Goal: Task Accomplishment & Management: Manage account settings

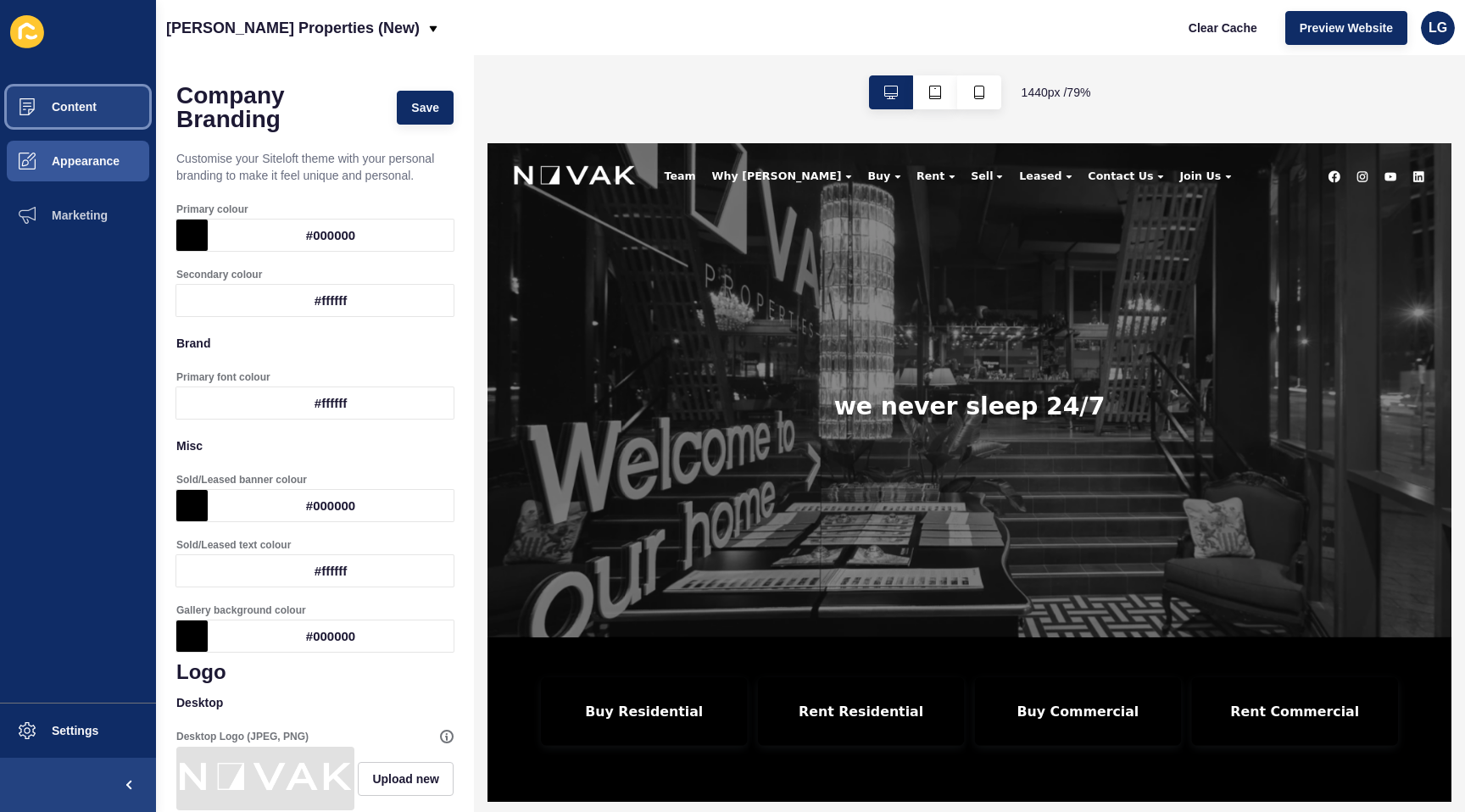
click at [96, 108] on button "Content" at bounding box center [77, 107] width 156 height 54
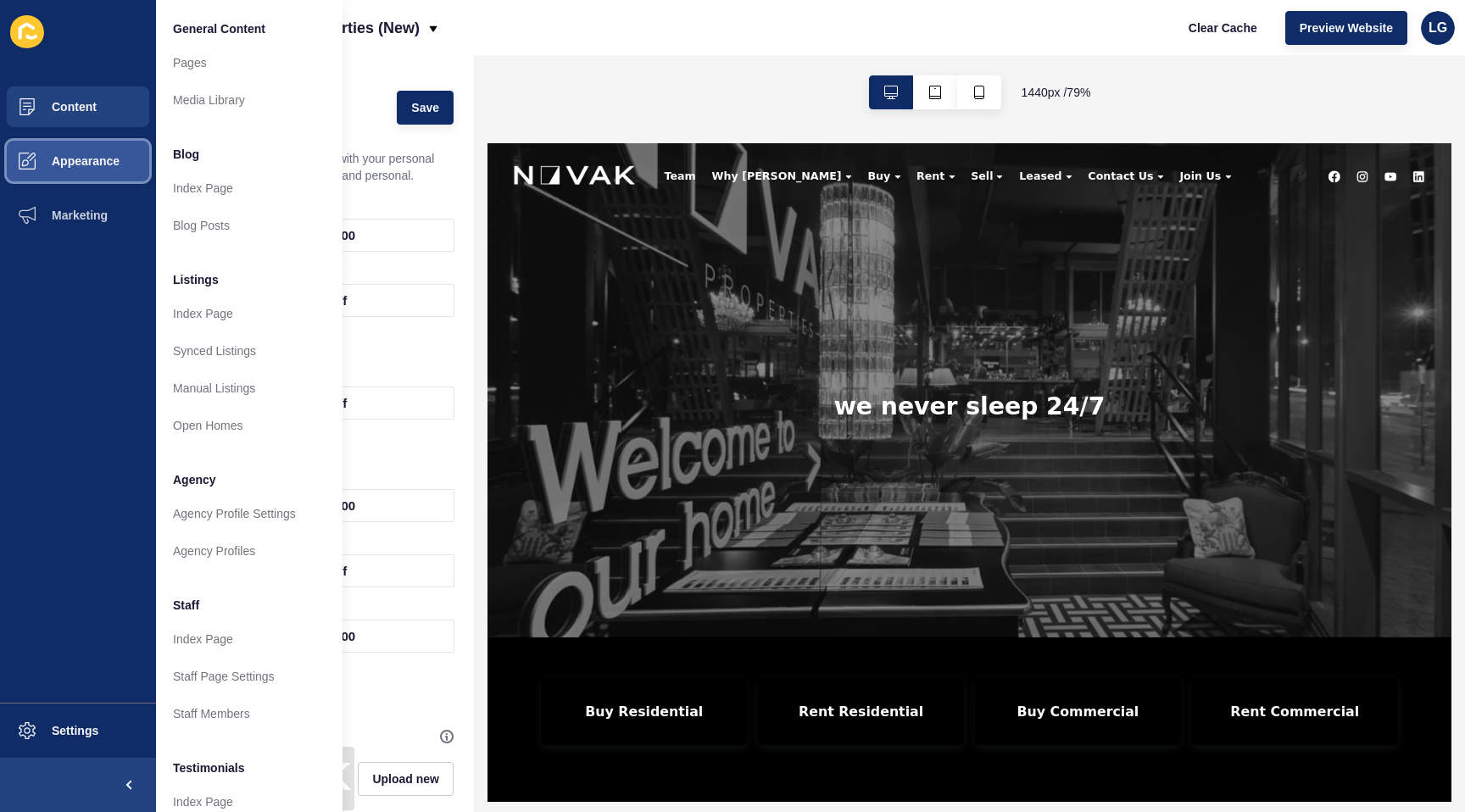
click at [93, 159] on span "Appearance" at bounding box center [58, 161] width 122 height 13
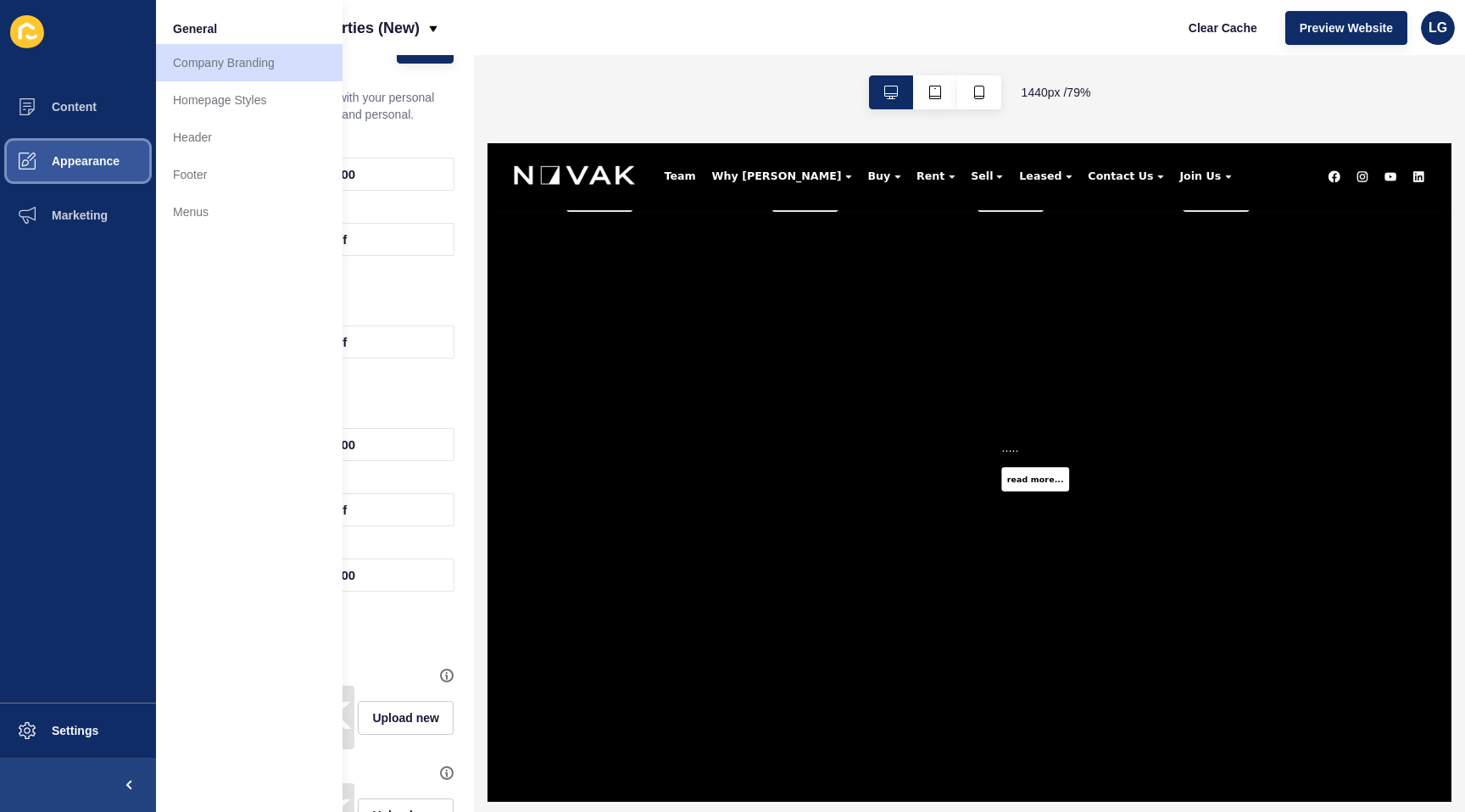
scroll to position [3159, 0]
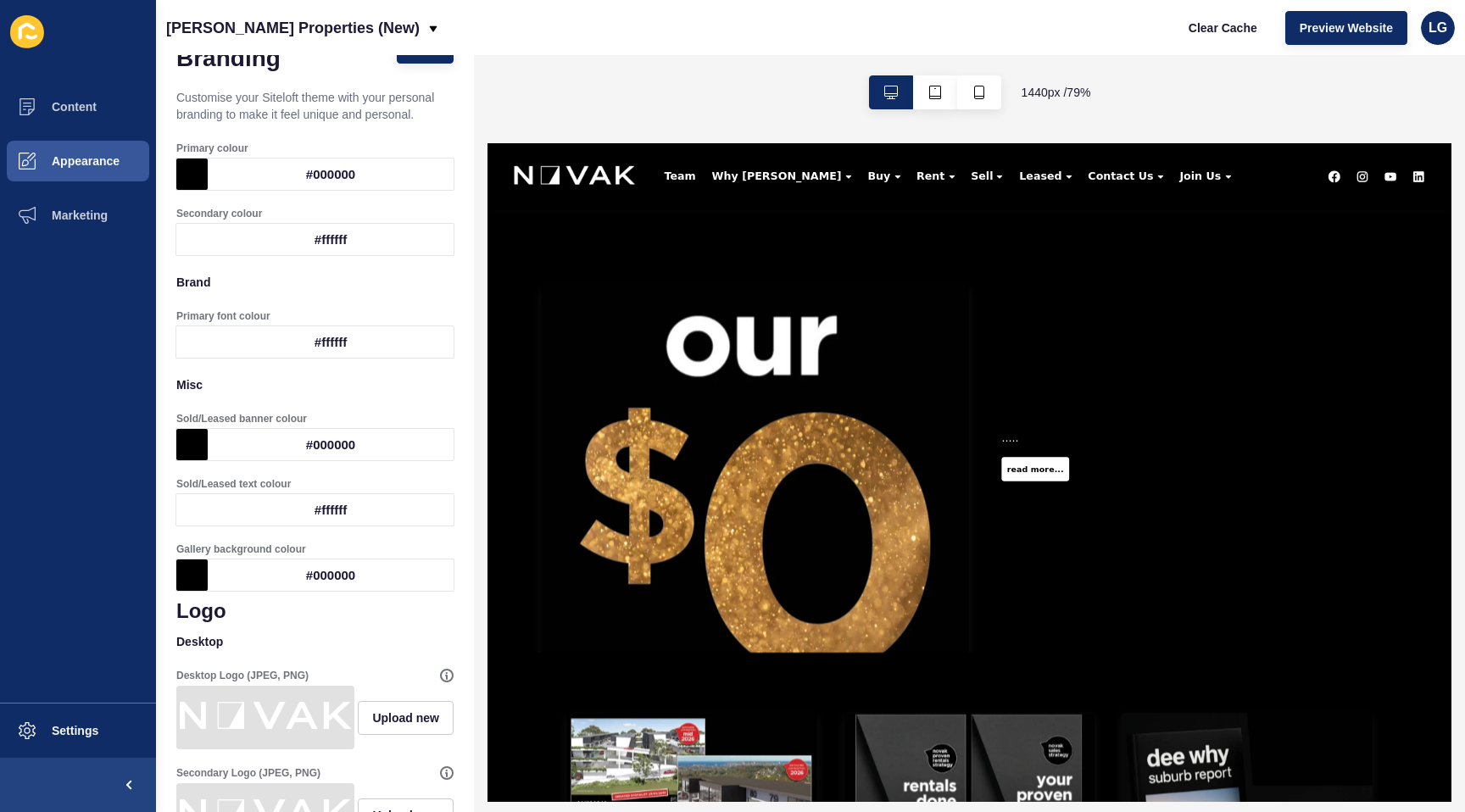
click at [1186, 559] on link "read more..." at bounding box center [1181, 556] width 85 height 30
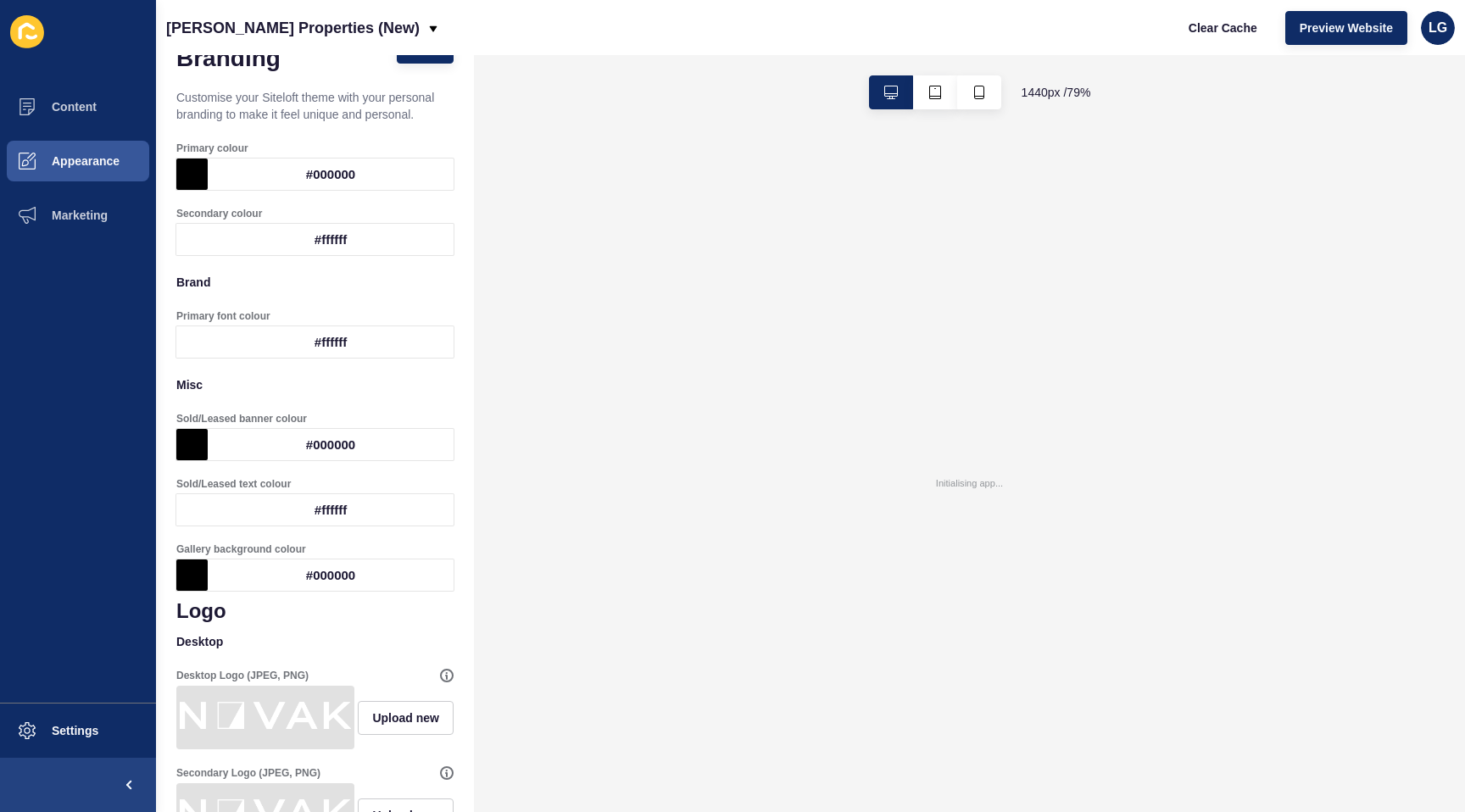
scroll to position [0, 0]
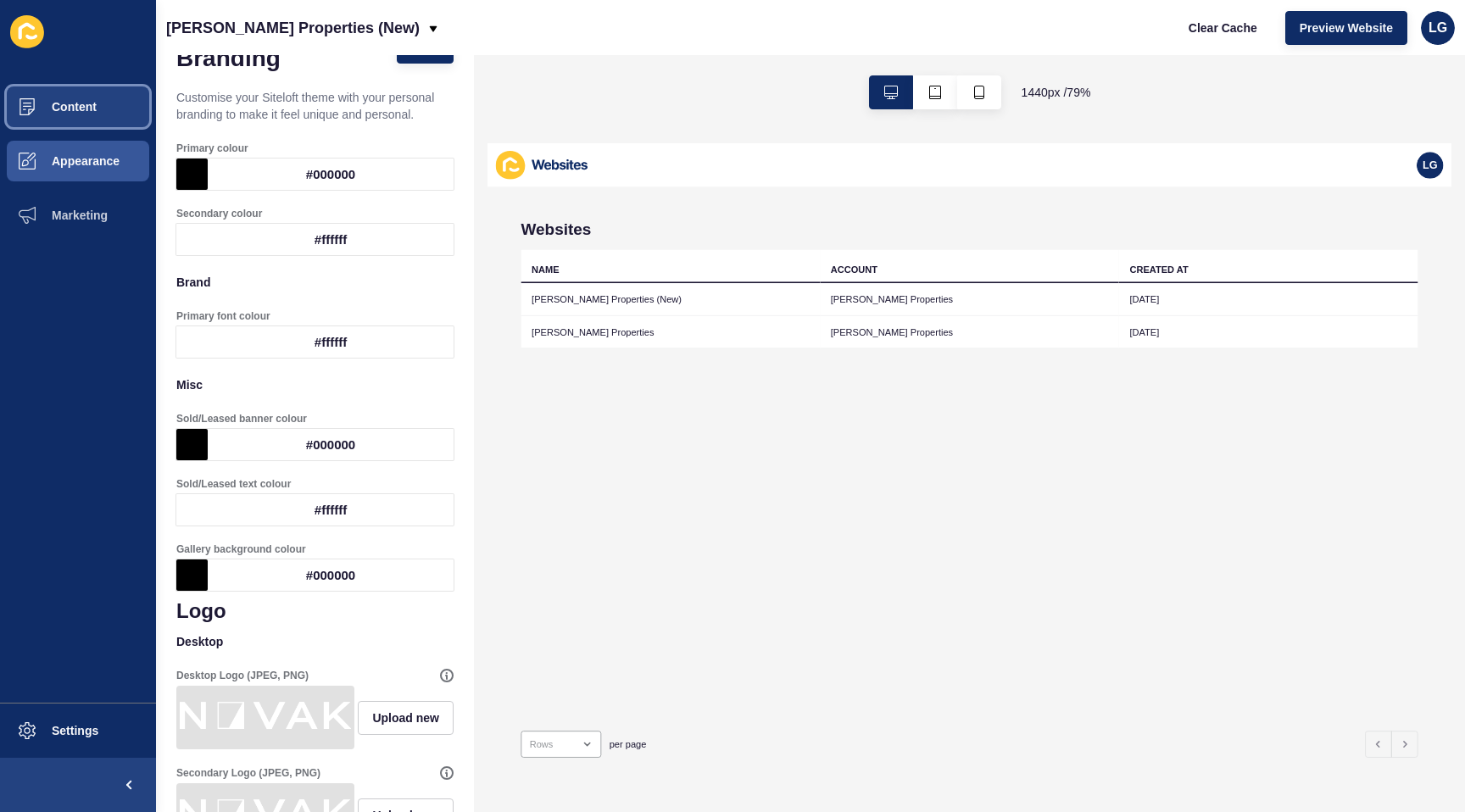
click at [51, 112] on span "Content" at bounding box center [47, 107] width 100 height 13
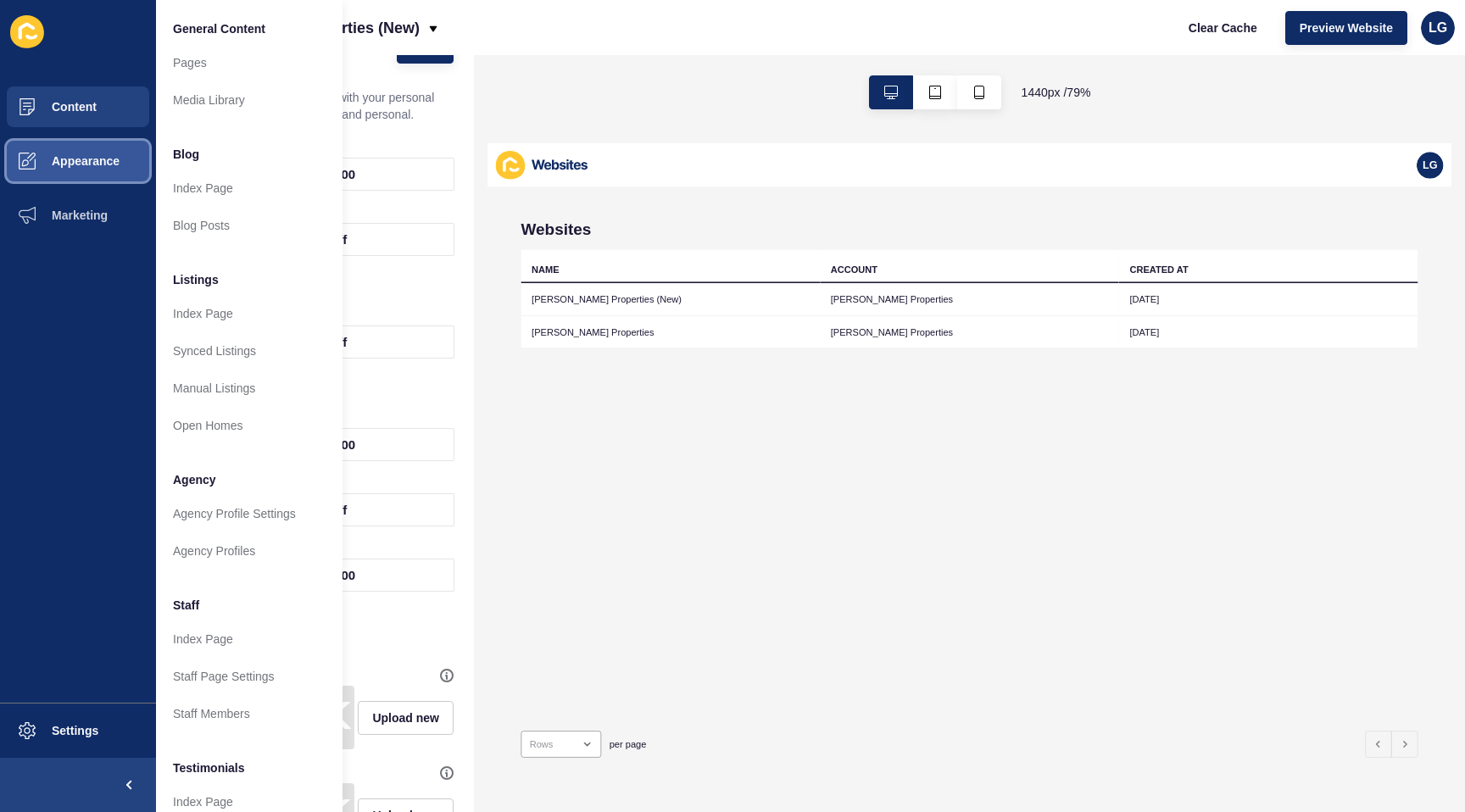
click at [101, 158] on span "Appearance" at bounding box center [58, 161] width 122 height 13
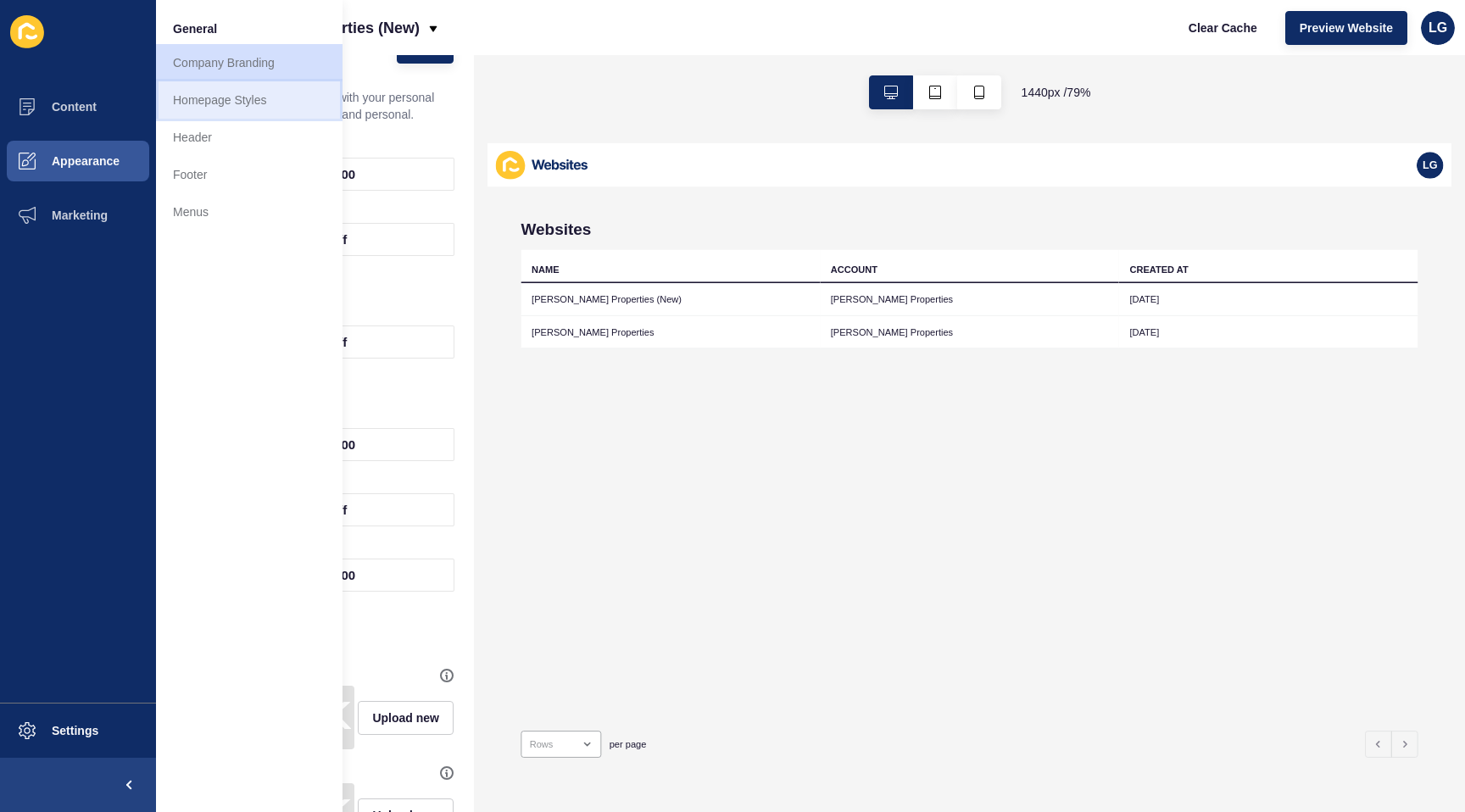
click at [218, 106] on link "Homepage Styles" at bounding box center [249, 100] width 187 height 37
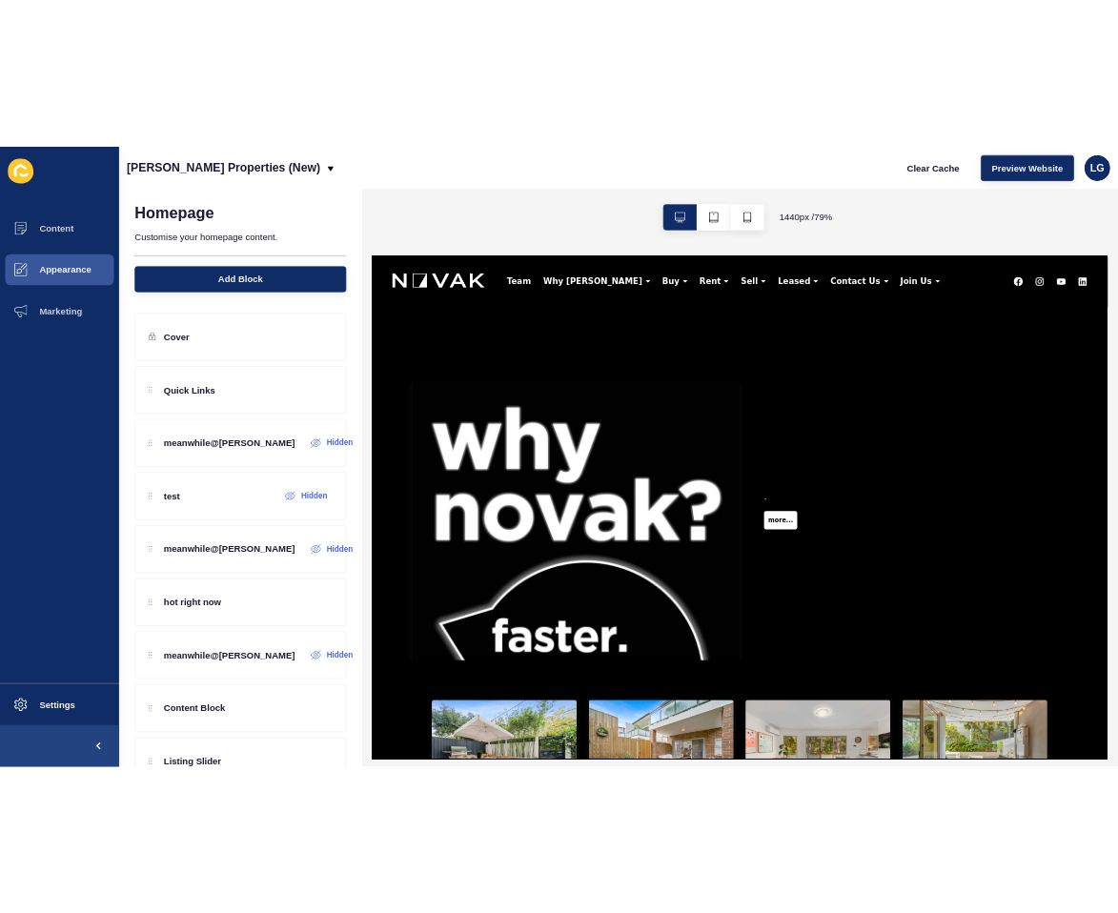
scroll to position [2056, 0]
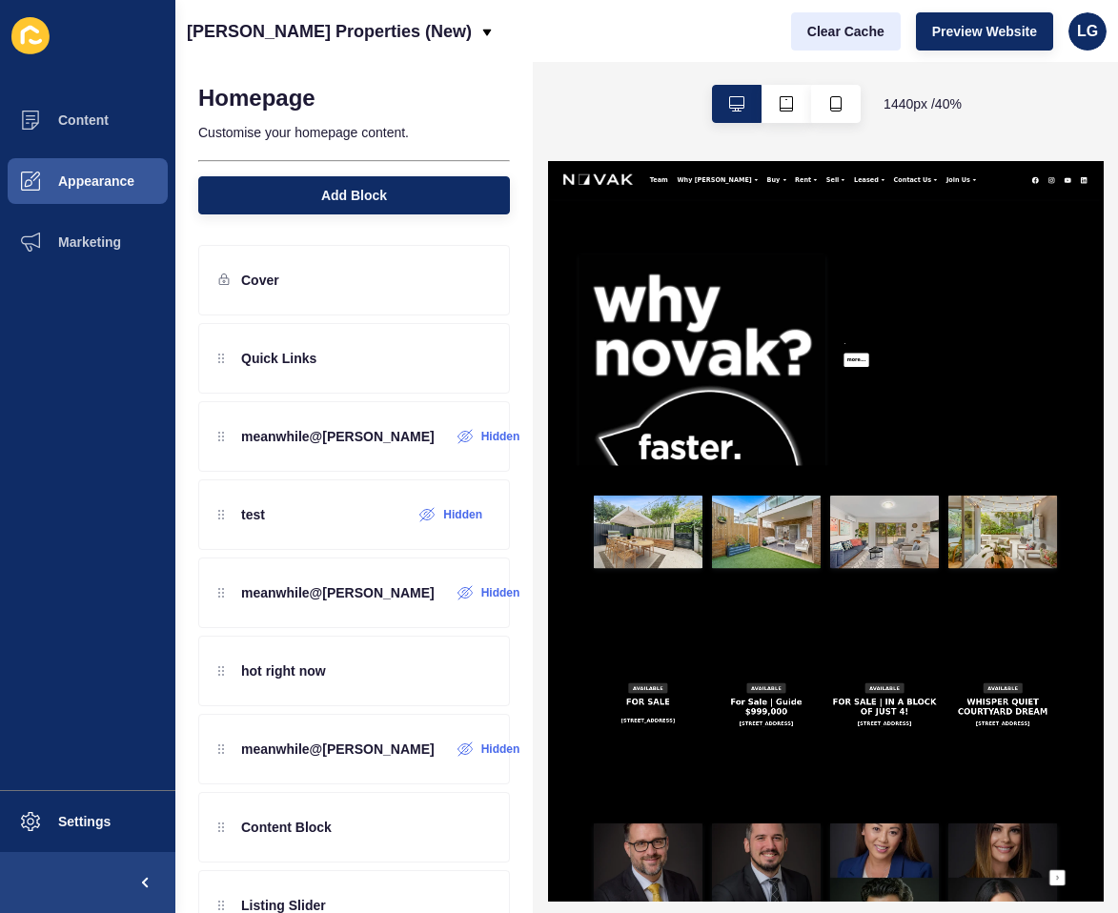
drag, startPoint x: 470, startPoint y: 699, endPoint x: 893, endPoint y: 18, distance: 801.6
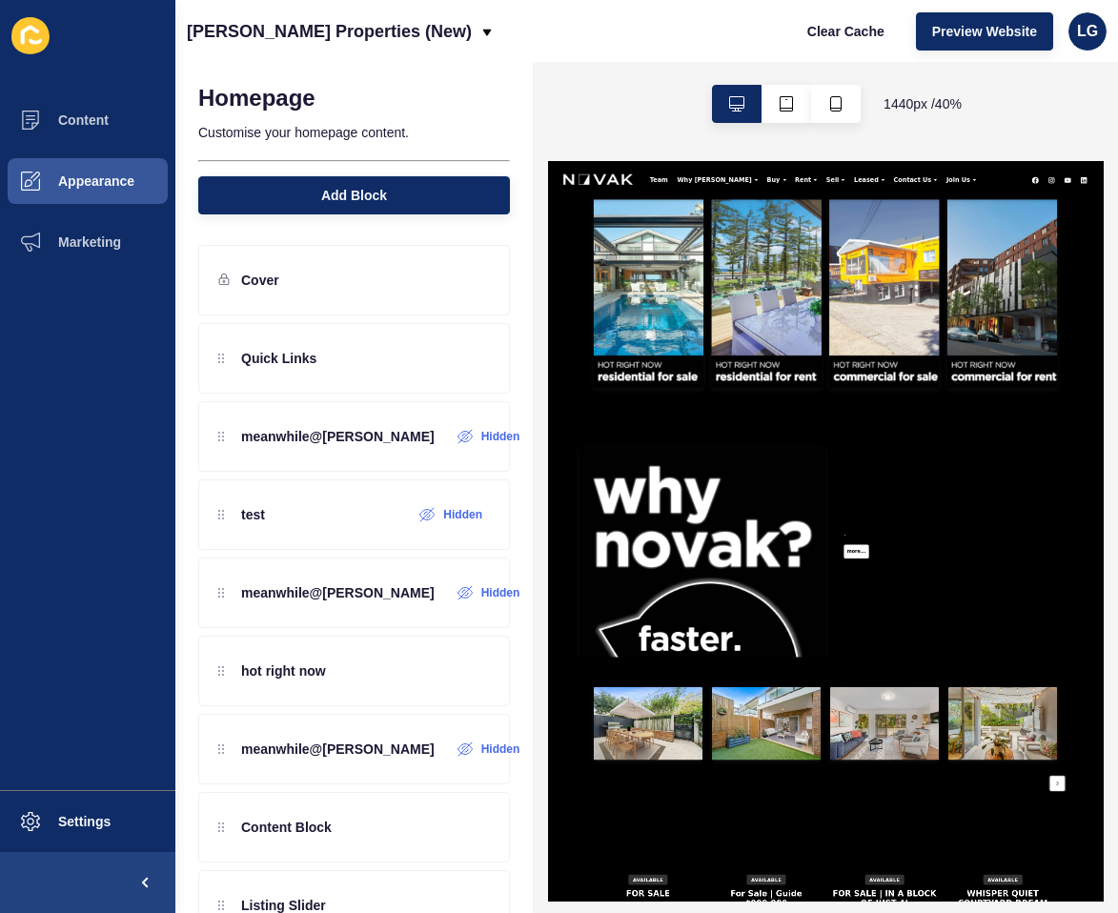
scroll to position [1579, 0]
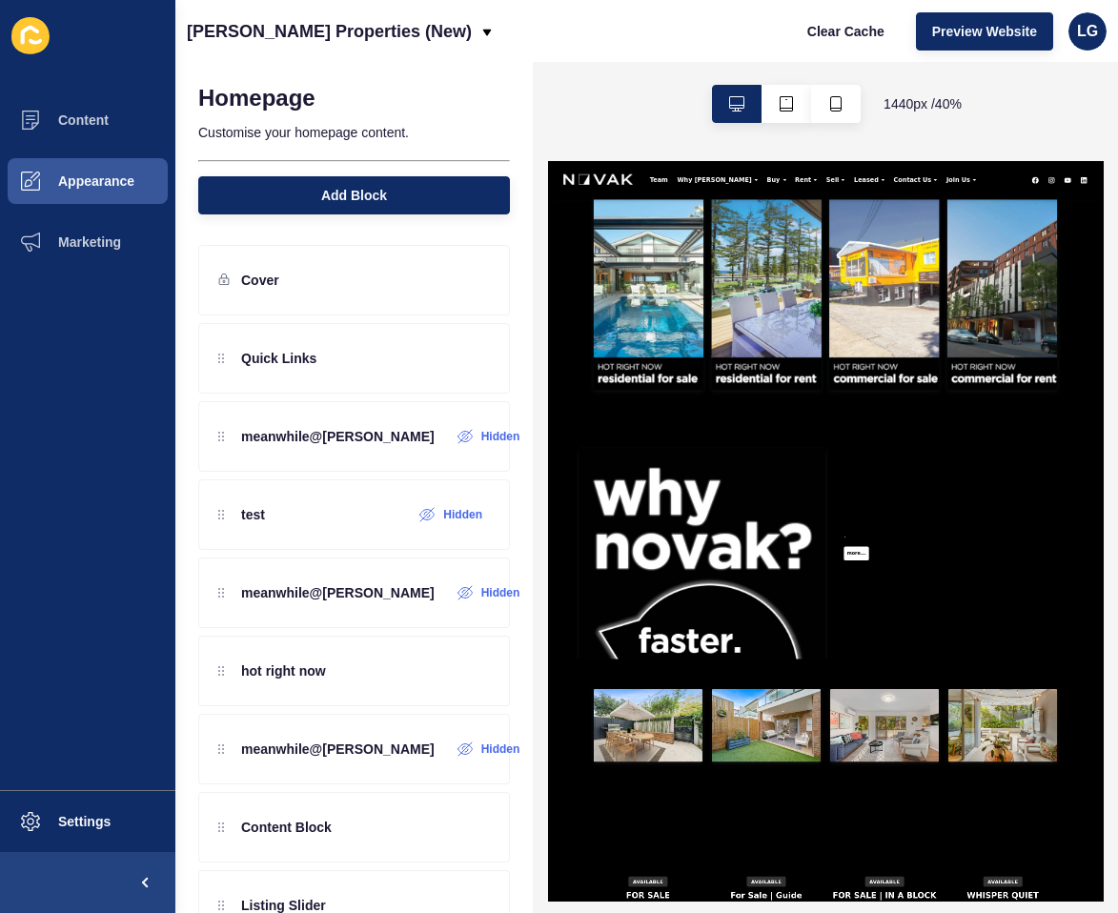
drag, startPoint x: 436, startPoint y: 945, endPoint x: 871, endPoint y: 2, distance: 1038.7
click at [62, 824] on span "Settings" at bounding box center [53, 821] width 113 height 15
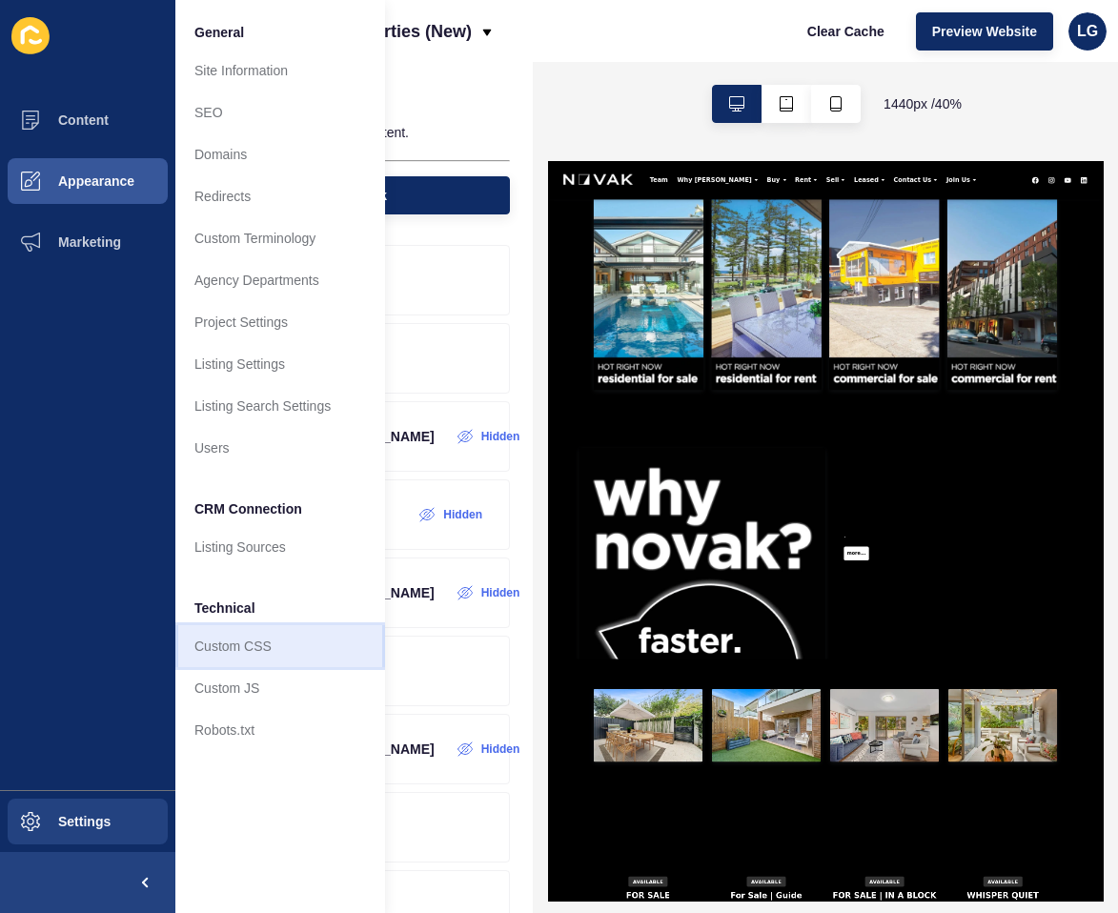
click at [270, 644] on link "Custom CSS" at bounding box center [280, 646] width 210 height 42
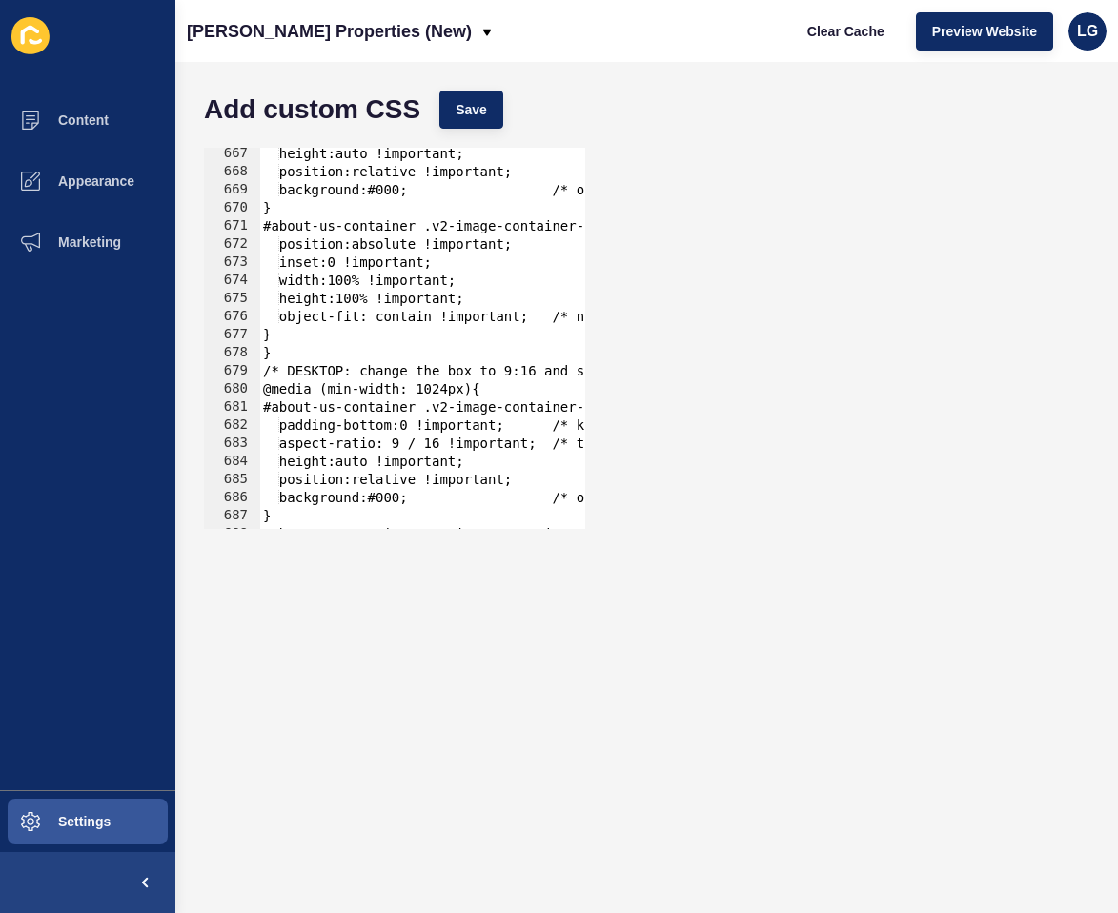
scroll to position [13313, 0]
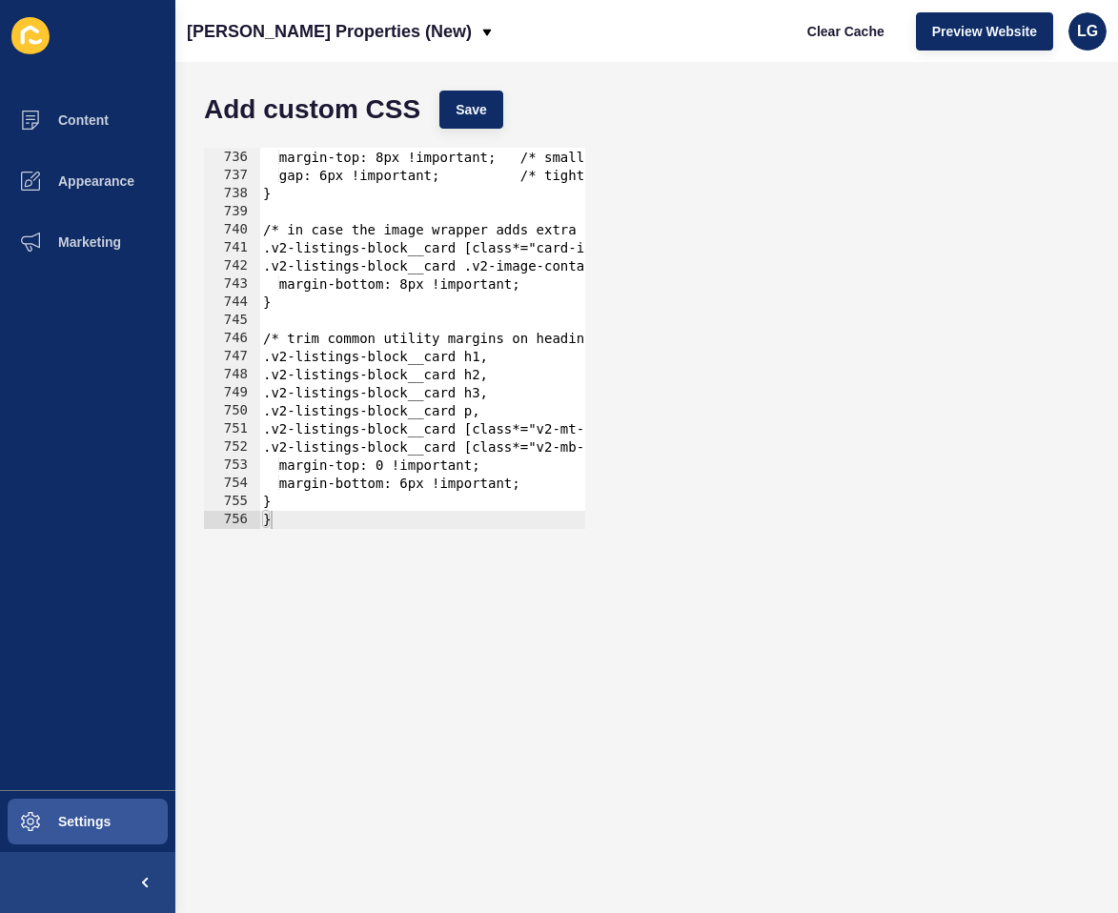
click at [325, 513] on div at bounding box center [687, 519] width 857 height 19
click at [329, 504] on div "min-height: auto !important; margin-top: 8px !important; /* small breathing roo…" at bounding box center [687, 340] width 857 height 418
click at [320, 518] on div at bounding box center [687, 519] width 857 height 19
type textarea "}"
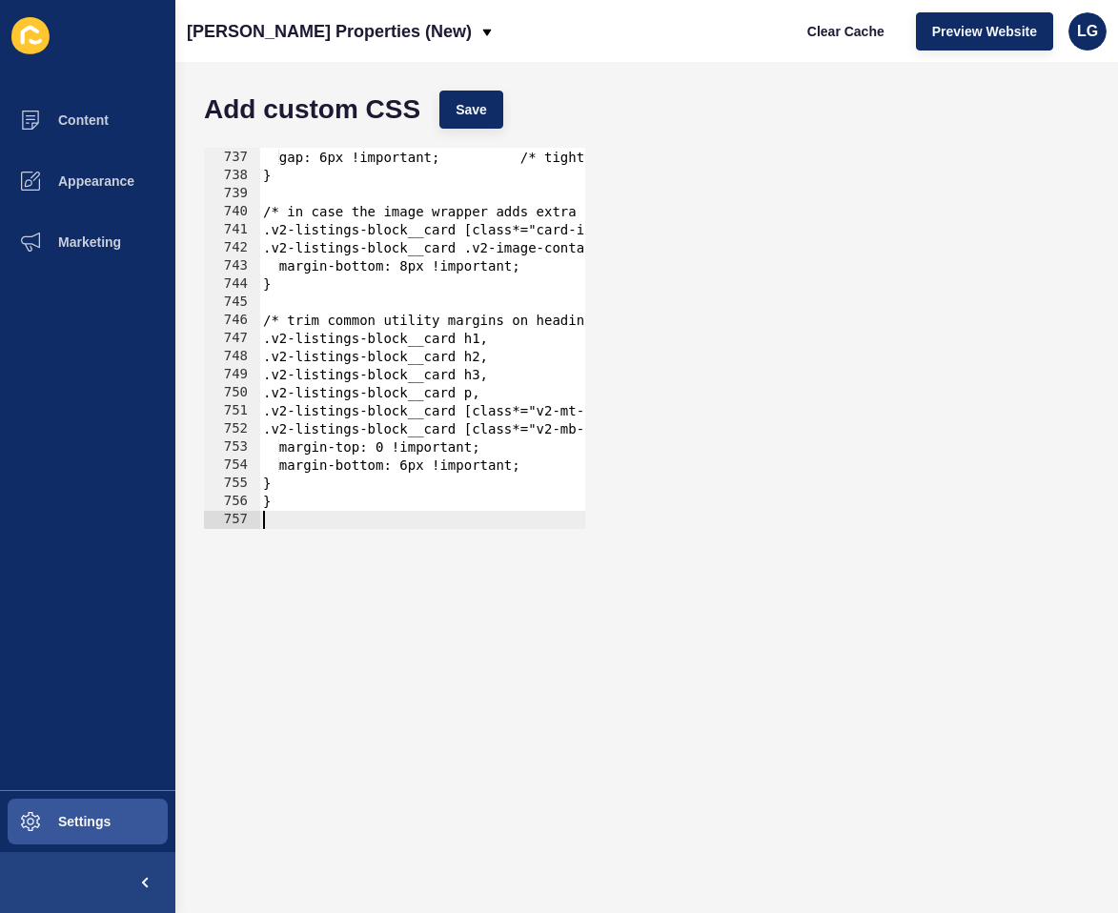
paste textarea
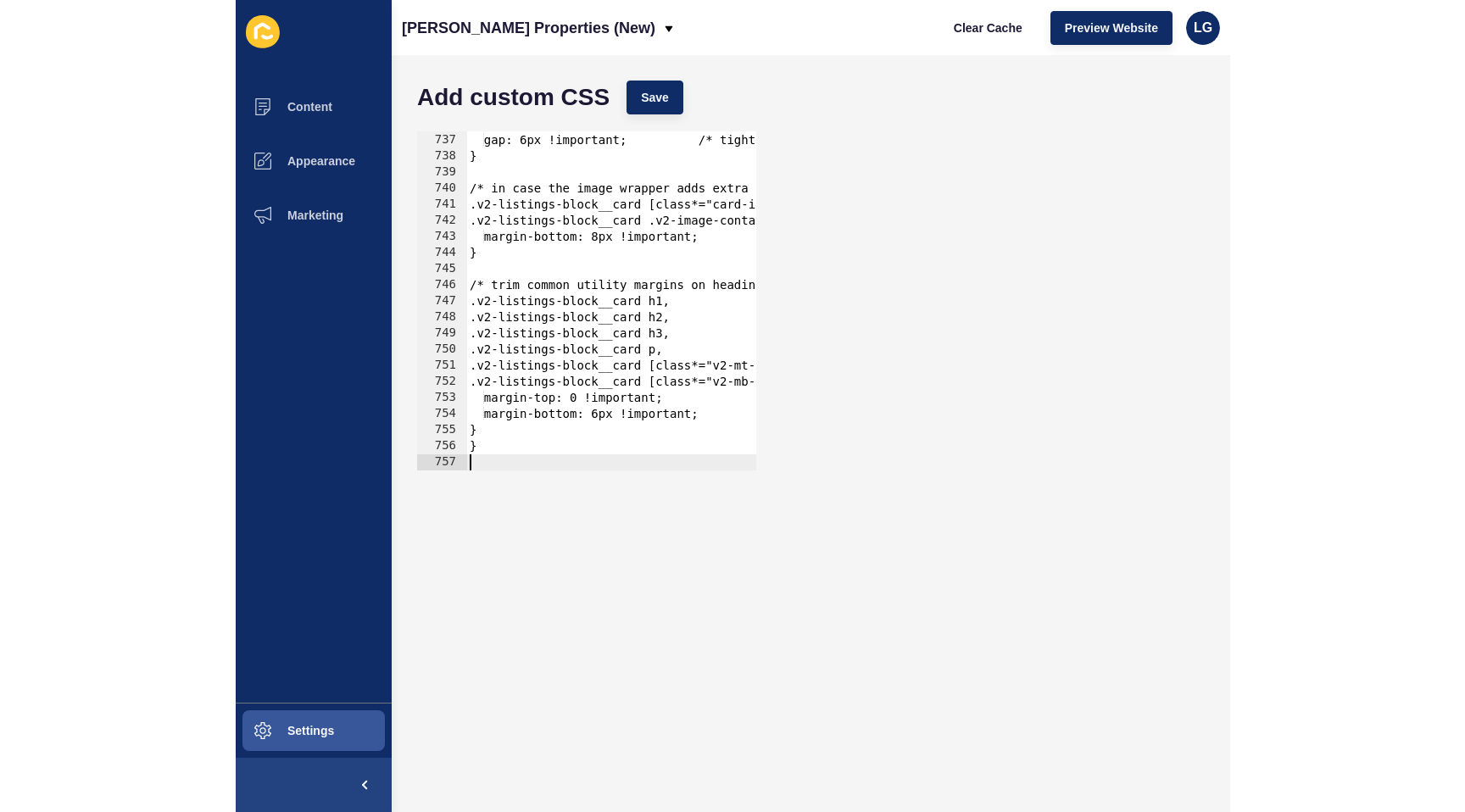
scroll to position [12098, 0]
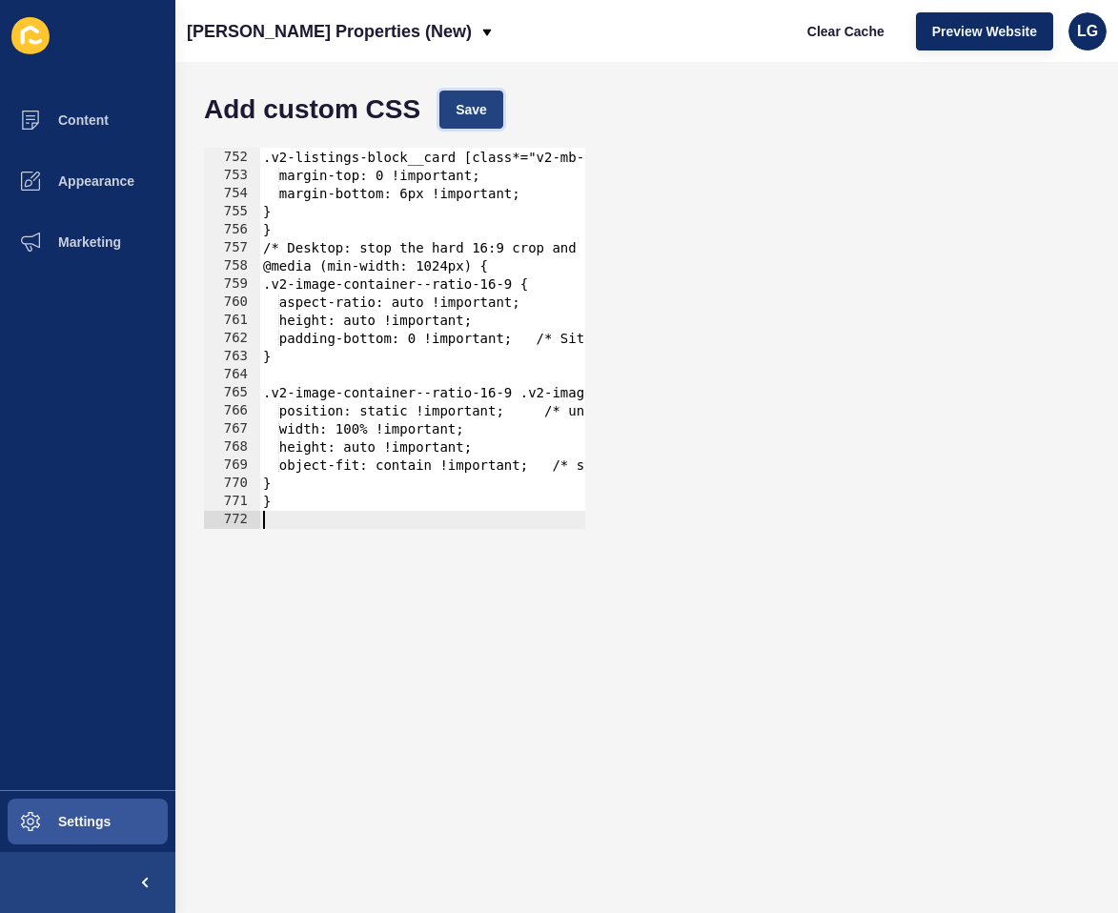
click at [460, 101] on span "Save" at bounding box center [471, 109] width 31 height 19
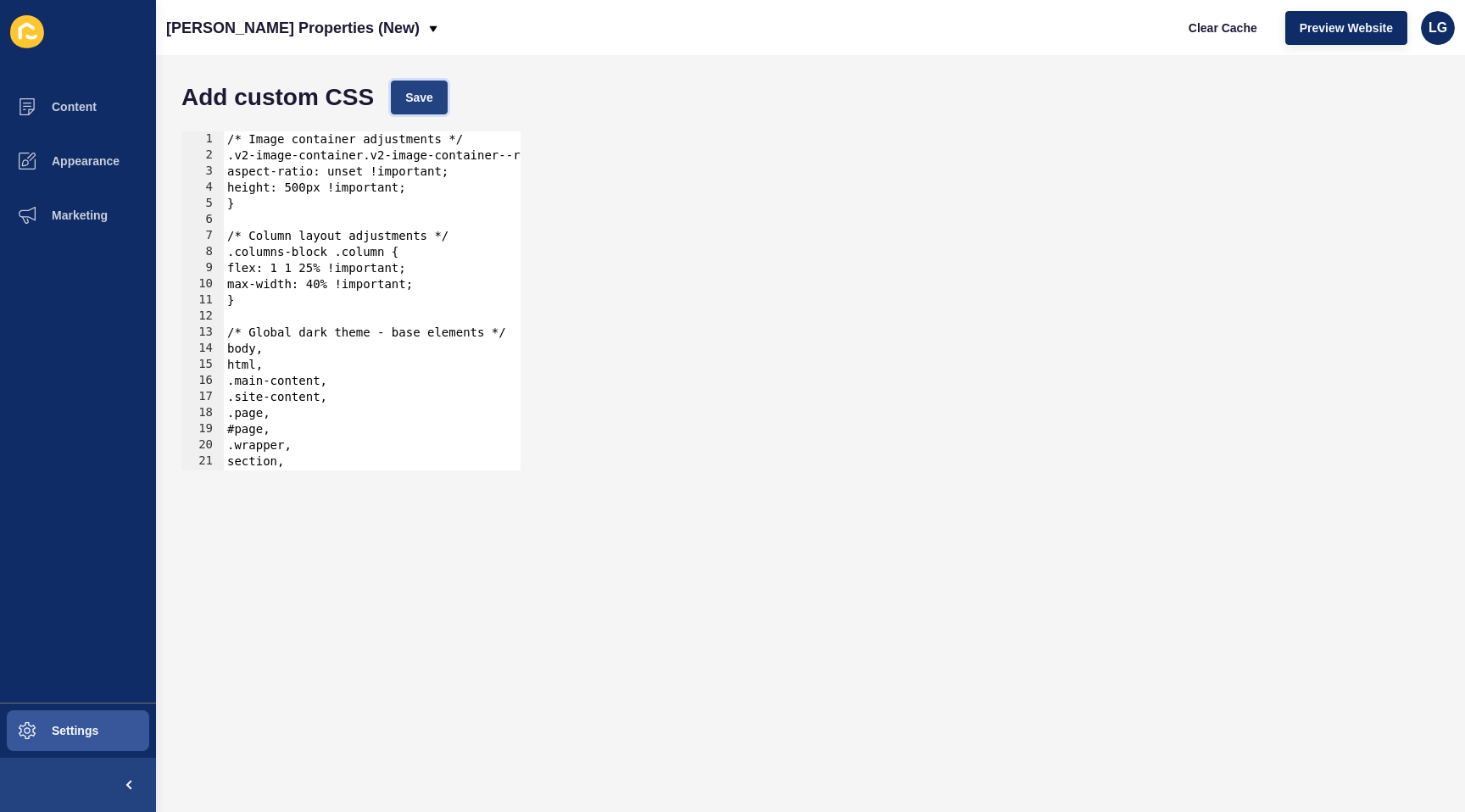
click at [418, 100] on span "Save" at bounding box center [419, 97] width 28 height 17
click at [1222, 20] on span "Clear Cache" at bounding box center [1223, 28] width 68 height 17
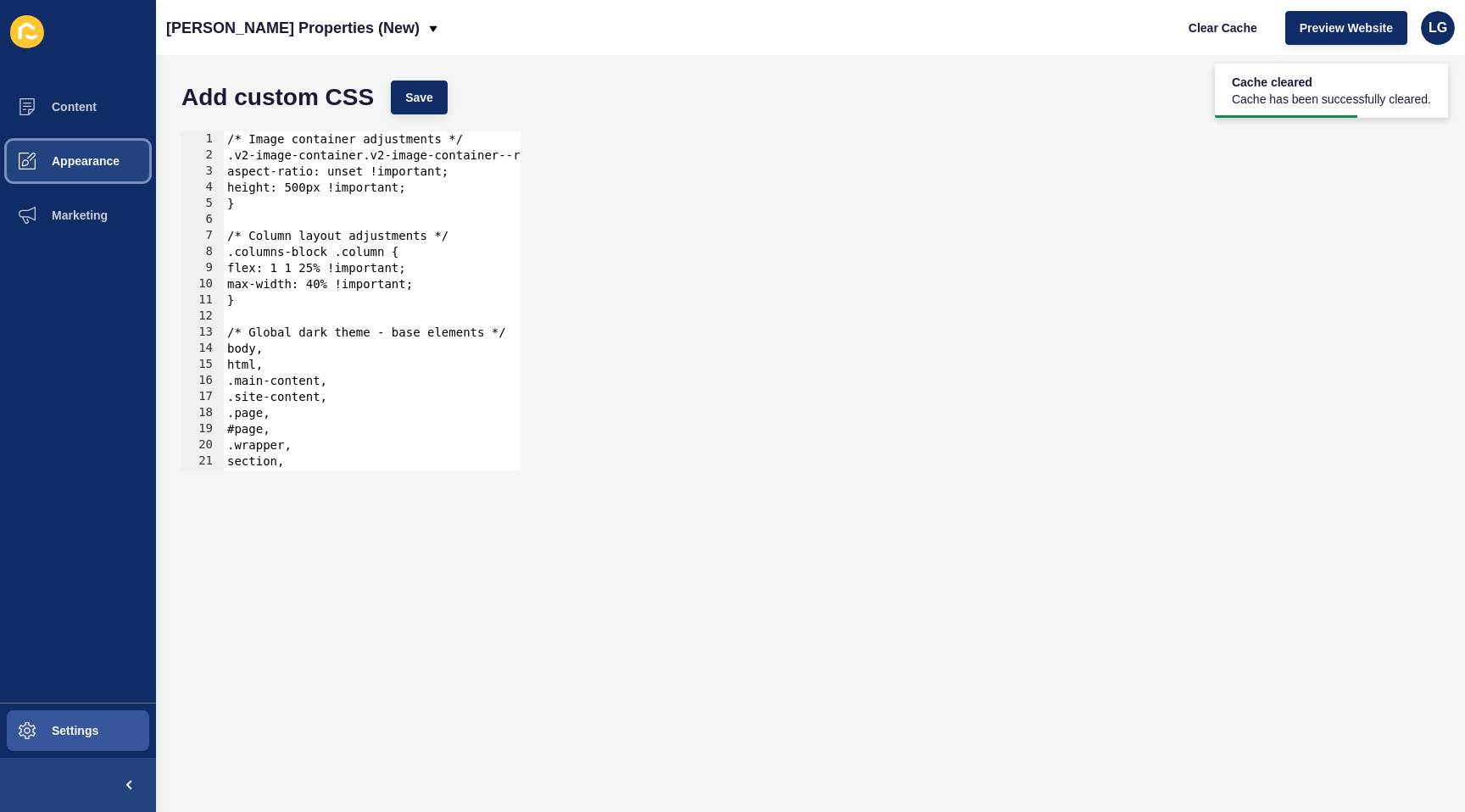
click at [78, 156] on span "Appearance" at bounding box center [58, 161] width 122 height 13
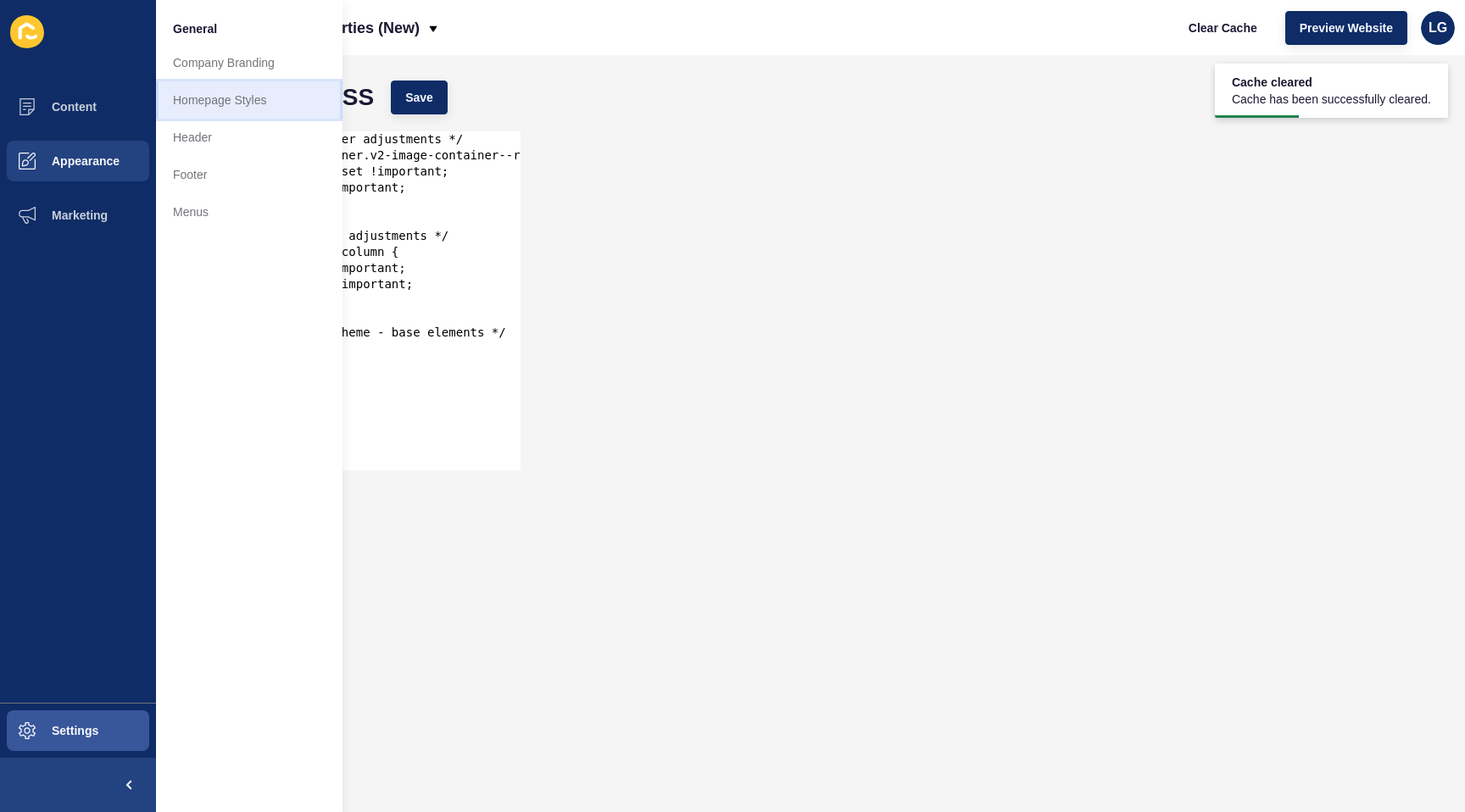
click at [224, 96] on link "Homepage Styles" at bounding box center [249, 100] width 187 height 37
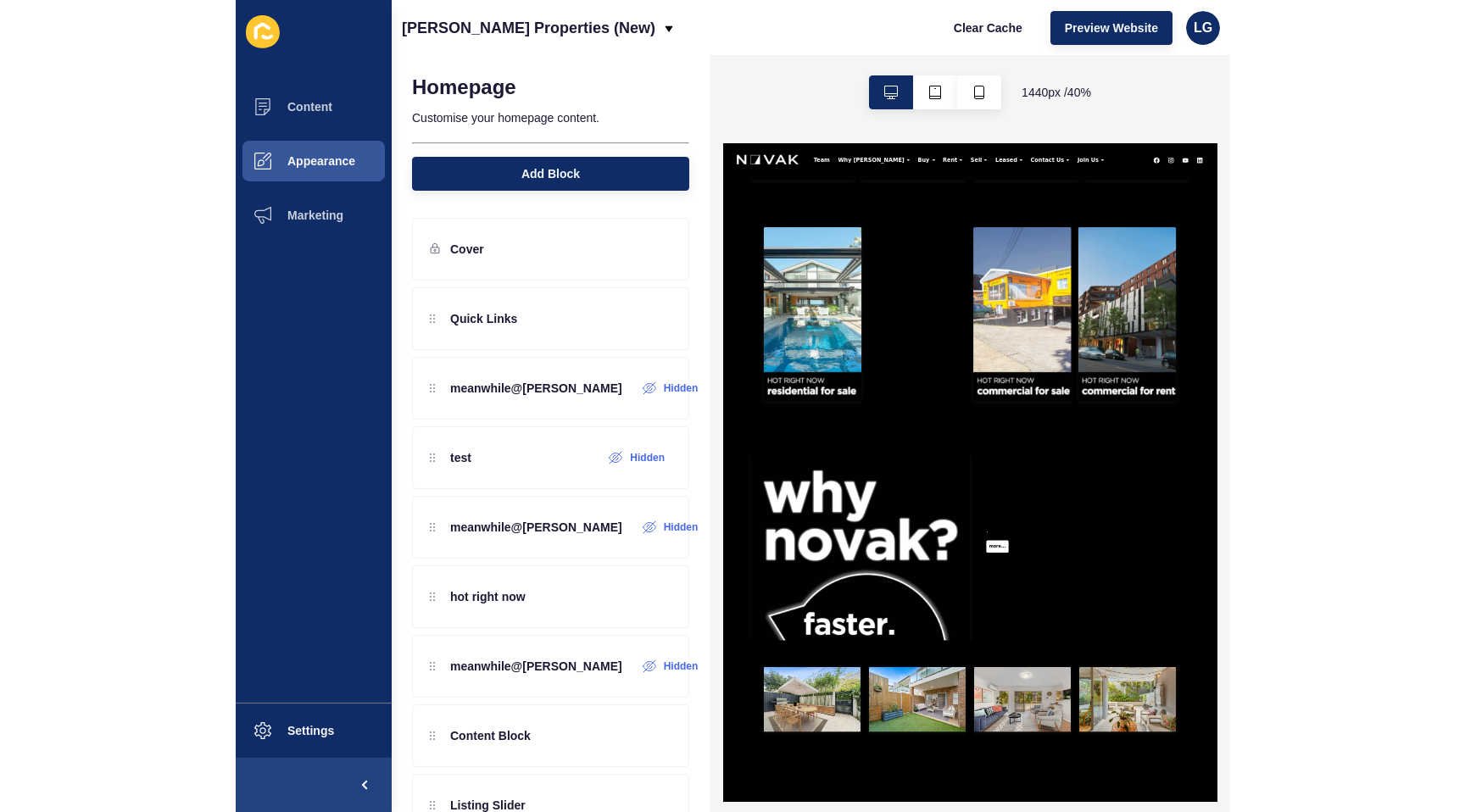
scroll to position [1865, 0]
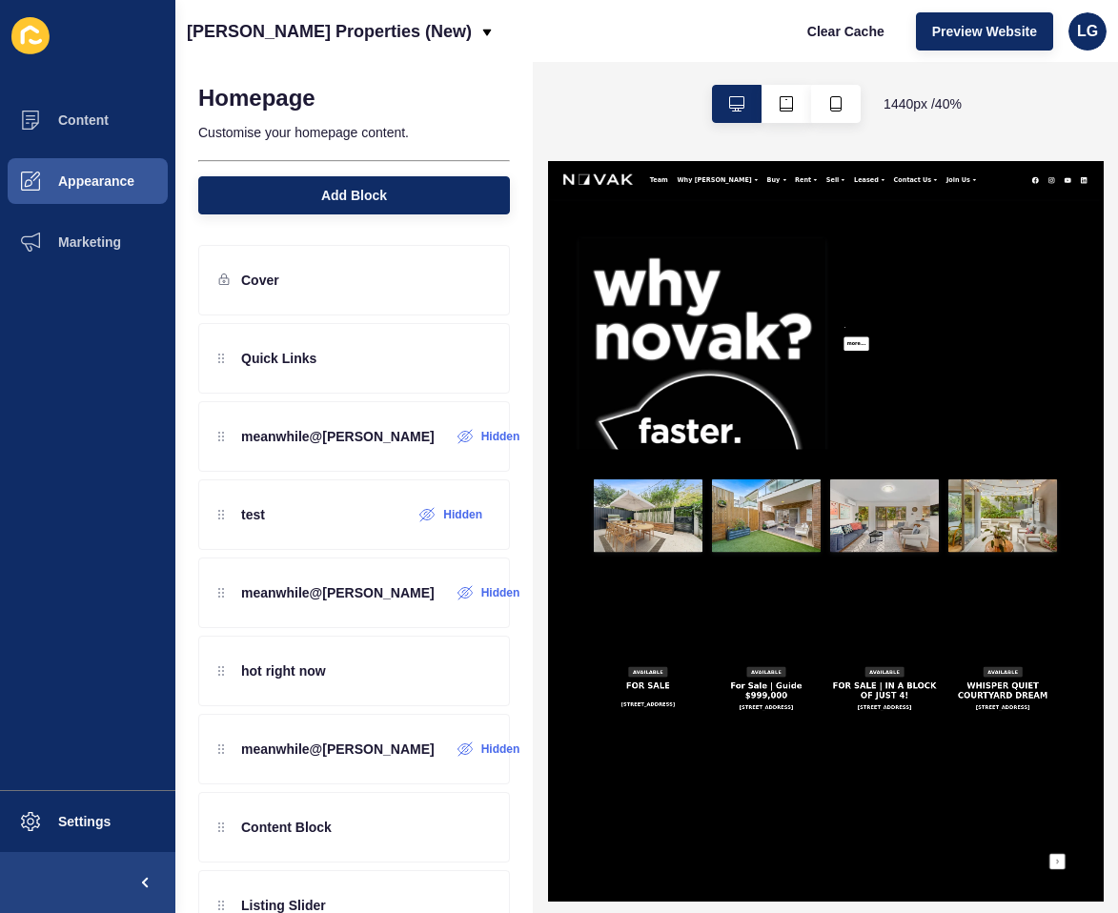
drag, startPoint x: 294, startPoint y: 373, endPoint x: 152, endPoint y: 392, distance: 143.3
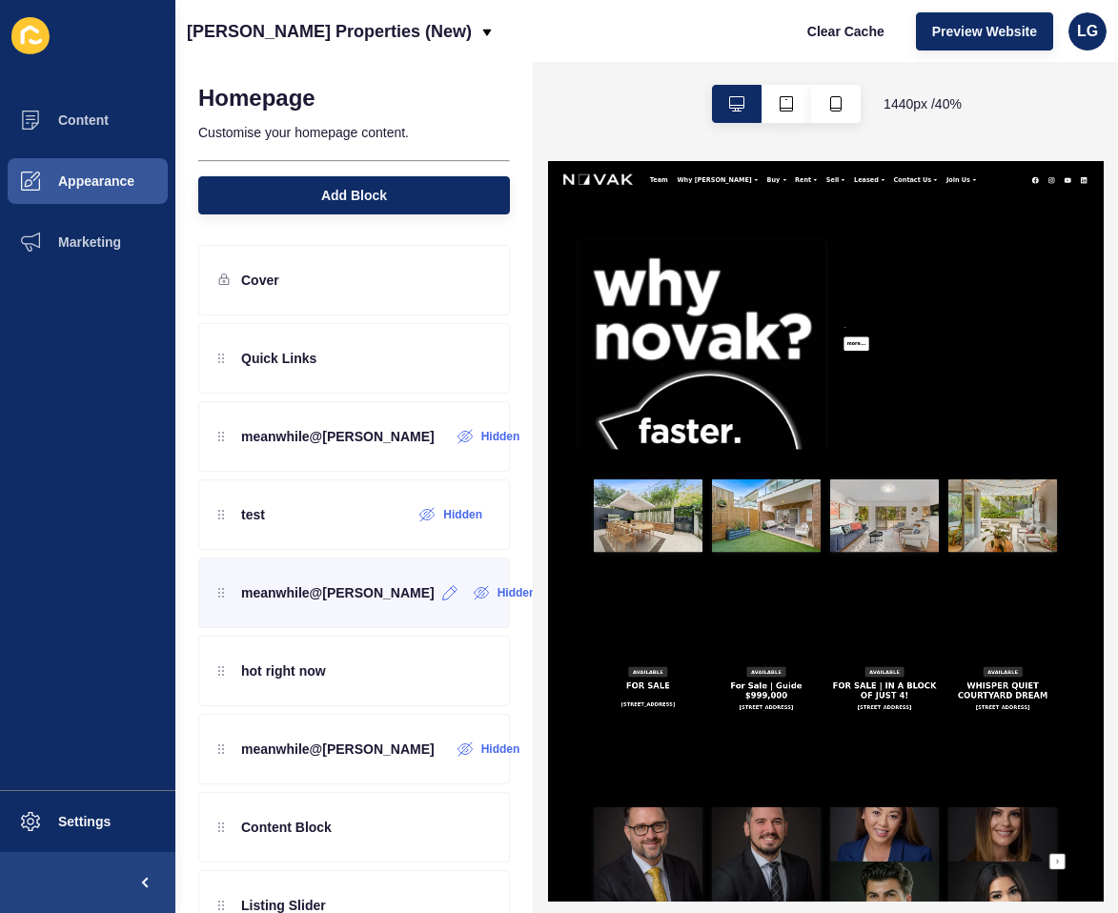
click at [351, 584] on p "meanwhile@[PERSON_NAME]" at bounding box center [338, 592] width 194 height 19
click at [442, 597] on icon at bounding box center [450, 592] width 16 height 15
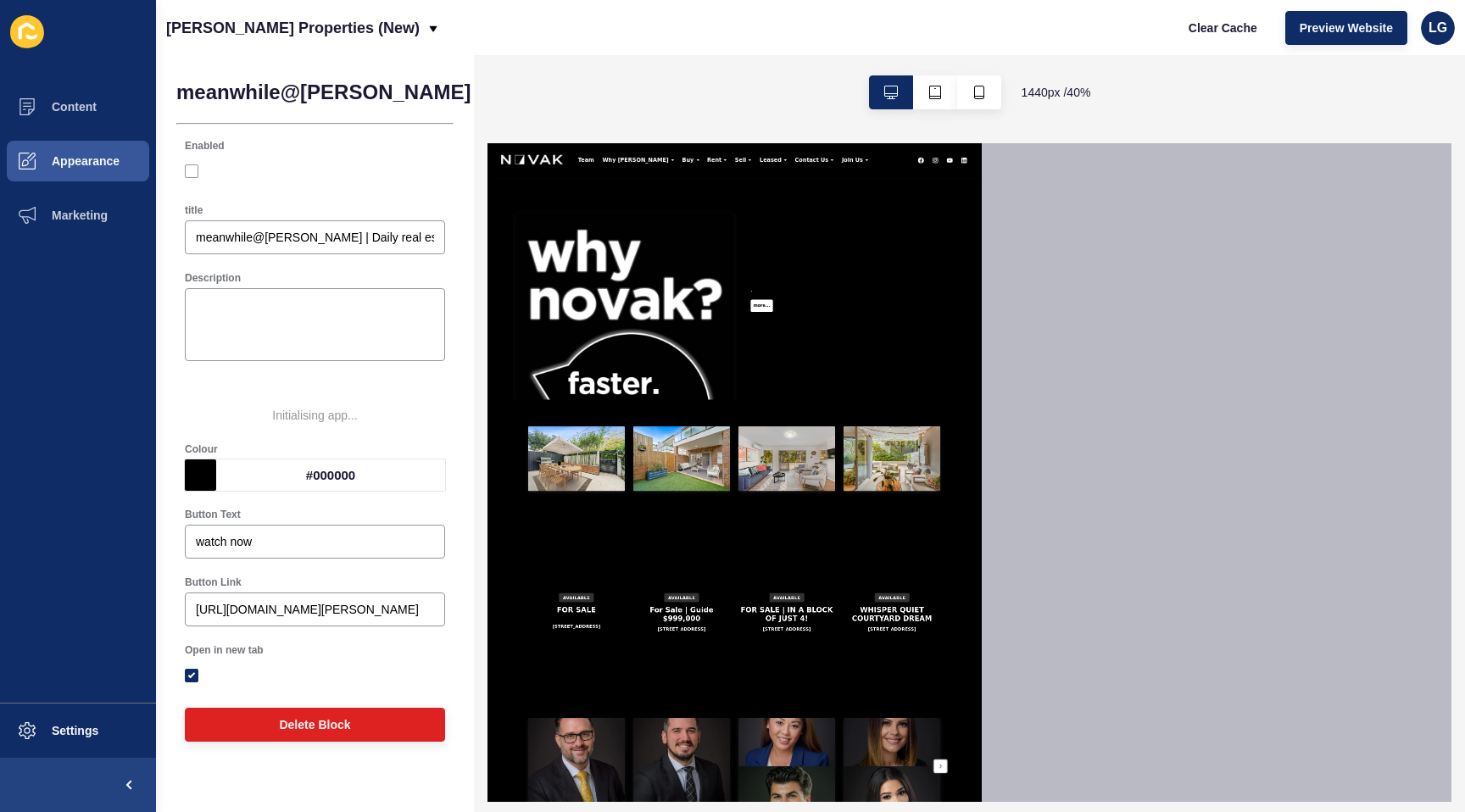
scroll to position [1268, 0]
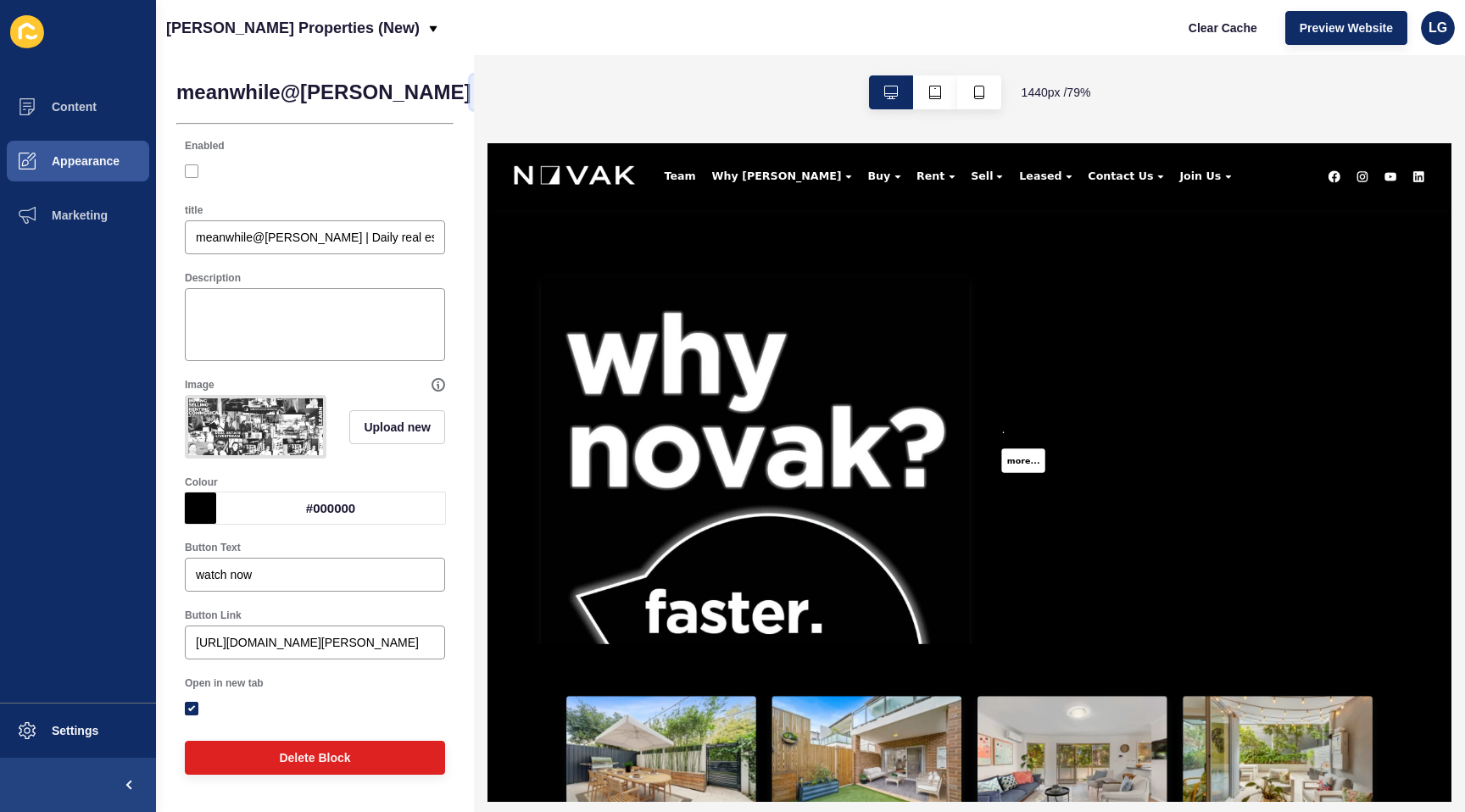
click at [500, 84] on span "Back" at bounding box center [513, 92] width 28 height 17
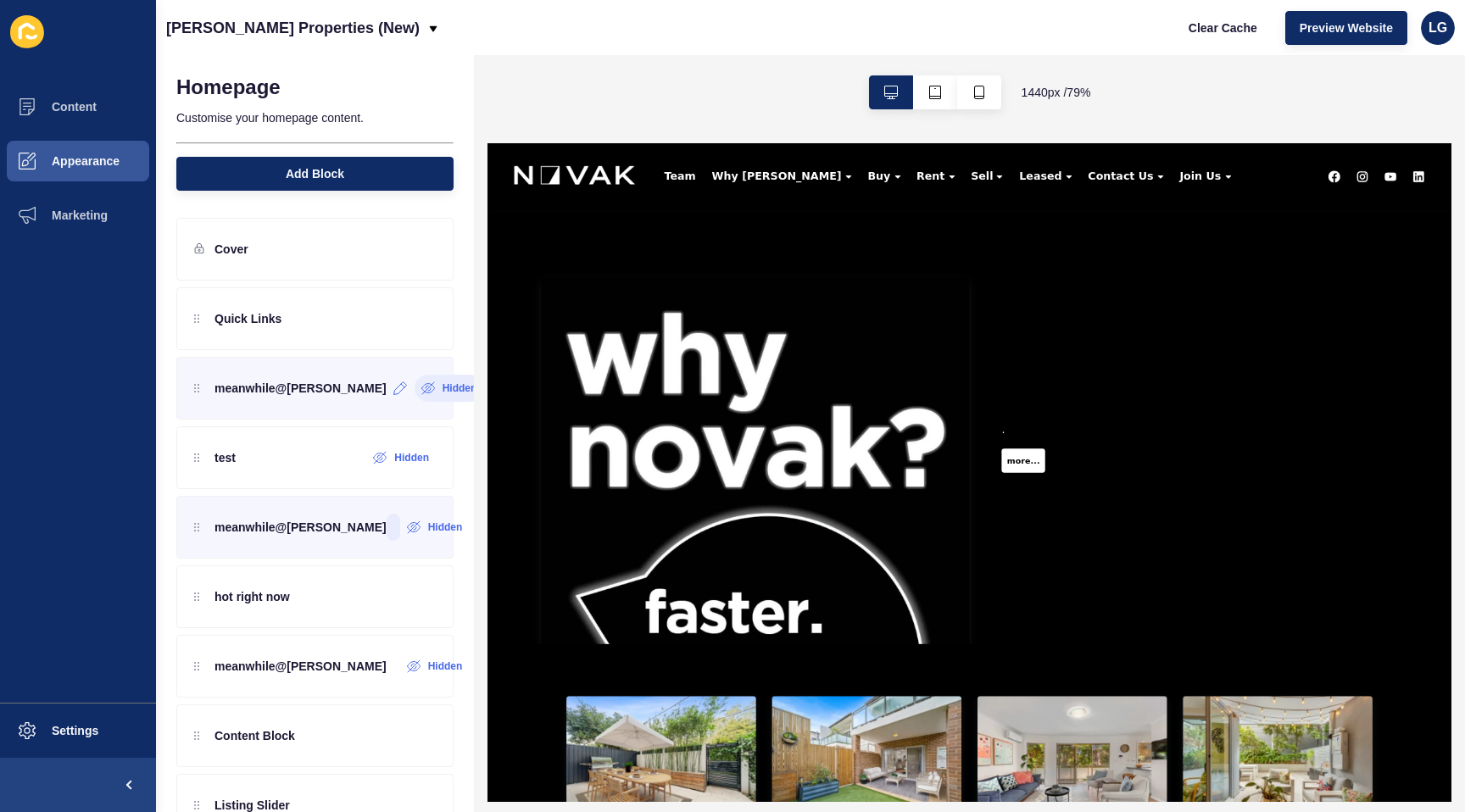
click at [443, 391] on label "Hidden" at bounding box center [460, 388] width 35 height 13
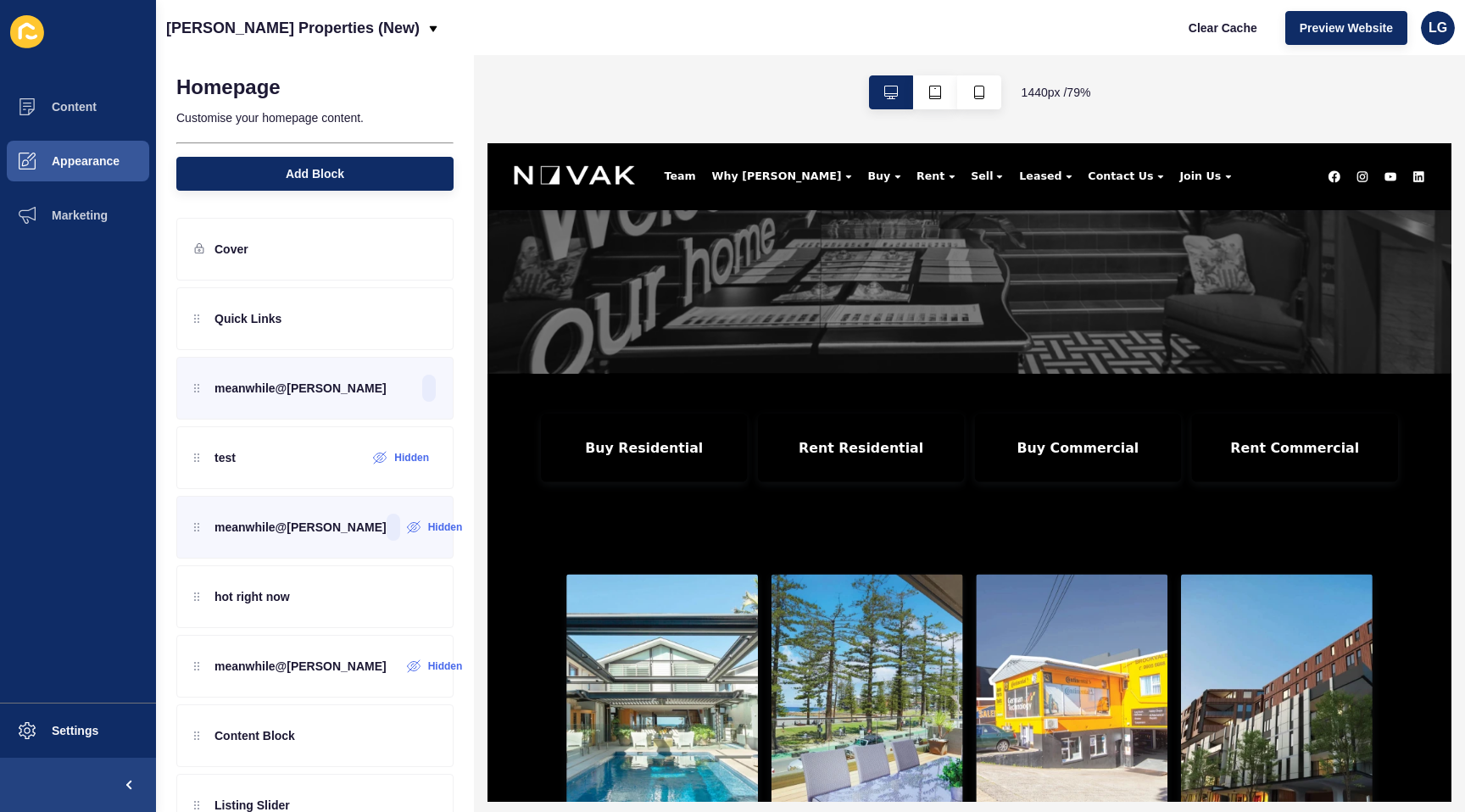
scroll to position [335, 0]
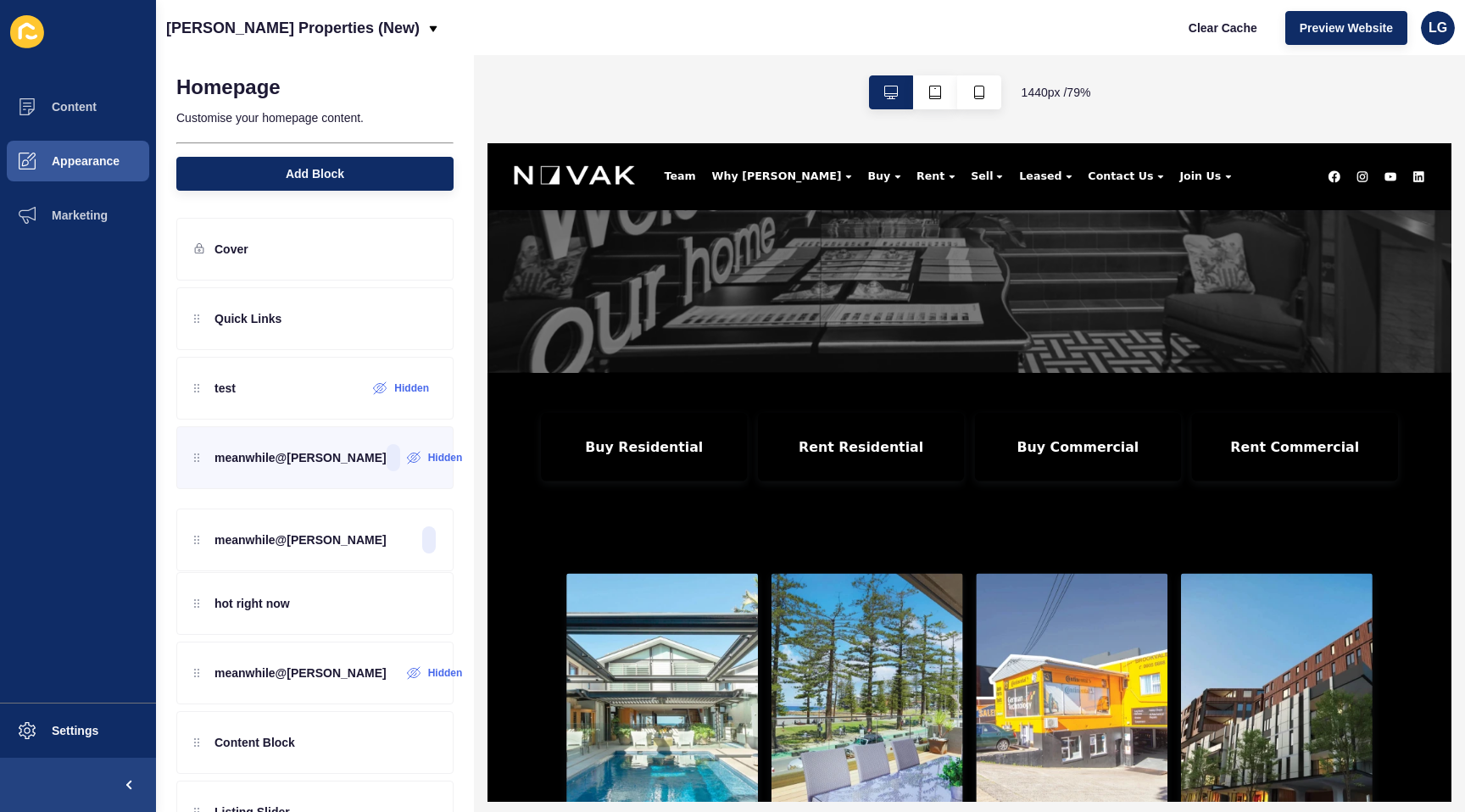
drag, startPoint x: 246, startPoint y: 402, endPoint x: 233, endPoint y: 551, distance: 149.6
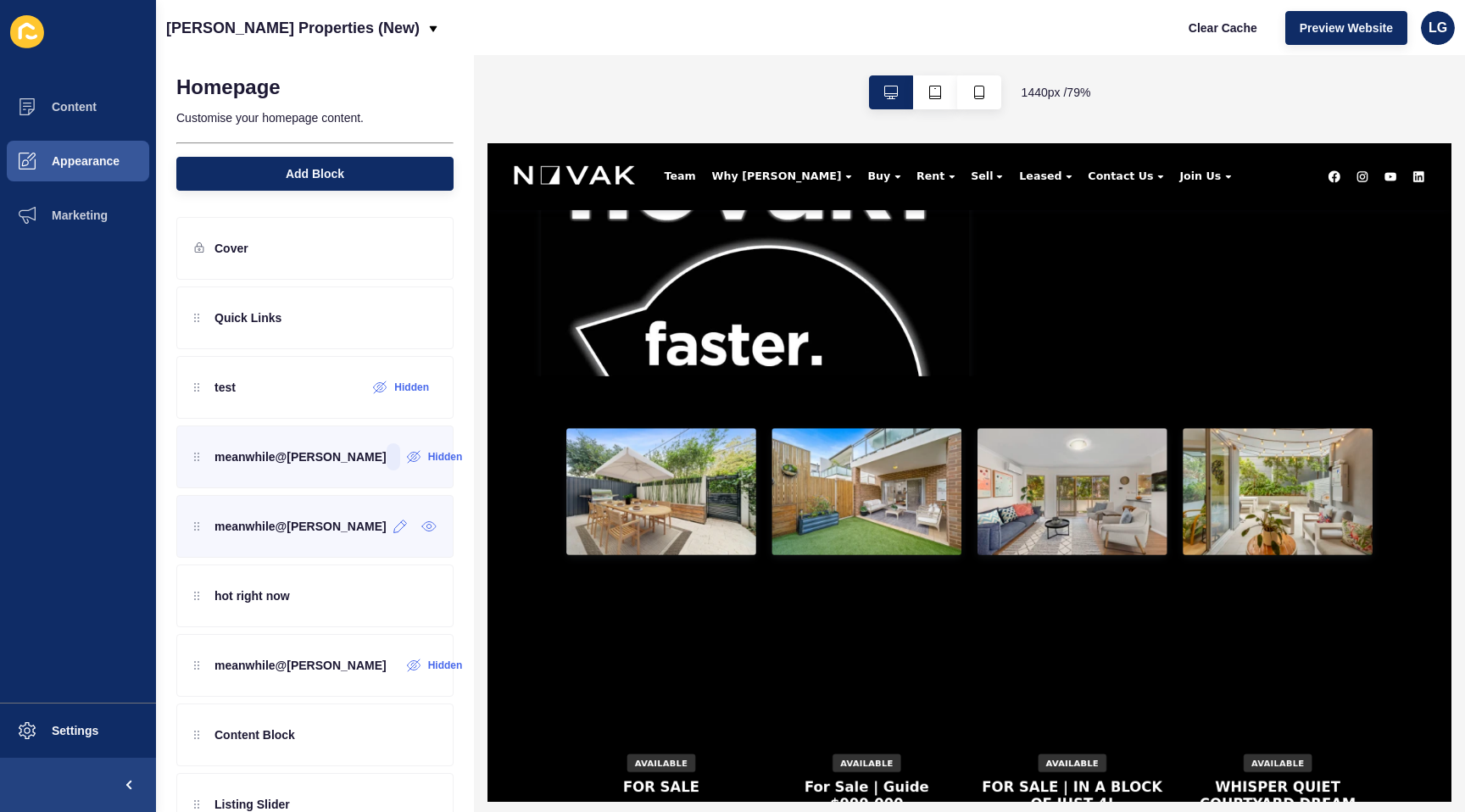
scroll to position [2, 0]
click at [202, 532] on div at bounding box center [198, 526] width 10 height 17
click at [326, 530] on div "meanwhile@[PERSON_NAME]" at bounding box center [315, 526] width 278 height 63
click at [396, 532] on icon at bounding box center [400, 525] width 14 height 13
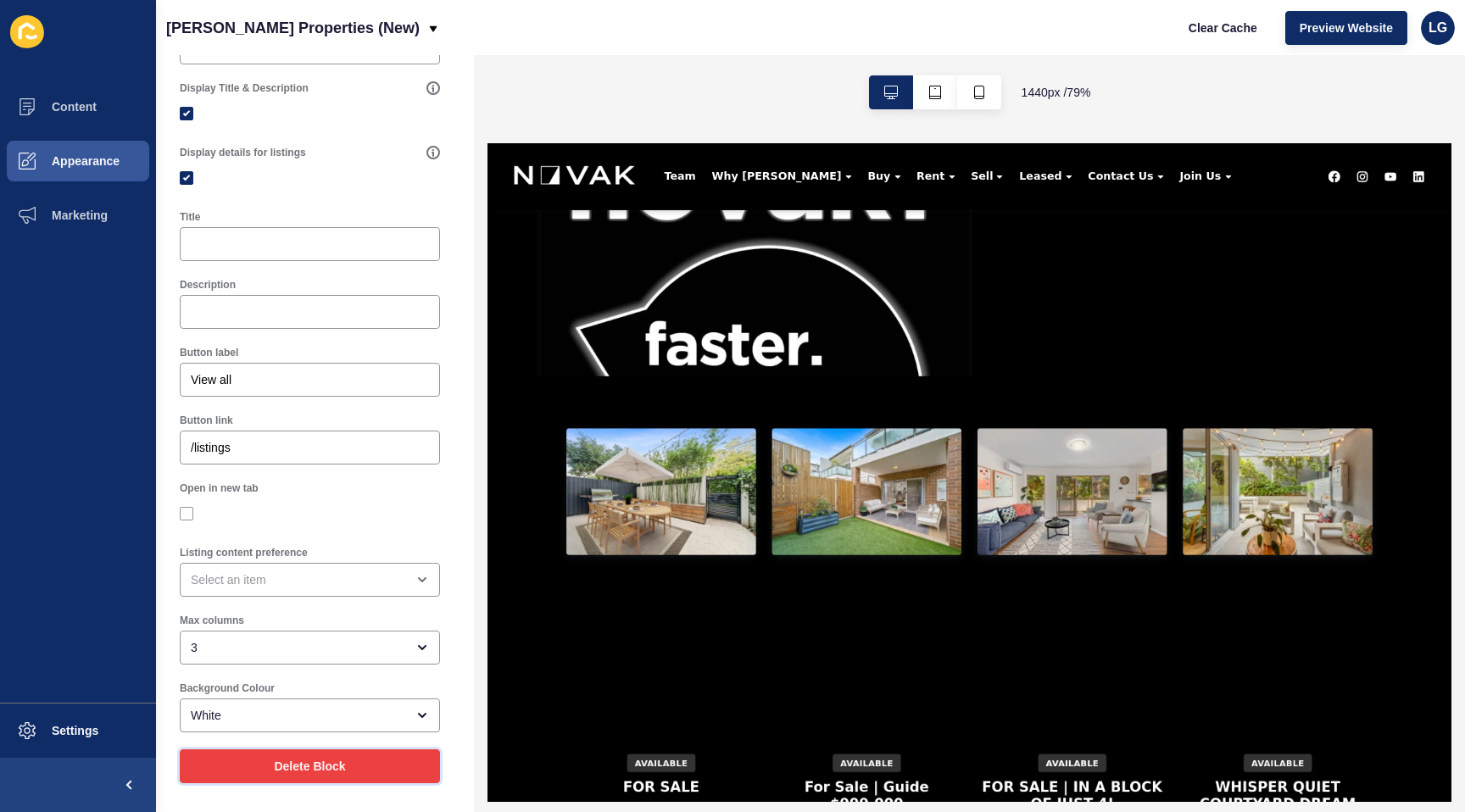
scroll to position [258, 6]
click at [326, 763] on span "Delete Block" at bounding box center [309, 766] width 71 height 17
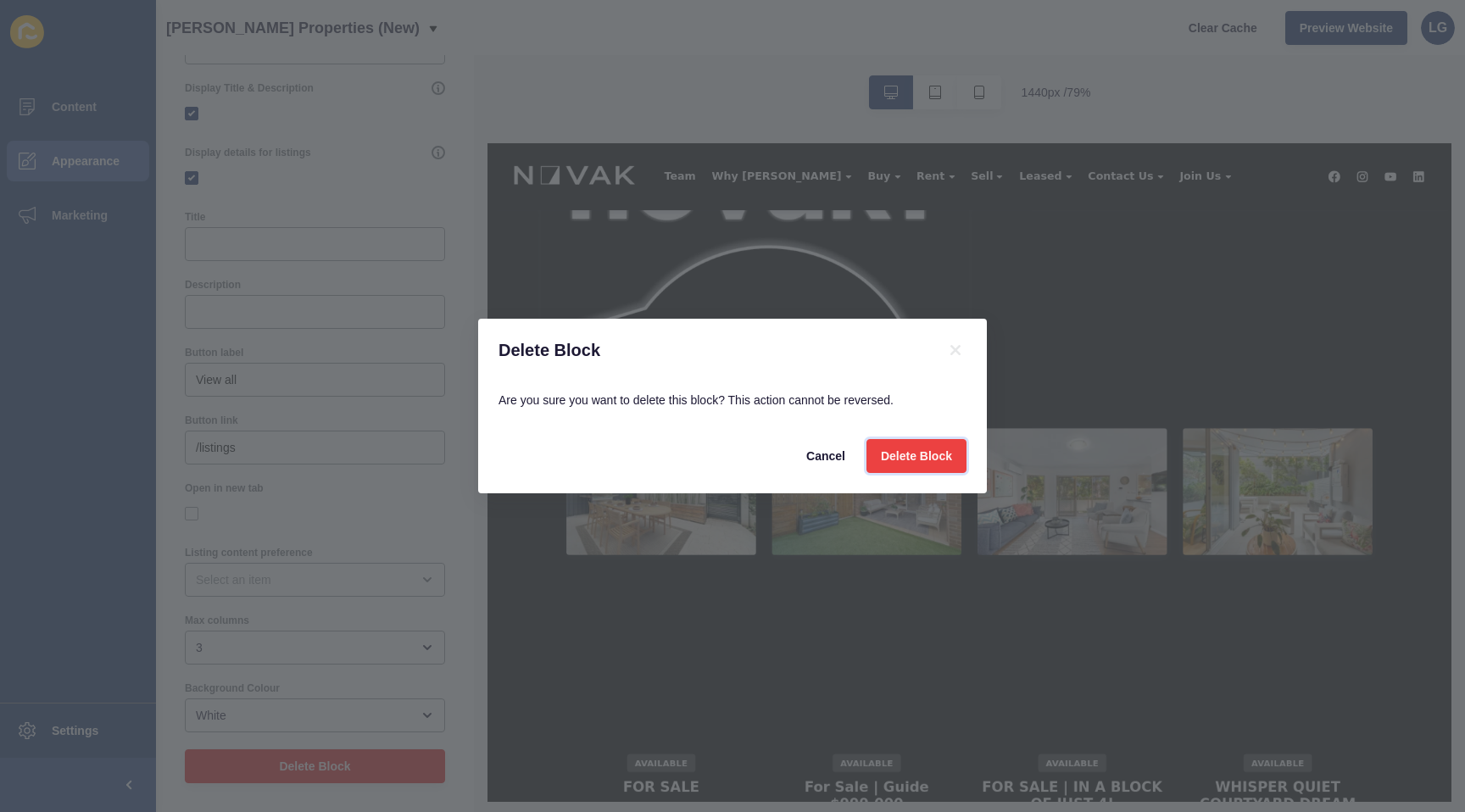
click at [933, 459] on span "Delete Block" at bounding box center [917, 455] width 71 height 17
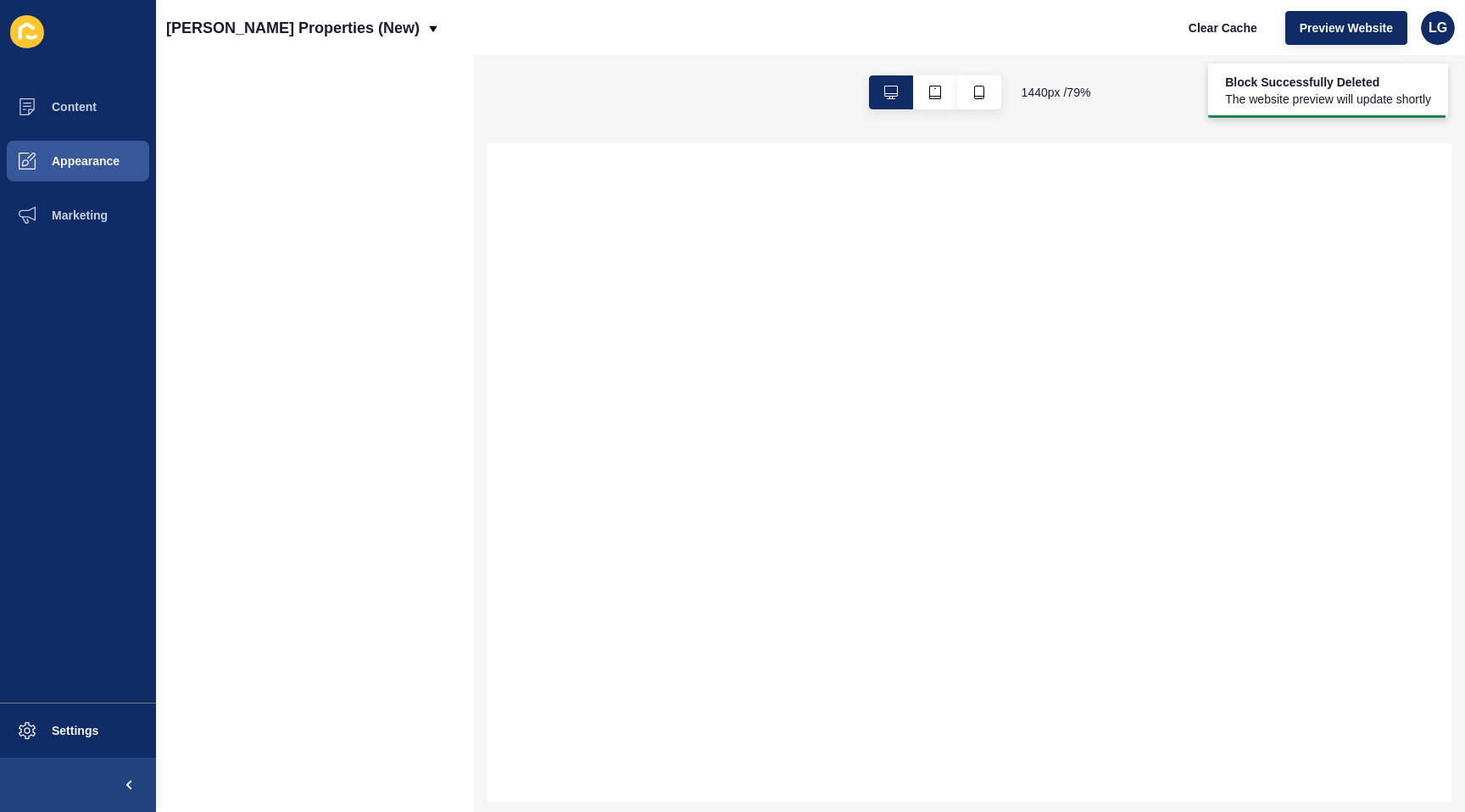
scroll to position [0, 0]
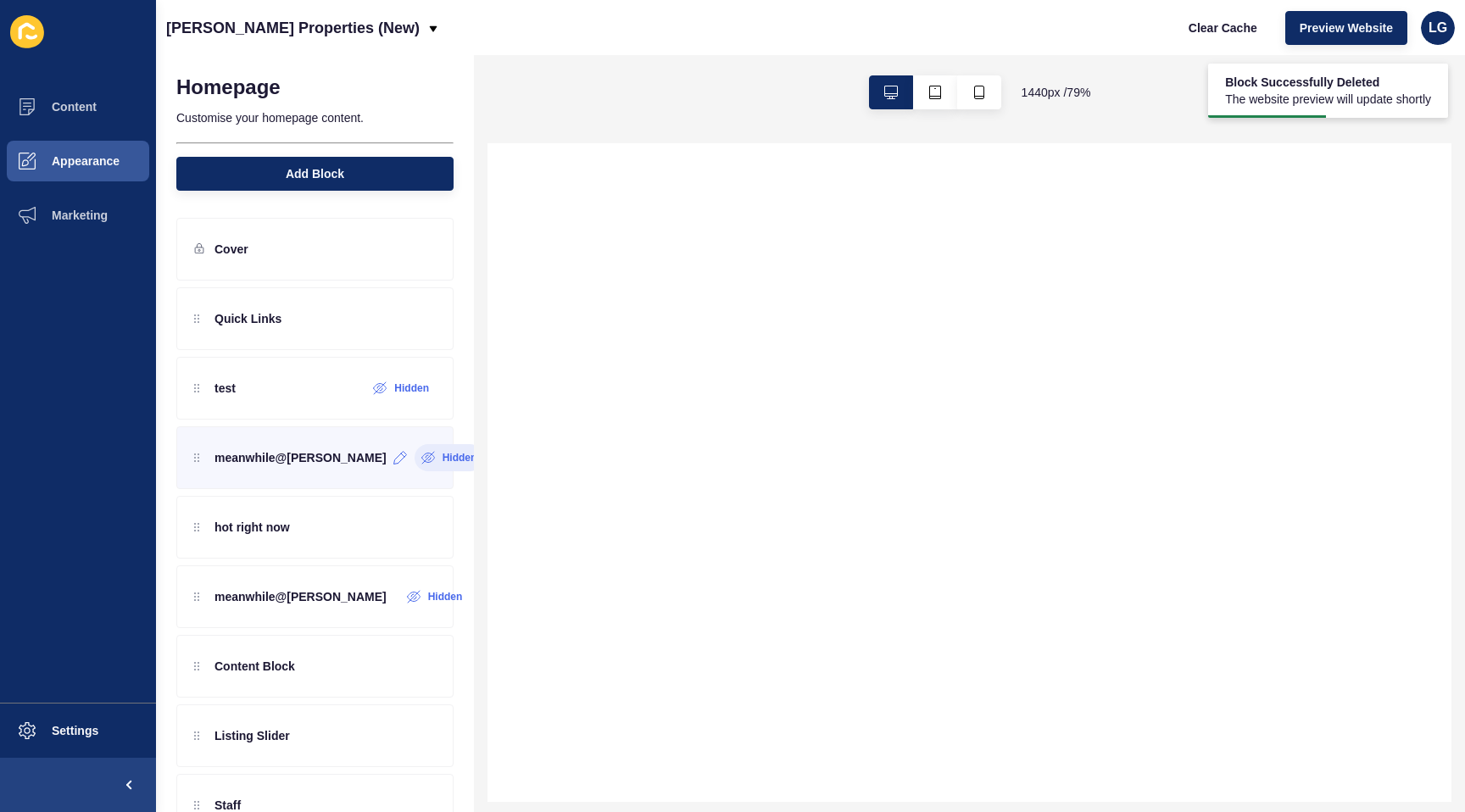
click at [443, 457] on label "Hidden" at bounding box center [460, 457] width 35 height 13
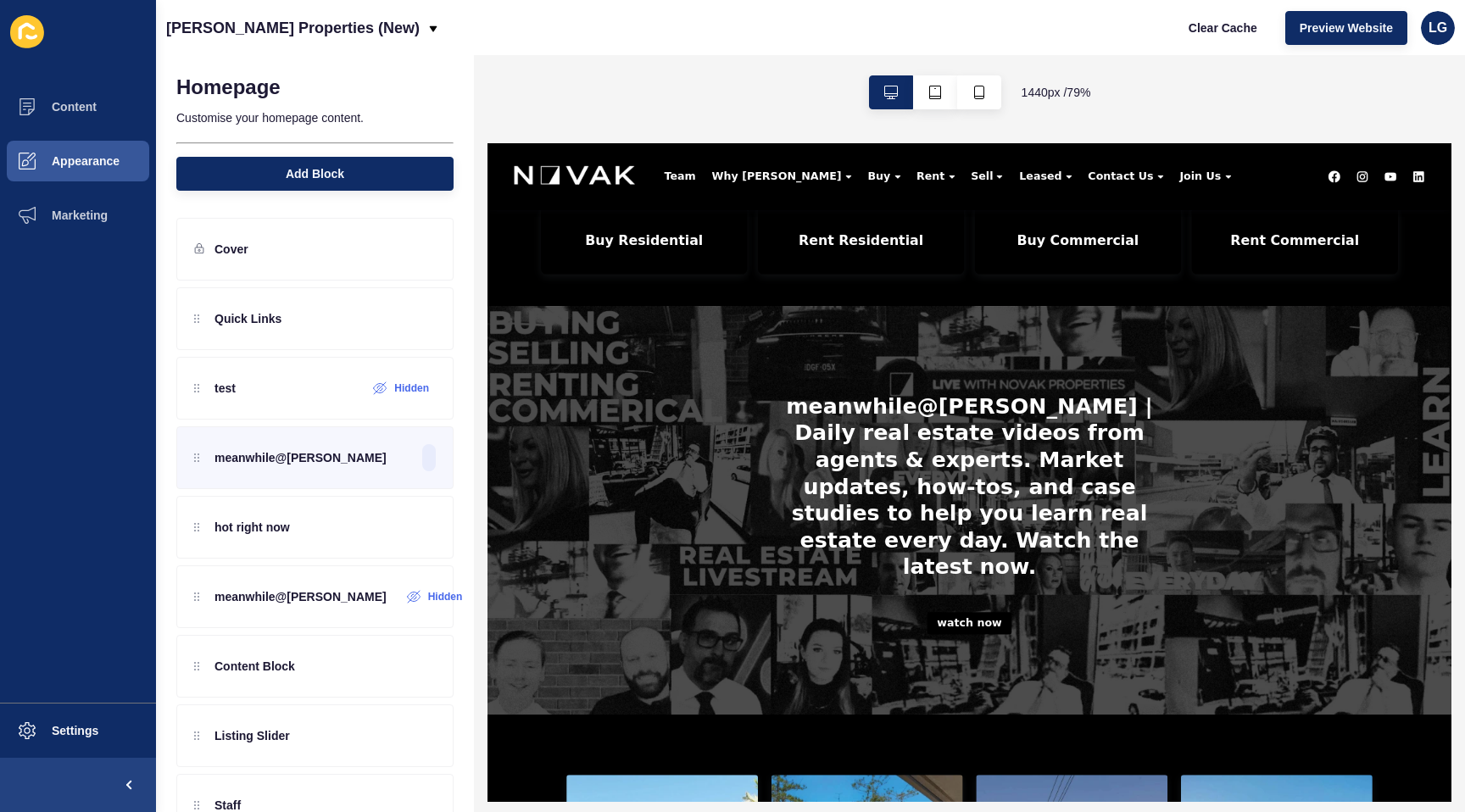
scroll to position [599, 0]
click at [973, 91] on icon "button" at bounding box center [979, 92] width 13 height 13
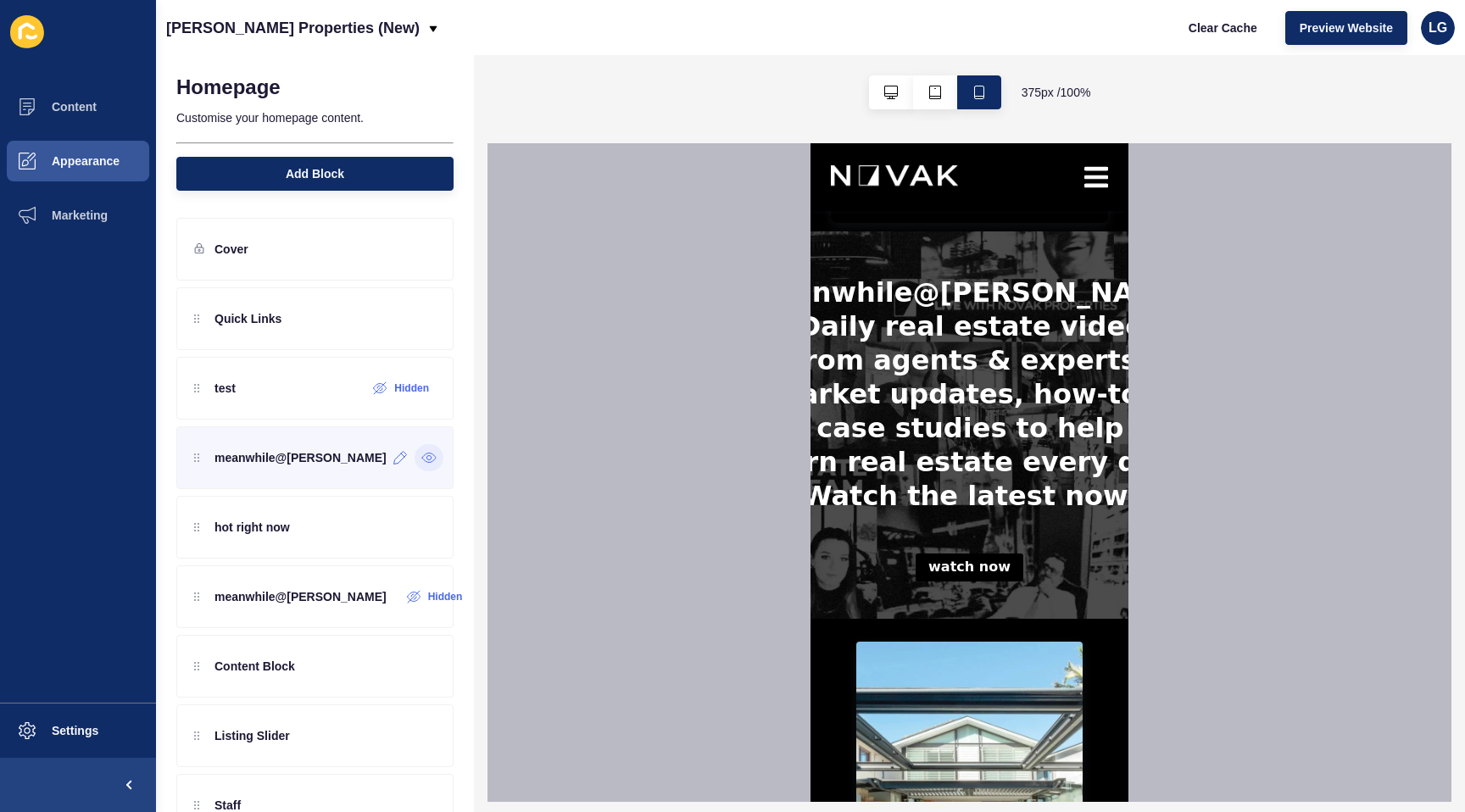
click at [262, 461] on p "meanwhile@[PERSON_NAME]" at bounding box center [301, 457] width 173 height 17
click at [396, 463] on icon at bounding box center [400, 457] width 14 height 13
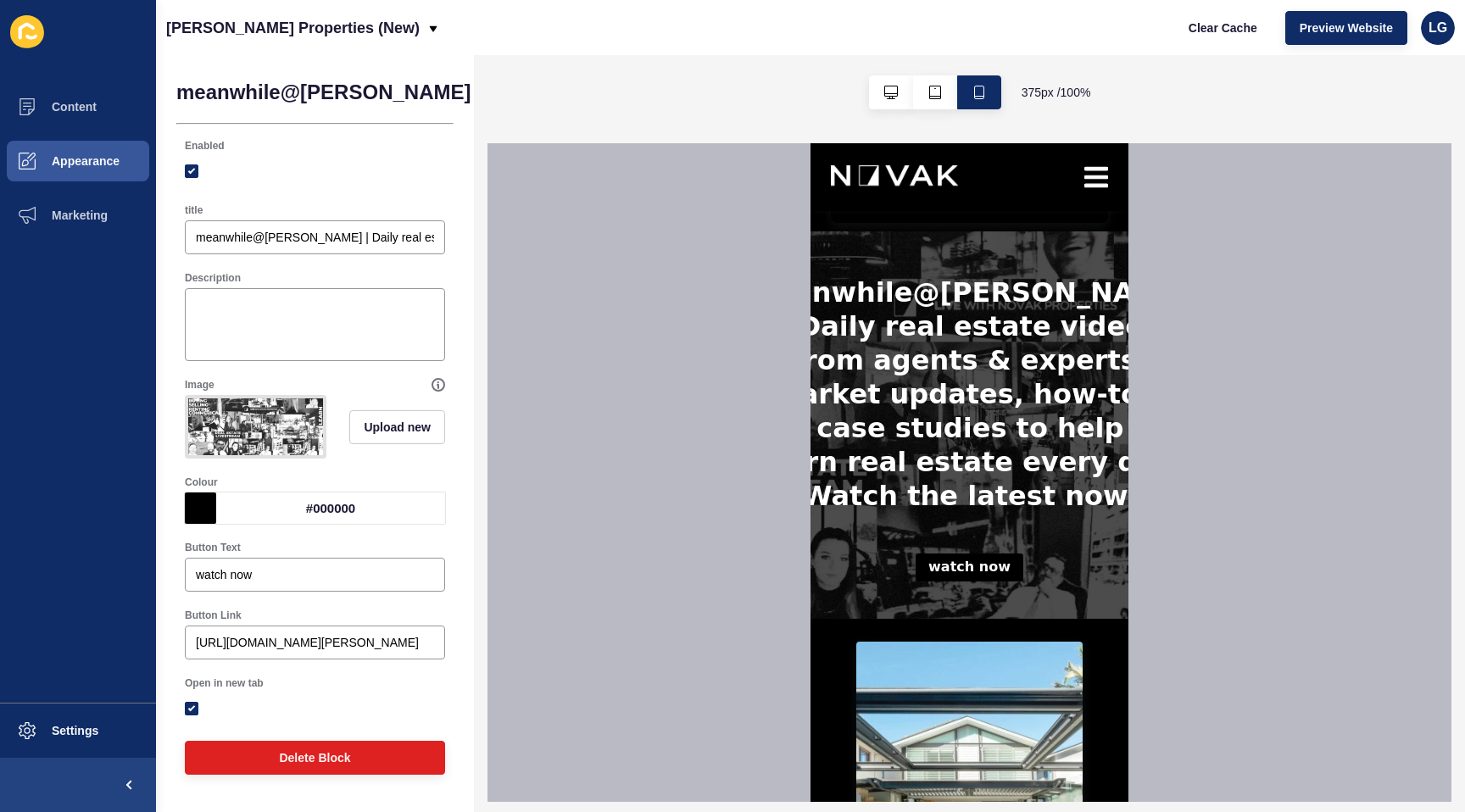
scroll to position [0, 28]
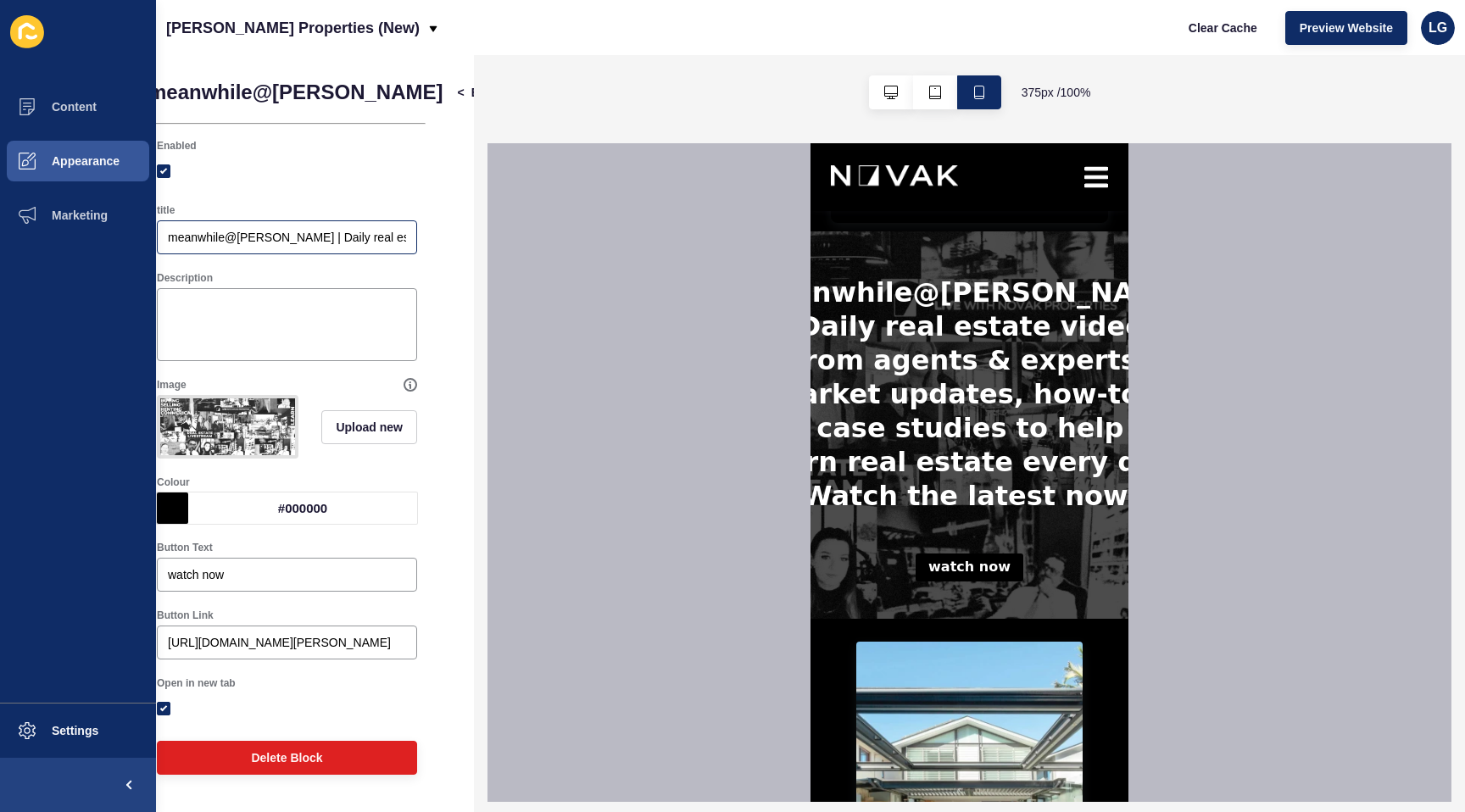
drag, startPoint x: 194, startPoint y: 237, endPoint x: 336, endPoint y: 221, distance: 142.9
click at [337, 219] on div "title meanwhile@novak | Daily real estate videos from agents & experts. Market …" at bounding box center [286, 229] width 264 height 54
click at [336, 240] on input "meanwhile@novak | Daily real estate videos from agents & experts. Market update…" at bounding box center [287, 237] width 238 height 17
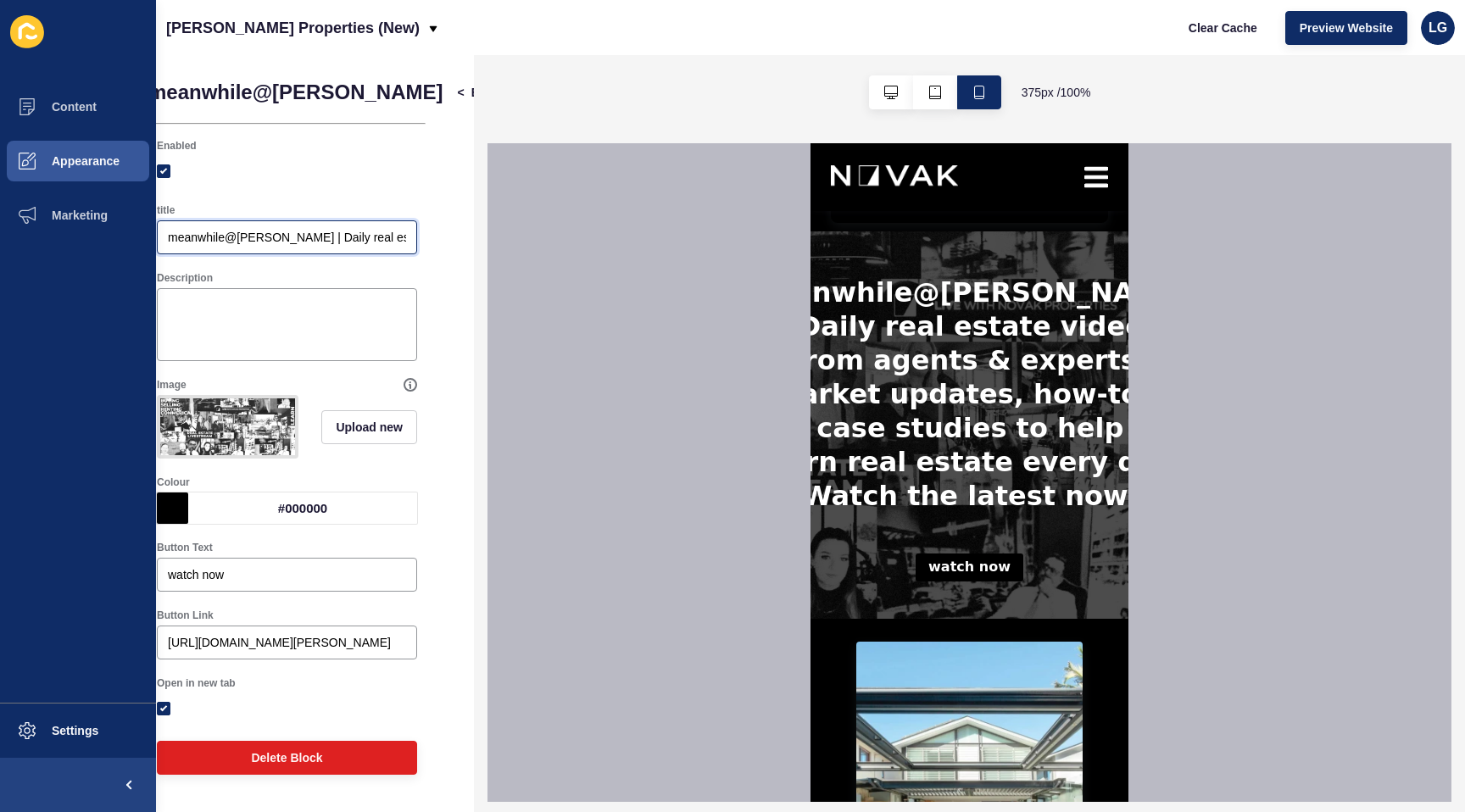
click at [336, 240] on input "meanwhile@novak | Daily real estate videos from agents & experts. Market update…" at bounding box center [287, 237] width 238 height 17
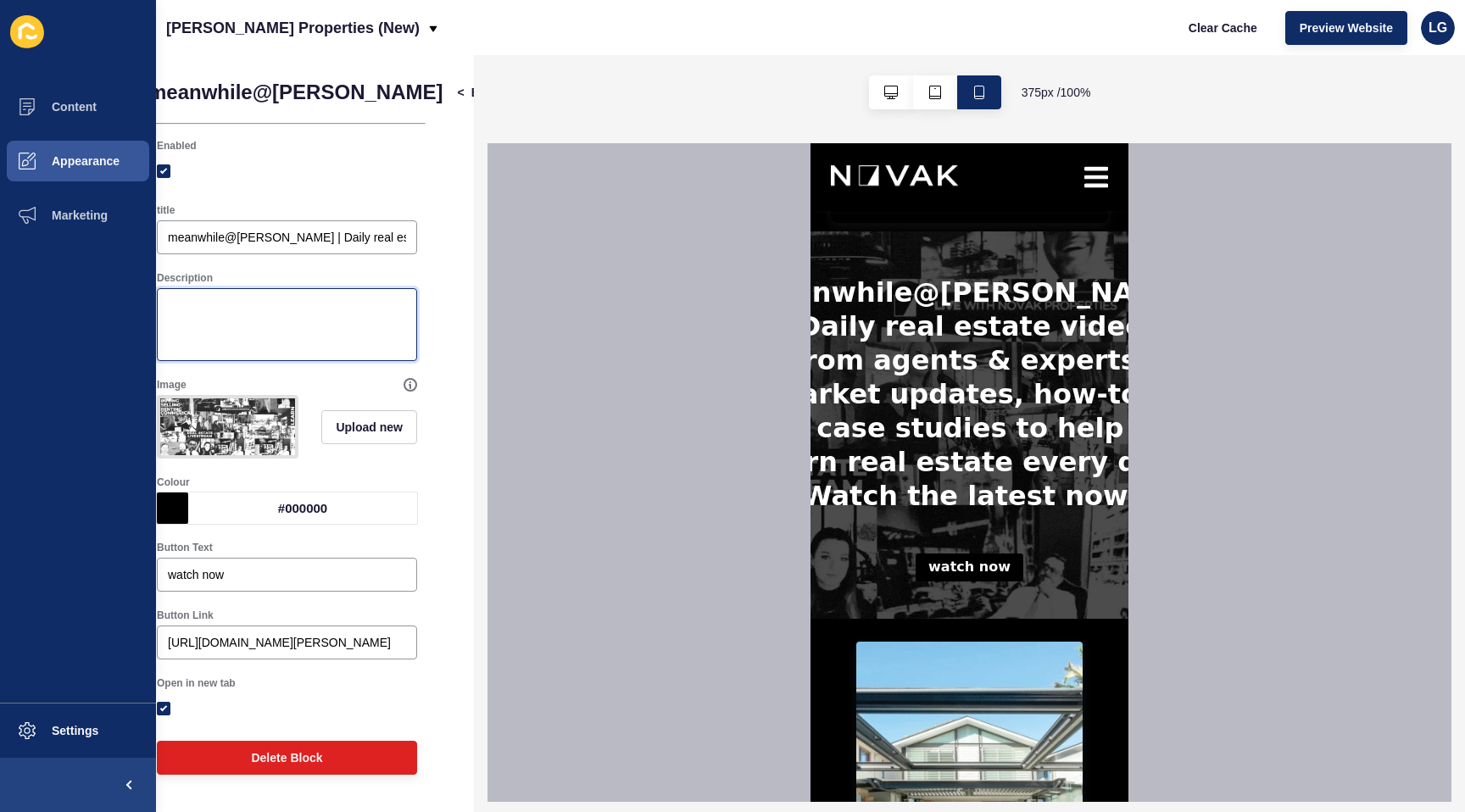
click at [314, 318] on textarea "Description" at bounding box center [286, 325] width 255 height 68
paste textarea "meanwhile@novak | Daily real estate videos from agents & experts. Market update…"
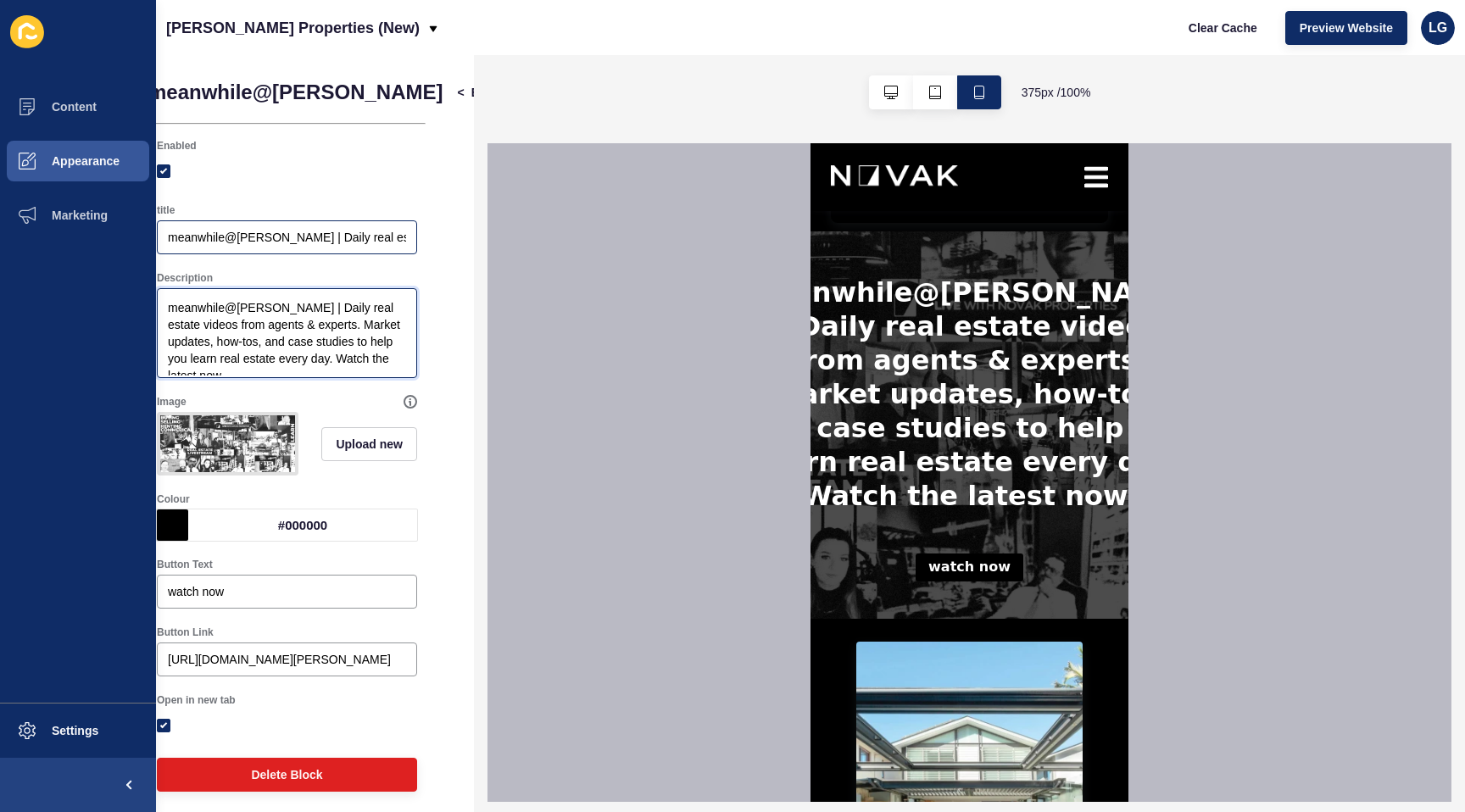
type textarea "meanwhile@novak | Daily real estate videos from agents & experts. Market update…"
drag, startPoint x: 269, startPoint y: 237, endPoint x: 521, endPoint y: 237, distance: 252.0
click at [521, 237] on div "meanwhile@novak < Back Save Enabled title meanwhile@novak | Daily real estate v…" at bounding box center [810, 433] width 1309 height 757
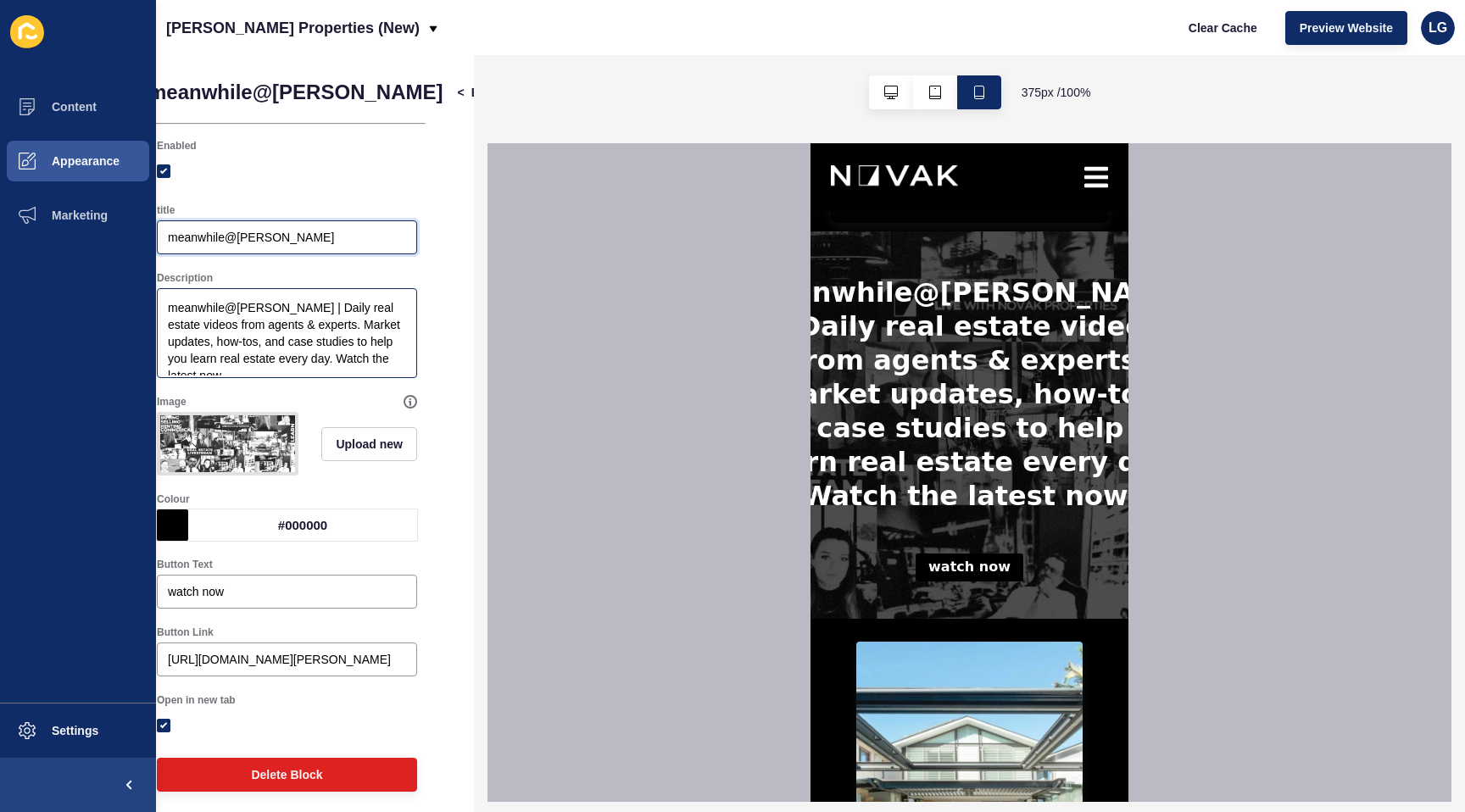
type input "meanwhile@[PERSON_NAME]"
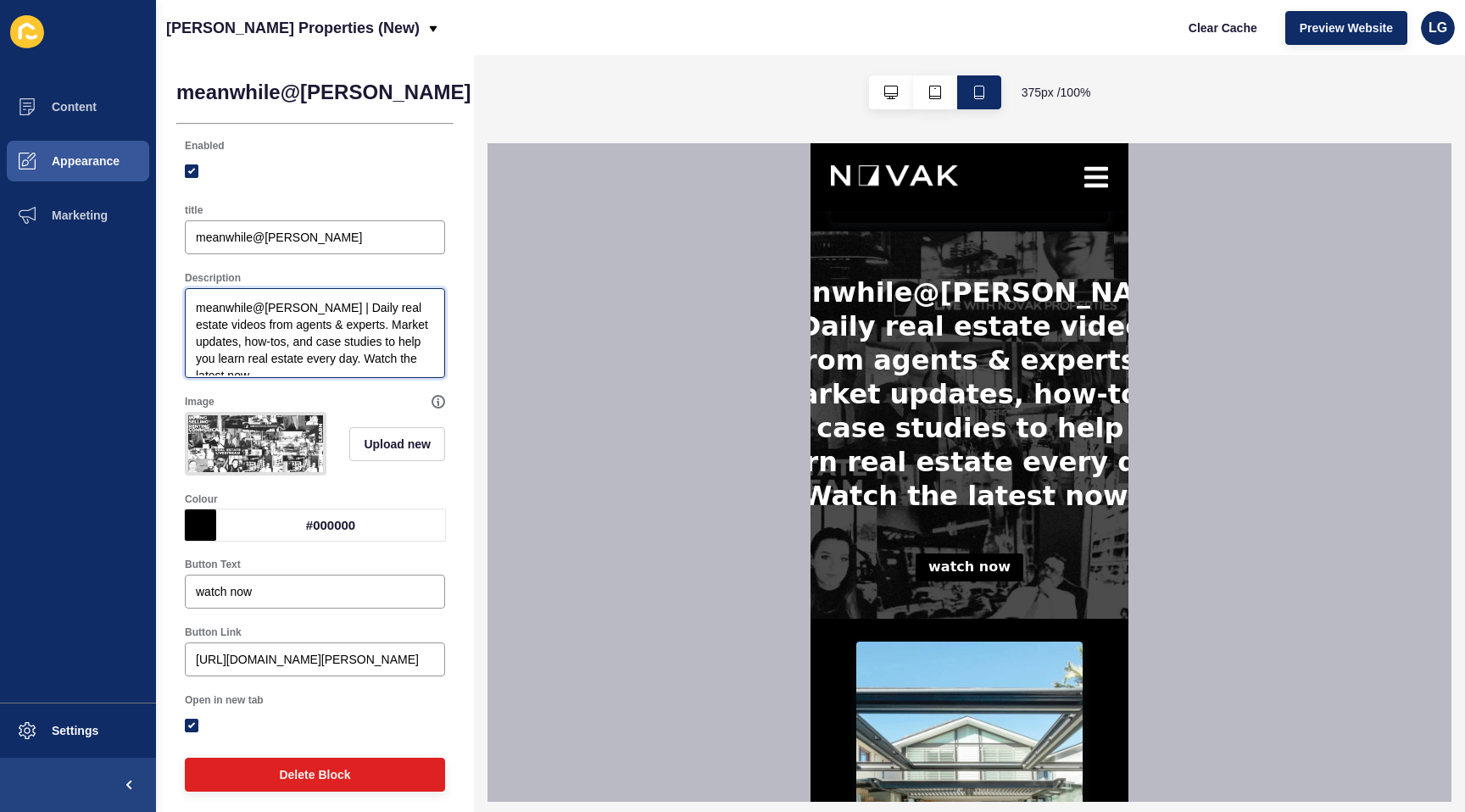
drag, startPoint x: 278, startPoint y: 306, endPoint x: 101, endPoint y: 295, distance: 177.3
click at [101, 295] on div "Content Appearance Marketing Settings Novak Properties (New) Clear Cache Previe…" at bounding box center [732, 406] width 1465 height 812
type textarea "Daily real estate videos from agents & experts. Market updates, how-tos, and ca…"
click at [552, 92] on button "Save" at bounding box center [581, 92] width 57 height 34
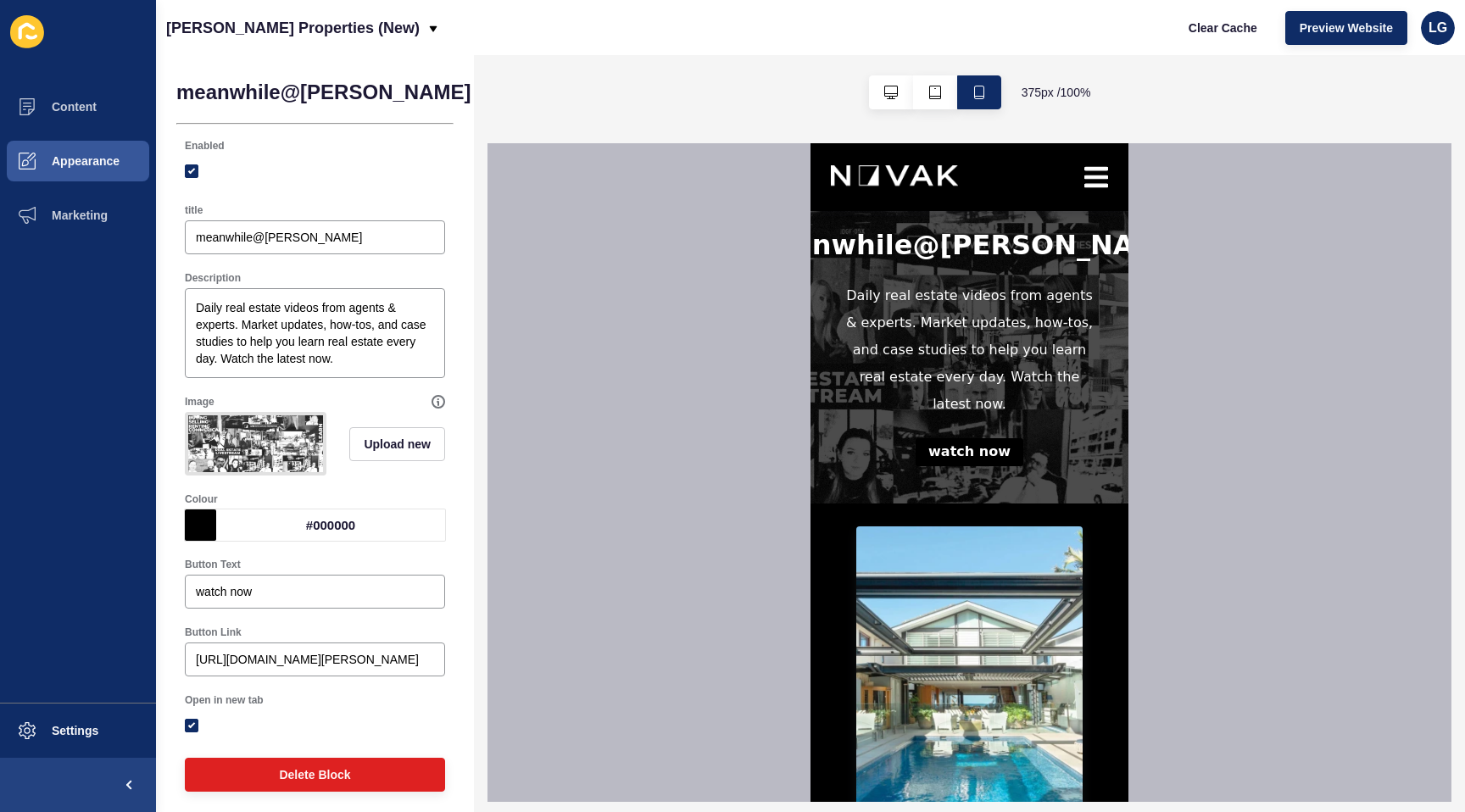
scroll to position [647, 0]
click at [269, 451] on img at bounding box center [256, 444] width 135 height 57
click at [357, 448] on button "Upload new" at bounding box center [398, 445] width 96 height 34
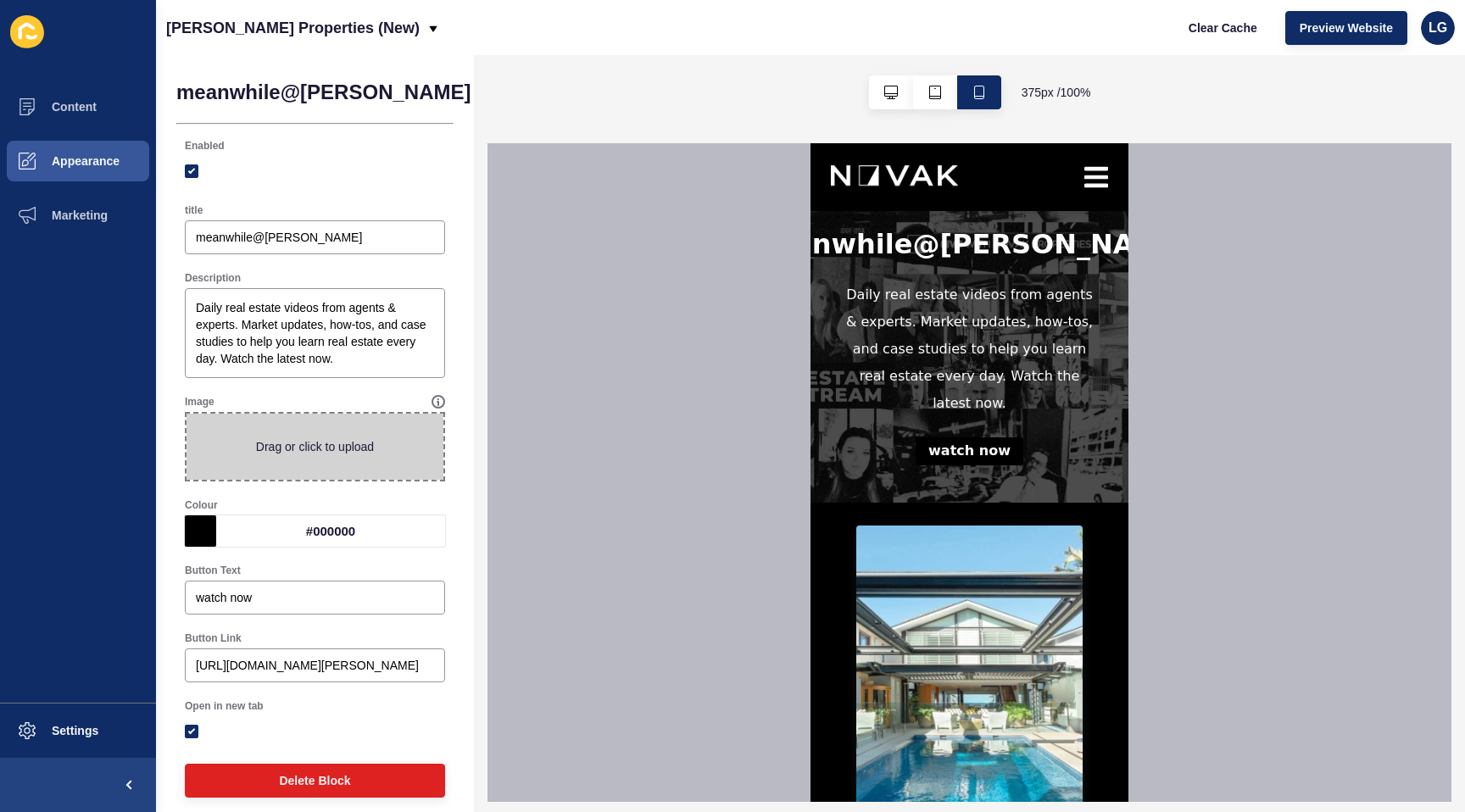
click at [357, 448] on span at bounding box center [315, 446] width 257 height 66
click at [187, 414] on input "Drag or click to upload" at bounding box center [187, 414] width 0 height 0
type input "C:\fakepath\podcast page.jpg"
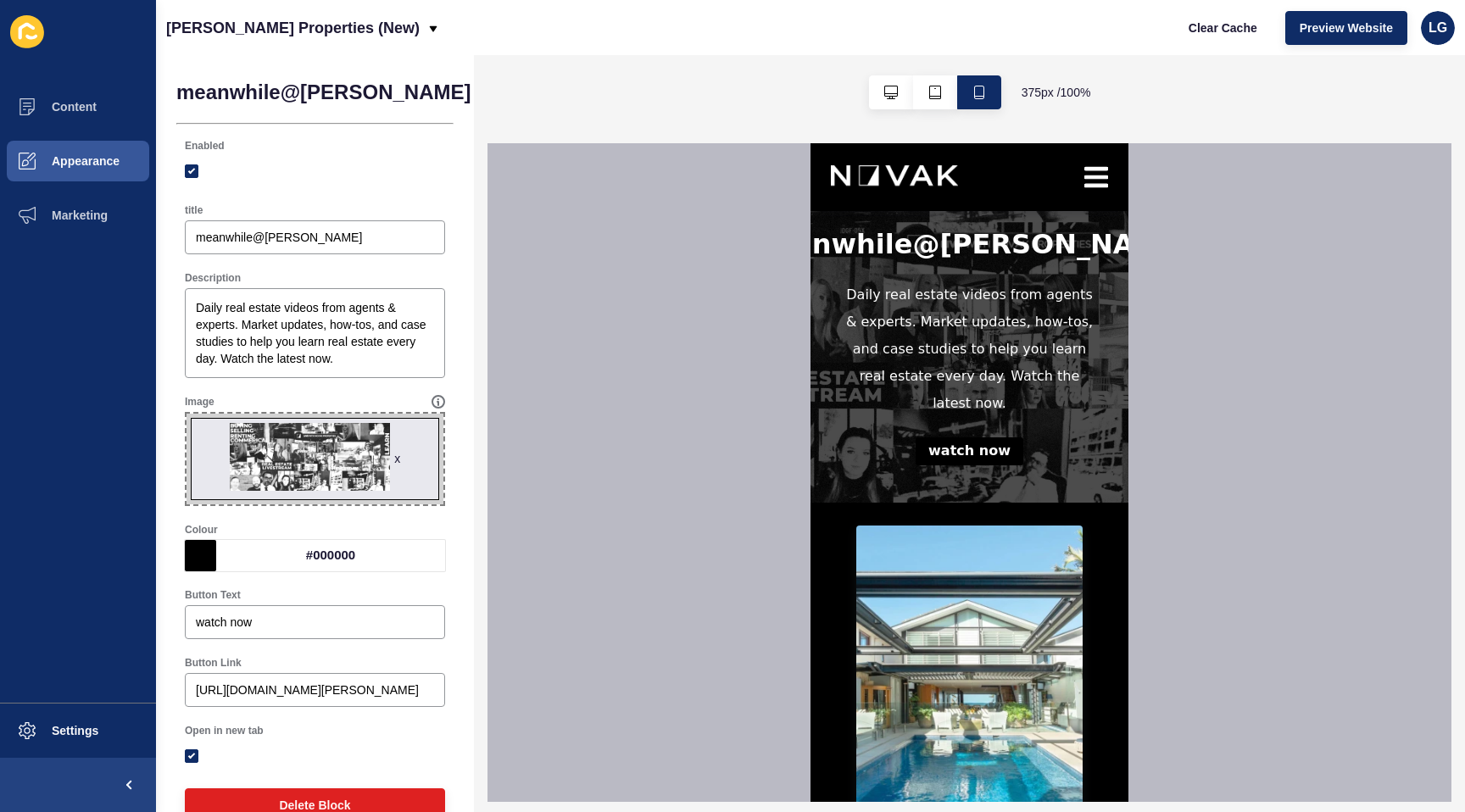
click at [567, 95] on span "Save" at bounding box center [580, 92] width 28 height 17
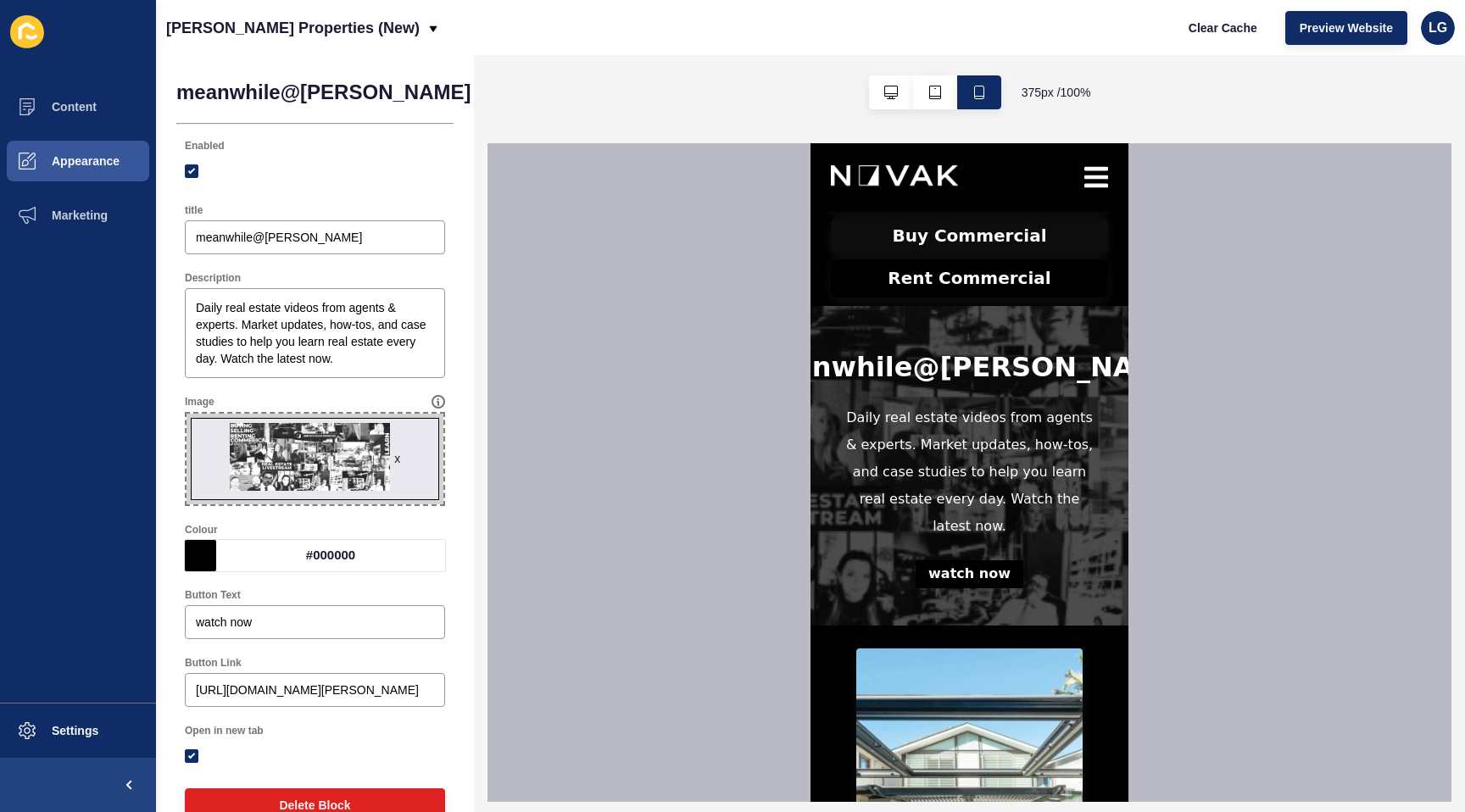
scroll to position [527, 0]
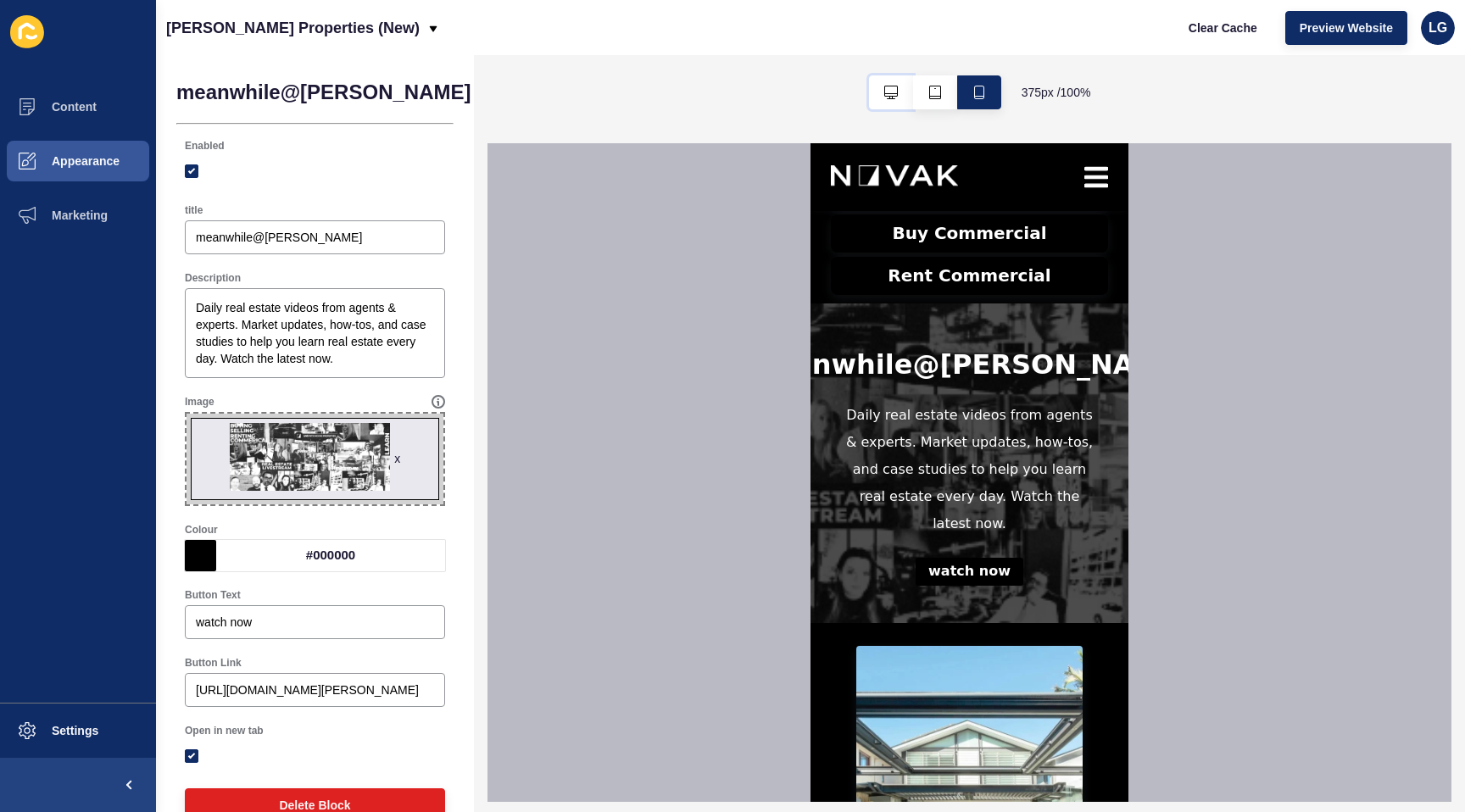
drag, startPoint x: 887, startPoint y: 91, endPoint x: 866, endPoint y: 113, distance: 30.4
click at [889, 92] on icon "button" at bounding box center [890, 92] width 13 height 13
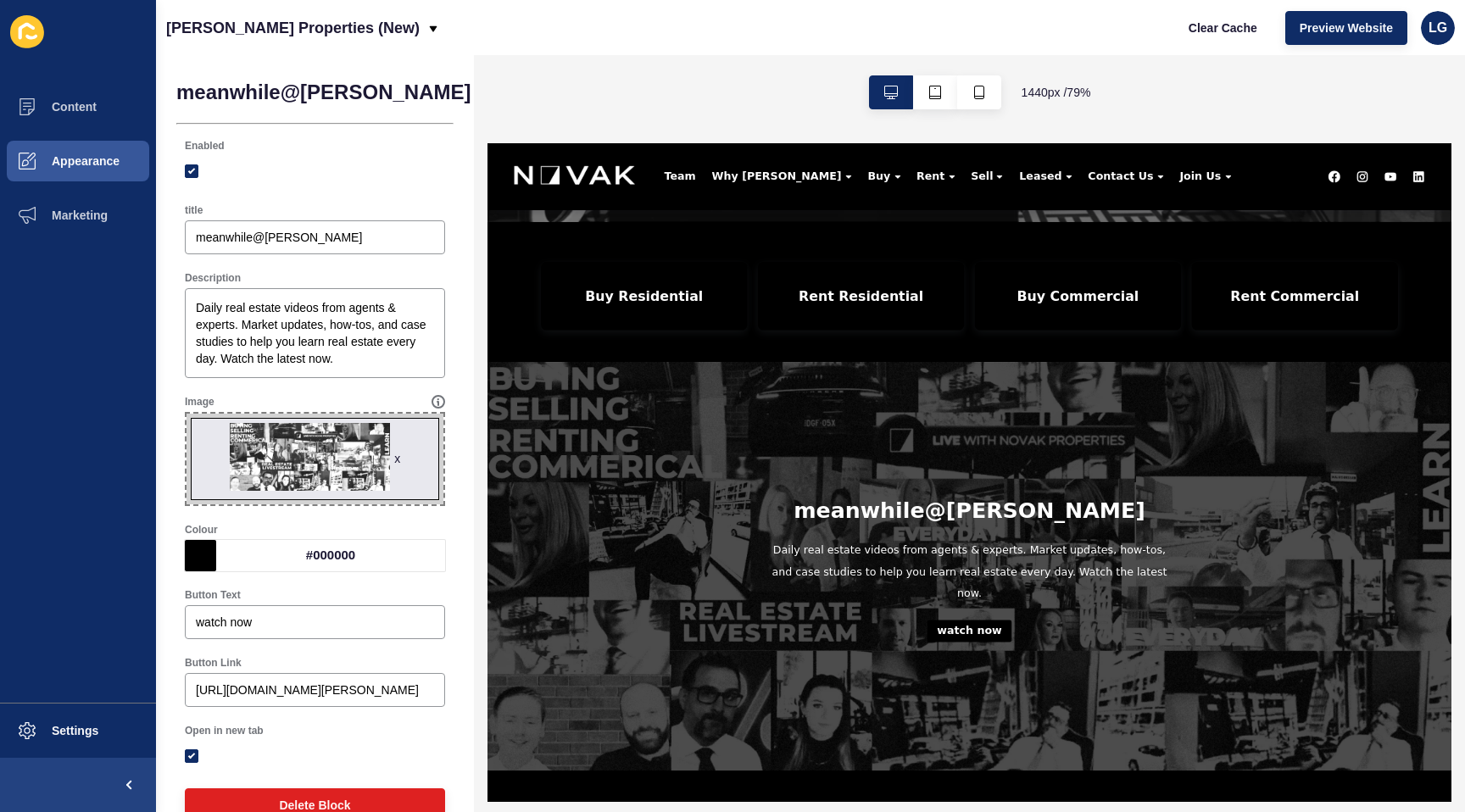
click at [1110, 752] on button "watch now" at bounding box center [1099, 760] width 108 height 28
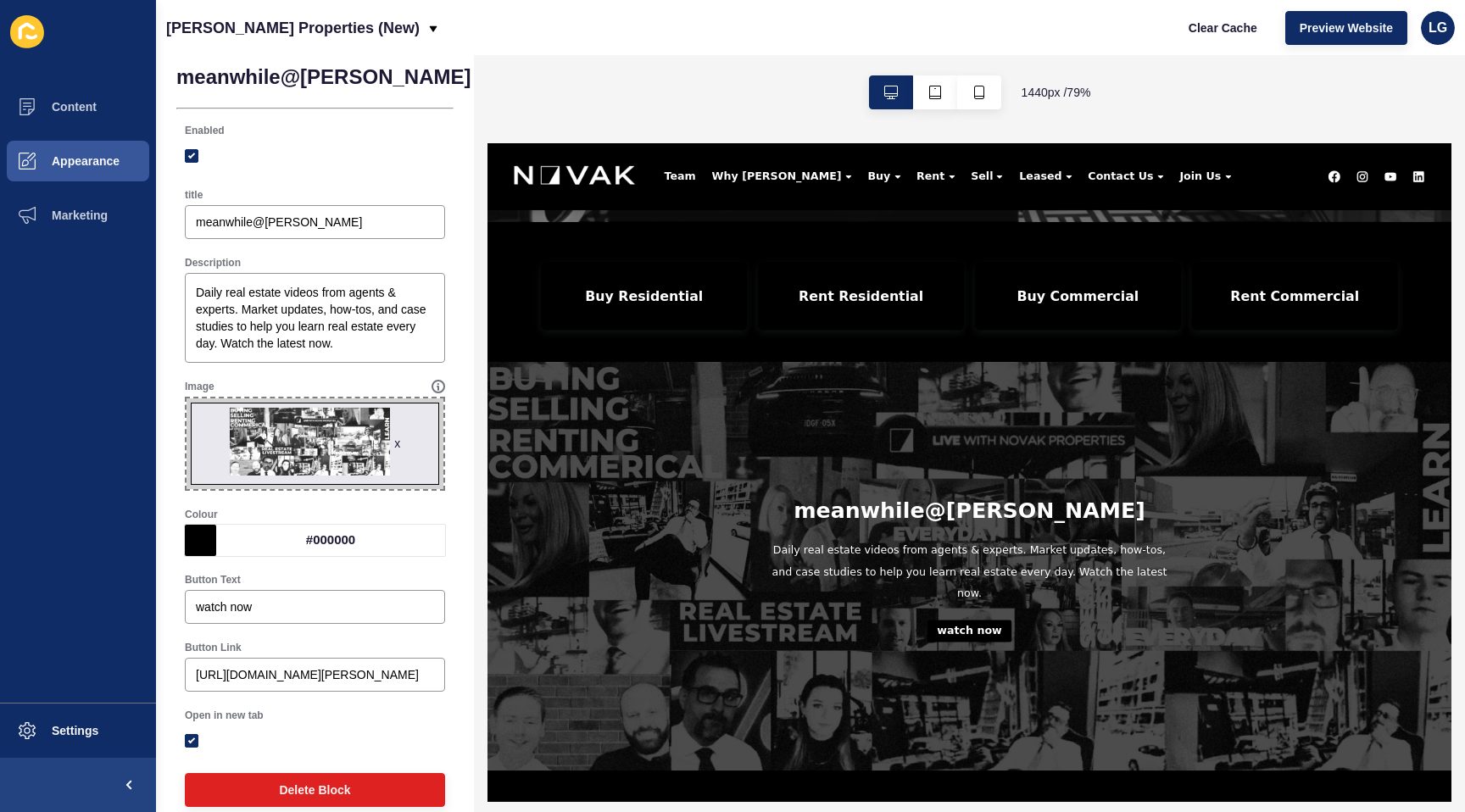
click at [351, 536] on div "#000000" at bounding box center [330, 540] width 229 height 31
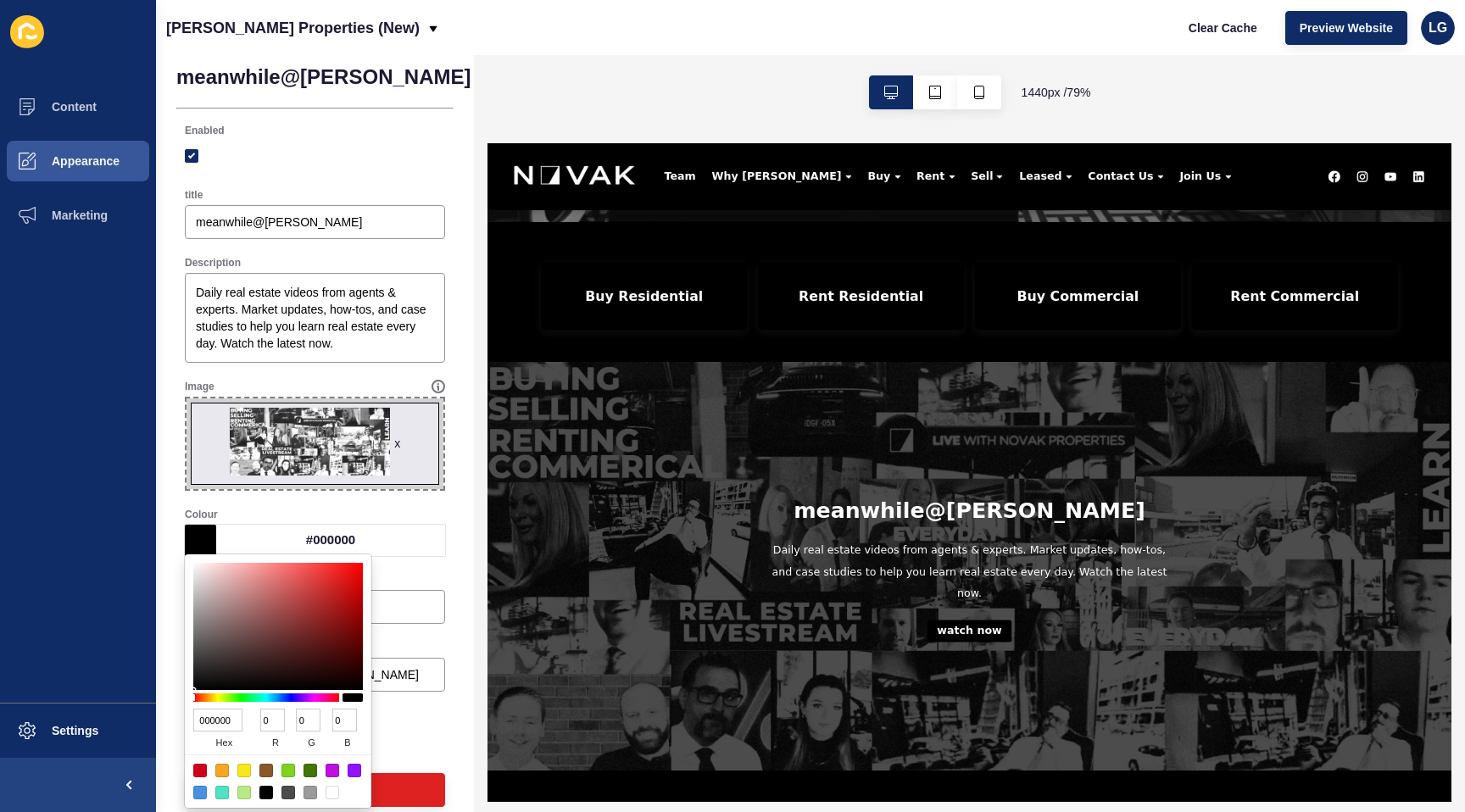
scroll to position [19, 0]
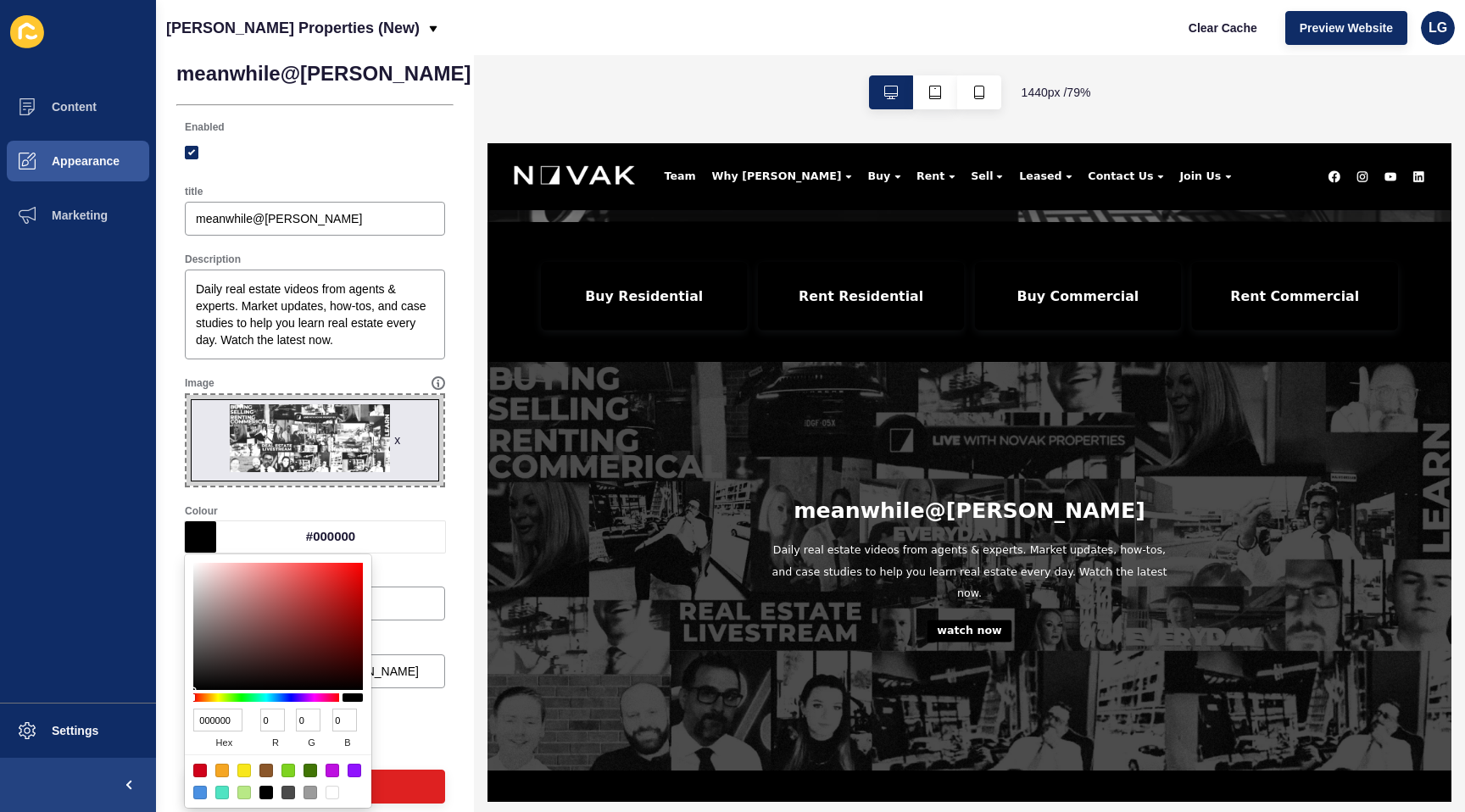
click at [330, 789] on div at bounding box center [332, 792] width 13 height 13
type input "FFFFFF"
type input "255"
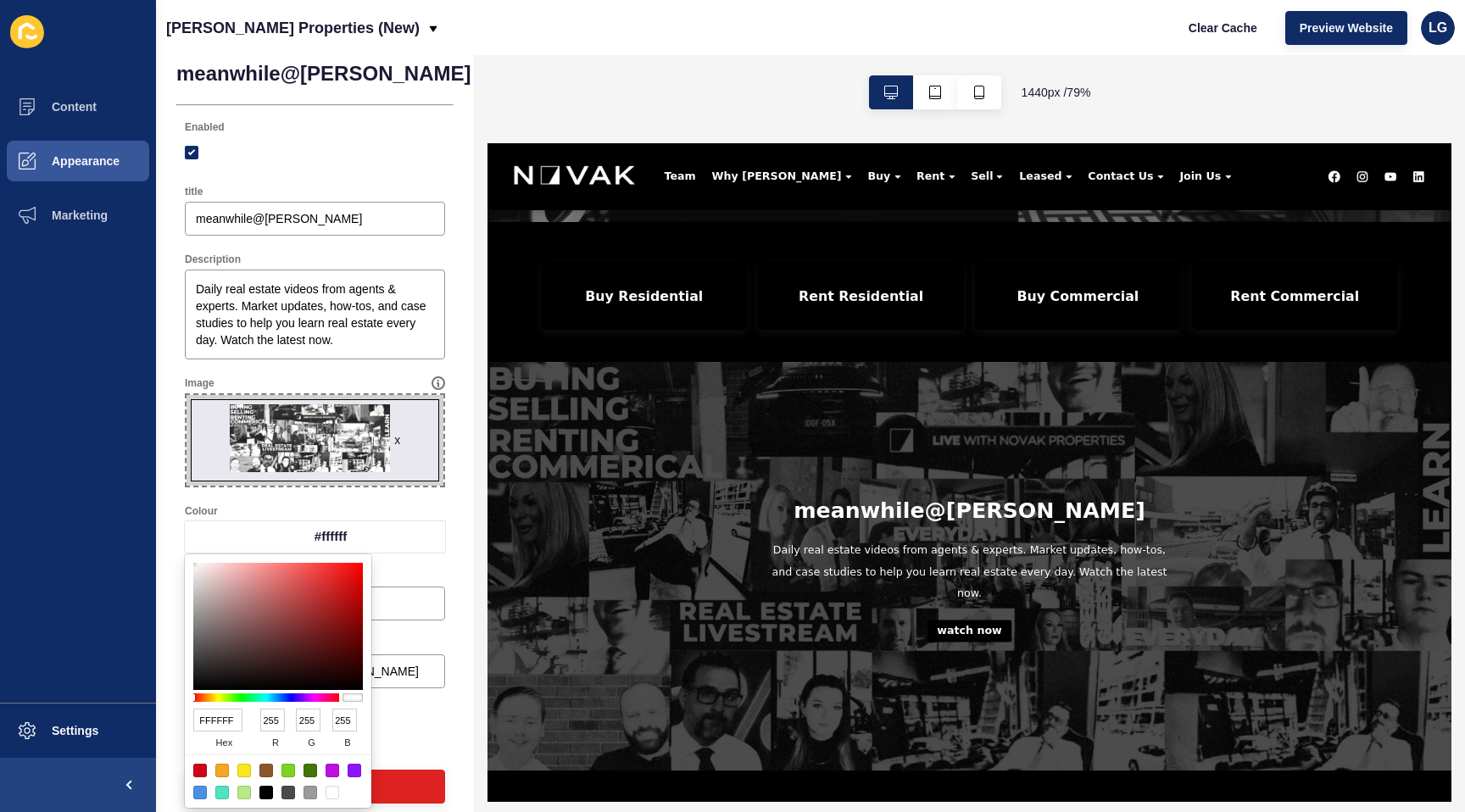
drag, startPoint x: 461, startPoint y: 504, endPoint x: 455, endPoint y: 457, distance: 47.4
click at [461, 503] on div "meanwhile@novak < Back Save Enabled title meanwhile@novak Description Daily rea…" at bounding box center [315, 434] width 318 height 796
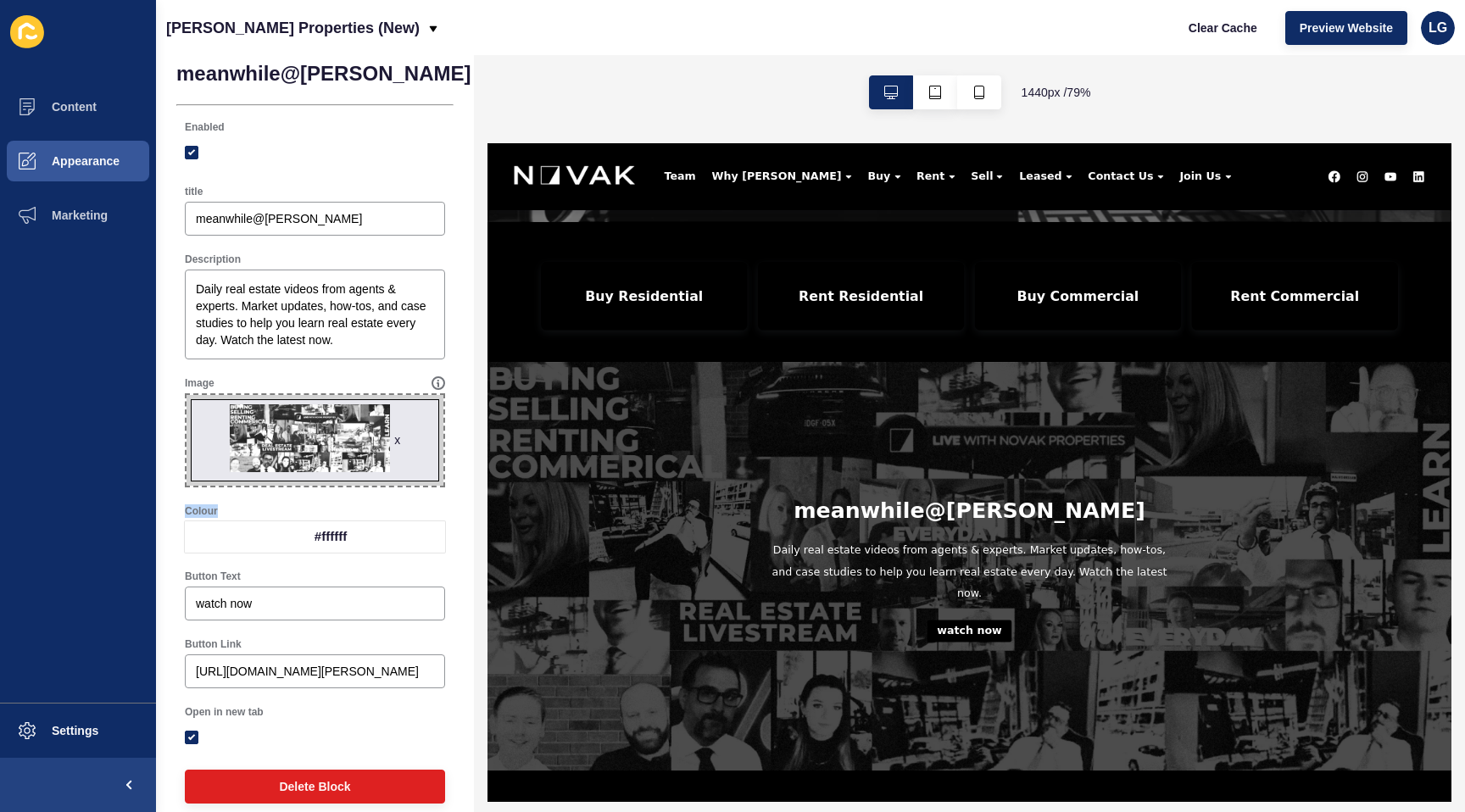
drag, startPoint x: 456, startPoint y: 79, endPoint x: 453, endPoint y: 129, distance: 50.1
click at [567, 79] on span "Save" at bounding box center [580, 73] width 28 height 17
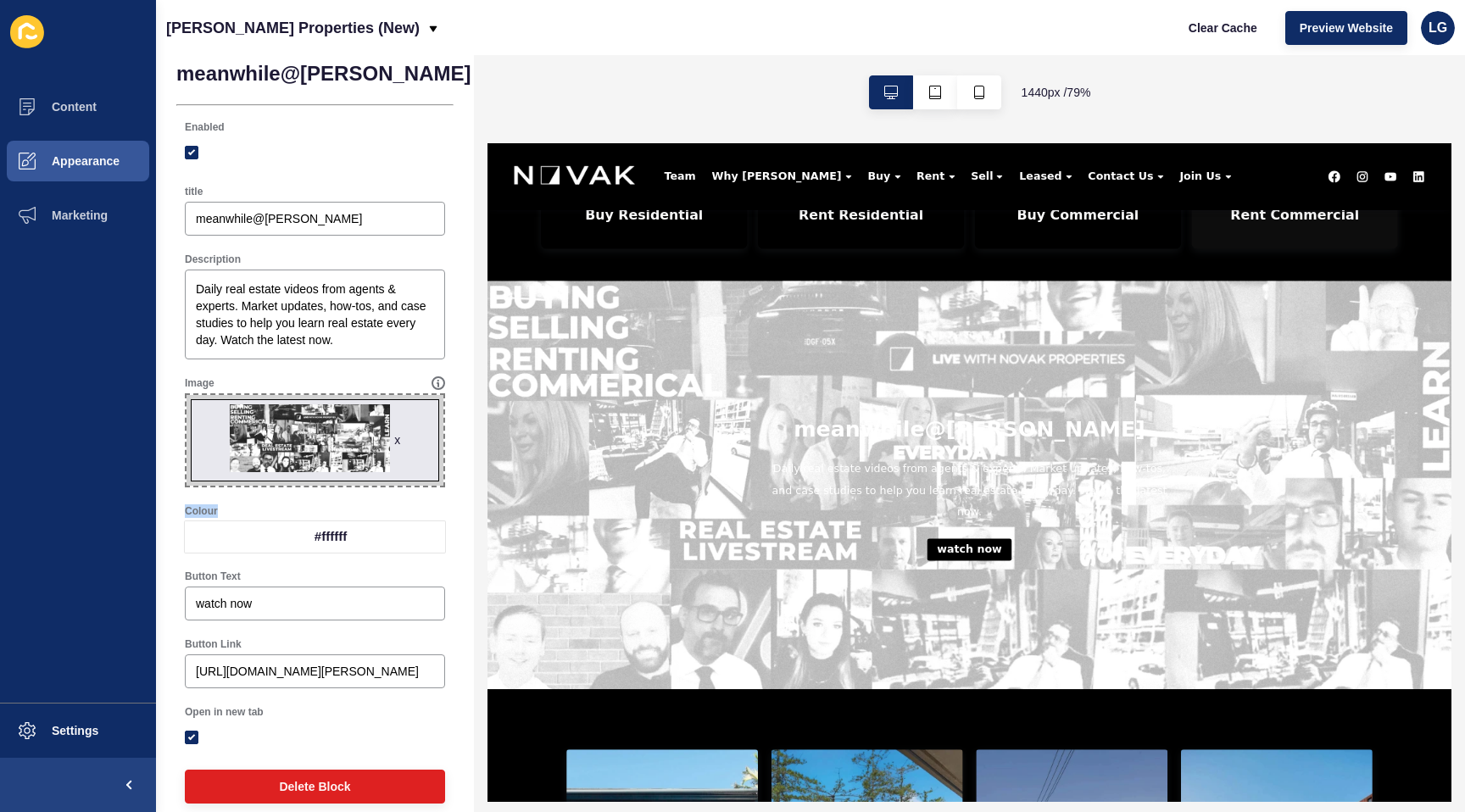
scroll to position [630, 0]
click at [374, 528] on div "#ffffff" at bounding box center [330, 536] width 229 height 31
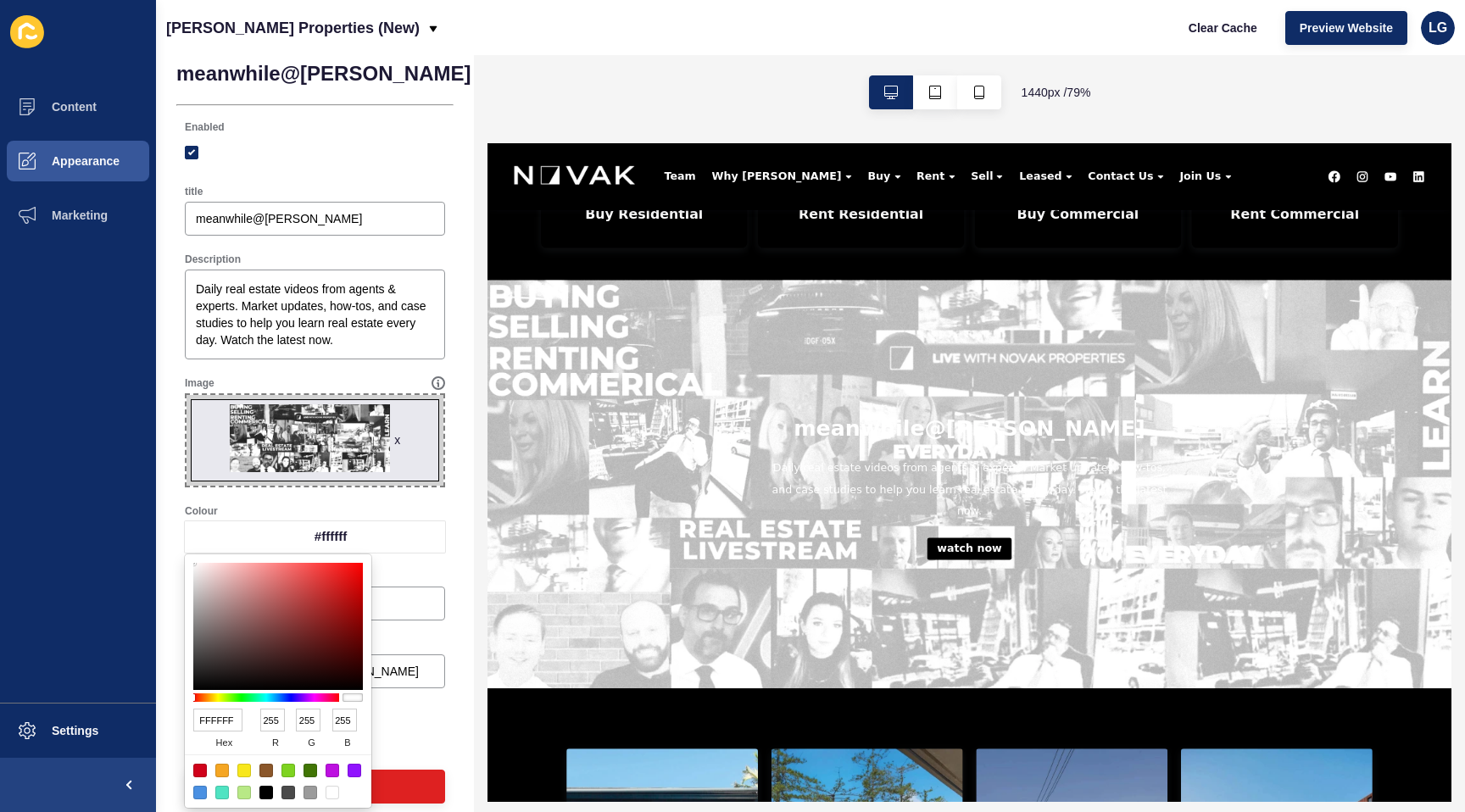
click at [267, 794] on div at bounding box center [266, 792] width 13 height 13
type input "000000"
type input "0"
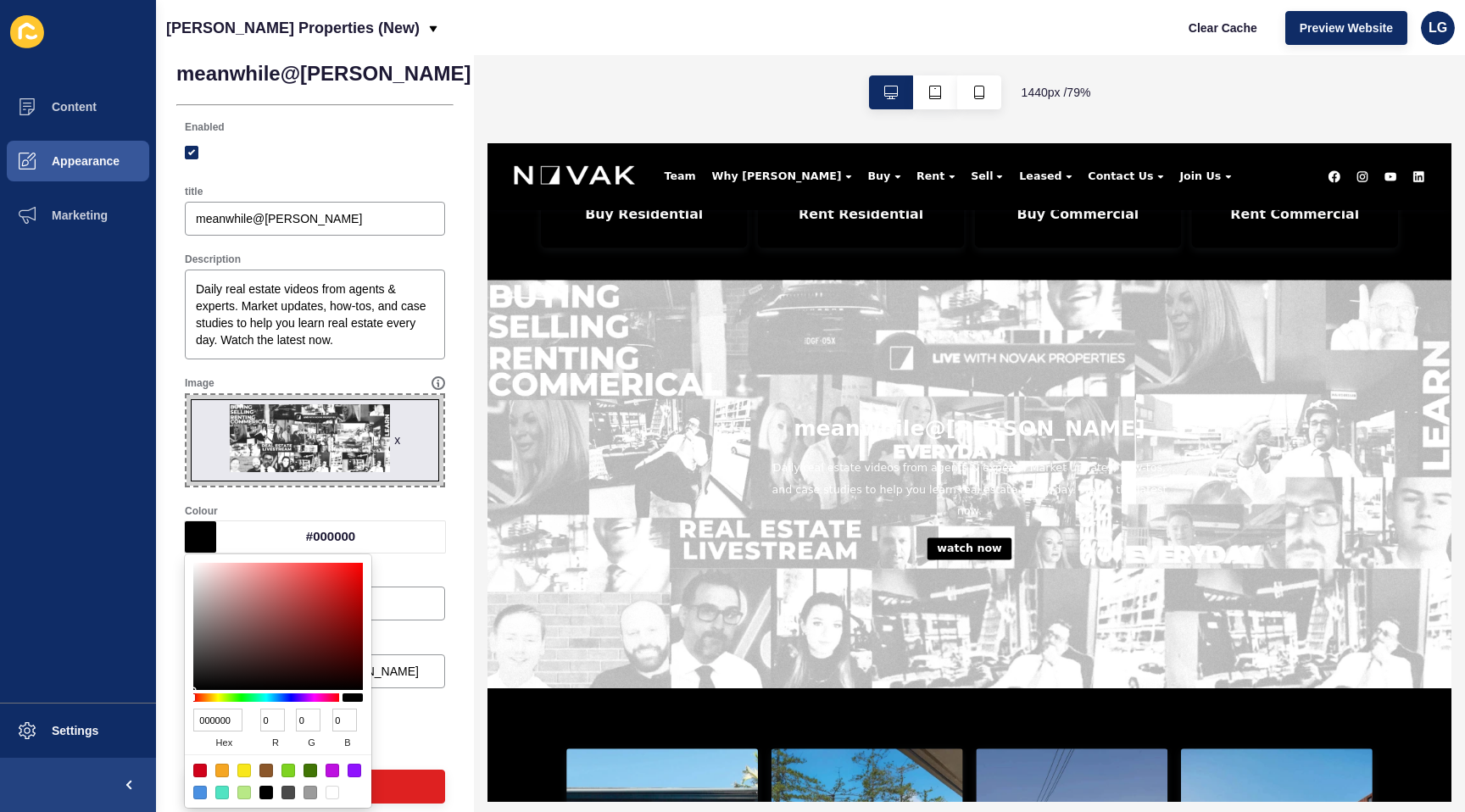
click at [431, 576] on div "Button Text" at bounding box center [315, 576] width 261 height 13
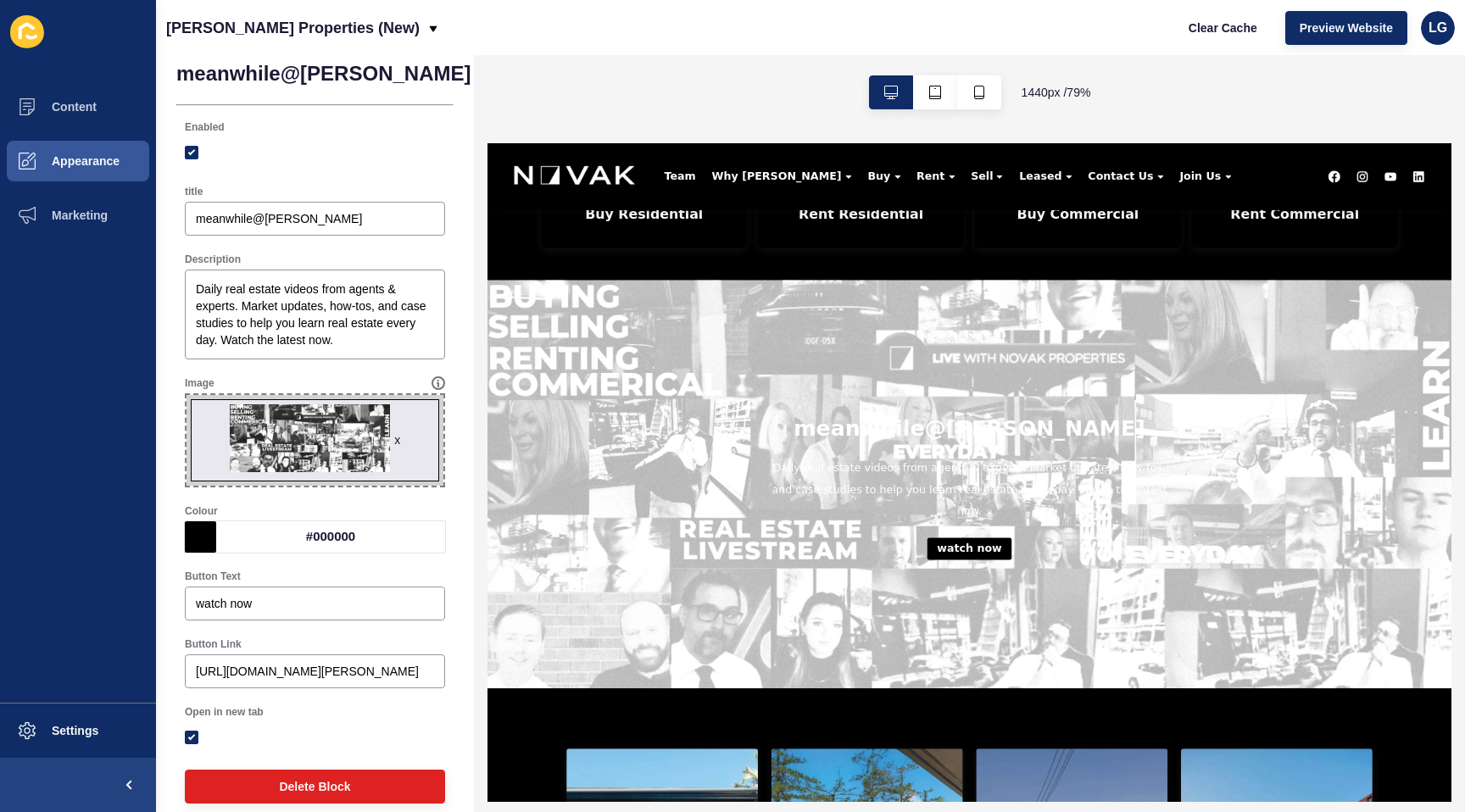
click at [377, 543] on div "#000000" at bounding box center [330, 536] width 229 height 31
click at [405, 508] on div "Colour" at bounding box center [315, 511] width 261 height 13
click at [552, 68] on button "Save" at bounding box center [581, 74] width 57 height 34
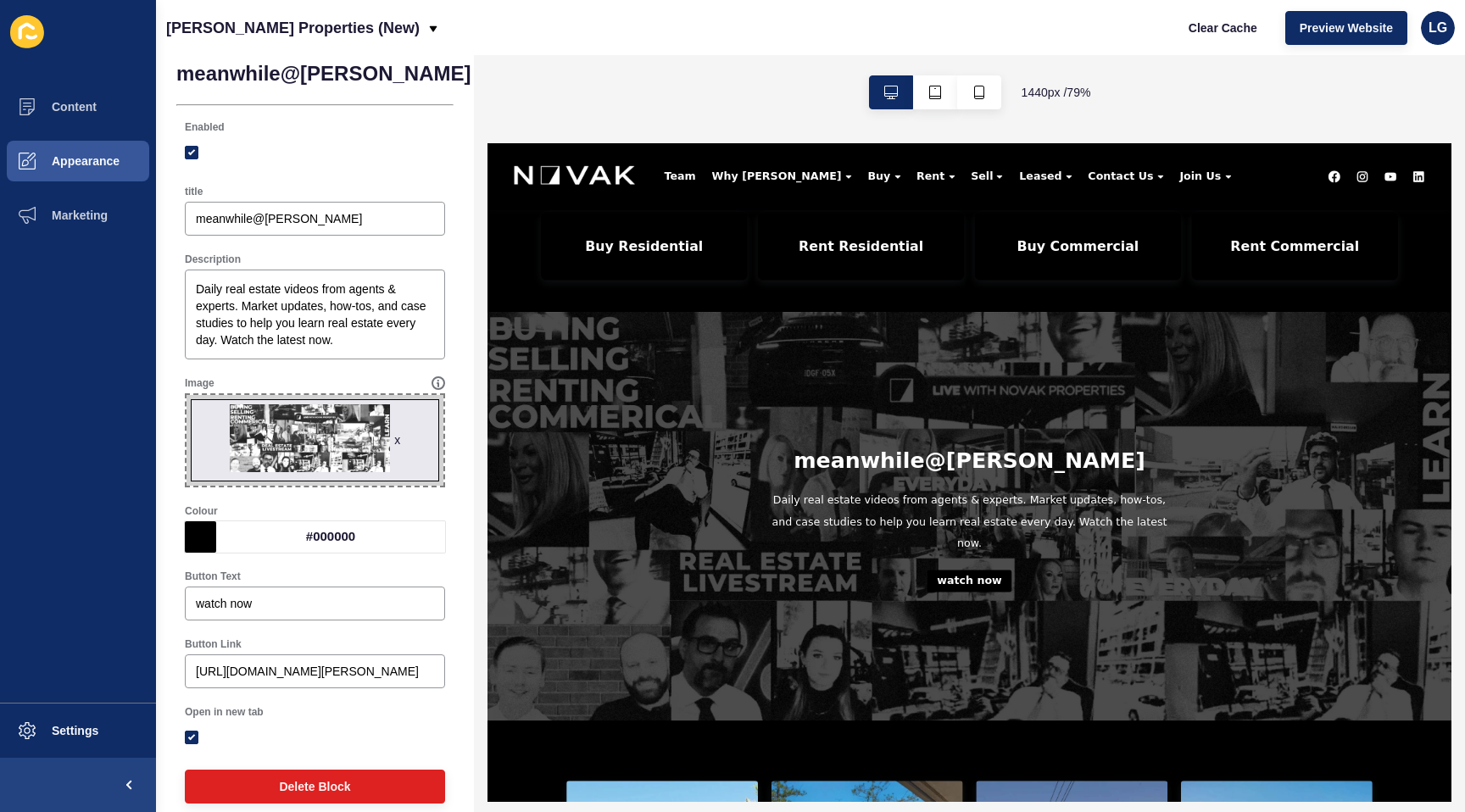
scroll to position [591, 0]
drag, startPoint x: 347, startPoint y: 340, endPoint x: 165, endPoint y: 281, distance: 191.3
click at [166, 281] on div "meanwhile@novak < Back Save Enabled title meanwhile@novak Description Daily rea…" at bounding box center [315, 434] width 318 height 796
click at [318, 213] on input "meanwhile@[PERSON_NAME]" at bounding box center [315, 218] width 238 height 17
paste input "Daily real estate videos from agents & experts. Market updates, how-tos, and ca…"
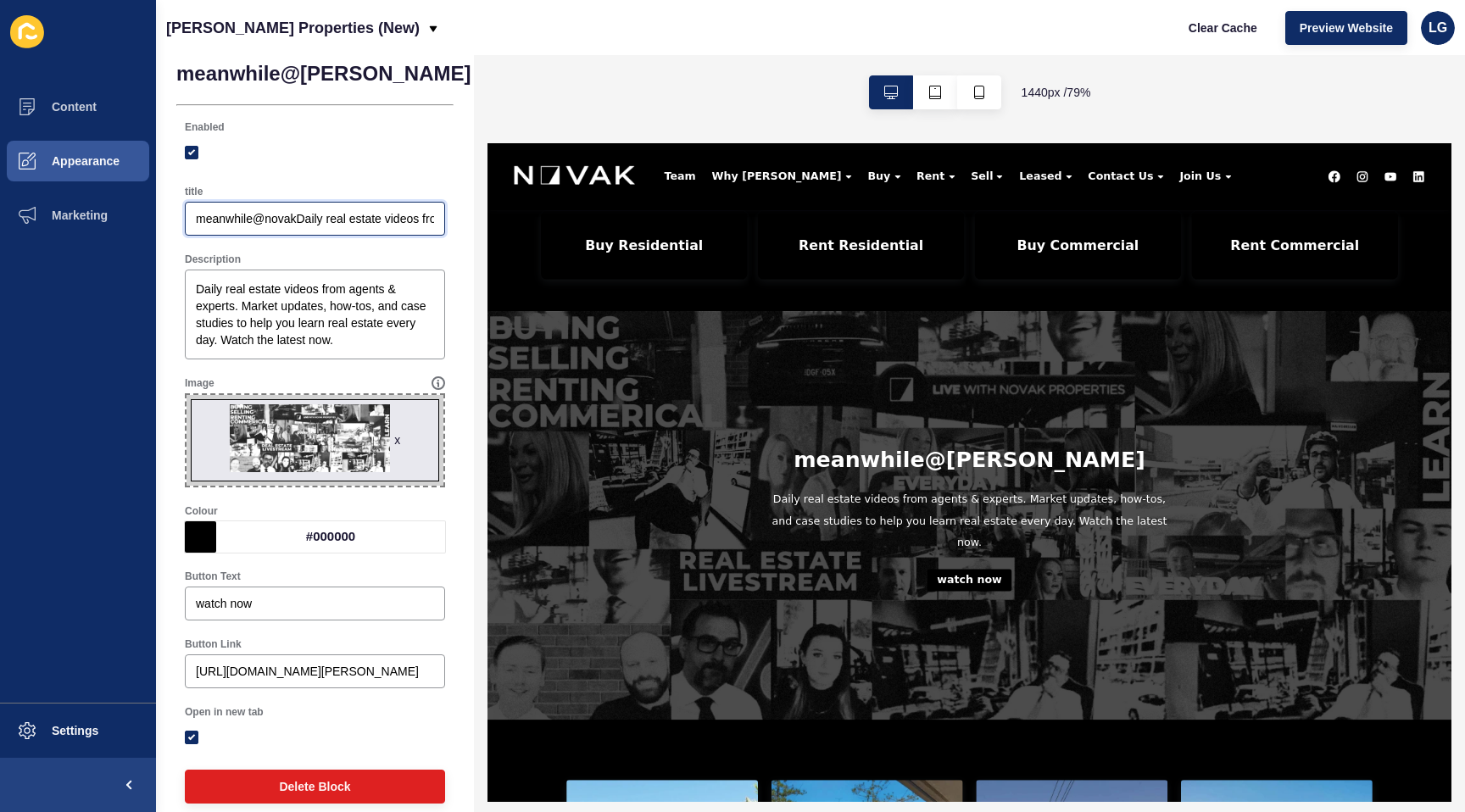
scroll to position [0, 659]
type input "meanwhile@novakDaily real estate videos from agents & experts. Market updates, …"
click at [552, 83] on button "Save" at bounding box center [581, 74] width 57 height 34
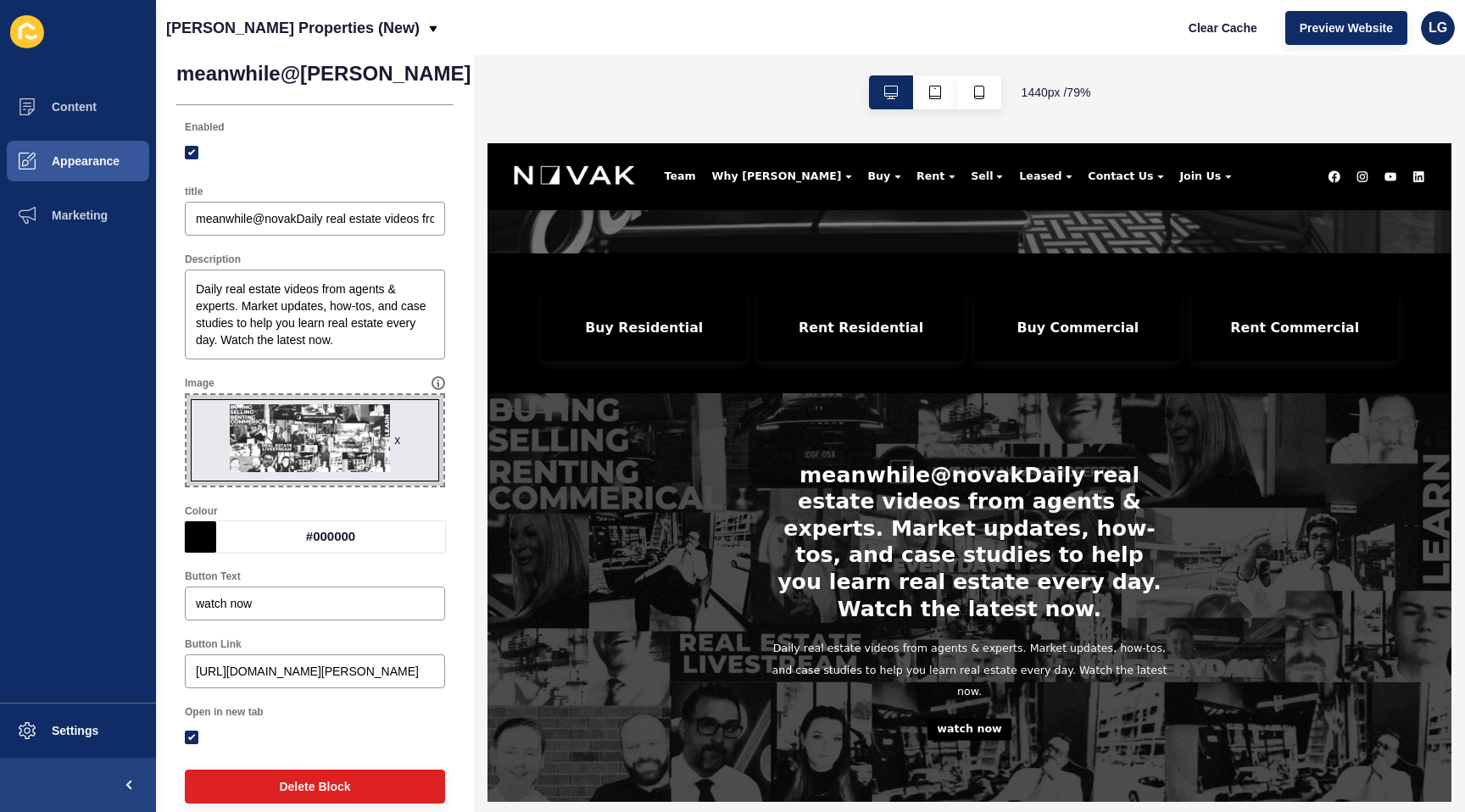
scroll to position [583, 0]
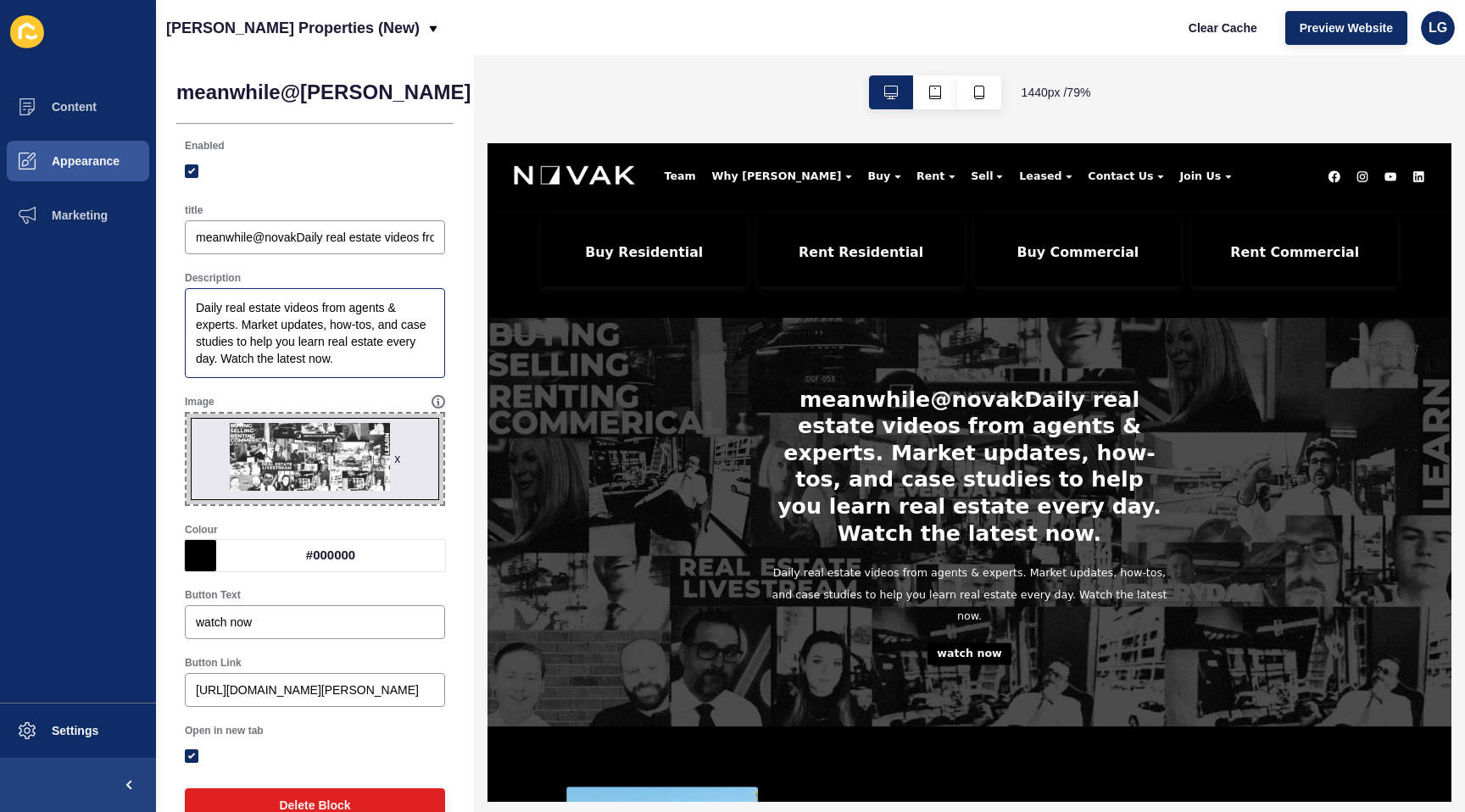
scroll to position [19, 0]
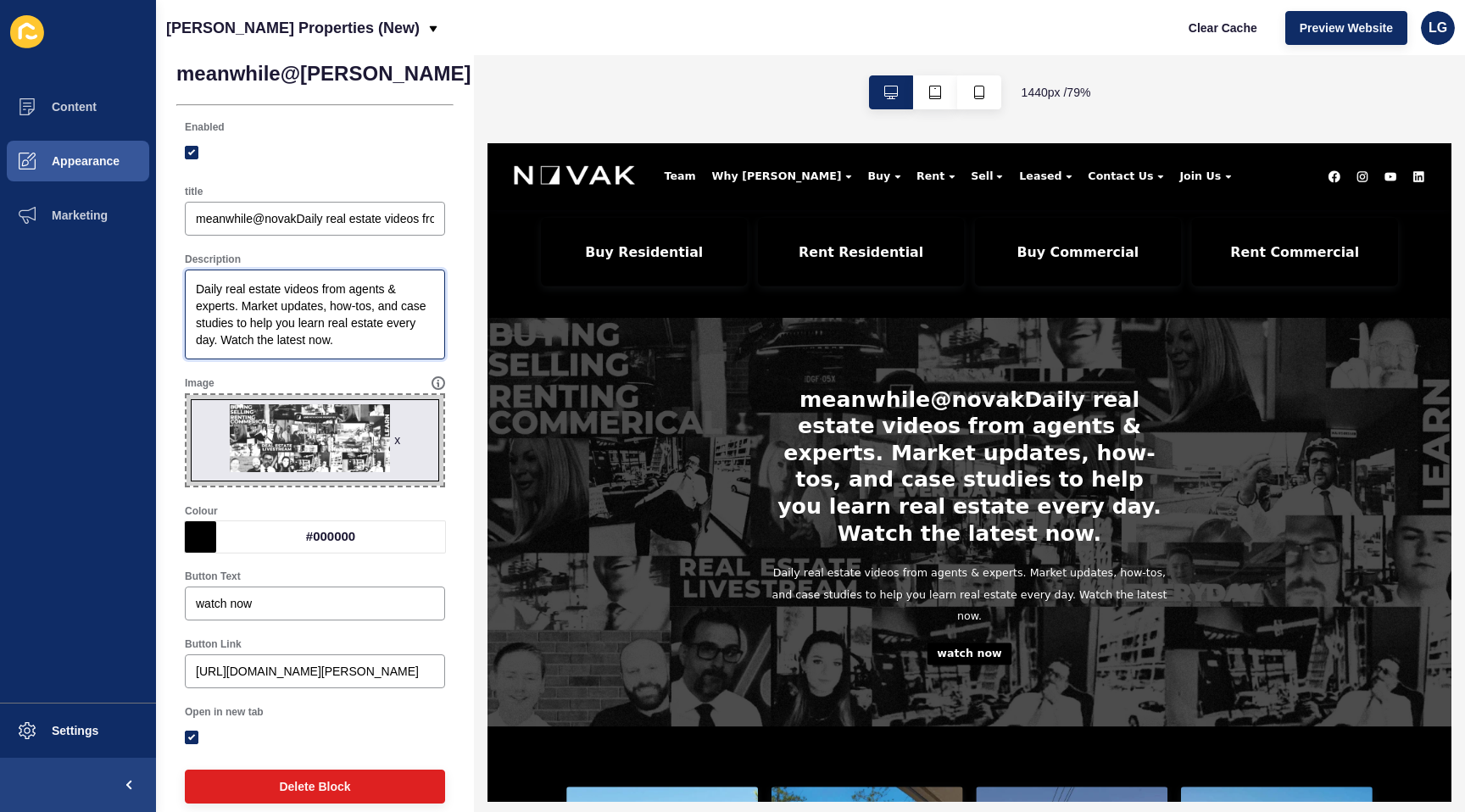
drag, startPoint x: 339, startPoint y: 344, endPoint x: 145, endPoint y: 263, distance: 210.2
click at [146, 264] on div "Content Appearance Marketing Settings [PERSON_NAME] Properties (New) Clear Cach…" at bounding box center [732, 406] width 1465 height 812
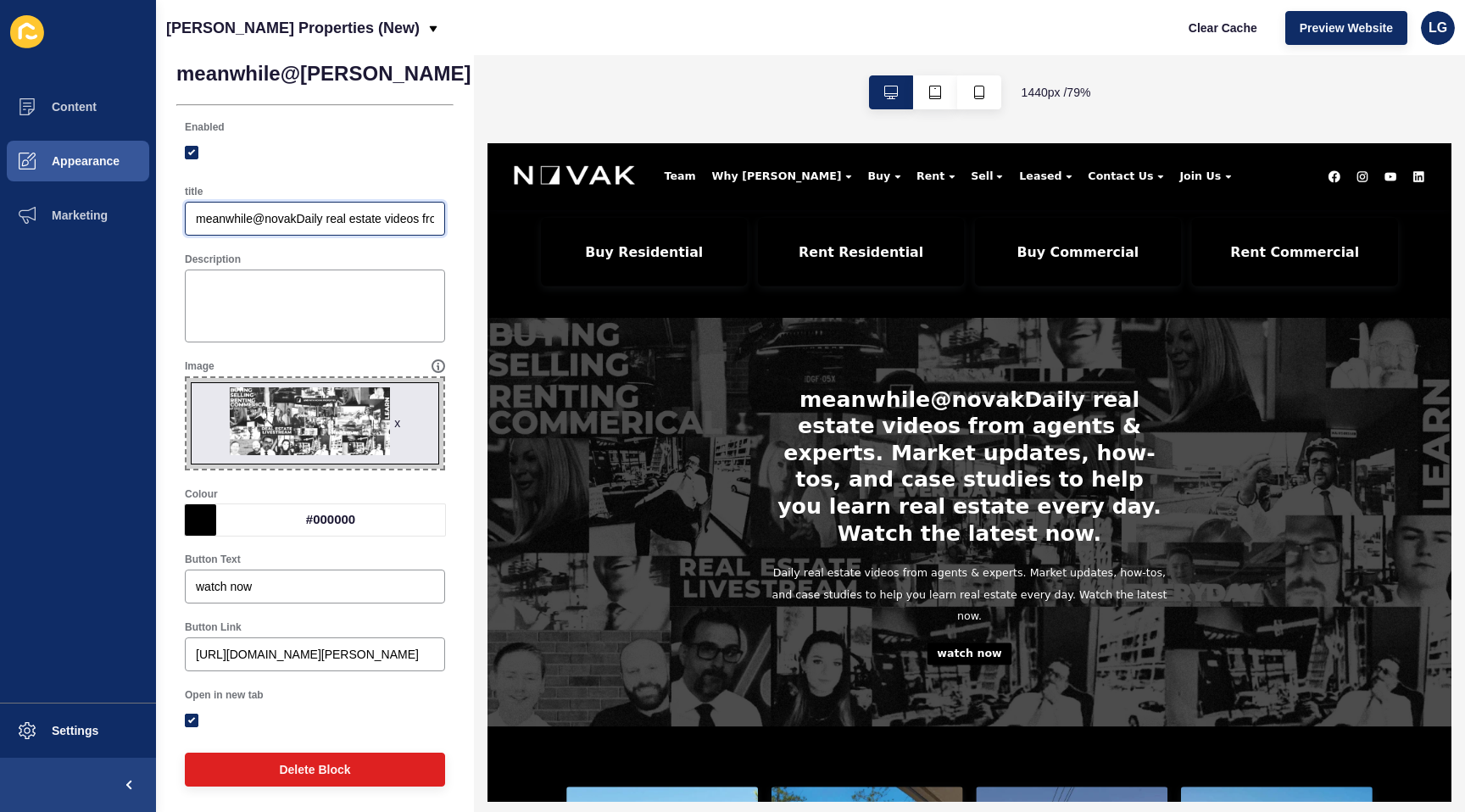
click at [297, 218] on input "meanwhile@novakDaily real estate videos from agents & experts. Market updates, …" at bounding box center [315, 218] width 238 height 17
click at [302, 221] on input "meanwhile@novak. Daily real estate videos from agents & experts. Market updates…" at bounding box center [315, 218] width 238 height 17
click at [567, 76] on span "Save" at bounding box center [580, 73] width 28 height 17
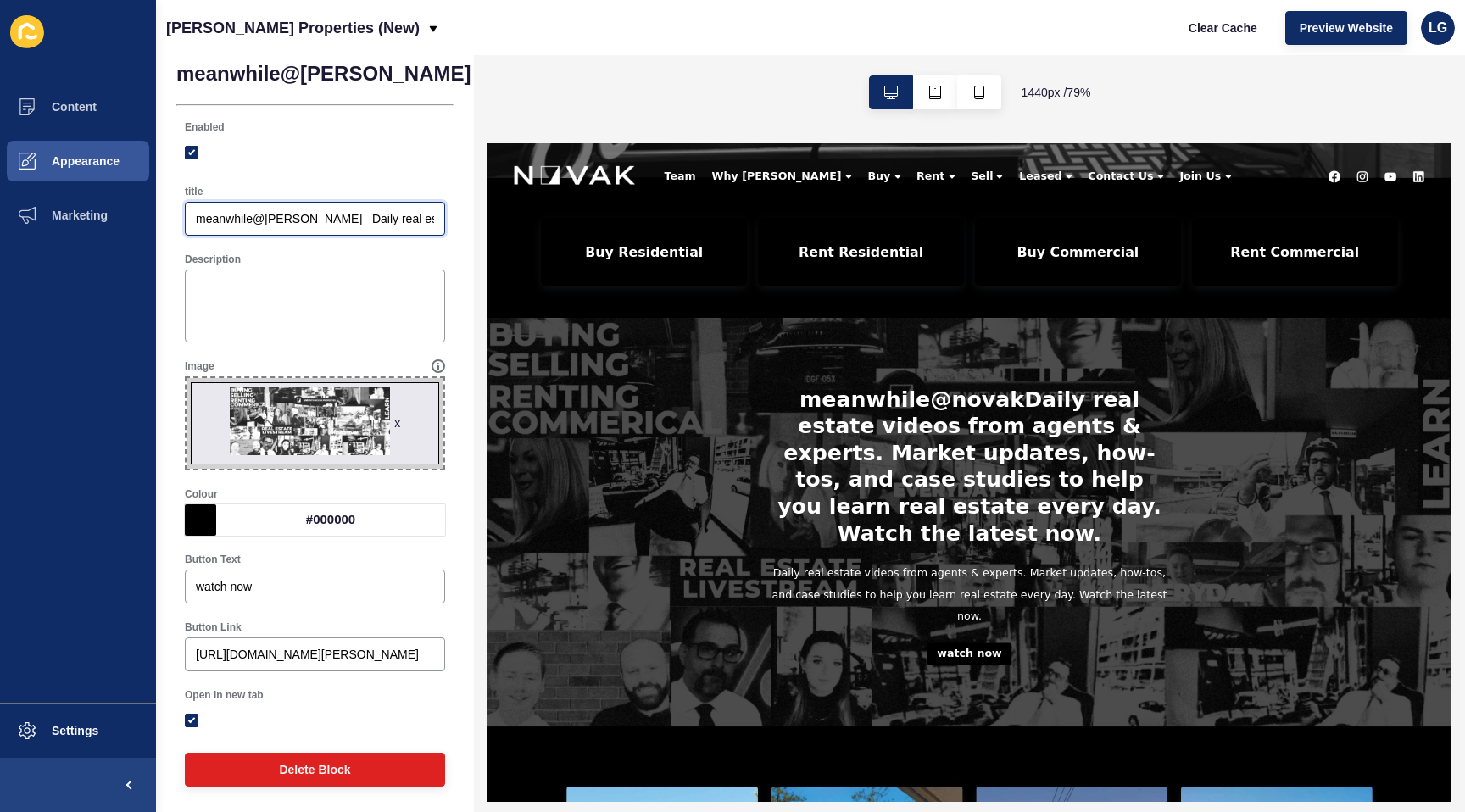
click at [294, 216] on input "meanwhile@novak Daily real estate videos from agents & experts. Market updates,…" at bounding box center [315, 218] width 238 height 17
drag, startPoint x: 296, startPoint y: 217, endPoint x: 306, endPoint y: 218, distance: 10.0
click at [306, 218] on input "meanwhile@novak Daily real estate videos from agents & experts. Market updates,…" at bounding box center [315, 218] width 238 height 17
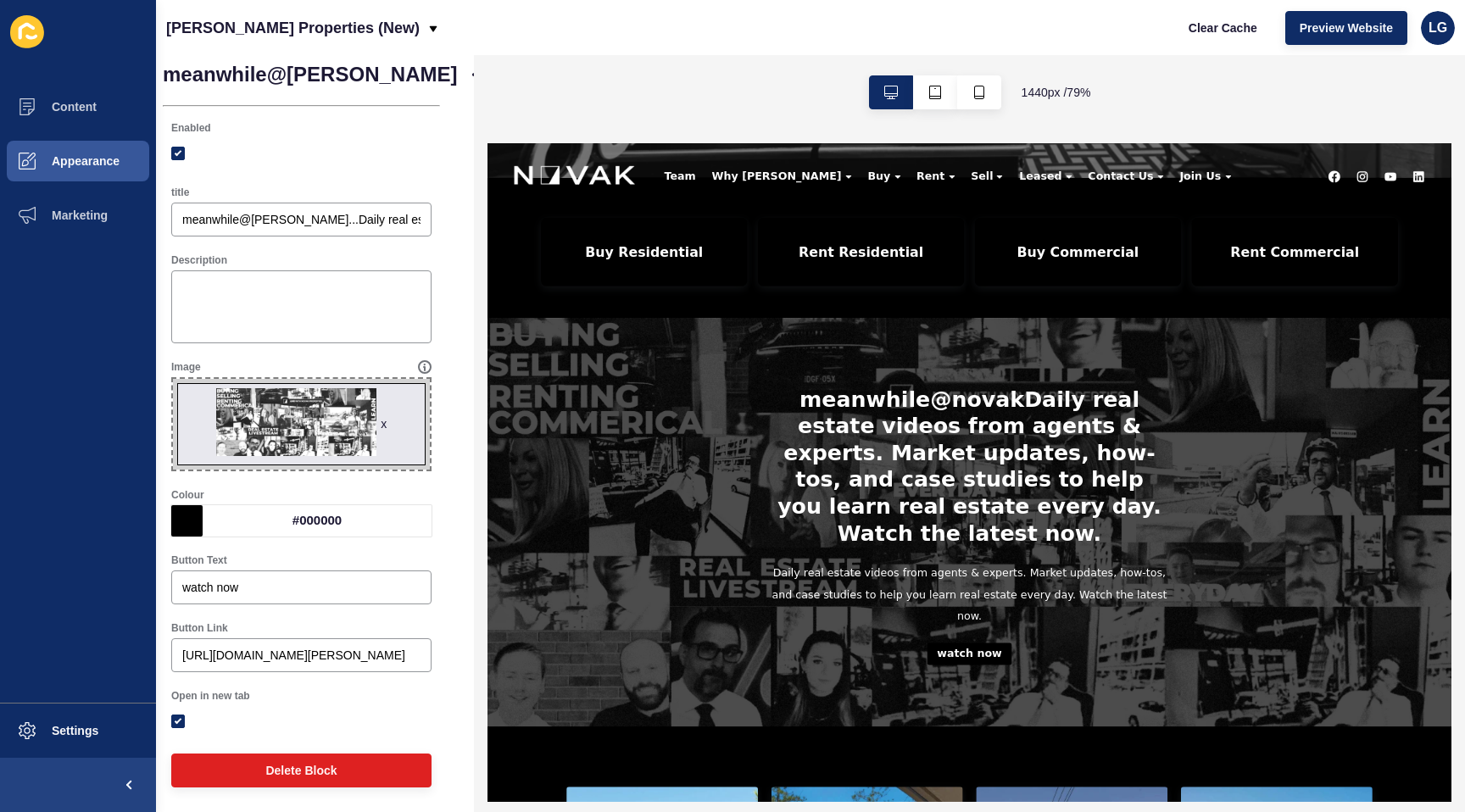
click at [538, 83] on button "Save" at bounding box center [567, 75] width 57 height 34
click at [991, 95] on button "button" at bounding box center [979, 92] width 44 height 34
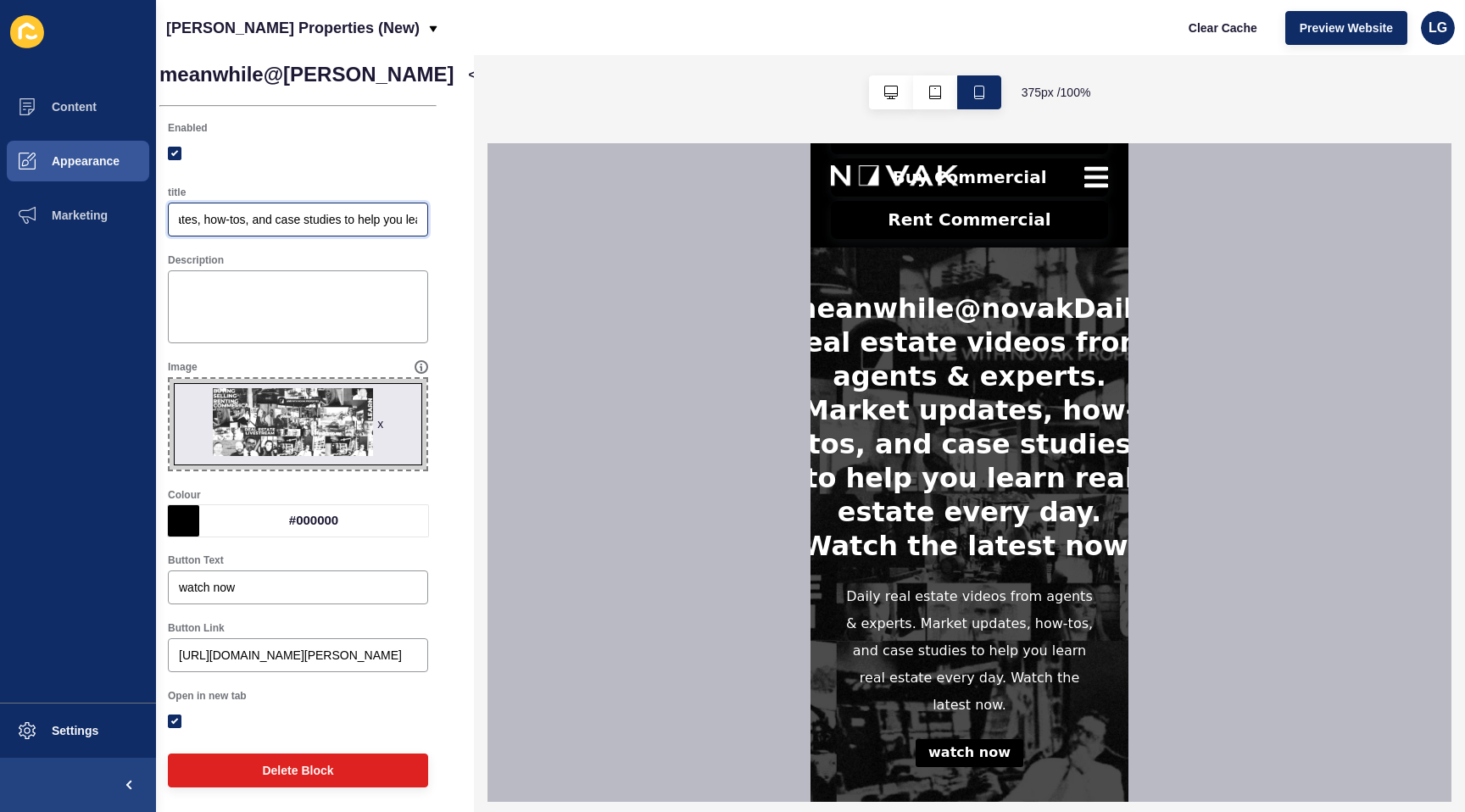
scroll to position [18, 28]
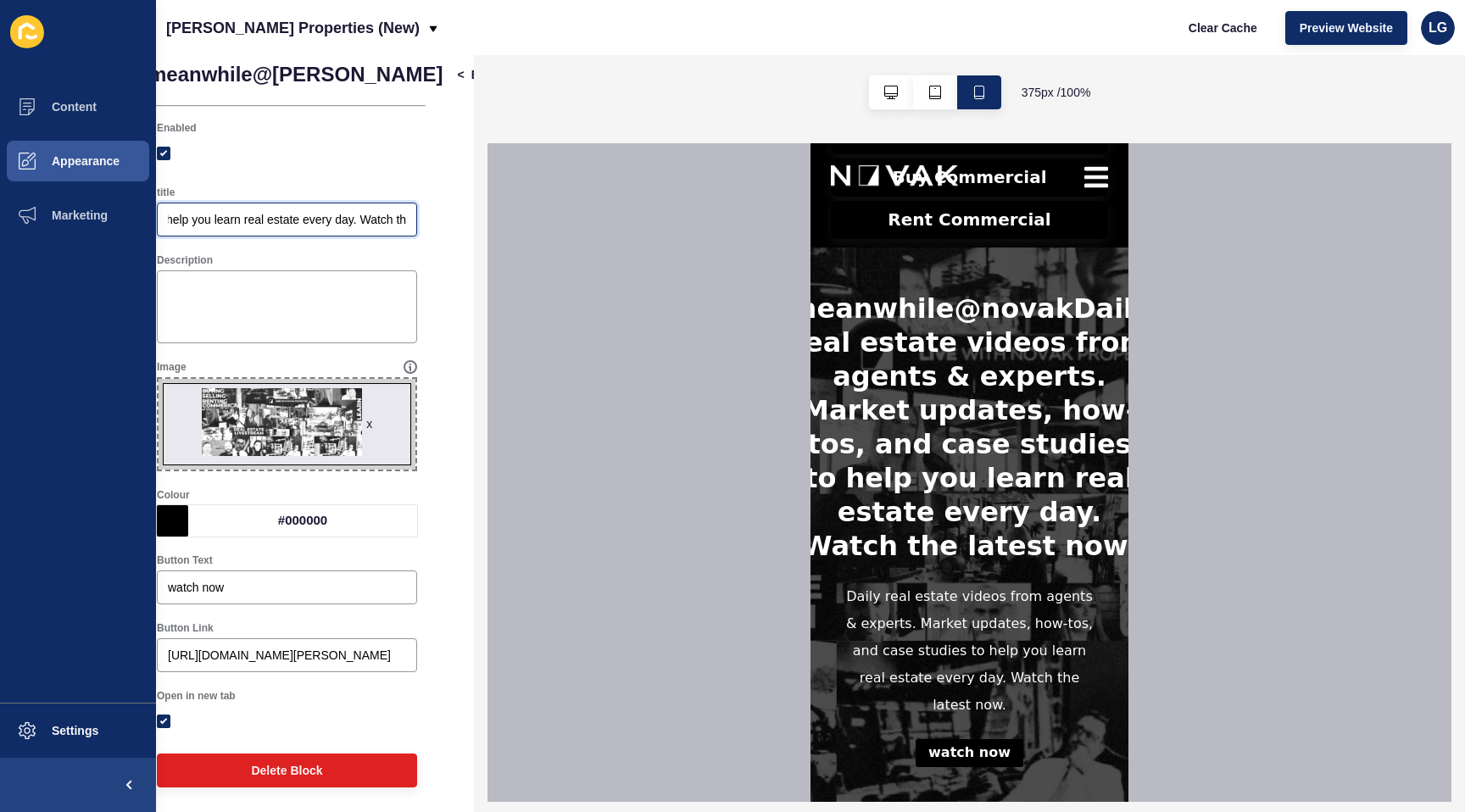
drag, startPoint x: 344, startPoint y: 221, endPoint x: 503, endPoint y: 212, distance: 159.3
click at [503, 212] on div "meanwhile@novak < Back Save Enabled title meanwhile@novak...Daily real estate v…" at bounding box center [810, 433] width 1309 height 757
click at [294, 220] on input "meanwhile@novak...Daily real estate videos from agents & experts. Market update…" at bounding box center [287, 219] width 238 height 17
drag, startPoint x: 295, startPoint y: 220, endPoint x: 543, endPoint y: 221, distance: 248.0
click at [543, 221] on div "meanwhile@novak < Back Save Enabled title meanwhile@novak...Daily real estate v…" at bounding box center [810, 433] width 1309 height 757
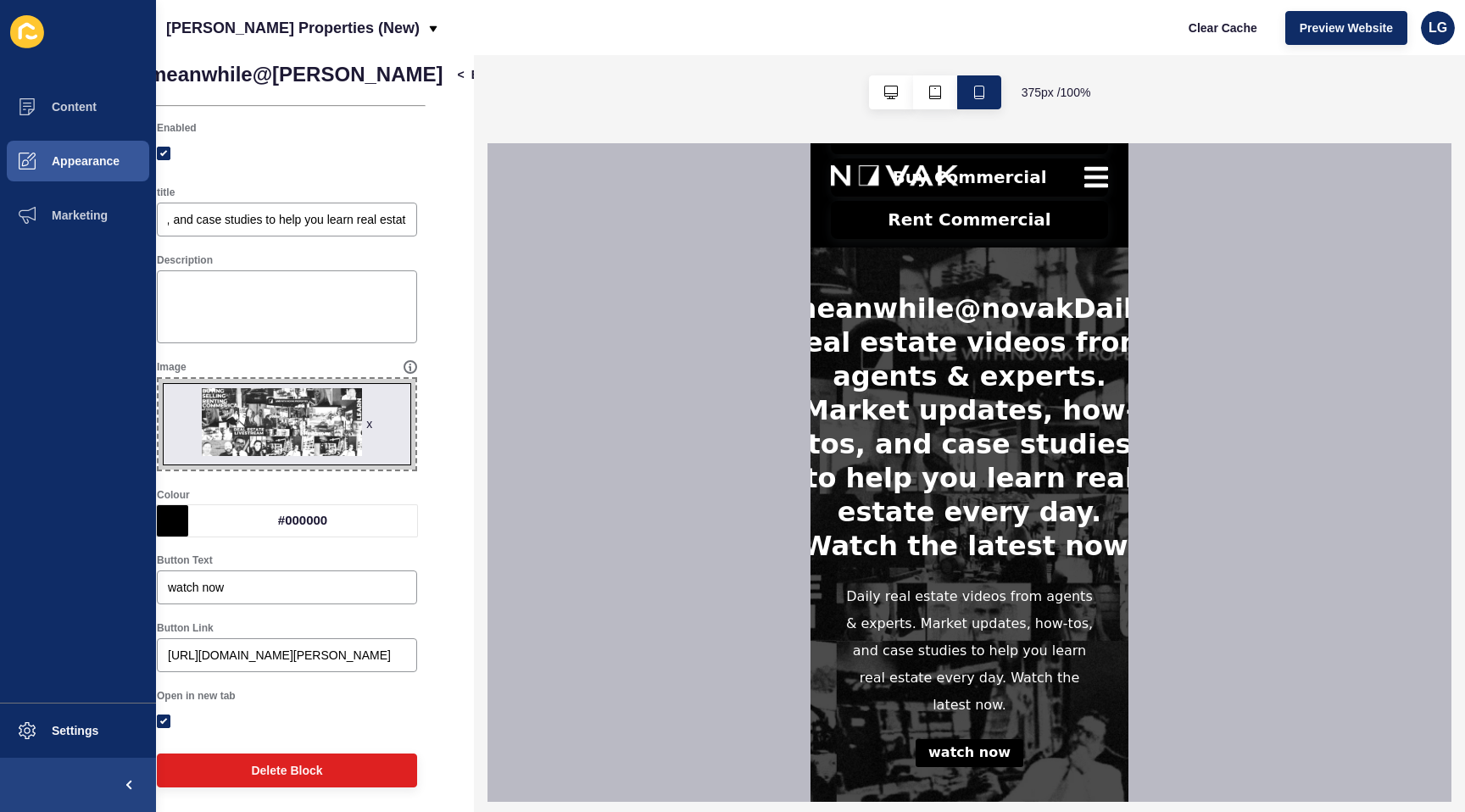
scroll to position [0, 0]
drag, startPoint x: 446, startPoint y: 67, endPoint x: 531, endPoint y: 253, distance: 204.5
click at [538, 67] on span "Save" at bounding box center [551, 74] width 28 height 17
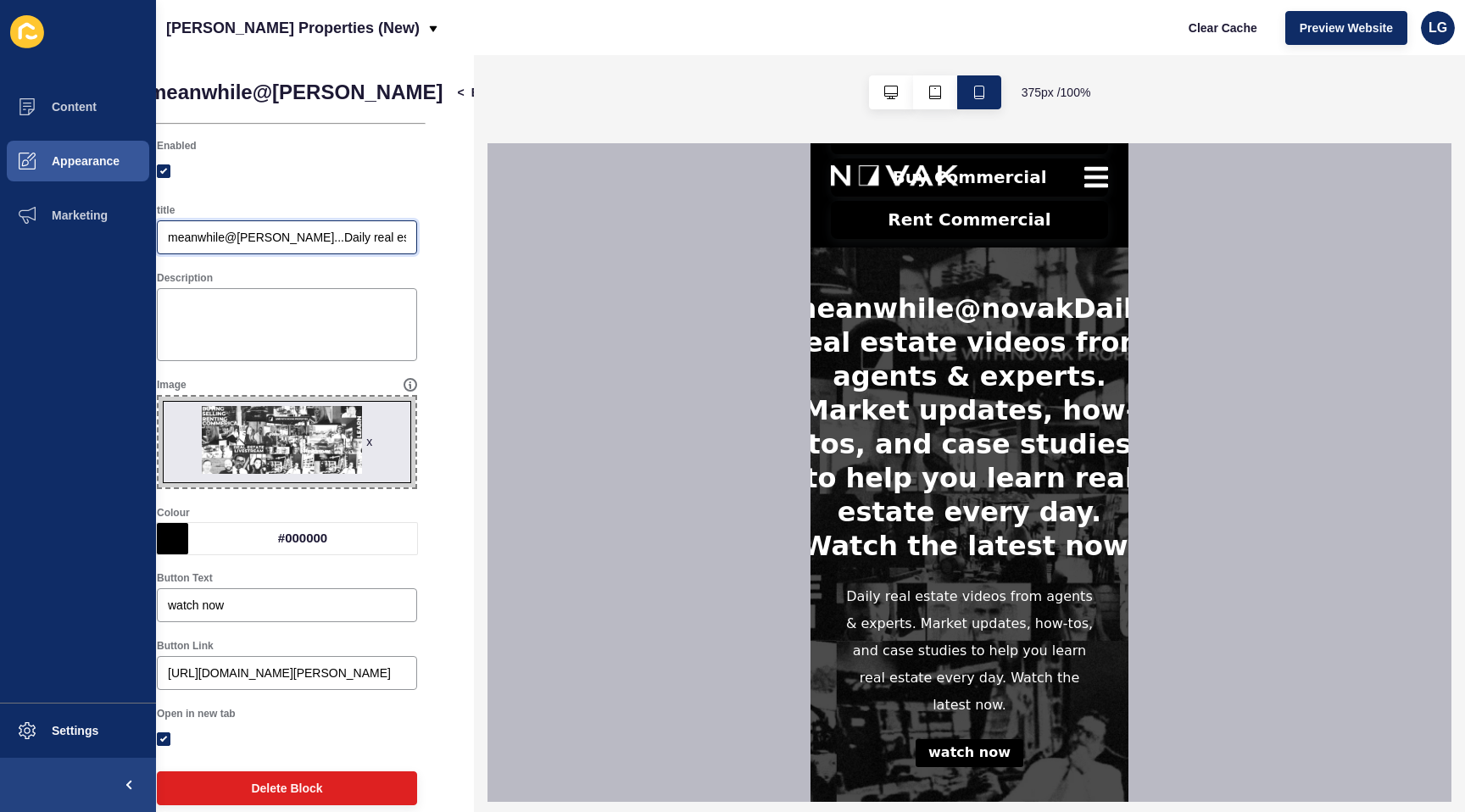
scroll to position [0, 556]
drag, startPoint x: 279, startPoint y: 233, endPoint x: 511, endPoint y: 237, distance: 232.0
click at [511, 237] on div "meanwhile@novak < Back Save Enabled title meanwhile@novak...Daily real estate v…" at bounding box center [810, 433] width 1309 height 757
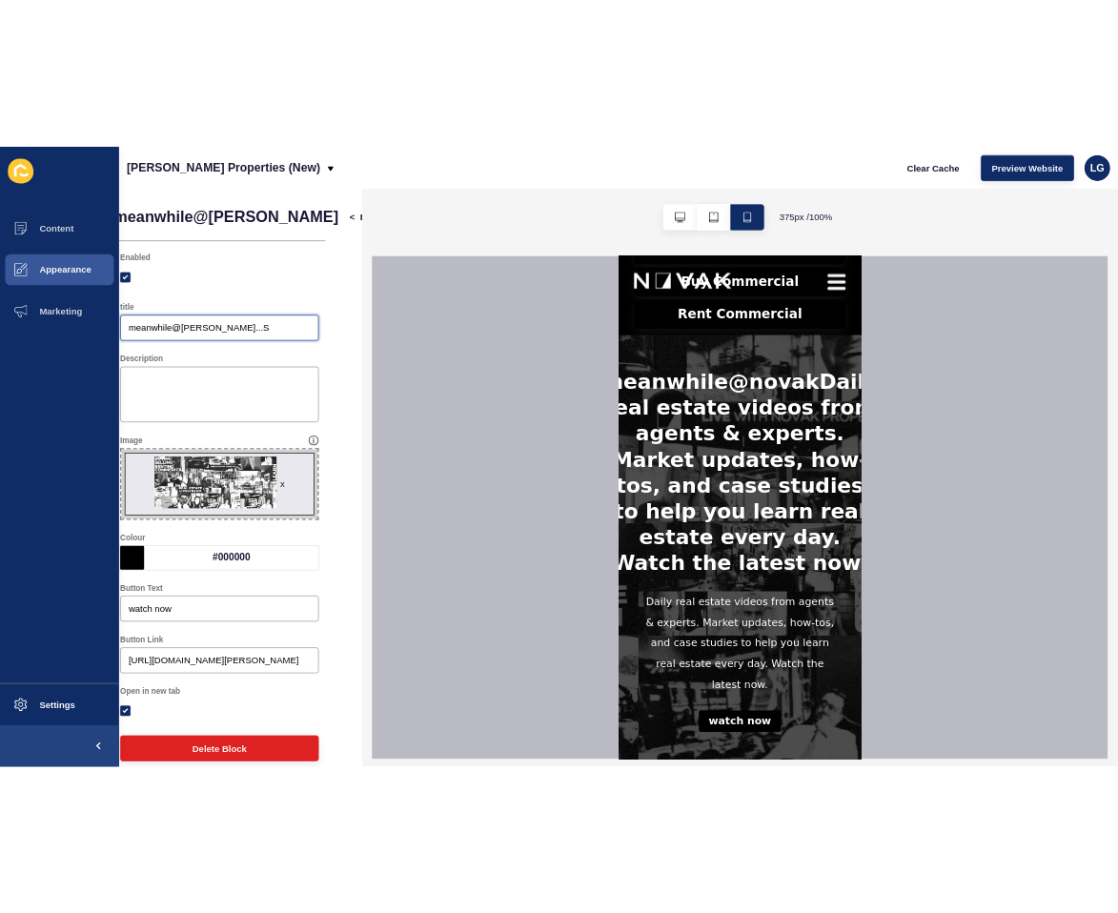
scroll to position [0, 0]
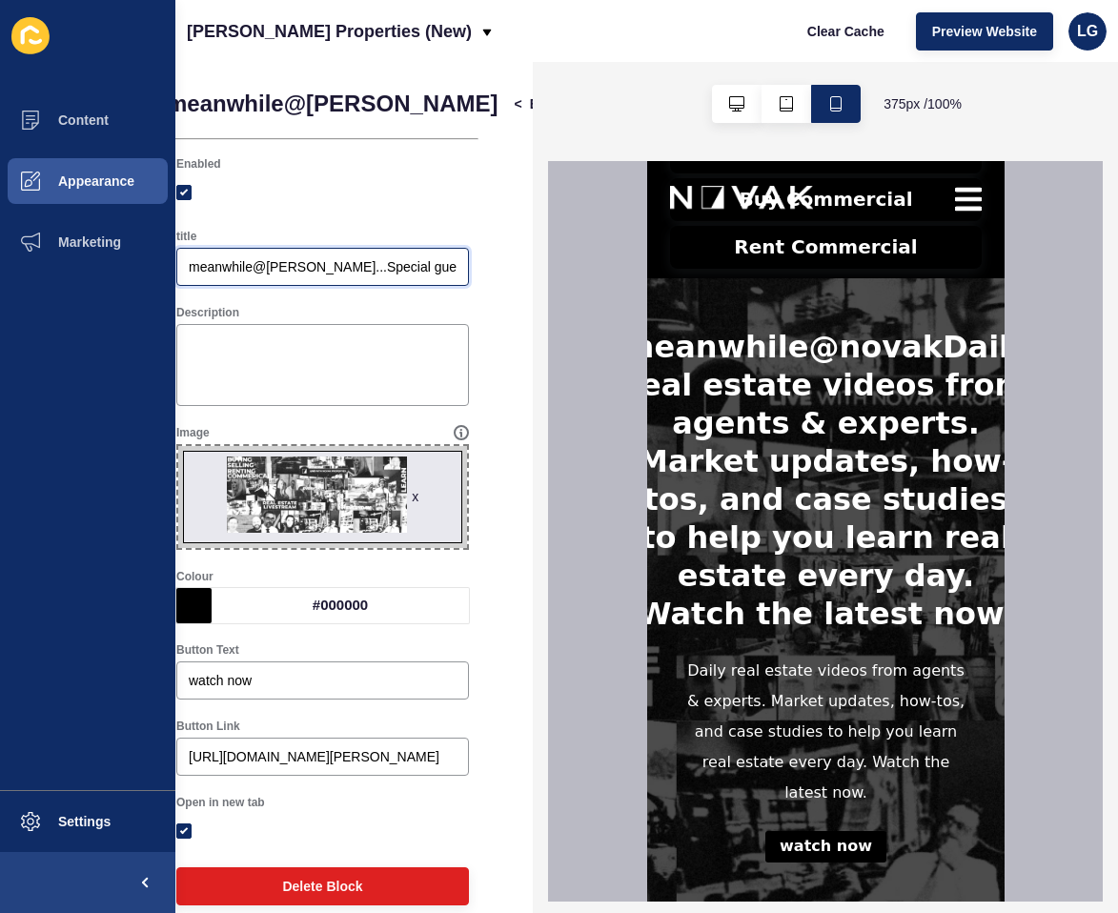
click at [399, 268] on input "meanwhile@novak...Special guests" at bounding box center [323, 266] width 268 height 19
click at [315, 267] on input "meanwhile@novak...Special guests..." at bounding box center [323, 266] width 268 height 19
click at [459, 267] on div "meanwhile@novak...Daily Videos...Special guests..." at bounding box center [322, 267] width 293 height 38
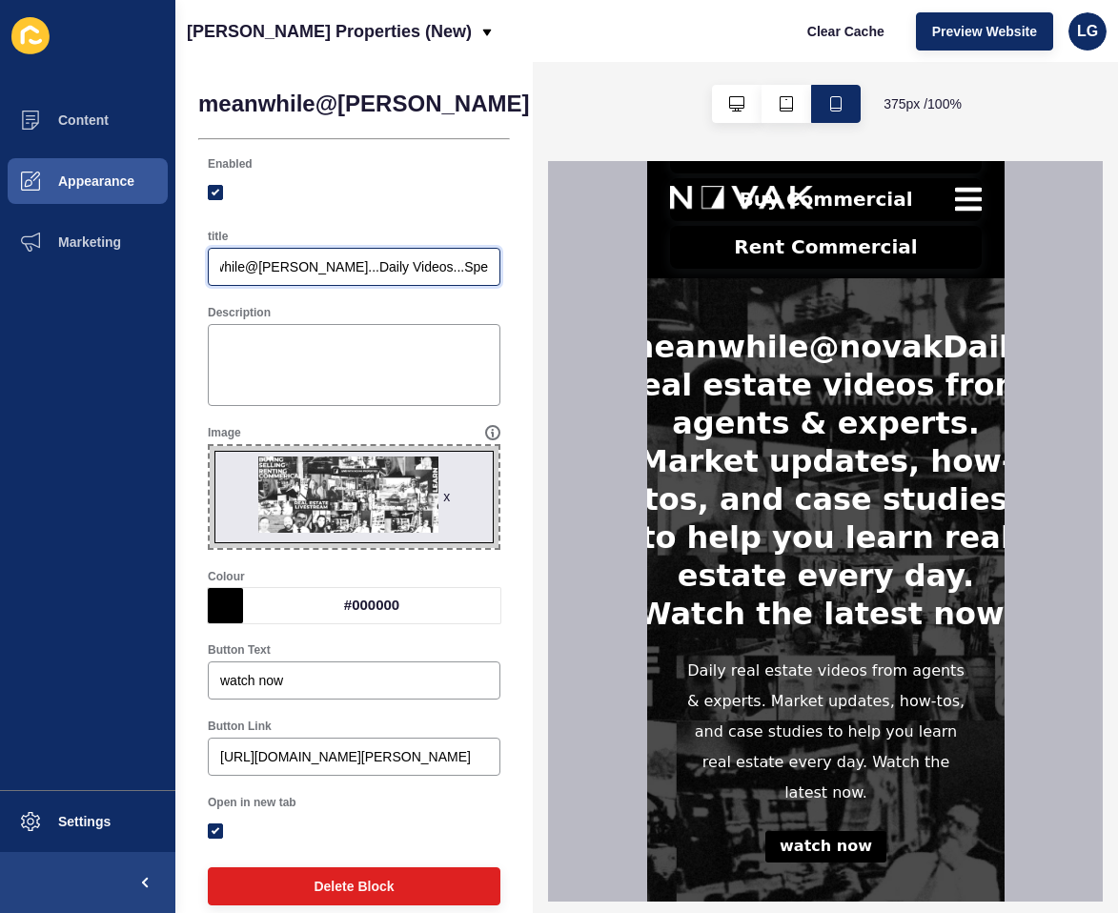
scroll to position [1, 0]
drag, startPoint x: 459, startPoint y: 267, endPoint x: 507, endPoint y: 263, distance: 48.8
click at [507, 263] on div "title meanwhile@novak...Daily Videos...Special guests..." at bounding box center [354, 256] width 312 height 76
click at [489, 268] on div "meanwhile@novak...Daily Videos...Special guests..." at bounding box center [354, 267] width 293 height 38
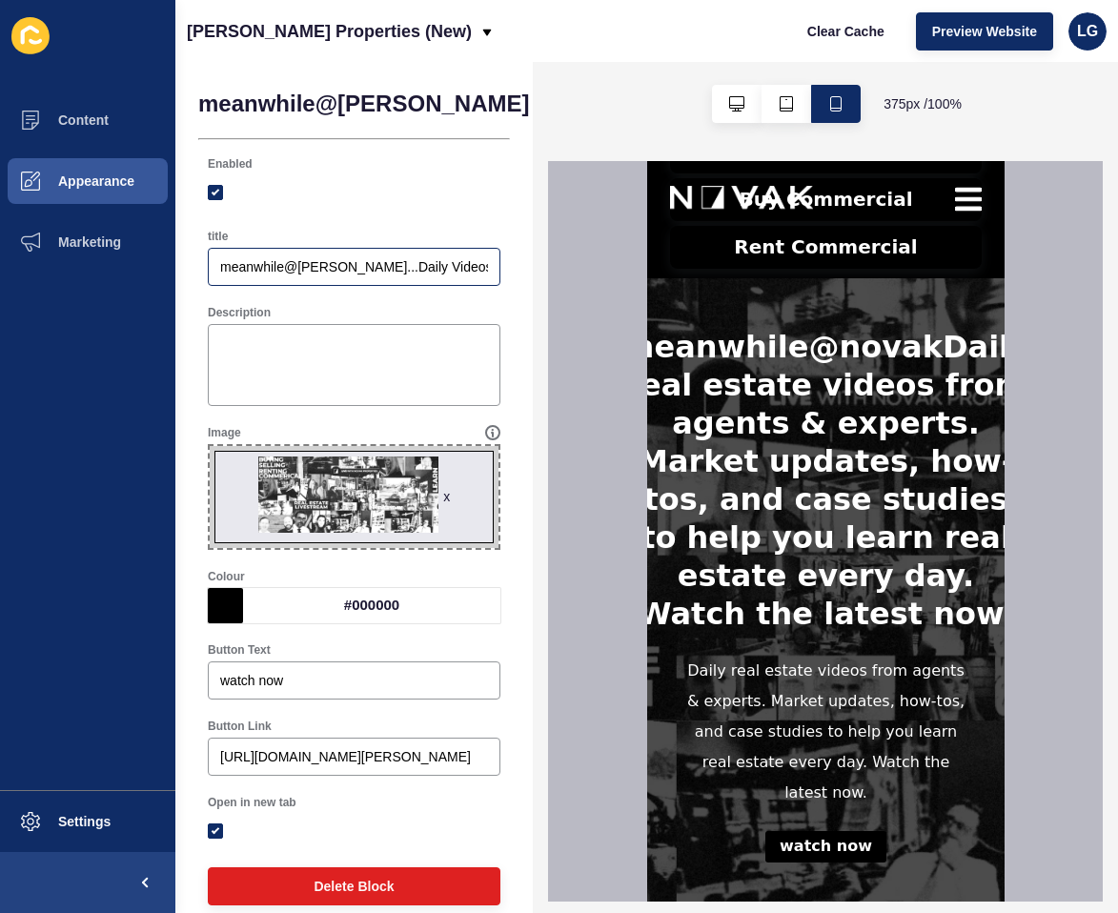
click at [489, 268] on div "meanwhile@novak...Daily Videos...Special guests..." at bounding box center [354, 267] width 293 height 38
click at [450, 267] on input "meanwhile@novak...Daily Videos...Special guests..." at bounding box center [354, 266] width 268 height 19
click at [445, 266] on input "meanwhile@novak...Daily Videos...Special guests..." at bounding box center [354, 266] width 268 height 19
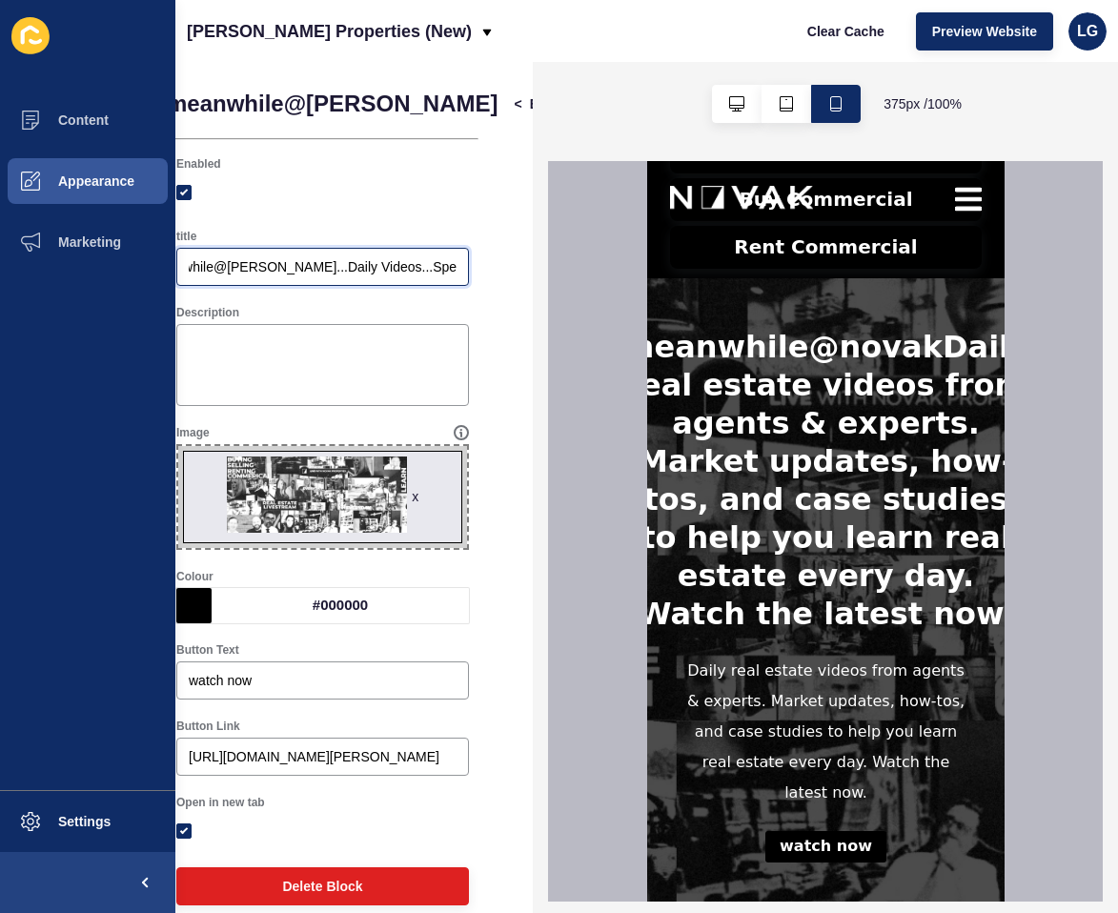
drag, startPoint x: 477, startPoint y: 266, endPoint x: 528, endPoint y: 262, distance: 51.6
click at [528, 262] on div "meanwhile@novak < Back Save Enabled title meanwhile@novak...Daily Videos...Spec…" at bounding box center [354, 487] width 358 height 851
click at [461, 263] on div "meanwhile@novak...Daily Videos...Special guests..." at bounding box center [322, 267] width 293 height 38
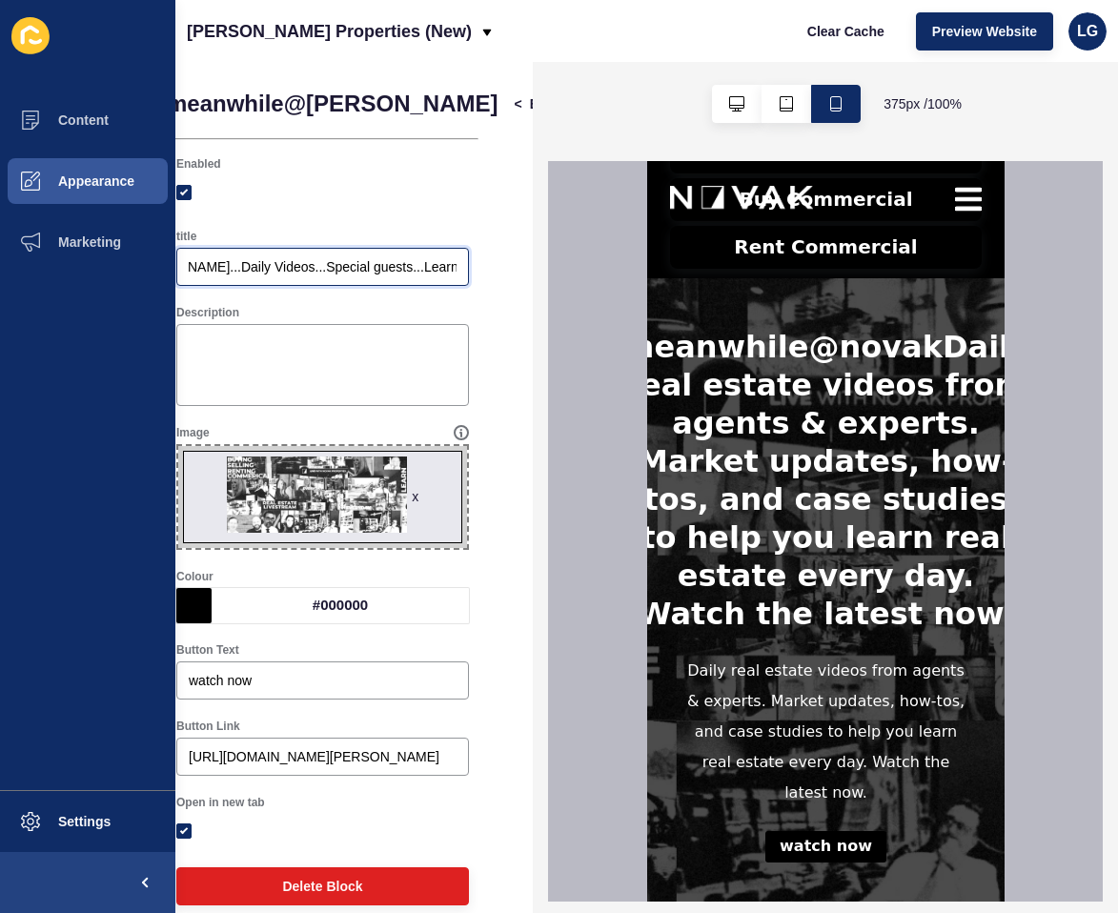
drag, startPoint x: 454, startPoint y: 264, endPoint x: 505, endPoint y: 280, distance: 54.0
click at [505, 280] on div "meanwhile@novak < Back Save Enabled title meanwhile@novak...Daily Videos...Spec…" at bounding box center [354, 487] width 358 height 851
type input "meanwhile@novak...Daily Videos...Special guests...Learn Real Estate"
drag, startPoint x: 489, startPoint y: 105, endPoint x: 480, endPoint y: 295, distance: 190.0
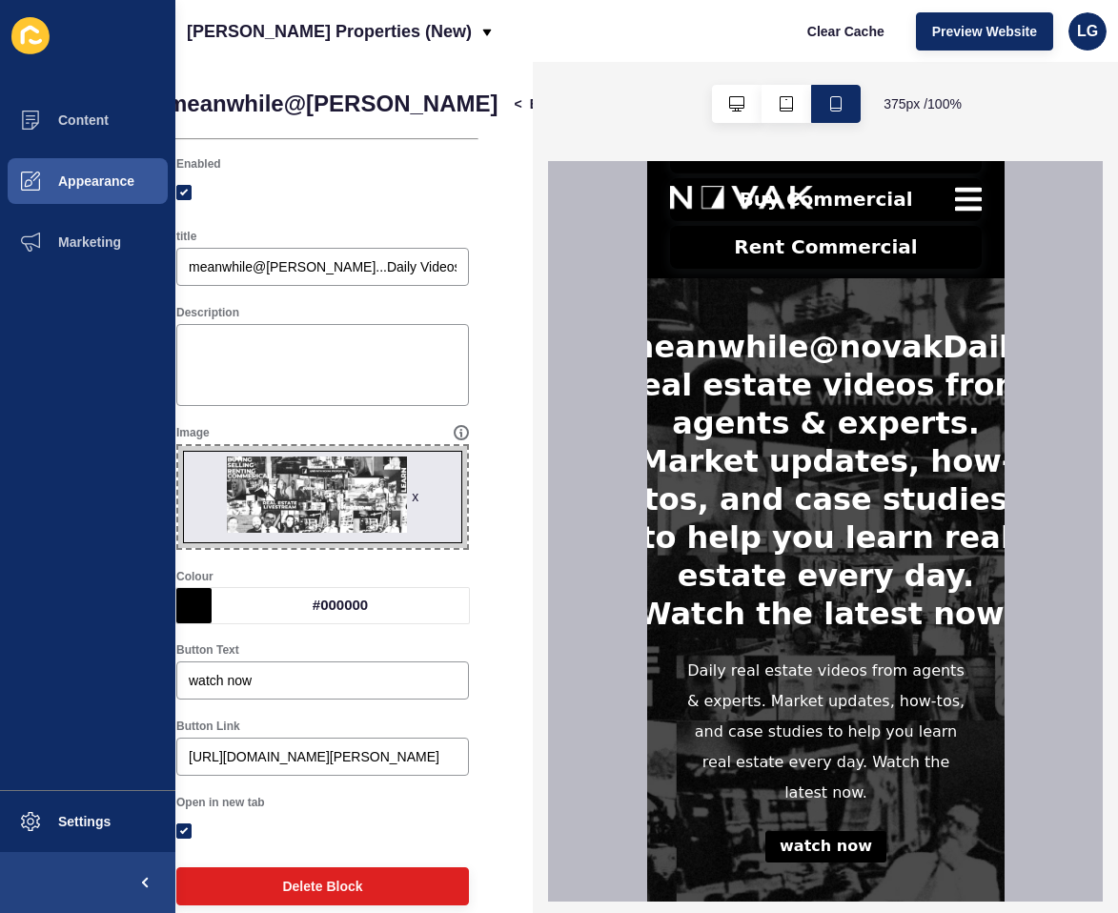
click at [605, 105] on span "Save" at bounding box center [620, 103] width 31 height 19
click at [1053, 263] on div at bounding box center [825, 531] width 555 height 741
click at [605, 109] on span "Save" at bounding box center [620, 103] width 31 height 19
click at [110, 822] on span "Settings" at bounding box center [53, 821] width 113 height 15
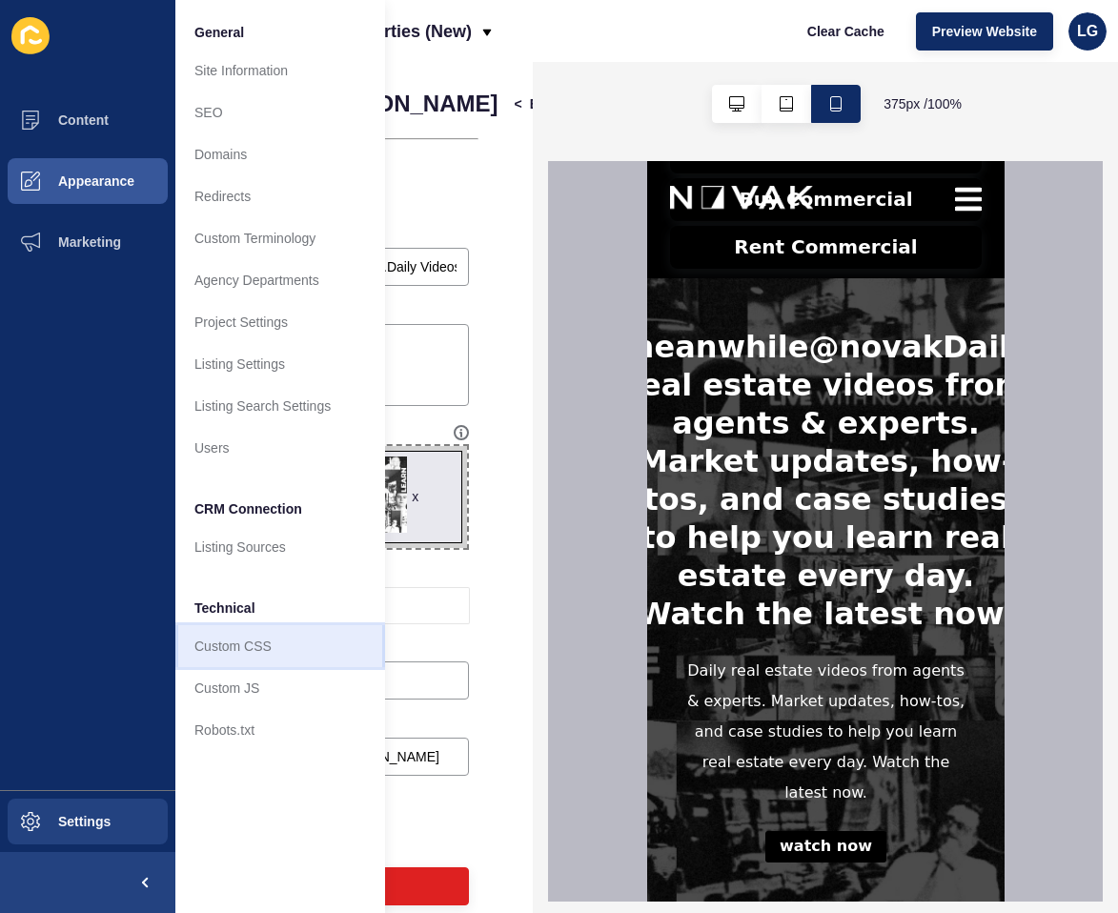
click at [210, 655] on link "Custom CSS" at bounding box center [280, 646] width 210 height 42
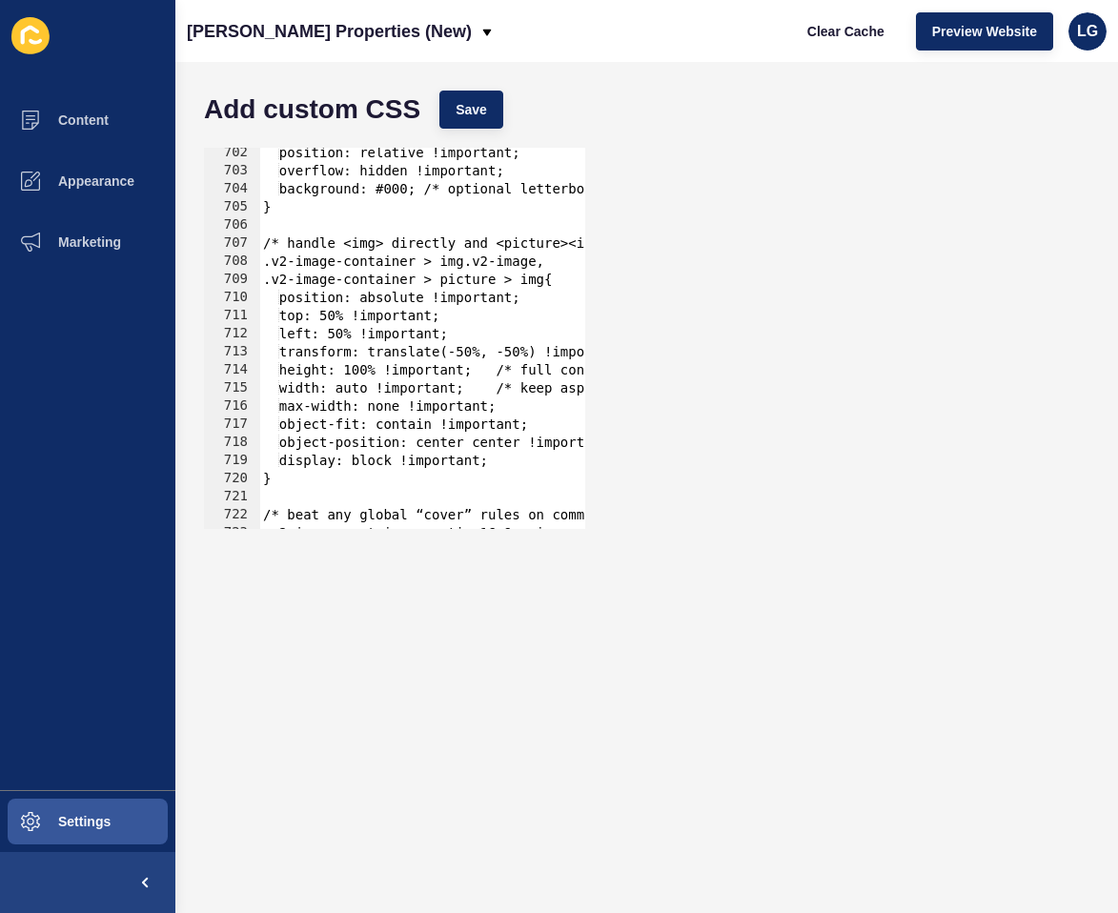
scroll to position [13585, 0]
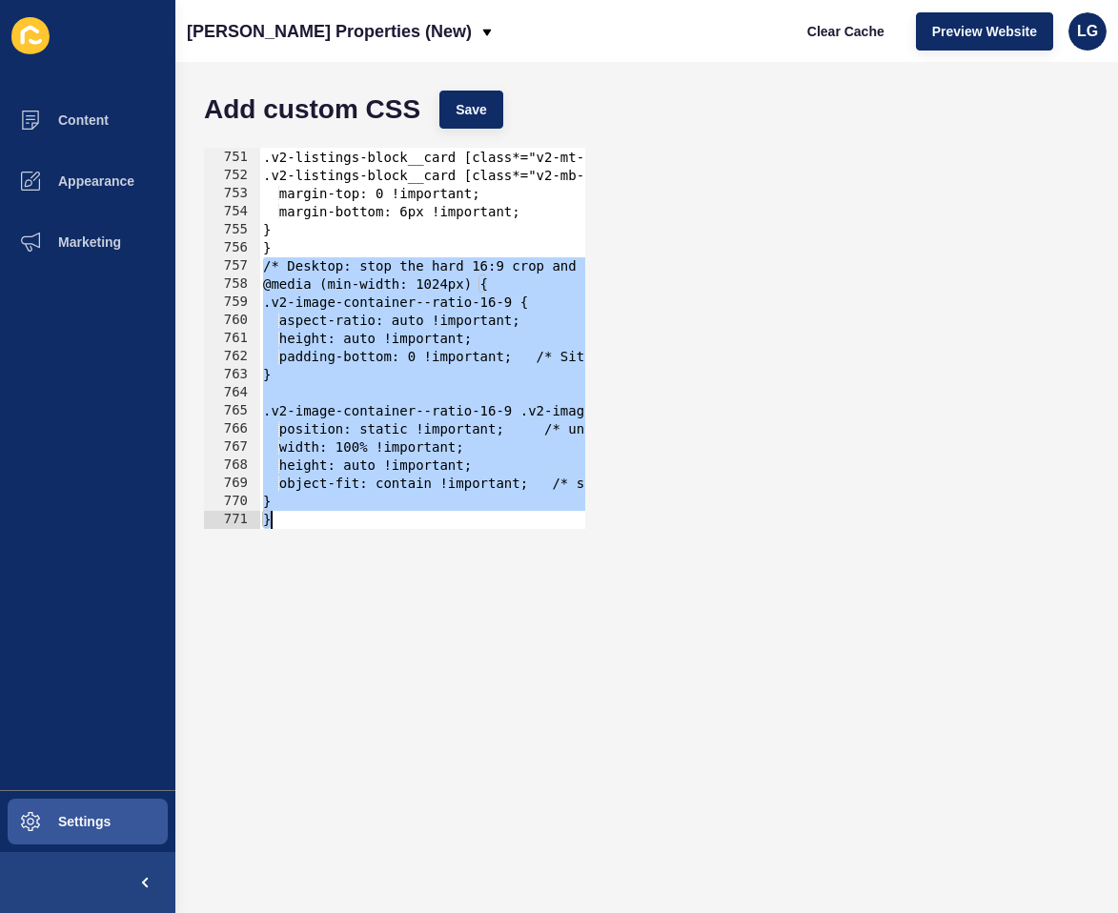
drag, startPoint x: 266, startPoint y: 266, endPoint x: 480, endPoint y: 523, distance: 334.5
click at [480, 523] on div "/* Desktop: stop the hard 16:9 crop and show the whole image */ 750 751 752 753…" at bounding box center [394, 338] width 381 height 381
type textarea "} }"
paste textarea
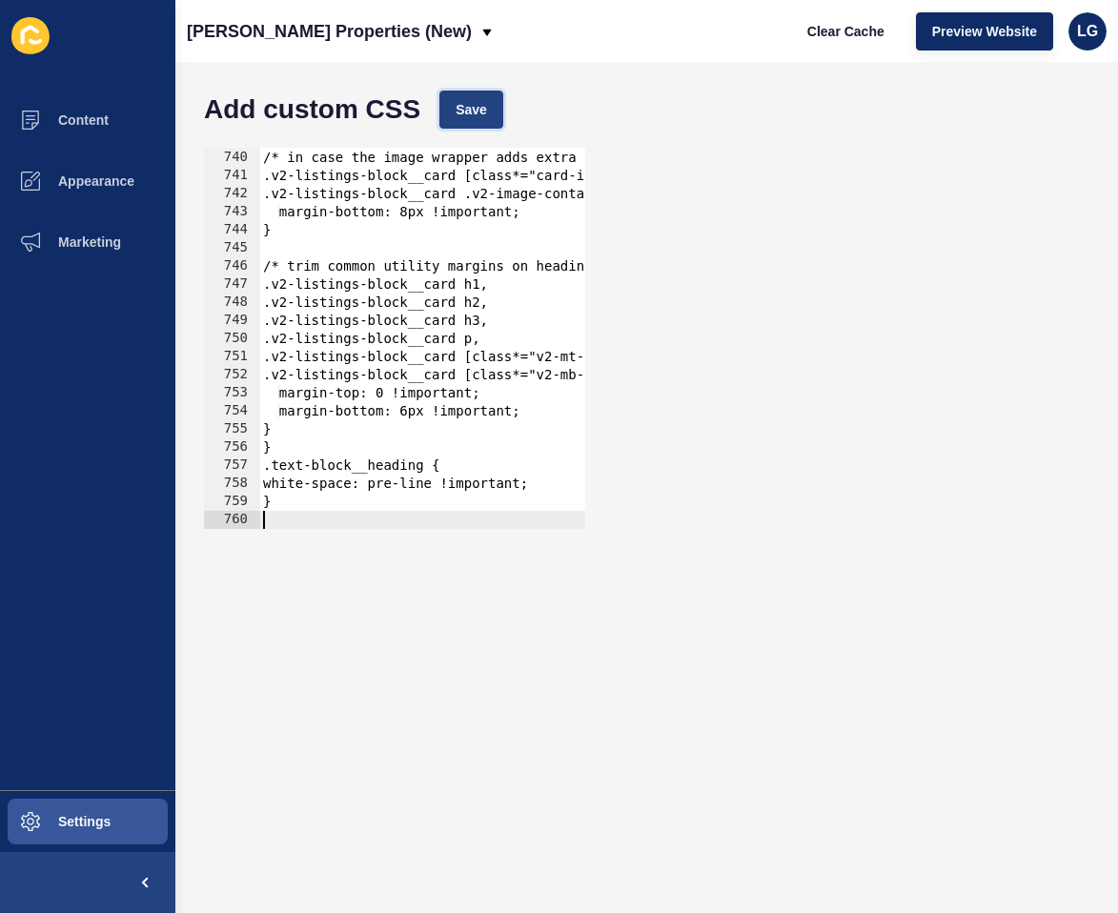
click at [474, 107] on span "Save" at bounding box center [471, 109] width 31 height 19
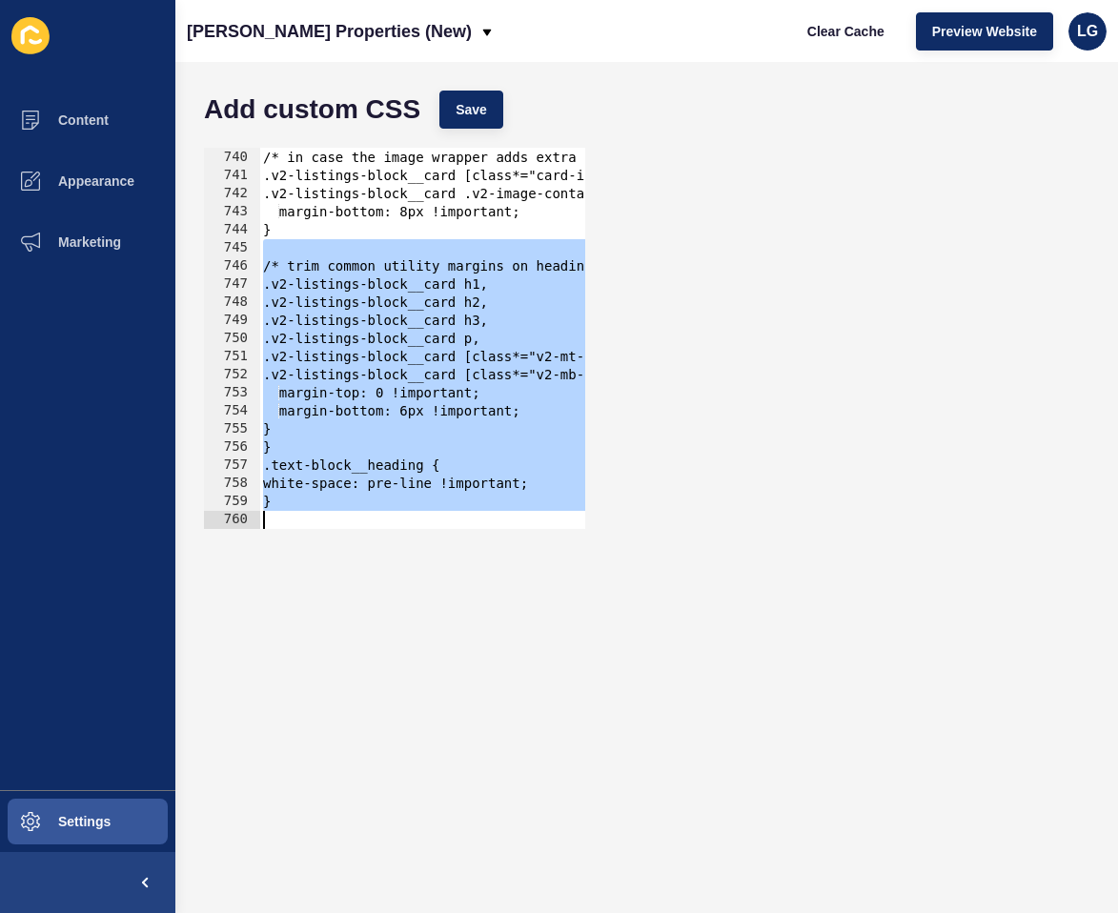
drag, startPoint x: 267, startPoint y: 253, endPoint x: 394, endPoint y: 562, distance: 333.9
click at [394, 562] on form "Add custom CSS Save 739 740 741 742 743 744 745 746 747 748 749 750 751 752 753…" at bounding box center [646, 487] width 905 height 813
type textarea "}"
paste textarea
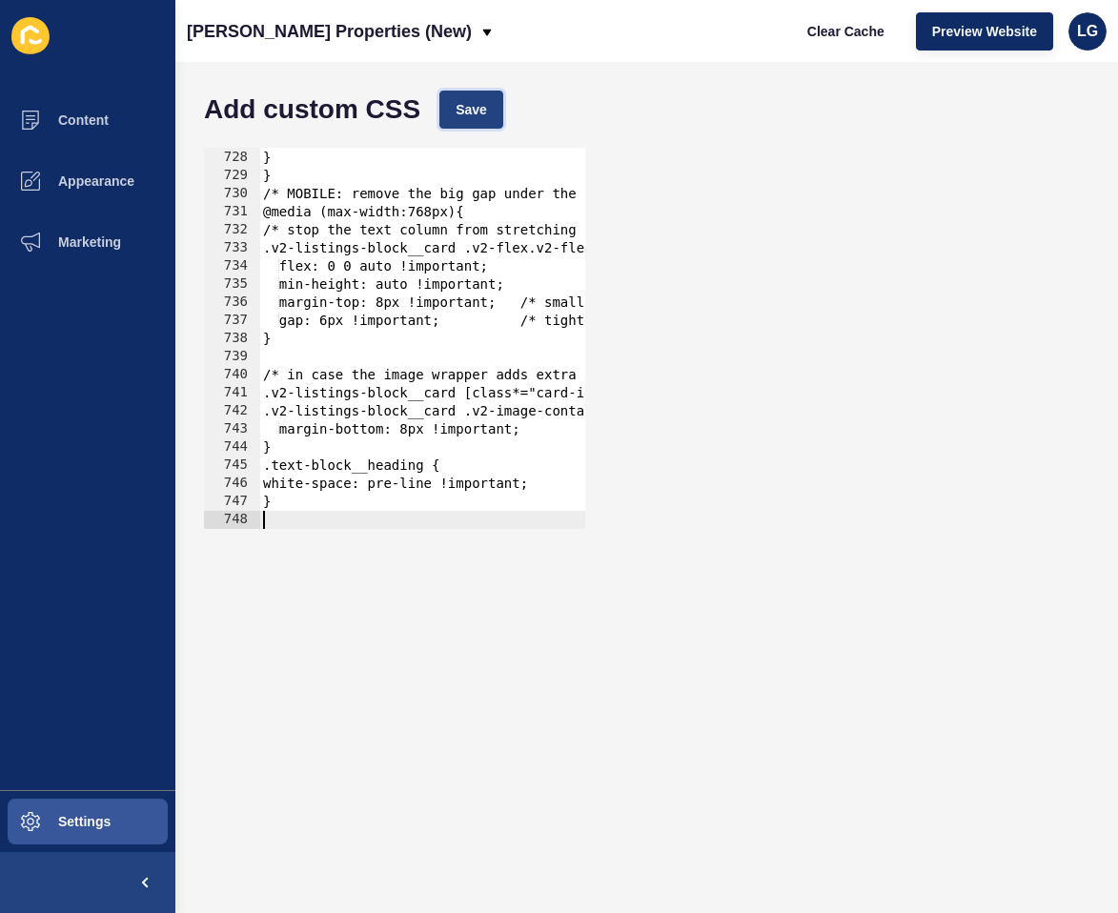
click at [475, 113] on span "Save" at bounding box center [471, 109] width 31 height 19
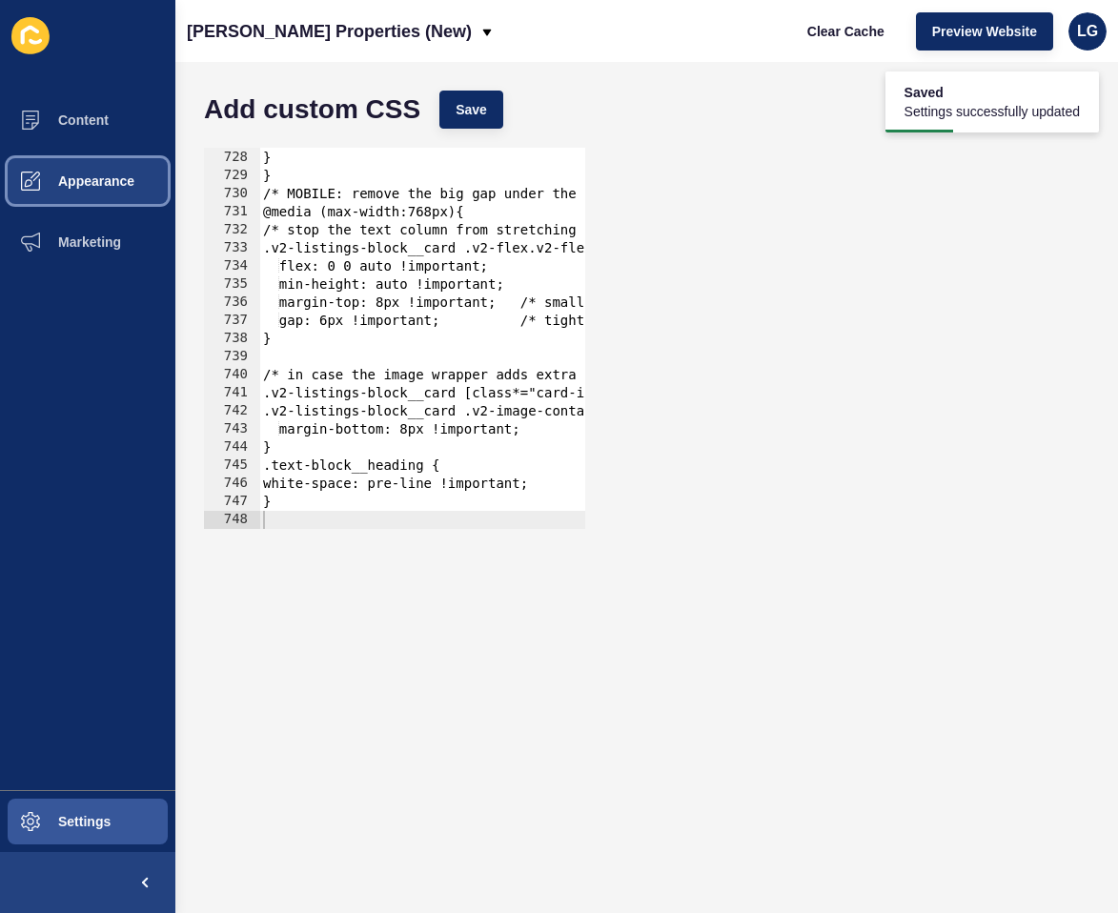
click at [94, 184] on span "Appearance" at bounding box center [65, 181] width 137 height 15
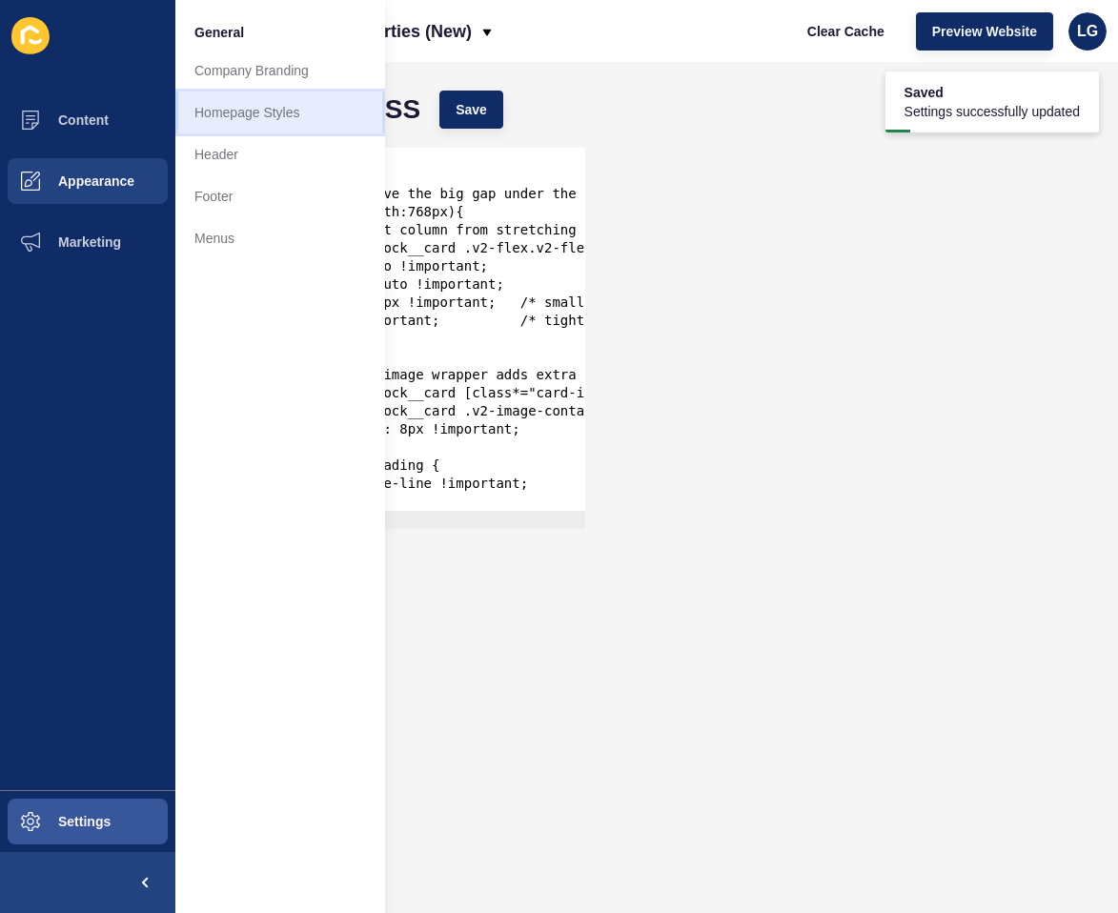
click at [209, 114] on link "Homepage Styles" at bounding box center [280, 113] width 210 height 42
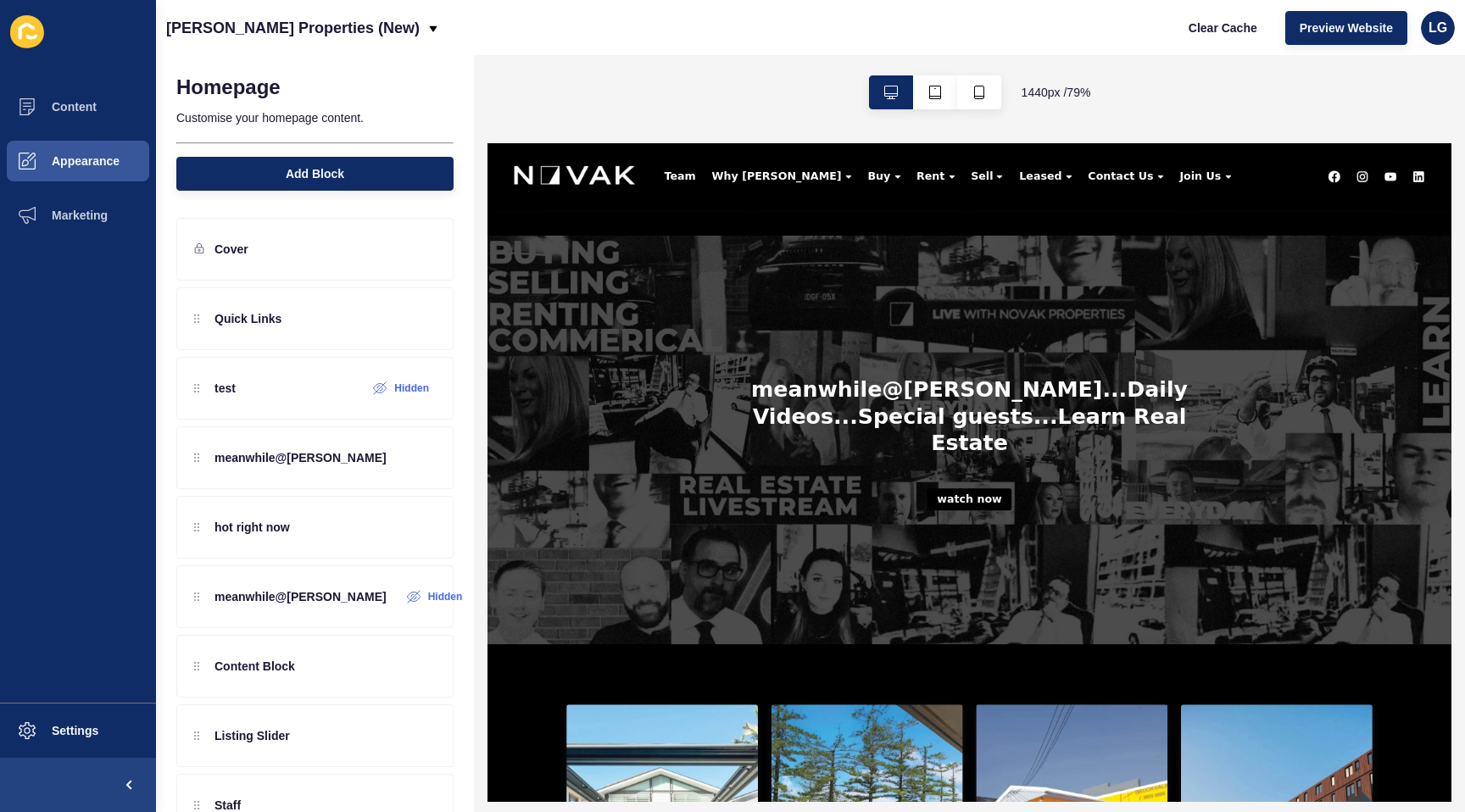
scroll to position [687, 0]
click at [309, 463] on p "meanwhile@[PERSON_NAME]" at bounding box center [301, 457] width 173 height 17
click at [394, 462] on icon at bounding box center [400, 457] width 14 height 13
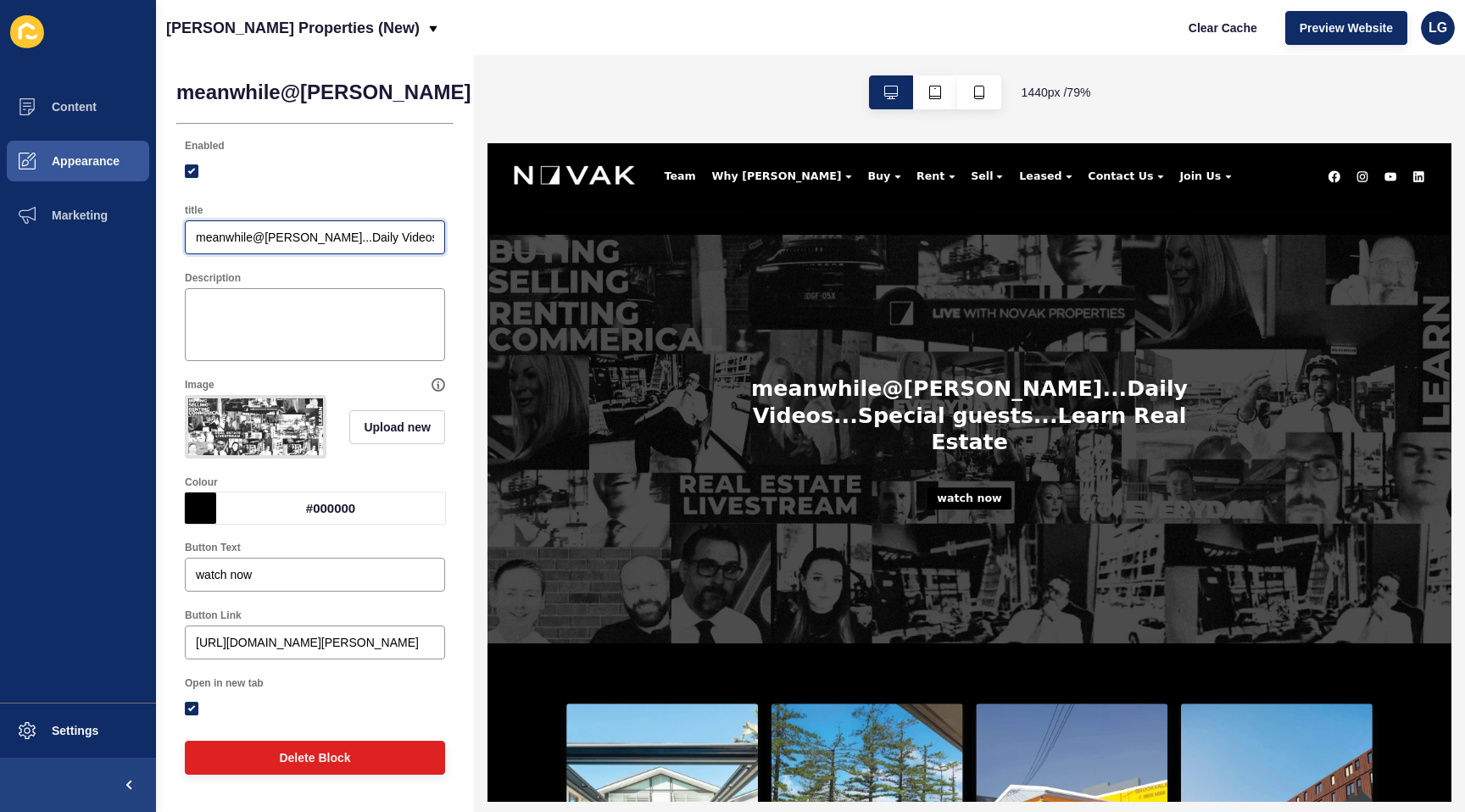
drag, startPoint x: 297, startPoint y: 237, endPoint x: 310, endPoint y: 237, distance: 13.0
click at [310, 237] on input "meanwhile@novak...Daily Videos...Special guests...Learn Real Estate" at bounding box center [315, 237] width 238 height 17
click at [67, 744] on button "Settings" at bounding box center [77, 730] width 156 height 54
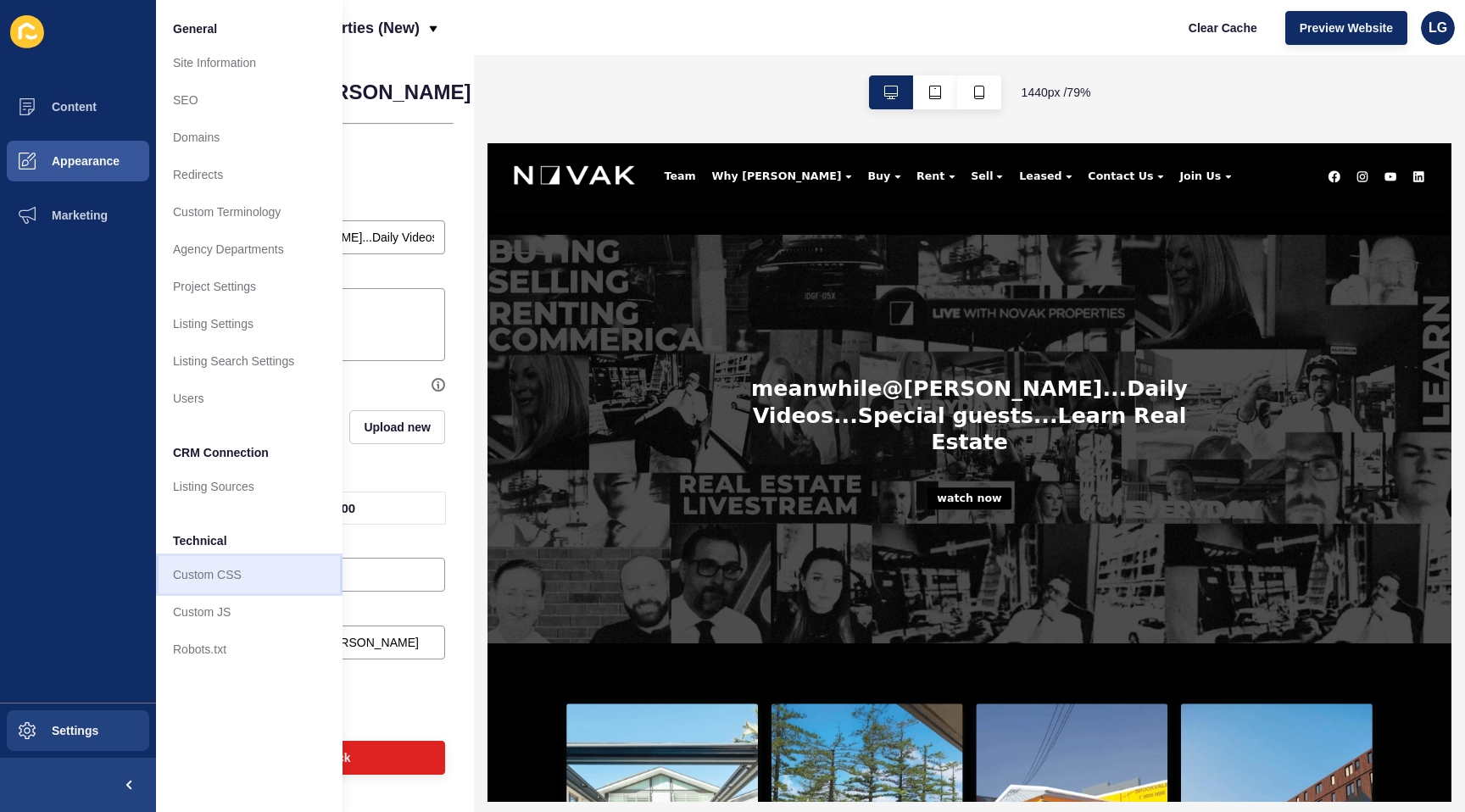
click at [206, 575] on link "Custom CSS" at bounding box center [249, 575] width 187 height 37
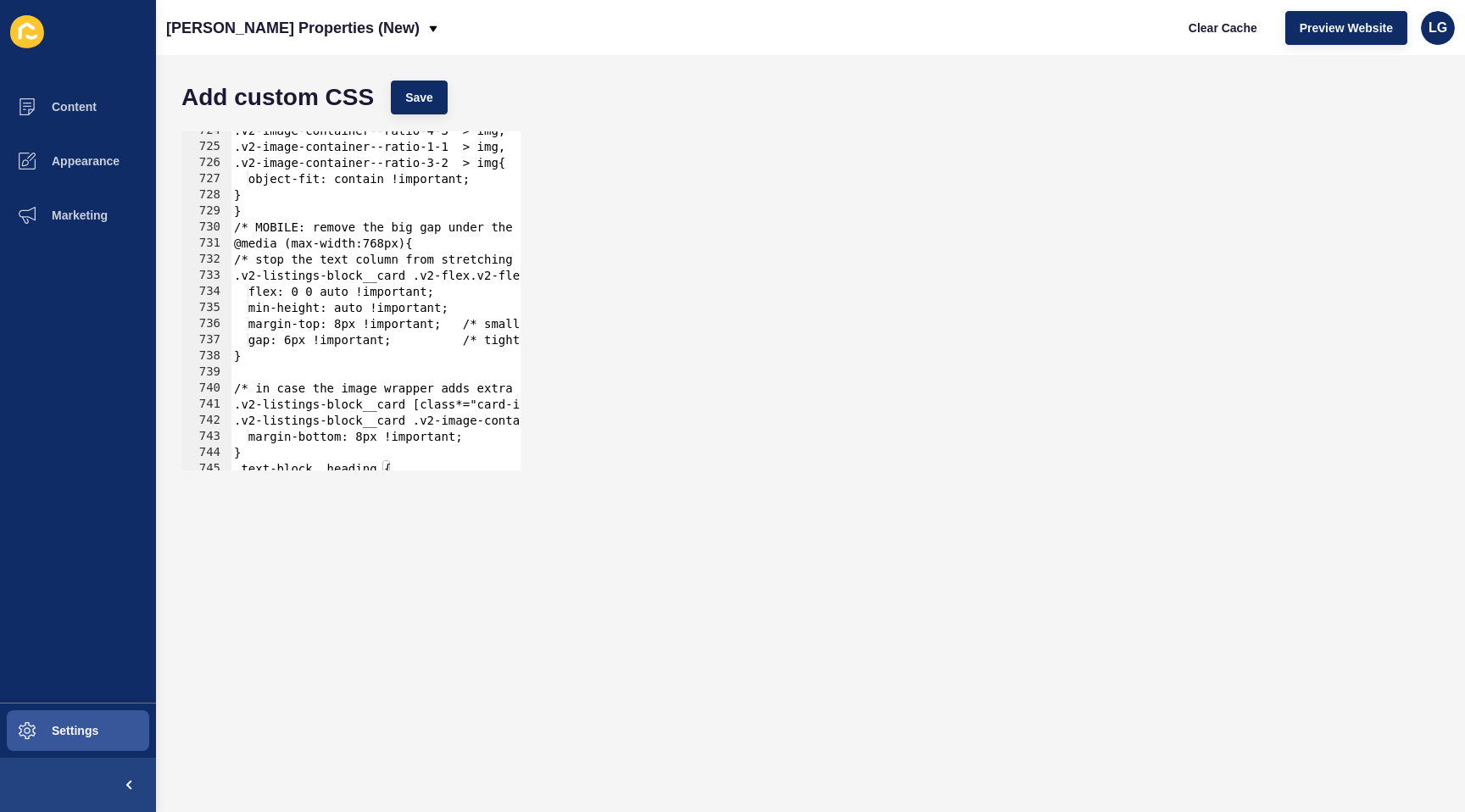
scroll to position [11695, 0]
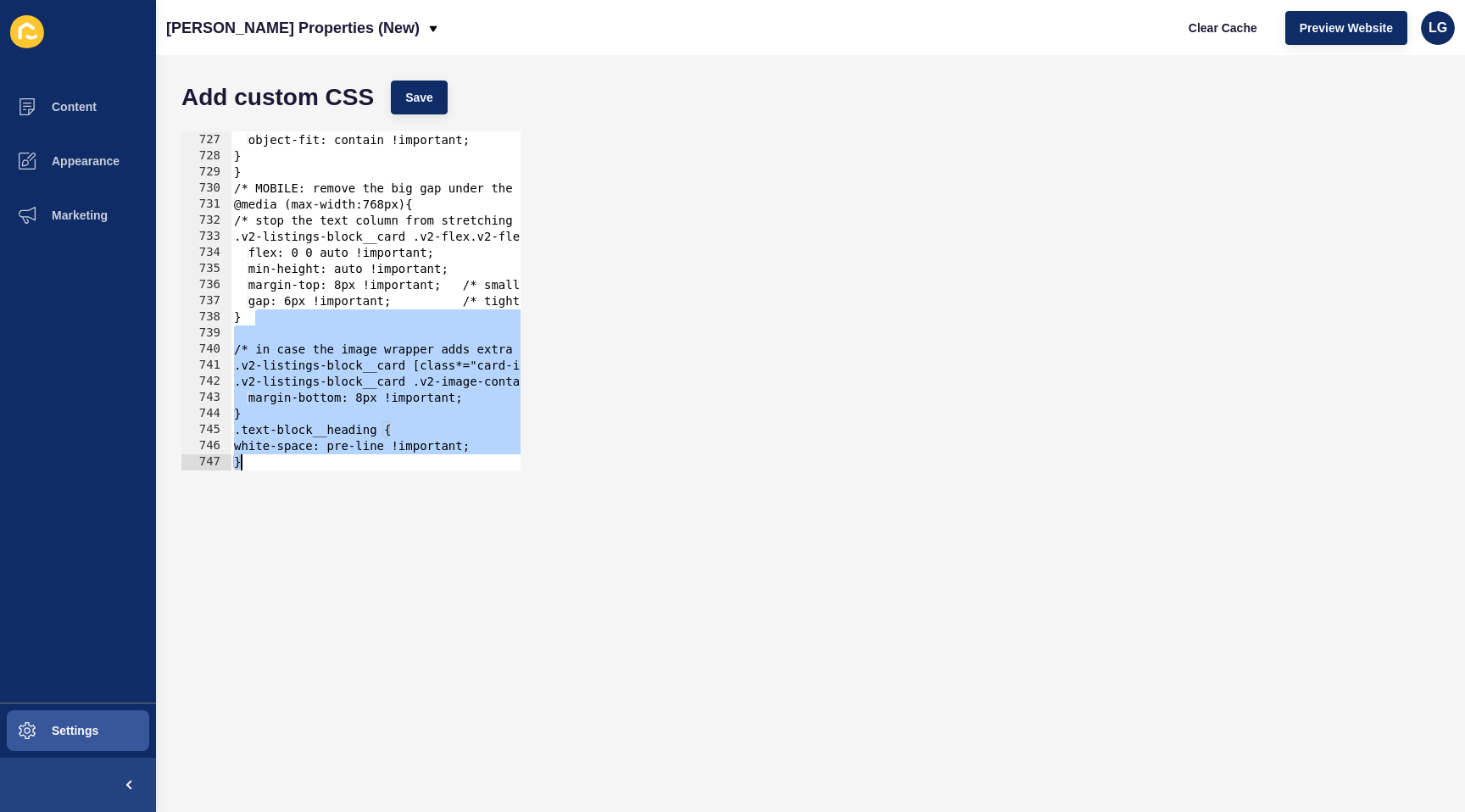
drag, startPoint x: 257, startPoint y: 325, endPoint x: 262, endPoint y: 476, distance: 151.1
click at [262, 476] on div "} 726 727 728 729 730 731 732 733 734 735 736 737 738 739 740 741 742 743 744 7…" at bounding box center [810, 301] width 1276 height 356
type textarea "white-space: pre-line !important; }"
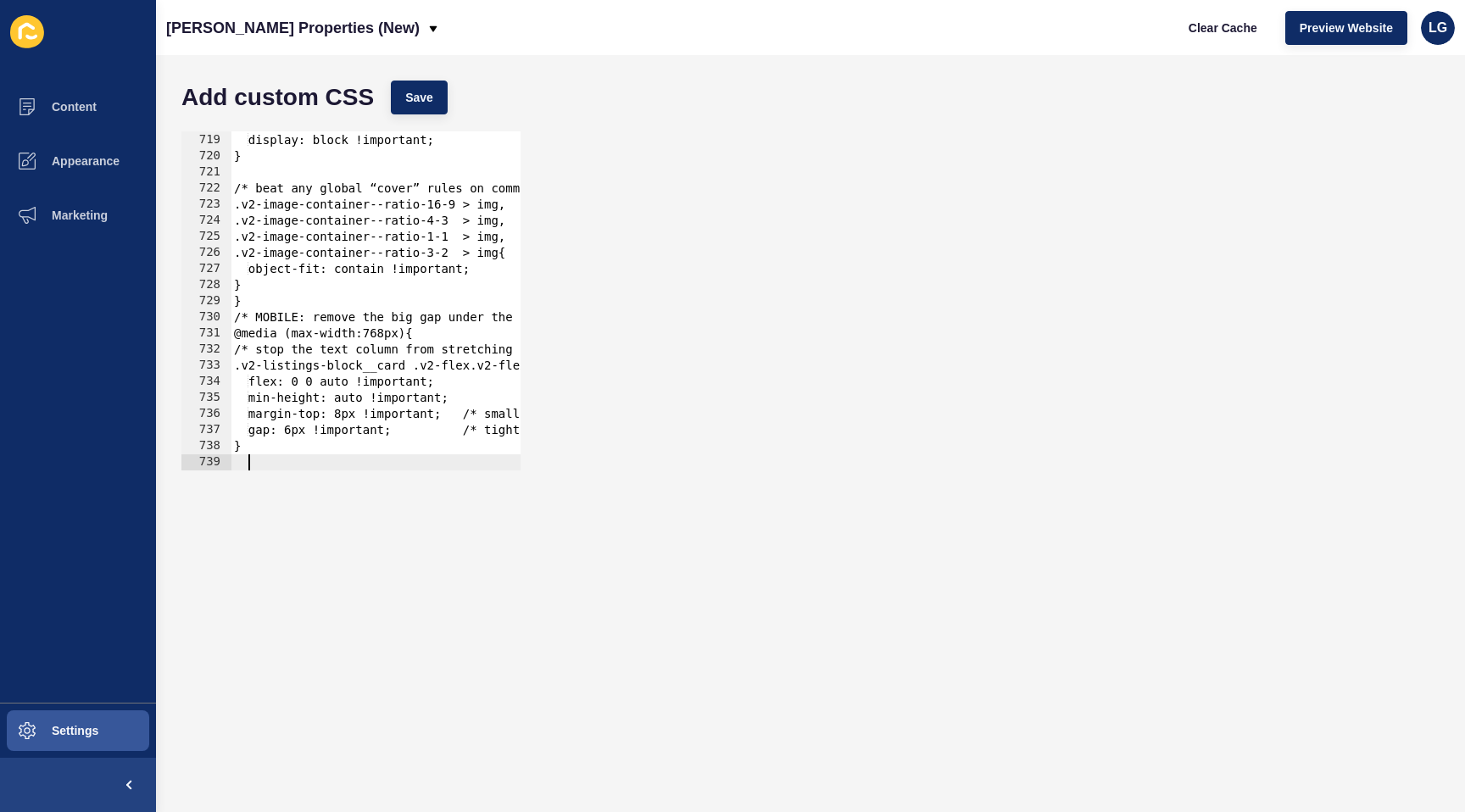
paste textarea
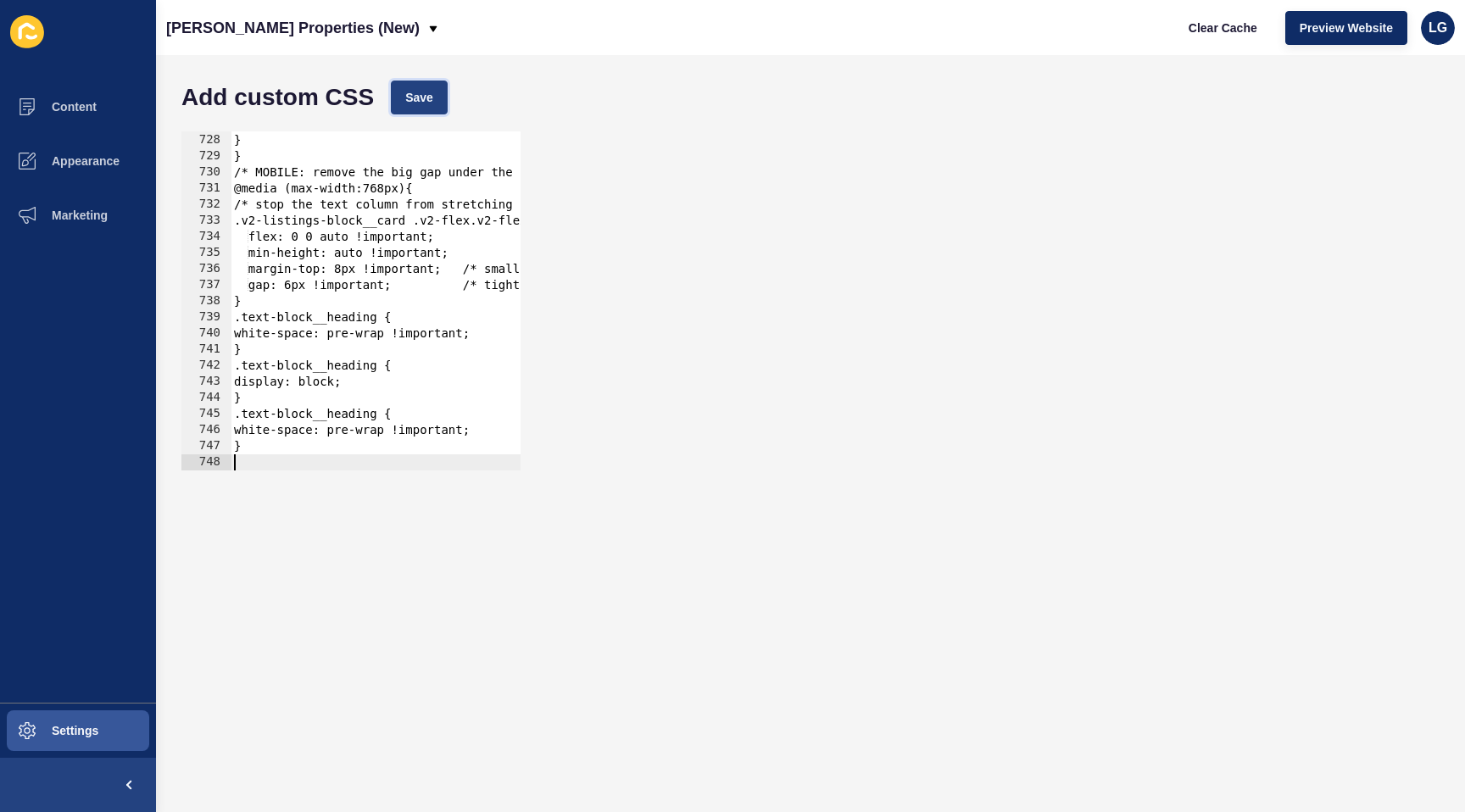
click at [403, 100] on button "Save" at bounding box center [420, 98] width 57 height 34
click at [58, 162] on span "Appearance" at bounding box center [58, 161] width 122 height 13
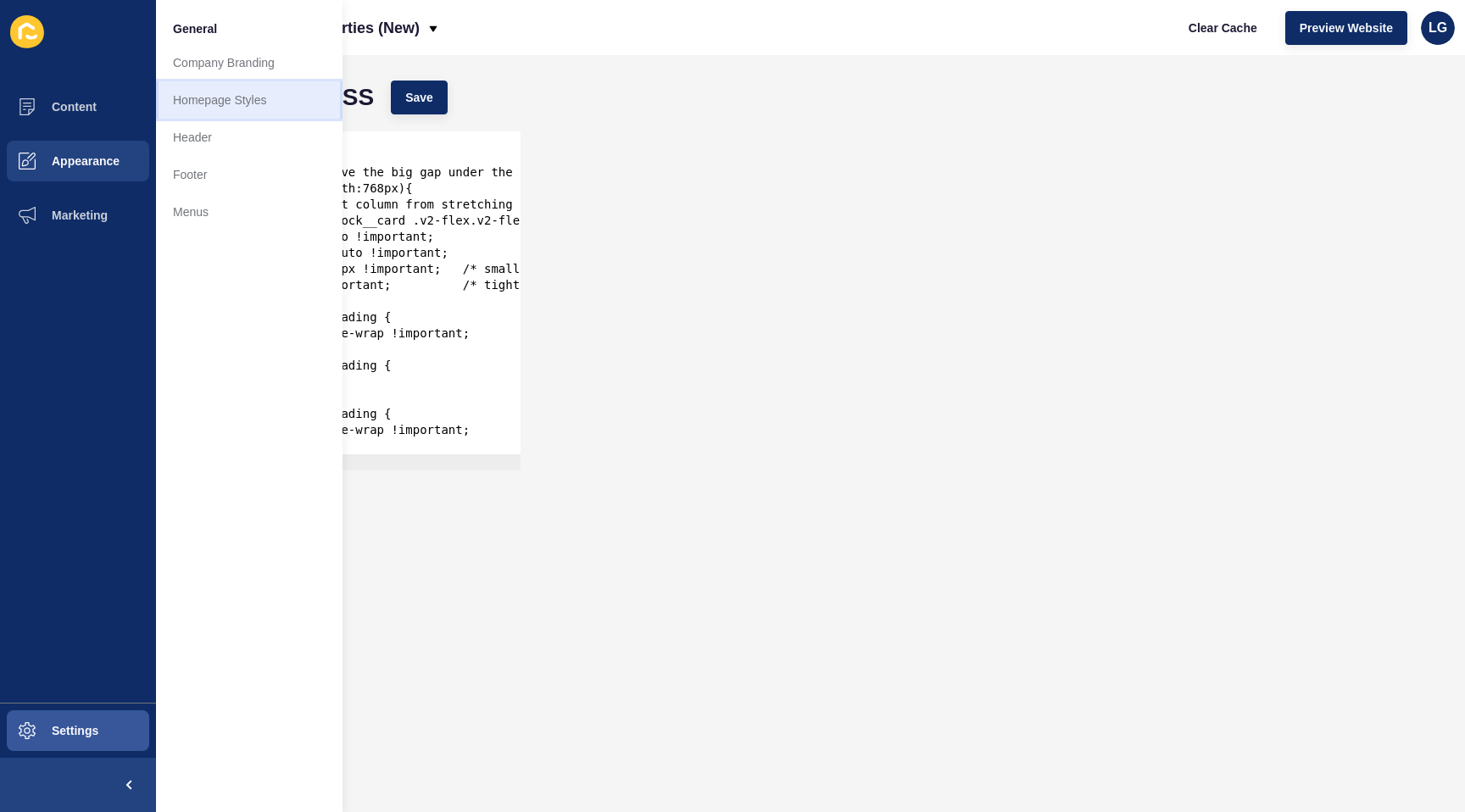
click at [236, 105] on link "Homepage Styles" at bounding box center [249, 100] width 187 height 37
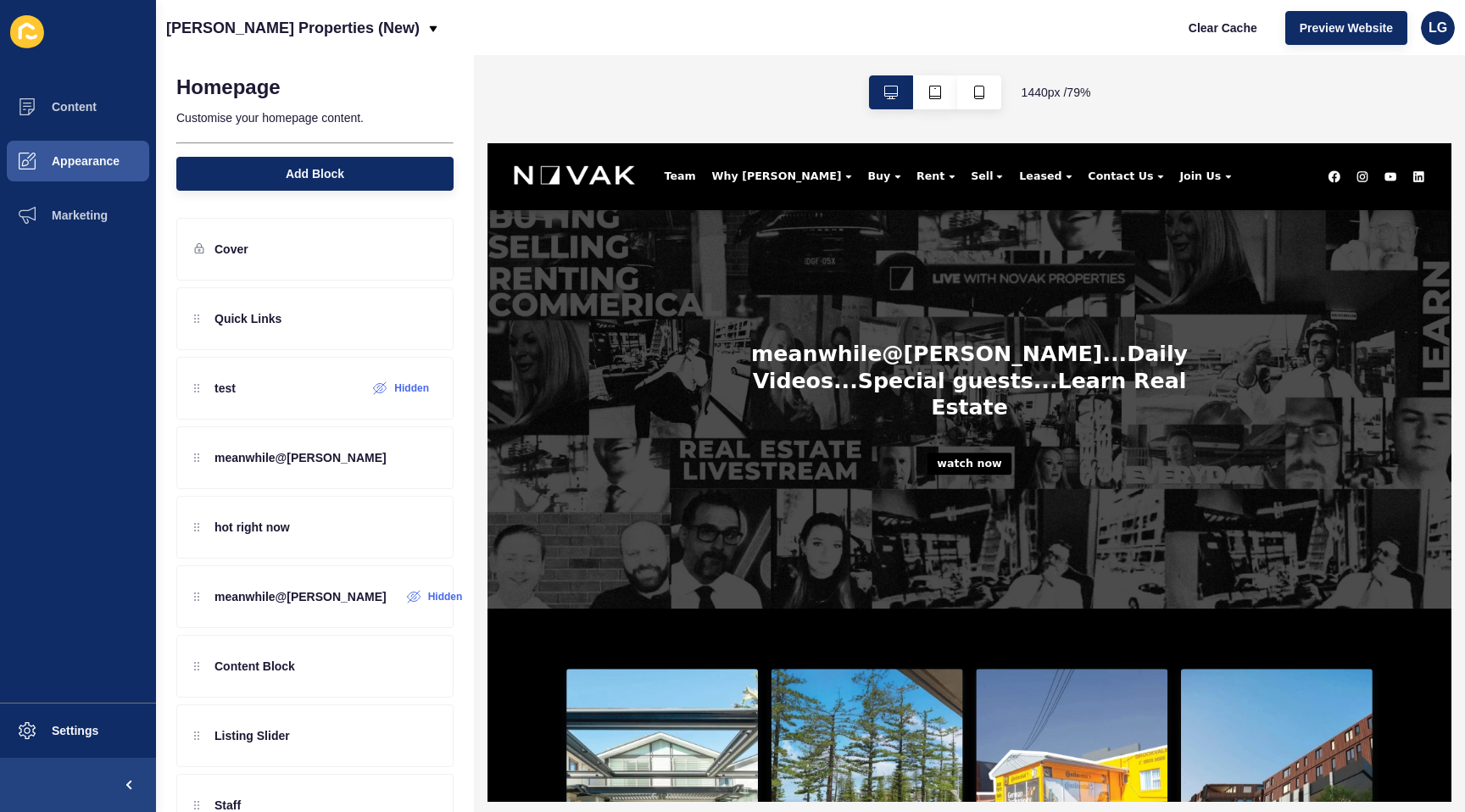
scroll to position [728, 0]
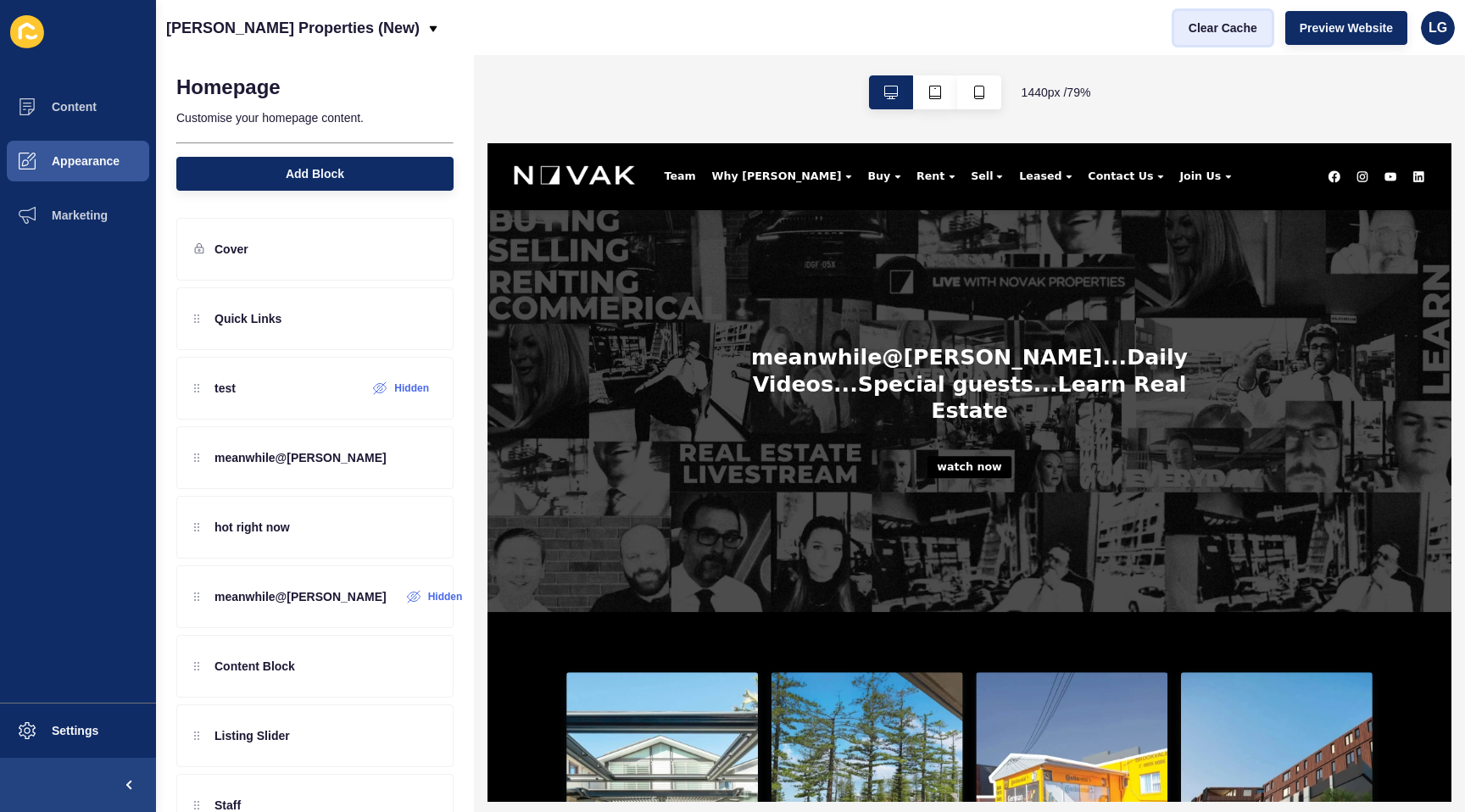
click at [1243, 28] on span "Clear Cache" at bounding box center [1223, 28] width 68 height 17
click at [978, 99] on icon "button" at bounding box center [978, 92] width 10 height 13
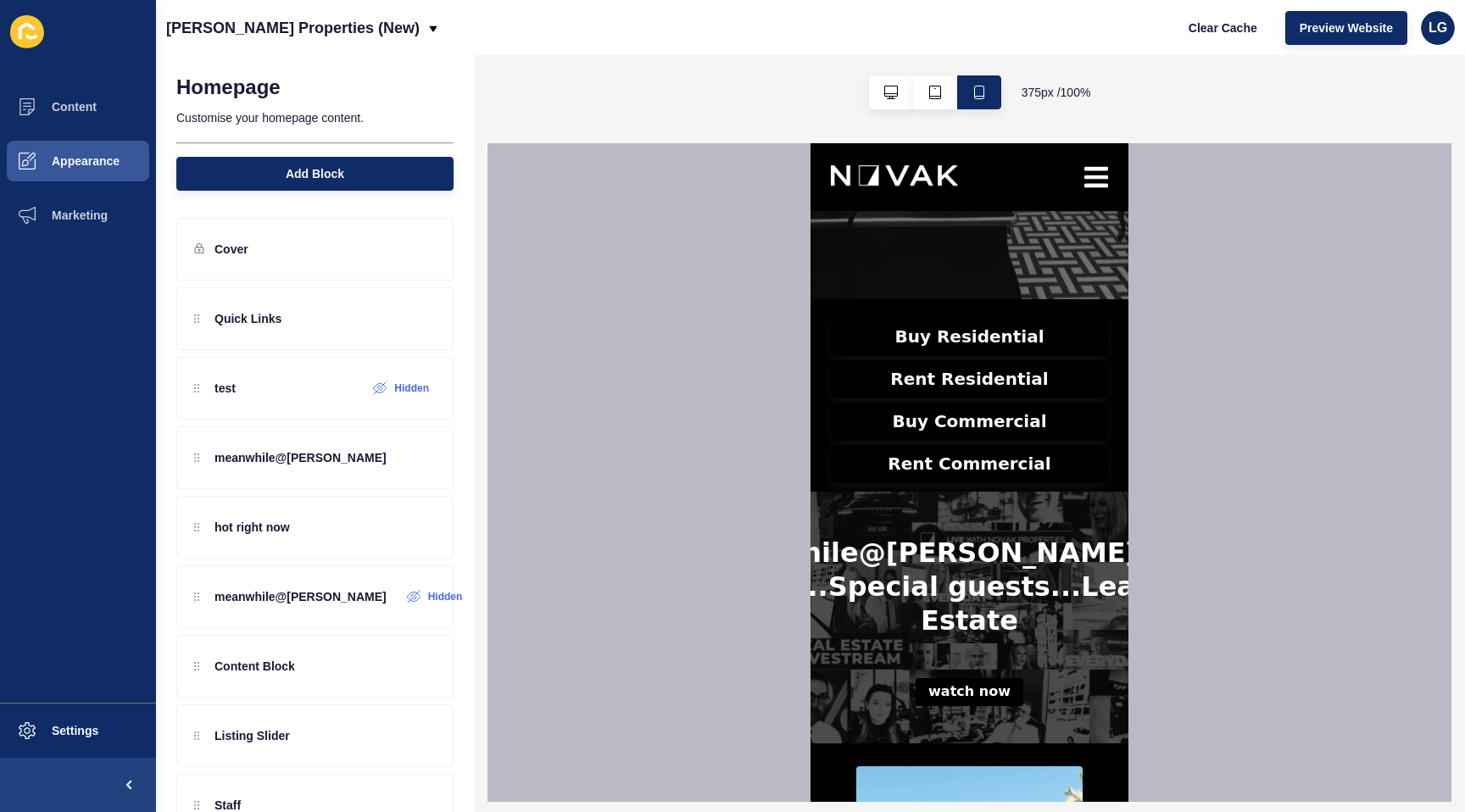
scroll to position [337, 0]
click at [308, 403] on div "test Hidden" at bounding box center [315, 388] width 278 height 63
click at [317, 449] on p "meanwhile@[PERSON_NAME]" at bounding box center [301, 457] width 173 height 17
click at [393, 464] on div at bounding box center [400, 458] width 28 height 28
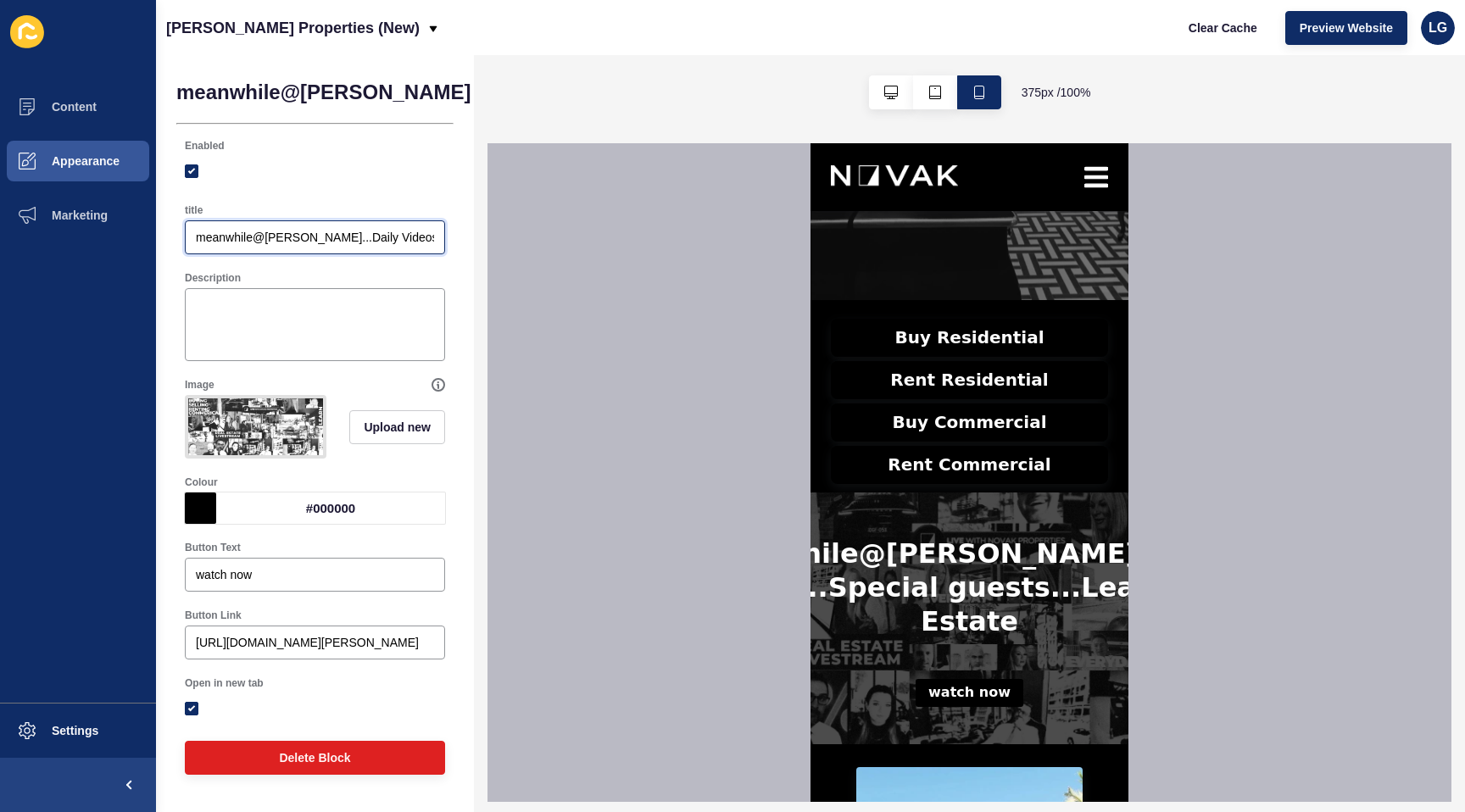
click at [271, 237] on input "meanwhile@novak...Daily Videos...Special guests...Learn Real Estate" at bounding box center [315, 237] width 238 height 17
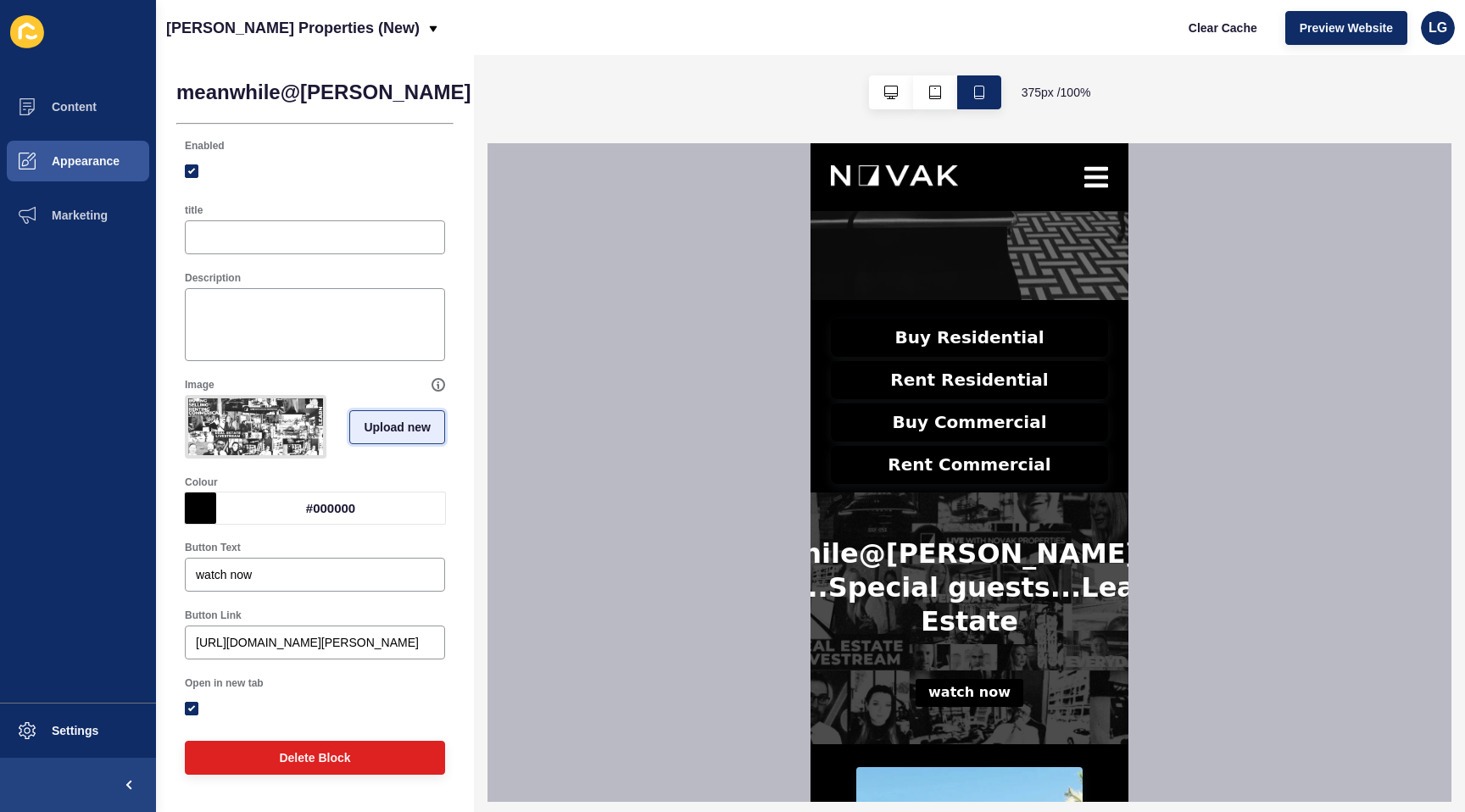
click at [405, 425] on span "Upload new" at bounding box center [397, 427] width 67 height 17
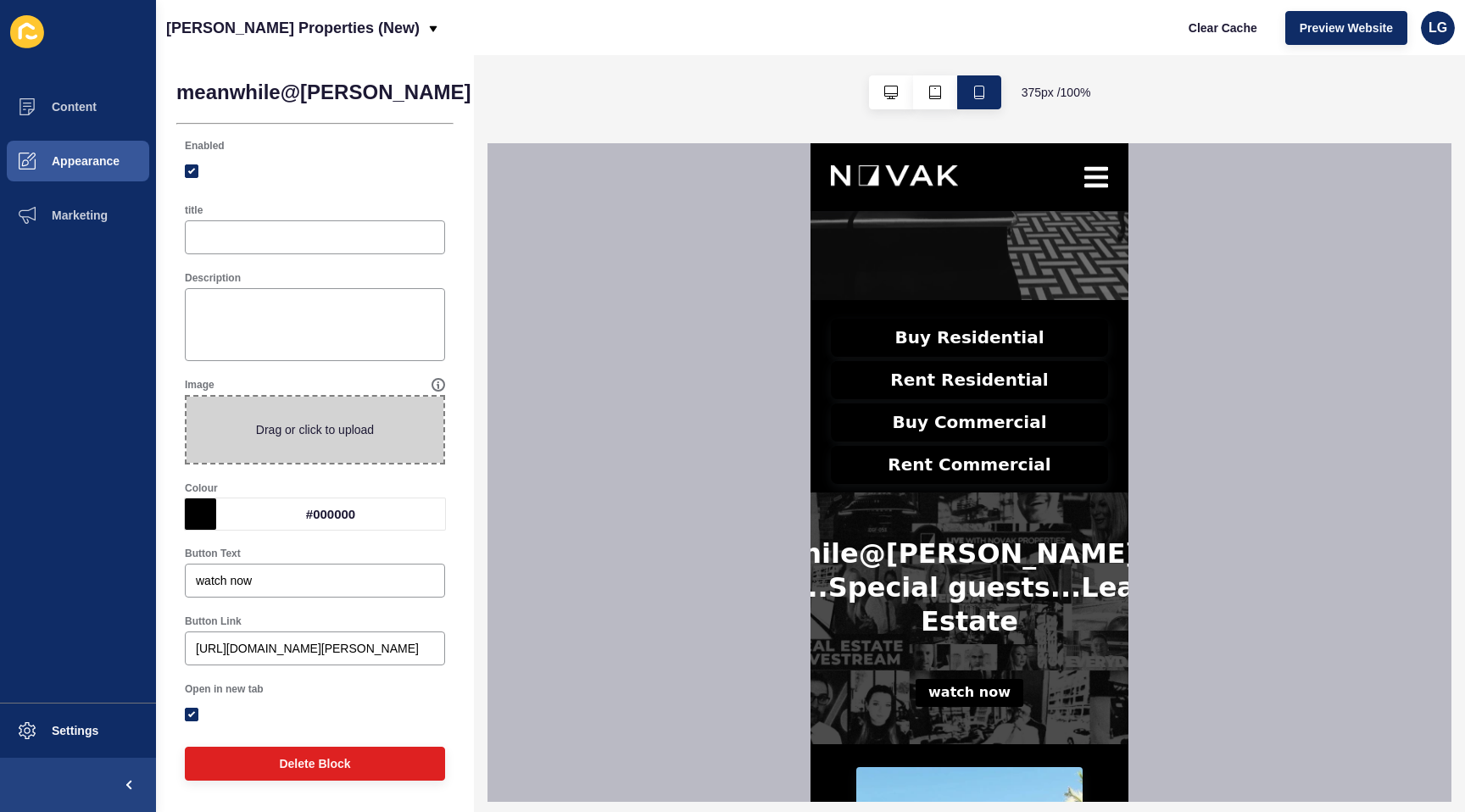
click at [397, 430] on span at bounding box center [315, 430] width 257 height 66
click at [187, 397] on input "Drag or click to upload" at bounding box center [187, 397] width 0 height 0
type input "C:\fakepath\cover for home page meanwhile at novak.jpg"
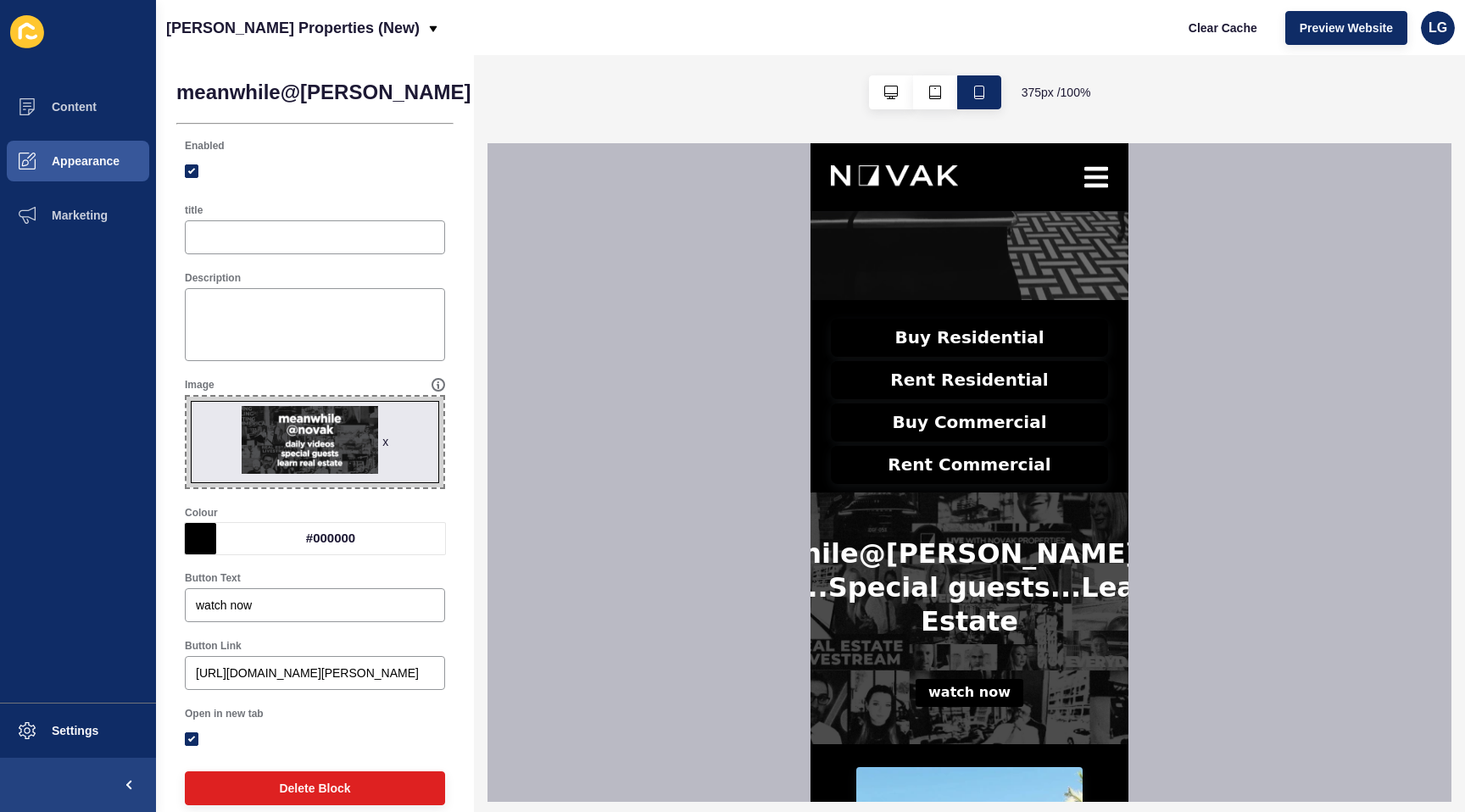
drag, startPoint x: 459, startPoint y: 98, endPoint x: 464, endPoint y: 118, distance: 20.6
click at [567, 99] on span "Save" at bounding box center [580, 92] width 28 height 17
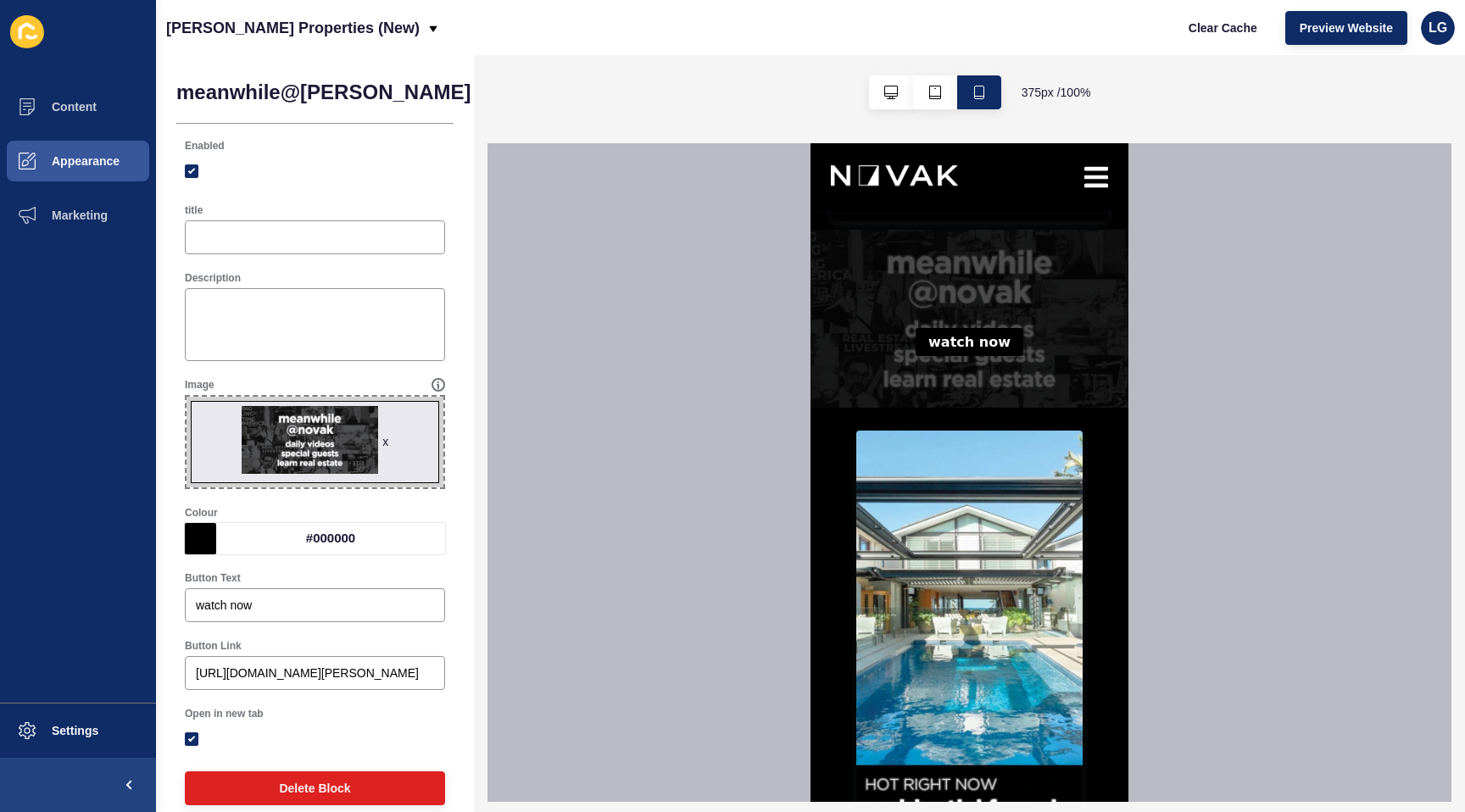
scroll to position [0, 0]
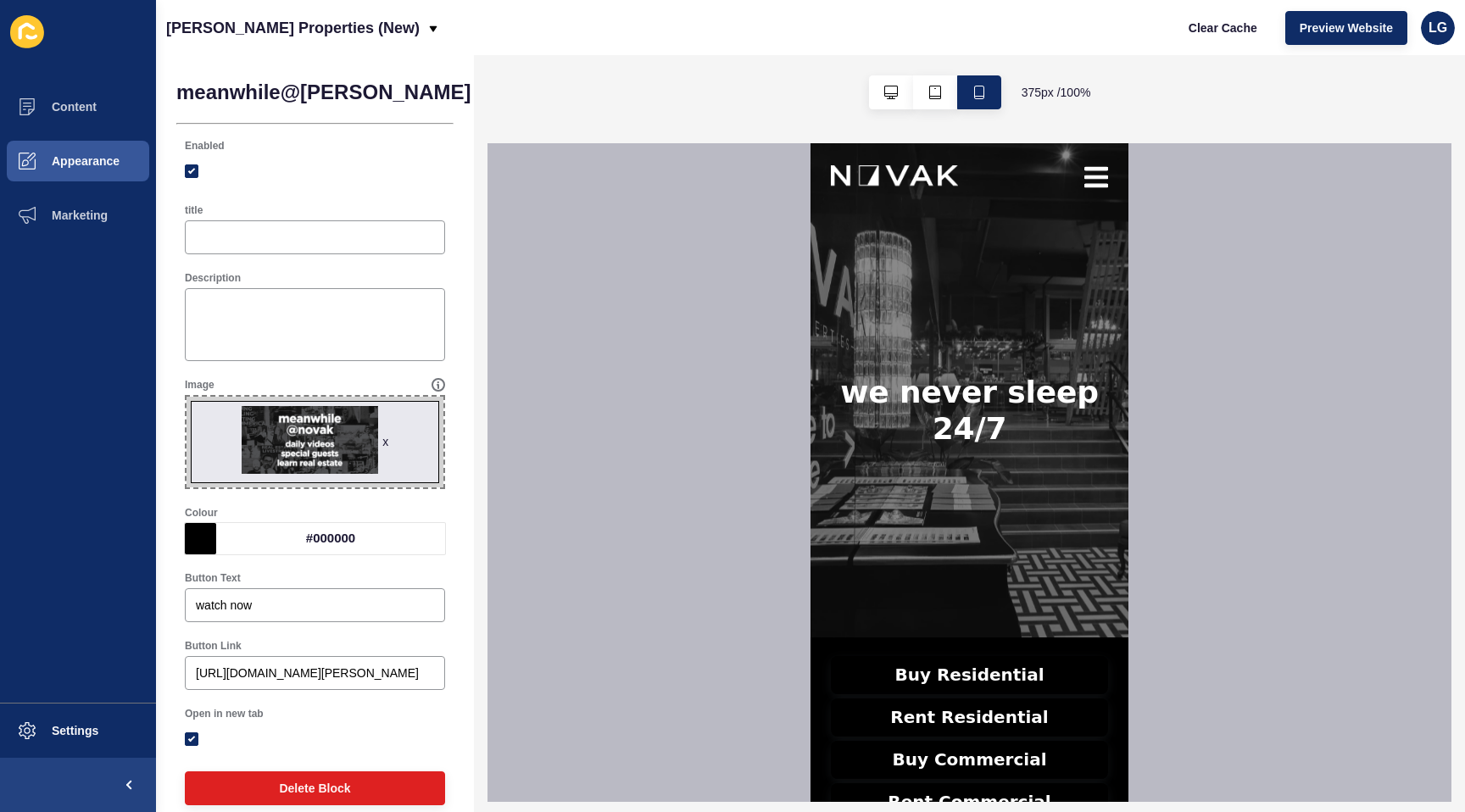
click at [541, 575] on div at bounding box center [970, 472] width 964 height 659
click at [567, 96] on span "Save" at bounding box center [580, 92] width 28 height 17
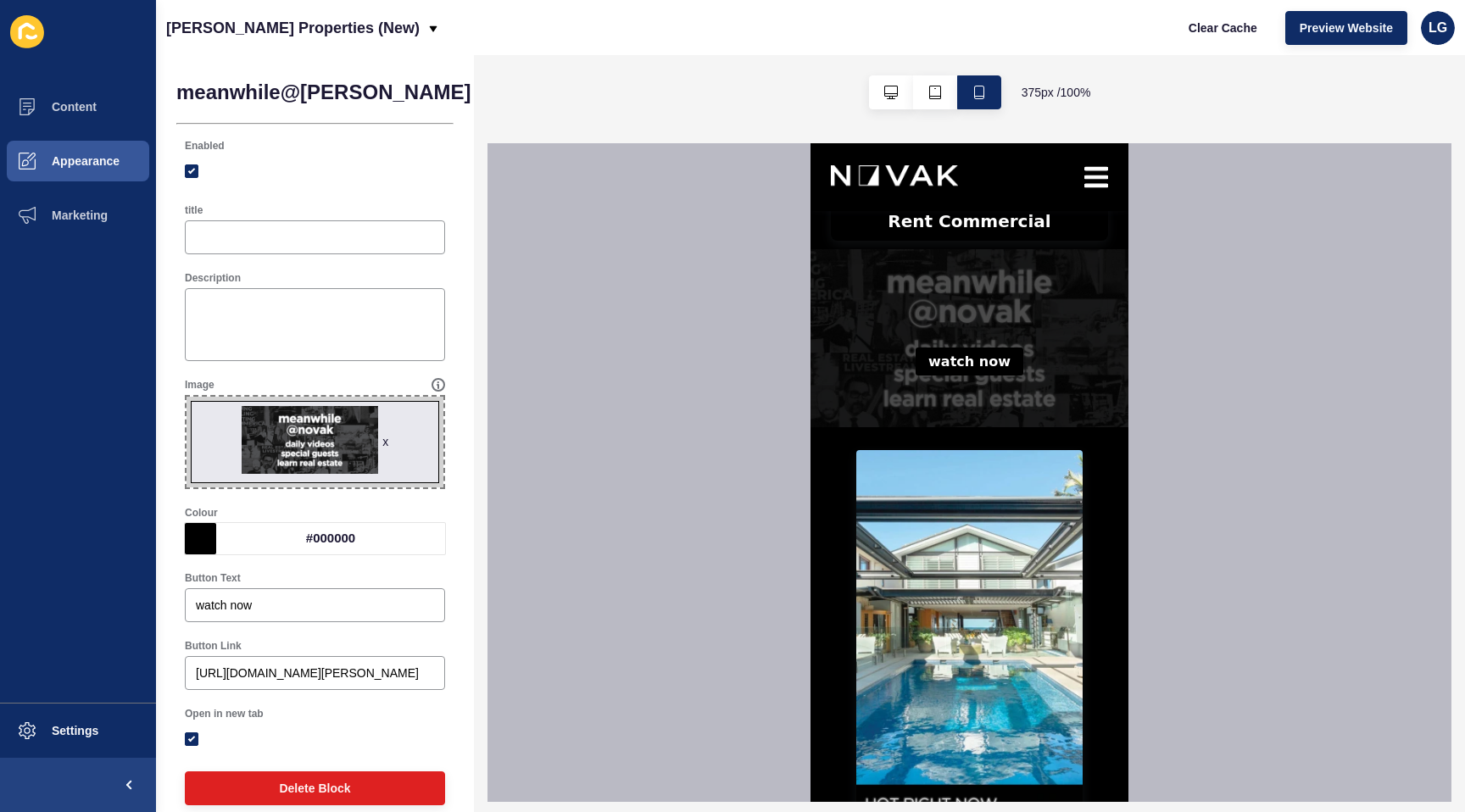
scroll to position [532, 0]
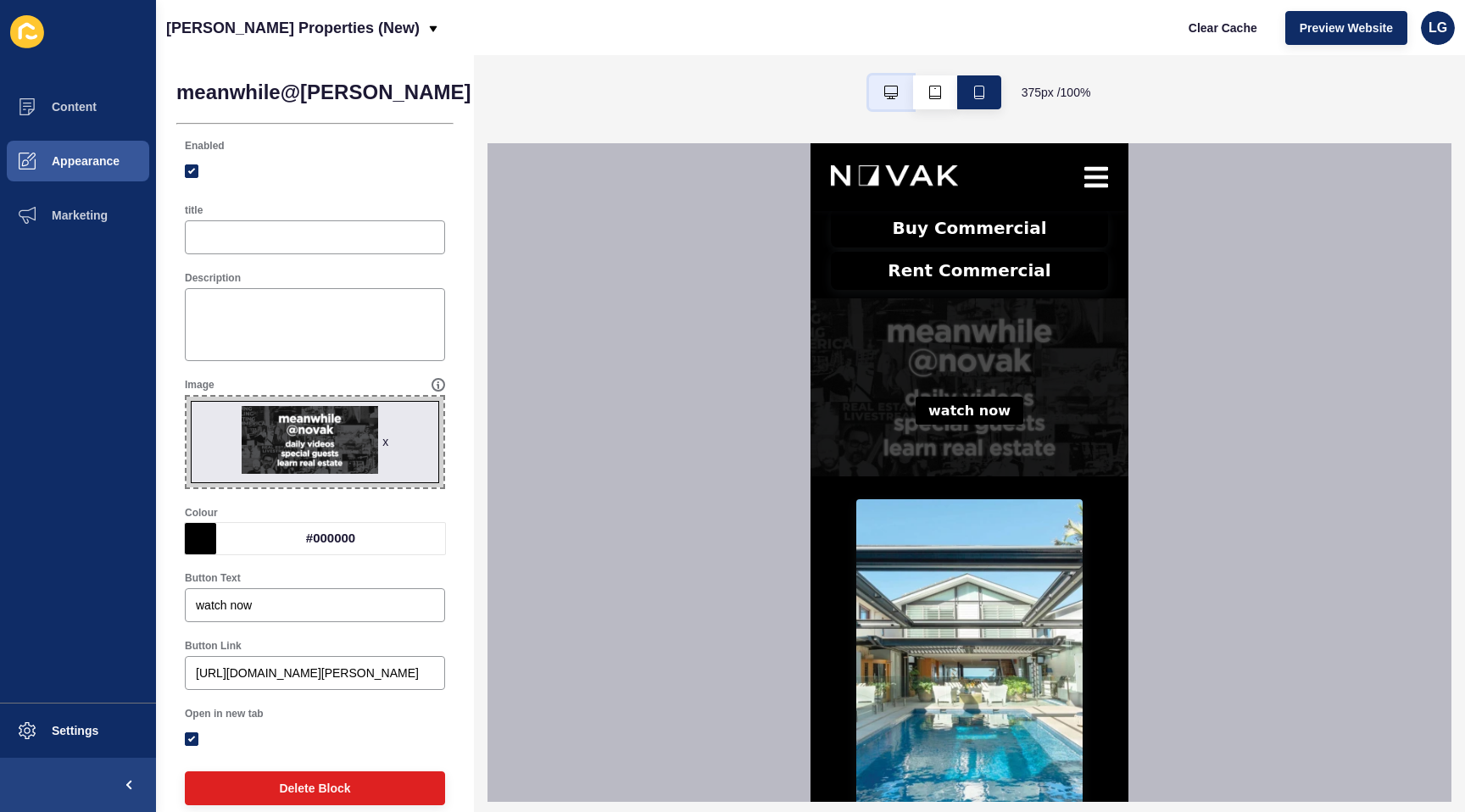
click at [886, 93] on icon "button" at bounding box center [890, 92] width 13 height 13
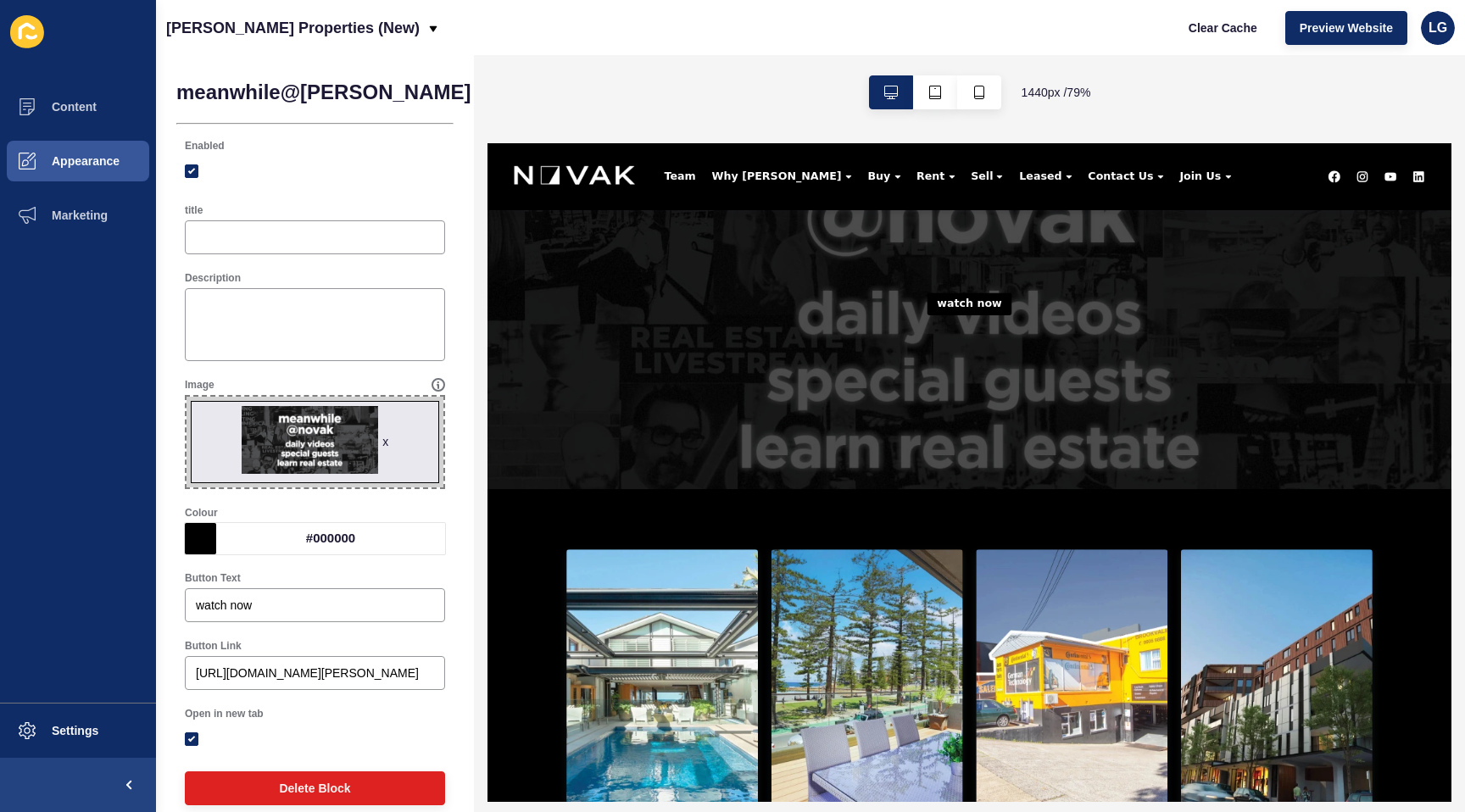
scroll to position [884, 0]
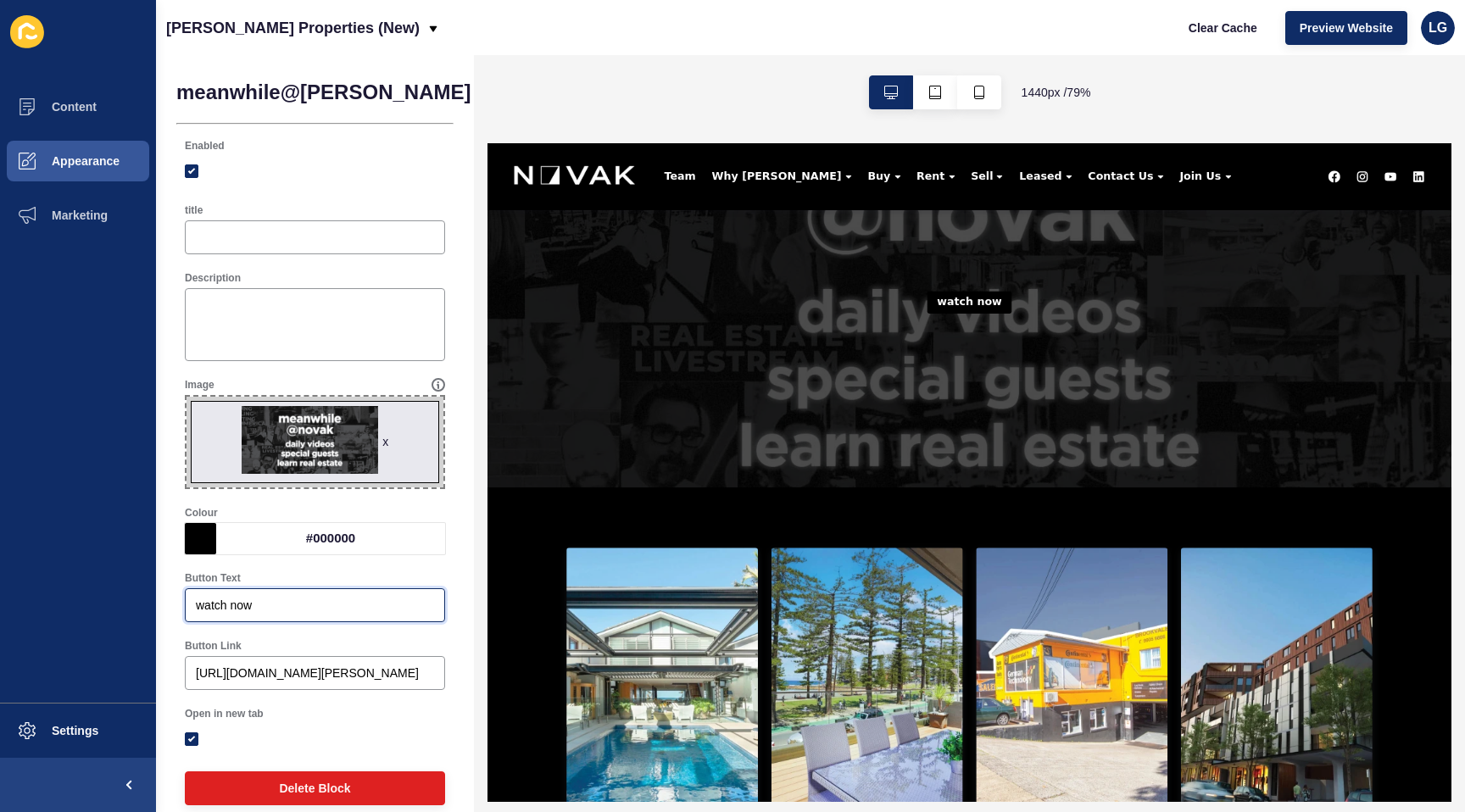
drag, startPoint x: 249, startPoint y: 608, endPoint x: 185, endPoint y: 607, distance: 64.0
click at [185, 607] on div "watch now" at bounding box center [315, 606] width 261 height 34
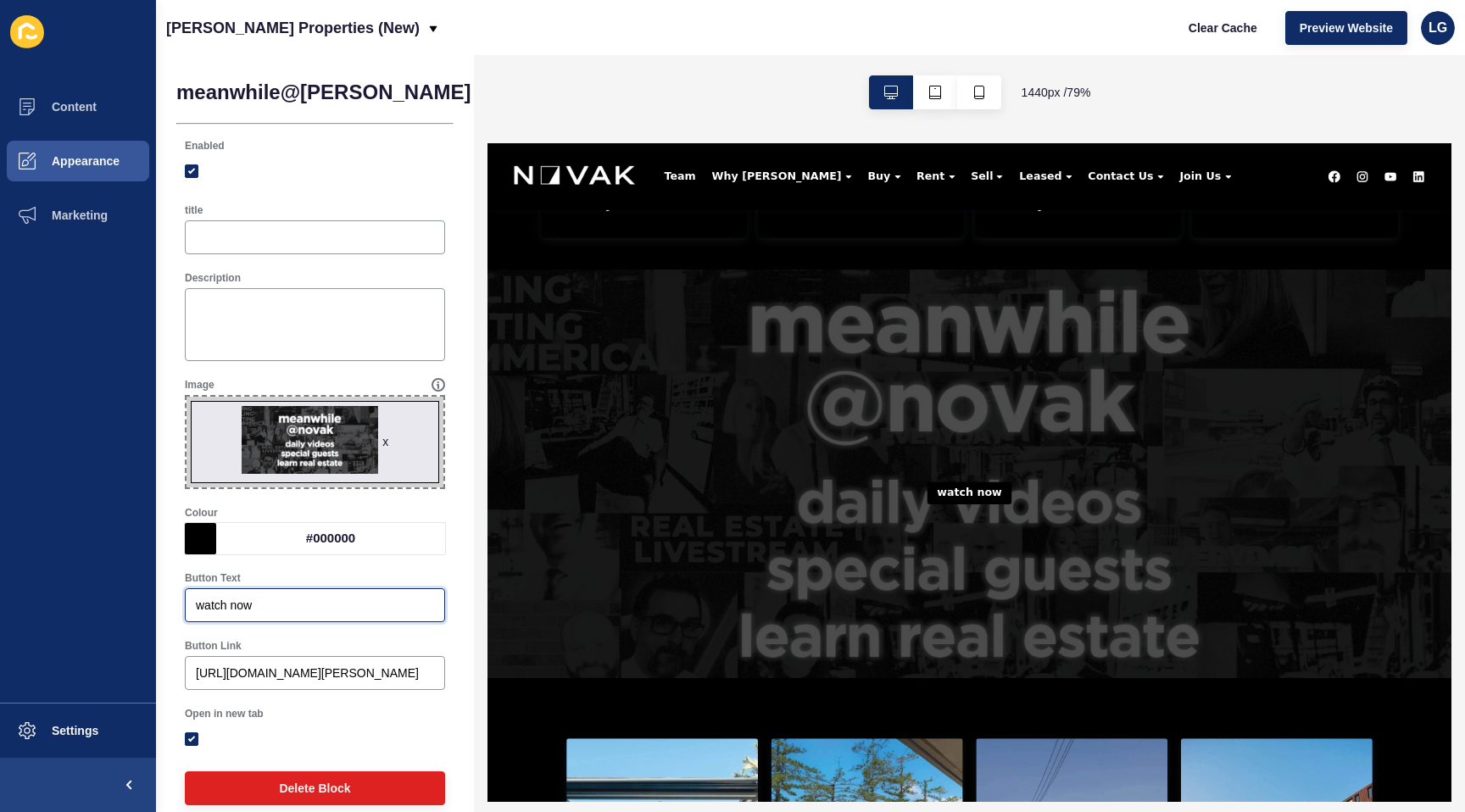
scroll to position [644, 0]
click at [977, 103] on button "button" at bounding box center [979, 92] width 44 height 34
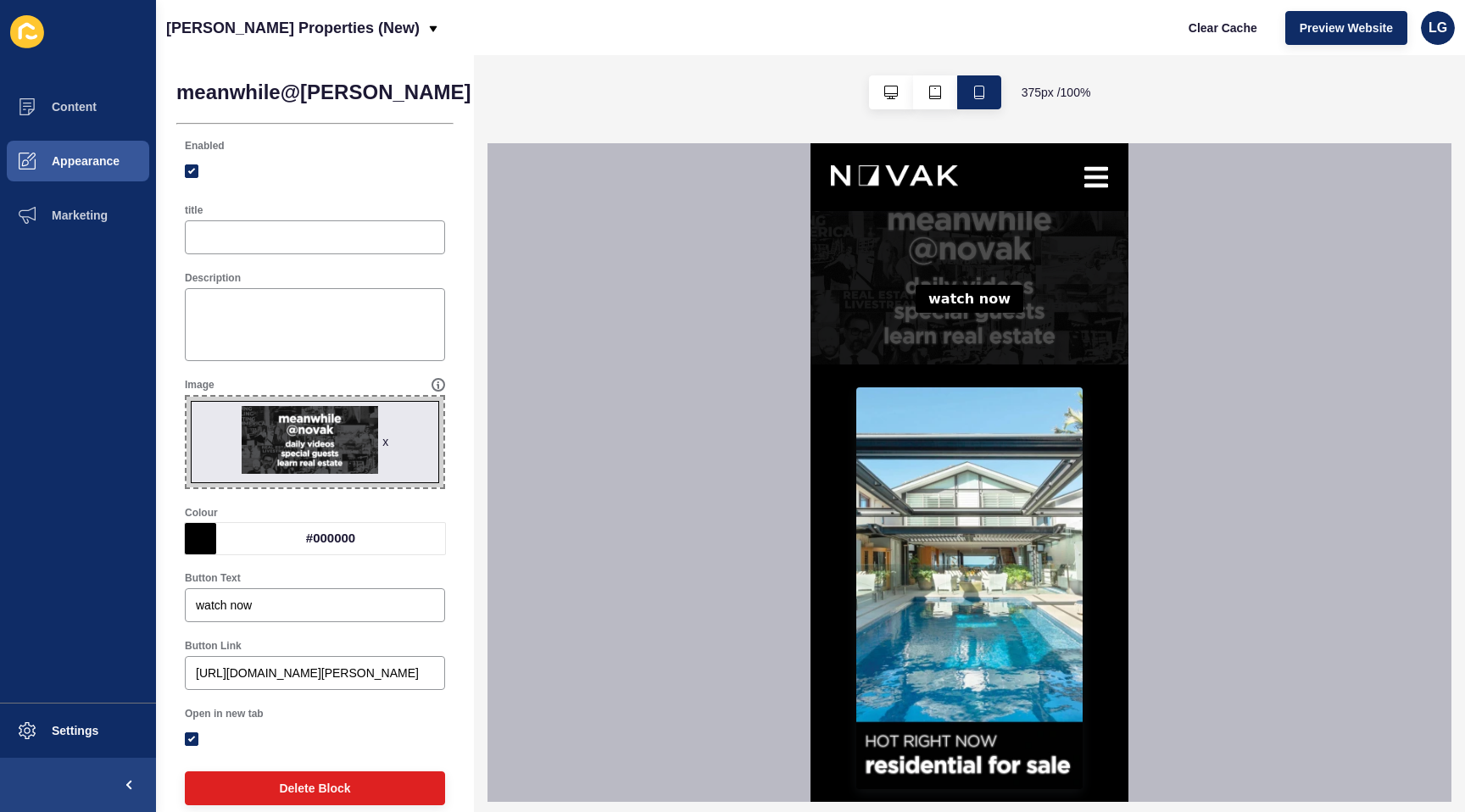
click at [376, 543] on div "#000000" at bounding box center [330, 538] width 229 height 31
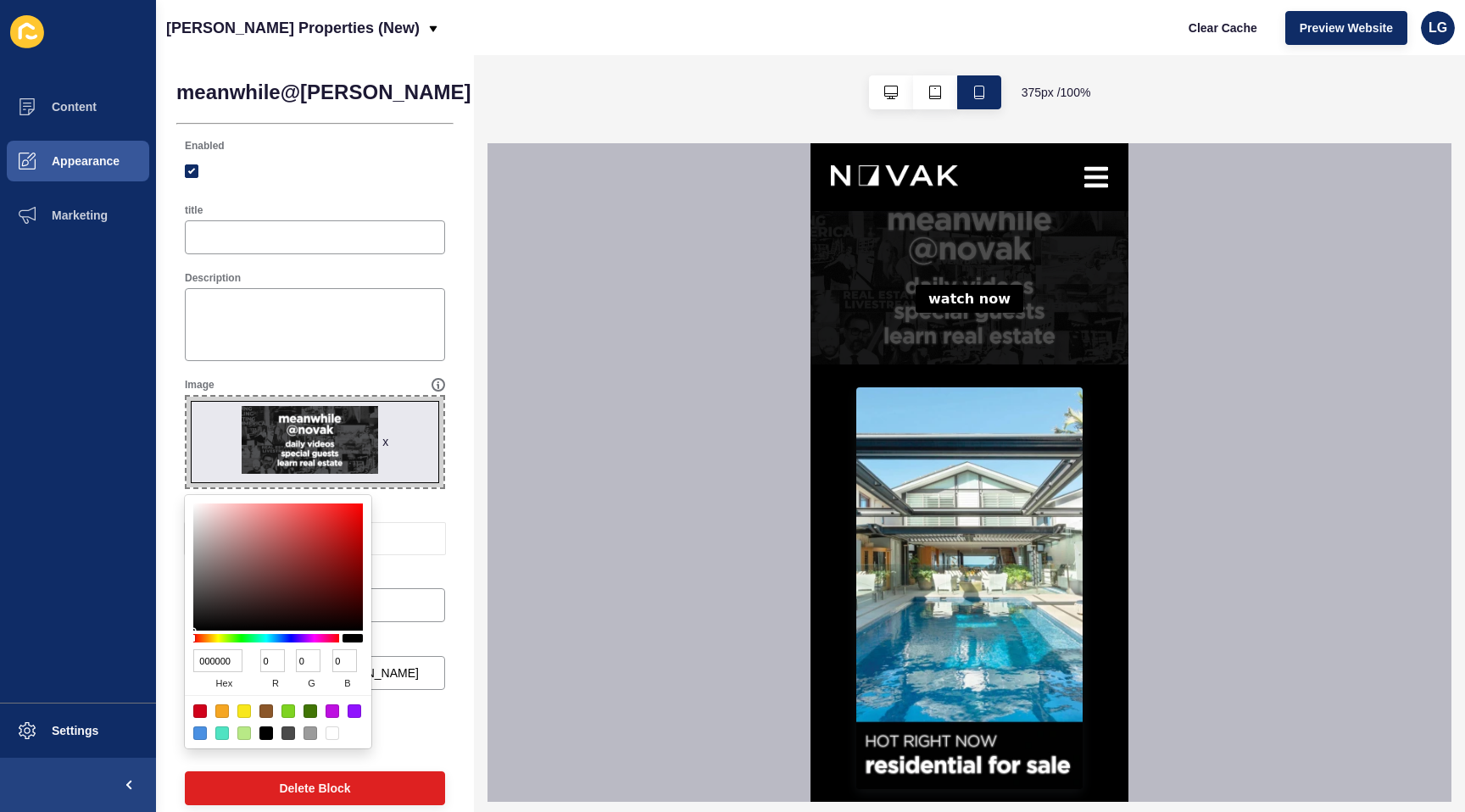
click at [330, 735] on div at bounding box center [332, 733] width 13 height 13
type input "FFFFFF"
type input "255"
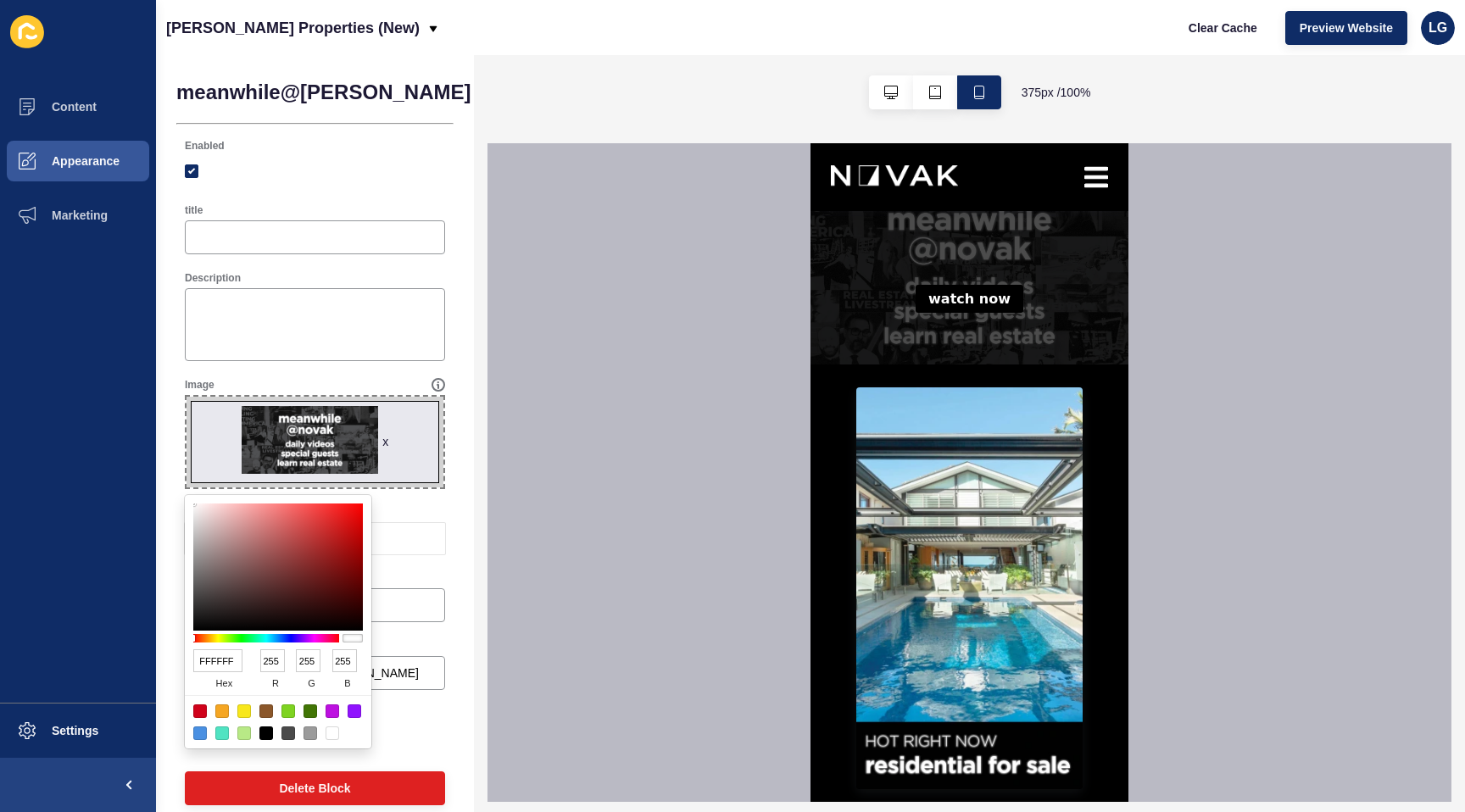
click at [228, 660] on input "FFFFFF" at bounding box center [217, 661] width 49 height 23
click at [229, 660] on input "FFFFFF" at bounding box center [217, 661] width 49 height 23
click at [230, 660] on input "FFFFFF" at bounding box center [217, 661] width 49 height 23
drag, startPoint x: 237, startPoint y: 661, endPoint x: 137, endPoint y: 645, distance: 101.3
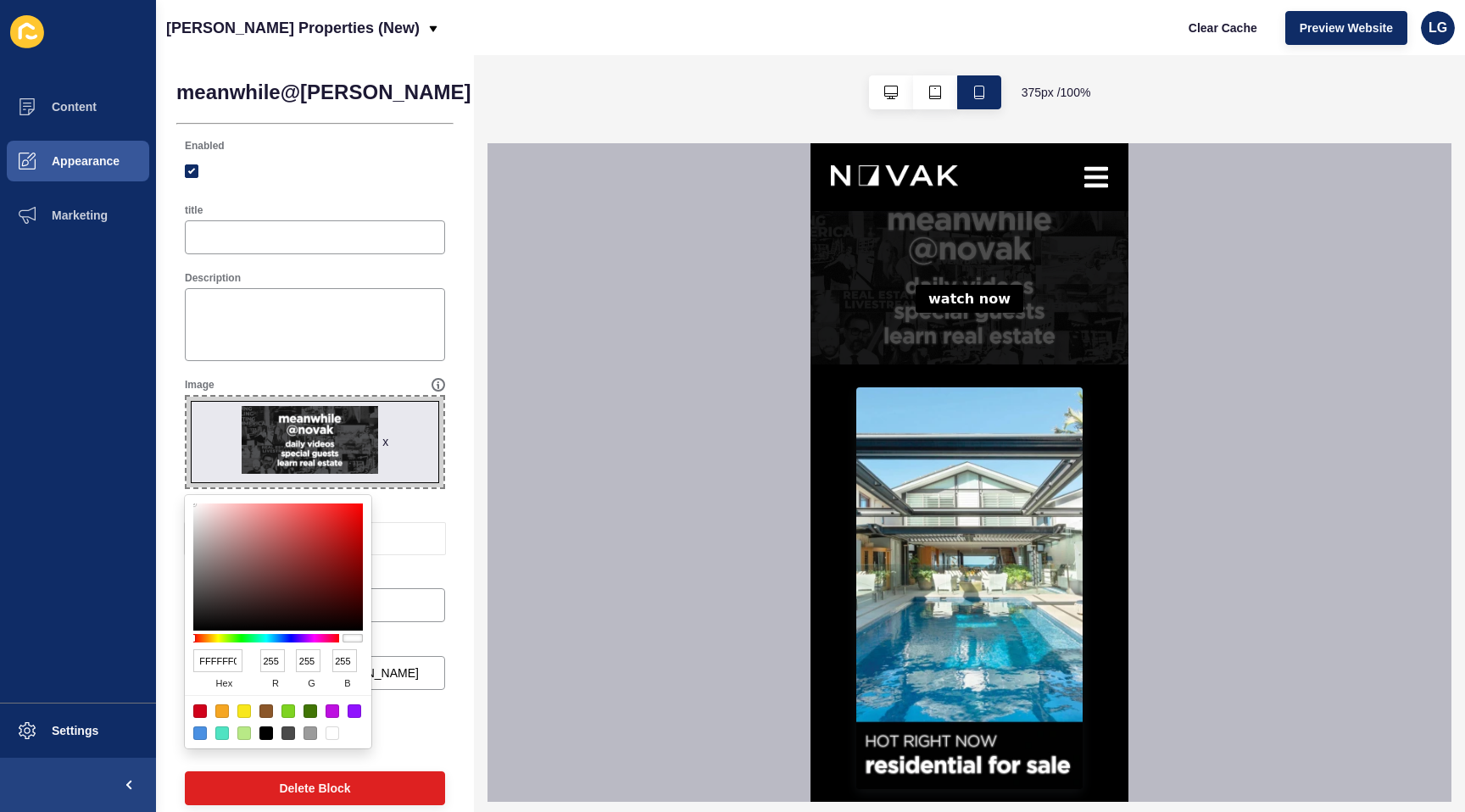
click at [137, 645] on body "Content Appearance Marketing Settings Novak Properties (New) Clear Cache Previe…" at bounding box center [732, 406] width 1465 height 812
drag, startPoint x: 200, startPoint y: 660, endPoint x: 262, endPoint y: 663, distance: 62.1
click at [262, 663] on div "FFFFFF0 hex 255 r 255 g 255 b 100 a" at bounding box center [278, 670] width 170 height 49
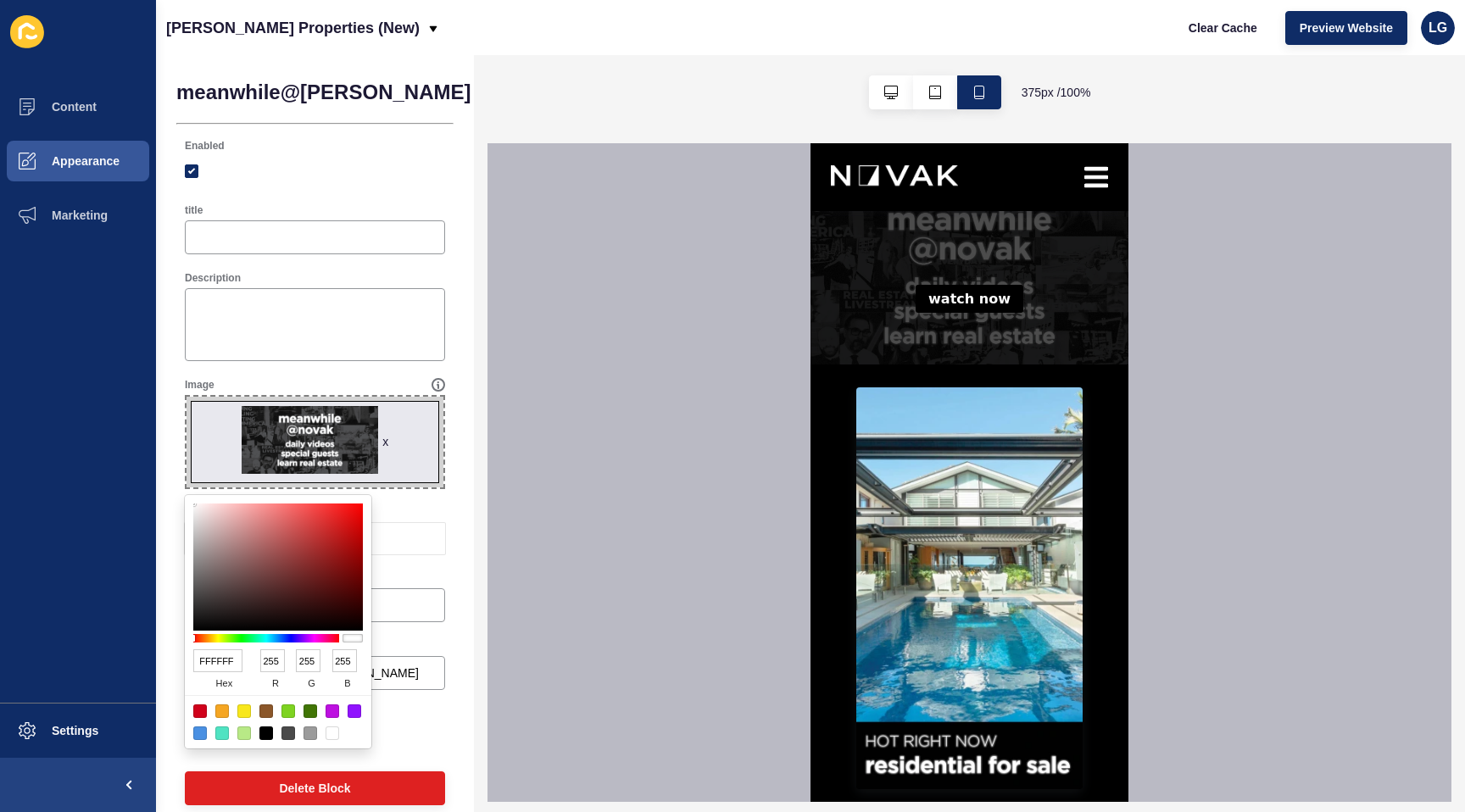
click at [270, 662] on input "255" at bounding box center [273, 661] width 25 height 23
type input "00FFFF"
type input "0"
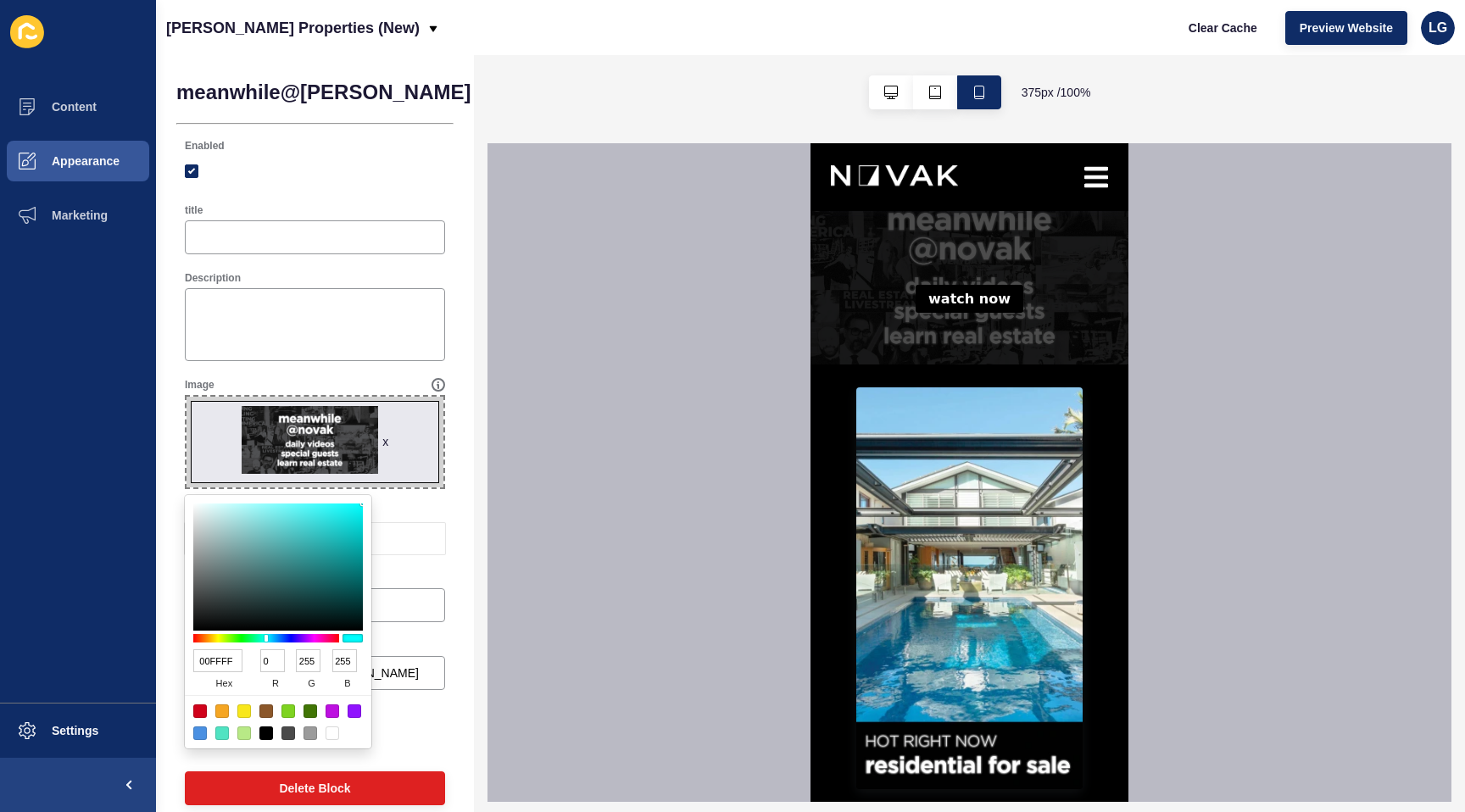
click at [305, 658] on input "255" at bounding box center [309, 661] width 25 height 23
type input "0000FF"
type input "0"
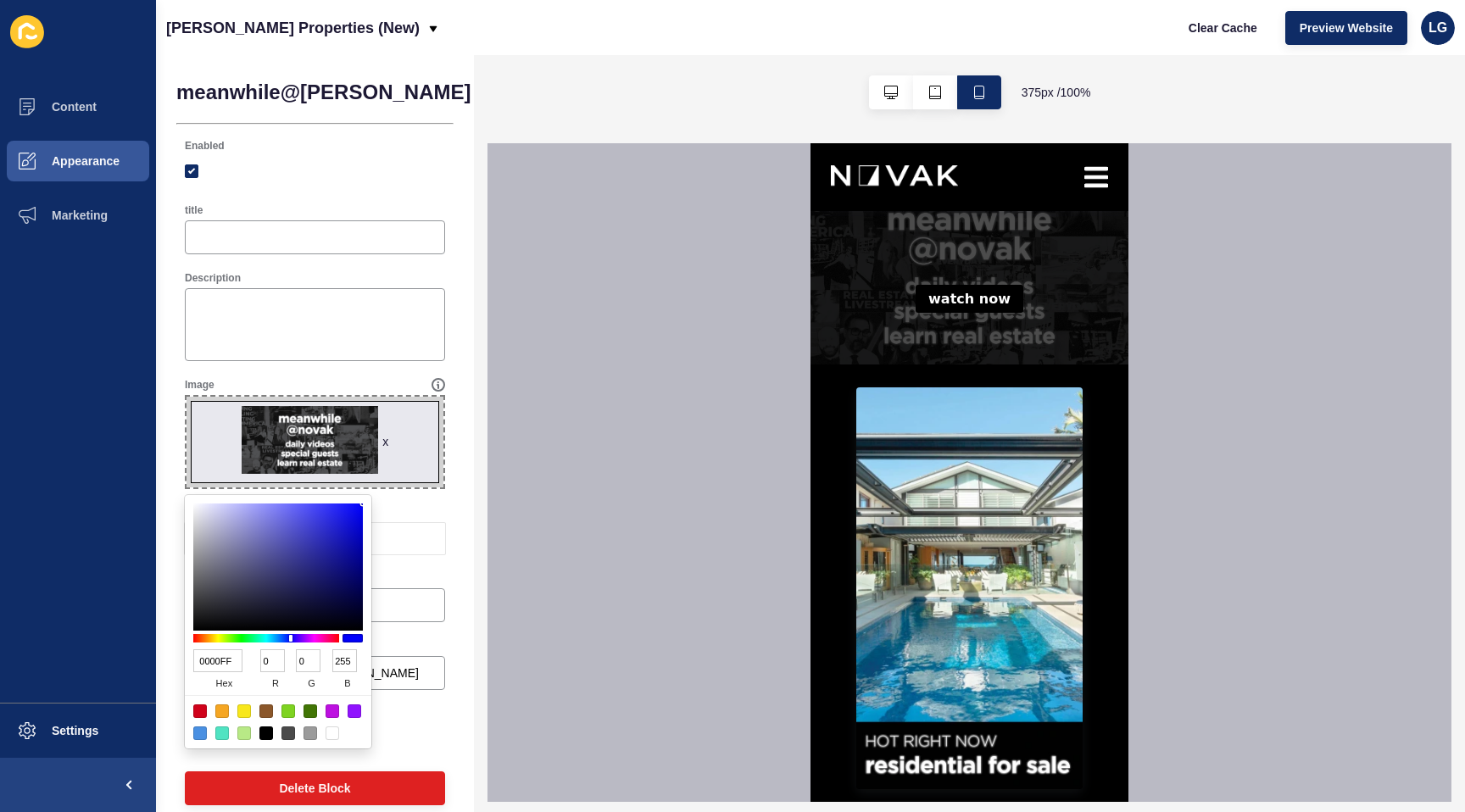
click at [340, 661] on input "255" at bounding box center [345, 661] width 25 height 23
type input "000000"
type input "0"
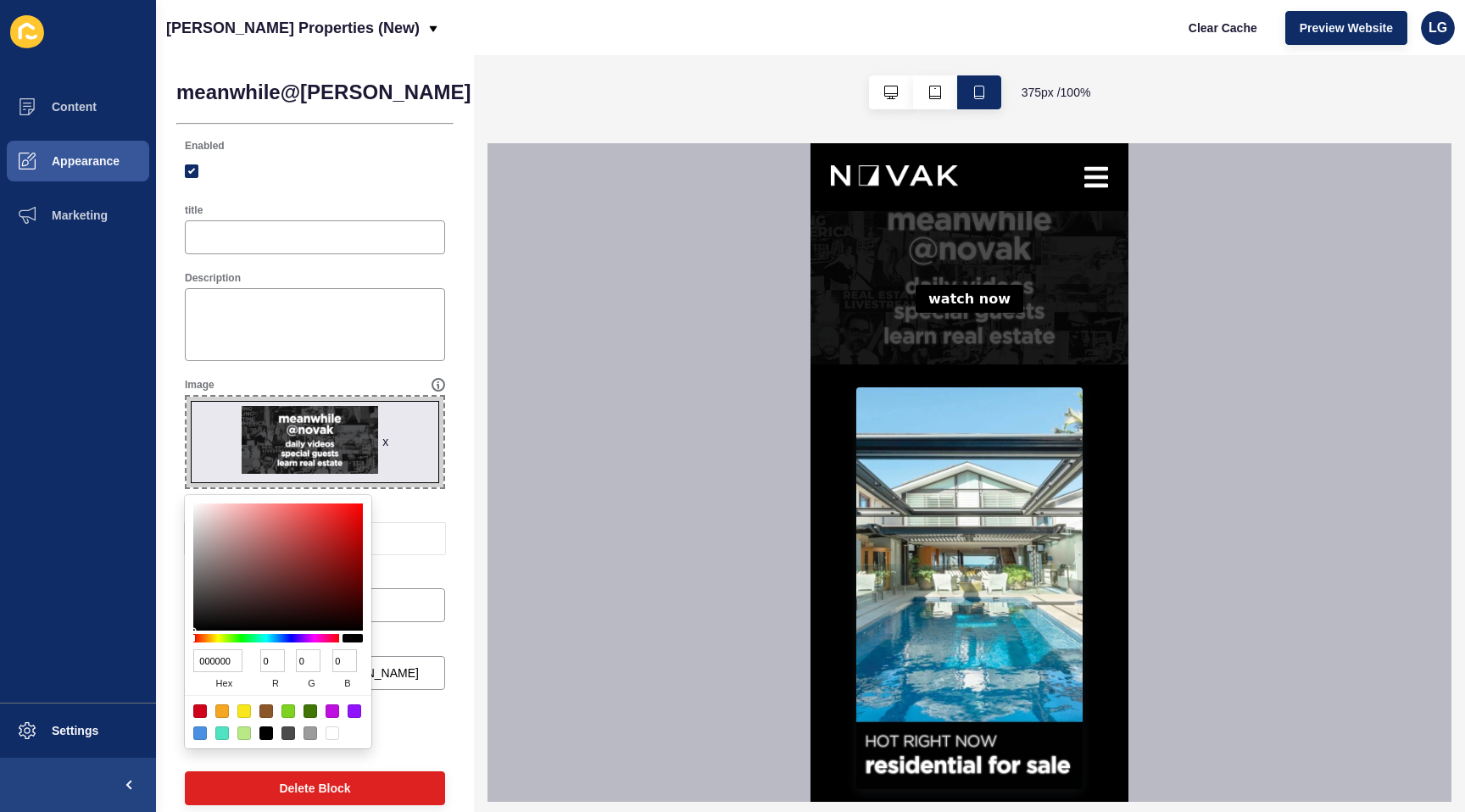
click at [331, 735] on div at bounding box center [332, 733] width 13 height 13
type input "FFFFFF"
type input "255"
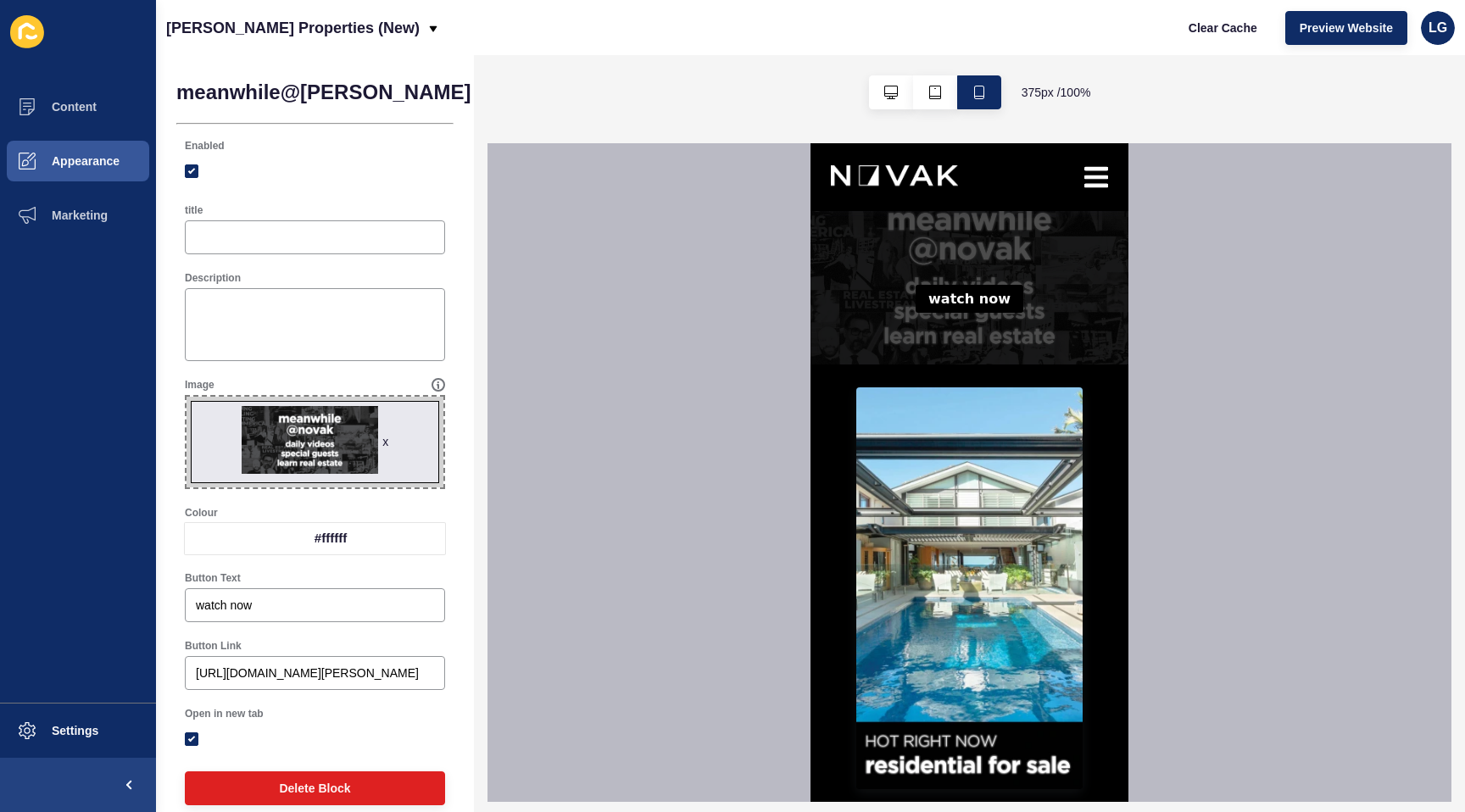
click at [453, 705] on div "Open in new tab" at bounding box center [315, 731] width 278 height 64
drag, startPoint x: 464, startPoint y: 89, endPoint x: 502, endPoint y: 142, distance: 65.2
click at [567, 91] on span "Save" at bounding box center [580, 92] width 28 height 17
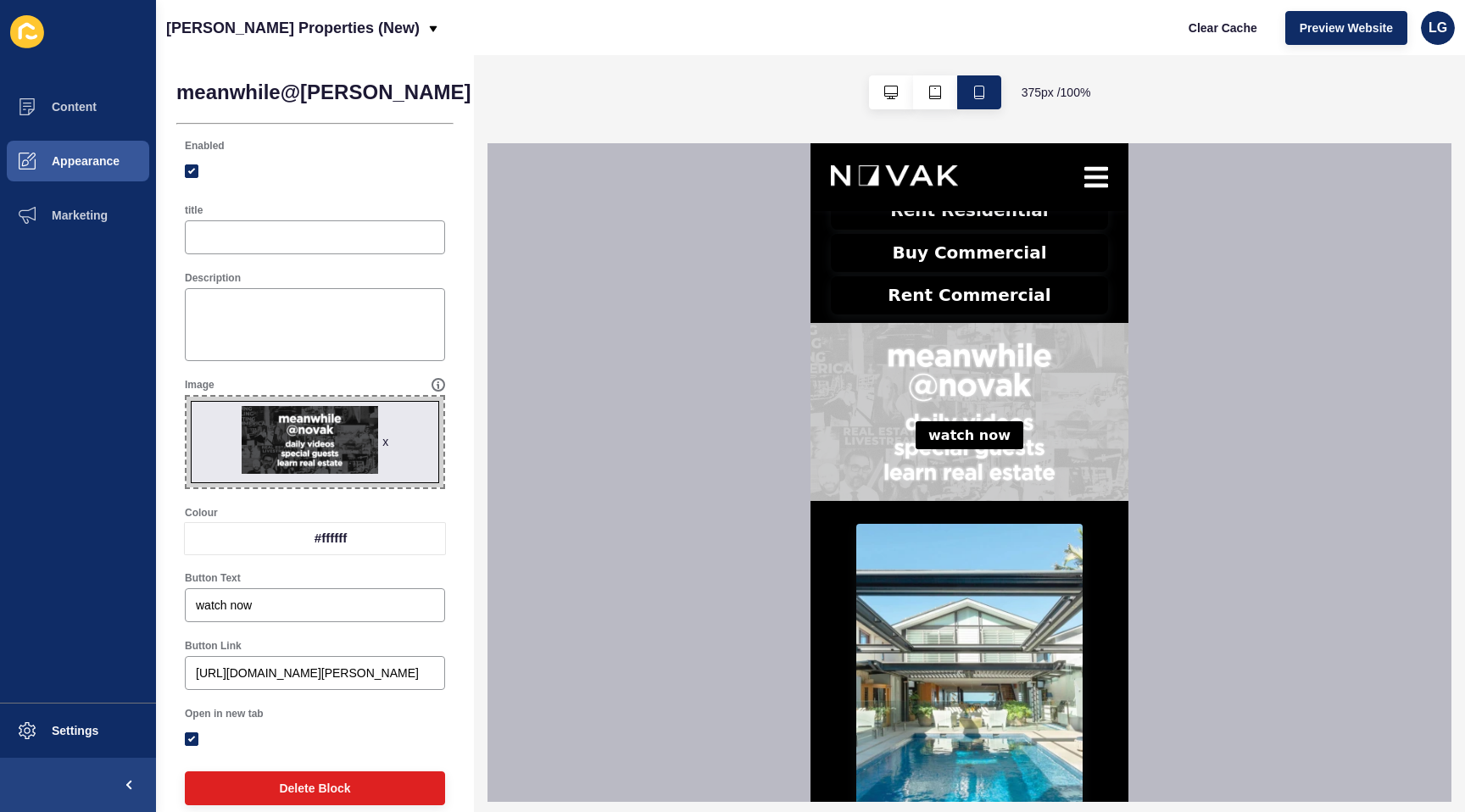
scroll to position [508, 0]
click at [219, 301] on textarea "Description" at bounding box center [315, 325] width 255 height 68
type textarea "."
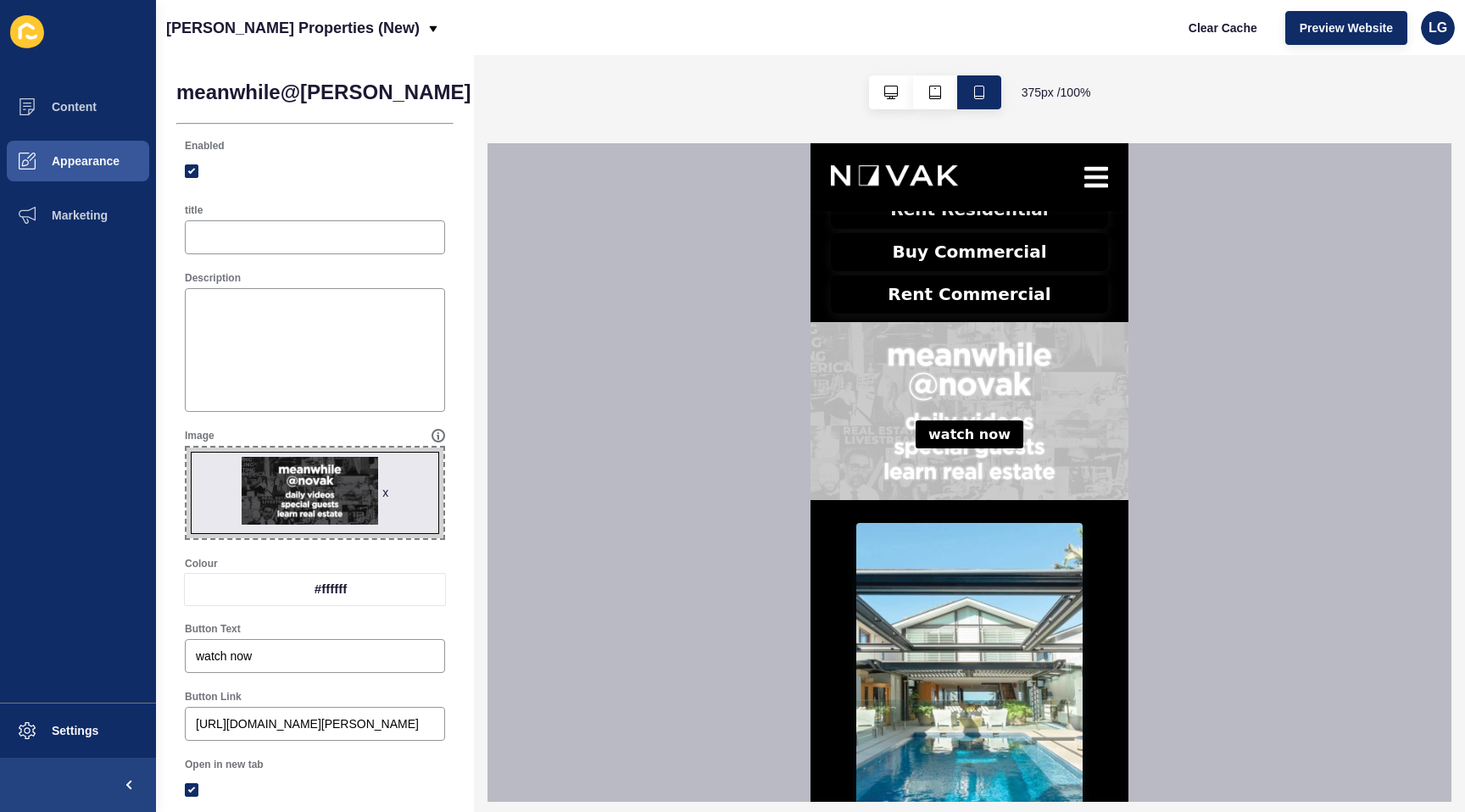
click at [567, 86] on span "Save" at bounding box center [580, 92] width 28 height 17
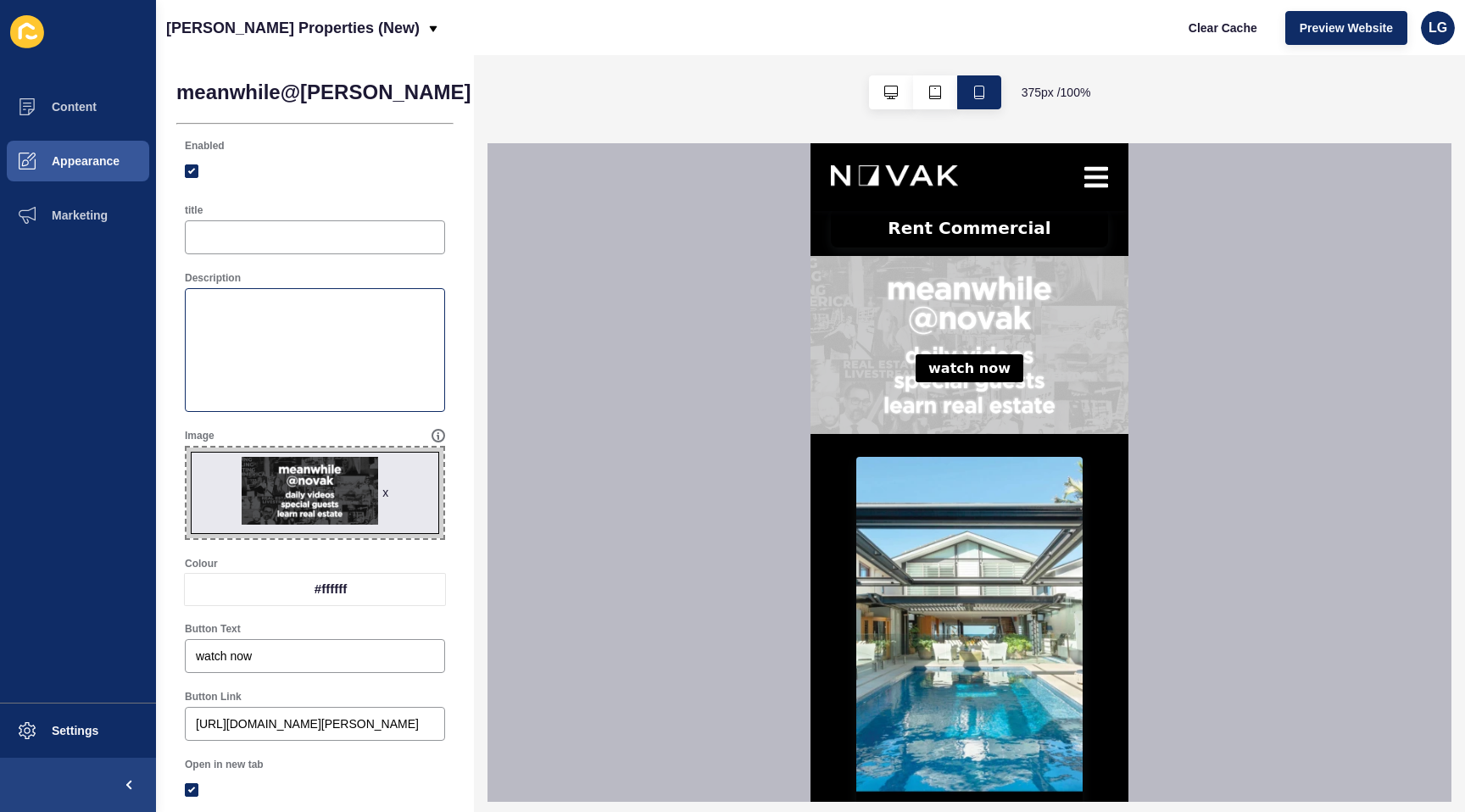
scroll to position [575, 0]
click at [222, 316] on textarea "Description" at bounding box center [315, 350] width 255 height 118
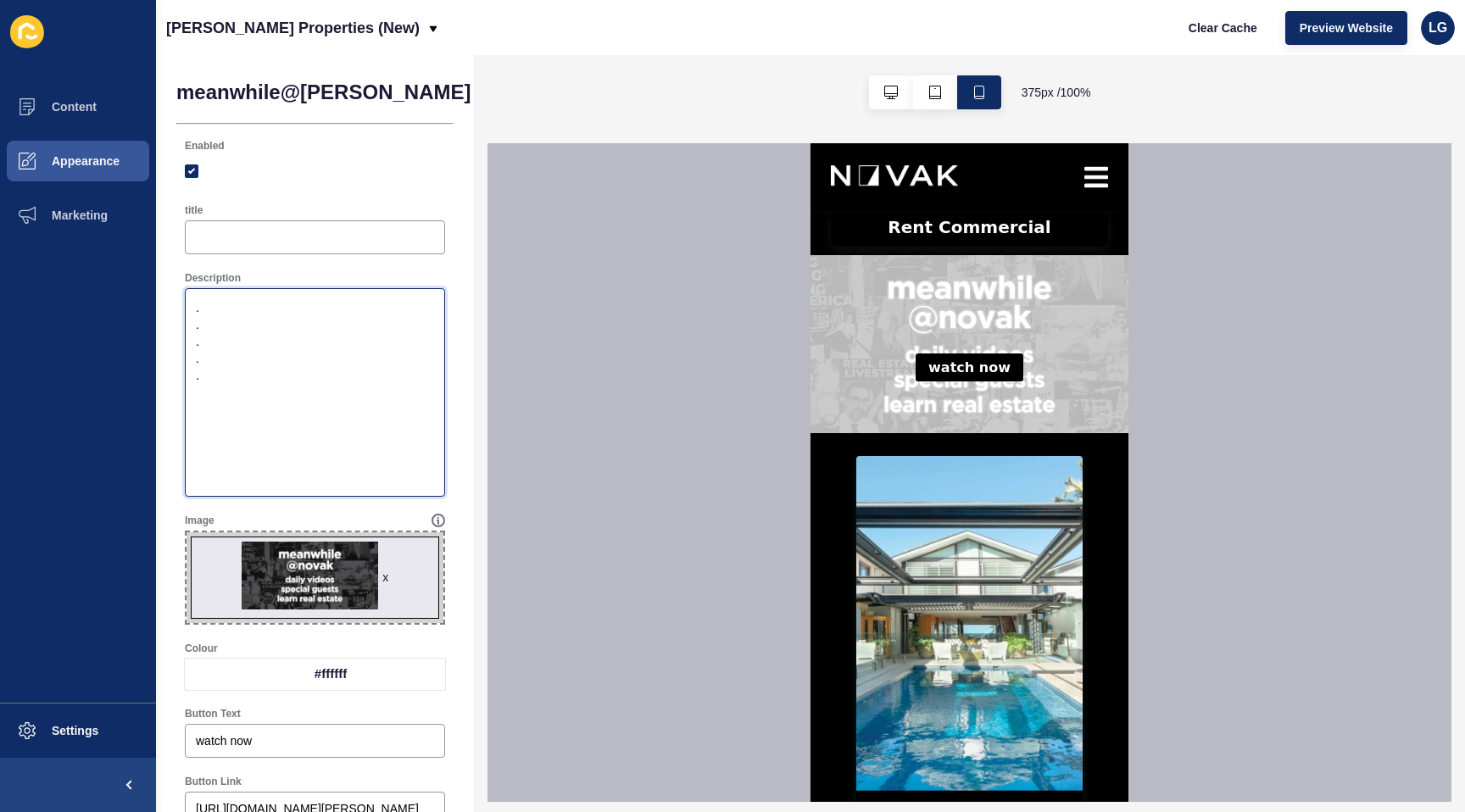
type textarea ". . . . . ."
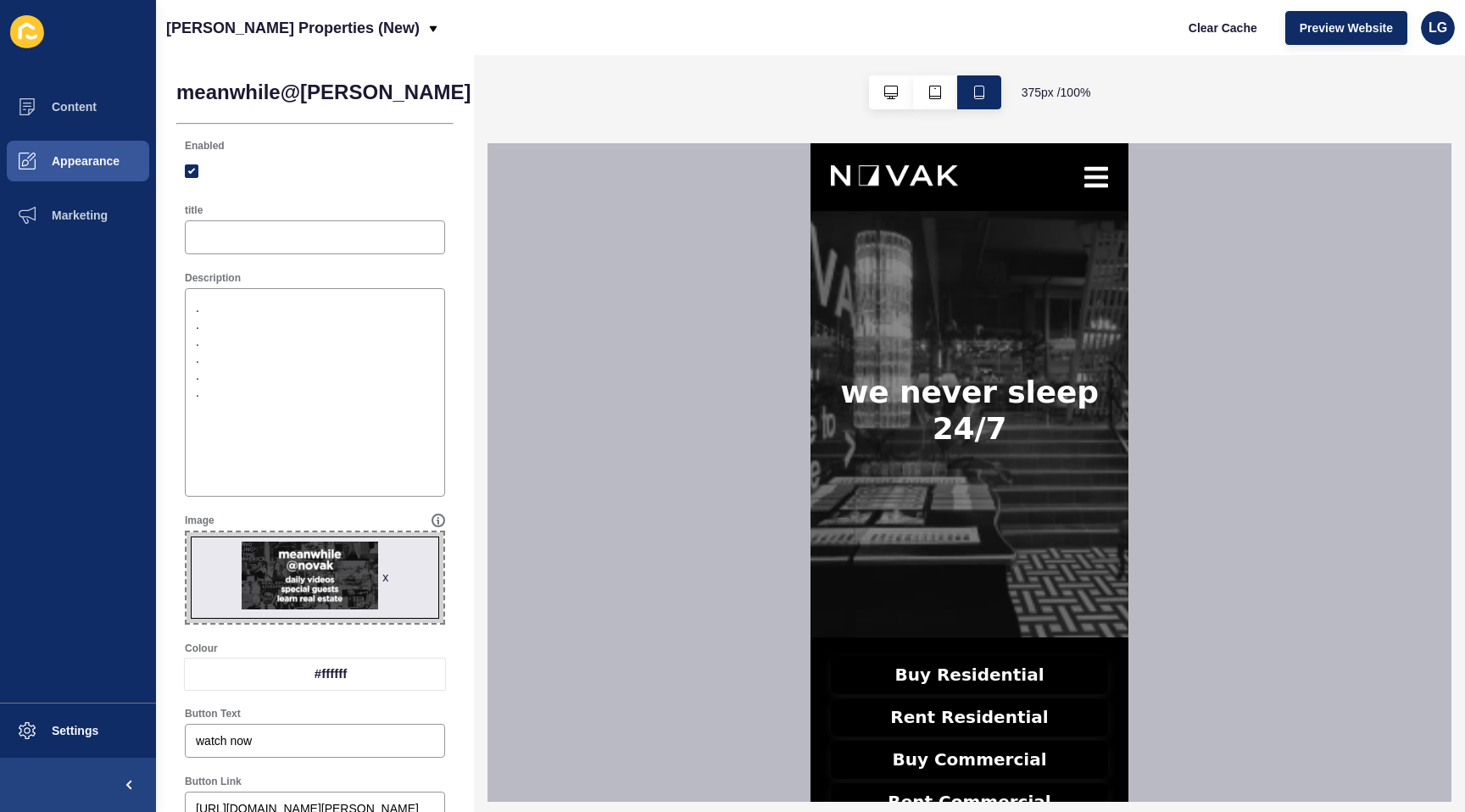
scroll to position [575, 0]
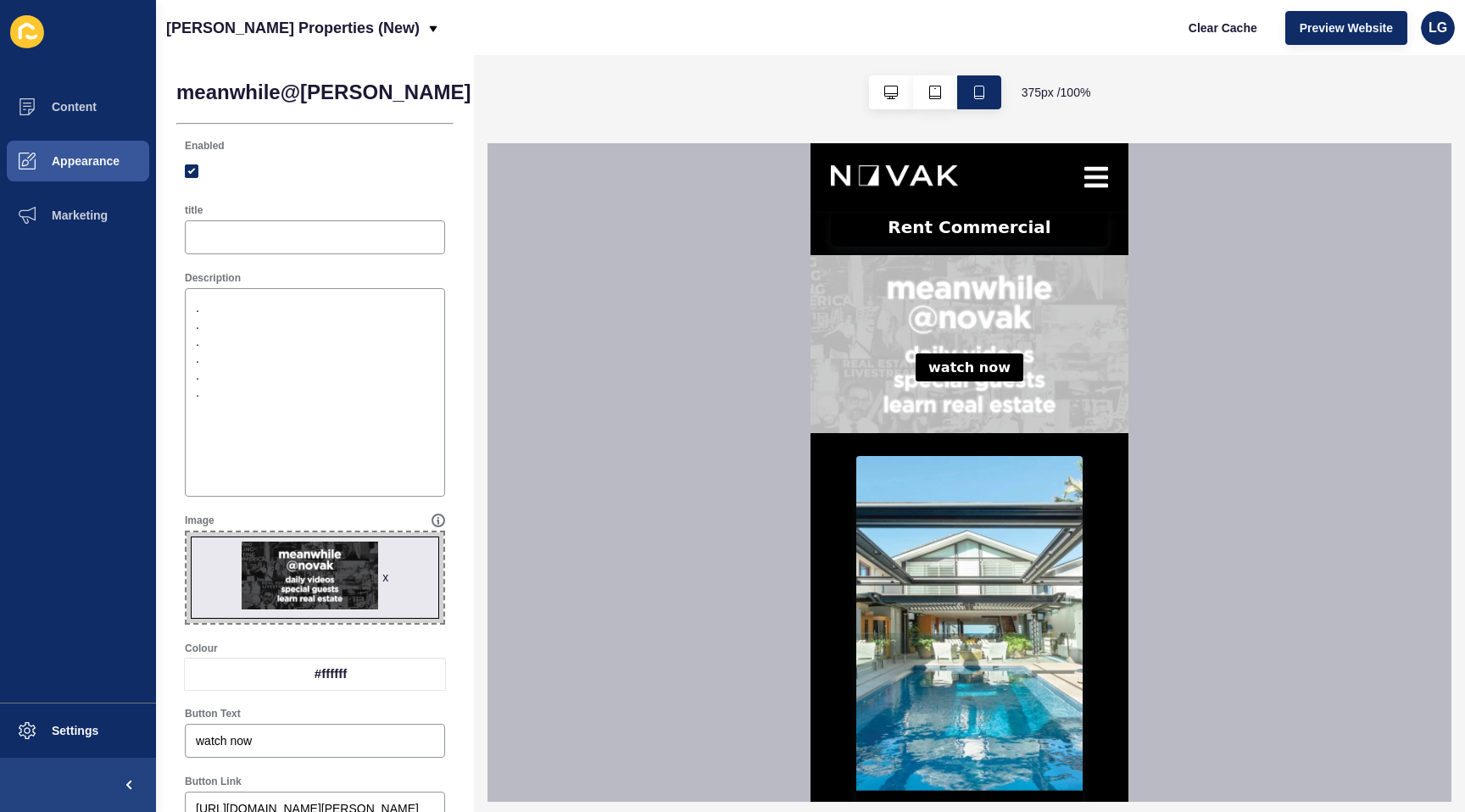
type textarea ". . . . . ."
click at [567, 96] on span "Save" at bounding box center [580, 92] width 28 height 17
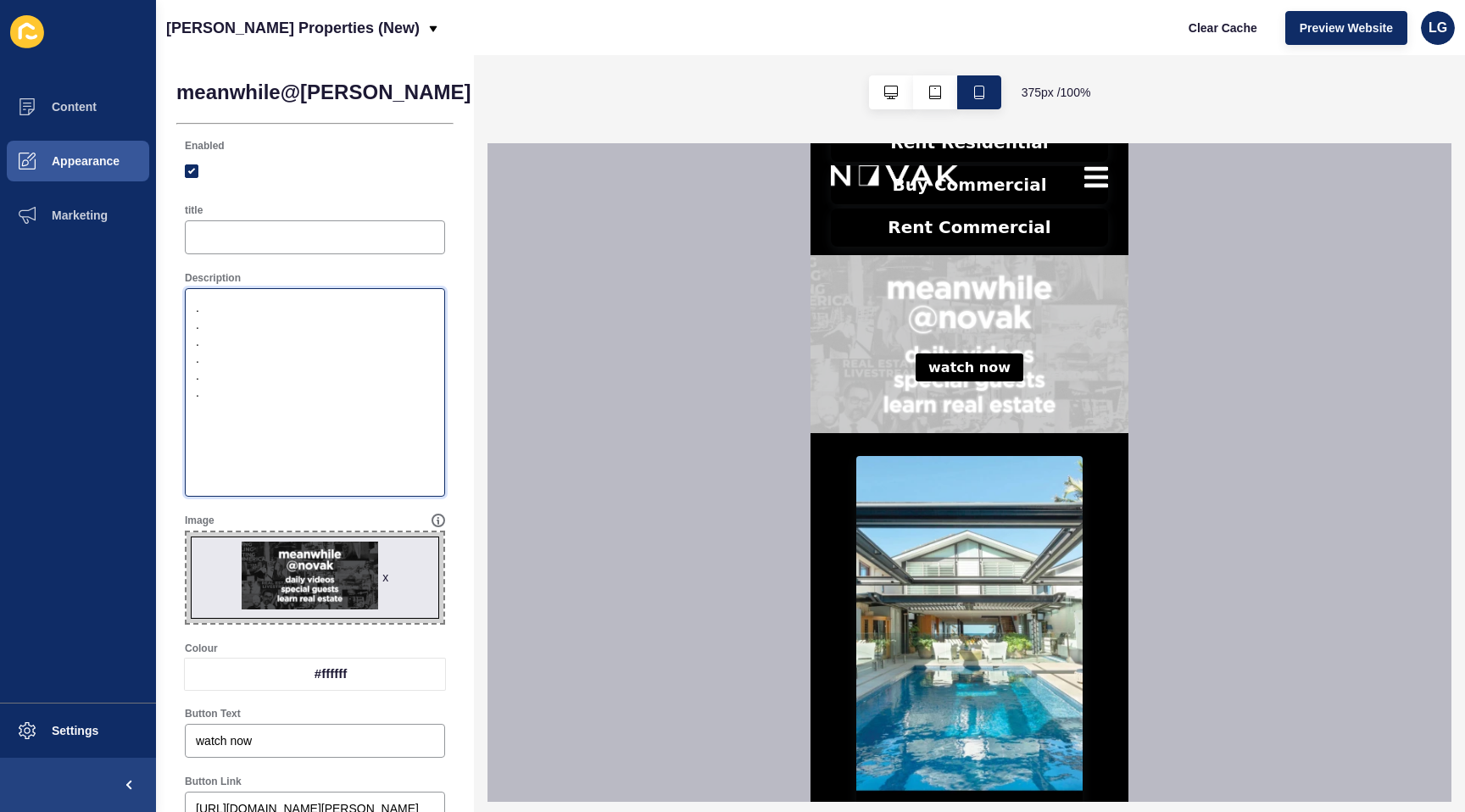
drag, startPoint x: 206, startPoint y: 296, endPoint x: 306, endPoint y: 535, distance: 259.1
click at [306, 535] on div "Enabled title Description . . . . . . Image x Drag or click to upload Colour #f…" at bounding box center [315, 515] width 278 height 768
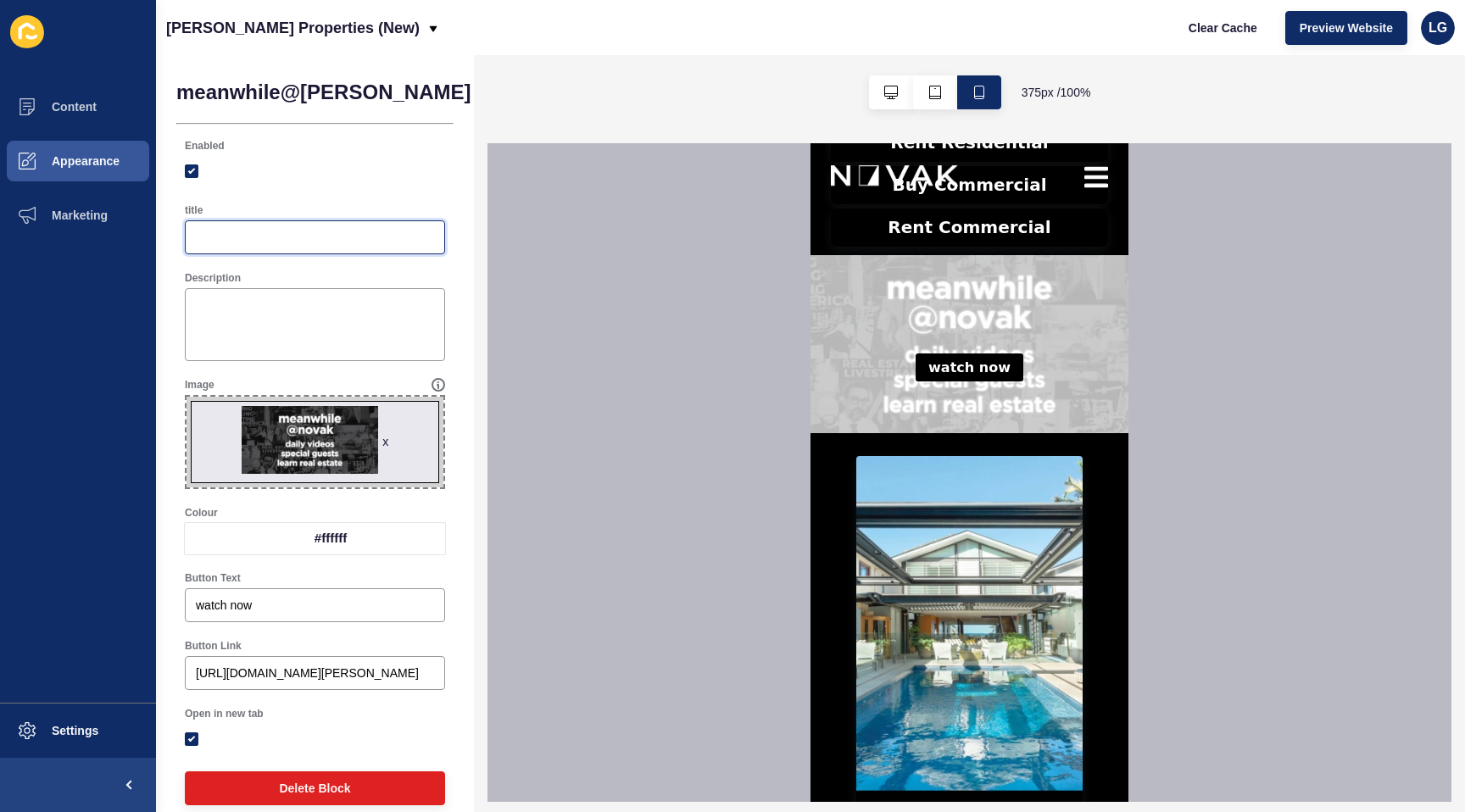
click at [271, 241] on input "title" at bounding box center [315, 237] width 238 height 17
type input "sgagdsf"
click at [567, 100] on span "Save" at bounding box center [580, 92] width 28 height 17
click at [385, 441] on div "x" at bounding box center [385, 441] width 6 height 17
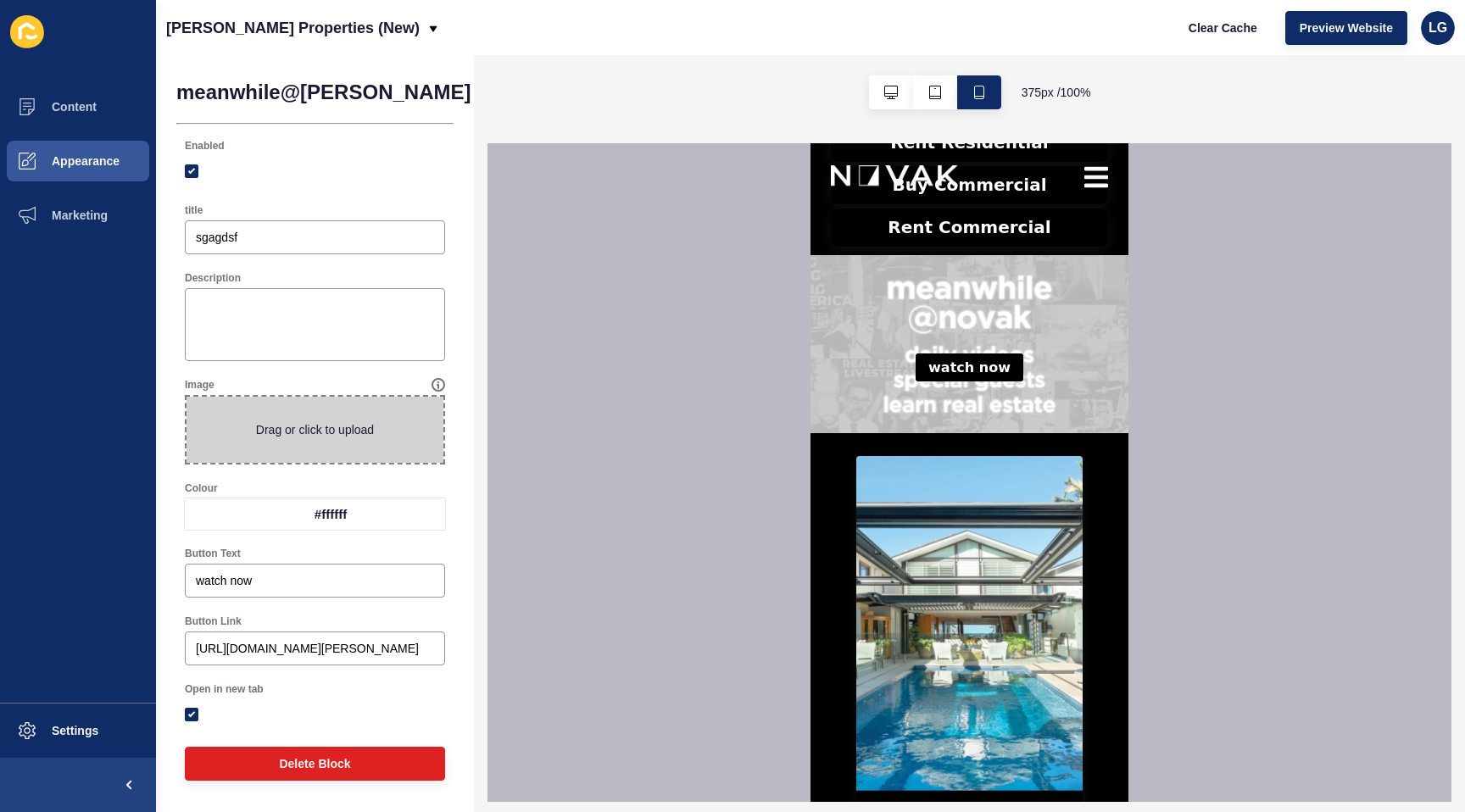
click at [343, 440] on span at bounding box center [315, 430] width 257 height 66
click at [187, 397] on input "Drag or click to upload" at bounding box center [187, 397] width 0 height 0
type input "C:\fakepath\podcast page.jpg"
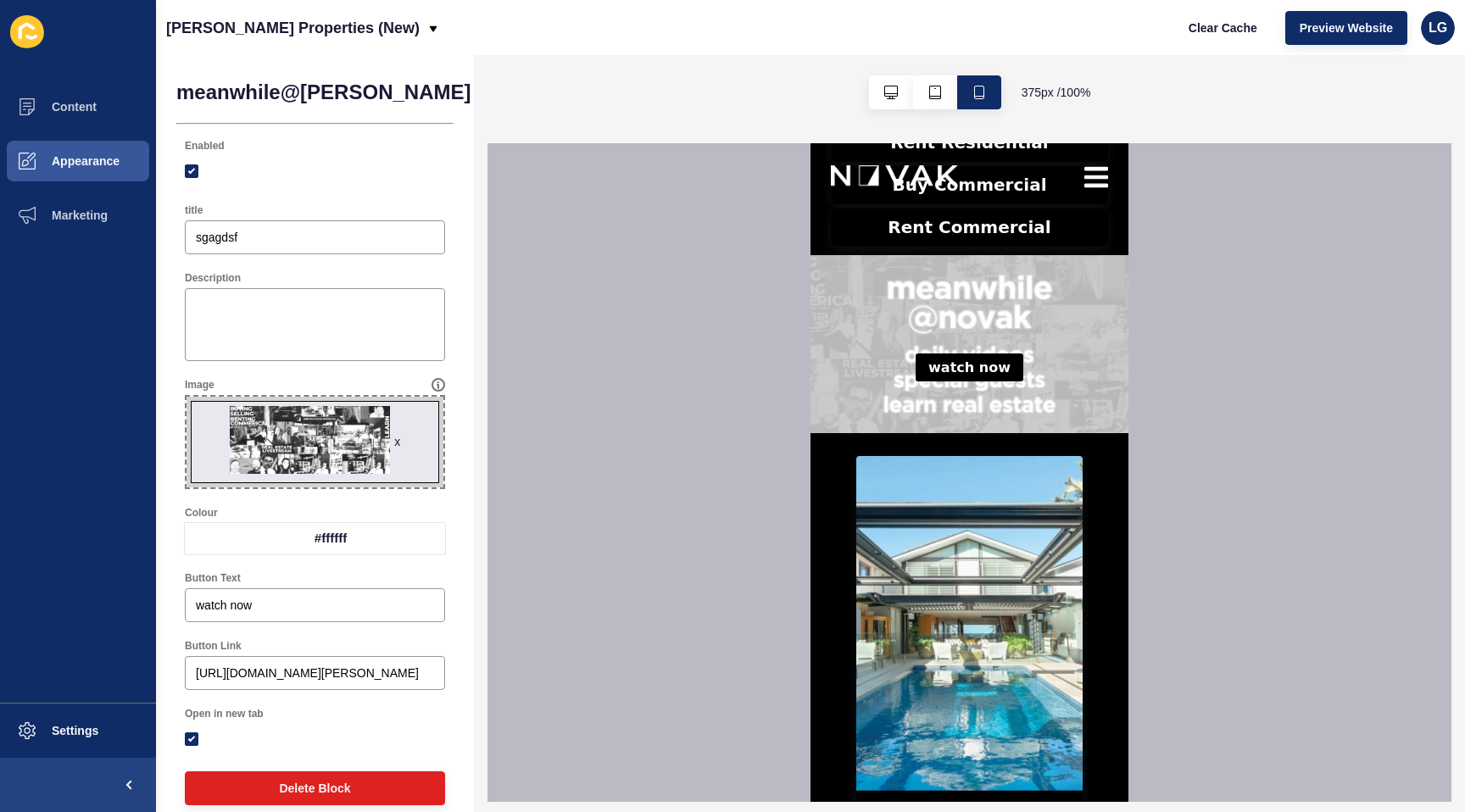
click at [552, 92] on button "Save" at bounding box center [581, 92] width 57 height 34
click at [365, 536] on div "#ffffff" at bounding box center [330, 538] width 229 height 31
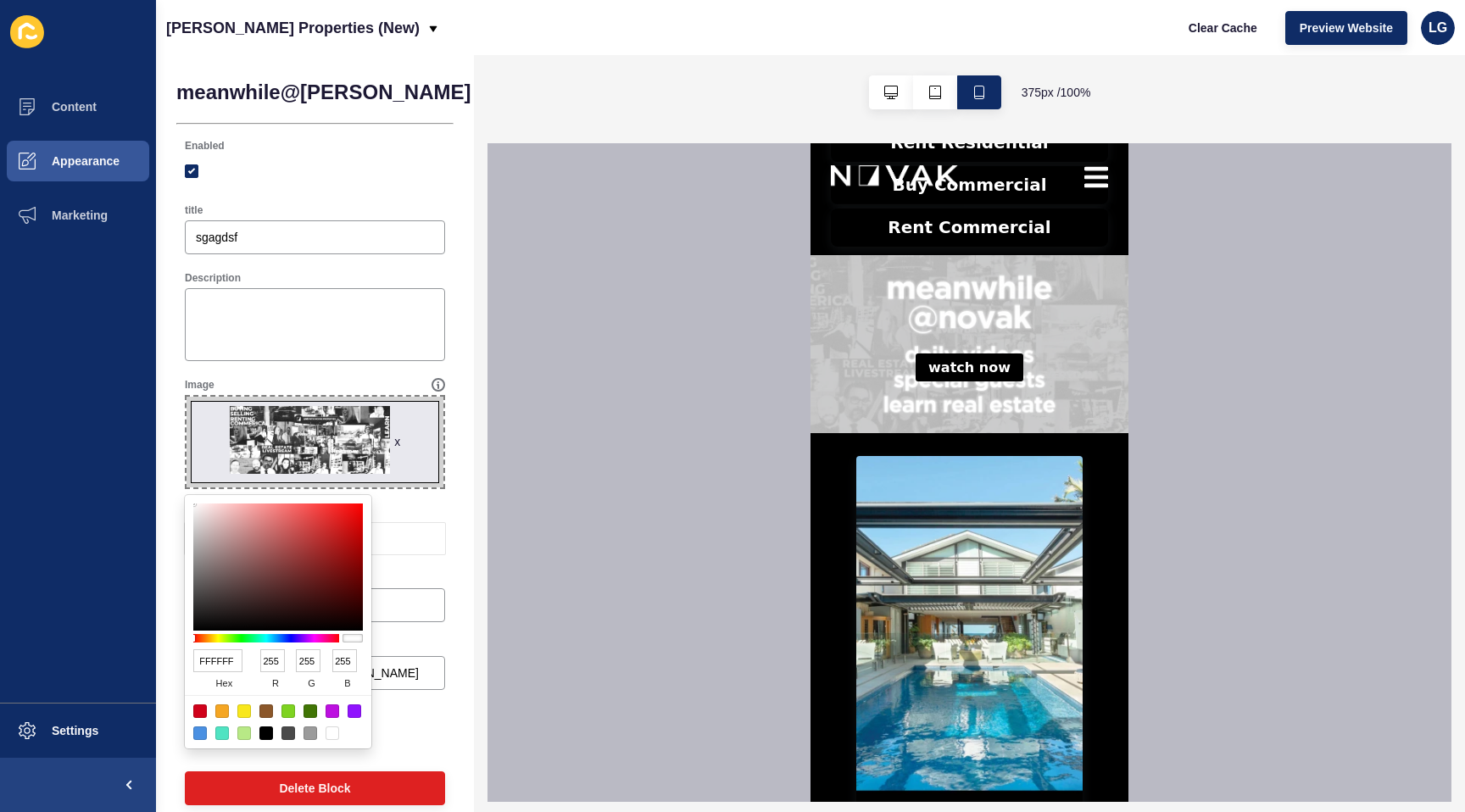
click at [263, 736] on div at bounding box center [266, 733] width 13 height 13
type input "000000"
type input "0"
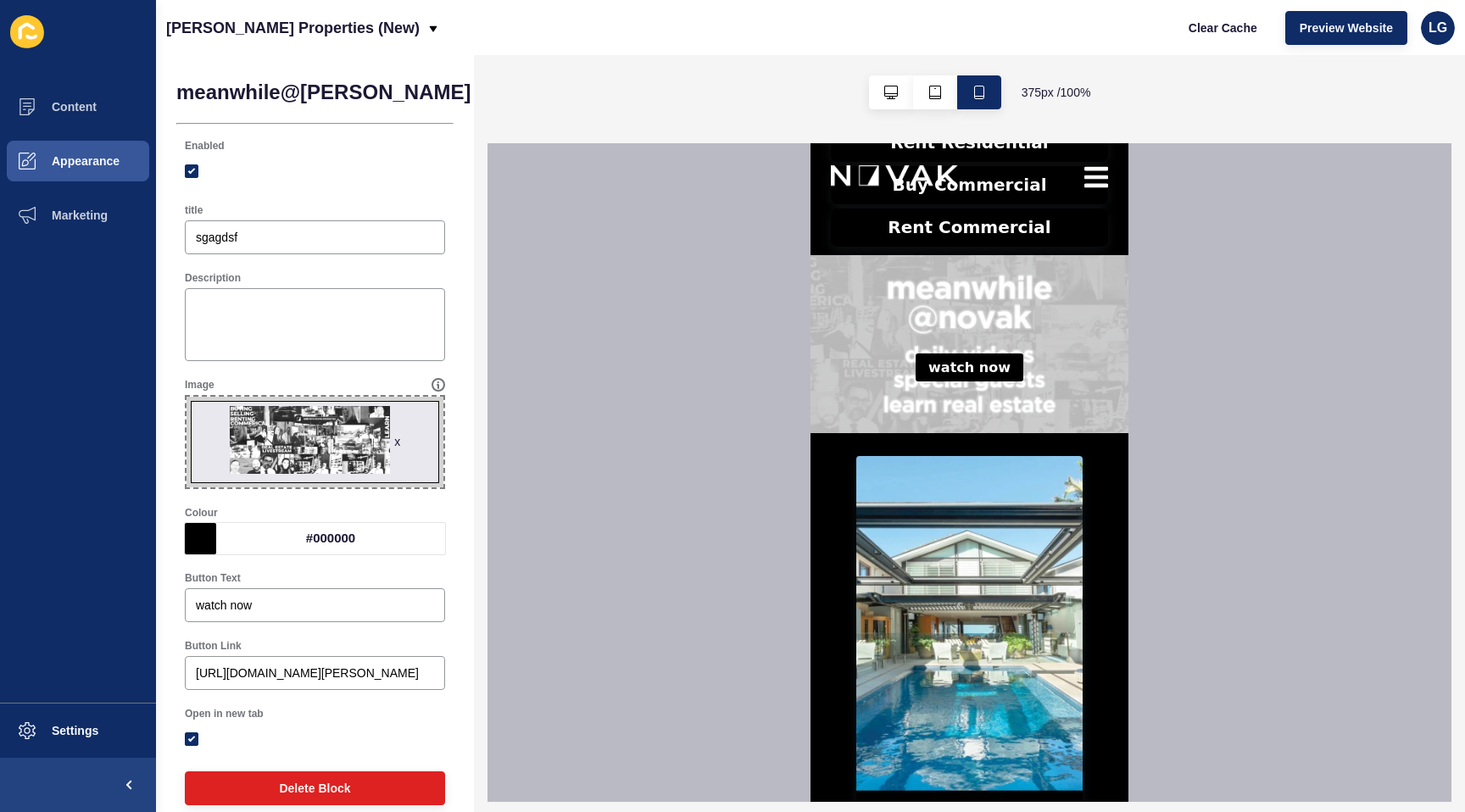
click at [543, 571] on div at bounding box center [970, 472] width 964 height 659
click at [567, 93] on span "Save" at bounding box center [580, 92] width 28 height 17
click at [301, 607] on input "watch now" at bounding box center [315, 605] width 238 height 17
drag, startPoint x: 230, startPoint y: 608, endPoint x: 280, endPoint y: 609, distance: 50.0
click at [280, 609] on input "watch now" at bounding box center [315, 605] width 238 height 17
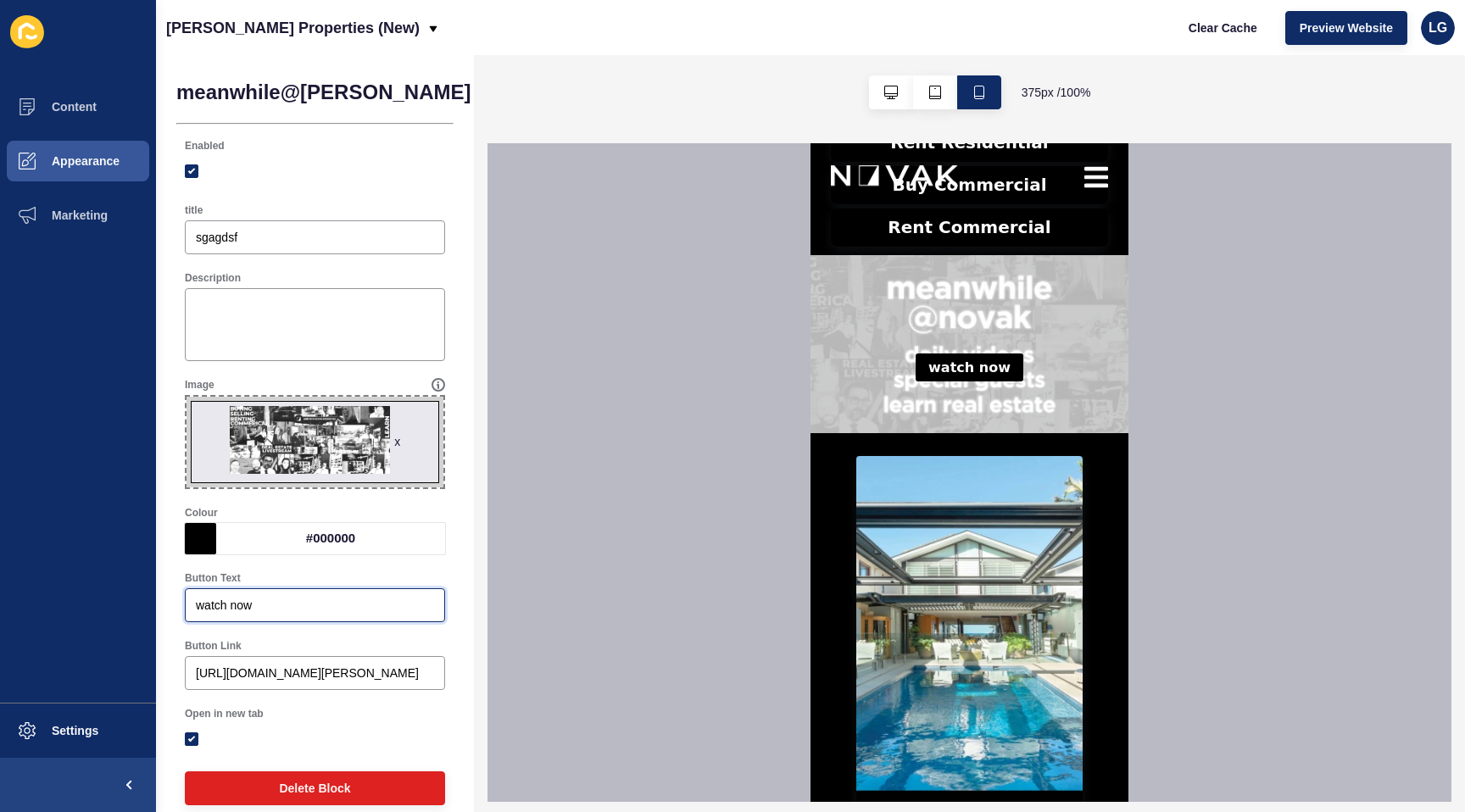
click at [279, 606] on input "watch now" at bounding box center [315, 605] width 238 height 17
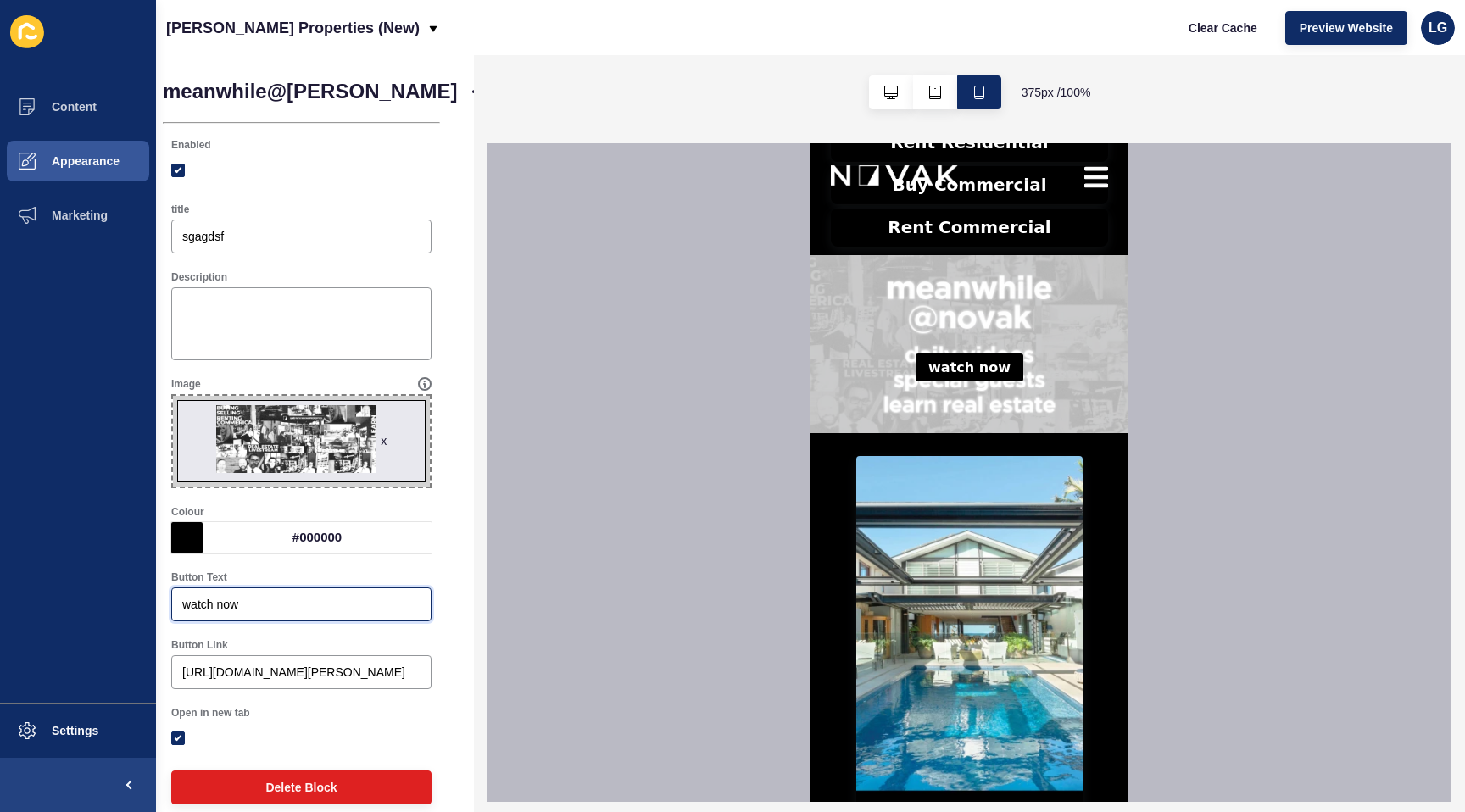
click at [184, 605] on input "watch now" at bounding box center [302, 604] width 238 height 17
click at [553, 97] on span "Save" at bounding box center [567, 91] width 28 height 17
click at [184, 604] on input "learn everything real estate...watch now" at bounding box center [302, 604] width 238 height 17
click at [180, 605] on div "learn everything real estate...watch now" at bounding box center [302, 605] width 261 height 34
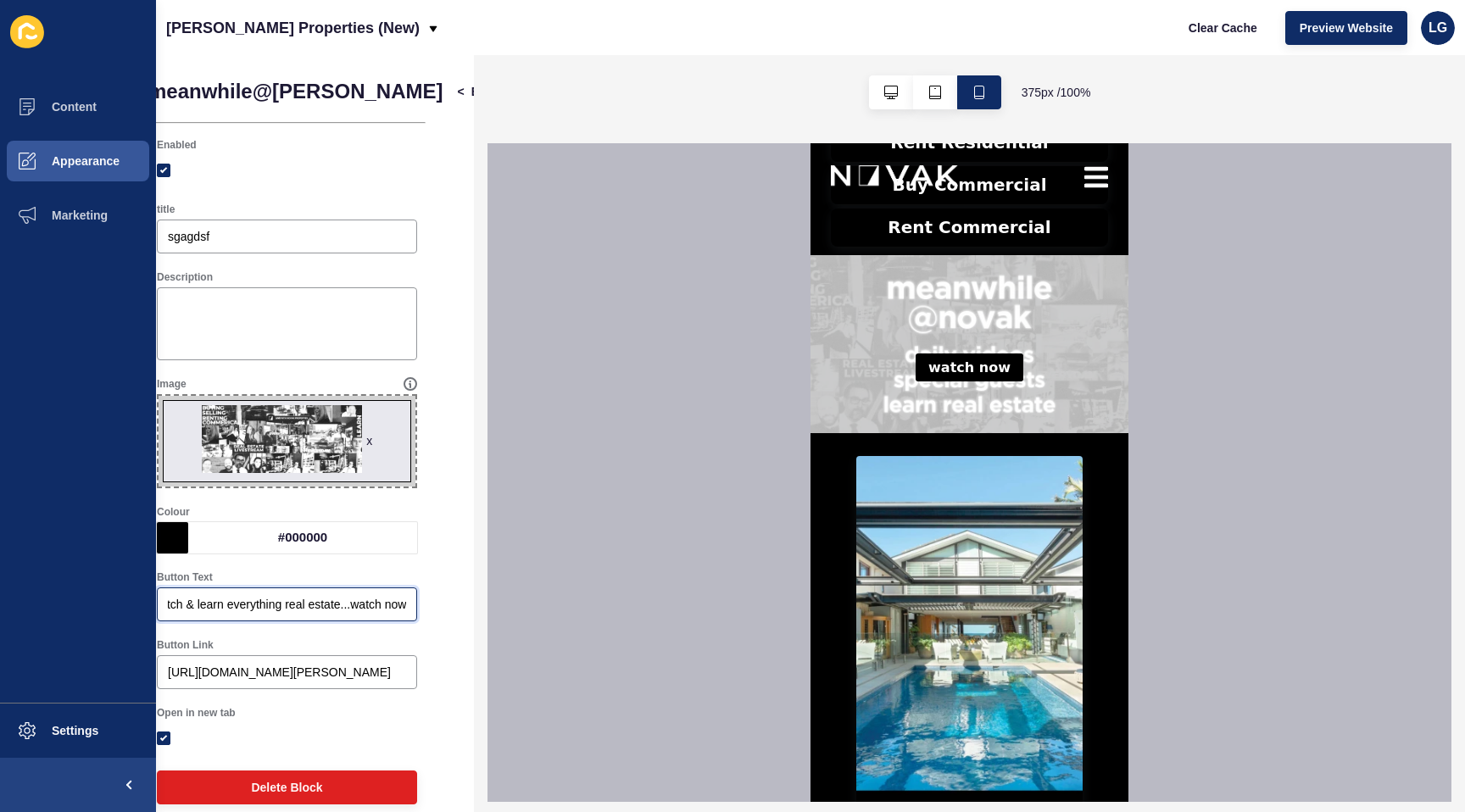
drag, startPoint x: 371, startPoint y: 607, endPoint x: 563, endPoint y: 607, distance: 192.0
click at [563, 608] on div "meanwhile@novak < Back Save Enabled title sgagdsf Description Image x Drag or c…" at bounding box center [810, 433] width 1309 height 757
click at [170, 602] on input "watch & learn everything real estate" at bounding box center [287, 604] width 238 height 17
click at [172, 602] on input "watch & learn everything real estate" at bounding box center [287, 604] width 238 height 17
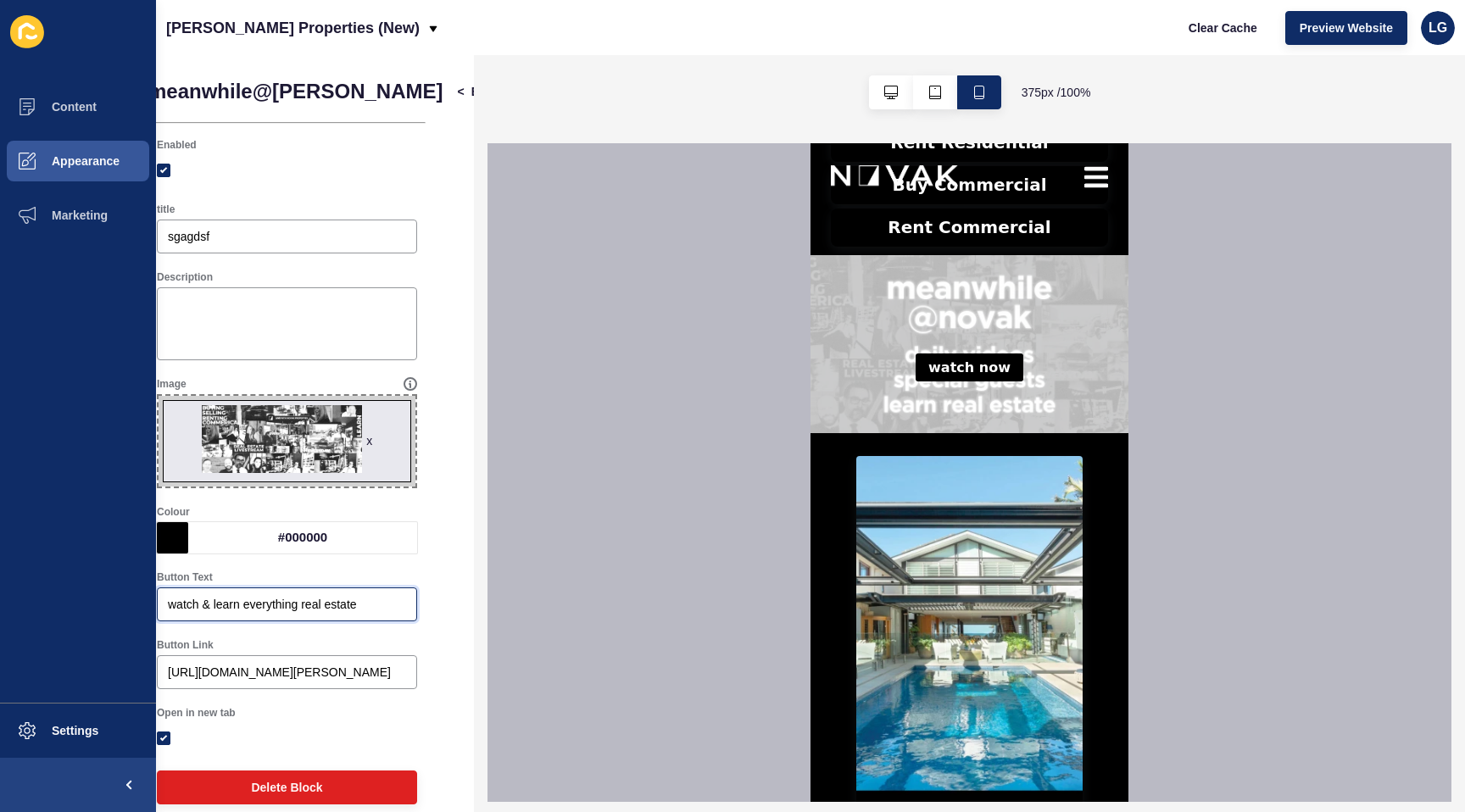
click at [167, 603] on div "watch & learn everything real estate" at bounding box center [286, 605] width 261 height 34
click at [217, 605] on input "Watch & learn everything real estate" at bounding box center [287, 604] width 238 height 17
click at [256, 605] on input "Watch & Learn everything real estate" at bounding box center [287, 604] width 238 height 17
click at [312, 604] on input "Watch & Learn Everything real estate" at bounding box center [287, 604] width 238 height 17
click at [342, 605] on input "Watch & Learn Everything Real estate" at bounding box center [287, 604] width 238 height 17
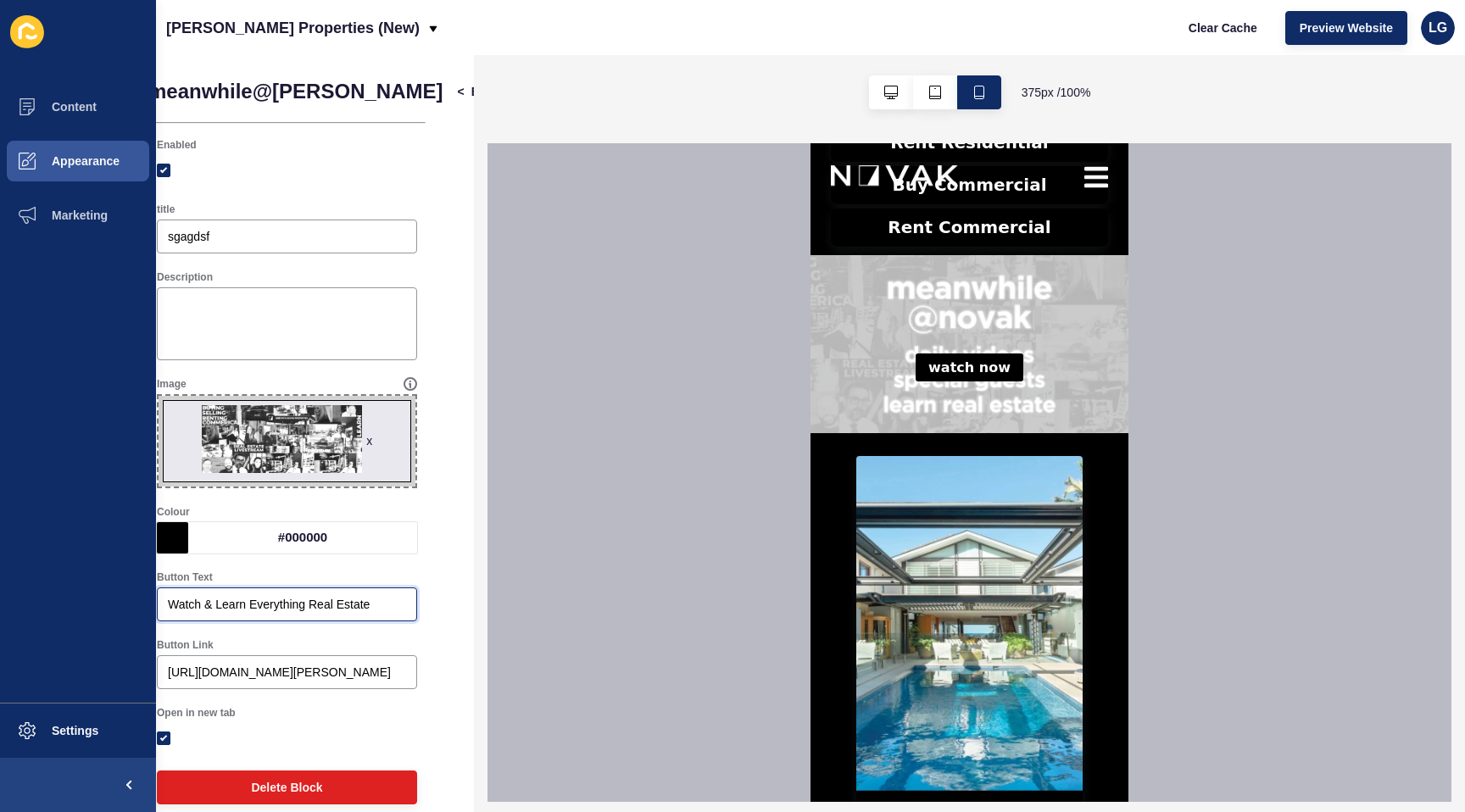
type input "Watch & Learn Everything Real Estate"
drag, startPoint x: 446, startPoint y: 91, endPoint x: 492, endPoint y: 237, distance: 153.1
click at [538, 92] on span "Save" at bounding box center [551, 91] width 28 height 17
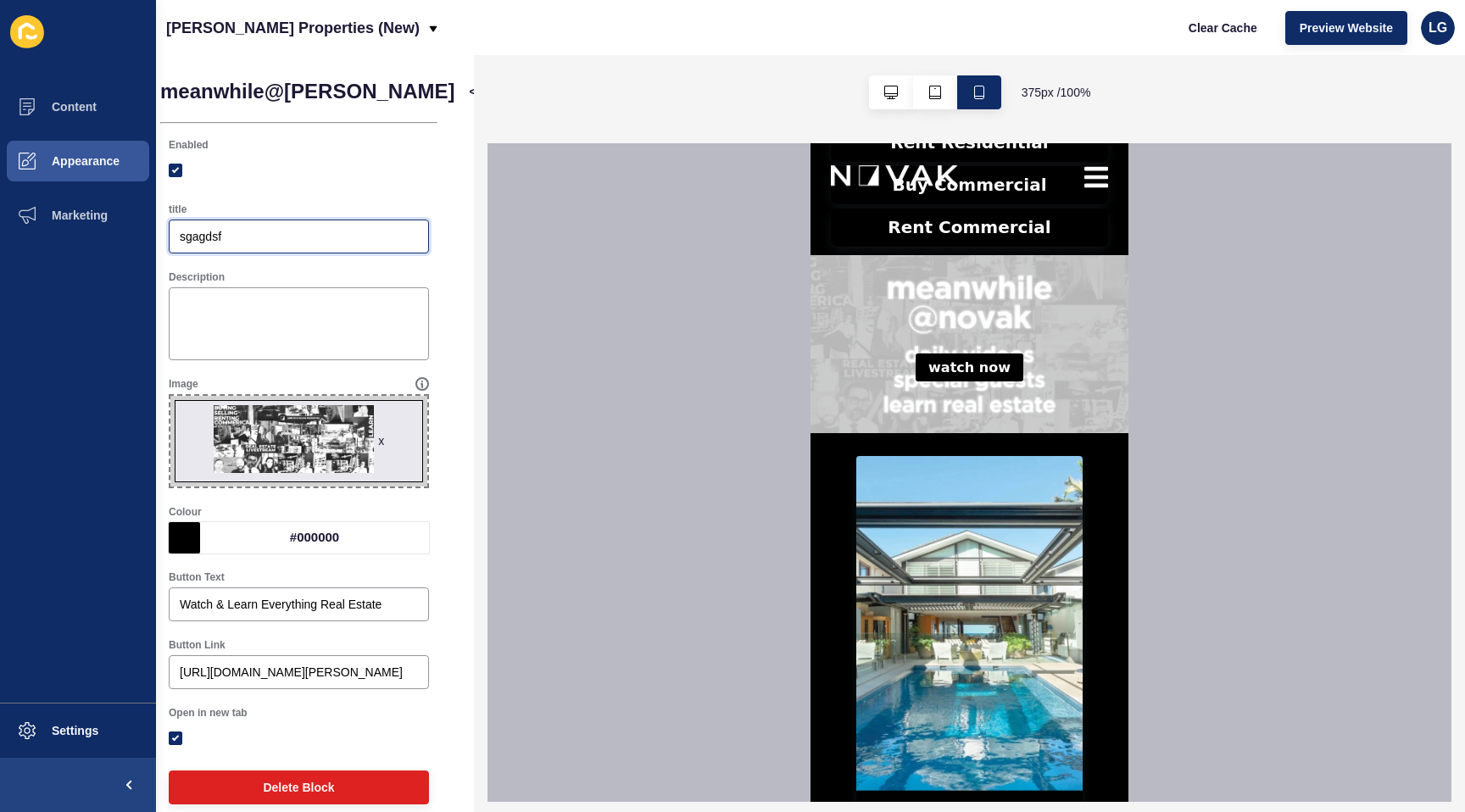
drag, startPoint x: 224, startPoint y: 234, endPoint x: 163, endPoint y: 233, distance: 61.0
click at [163, 233] on div "meanwhile@novak < Back Save Enabled title sgagdsf Description Image x Drag or c…" at bounding box center [299, 444] width 318 height 779
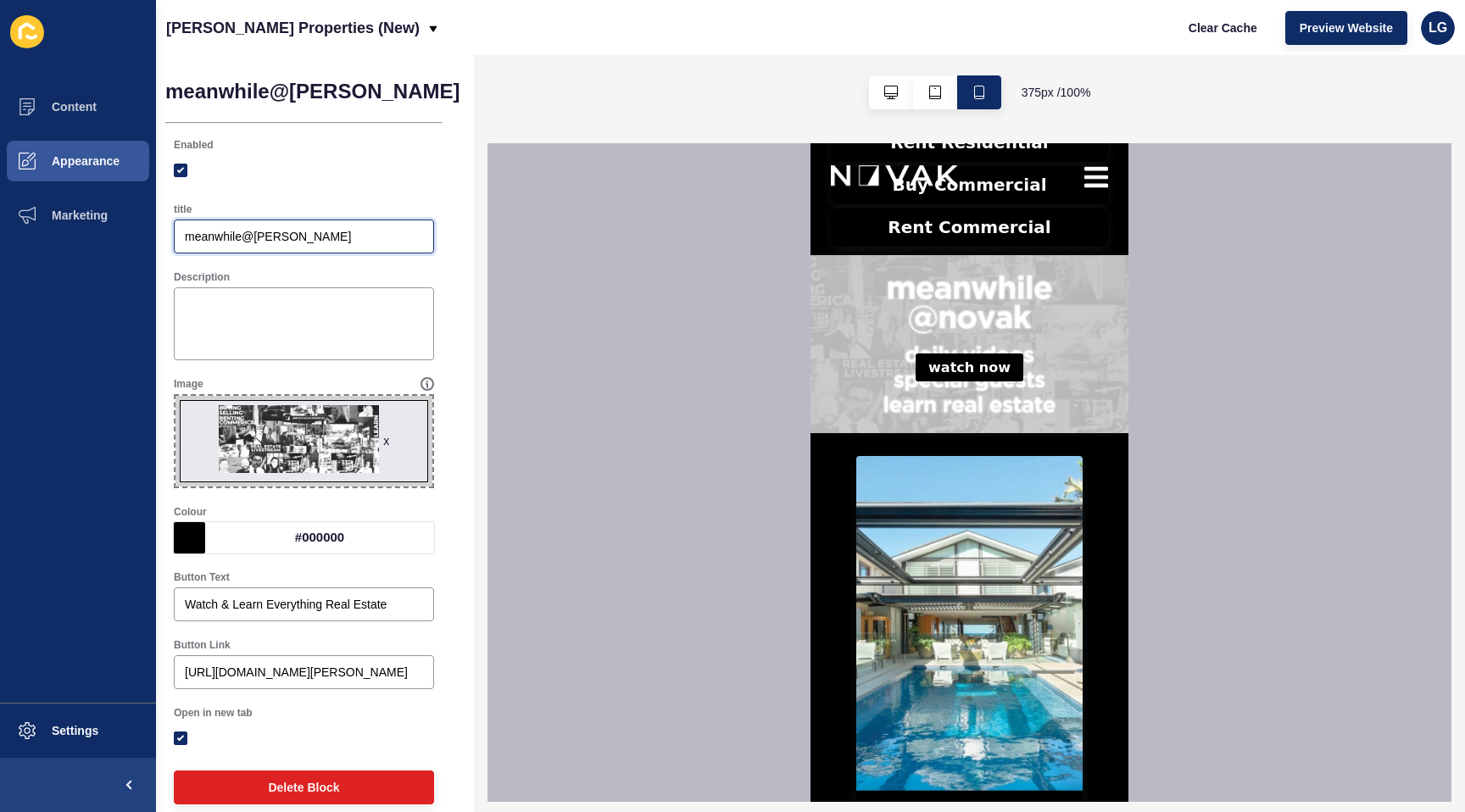
type input "meanwhile@[PERSON_NAME]"
drag, startPoint x: 464, startPoint y: 97, endPoint x: 521, endPoint y: 257, distance: 169.8
click at [555, 98] on span "Save" at bounding box center [568, 91] width 28 height 17
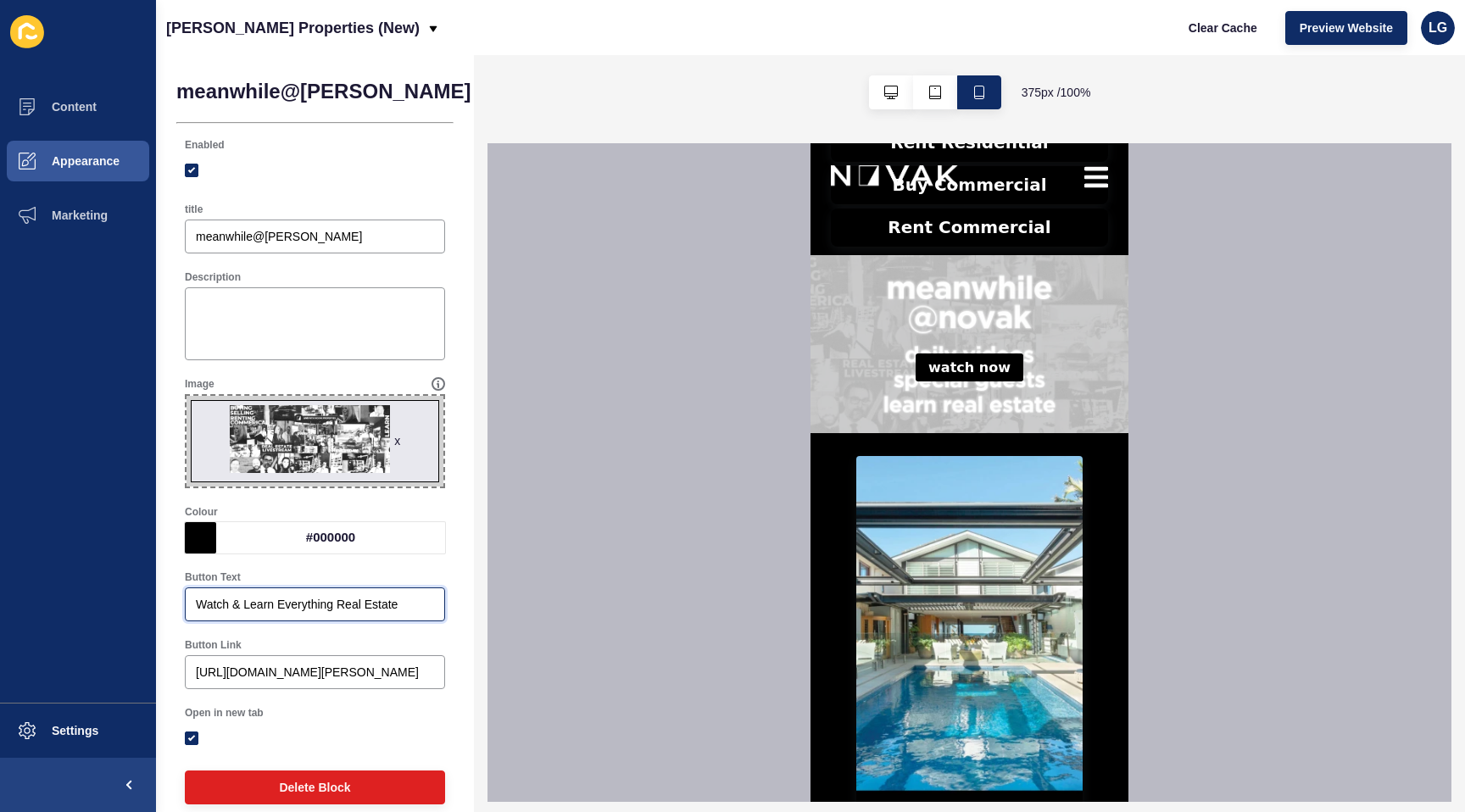
drag, startPoint x: 233, startPoint y: 604, endPoint x: 136, endPoint y: 593, distance: 97.6
click at [136, 593] on div "Content Appearance Marketing Settings Novak Properties (New) Clear Cache Previe…" at bounding box center [732, 406] width 1465 height 812
type input "Learn Everything Real Estate"
click at [552, 103] on button "Save" at bounding box center [581, 92] width 57 height 34
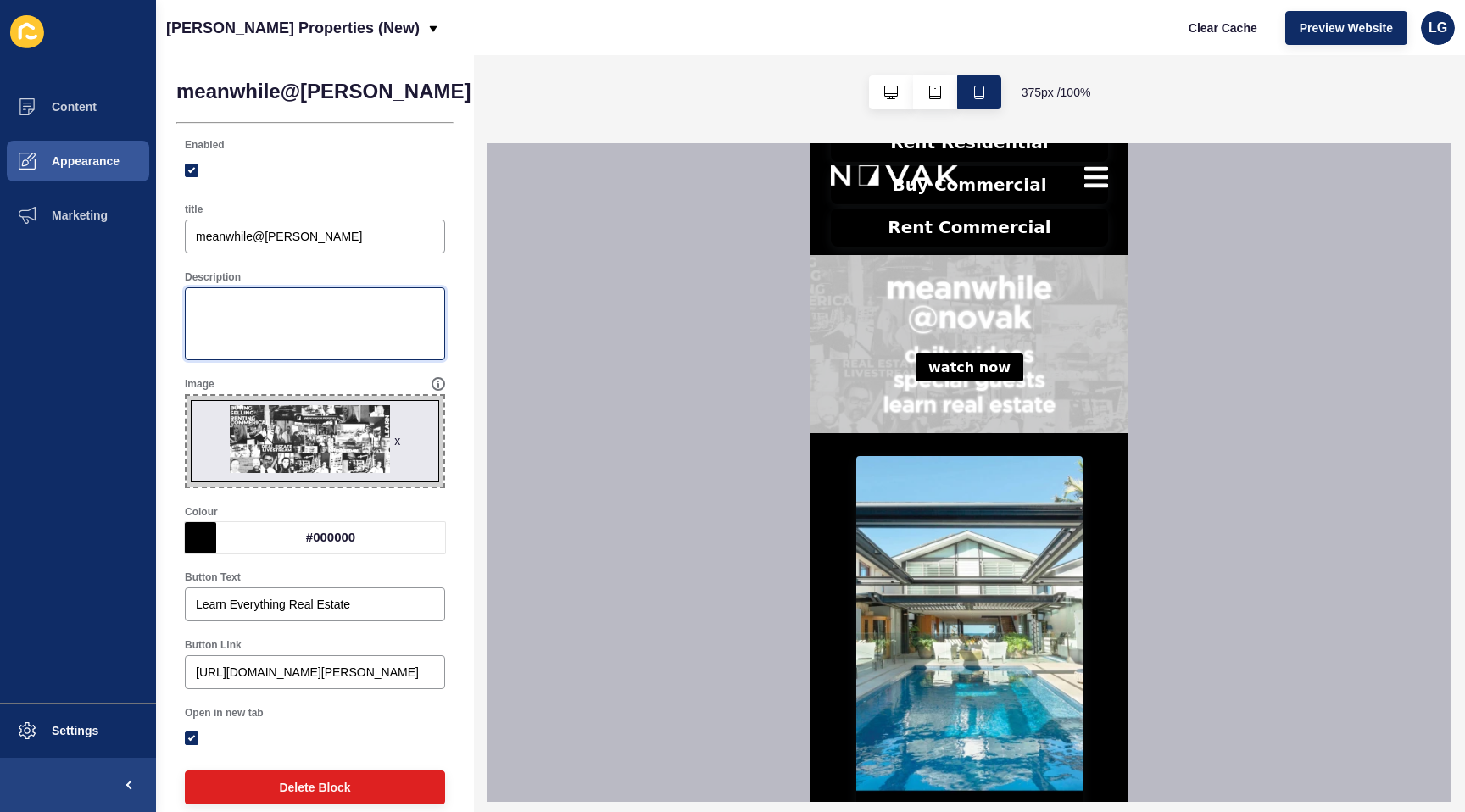
click at [243, 308] on textarea "Description" at bounding box center [315, 324] width 255 height 68
click at [202, 305] on textarea "watch daily videos" at bounding box center [315, 324] width 255 height 68
click at [234, 305] on textarea "Watch daily videos" at bounding box center [315, 324] width 255 height 68
click at [265, 305] on textarea "Watch Daily videos" at bounding box center [315, 324] width 255 height 68
type textarea "Watch Daily Videos"
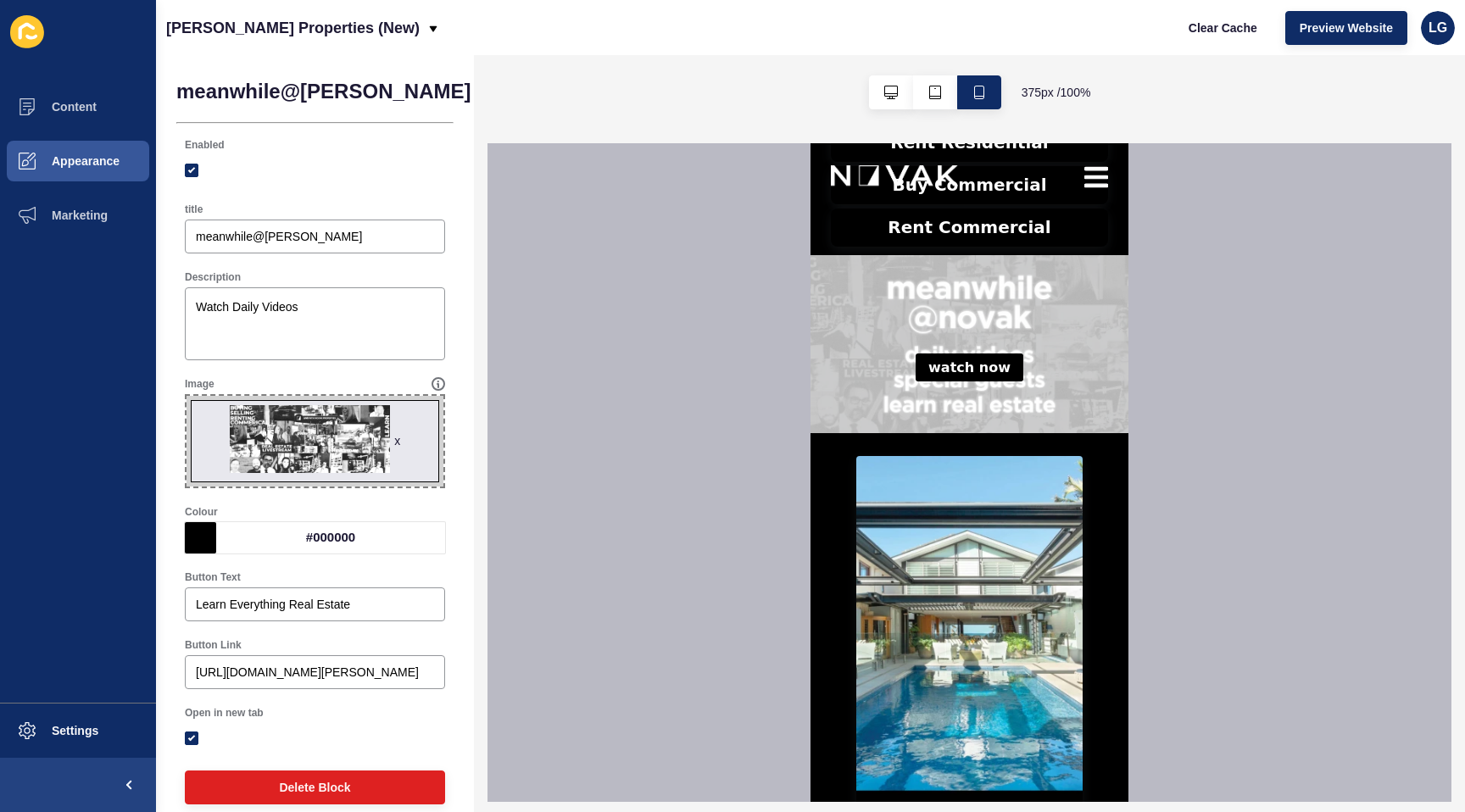
drag, startPoint x: 455, startPoint y: 97, endPoint x: 518, endPoint y: 206, distance: 125.9
click at [567, 98] on span "Save" at bounding box center [580, 91] width 28 height 17
drag, startPoint x: 305, startPoint y: 306, endPoint x: 159, endPoint y: 301, distance: 146.1
click at [159, 301] on div "meanwhile@novak < Back Save Enabled title meanwhile@novak Description Watch Dai…" at bounding box center [315, 444] width 318 height 779
click at [194, 601] on div "Learn Everything Real Estate" at bounding box center [315, 605] width 261 height 34
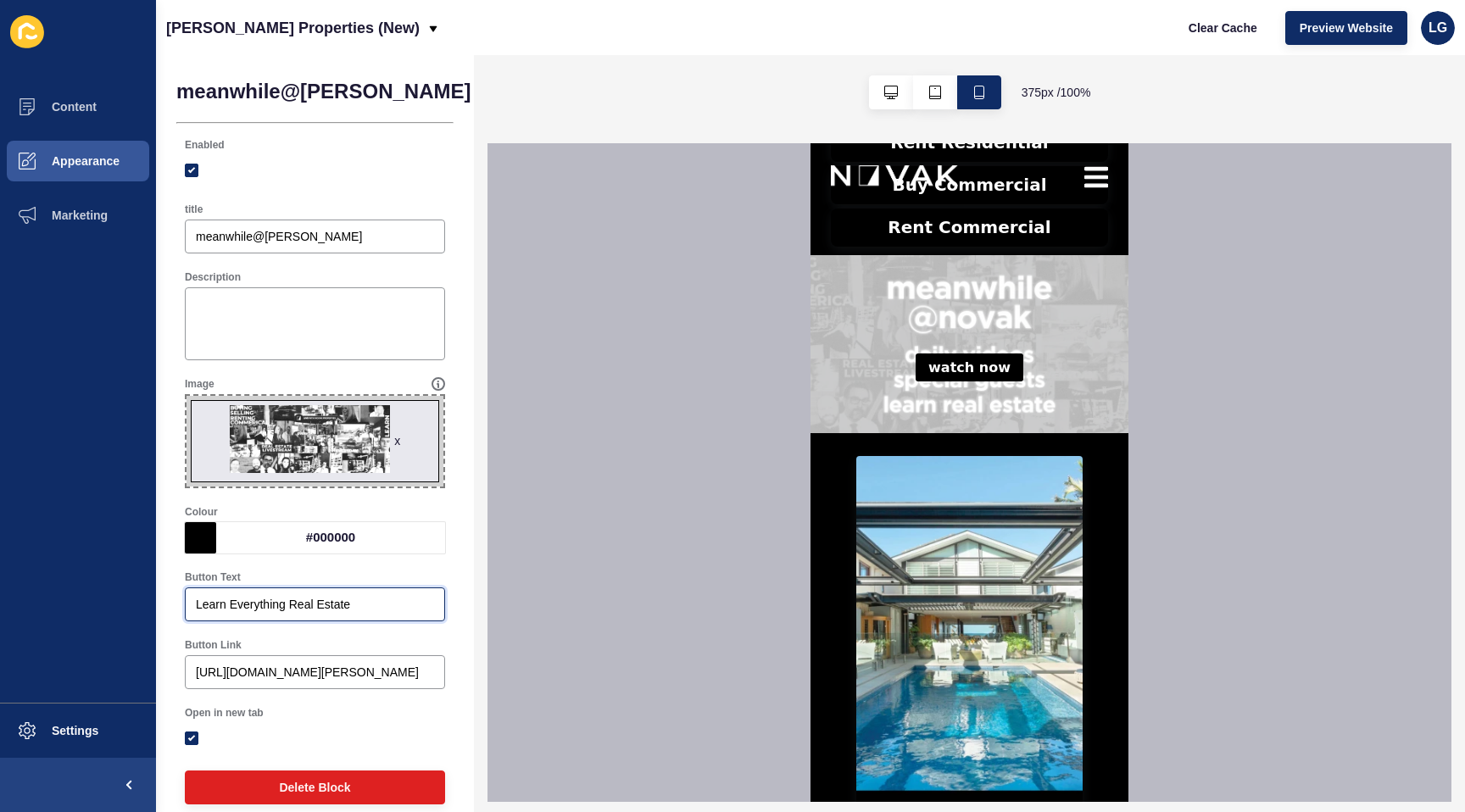
paste input "Watch Daily Videos"
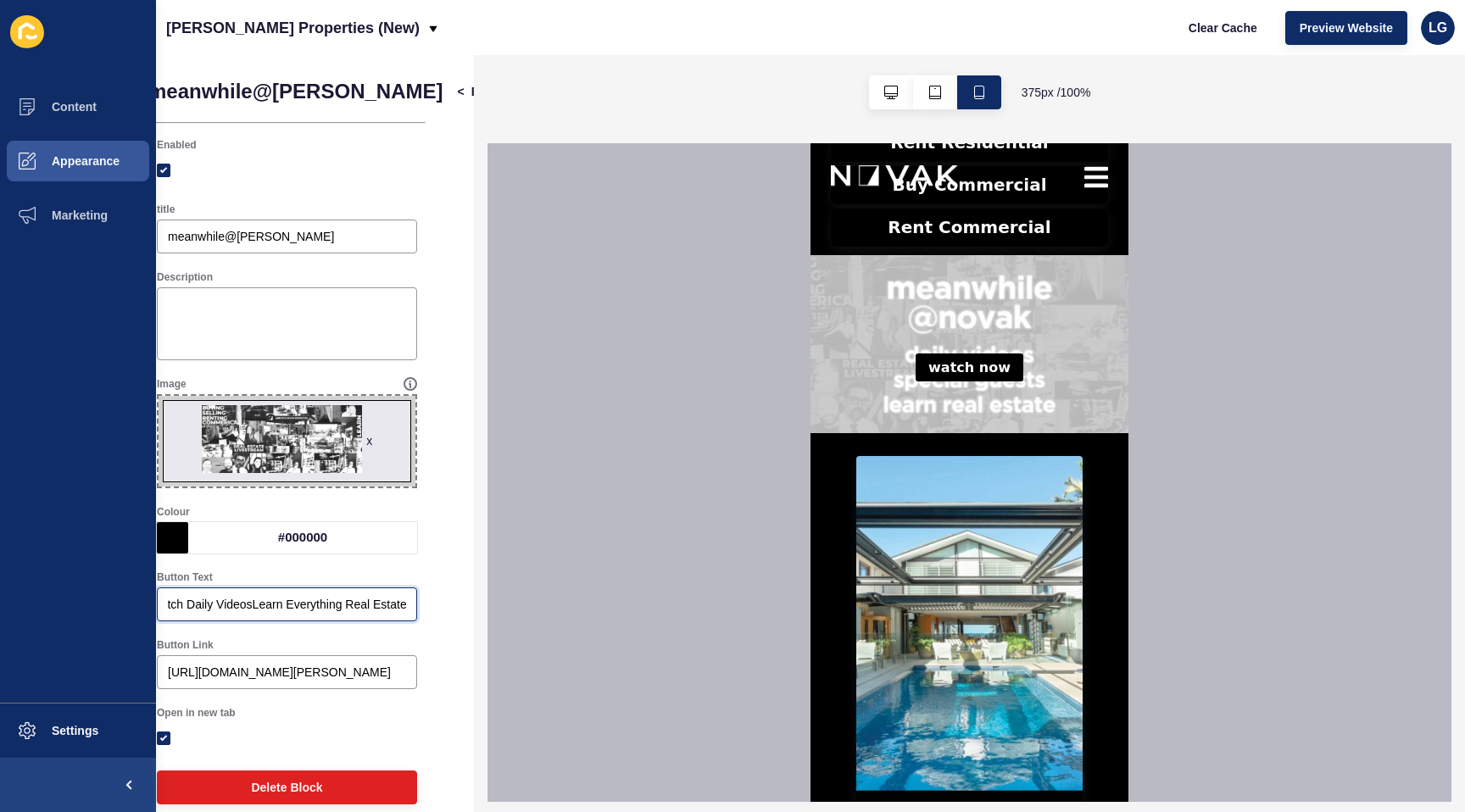
drag, startPoint x: 297, startPoint y: 604, endPoint x: 483, endPoint y: 607, distance: 186.0
click at [483, 607] on div "meanwhile@novak < Back Save Enabled title meanwhile@novak Description Image x D…" at bounding box center [810, 433] width 1309 height 757
type input "Watch Daily Videos"
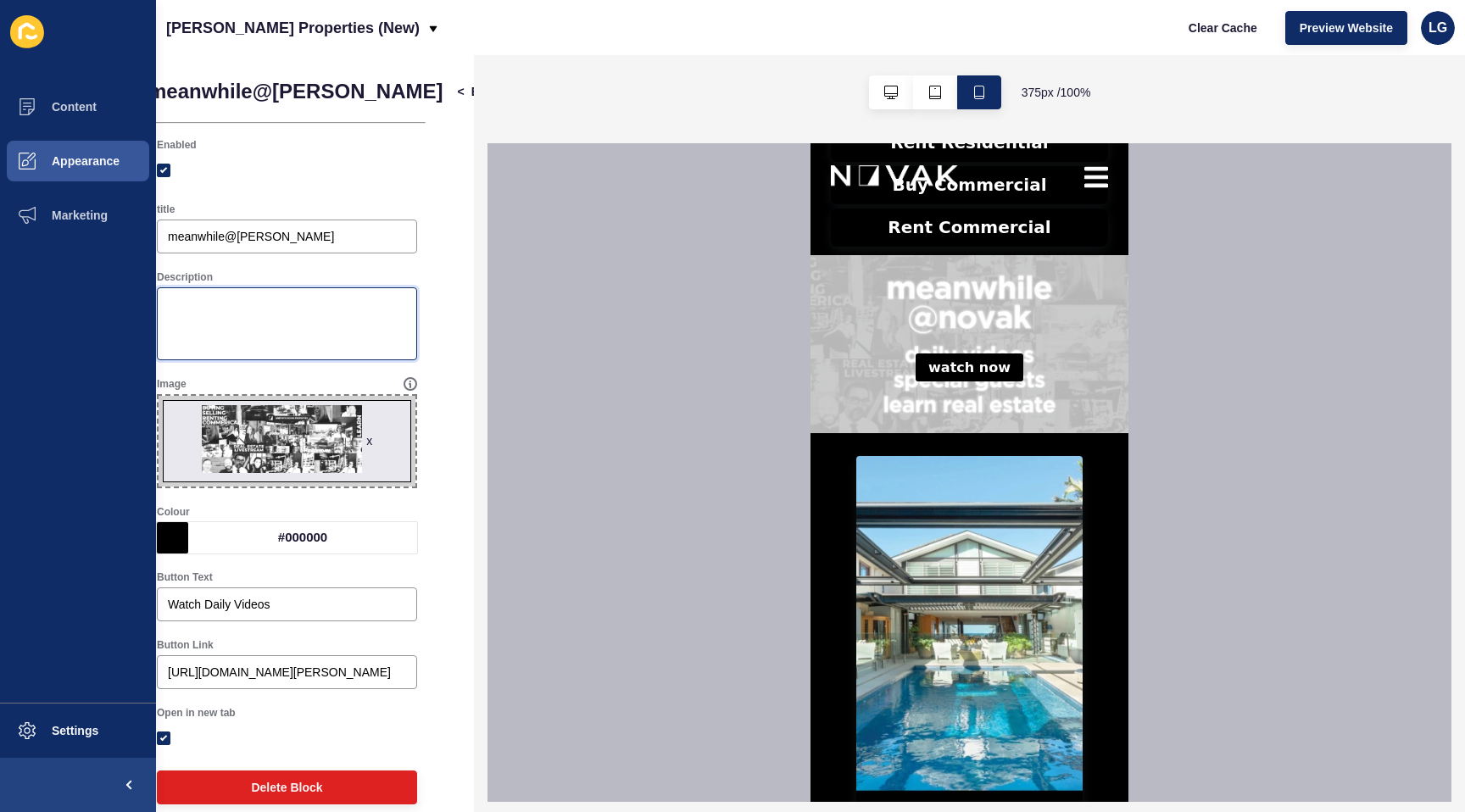
click at [179, 293] on textarea "Description" at bounding box center [286, 324] width 255 height 68
paste textarea "Learn Everything Real Estate"
type textarea "Learn Everything Real Estate"
drag, startPoint x: 440, startPoint y: 91, endPoint x: 536, endPoint y: 285, distance: 216.5
click at [538, 95] on span "Save" at bounding box center [551, 91] width 28 height 17
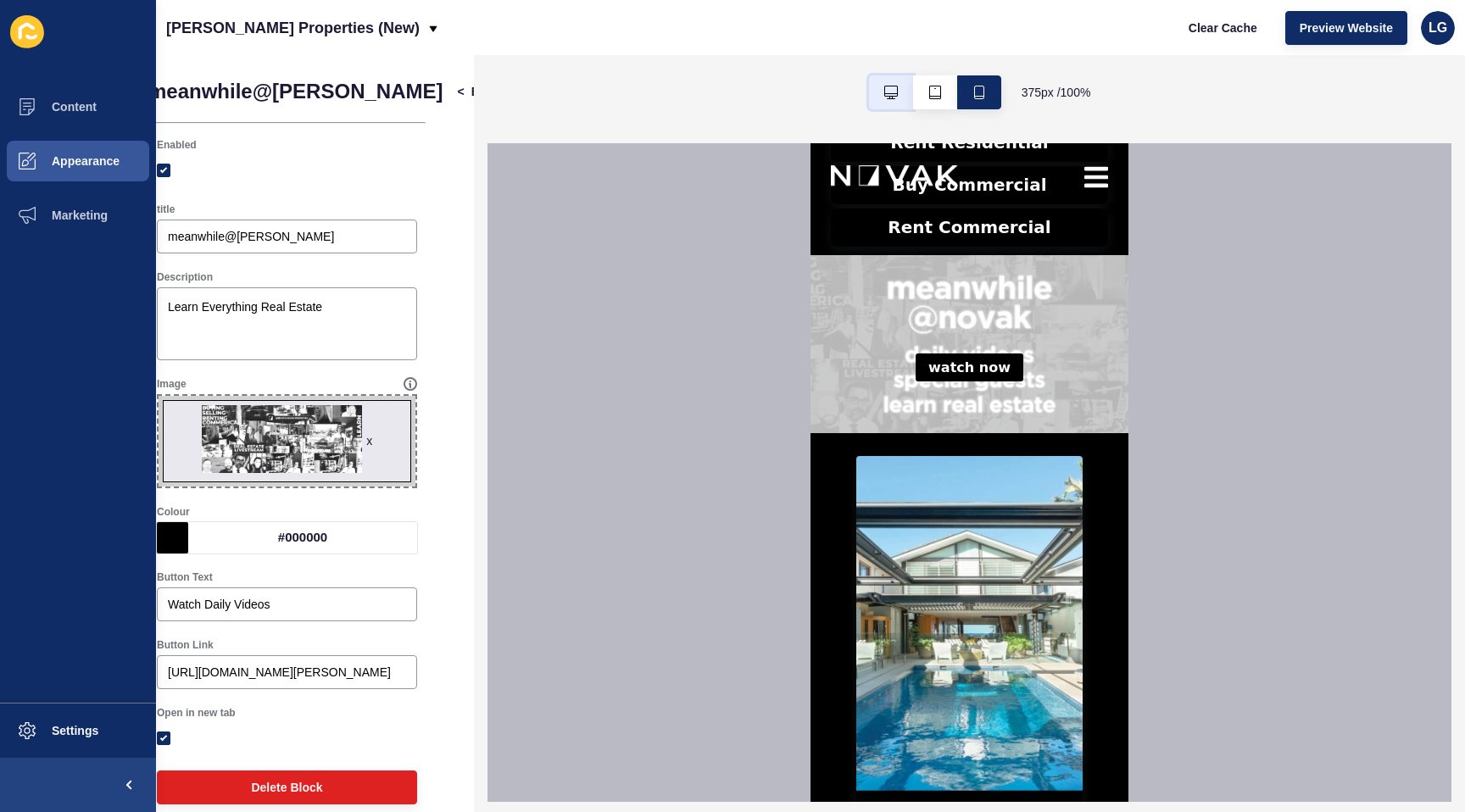
click at [889, 86] on icon "button" at bounding box center [890, 92] width 13 height 13
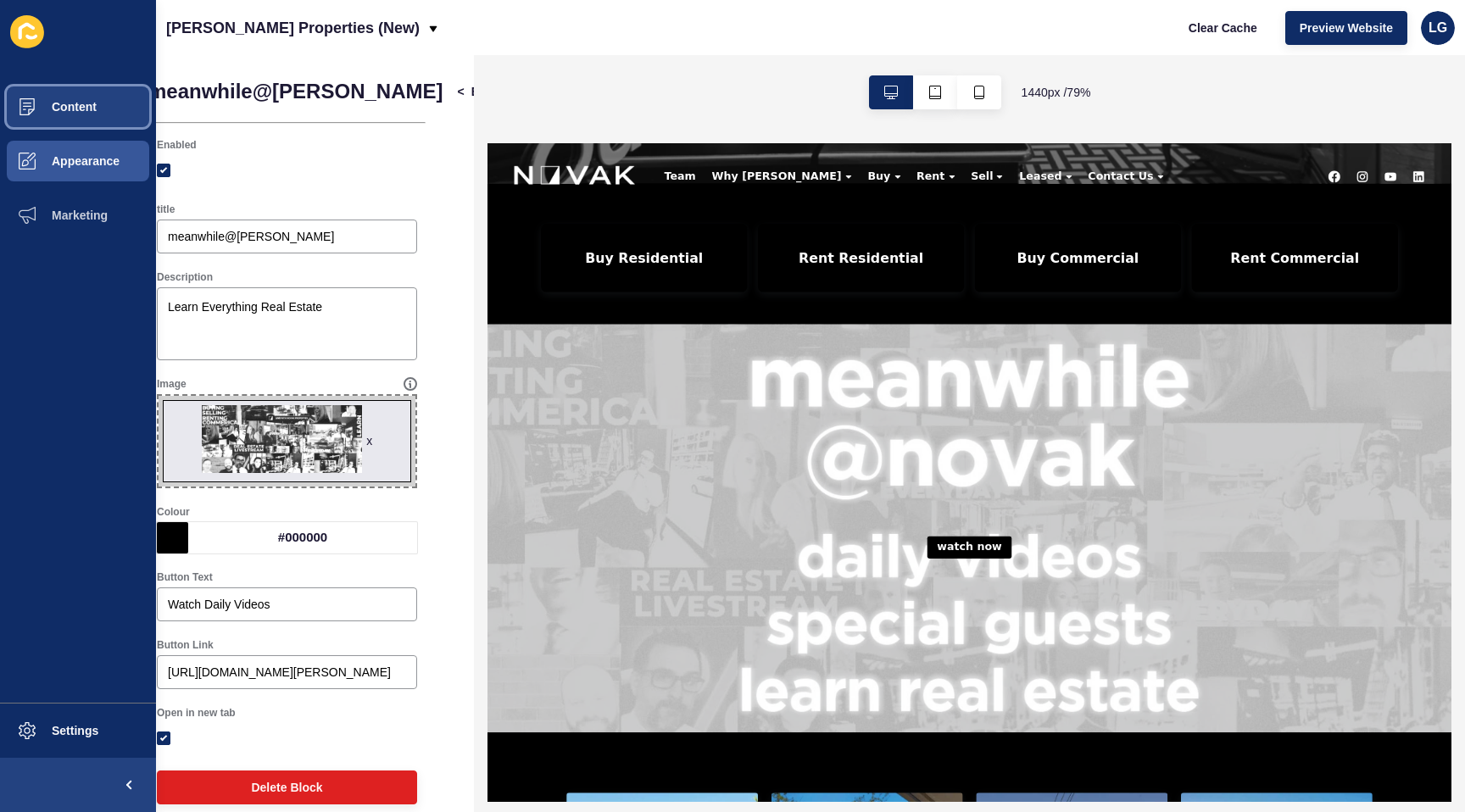
click at [64, 116] on button "Content" at bounding box center [77, 107] width 156 height 54
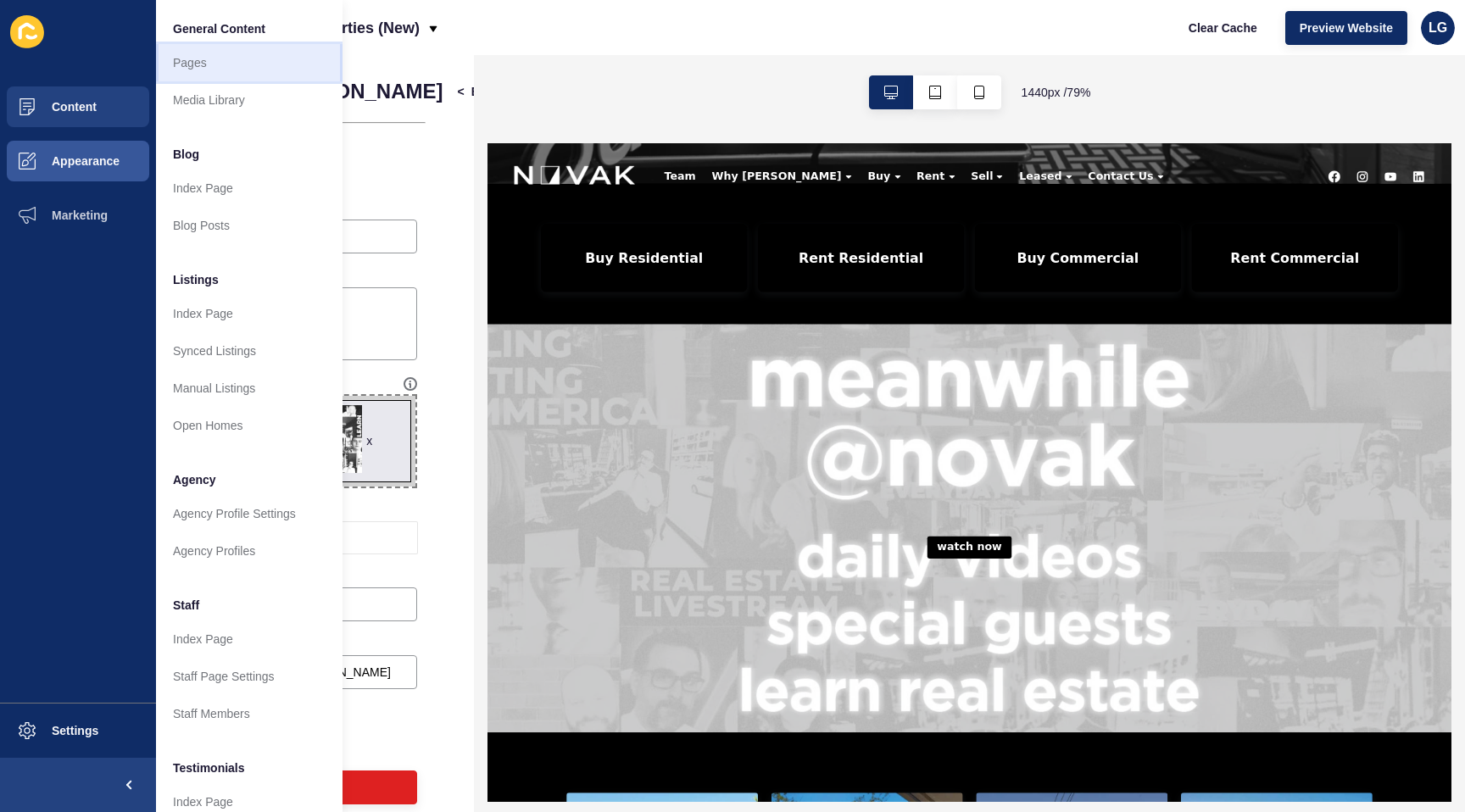
click at [195, 71] on link "Pages" at bounding box center [249, 63] width 187 height 37
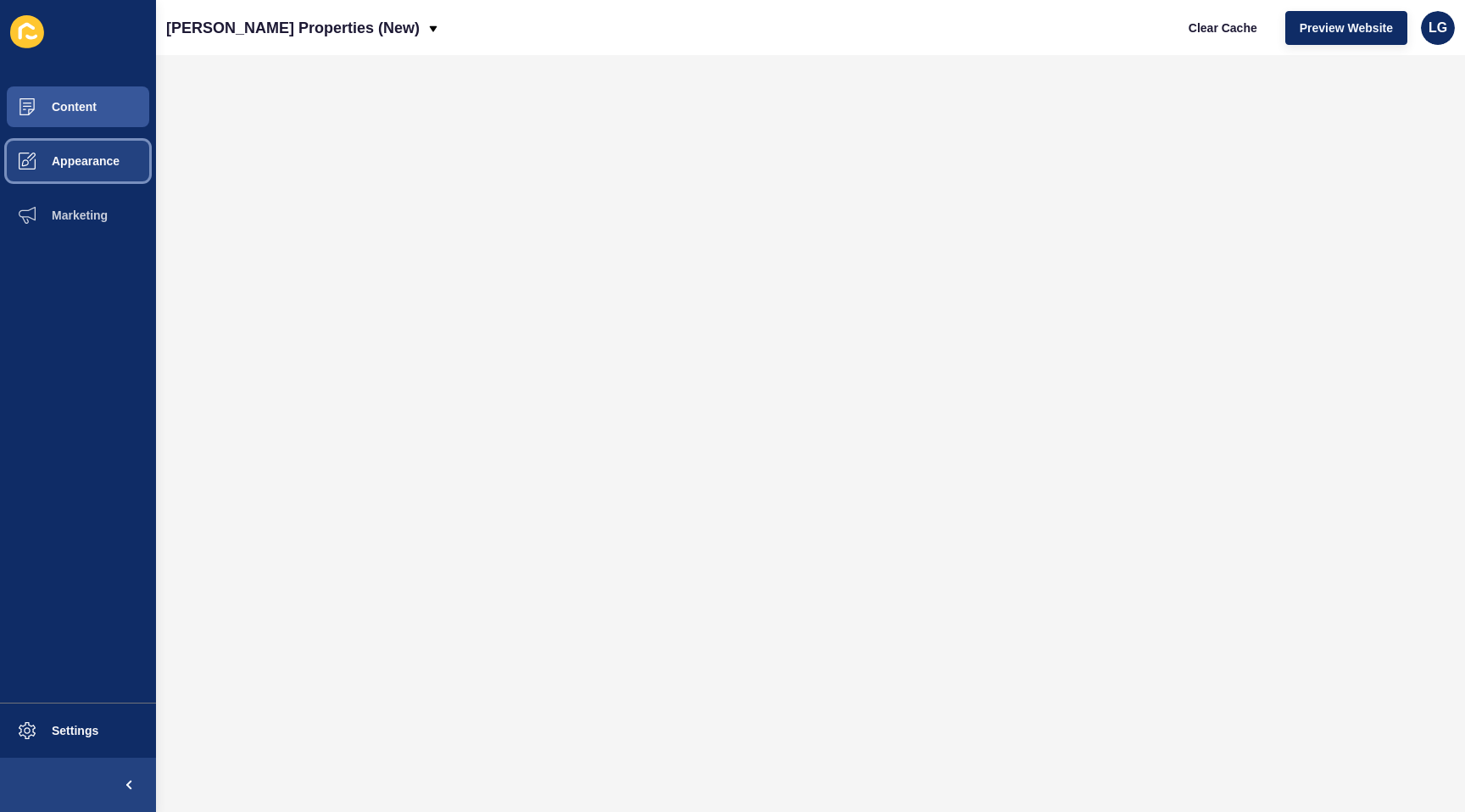
click at [118, 159] on span "Appearance" at bounding box center [58, 161] width 122 height 13
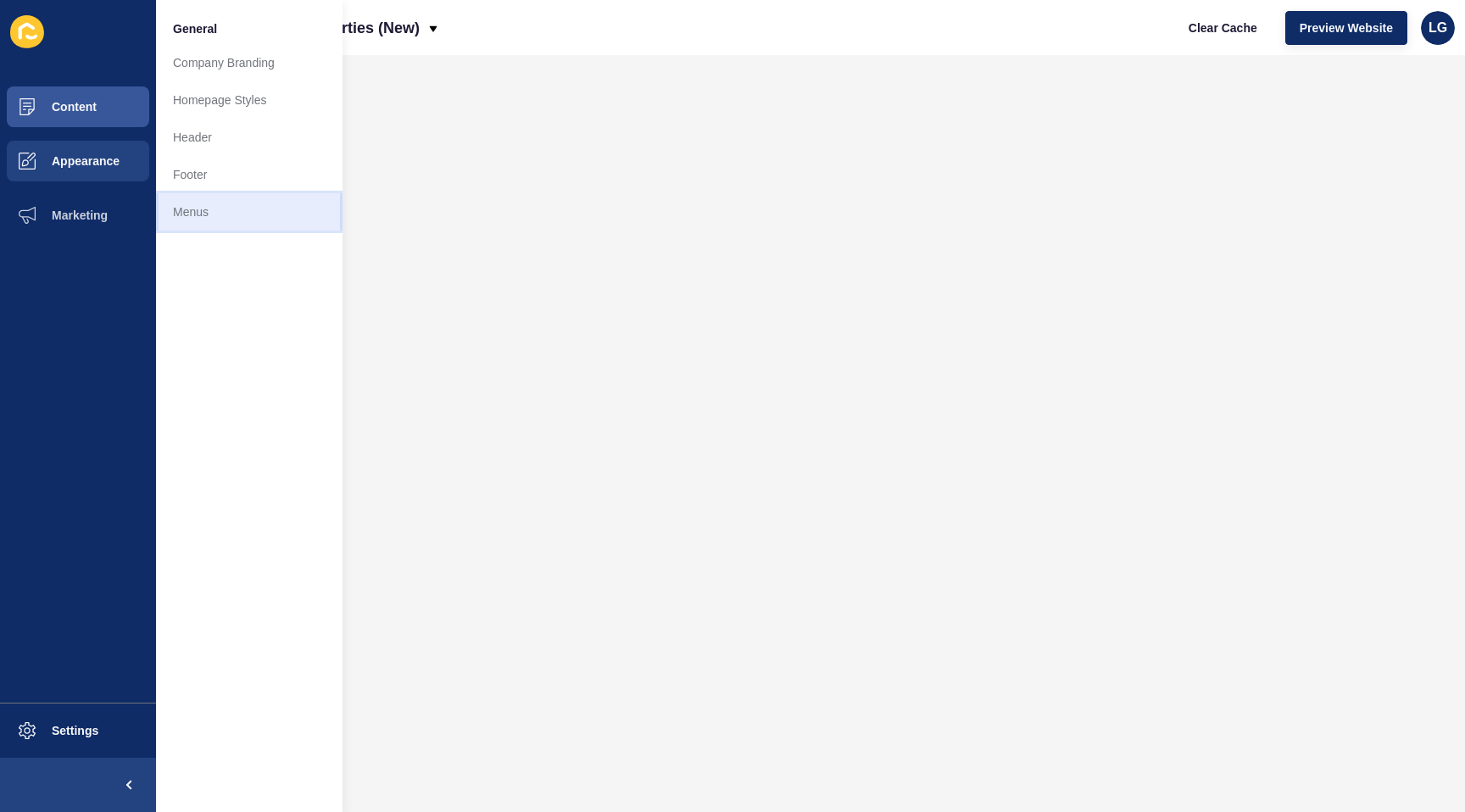
click at [208, 209] on link "Menus" at bounding box center [249, 212] width 187 height 37
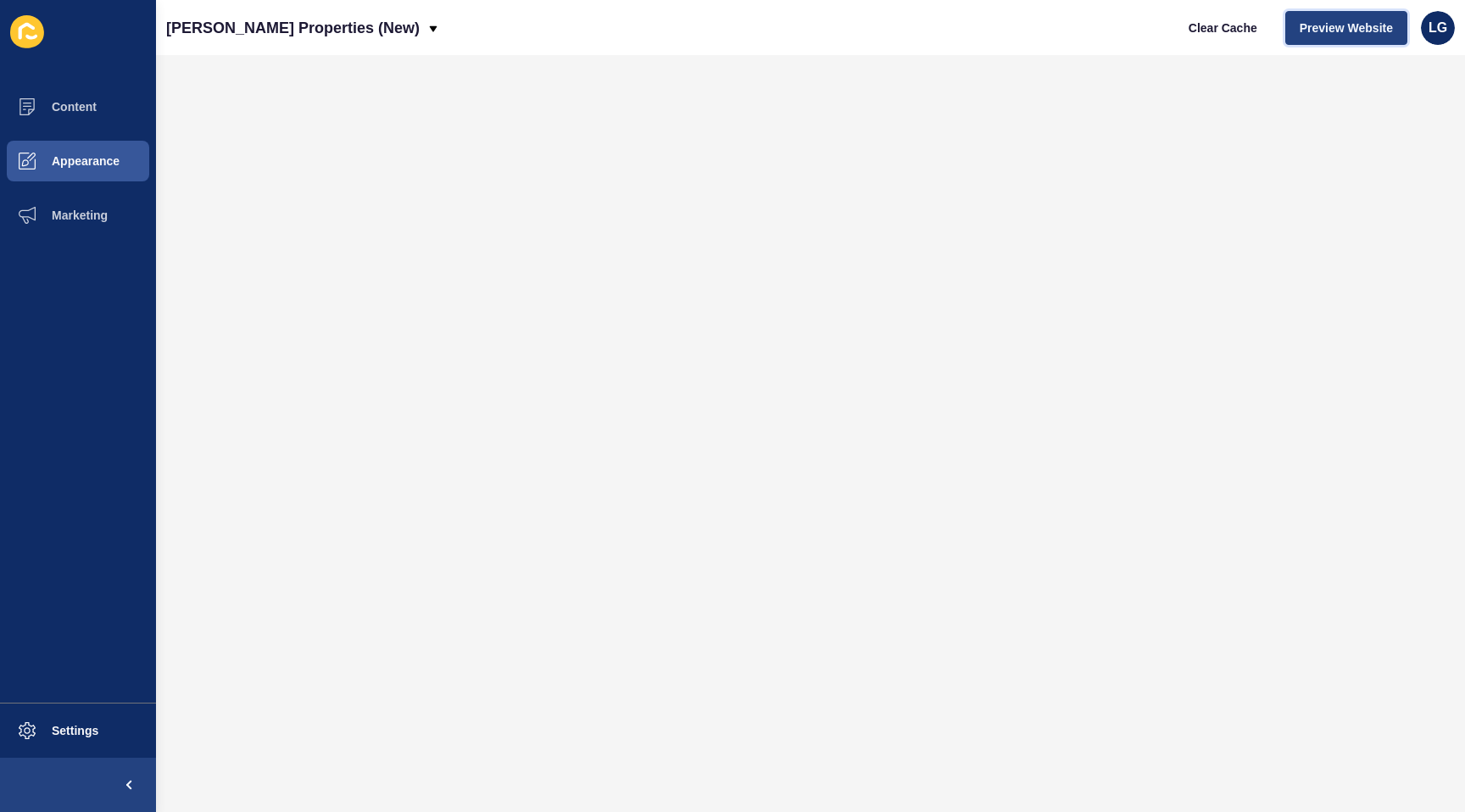
click at [1319, 22] on span "Preview Website" at bounding box center [1347, 28] width 93 height 17
click at [85, 115] on button "Content" at bounding box center [77, 107] width 156 height 54
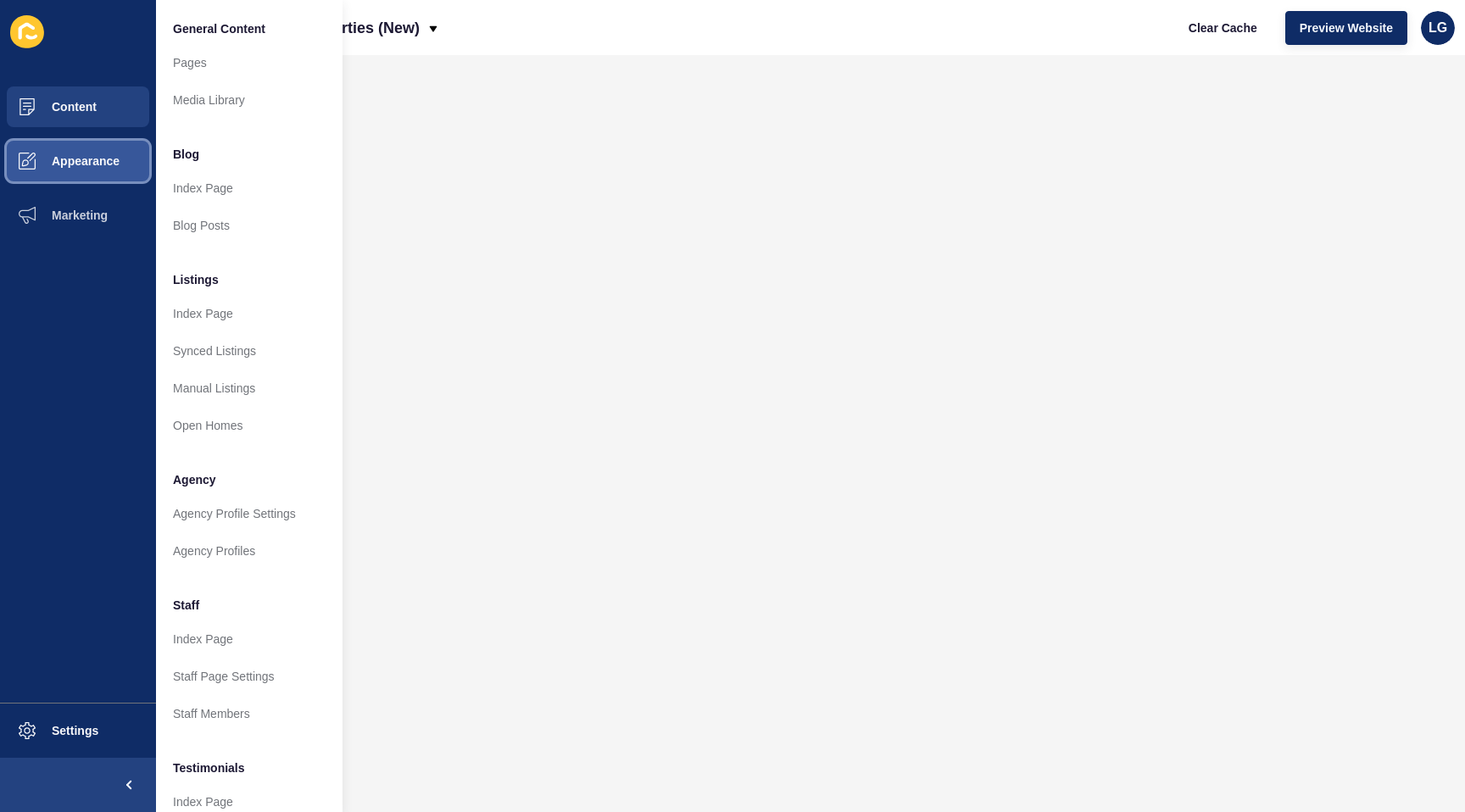
click at [70, 159] on span "Appearance" at bounding box center [58, 161] width 122 height 13
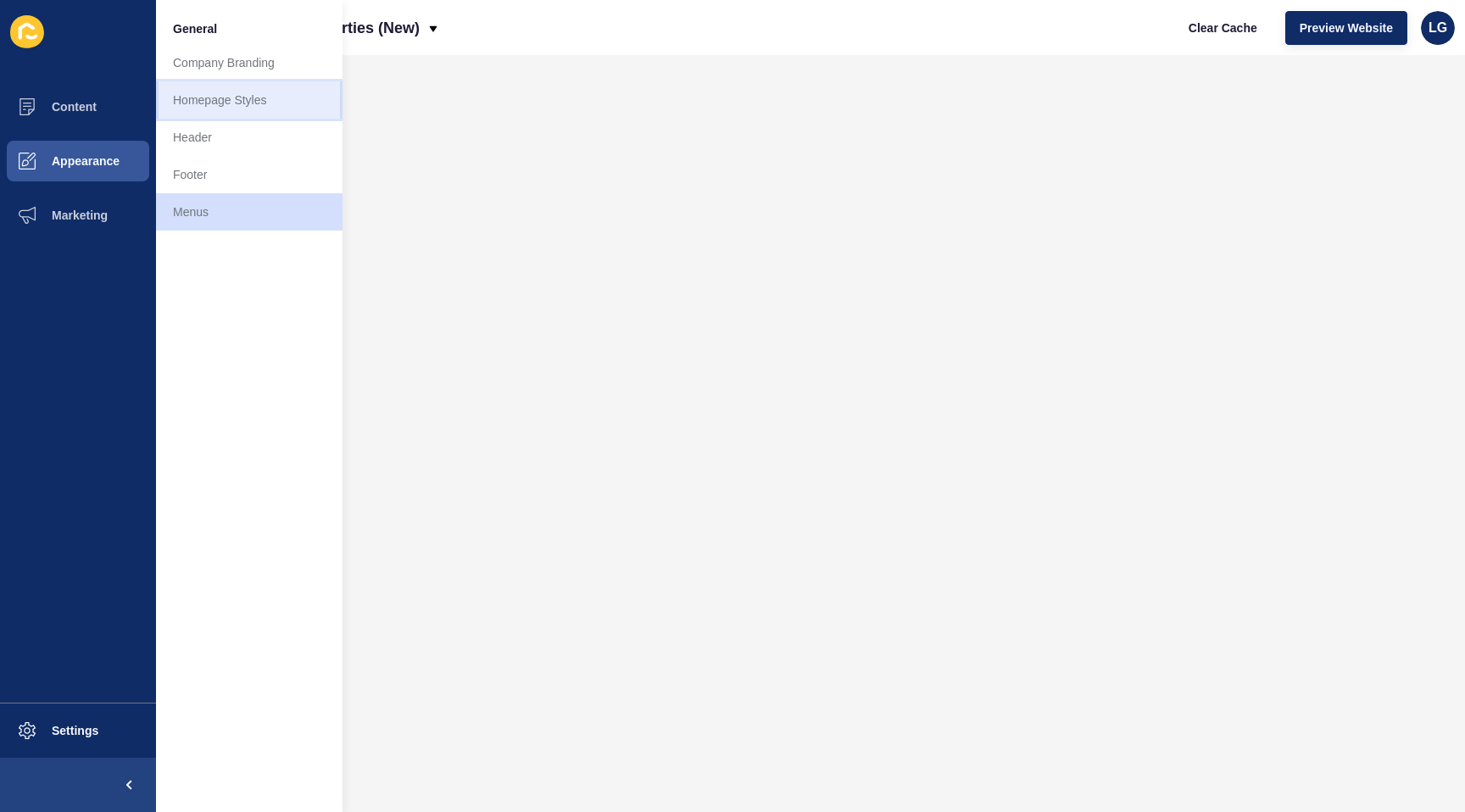
click at [200, 98] on link "Homepage Styles" at bounding box center [249, 100] width 187 height 37
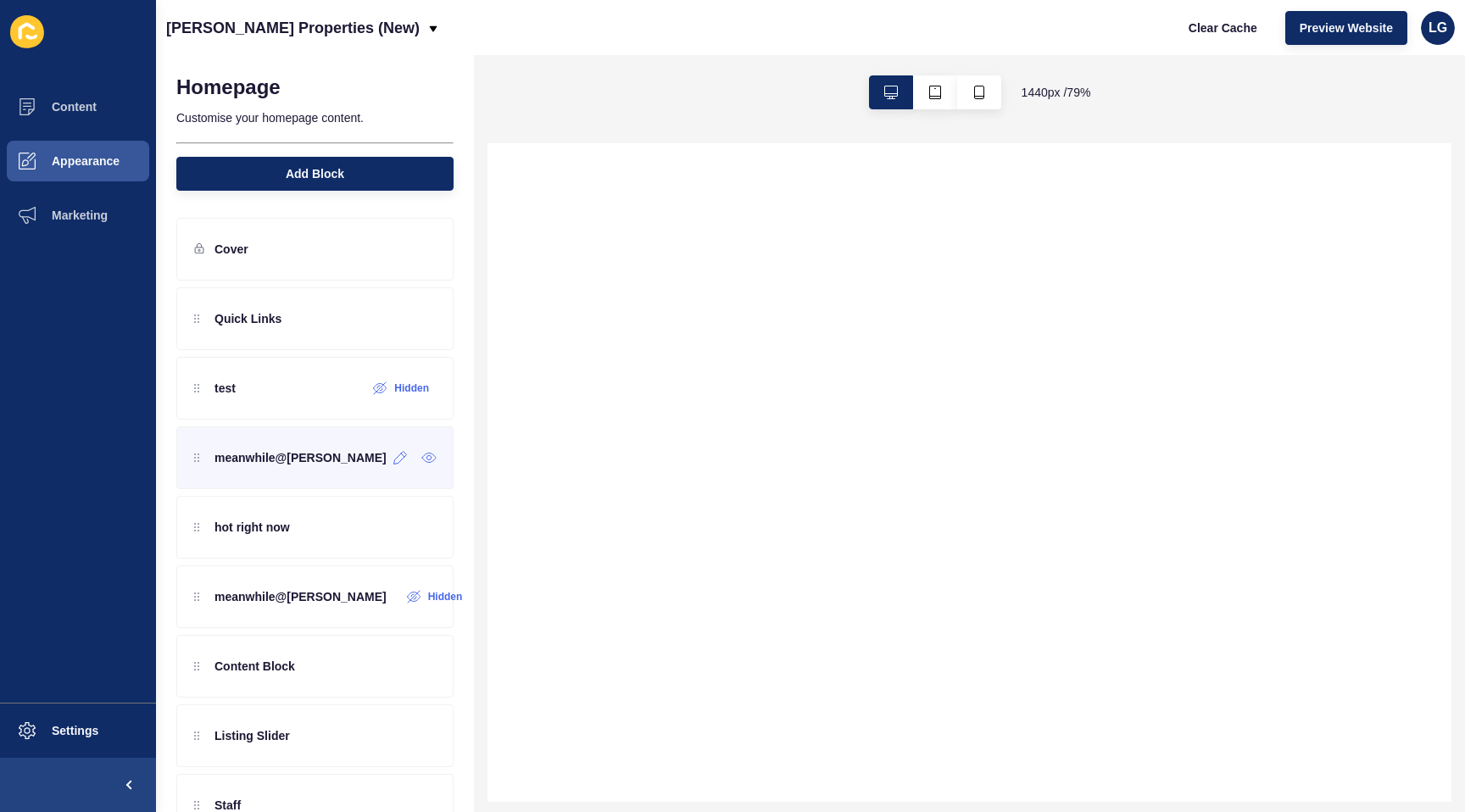
click at [342, 463] on div "meanwhile@[PERSON_NAME]" at bounding box center [315, 458] width 278 height 63
click at [393, 461] on icon at bounding box center [400, 457] width 14 height 13
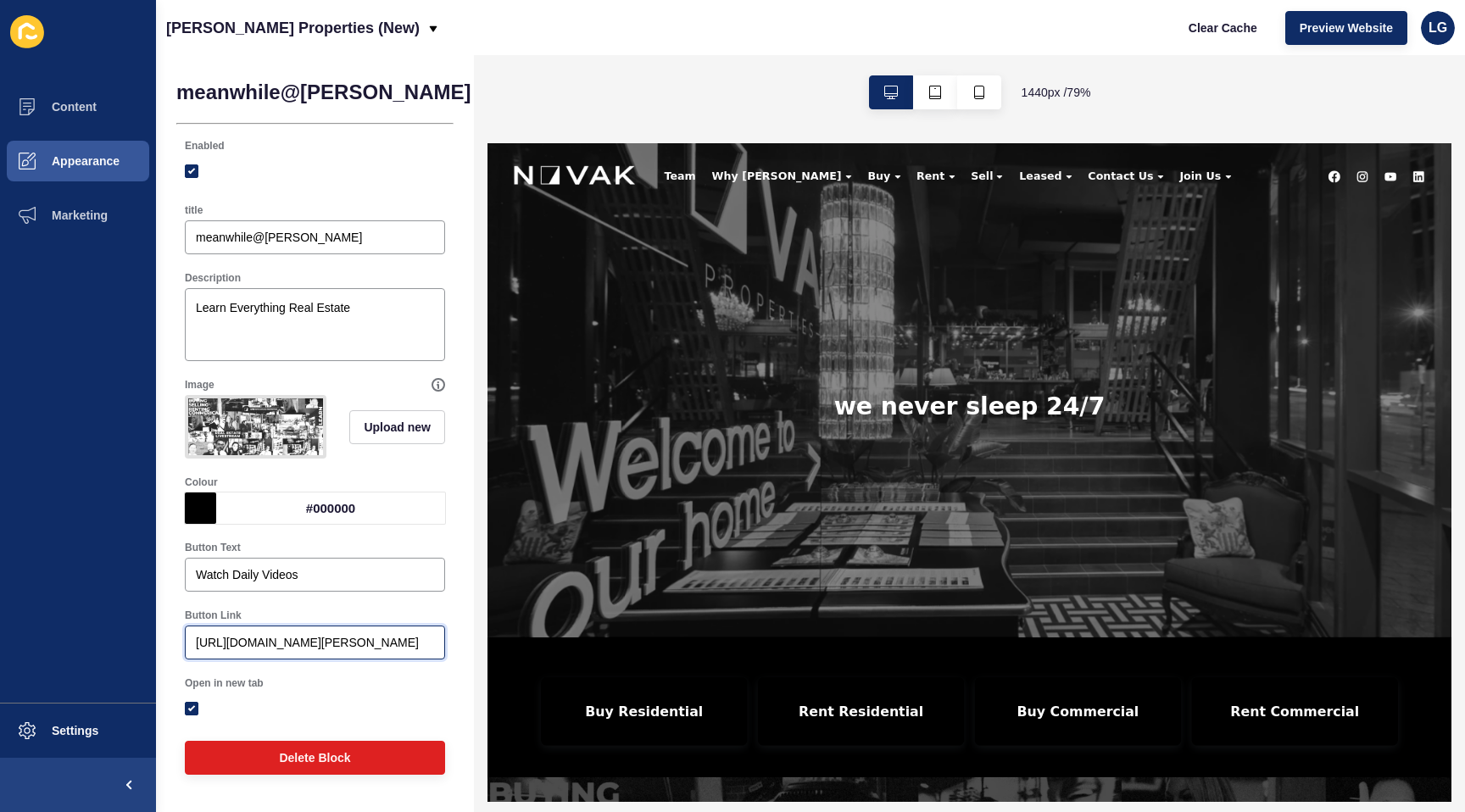
click at [226, 642] on input "https://app-spoke-sites-au.s3.amazonaws.com/uploads/sites/700/2025/08/meanwhile…" at bounding box center [315, 642] width 238 height 17
click at [90, 105] on span "Content" at bounding box center [47, 107] width 100 height 13
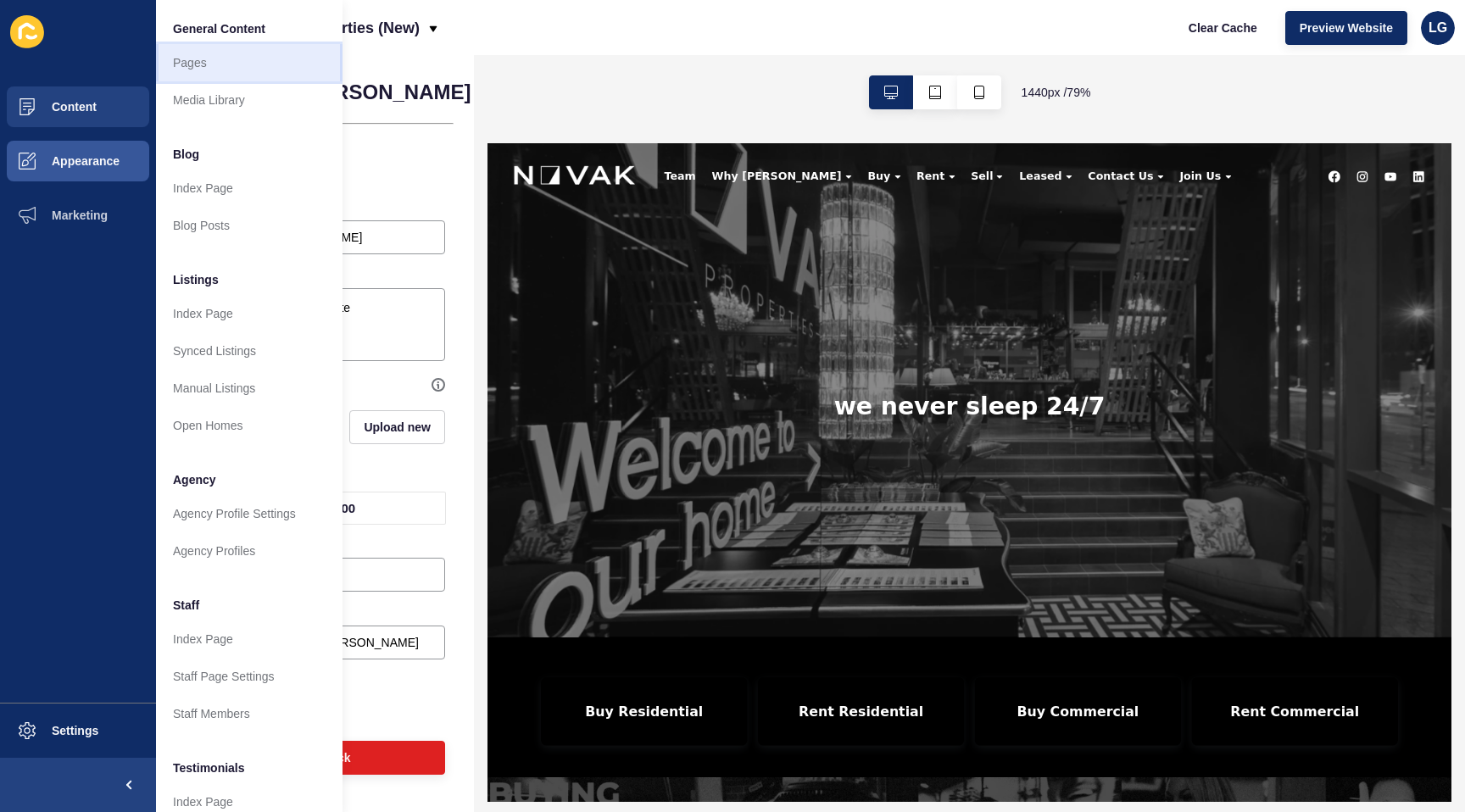
click at [235, 68] on link "Pages" at bounding box center [249, 63] width 187 height 37
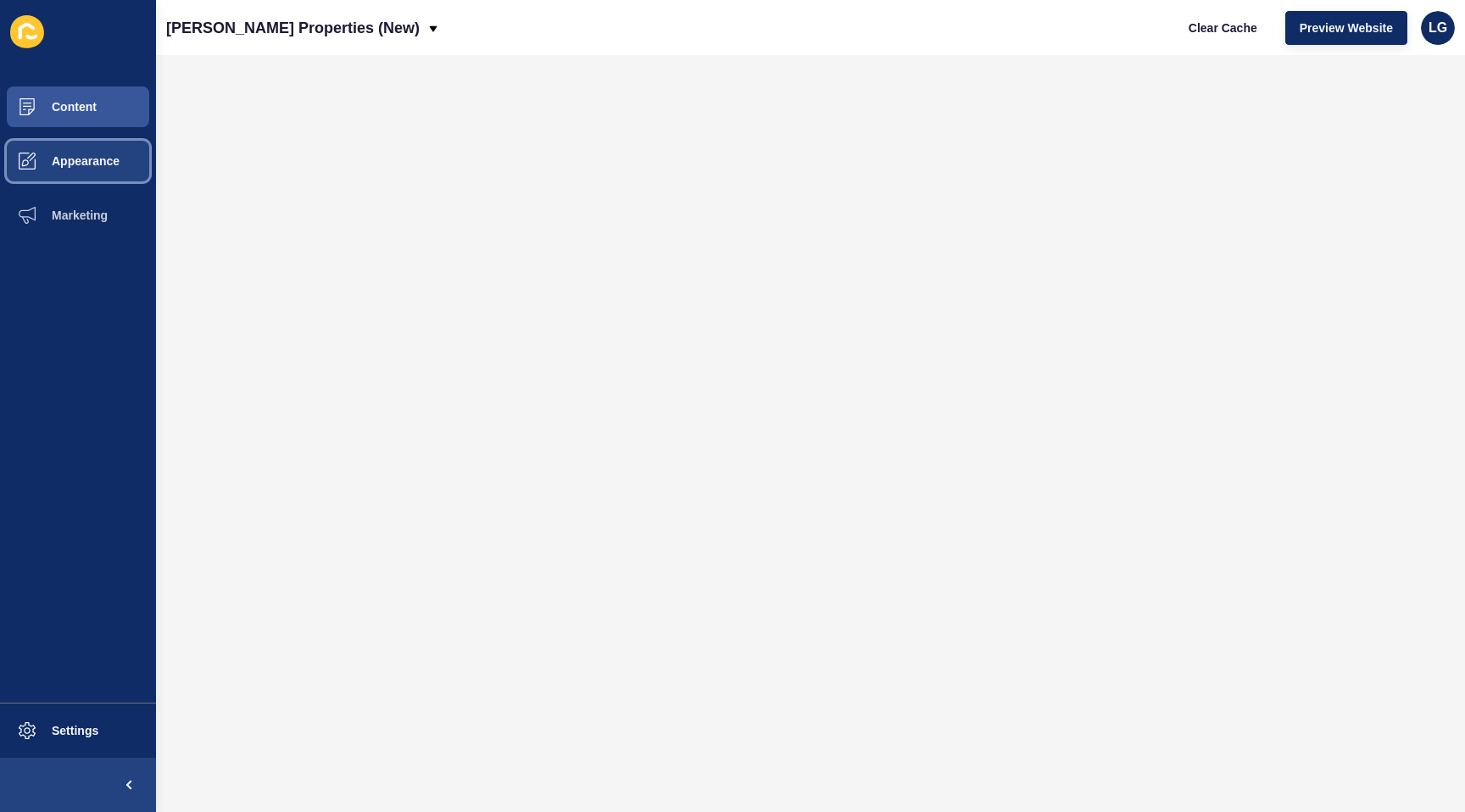
click at [70, 155] on span "Appearance" at bounding box center [58, 161] width 122 height 13
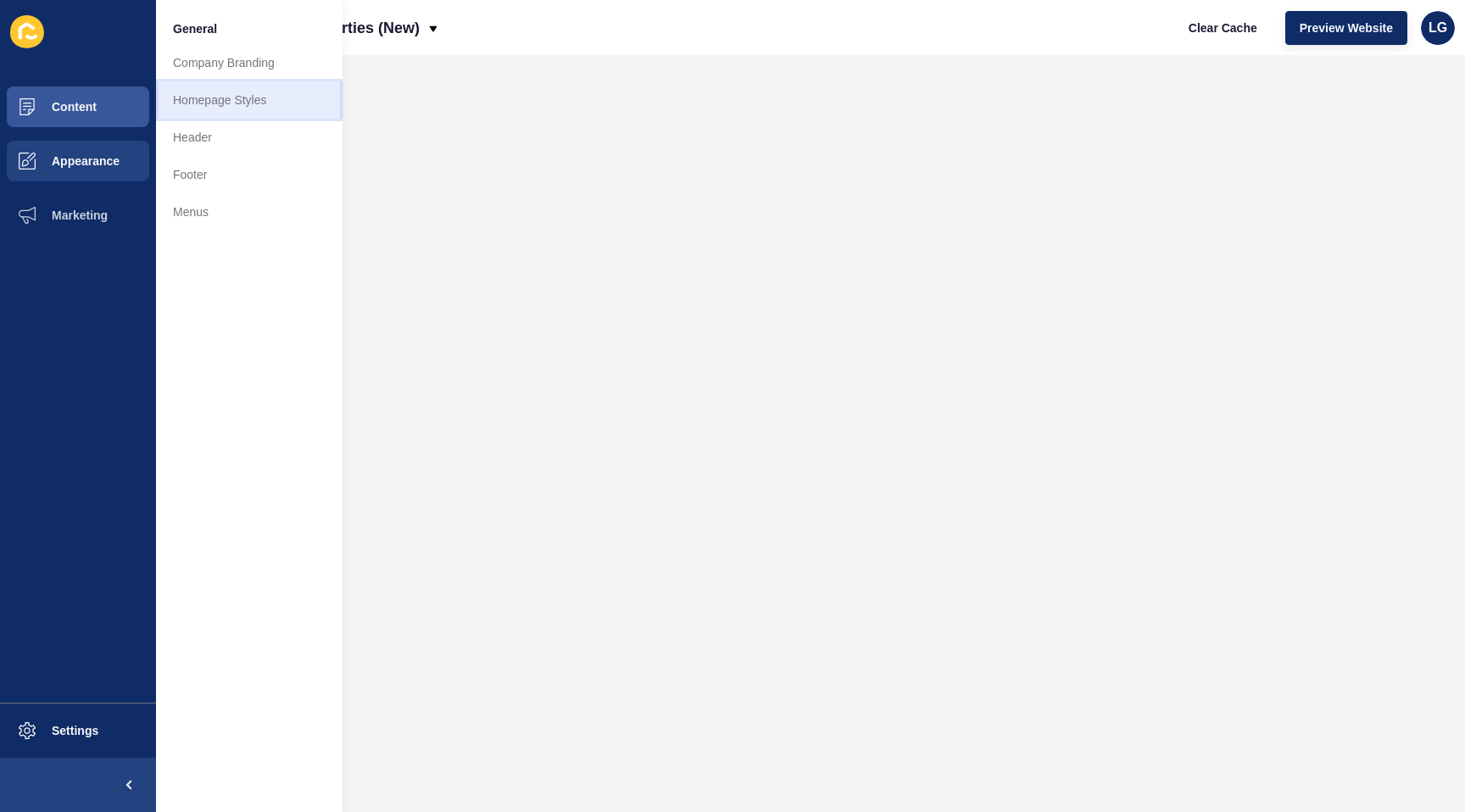
click at [200, 111] on link "Homepage Styles" at bounding box center [249, 100] width 187 height 37
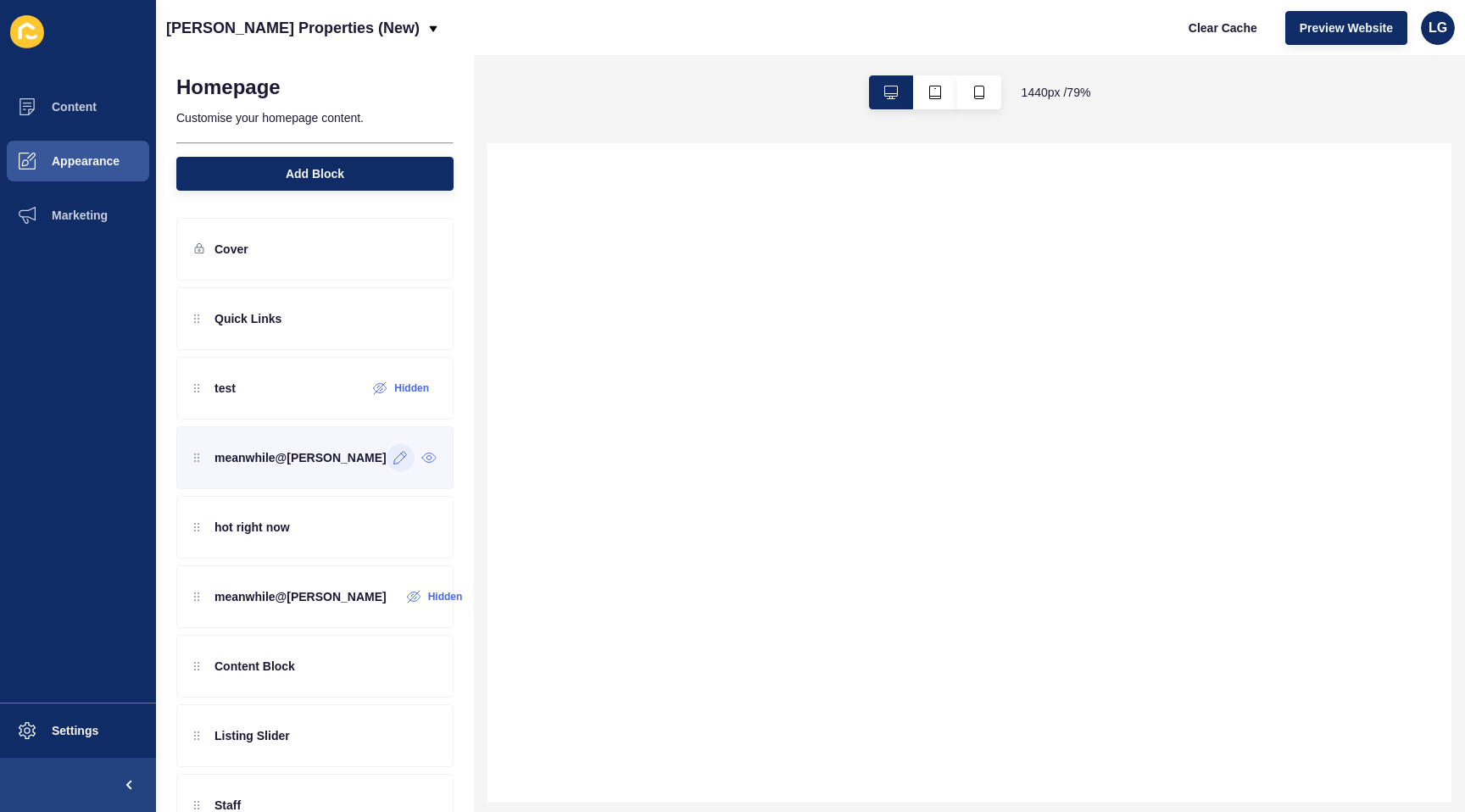
click at [393, 462] on icon at bounding box center [399, 458] width 12 height 12
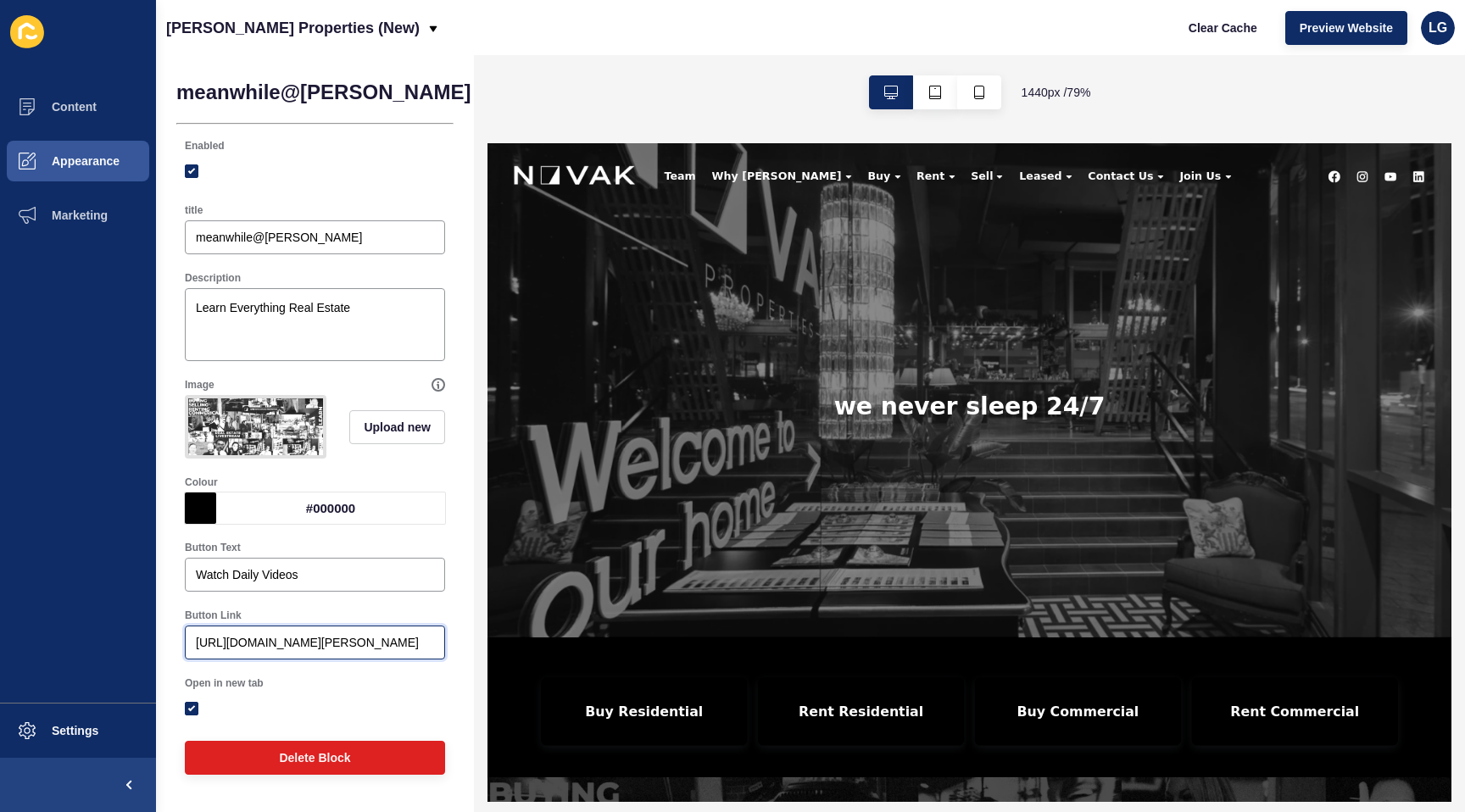
click at [253, 645] on input "https://app-spoke-sites-au.s3.amazonaws.com/uploads/sites/700/2025/08/meanwhile…" at bounding box center [315, 642] width 238 height 17
paste input "://3eafe06e-6b47-11f0-98a5-86fa5e6318b3.sites.au.siteloft.com/meanwhilenovak/ ‎"
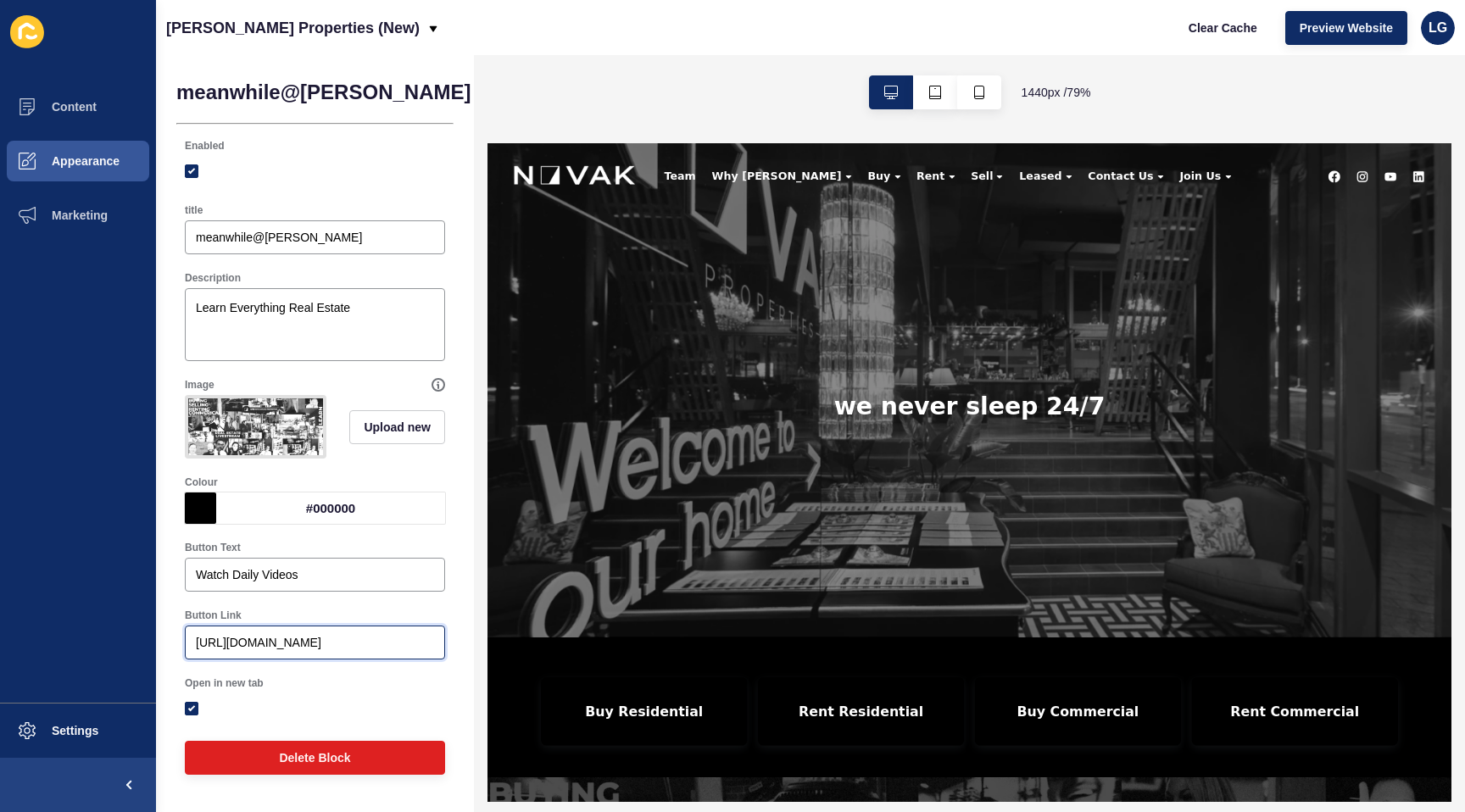
type input "http://3eafe06e-6b47-11f0-98a5-86fa5e6318b3.sites.au.siteloft.com/meanwhilenova…"
click at [567, 87] on span "Save" at bounding box center [580, 92] width 28 height 17
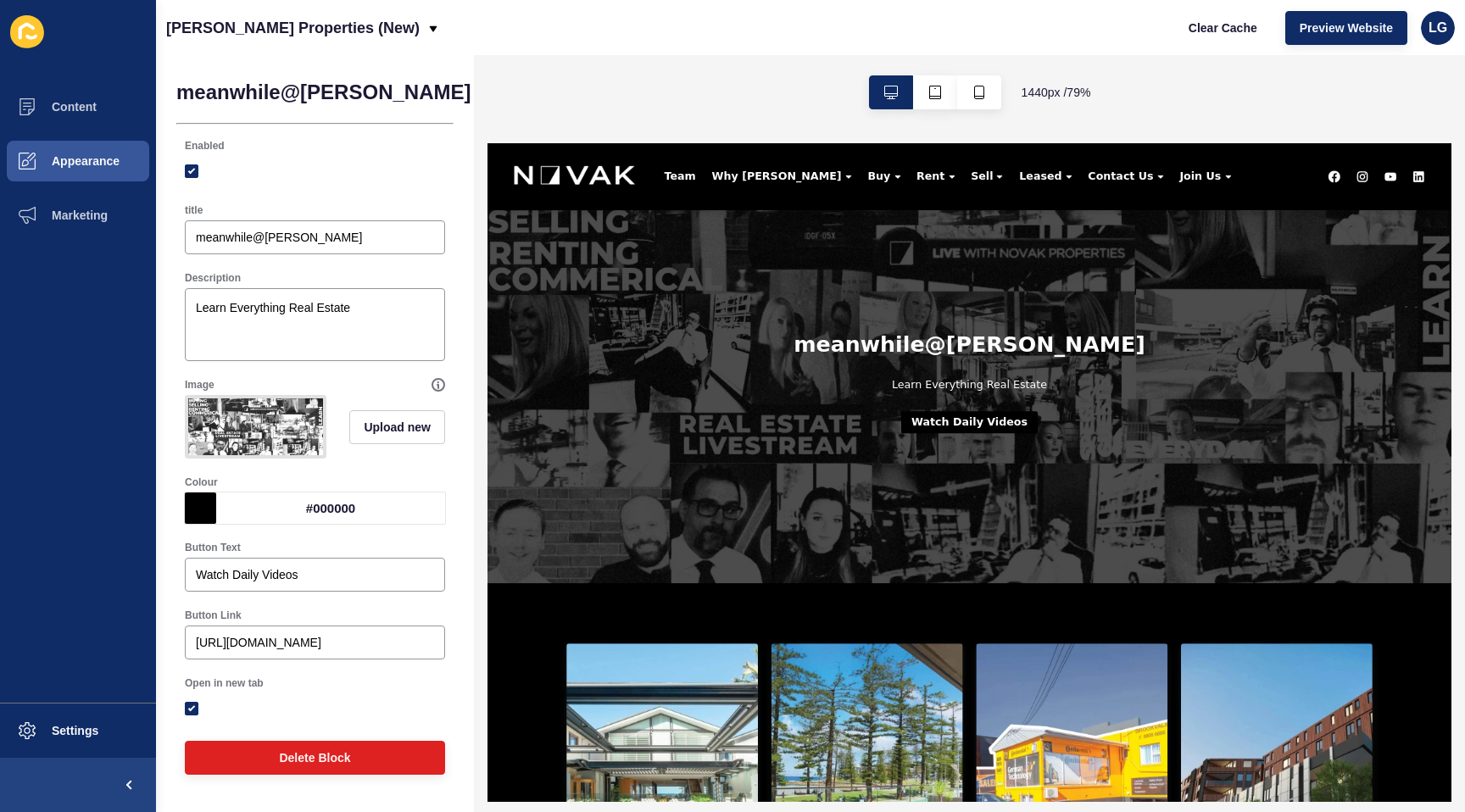
scroll to position [792, 0]
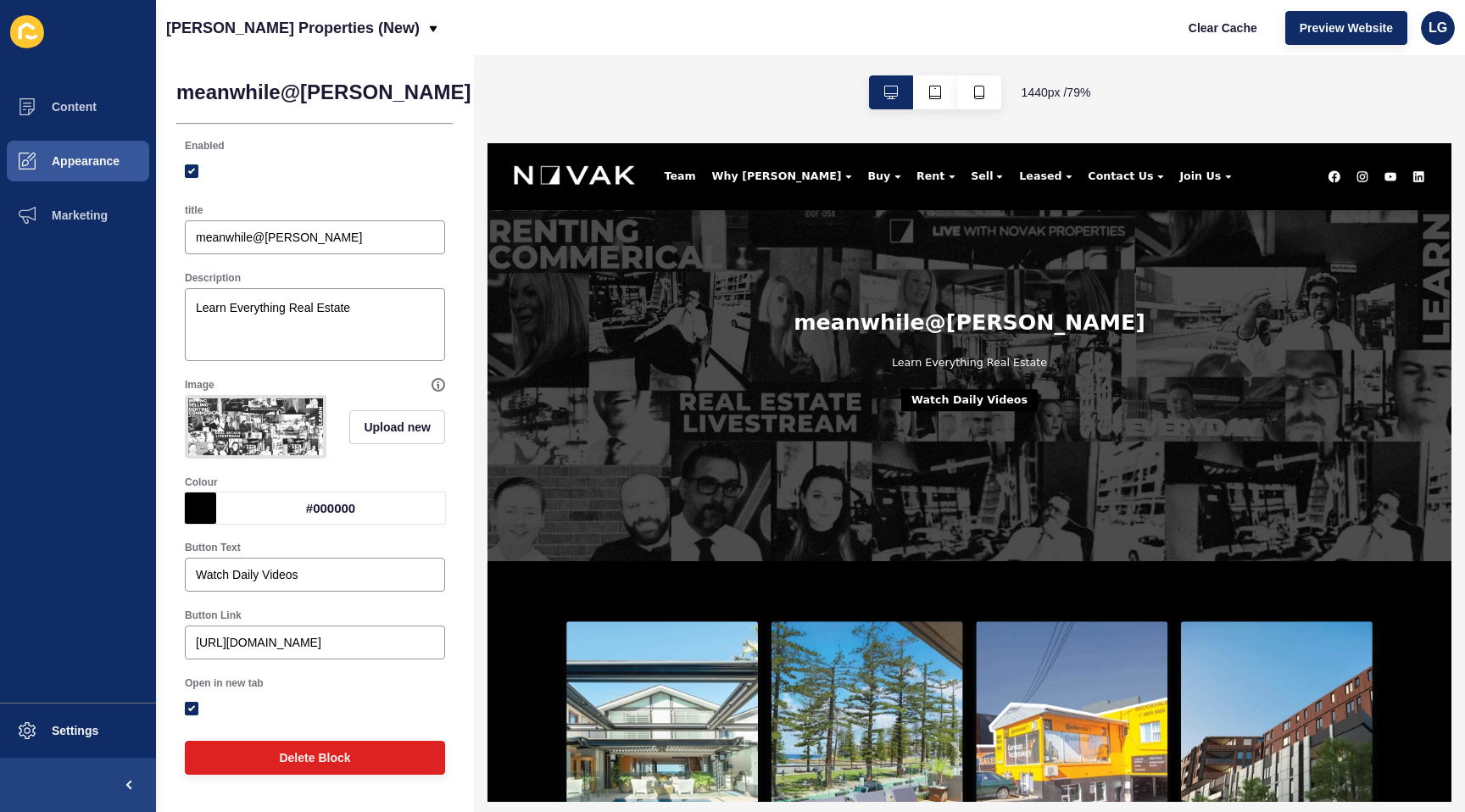
click at [1134, 474] on button "Watch Daily Videos" at bounding box center [1098, 468] width 173 height 28
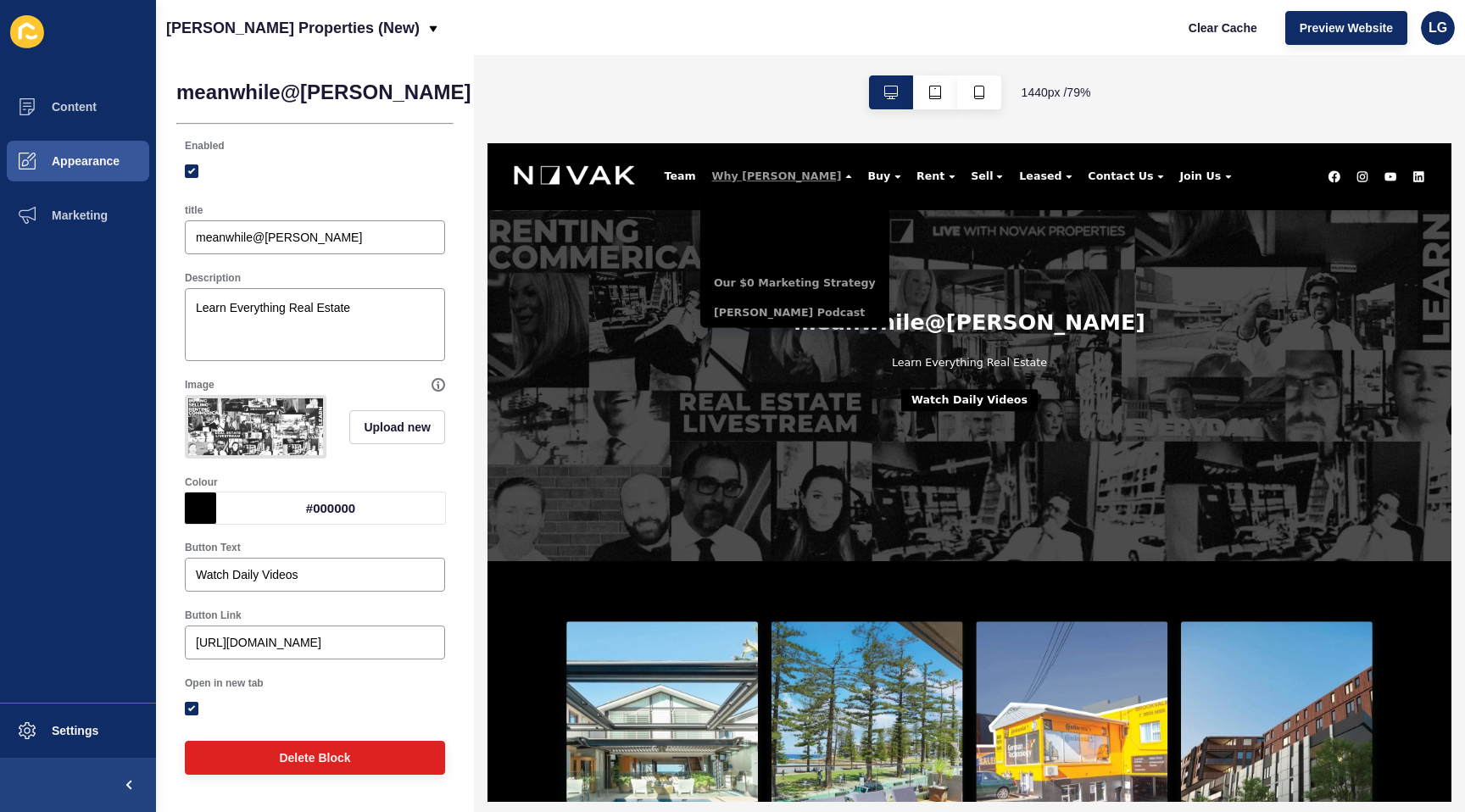
click at [810, 184] on span "Why [PERSON_NAME]" at bounding box center [854, 185] width 165 height 16
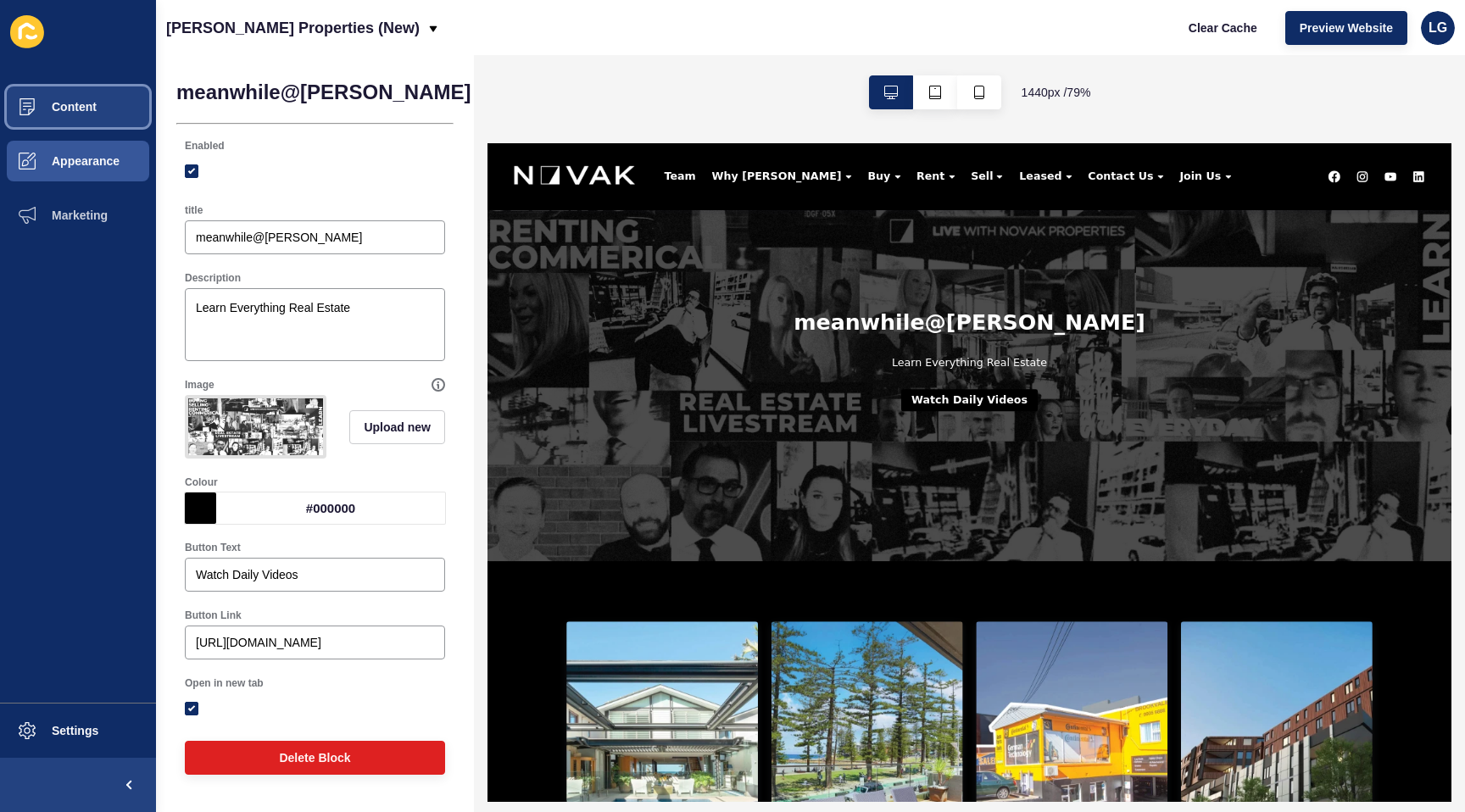
click at [93, 112] on span "Content" at bounding box center [47, 107] width 100 height 13
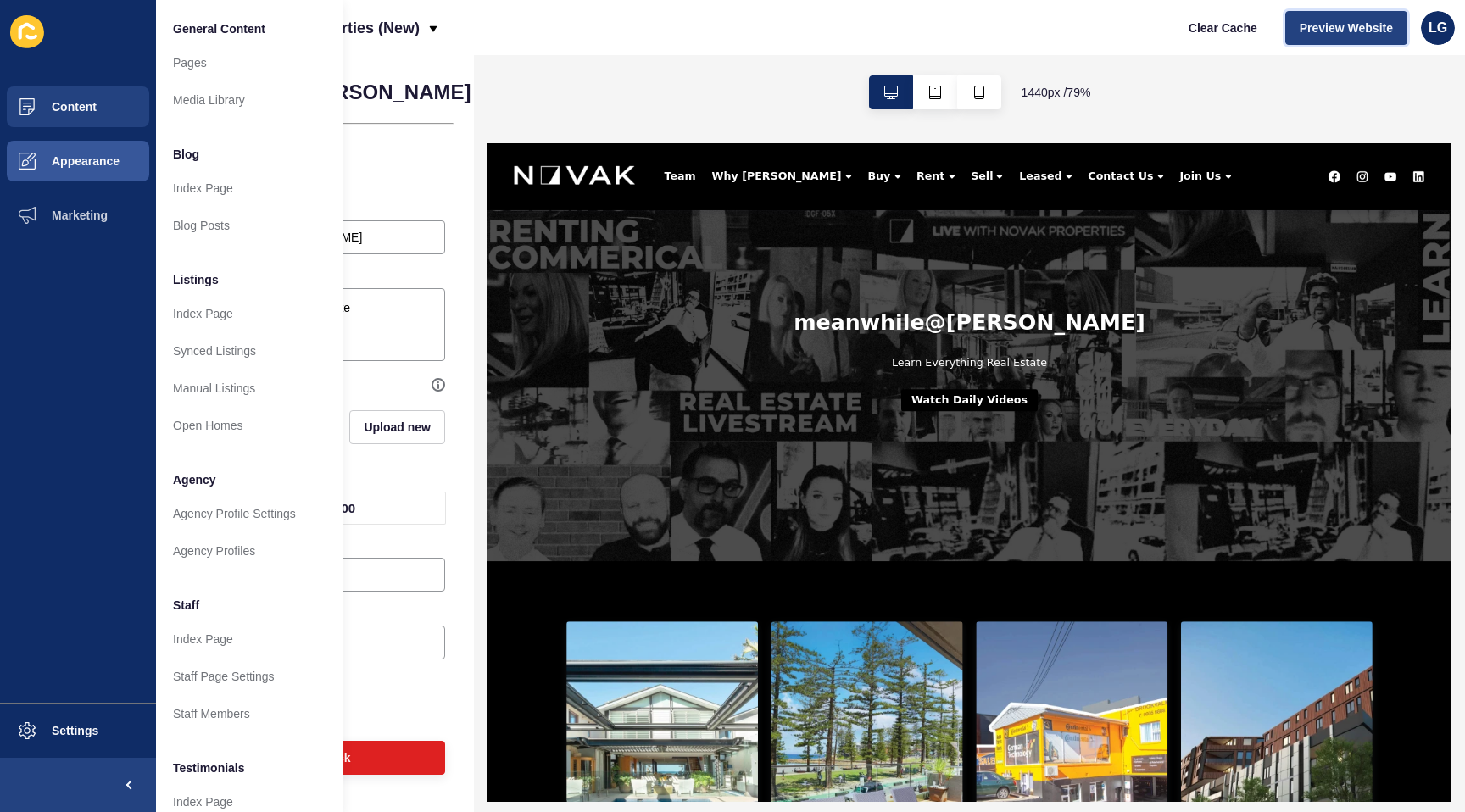
click at [1332, 29] on span "Preview Website" at bounding box center [1347, 28] width 93 height 17
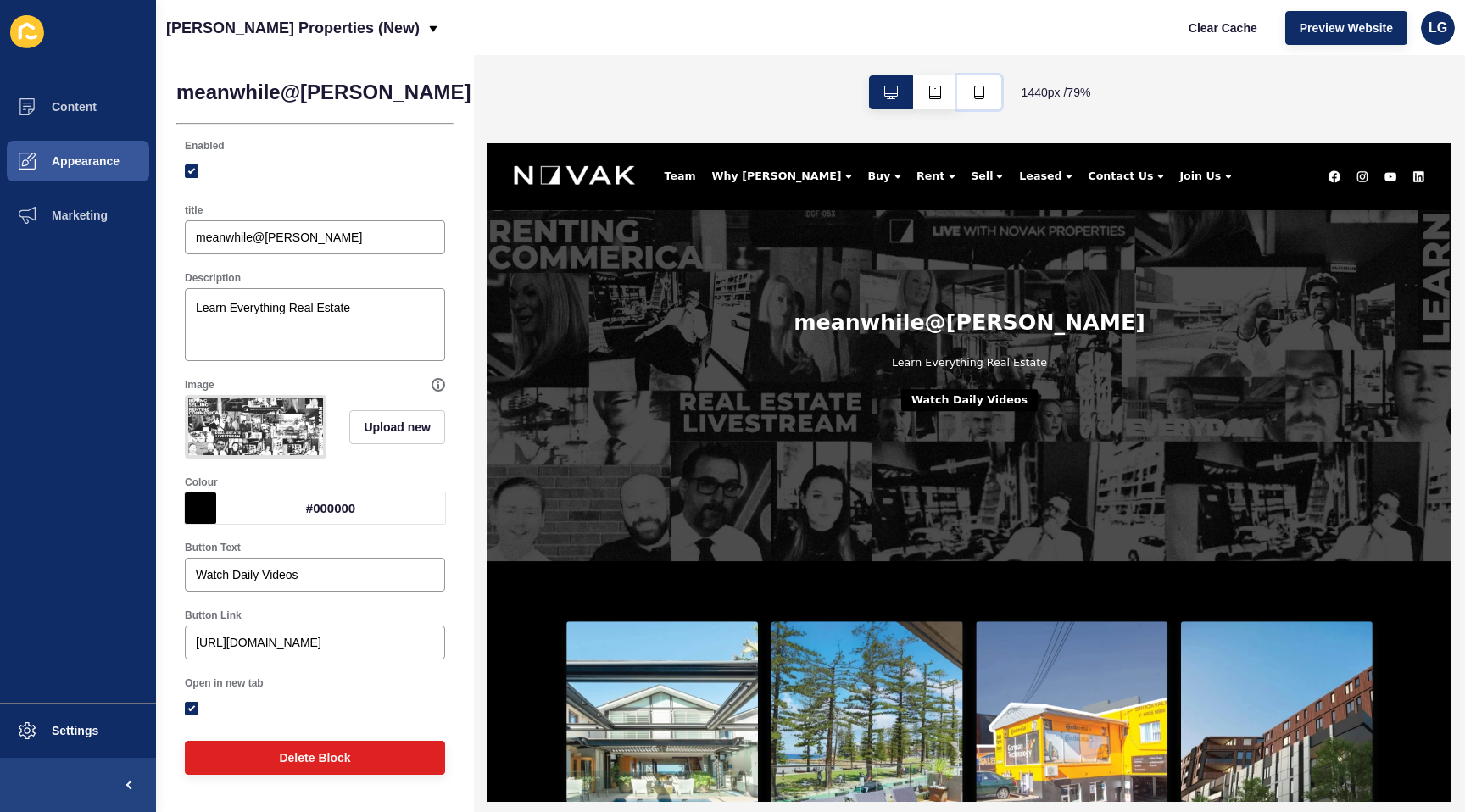
drag, startPoint x: 970, startPoint y: 87, endPoint x: 996, endPoint y: 116, distance: 38.9
click at [973, 87] on icon "button" at bounding box center [979, 92] width 13 height 13
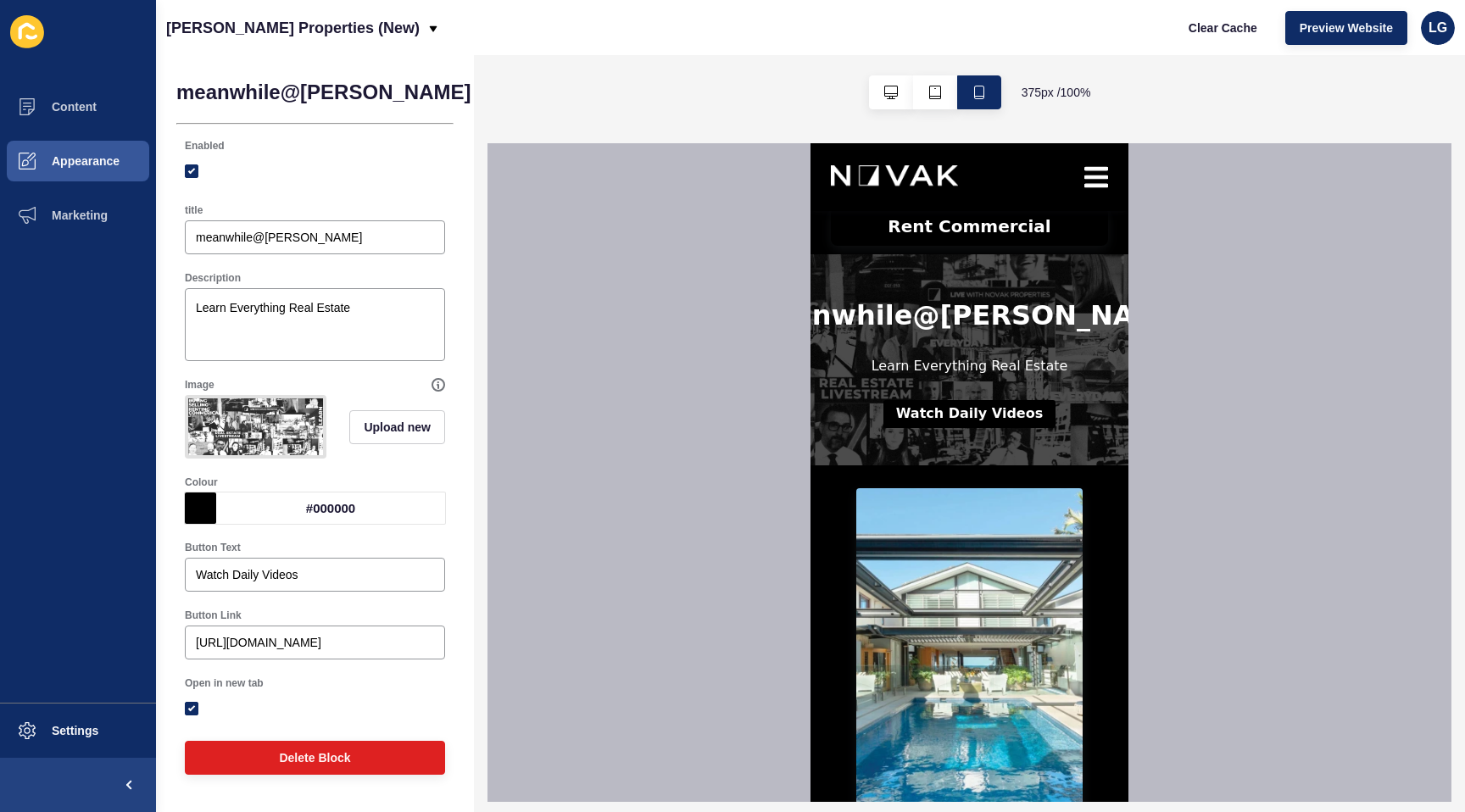
scroll to position [576, 0]
click at [997, 416] on button "Watch Daily Videos" at bounding box center [970, 413] width 173 height 28
click at [84, 155] on span "Appearance" at bounding box center [58, 161] width 122 height 13
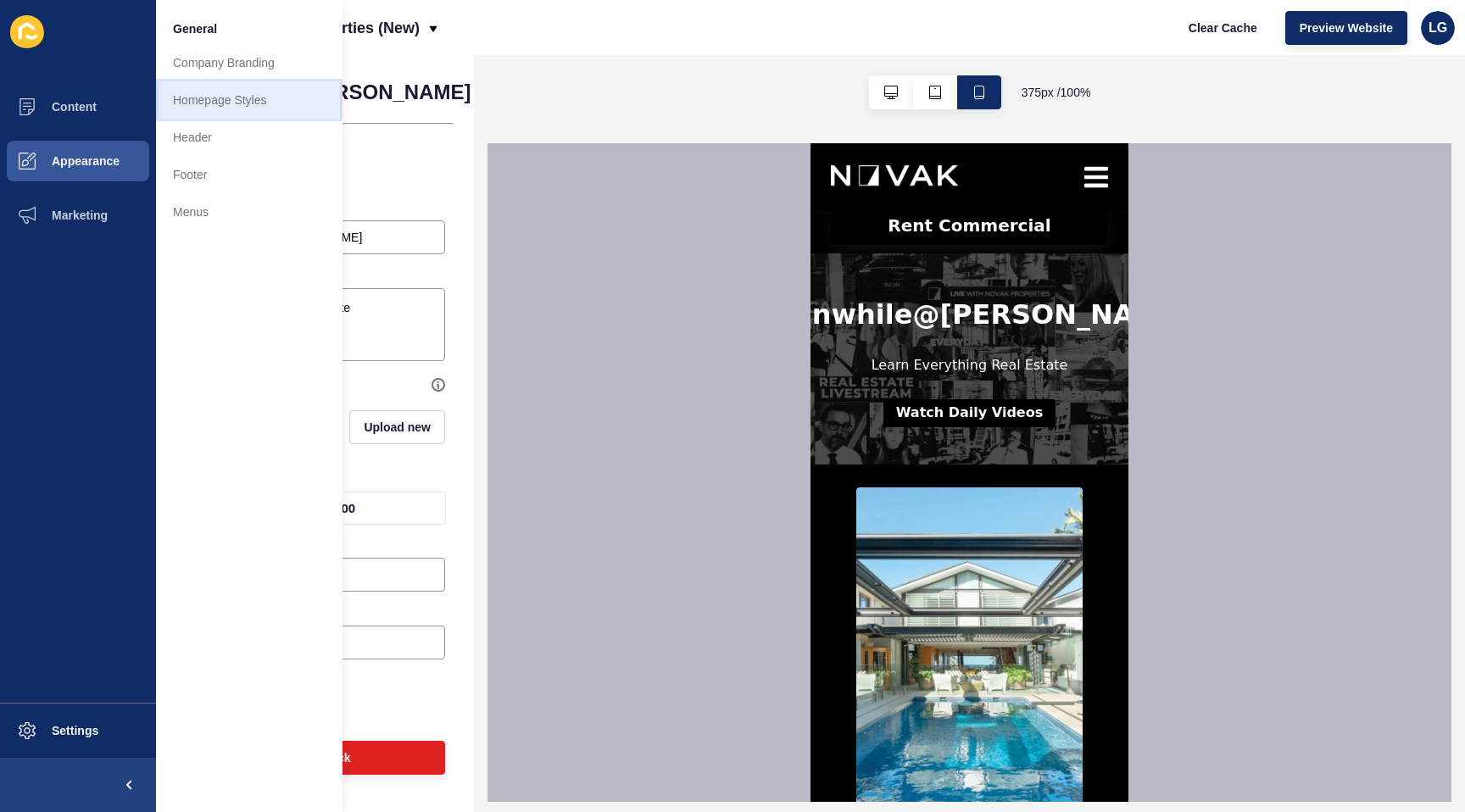
click at [220, 104] on link "Homepage Styles" at bounding box center [249, 100] width 187 height 37
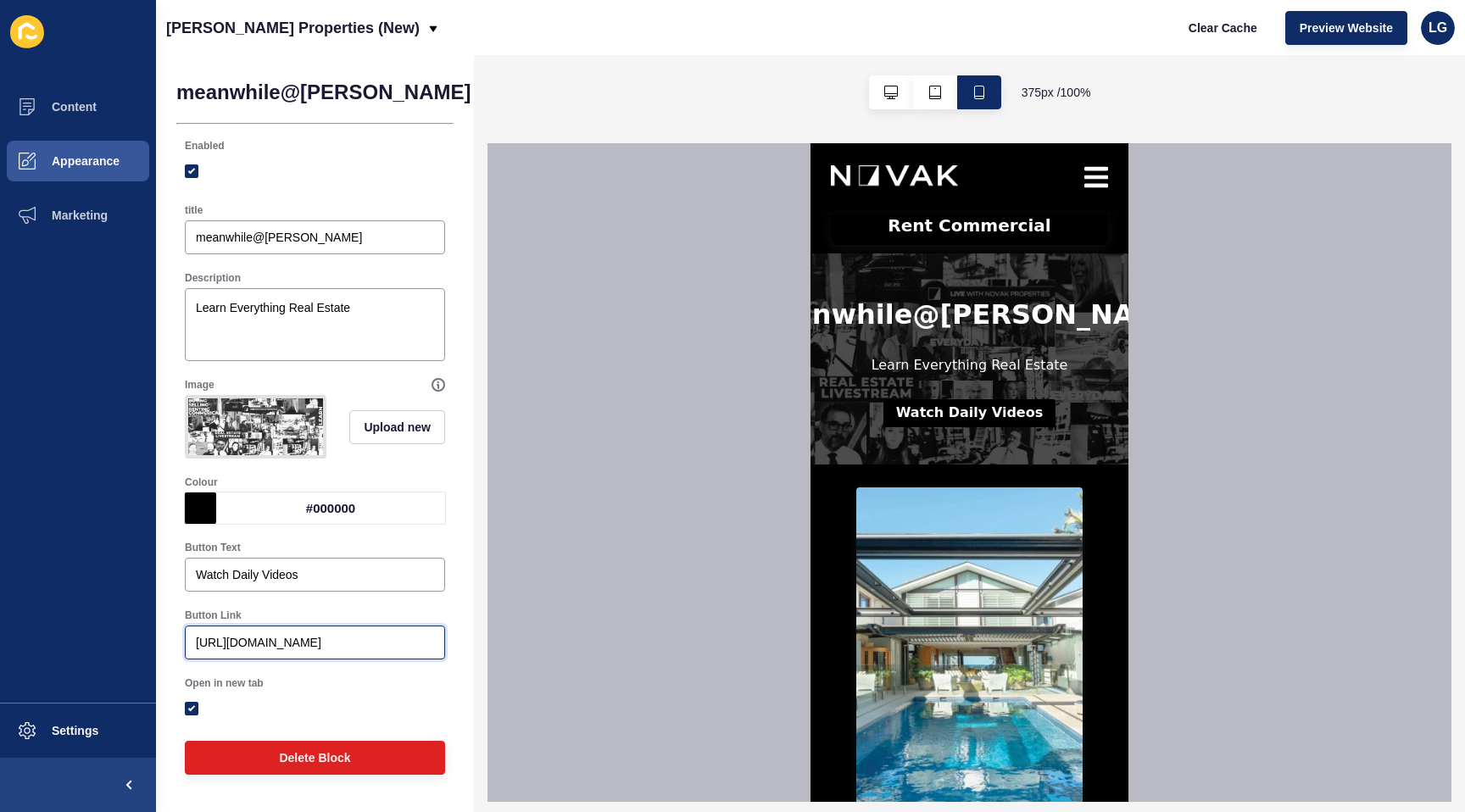
scroll to position [0, 28]
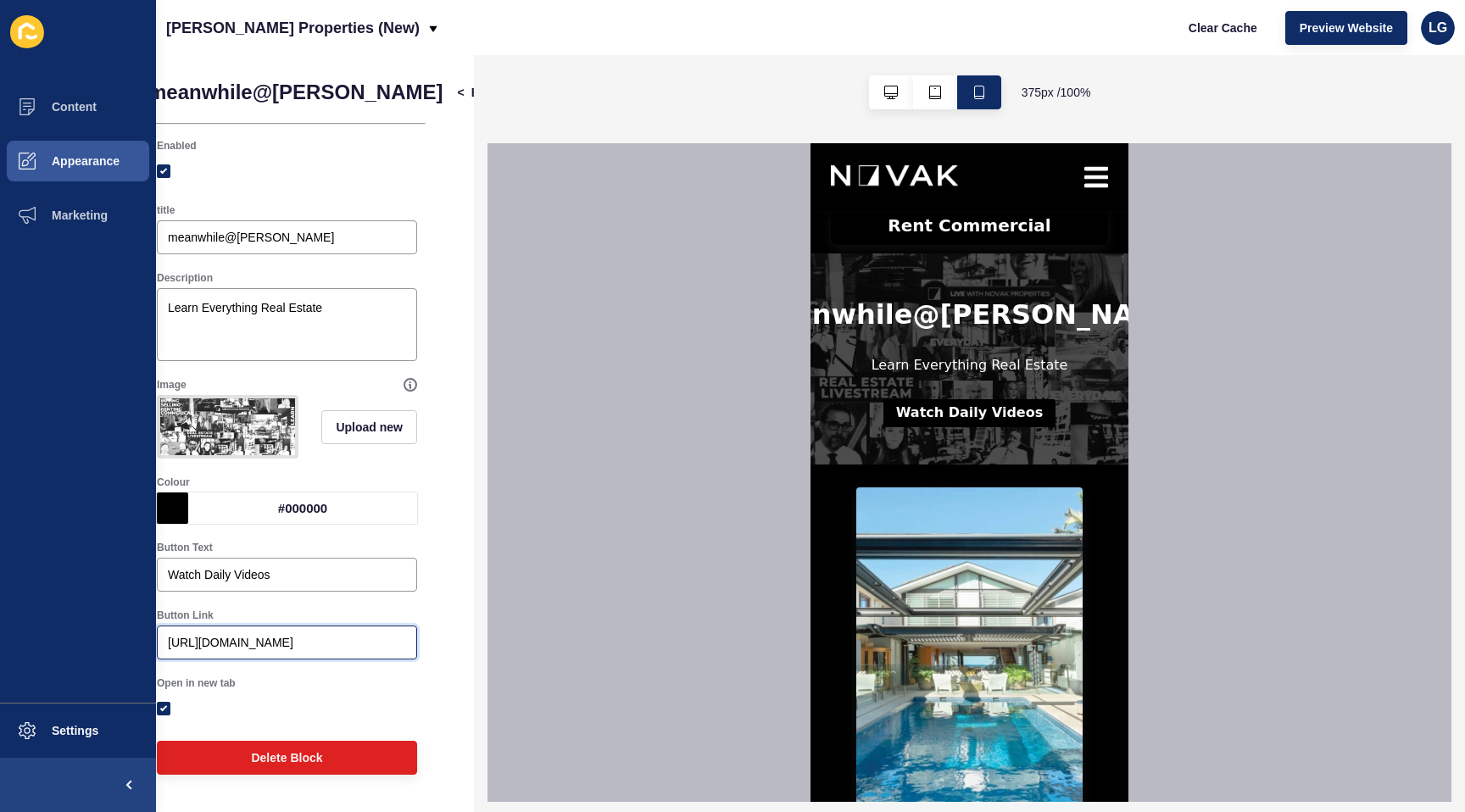
drag, startPoint x: 286, startPoint y: 647, endPoint x: 555, endPoint y: 642, distance: 269.0
click at [555, 642] on div "meanwhile@novak < Back Save Enabled title meanwhile@novak Description Learn Eve…" at bounding box center [810, 433] width 1309 height 757
click at [95, 105] on span "Content" at bounding box center [47, 107] width 100 height 13
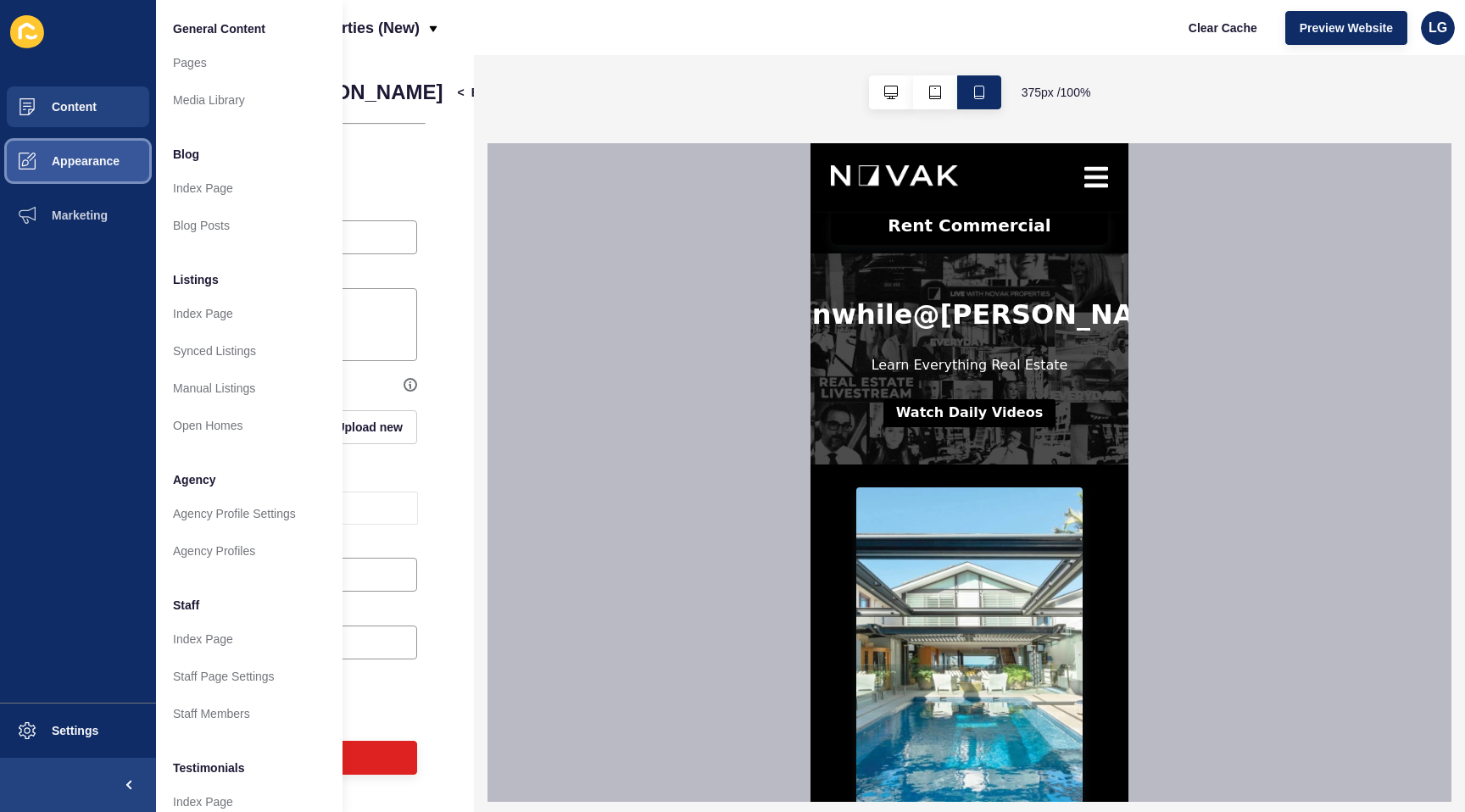
click at [93, 168] on button "Appearance" at bounding box center [77, 161] width 156 height 54
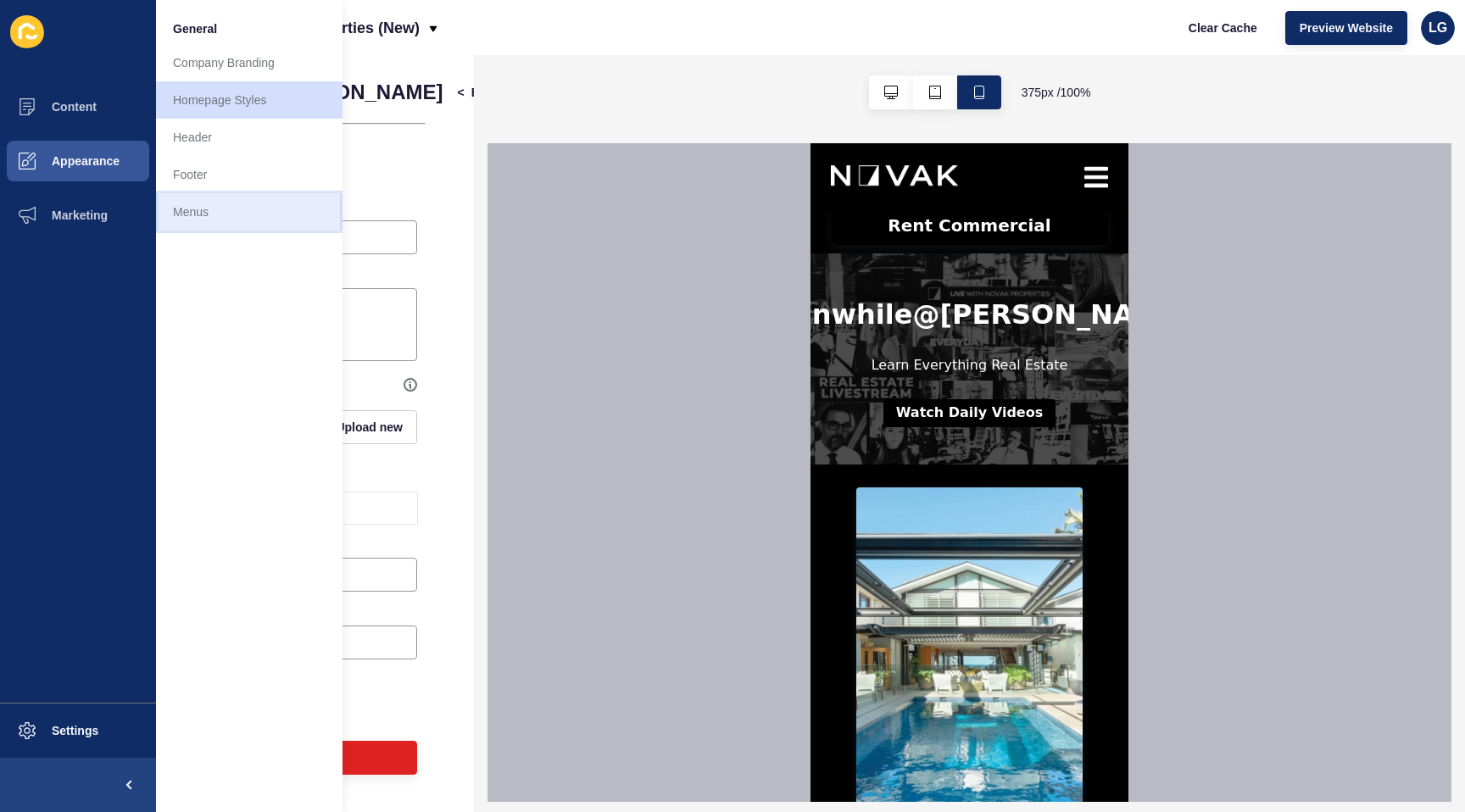
click at [212, 206] on link "Menus" at bounding box center [249, 212] width 187 height 37
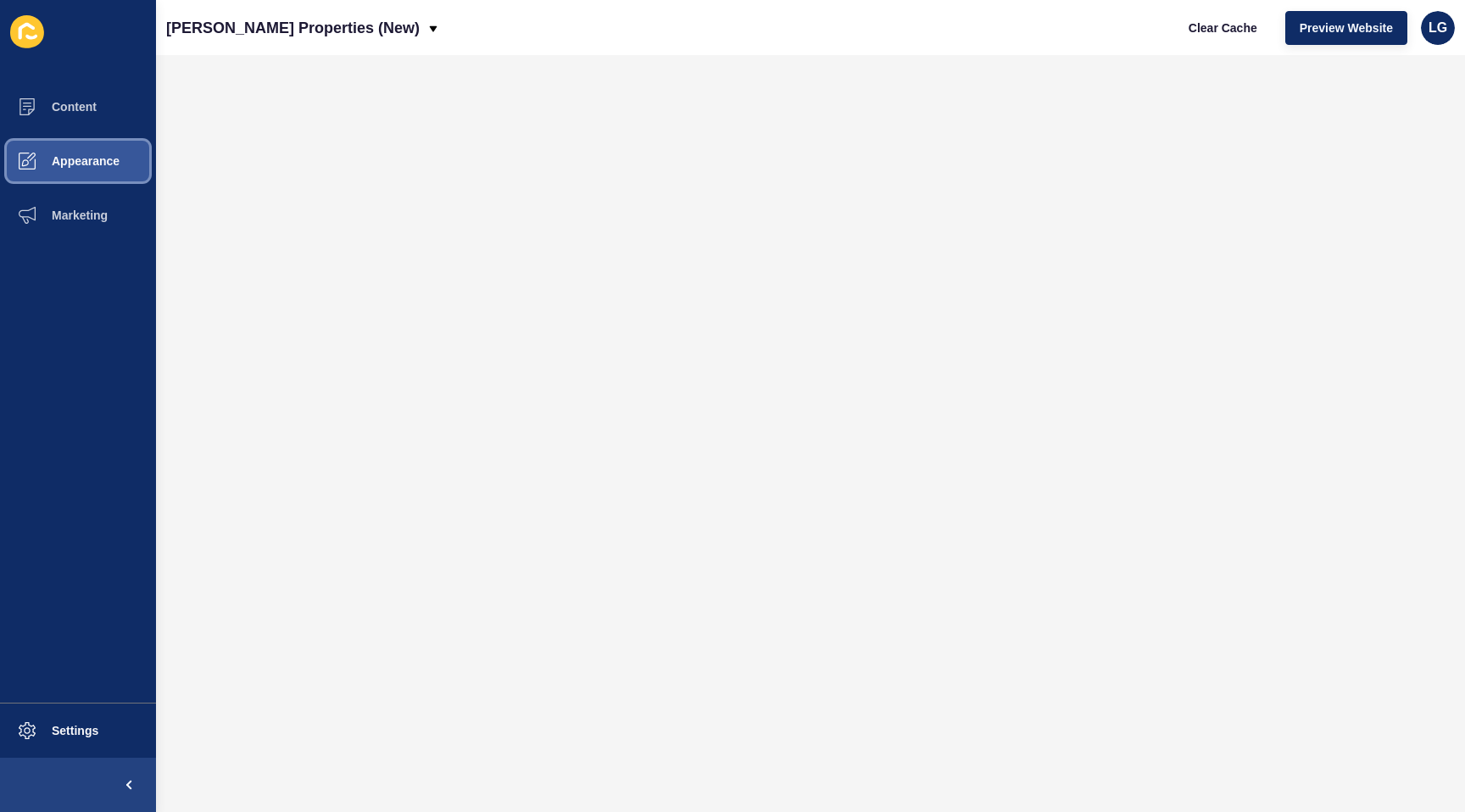
click at [74, 161] on span "Appearance" at bounding box center [58, 161] width 122 height 13
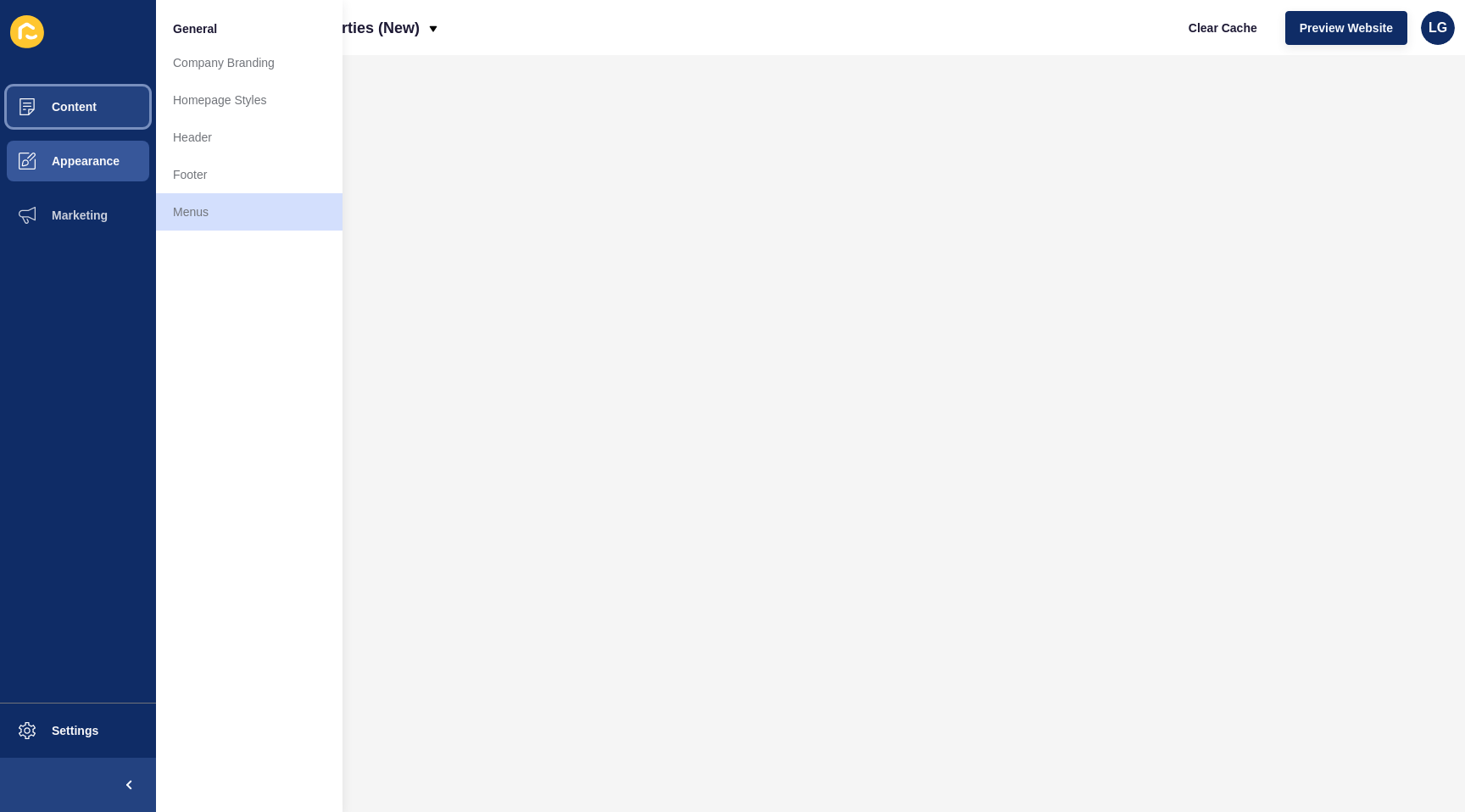
click at [101, 108] on button "Content" at bounding box center [77, 107] width 156 height 54
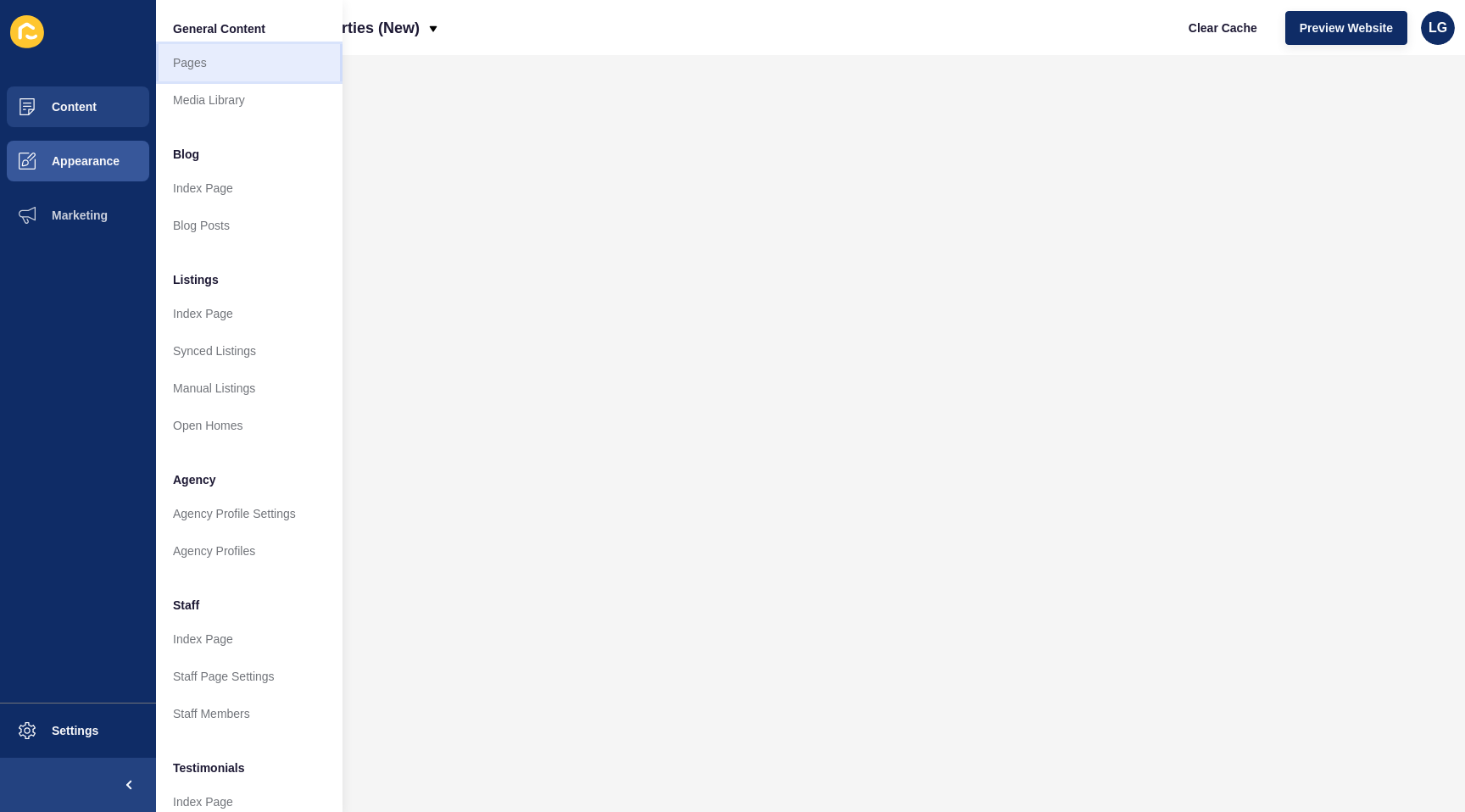
click at [204, 68] on link "Pages" at bounding box center [249, 63] width 187 height 37
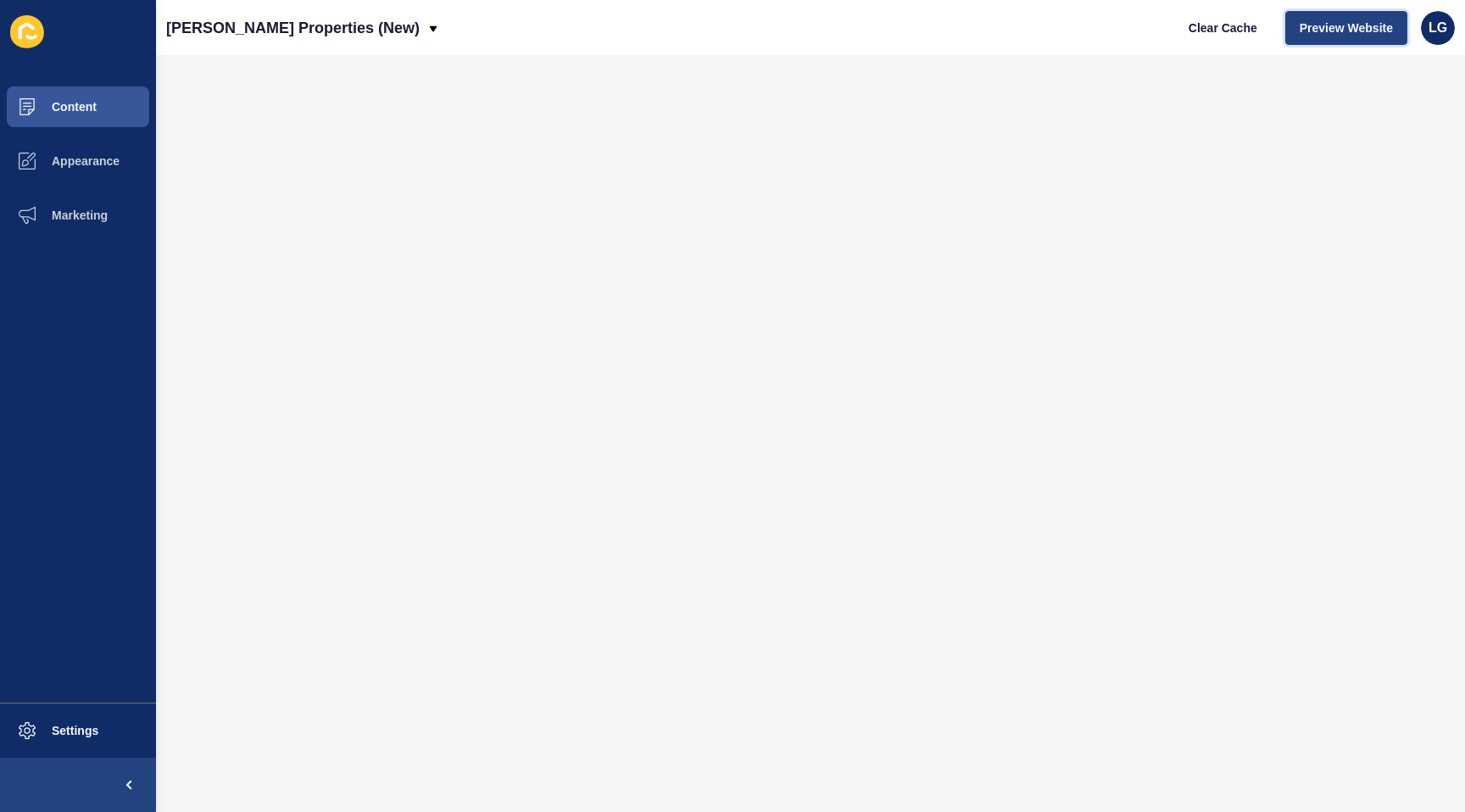
click at [1320, 26] on span "Preview Website" at bounding box center [1347, 28] width 93 height 17
click at [64, 159] on span "Appearance" at bounding box center [58, 161] width 122 height 13
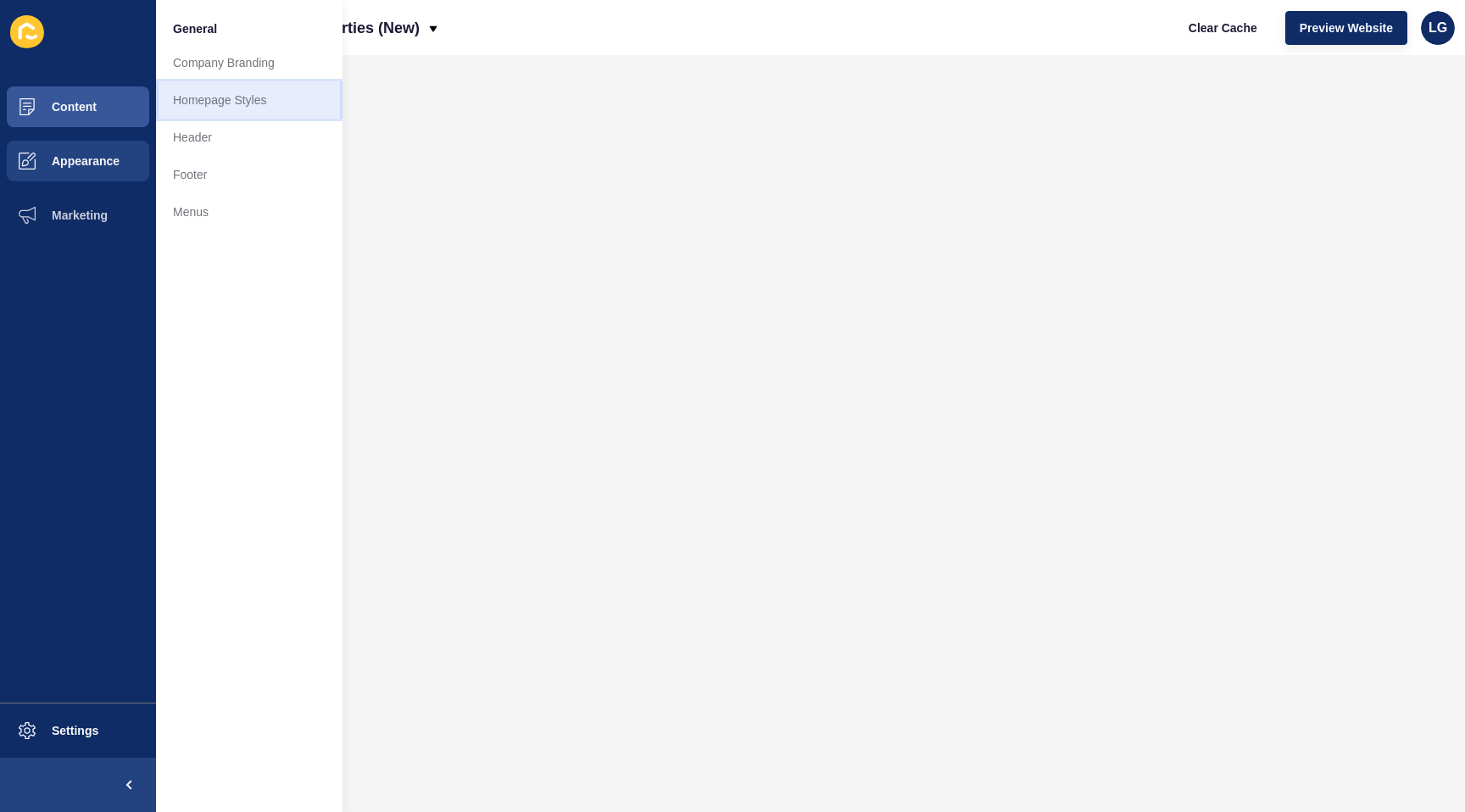
click at [203, 100] on link "Homepage Styles" at bounding box center [249, 100] width 187 height 37
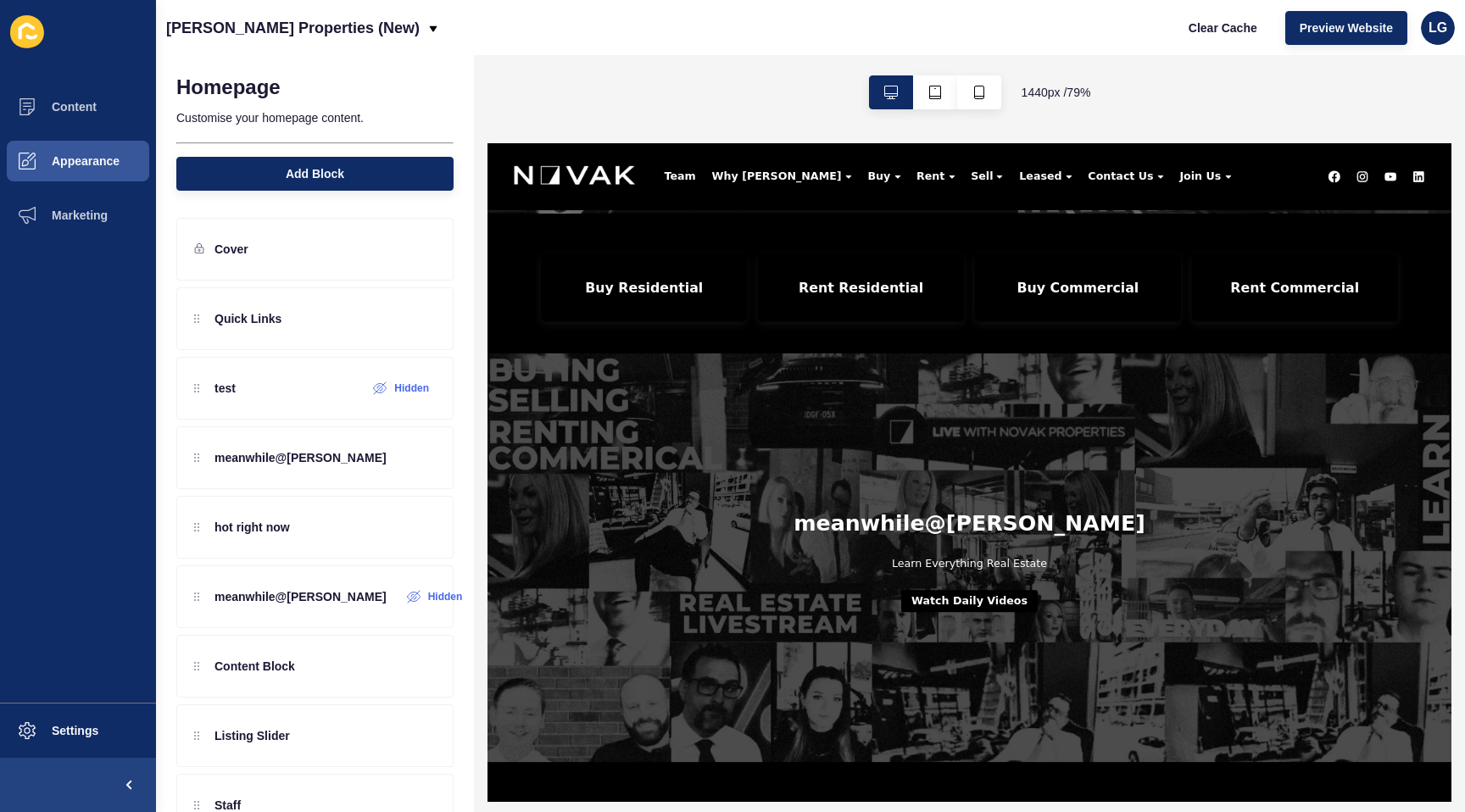
scroll to position [543, 0]
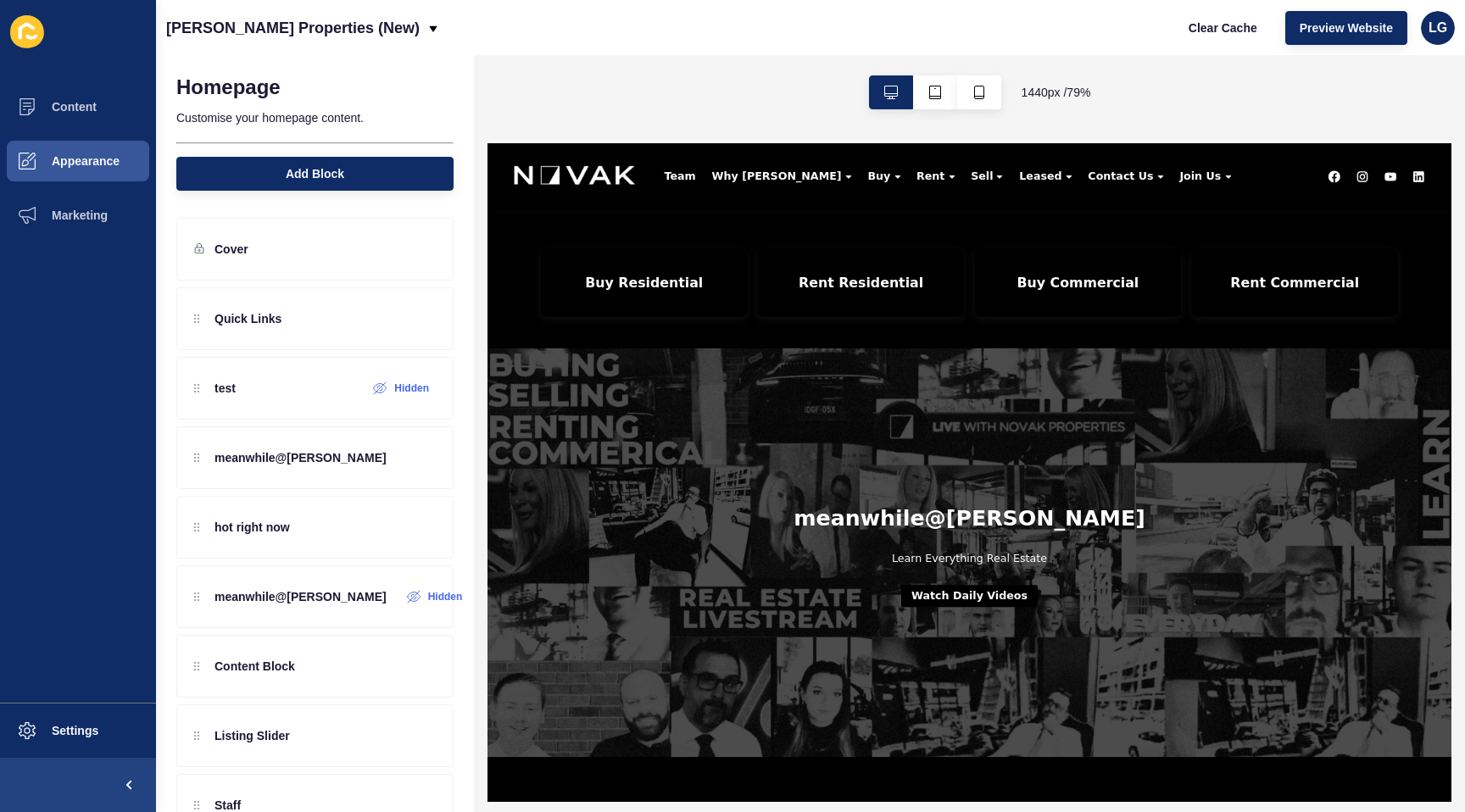
click at [1076, 728] on button "Watch Daily Videos" at bounding box center [1098, 716] width 173 height 28
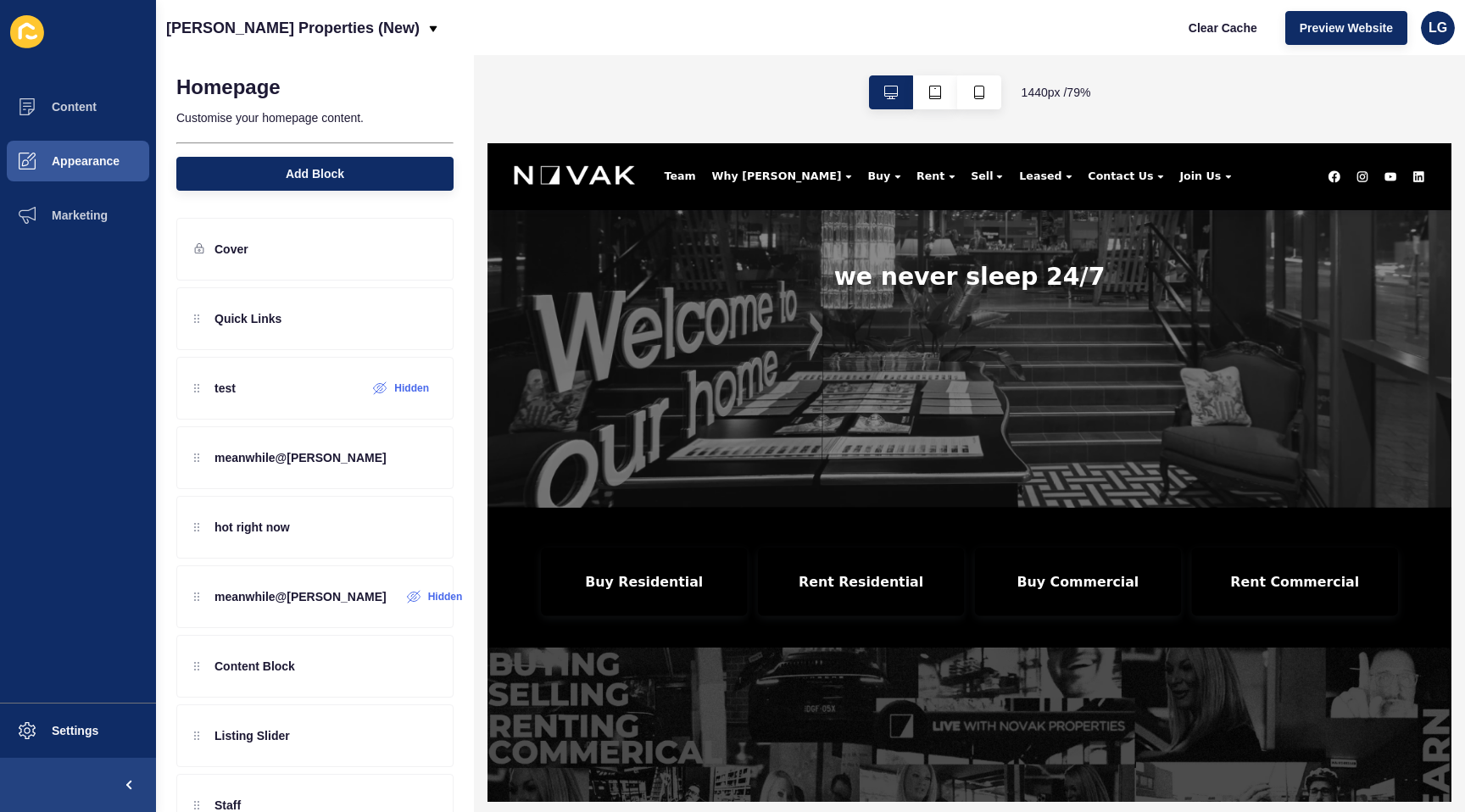
scroll to position [0, 0]
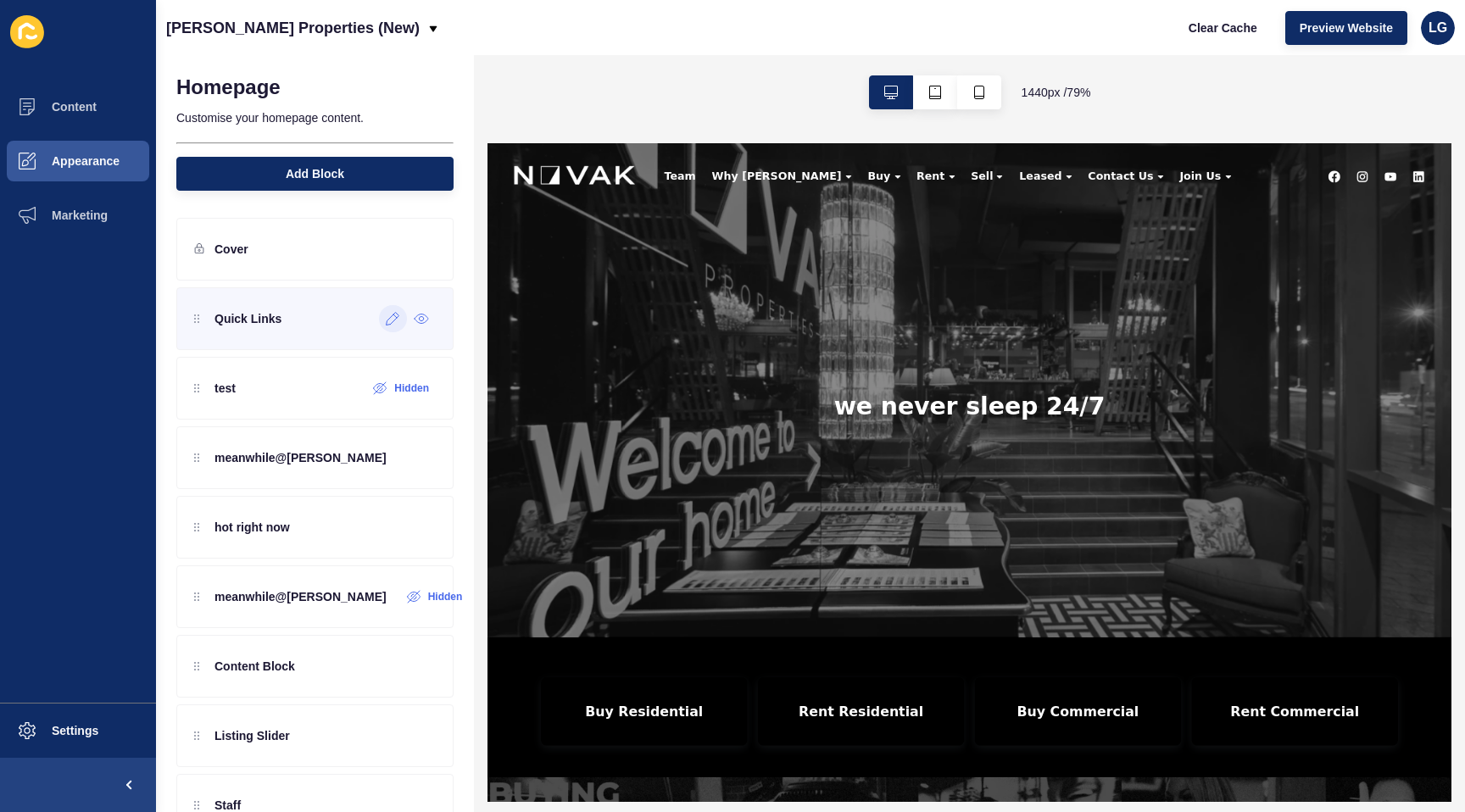
click at [382, 322] on div at bounding box center [392, 318] width 28 height 28
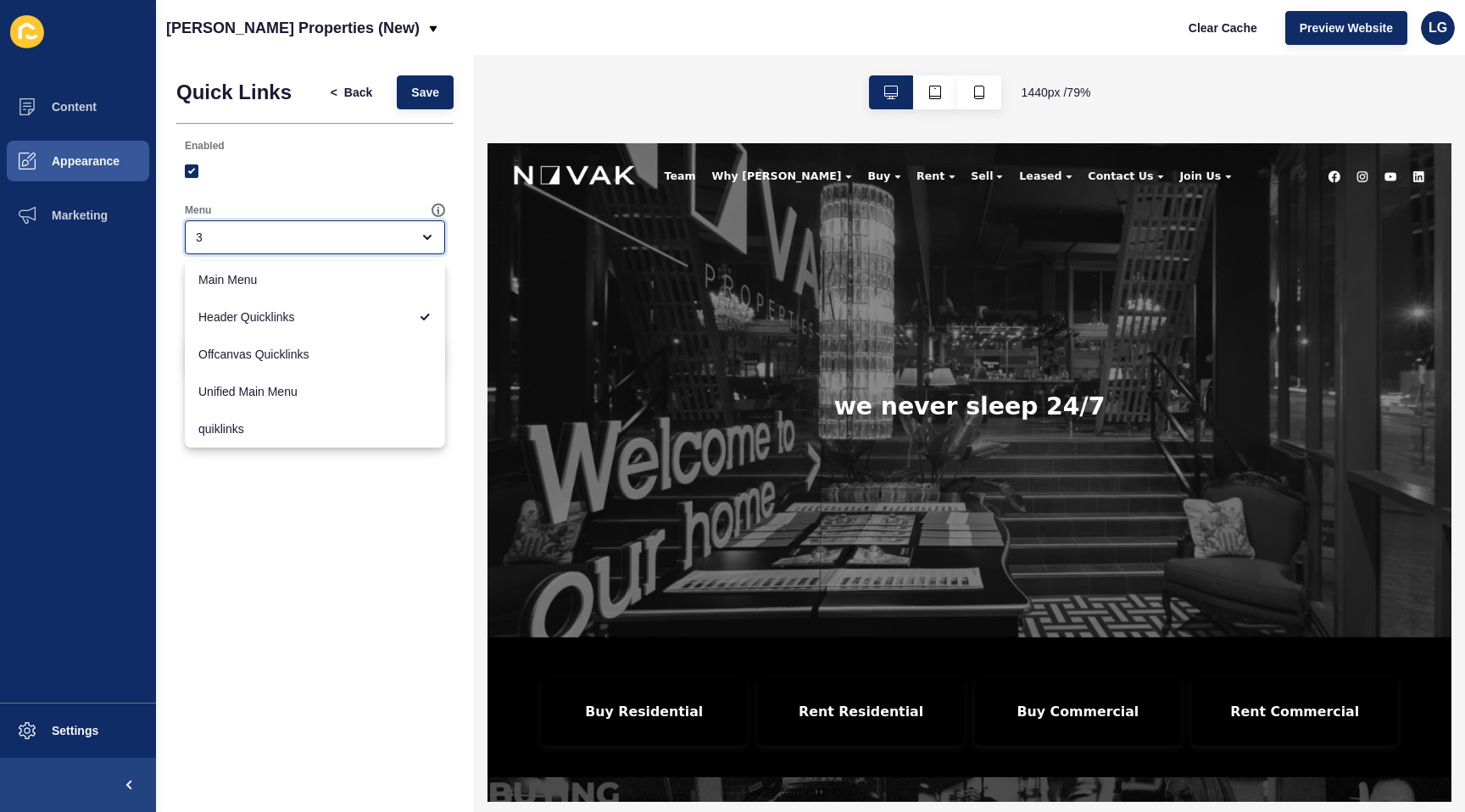
click at [315, 236] on div "3" at bounding box center [302, 237] width 214 height 17
click at [273, 619] on div "Quick Links < Back Save Enabled Menu 3 Background Colour Grey Delete Block" at bounding box center [315, 433] width 318 height 757
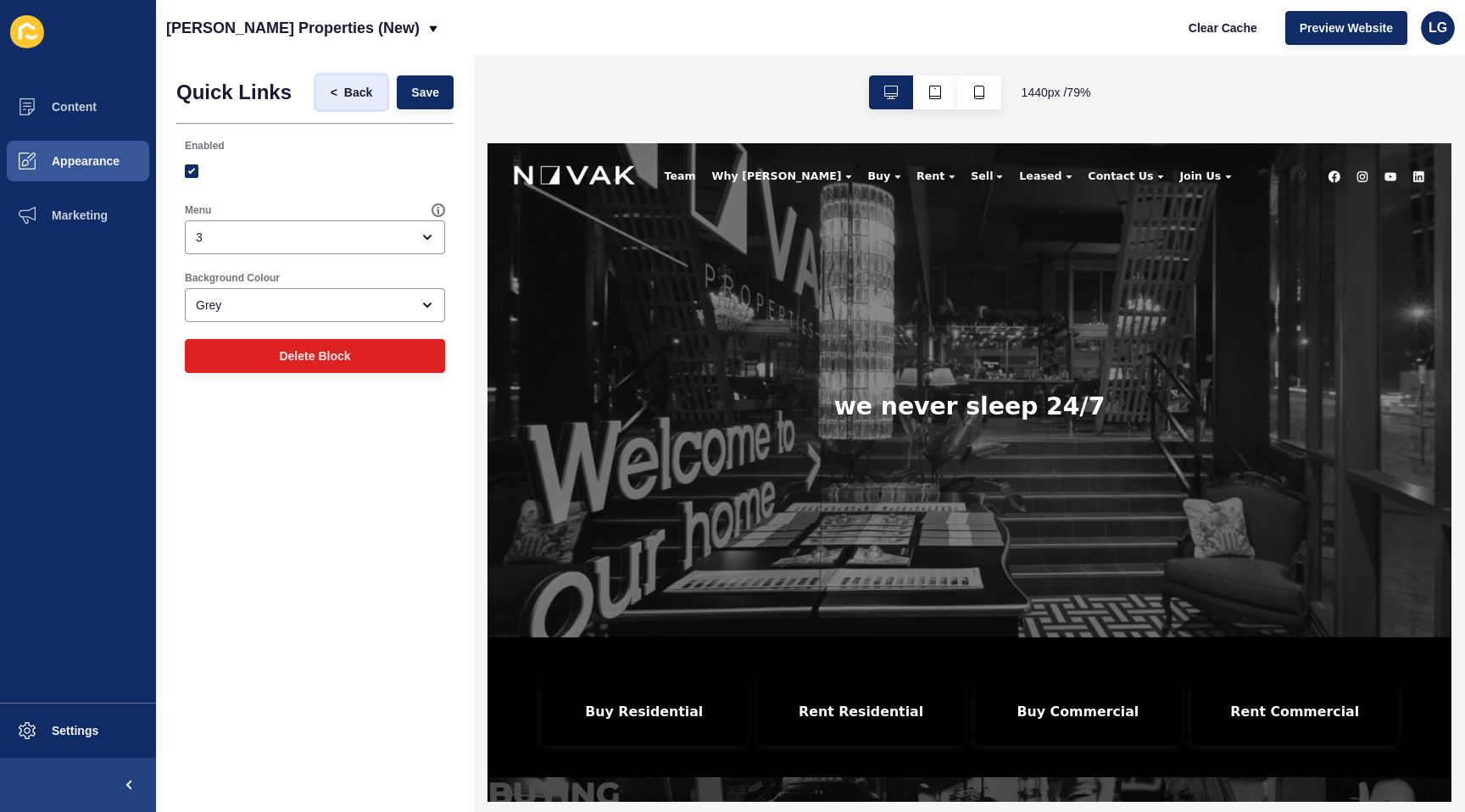
click at [360, 92] on span "Back" at bounding box center [358, 92] width 28 height 17
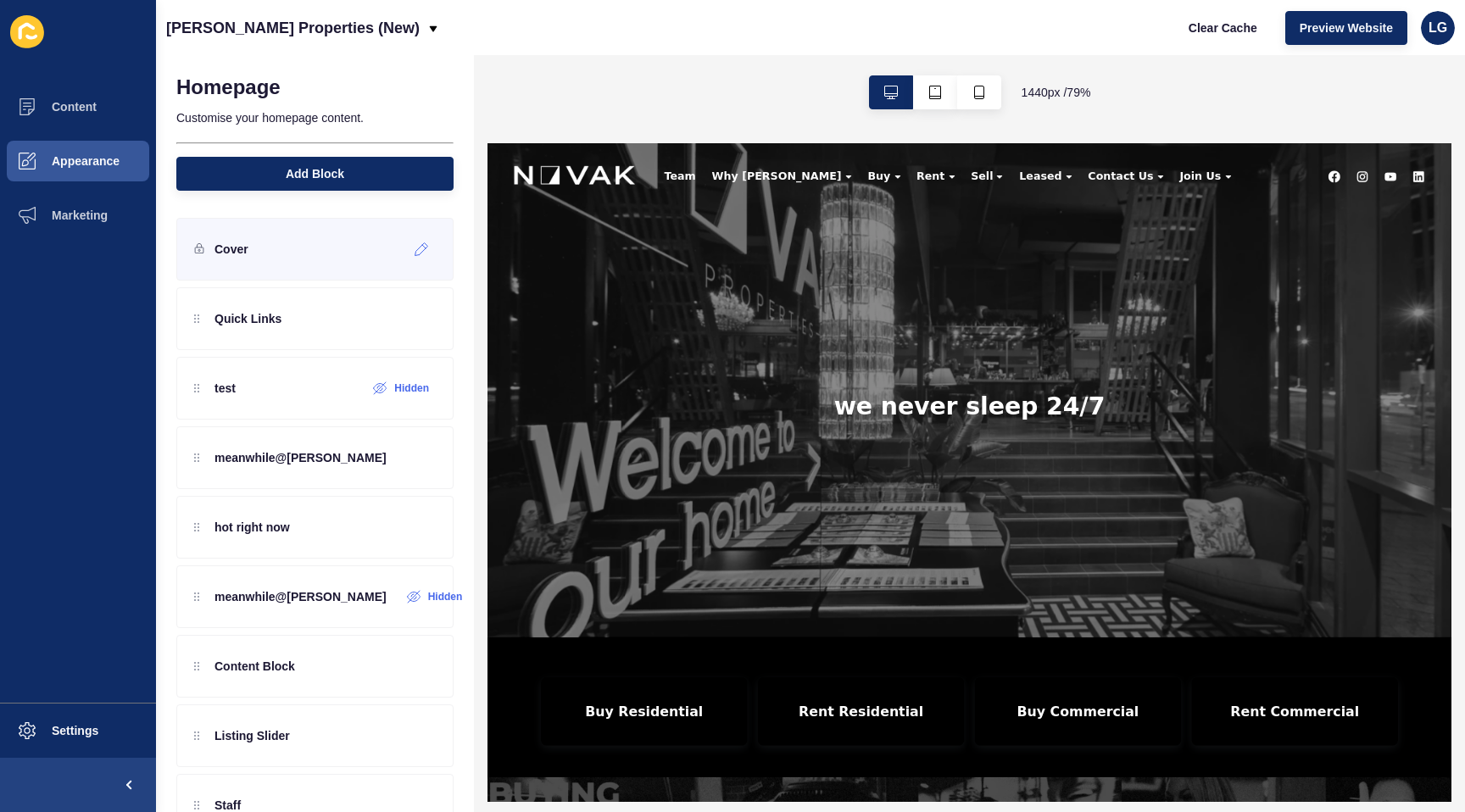
click at [266, 241] on div "Cover" at bounding box center [315, 249] width 278 height 63
click at [418, 245] on icon at bounding box center [422, 249] width 14 height 13
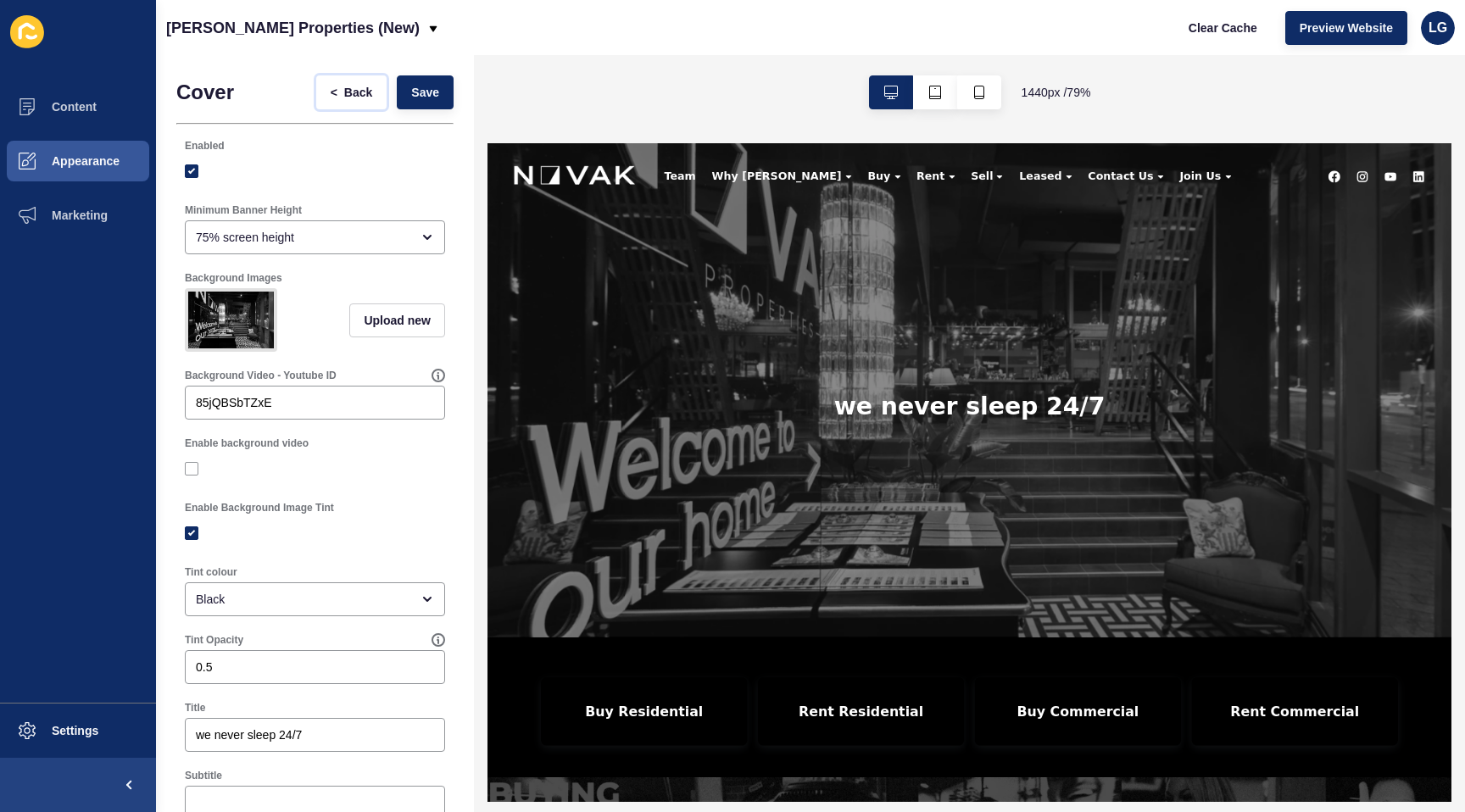
click at [358, 94] on span "Back" at bounding box center [358, 92] width 28 height 17
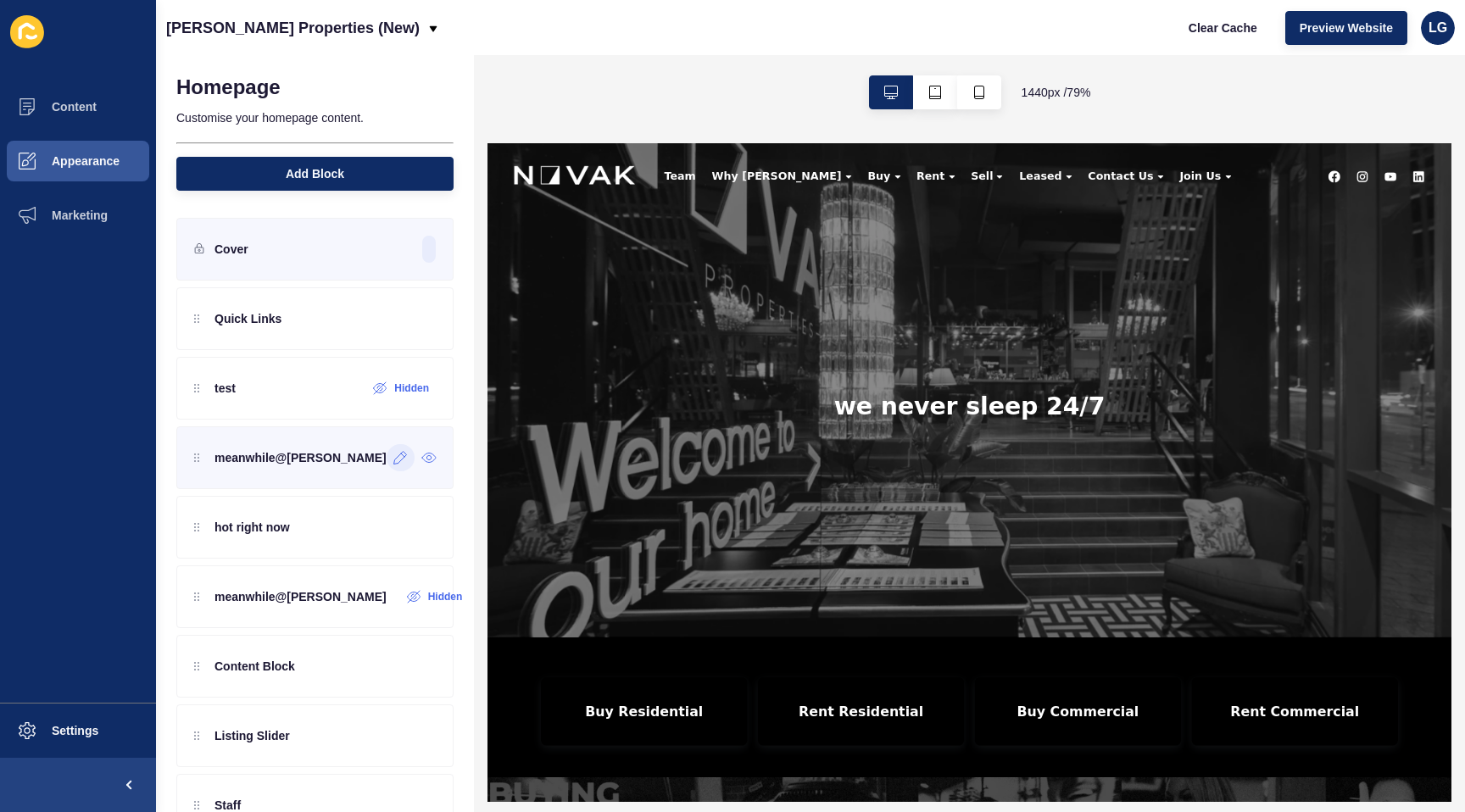
click at [391, 466] on div at bounding box center [400, 458] width 28 height 28
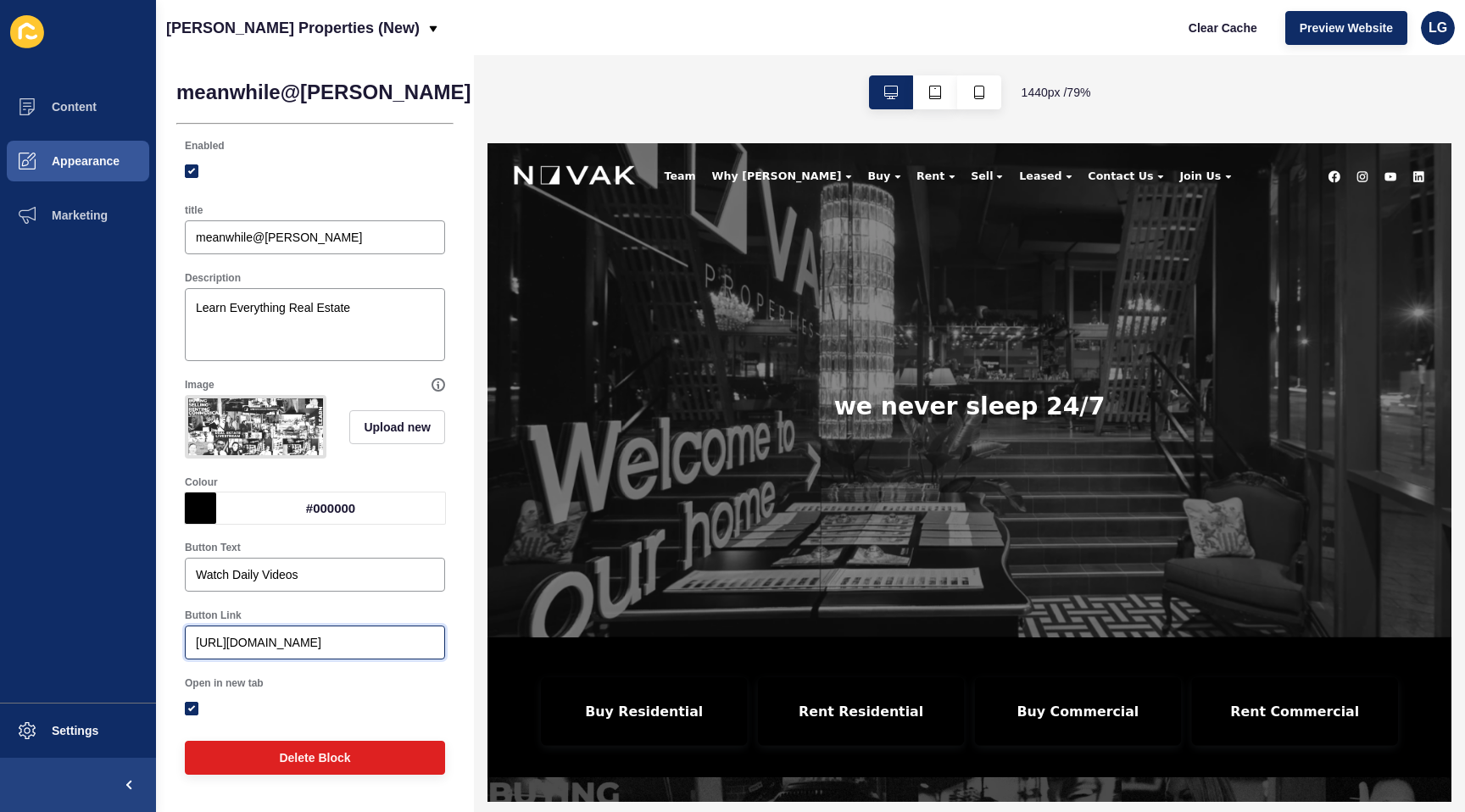
click at [255, 642] on input "http://3eafe06e-6b47-11f0-98a5-86fa5e6318b3.sites.au.siteloft.com/meanwhilenova…" at bounding box center [315, 642] width 238 height 17
paste input "s://novak.com.au/meanwhilenovak"
type input "https://novak.com.au/meanwhilenovak"
click at [567, 96] on span "Save" at bounding box center [580, 92] width 28 height 17
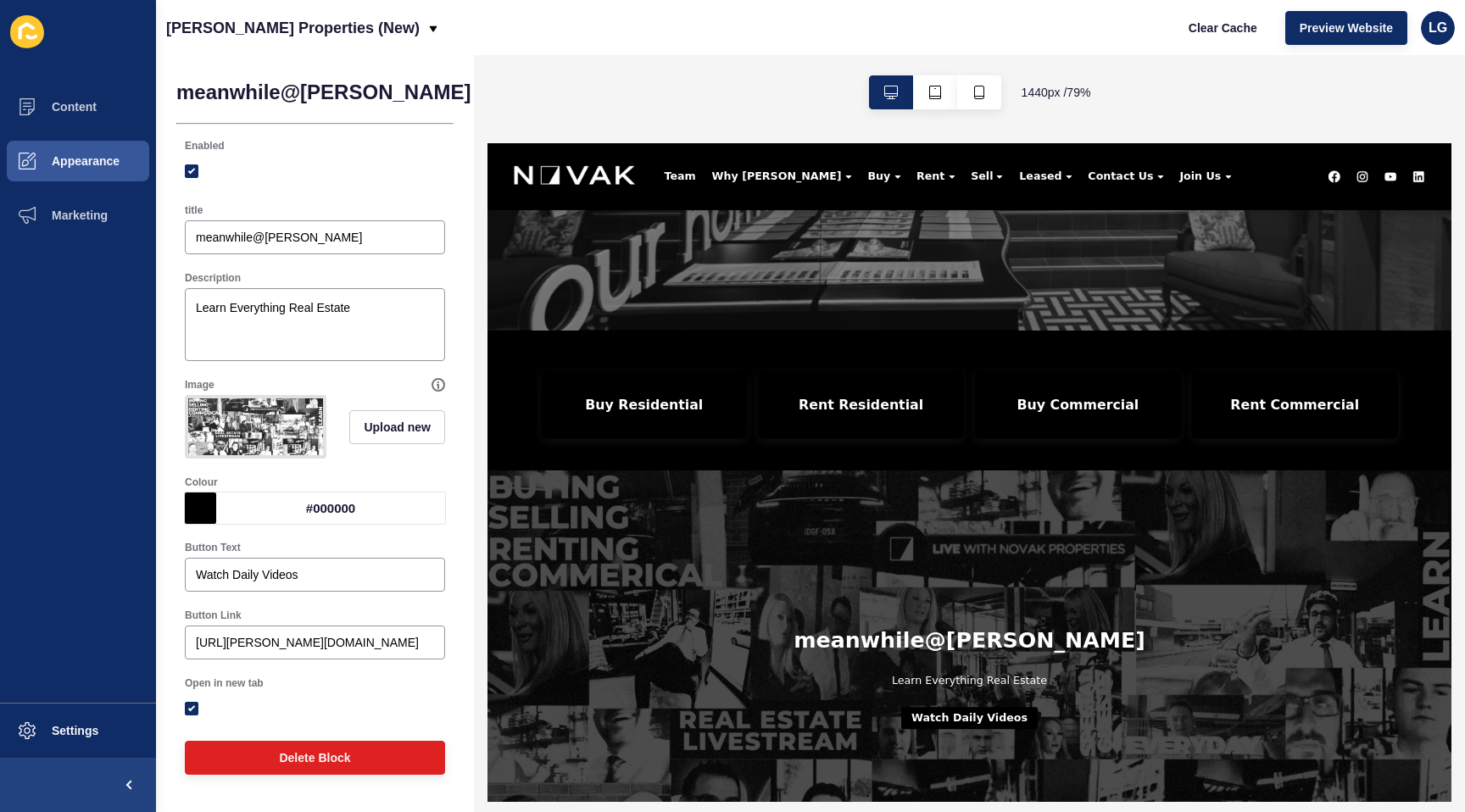
scroll to position [430, 0]
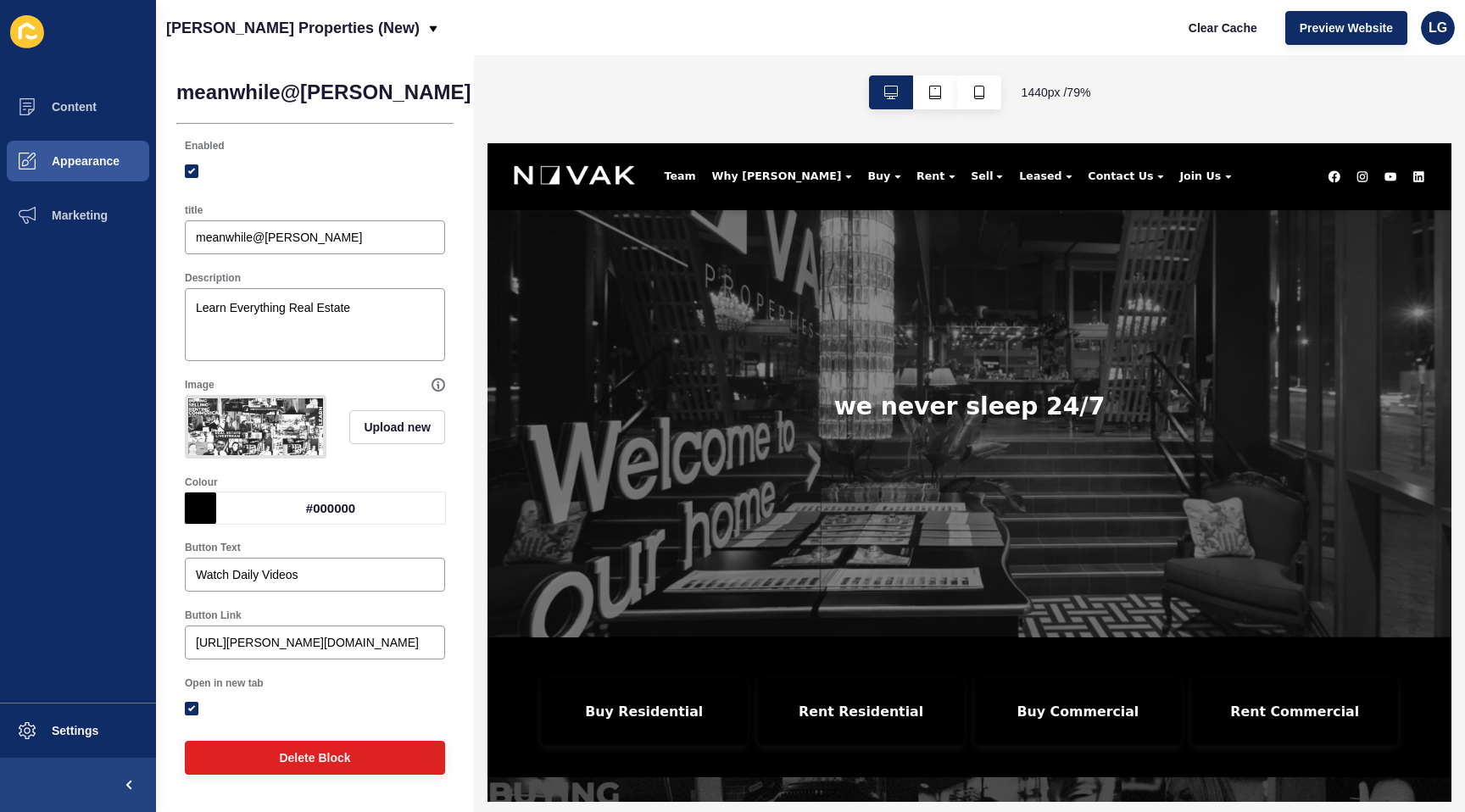
scroll to position [448, 0]
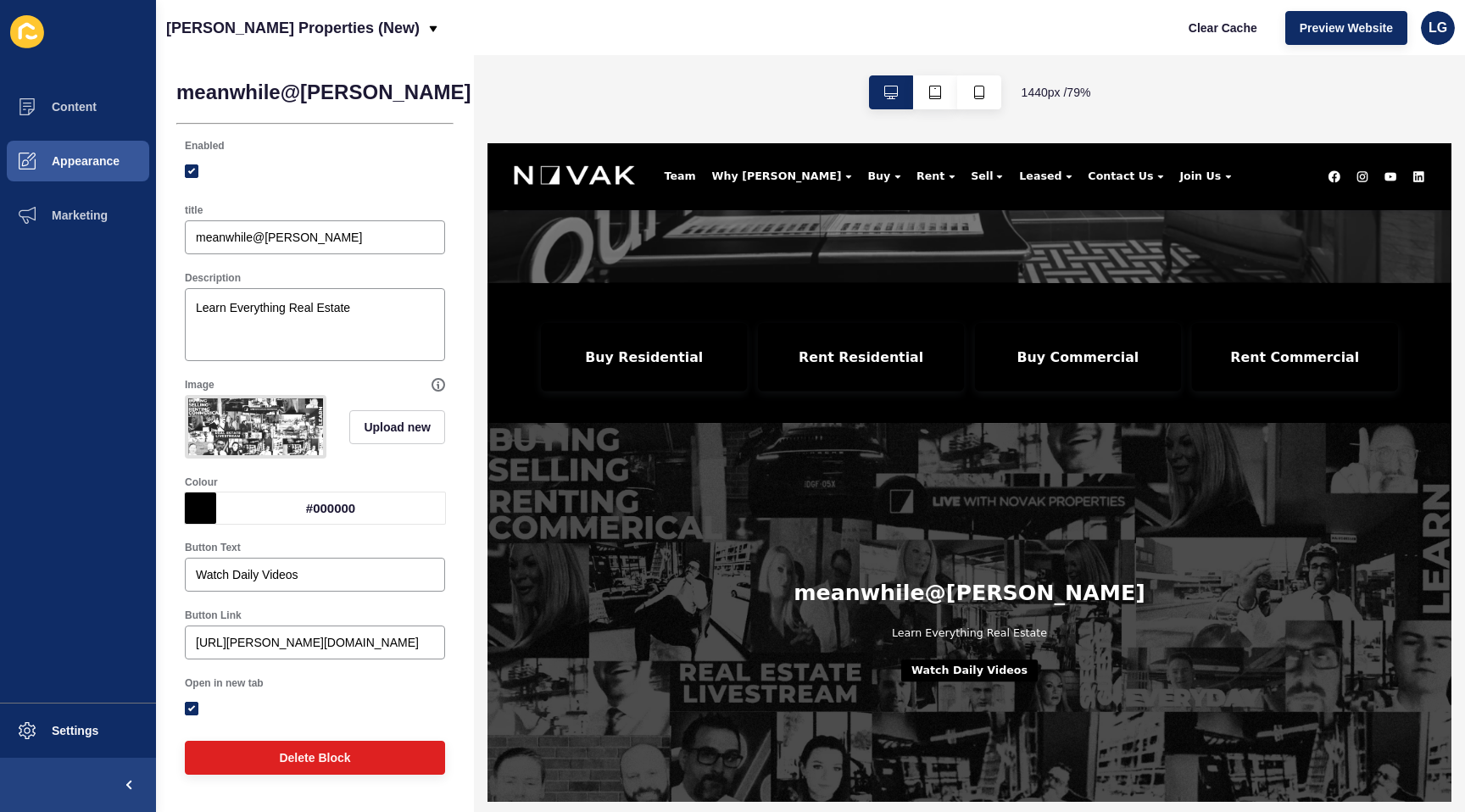
click at [1096, 811] on button "Watch Daily Videos" at bounding box center [1098, 811] width 173 height 28
drag, startPoint x: 982, startPoint y: 97, endPoint x: 240, endPoint y: 330, distance: 777.7
click at [982, 97] on icon "button" at bounding box center [978, 92] width 10 height 13
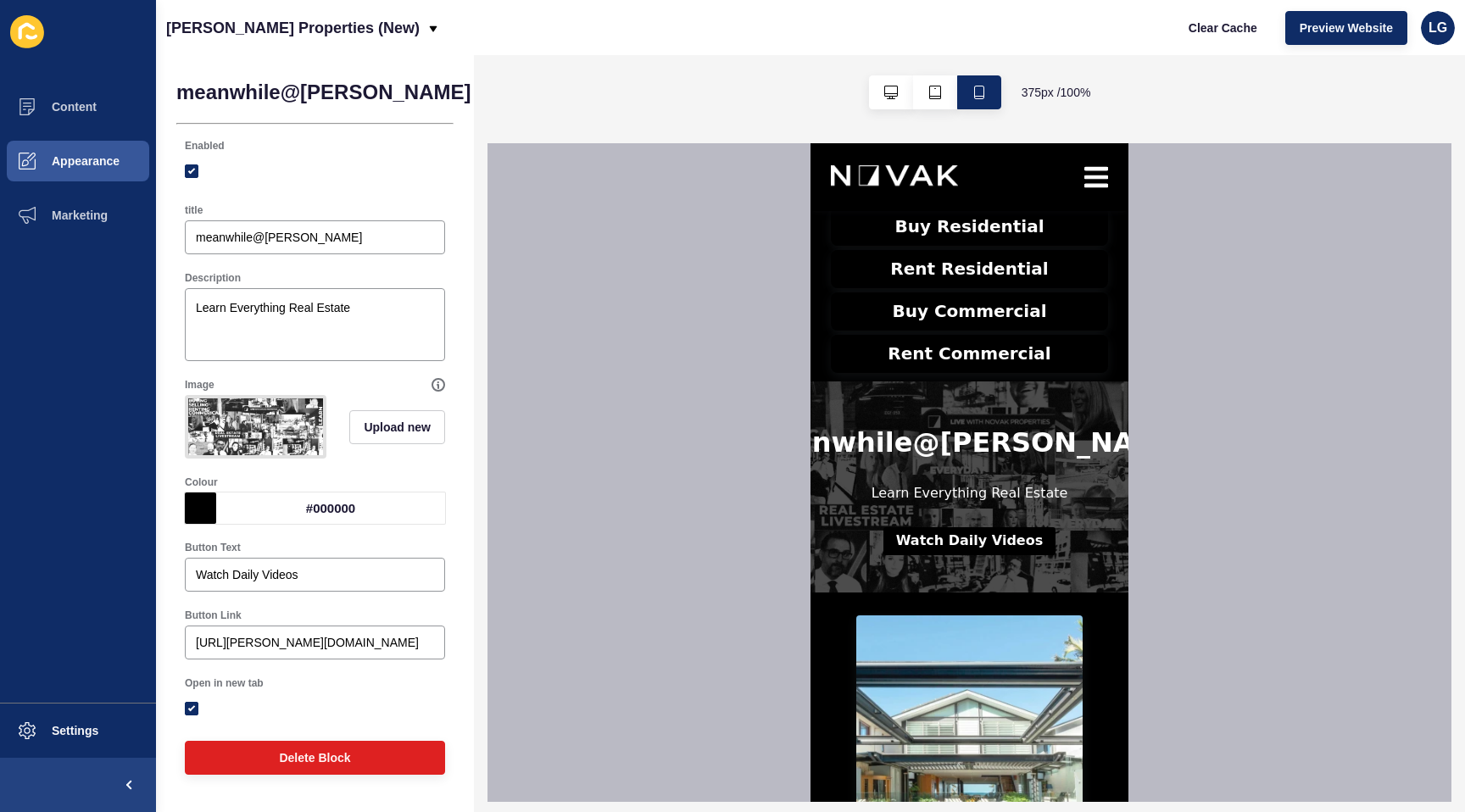
click at [978, 539] on button "Watch Daily Videos" at bounding box center [970, 541] width 173 height 28
click at [76, 100] on span "Content" at bounding box center [47, 107] width 100 height 13
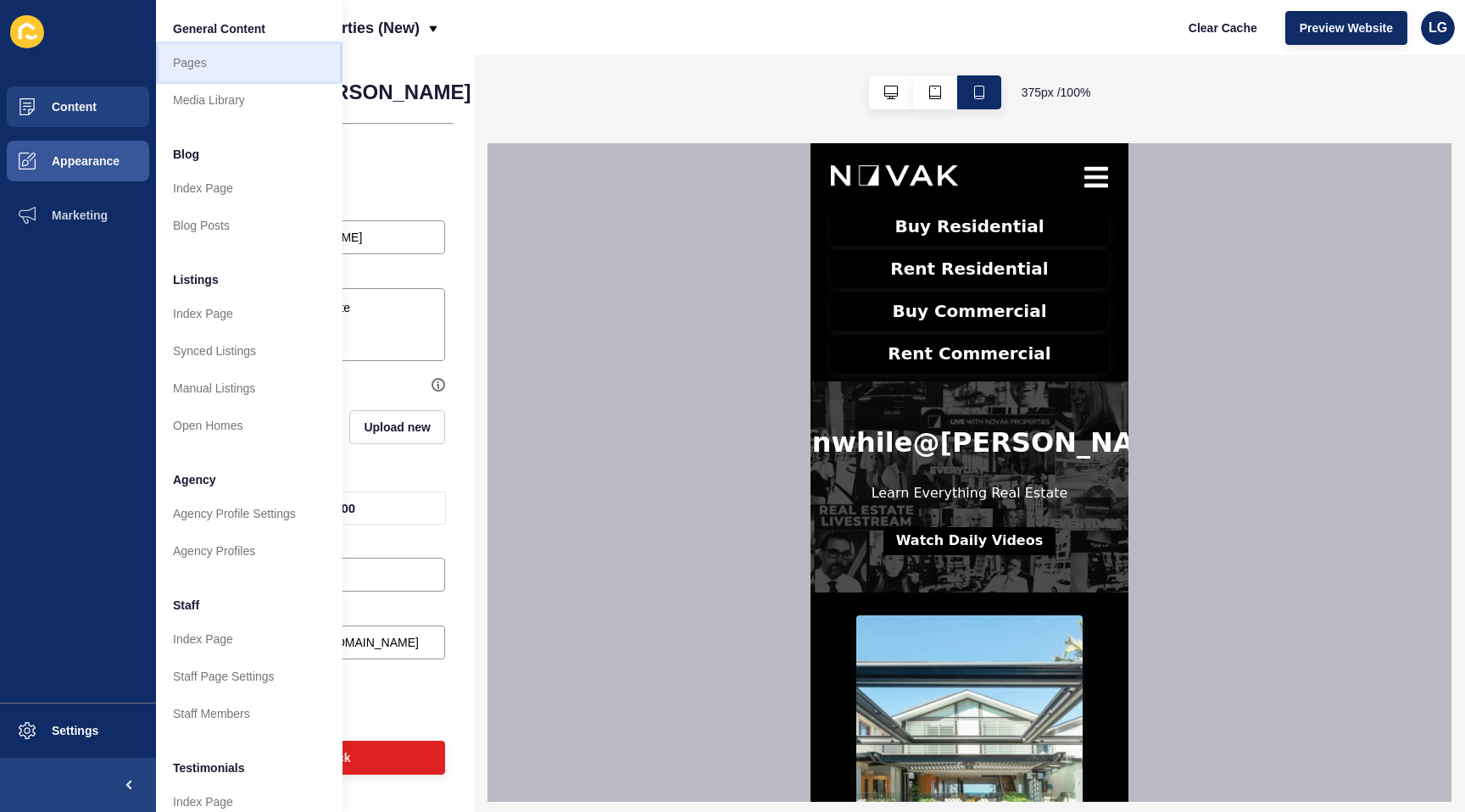
click at [214, 61] on link "Pages" at bounding box center [249, 63] width 187 height 37
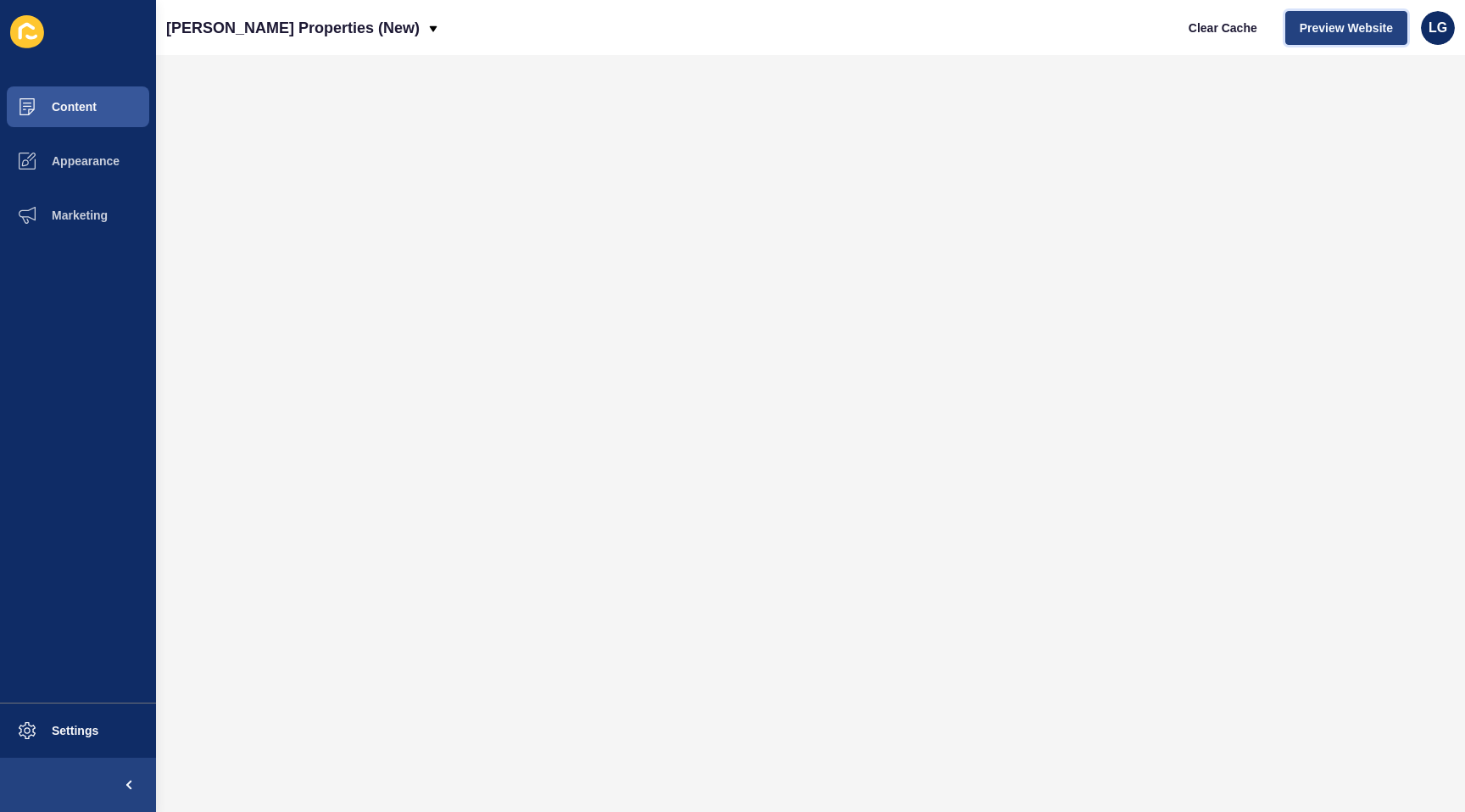
click at [1322, 24] on span "Preview Website" at bounding box center [1347, 28] width 93 height 17
click at [101, 156] on span "Appearance" at bounding box center [58, 161] width 122 height 13
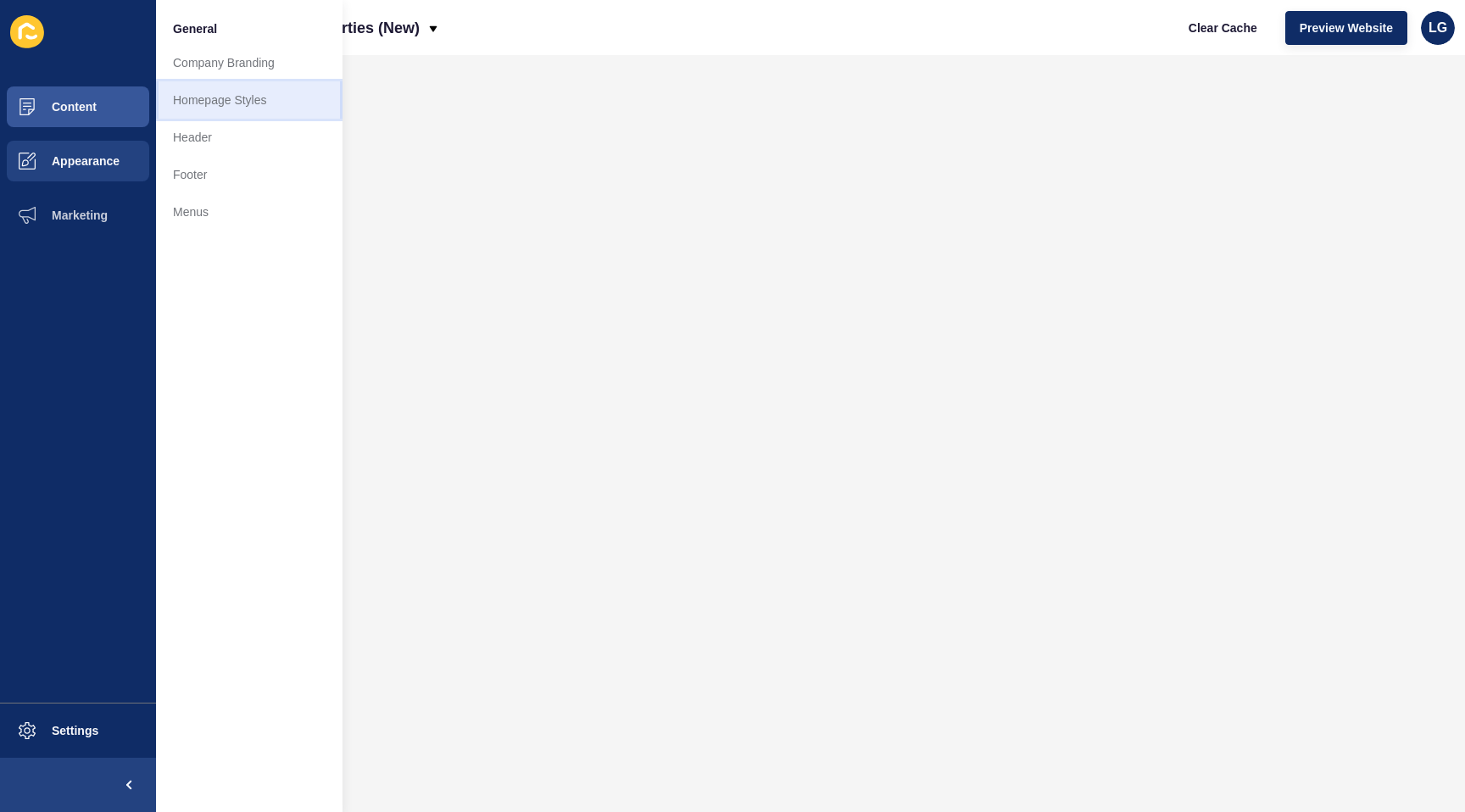
click at [250, 83] on link "Homepage Styles" at bounding box center [249, 100] width 187 height 37
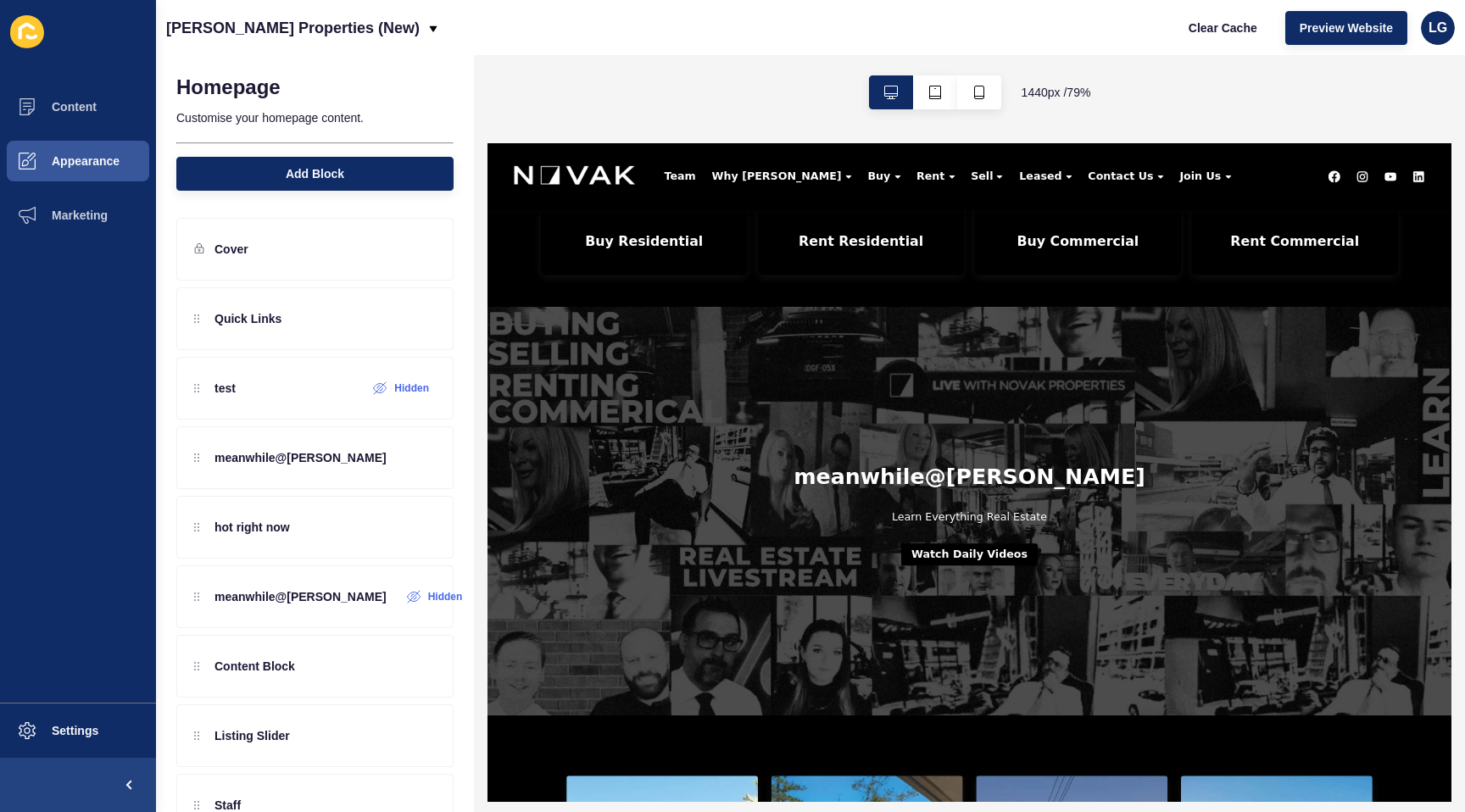
scroll to position [599, 0]
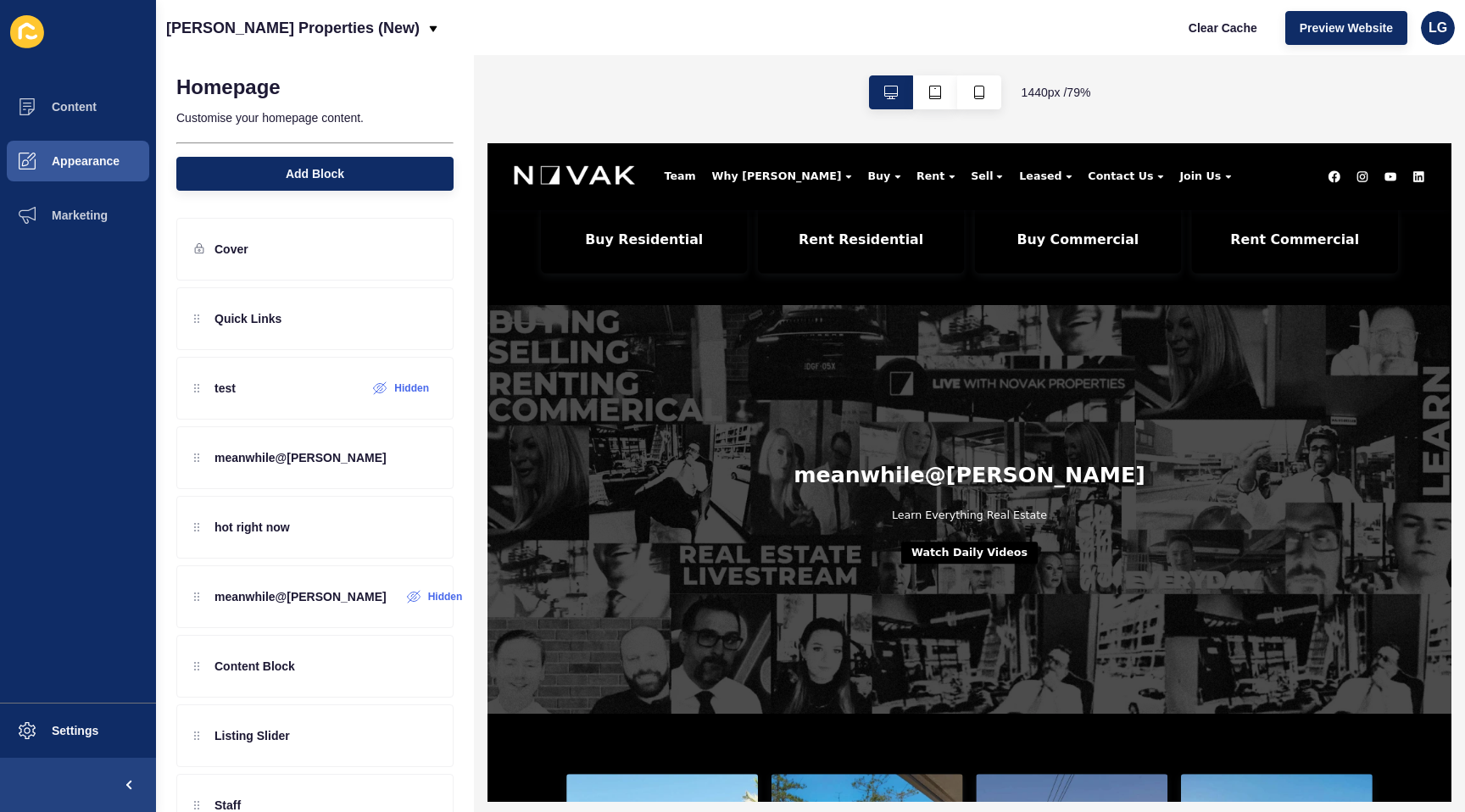
click at [1077, 667] on button "Watch Daily Videos" at bounding box center [1098, 661] width 173 height 28
click at [393, 462] on icon at bounding box center [399, 458] width 12 height 12
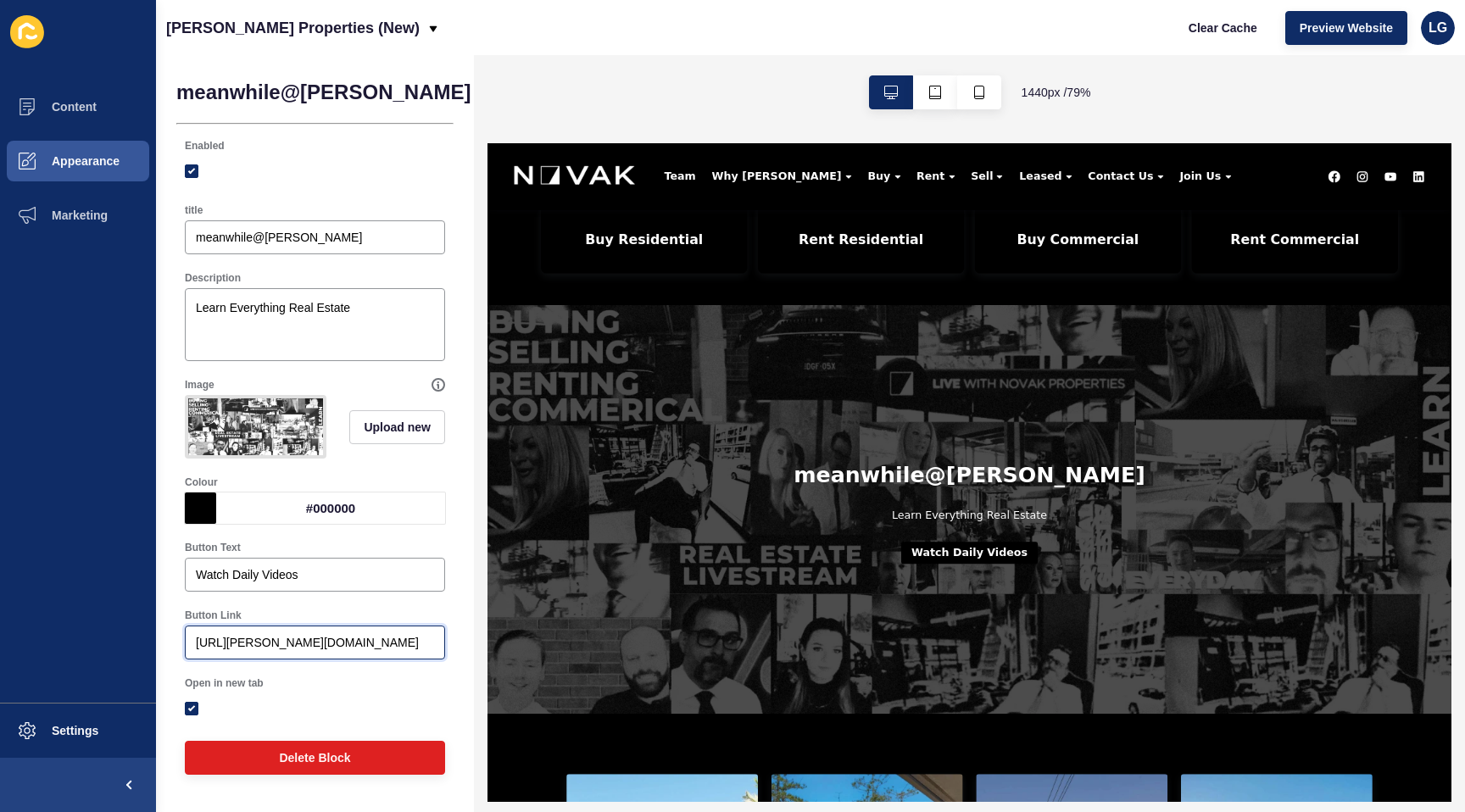
drag, startPoint x: 410, startPoint y: 645, endPoint x: 140, endPoint y: 646, distance: 270.0
click at [140, 646] on div "Content Appearance Marketing Settings [PERSON_NAME] Properties (New) Clear Cach…" at bounding box center [732, 406] width 1465 height 812
type input "[URL][DOMAIN_NAME]"
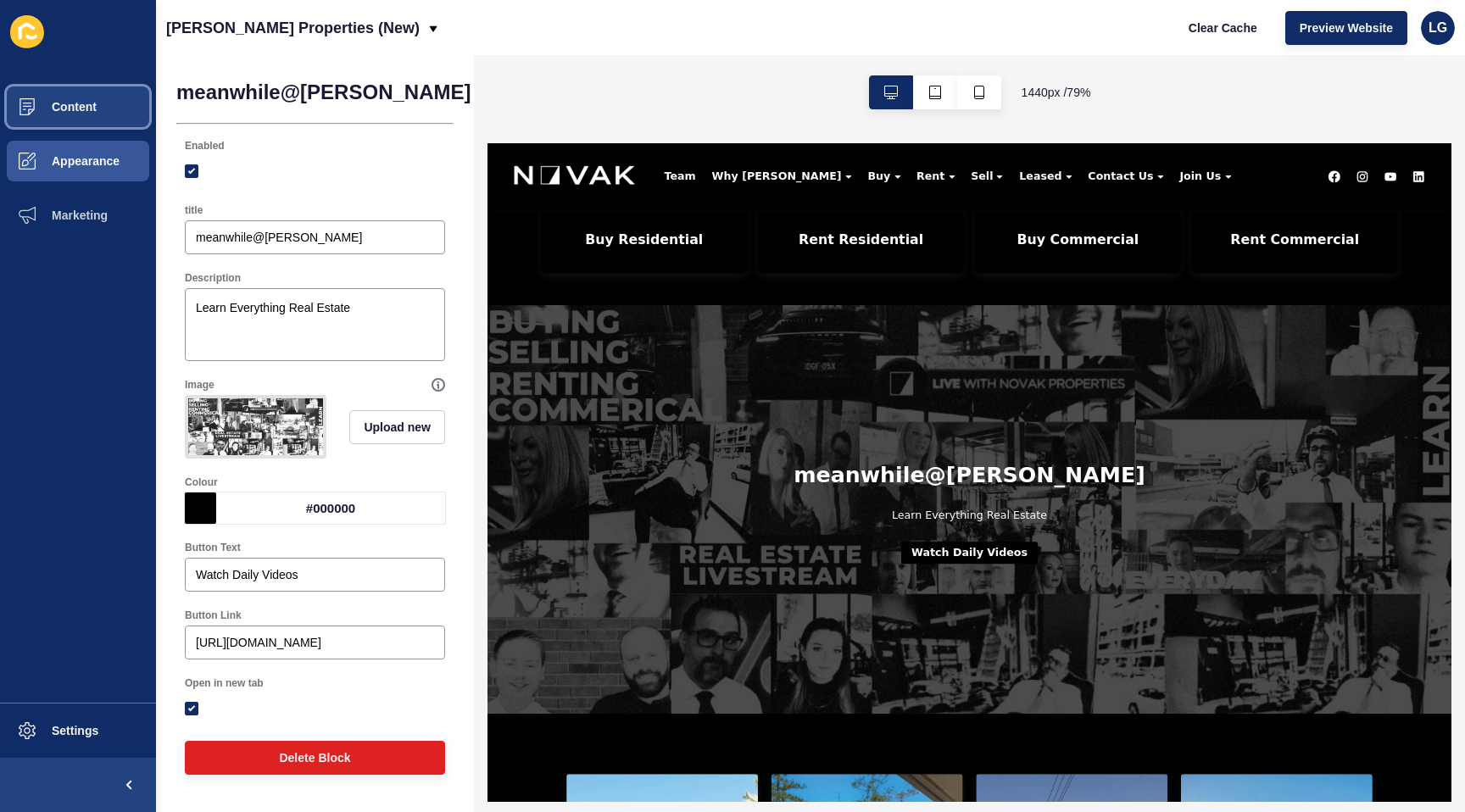
click at [68, 109] on span "Content" at bounding box center [47, 107] width 100 height 13
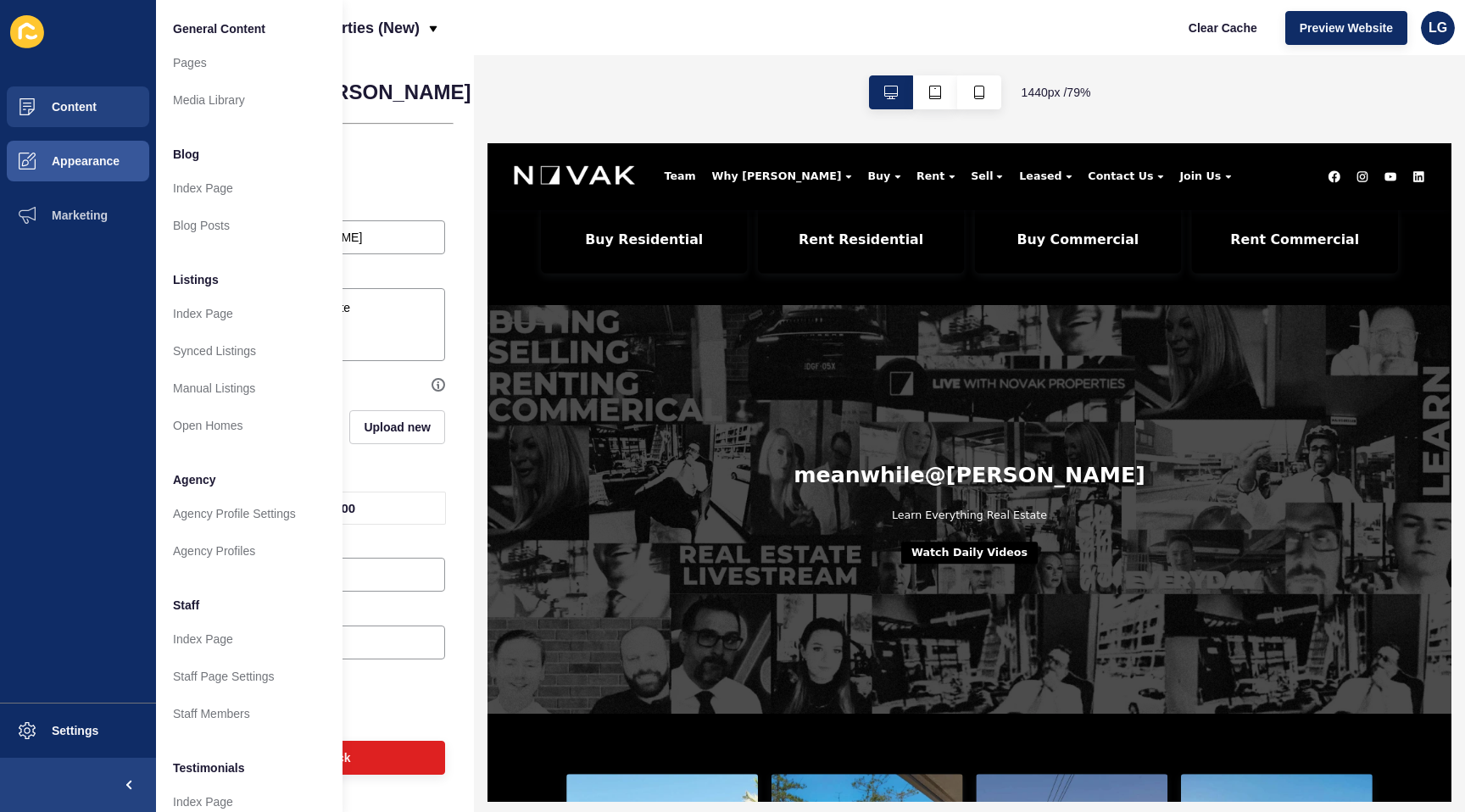
click at [18, 439] on ul "Content Appearance Marketing" at bounding box center [77, 391] width 156 height 623
click at [567, 88] on span "Save" at bounding box center [580, 92] width 28 height 17
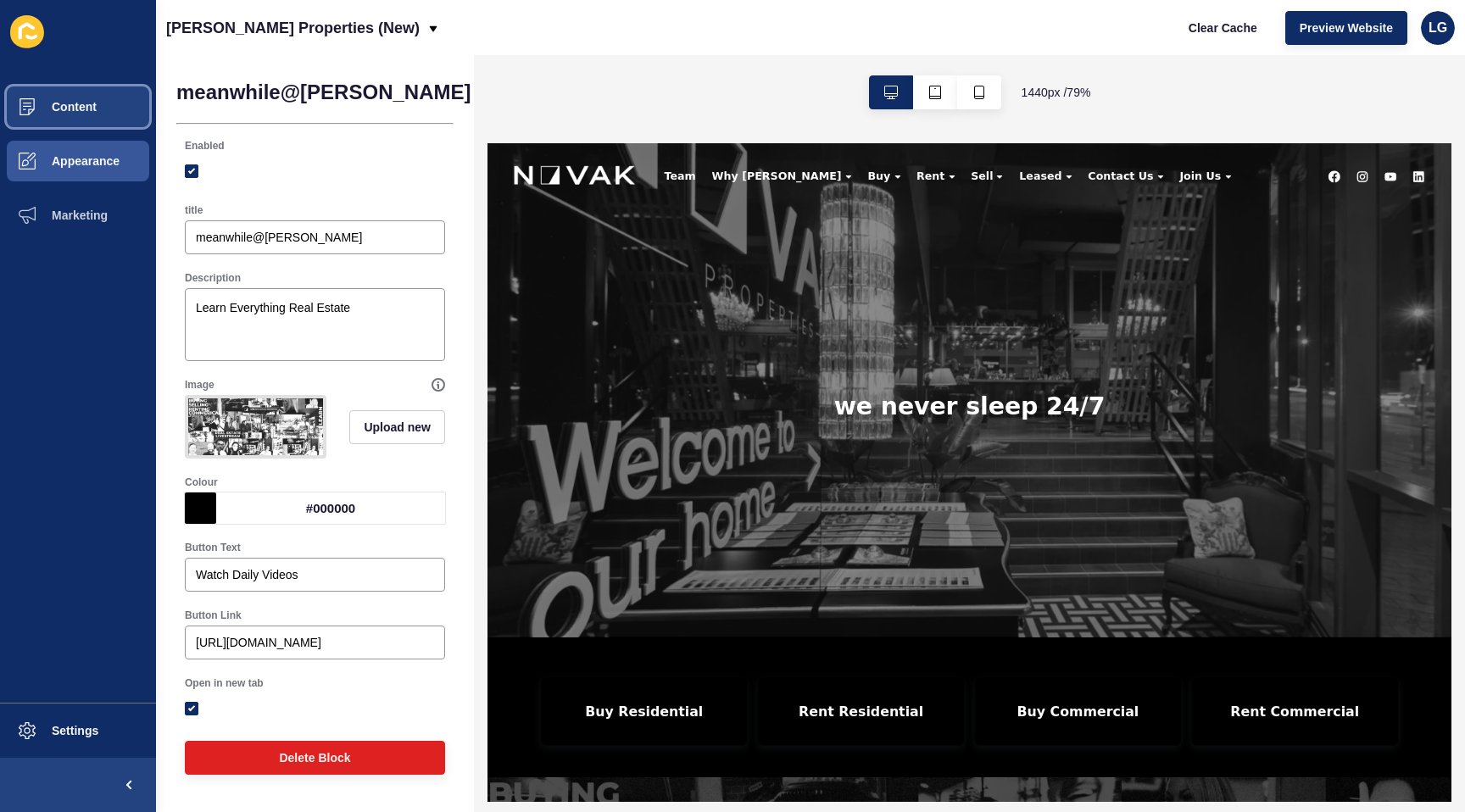
click at [102, 113] on button "Content" at bounding box center [77, 107] width 156 height 54
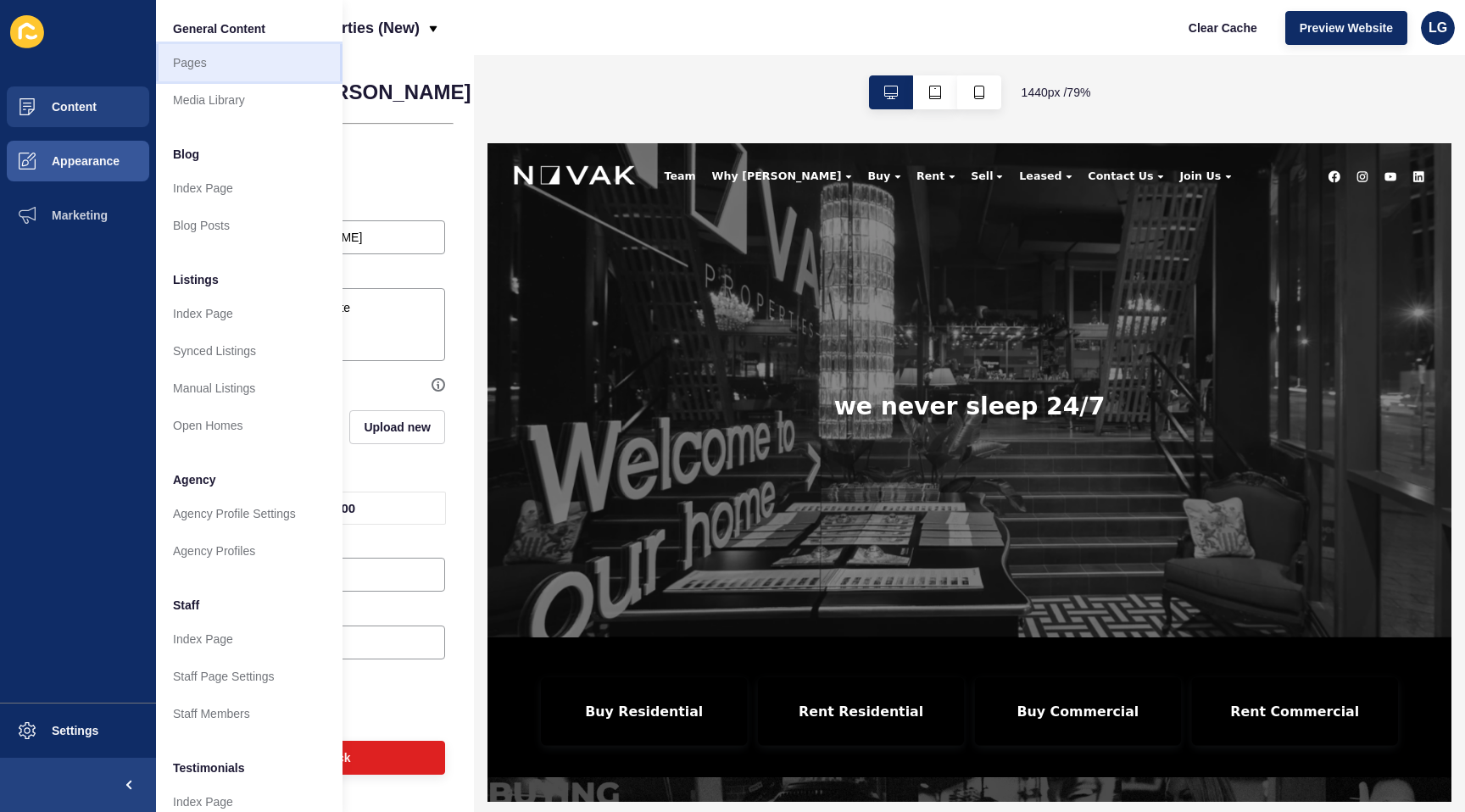
click at [185, 65] on link "Pages" at bounding box center [249, 63] width 187 height 37
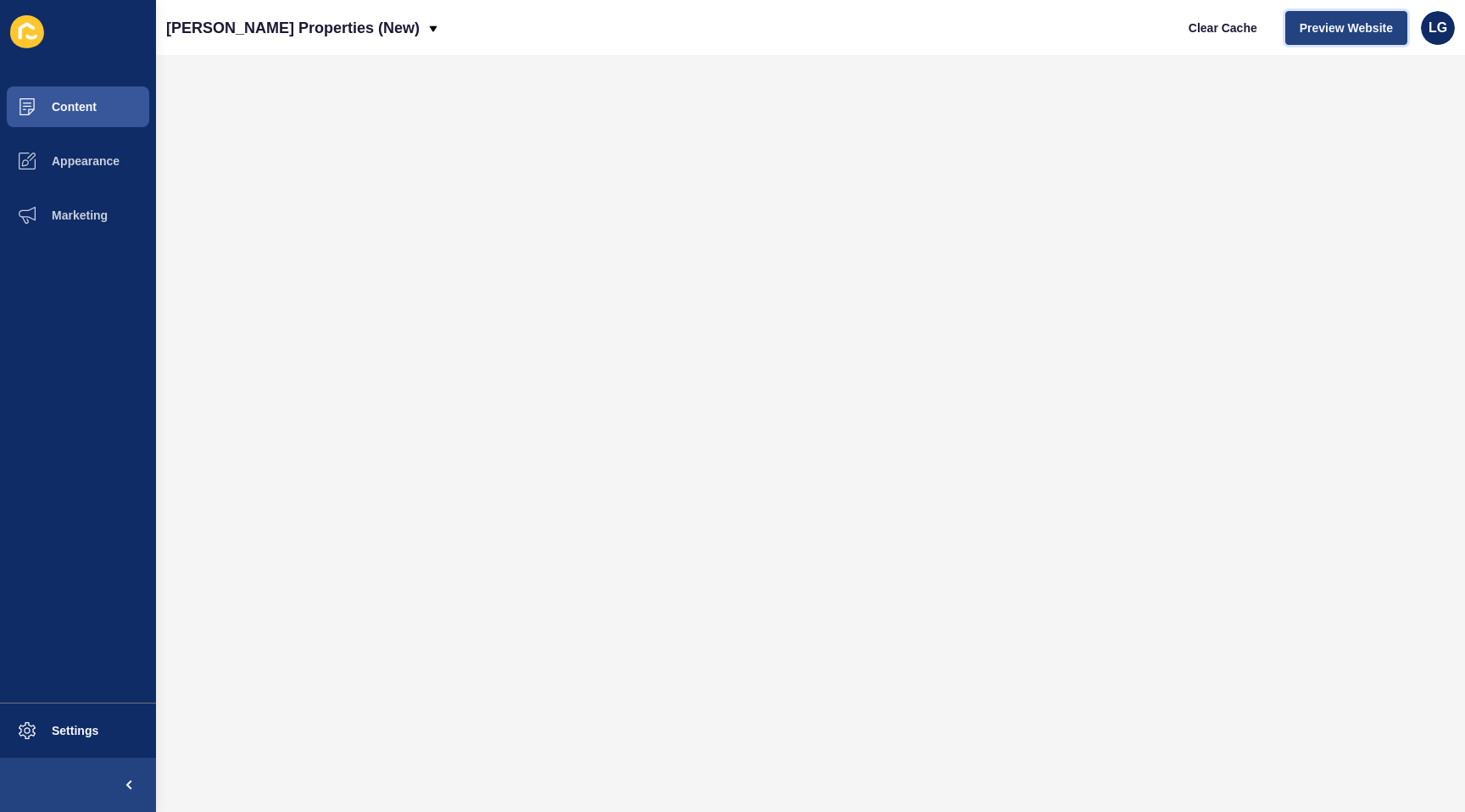
click at [1314, 37] on button "Preview Website" at bounding box center [1346, 28] width 122 height 34
click at [79, 158] on span "Appearance" at bounding box center [58, 161] width 122 height 13
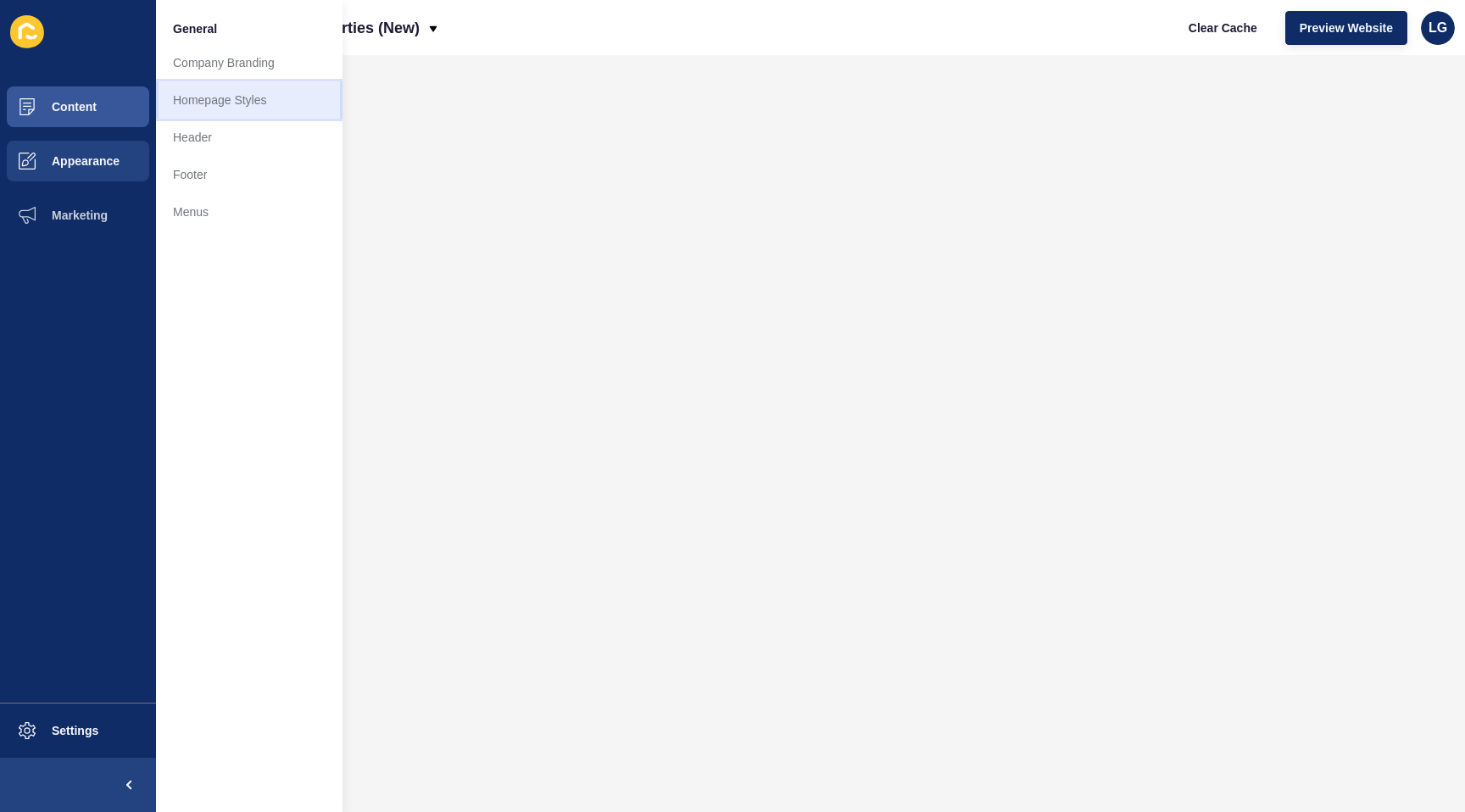
click at [192, 95] on link "Homepage Styles" at bounding box center [249, 100] width 187 height 37
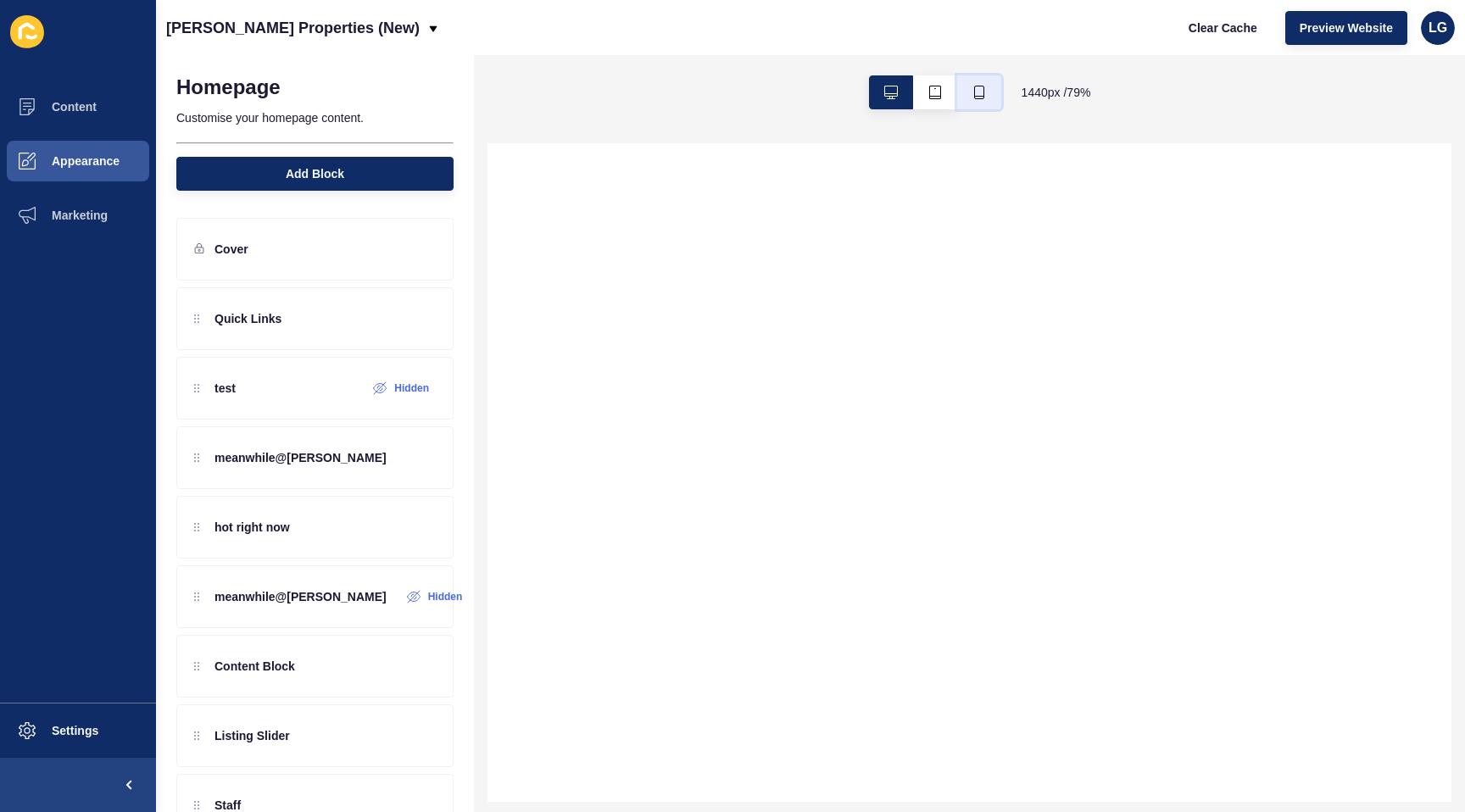
click at [974, 100] on button "button" at bounding box center [979, 92] width 44 height 34
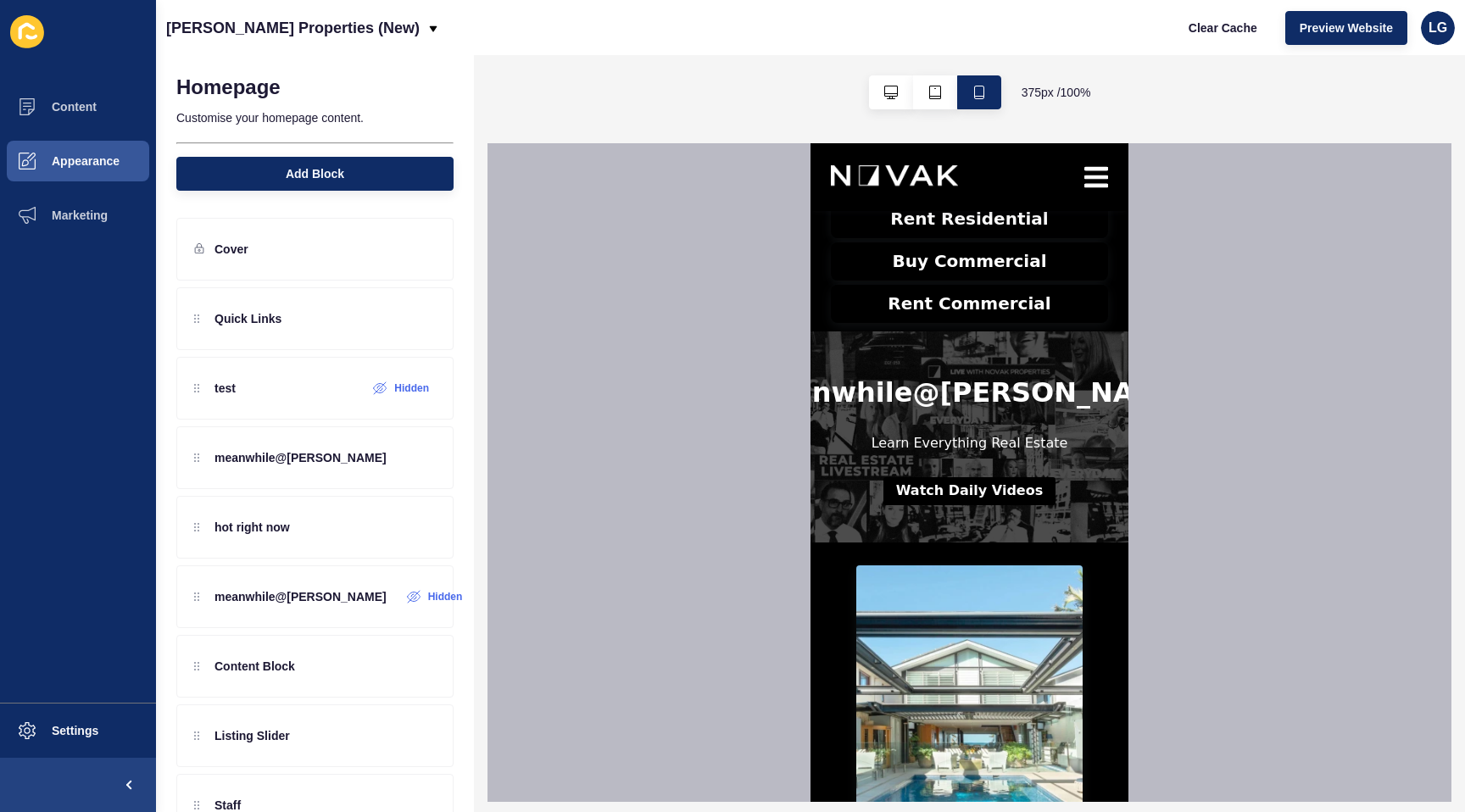
scroll to position [502, 0]
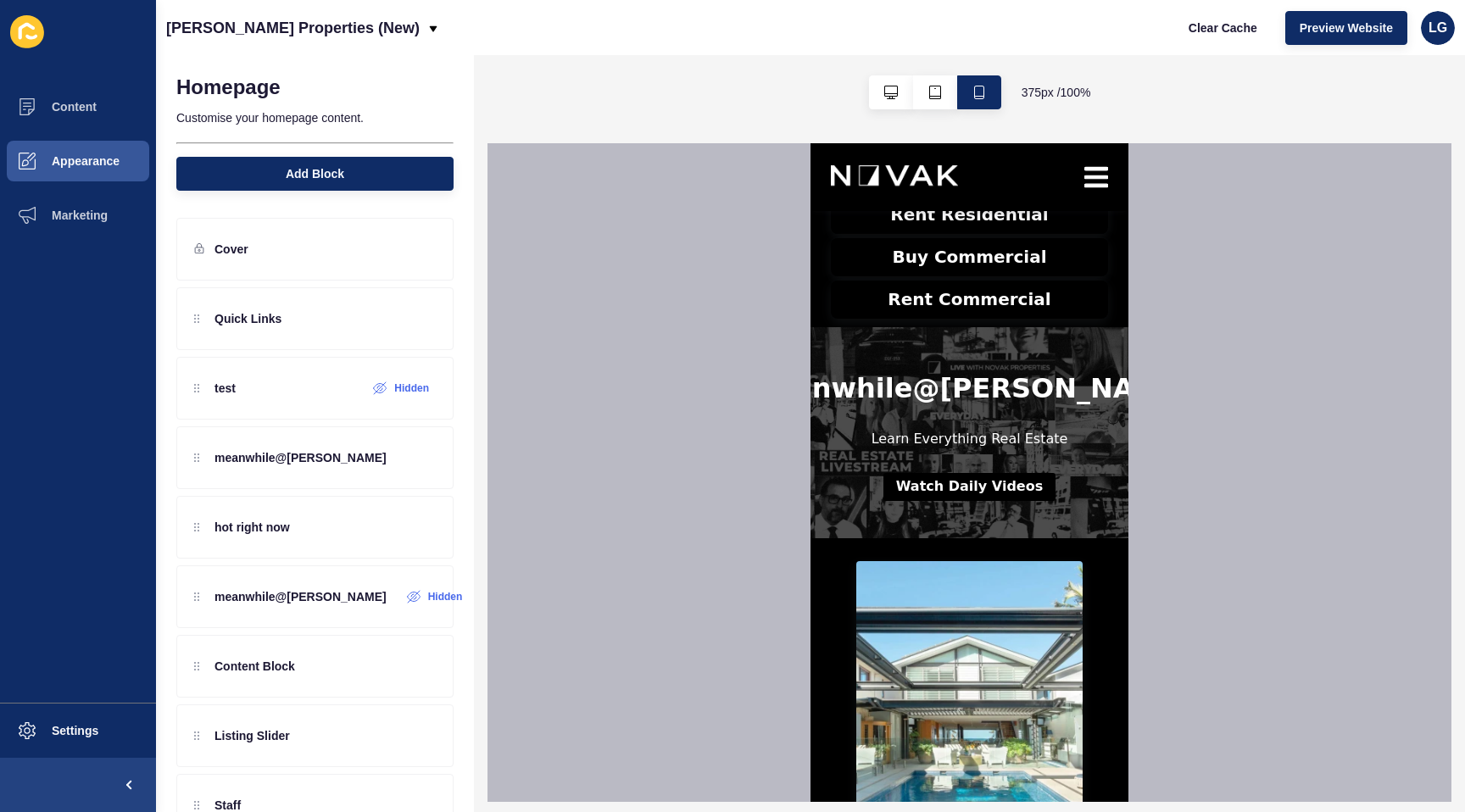
click at [985, 490] on button "Watch Daily Videos" at bounding box center [970, 486] width 173 height 28
click at [350, 397] on div at bounding box center [351, 388] width 28 height 28
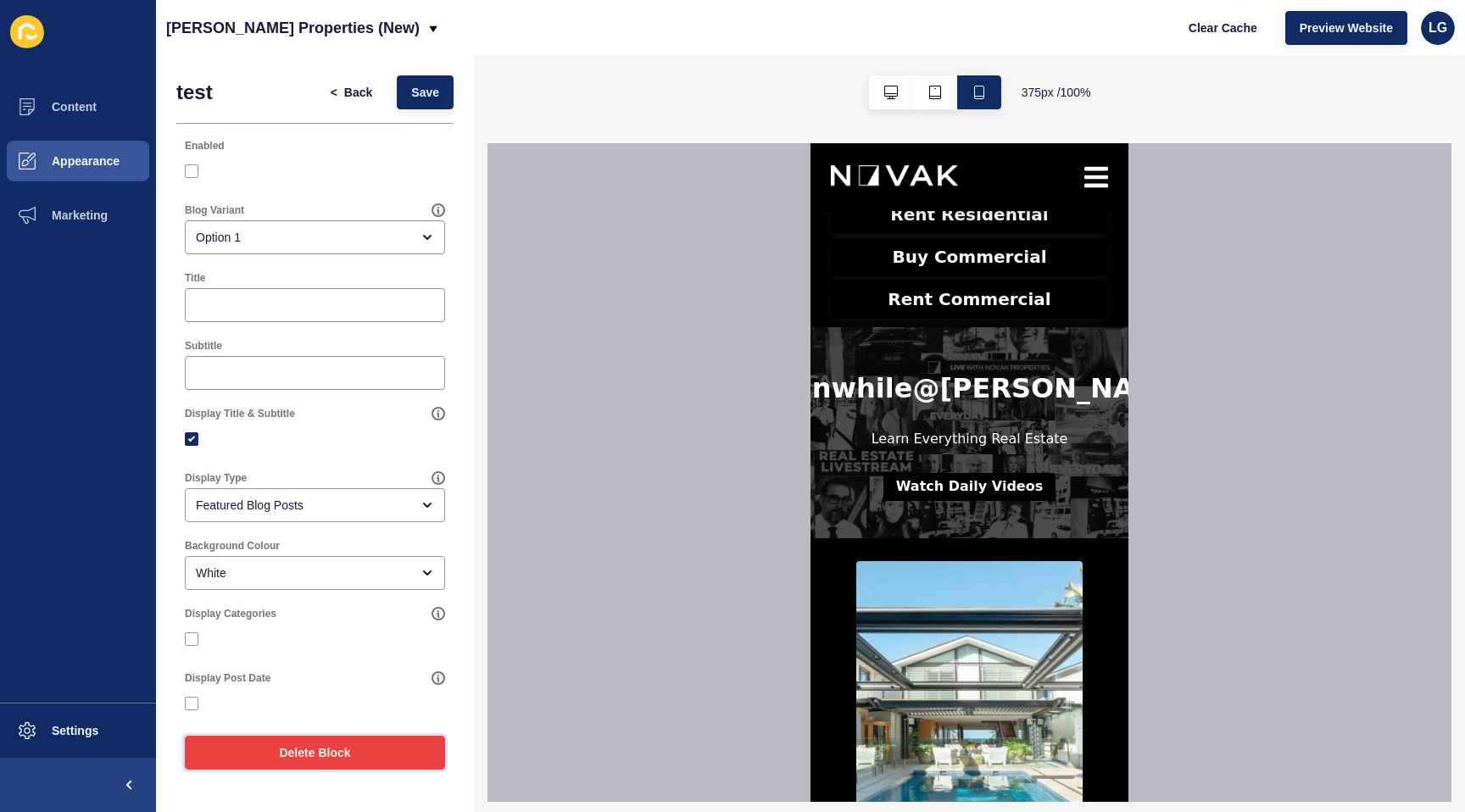
click at [286, 757] on span "Delete Block" at bounding box center [315, 752] width 71 height 17
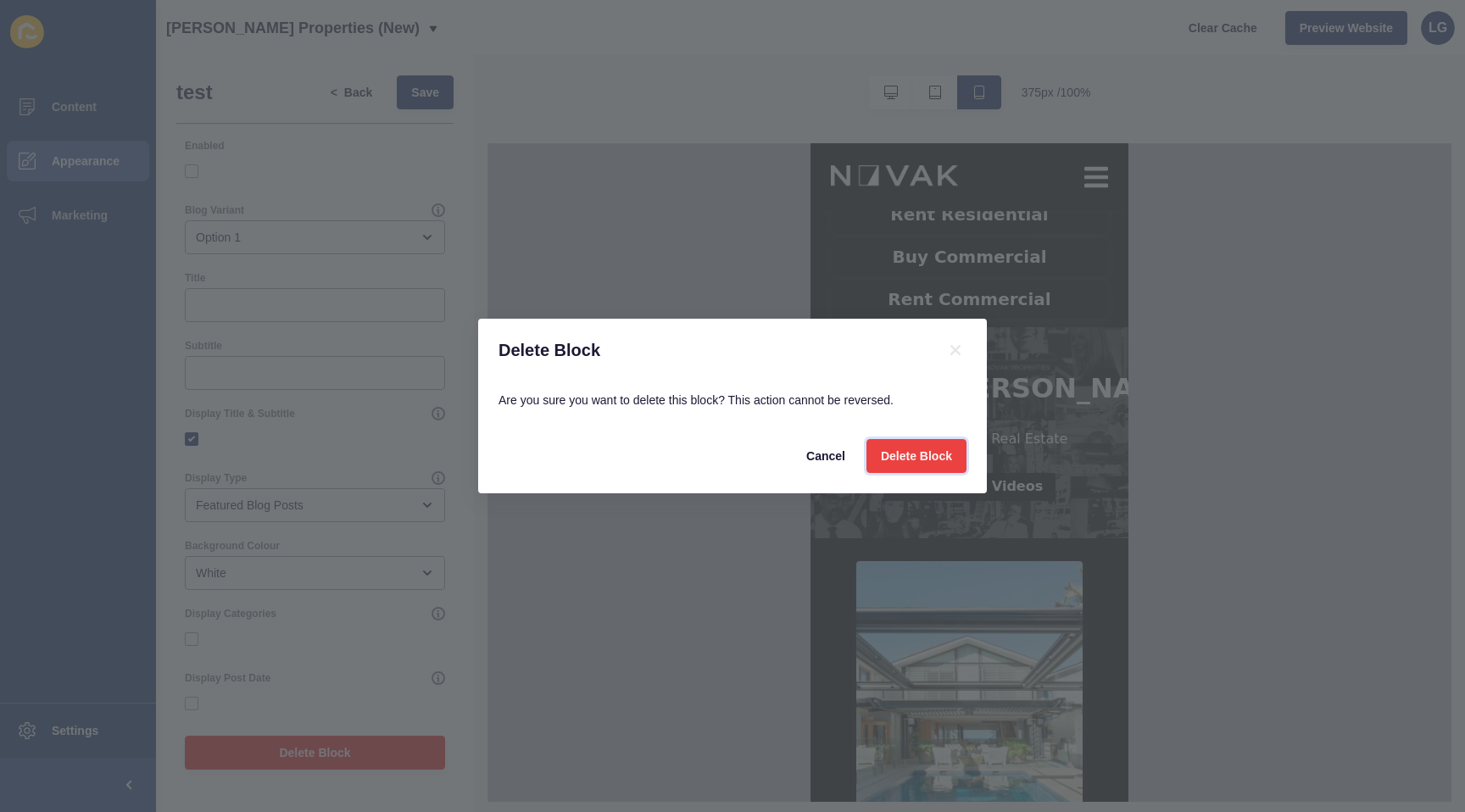
click at [913, 454] on span "Delete Block" at bounding box center [917, 455] width 71 height 17
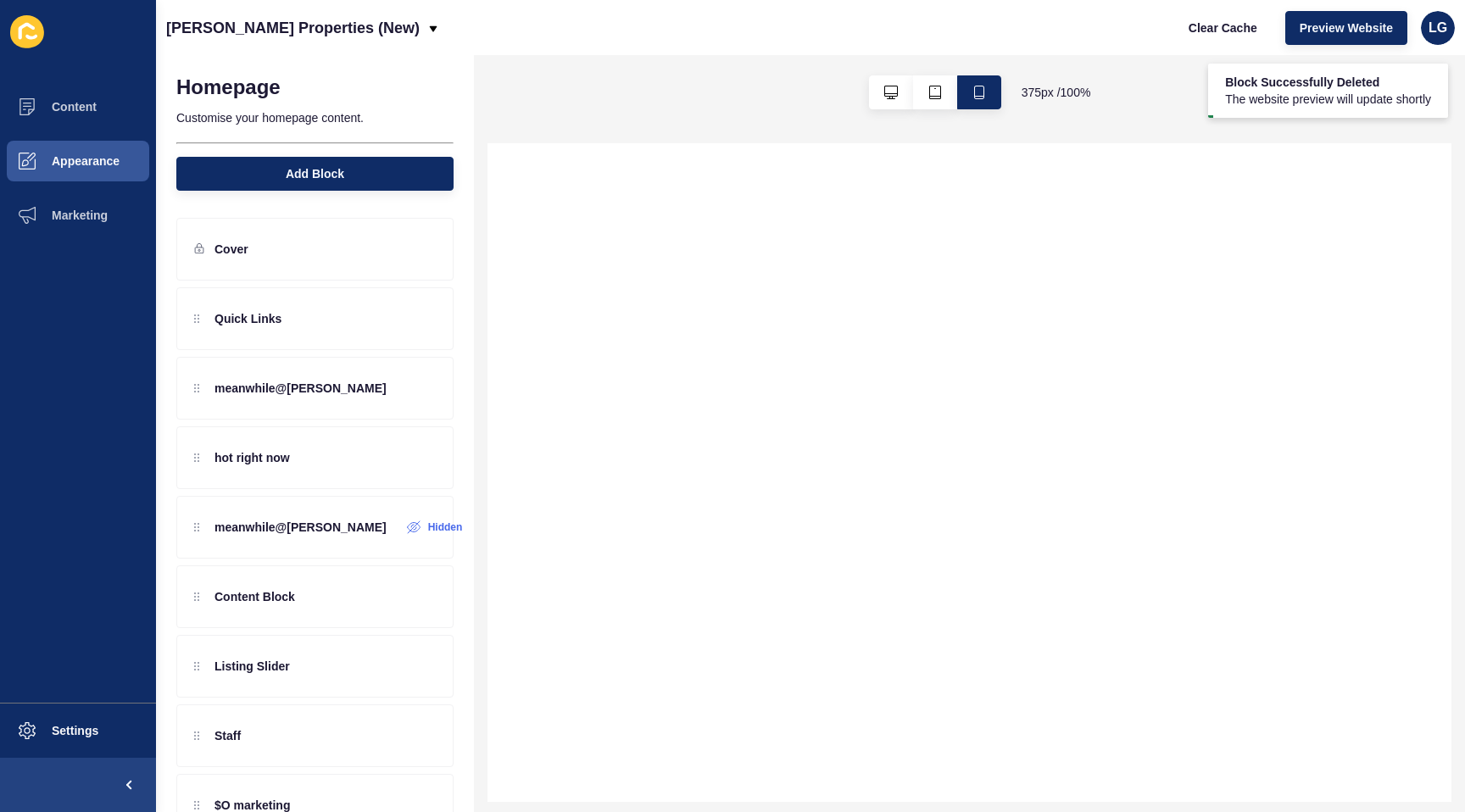
scroll to position [0, 0]
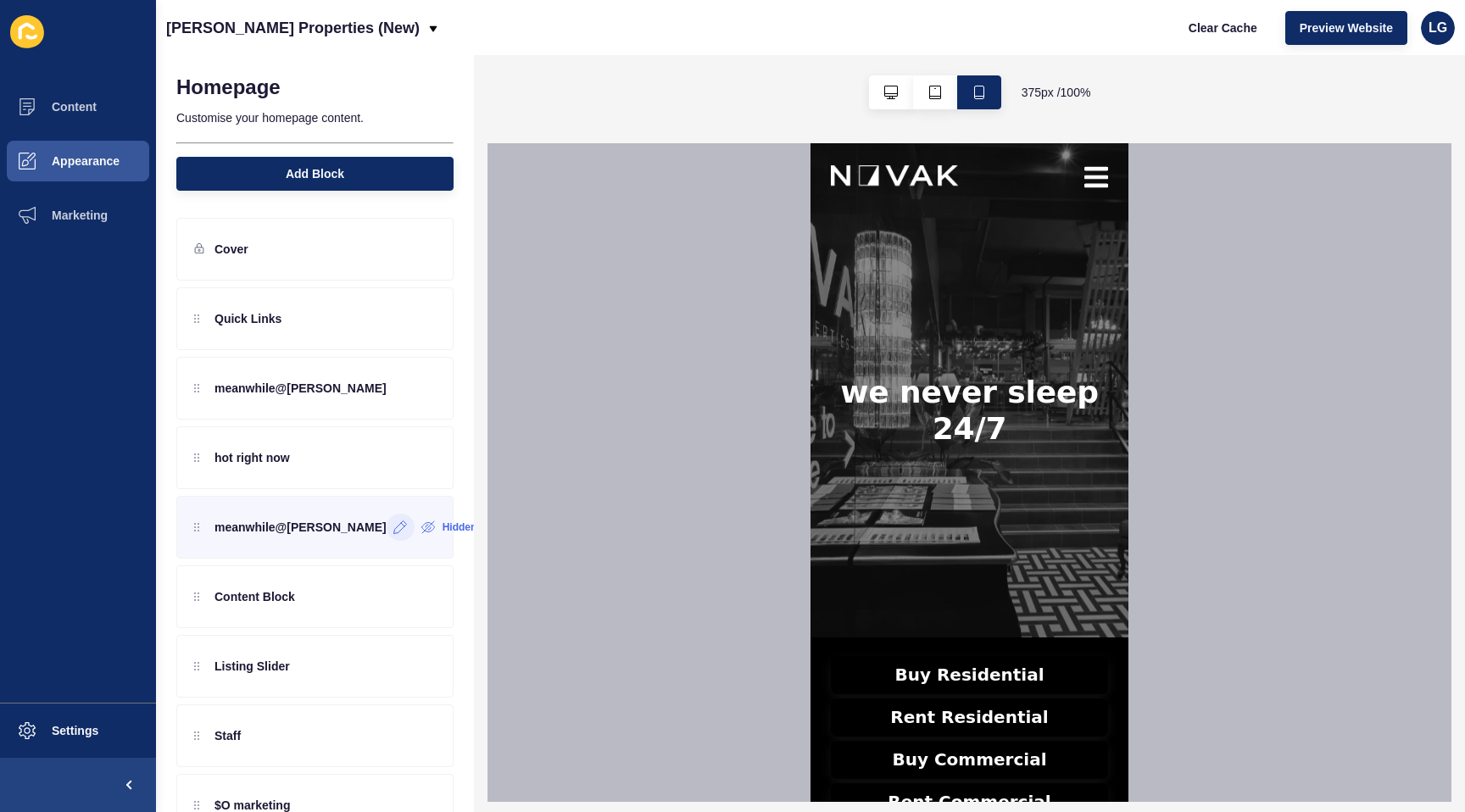
click at [393, 532] on icon at bounding box center [400, 527] width 14 height 13
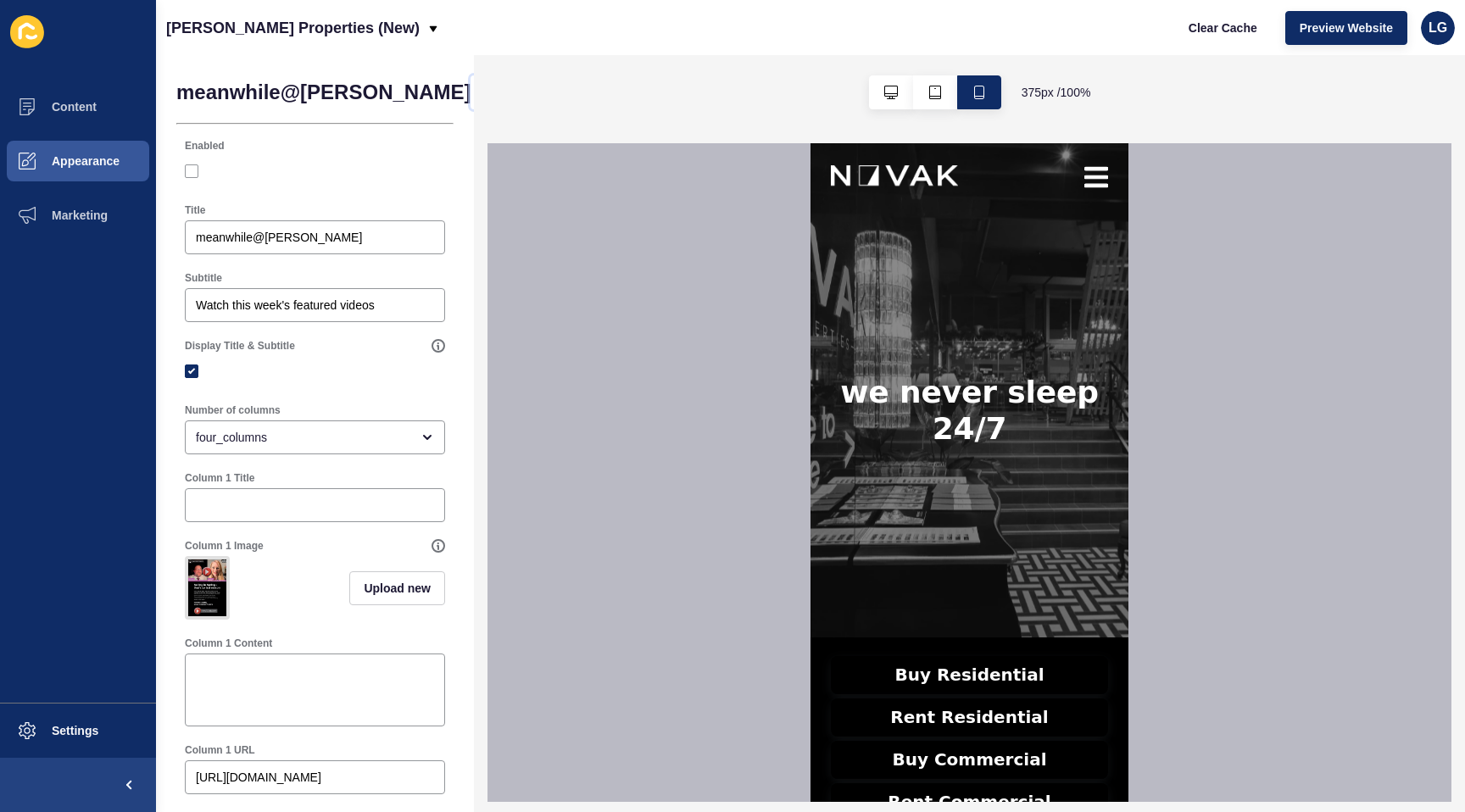
click at [500, 87] on span "Back" at bounding box center [513, 92] width 28 height 17
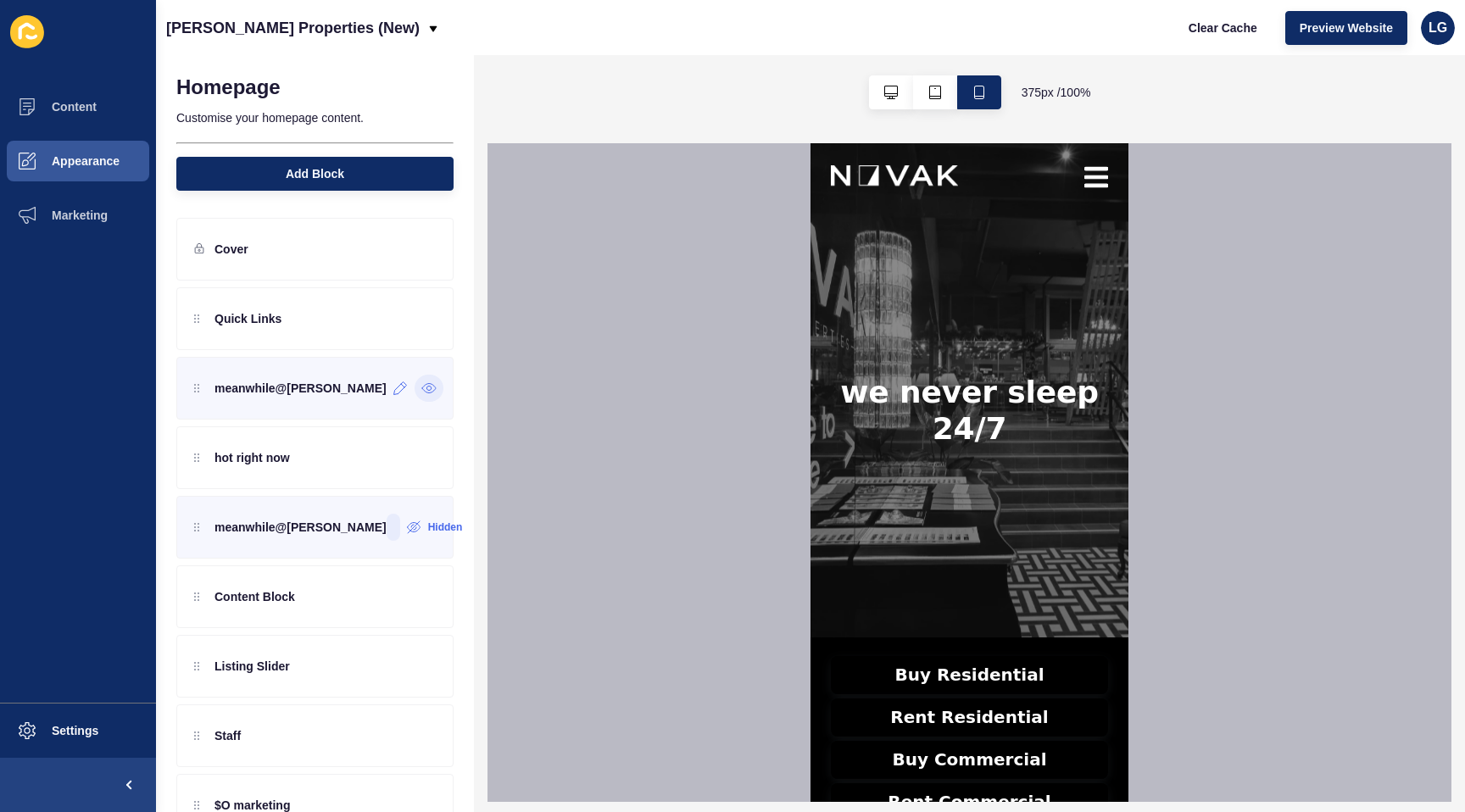
click at [426, 392] on icon at bounding box center [429, 388] width 15 height 13
click at [443, 526] on label "Hidden" at bounding box center [460, 527] width 35 height 13
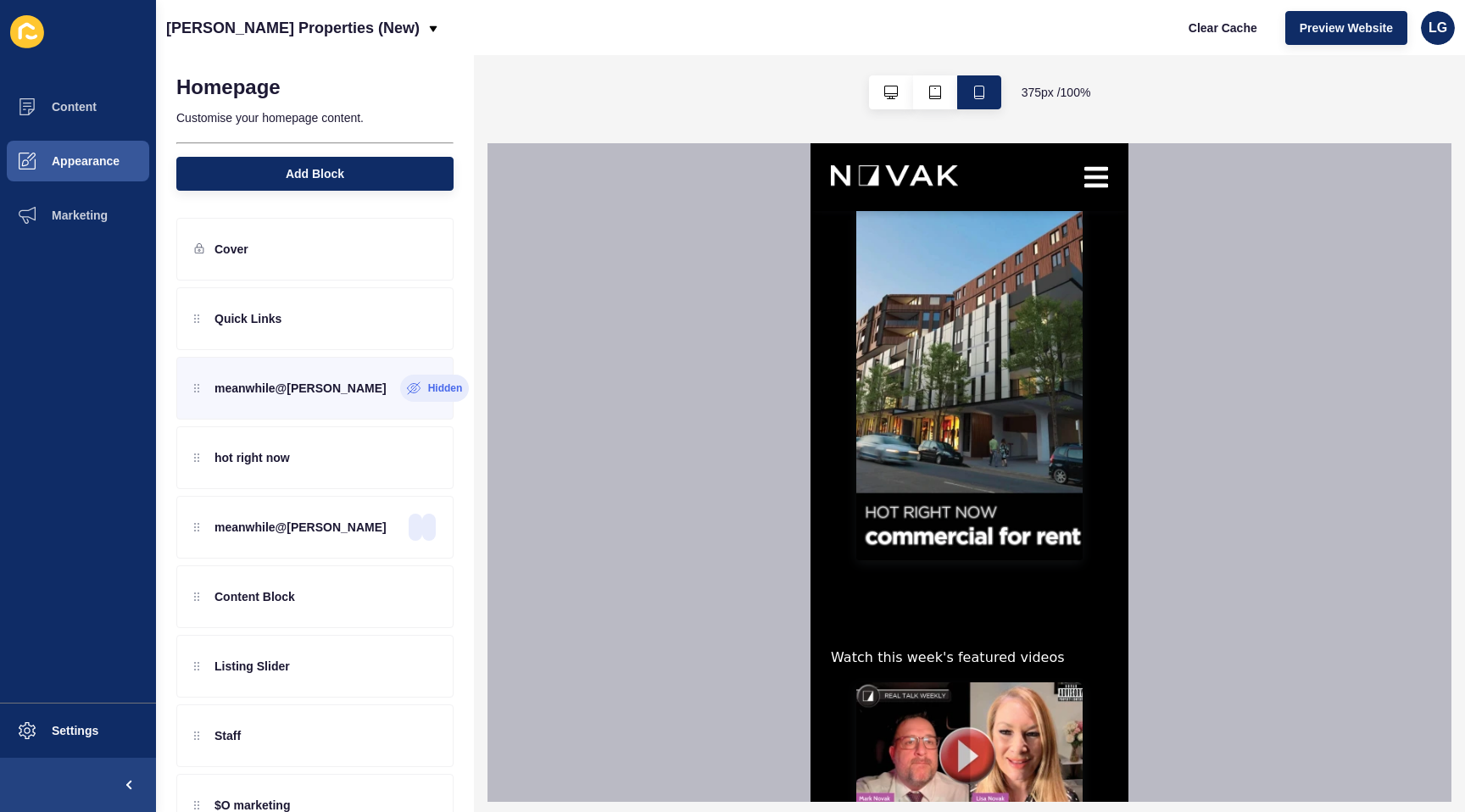
scroll to position [1912, 0]
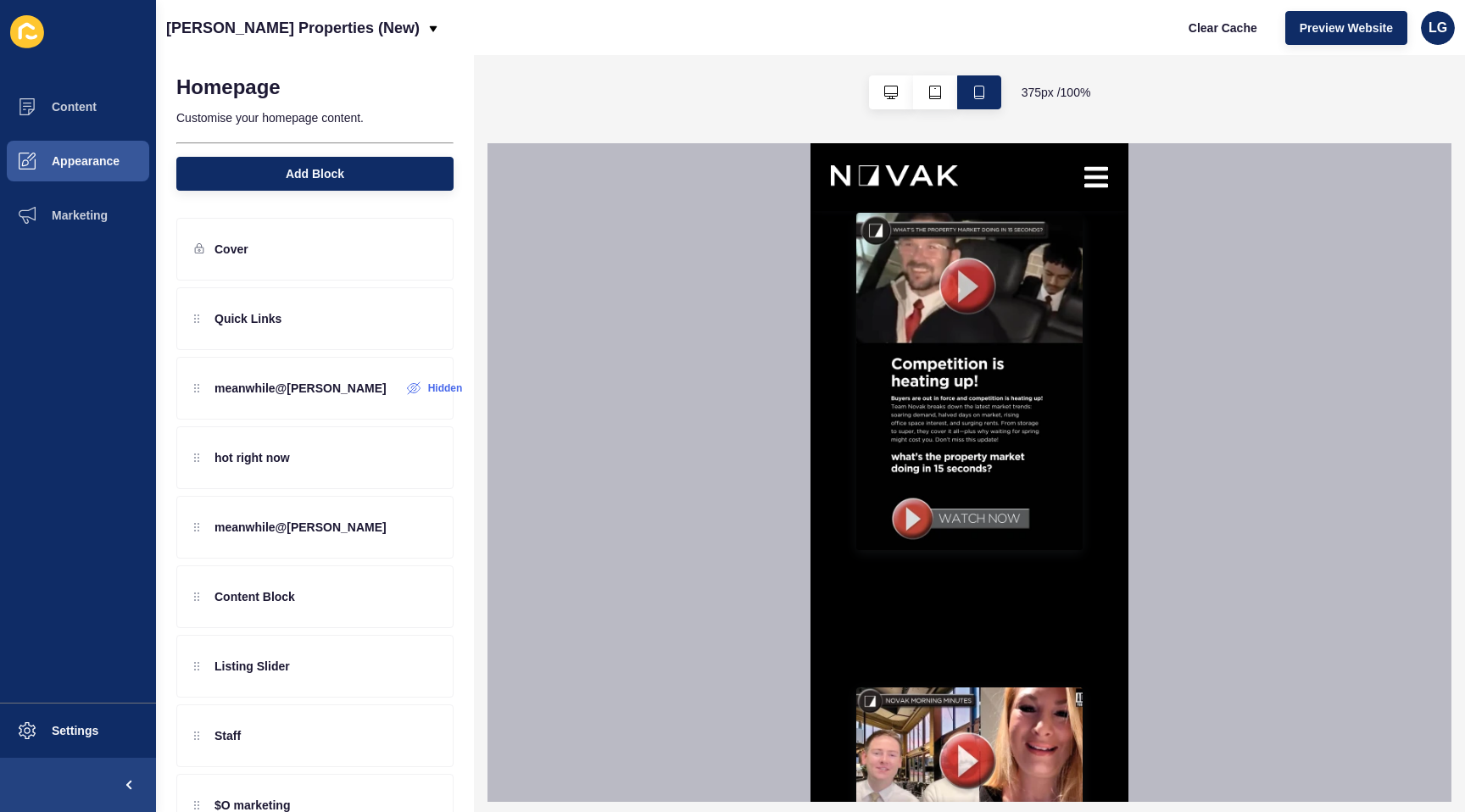
scroll to position [3068, 0]
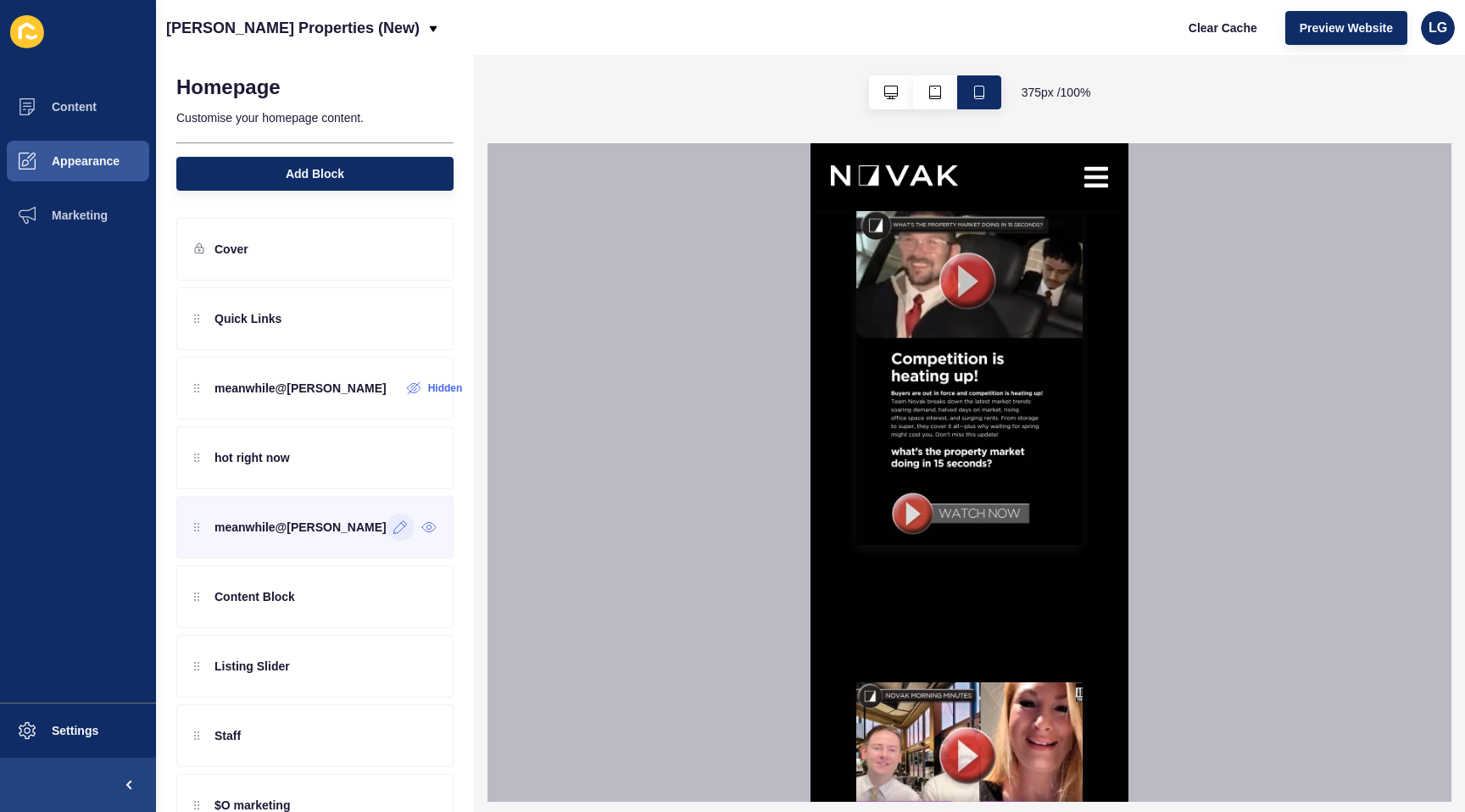
click at [395, 529] on icon at bounding box center [400, 527] width 14 height 13
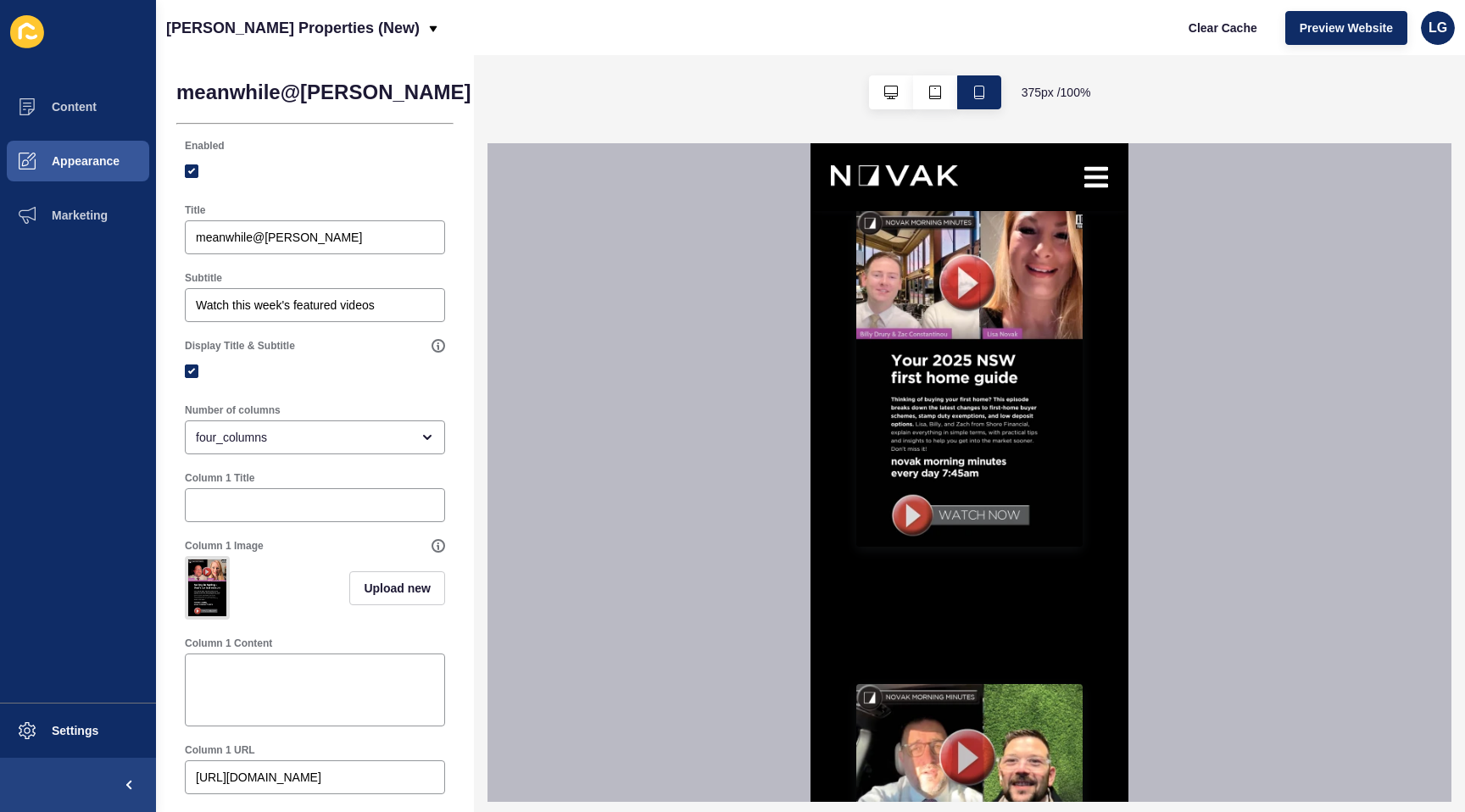
scroll to position [3542, 0]
click at [500, 97] on span "Back" at bounding box center [513, 92] width 28 height 17
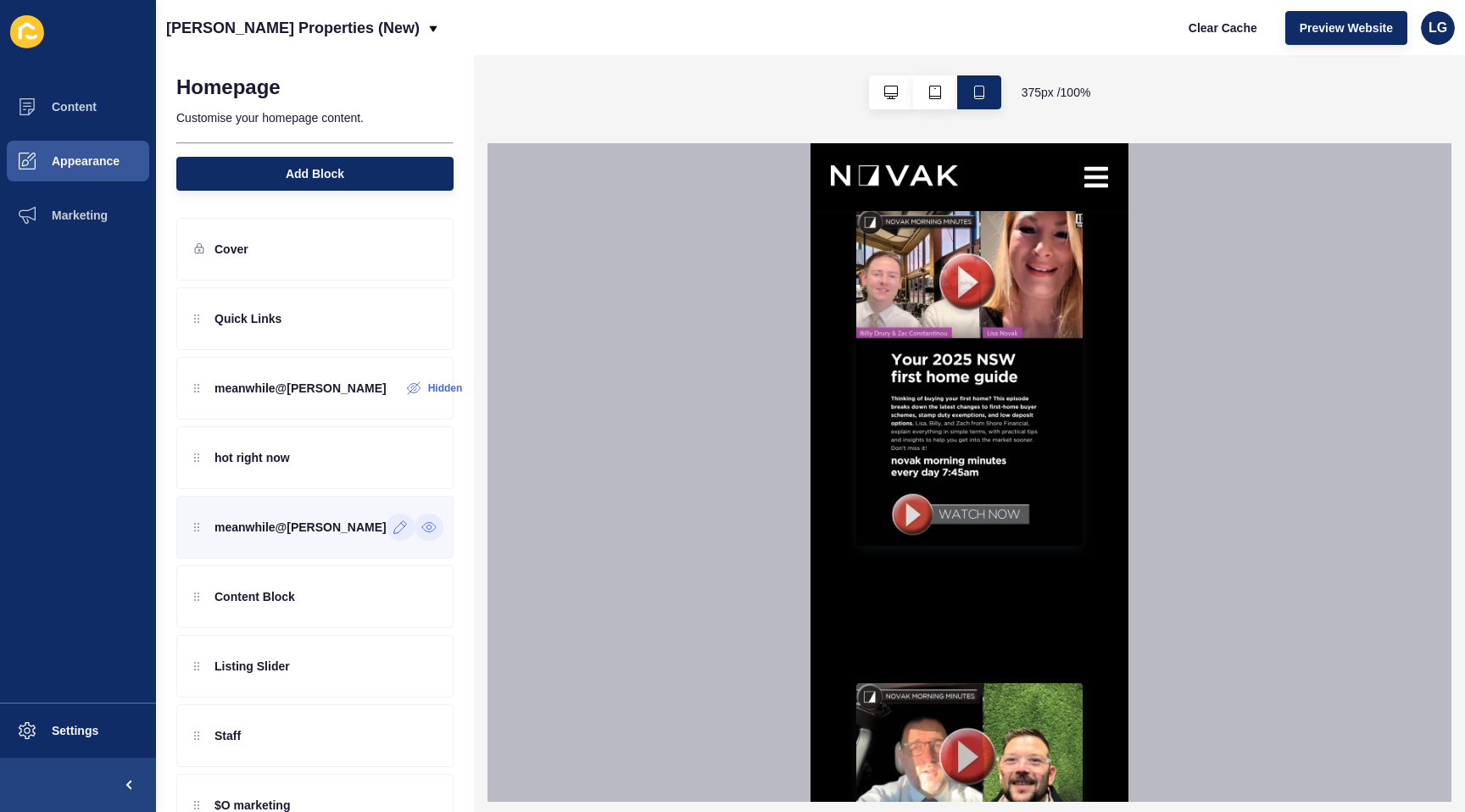
click at [430, 532] on div at bounding box center [429, 527] width 28 height 28
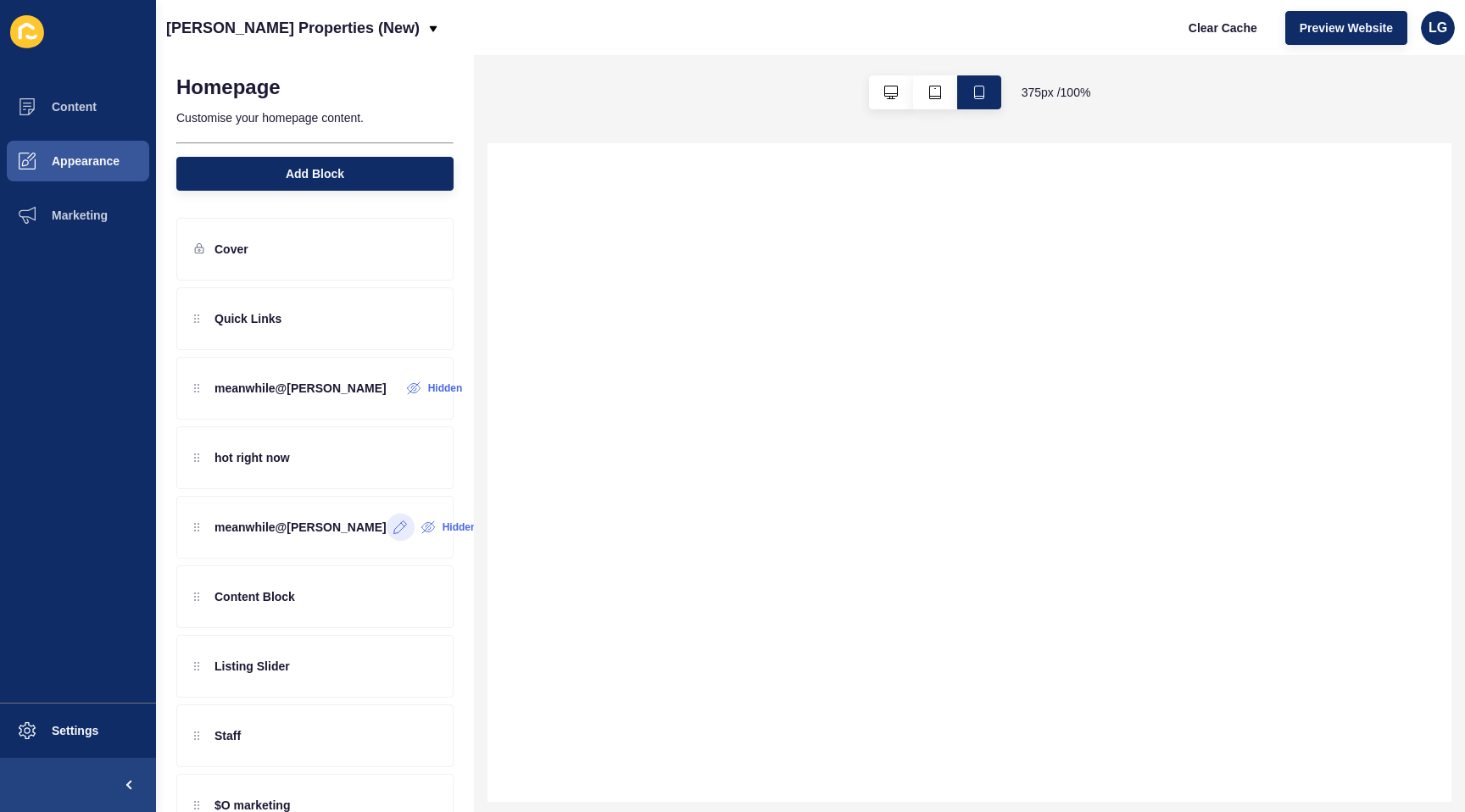
click at [443, 530] on label "Hidden" at bounding box center [460, 527] width 35 height 13
click at [423, 530] on icon at bounding box center [429, 527] width 15 height 13
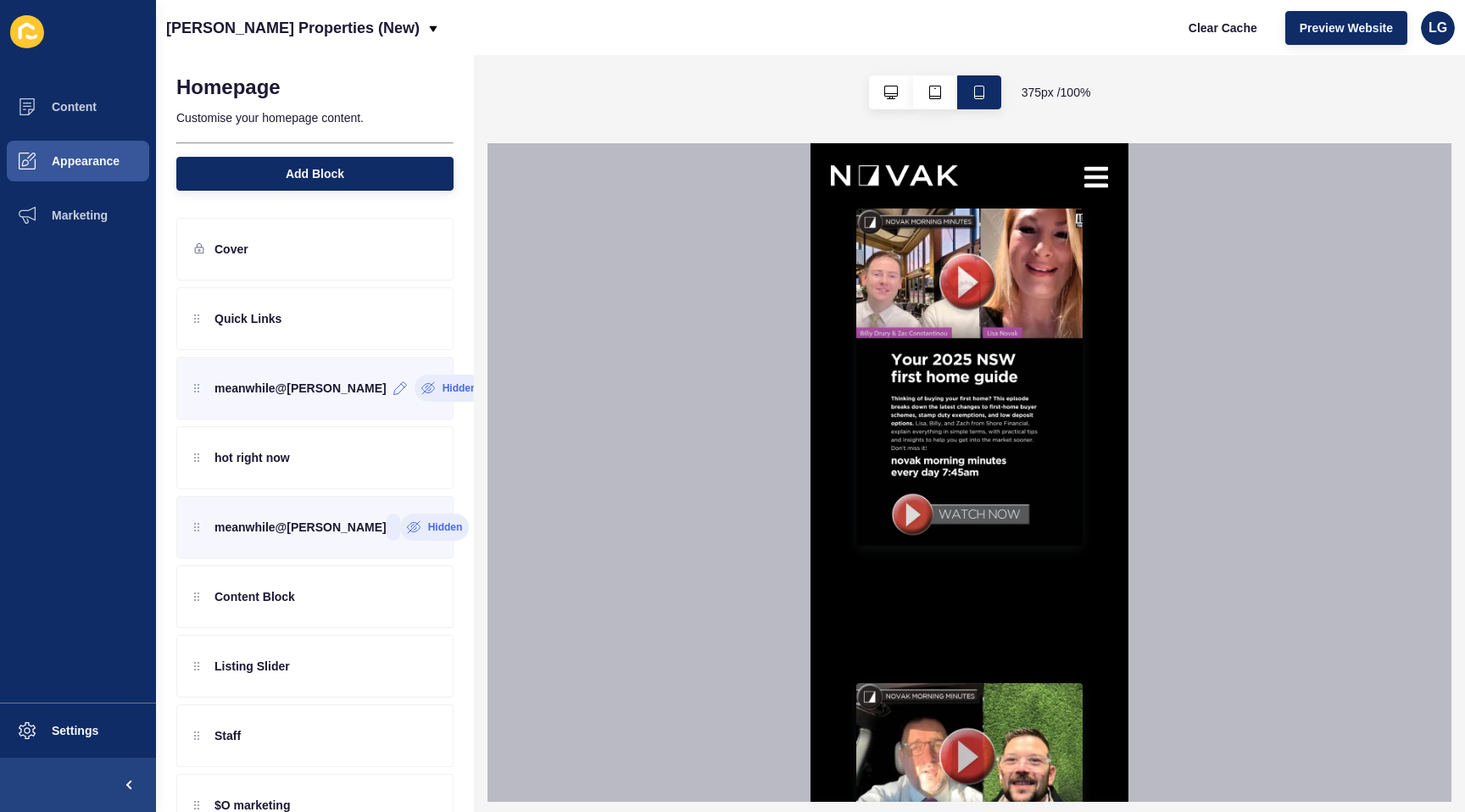
click at [426, 386] on icon at bounding box center [427, 387] width 3 height 3
click at [393, 390] on icon at bounding box center [399, 389] width 12 height 12
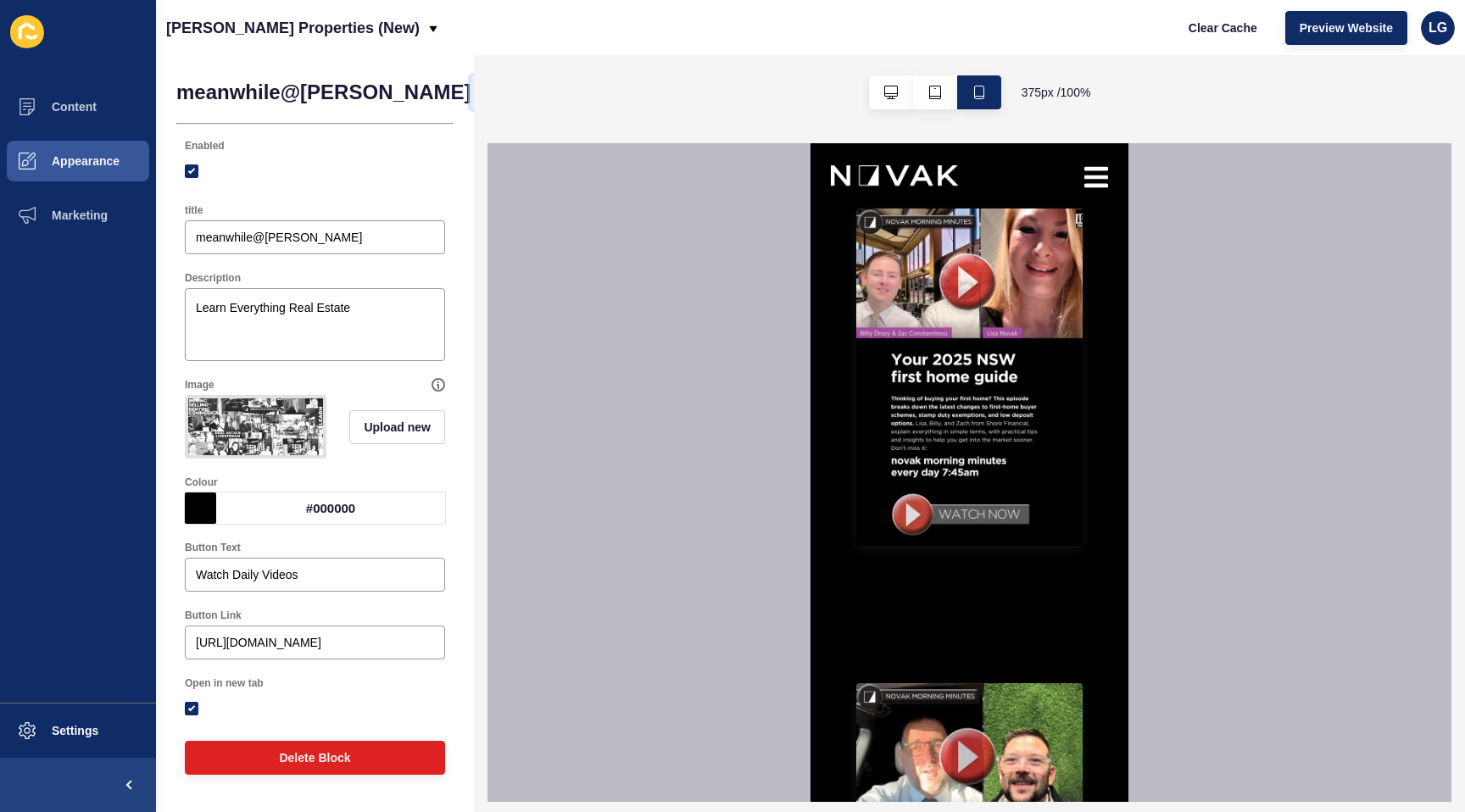
click at [500, 99] on span "Back" at bounding box center [513, 92] width 28 height 17
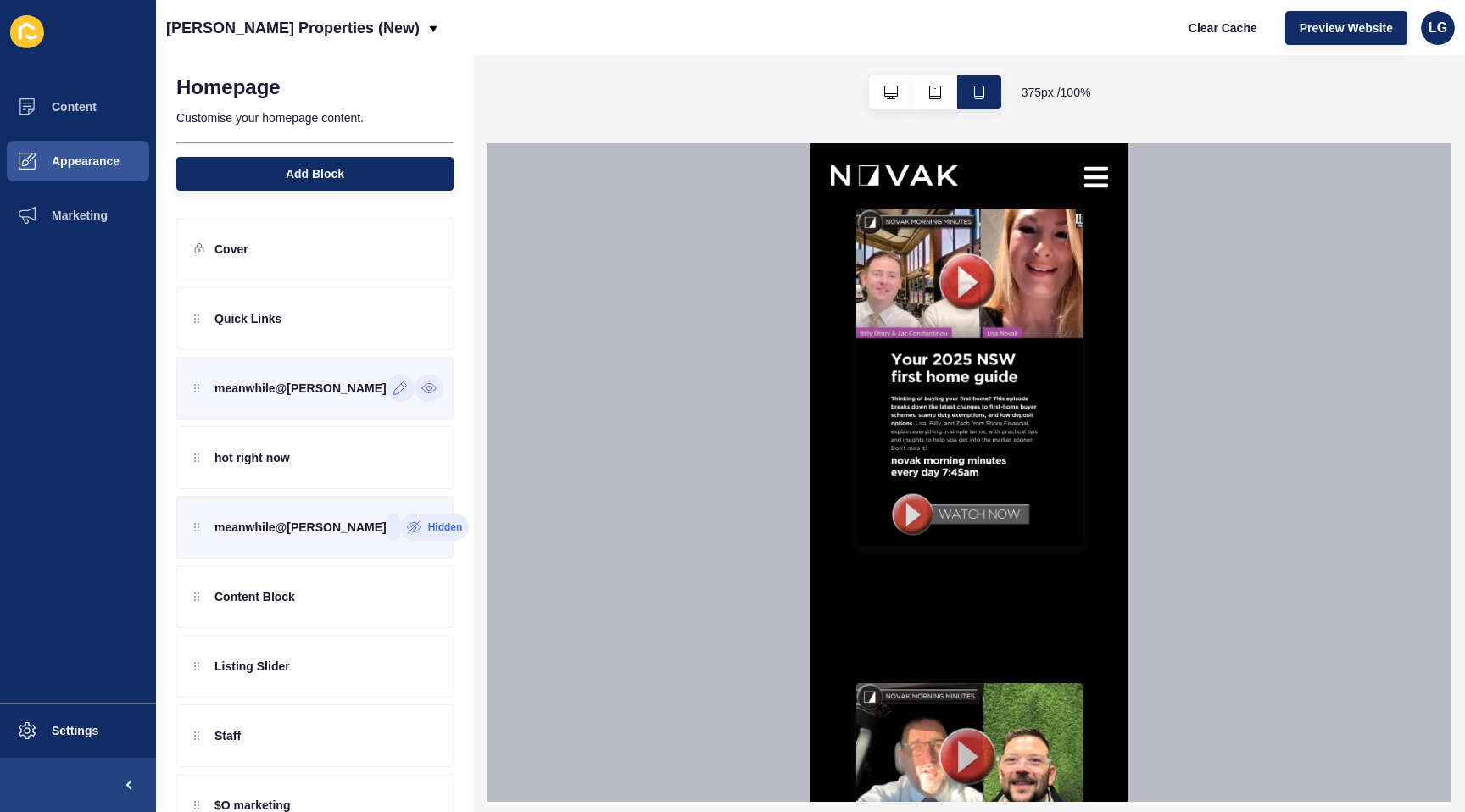
click at [395, 391] on icon at bounding box center [400, 388] width 14 height 13
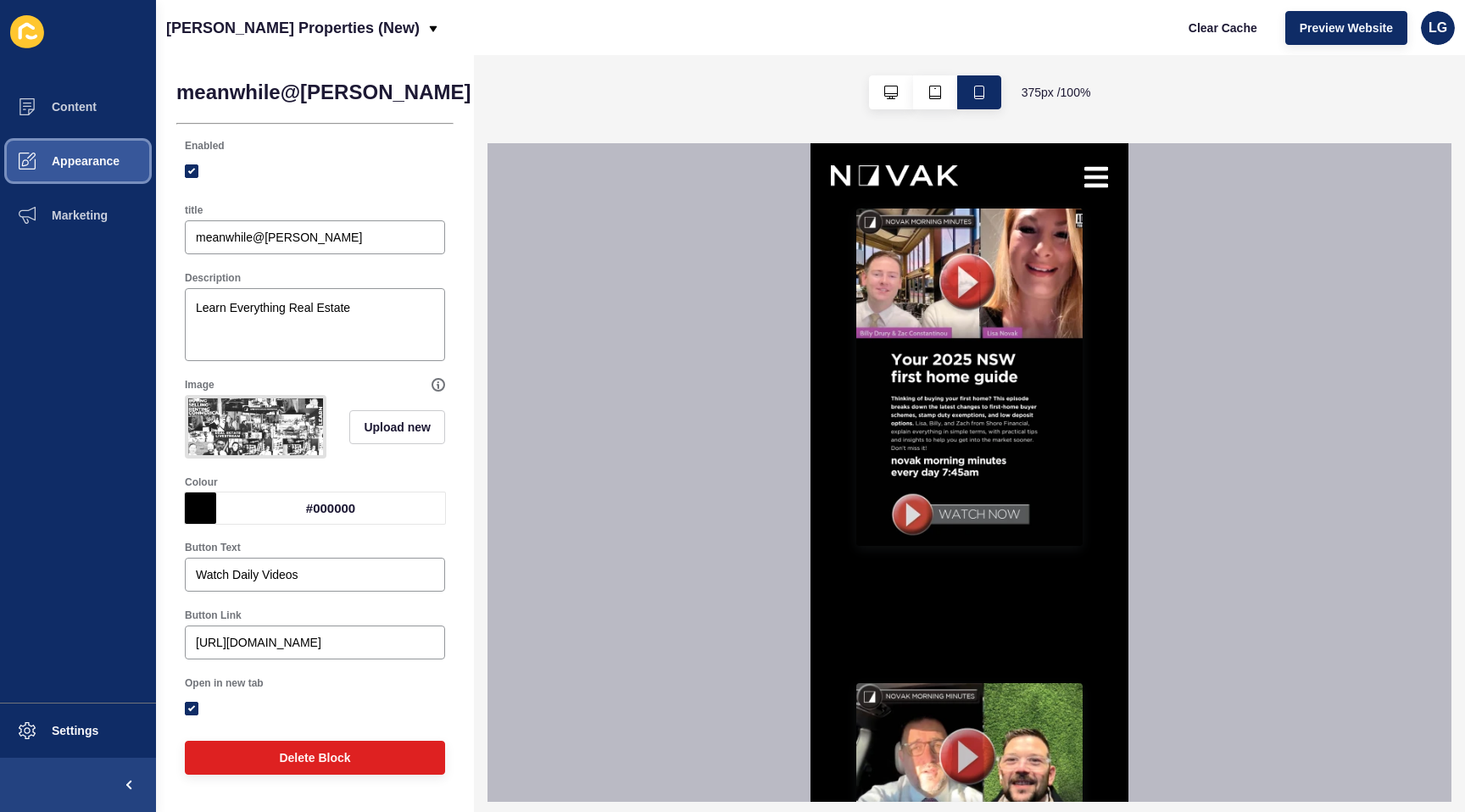
click at [79, 160] on span "Appearance" at bounding box center [58, 161] width 122 height 13
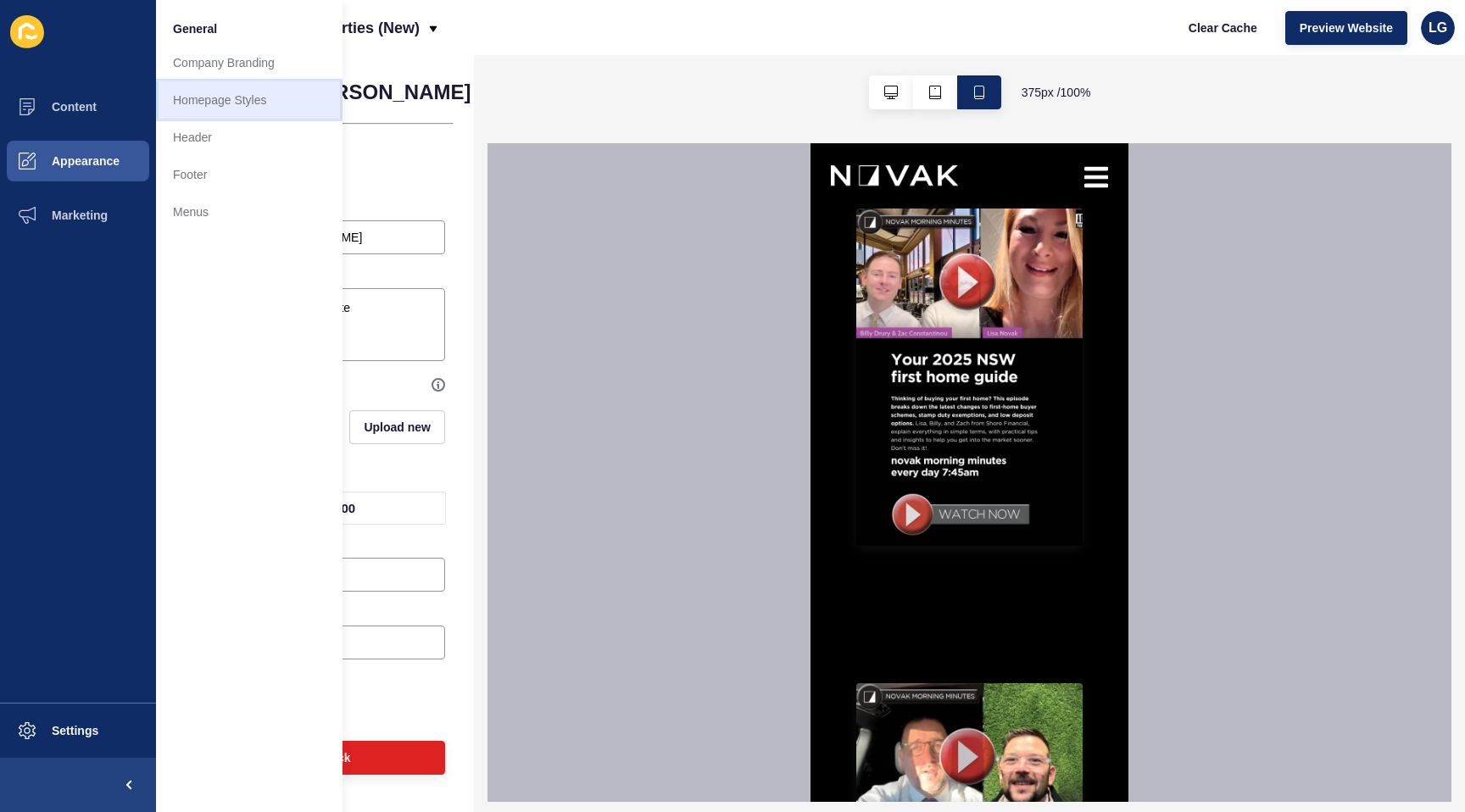
click at [243, 101] on link "Homepage Styles" at bounding box center [249, 100] width 187 height 37
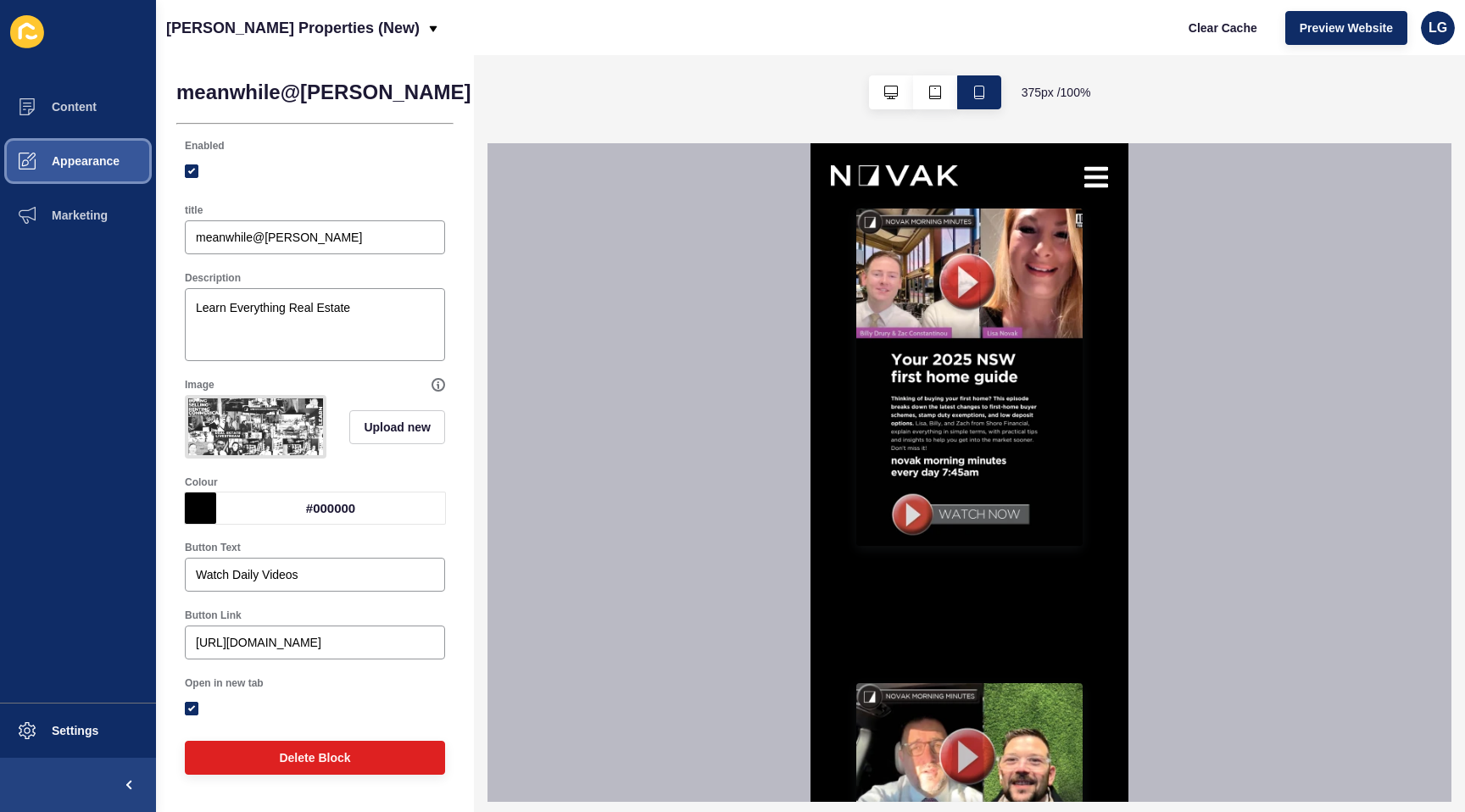
click at [113, 169] on button "Appearance" at bounding box center [77, 161] width 156 height 54
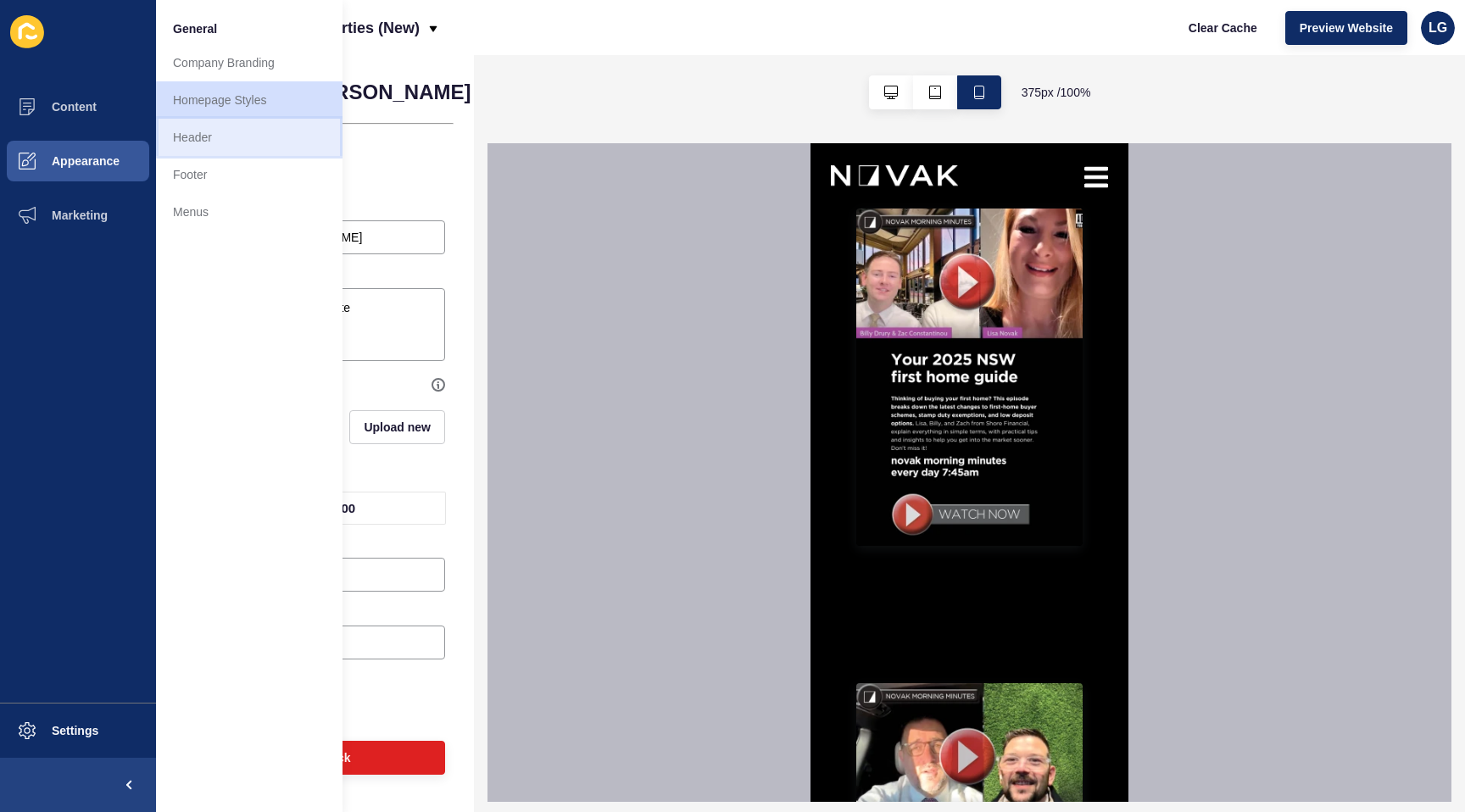
click at [220, 132] on link "Header" at bounding box center [249, 137] width 187 height 37
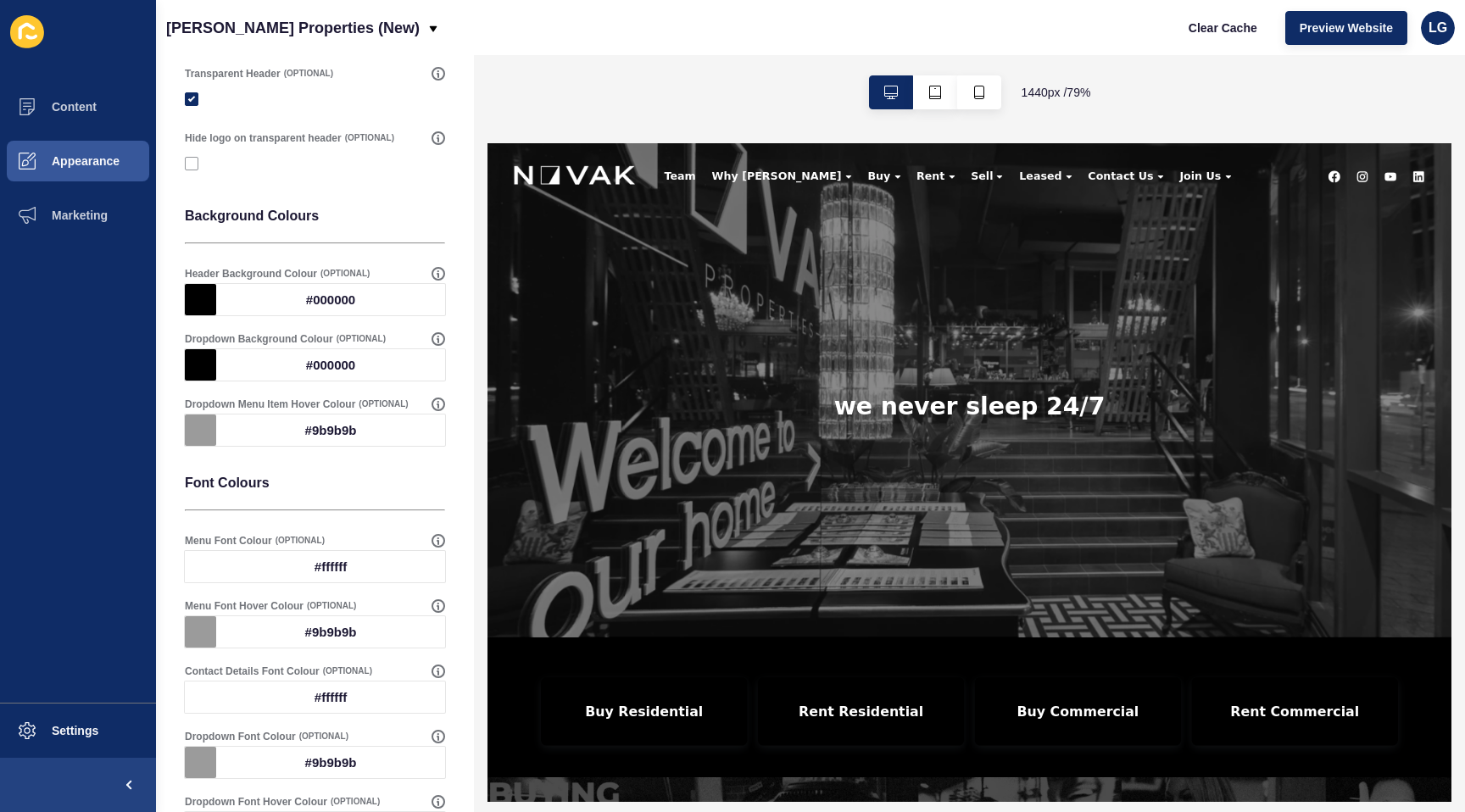
scroll to position [464, 0]
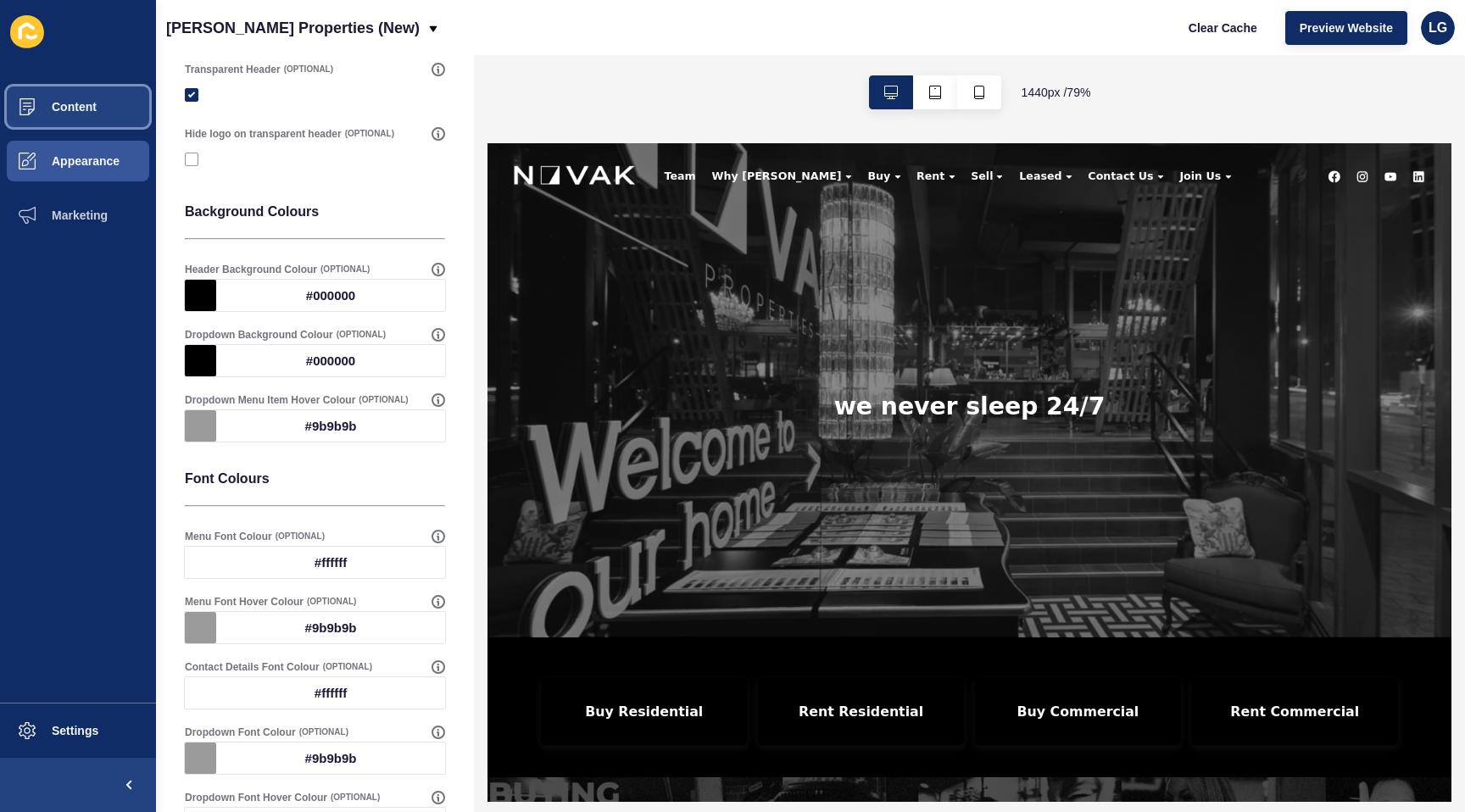
click at [80, 103] on span "Content" at bounding box center [47, 107] width 100 height 13
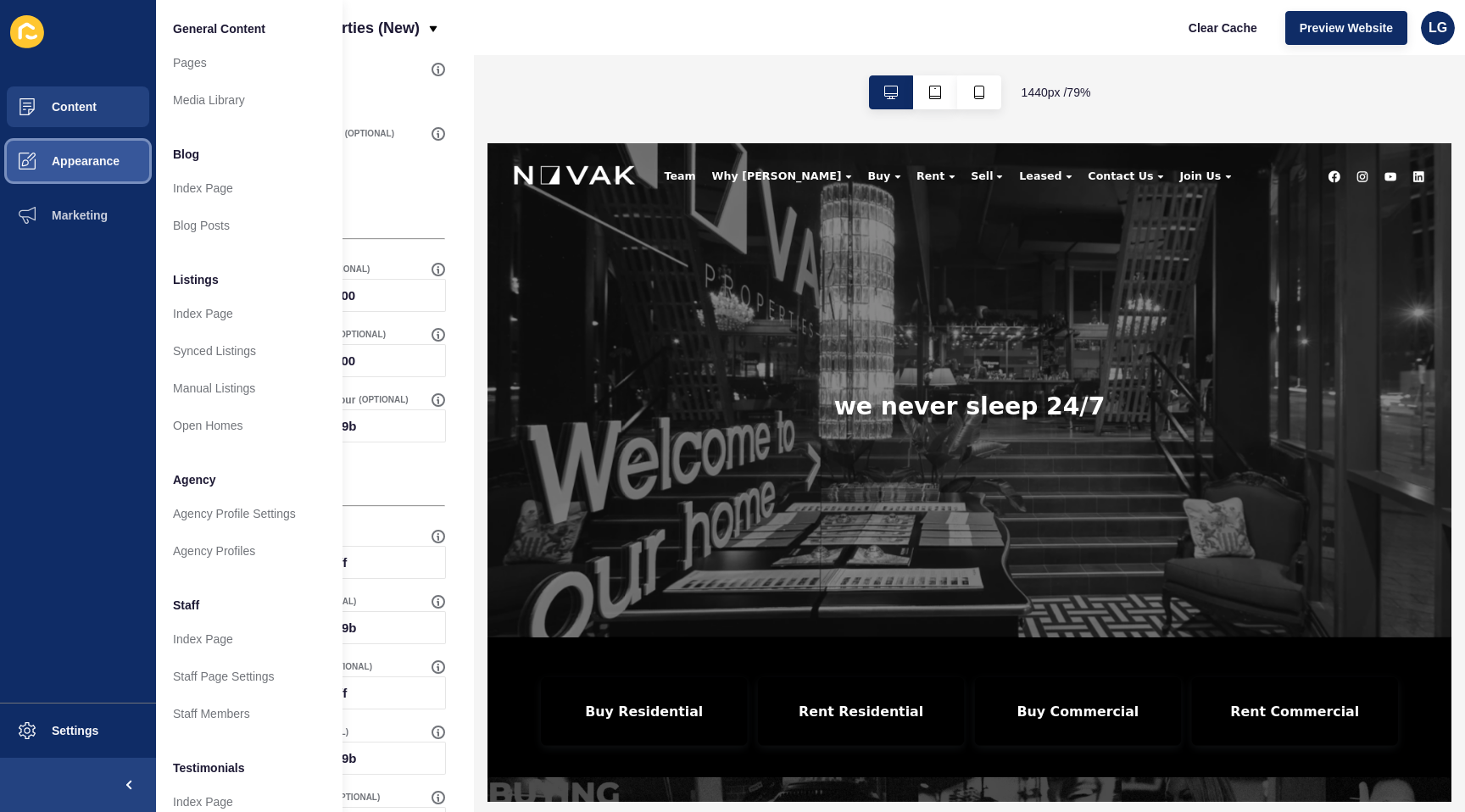
click at [87, 164] on span "Appearance" at bounding box center [58, 161] width 122 height 13
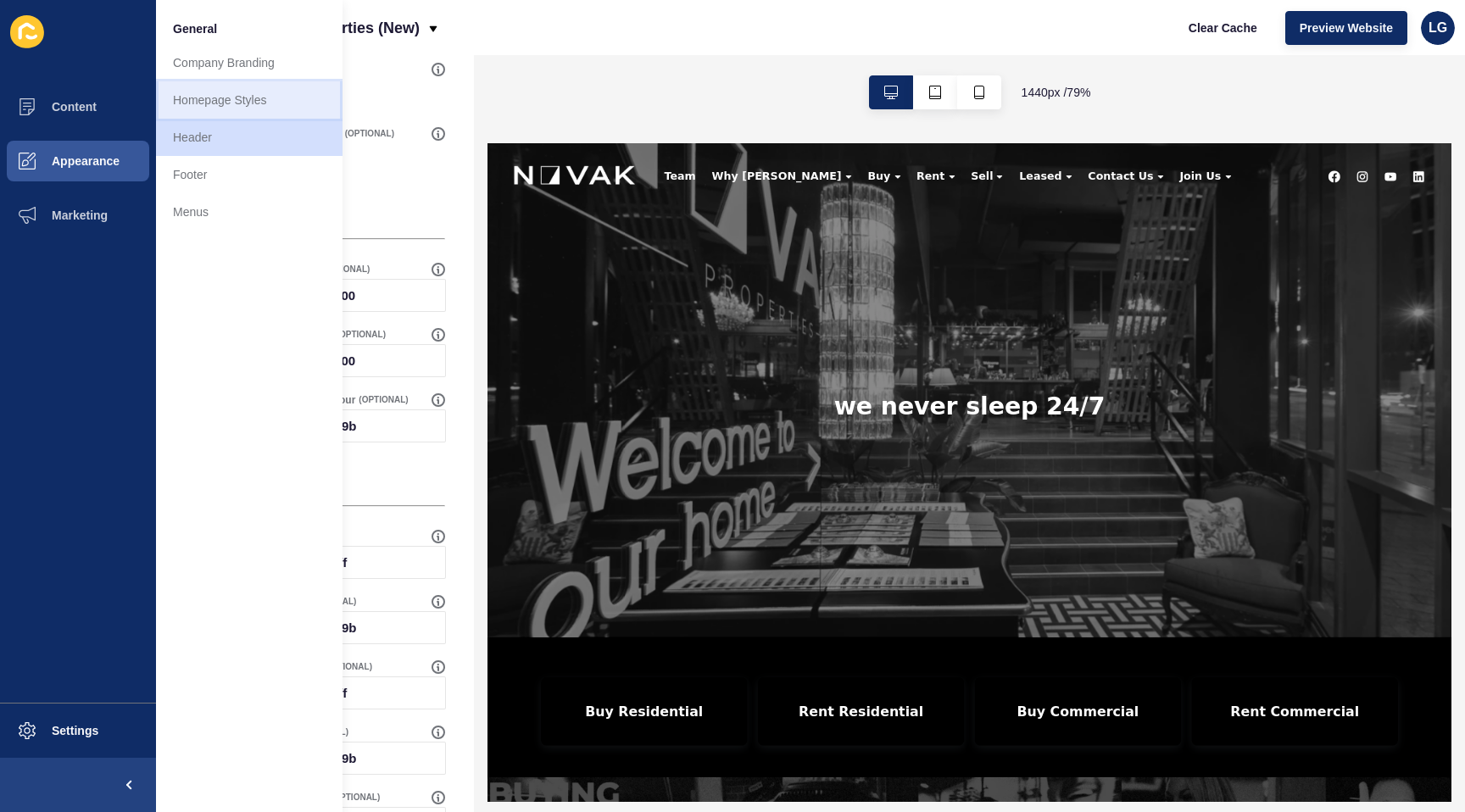
click at [215, 106] on link "Homepage Styles" at bounding box center [249, 100] width 187 height 37
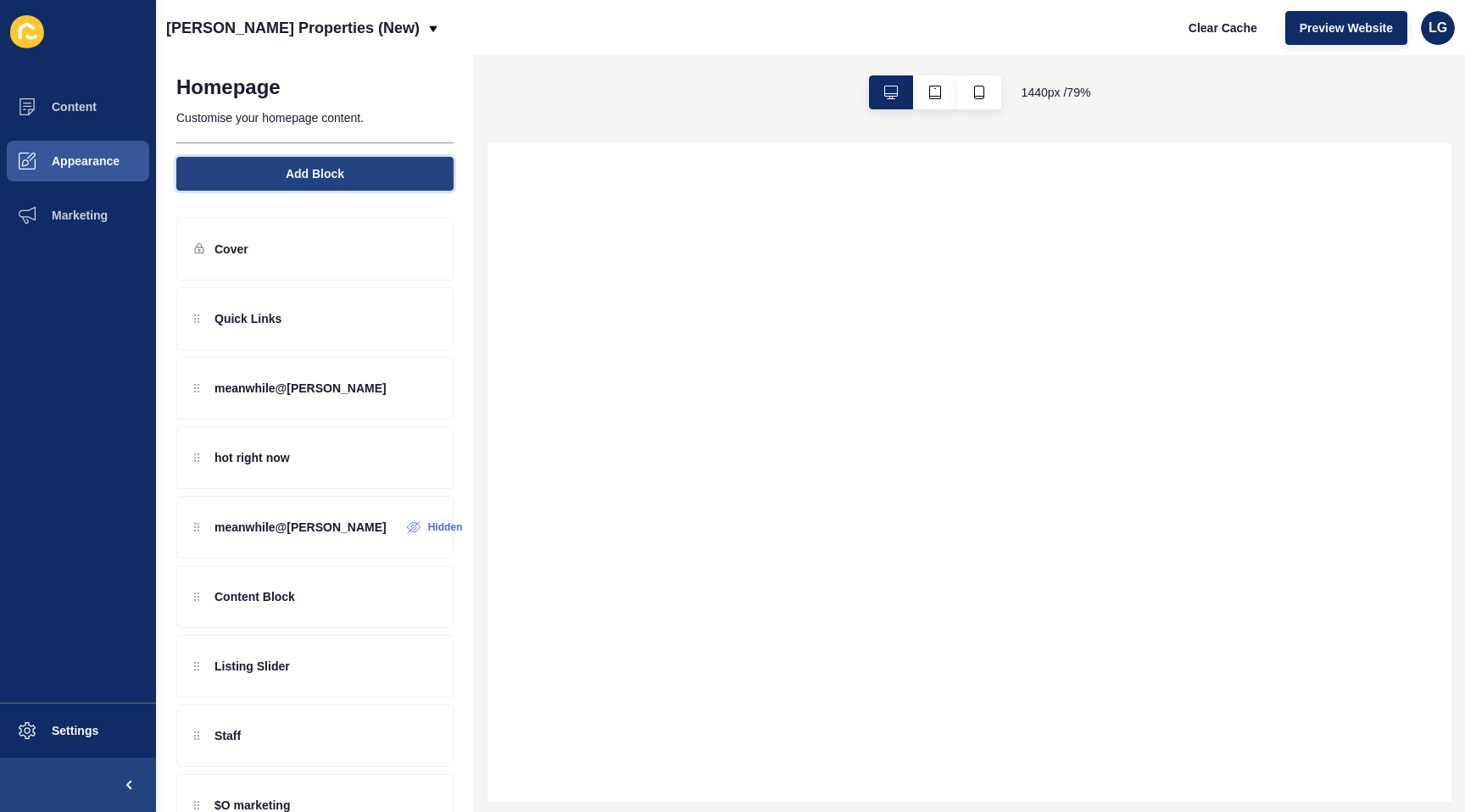
click at [331, 178] on span "Add Block" at bounding box center [315, 173] width 59 height 17
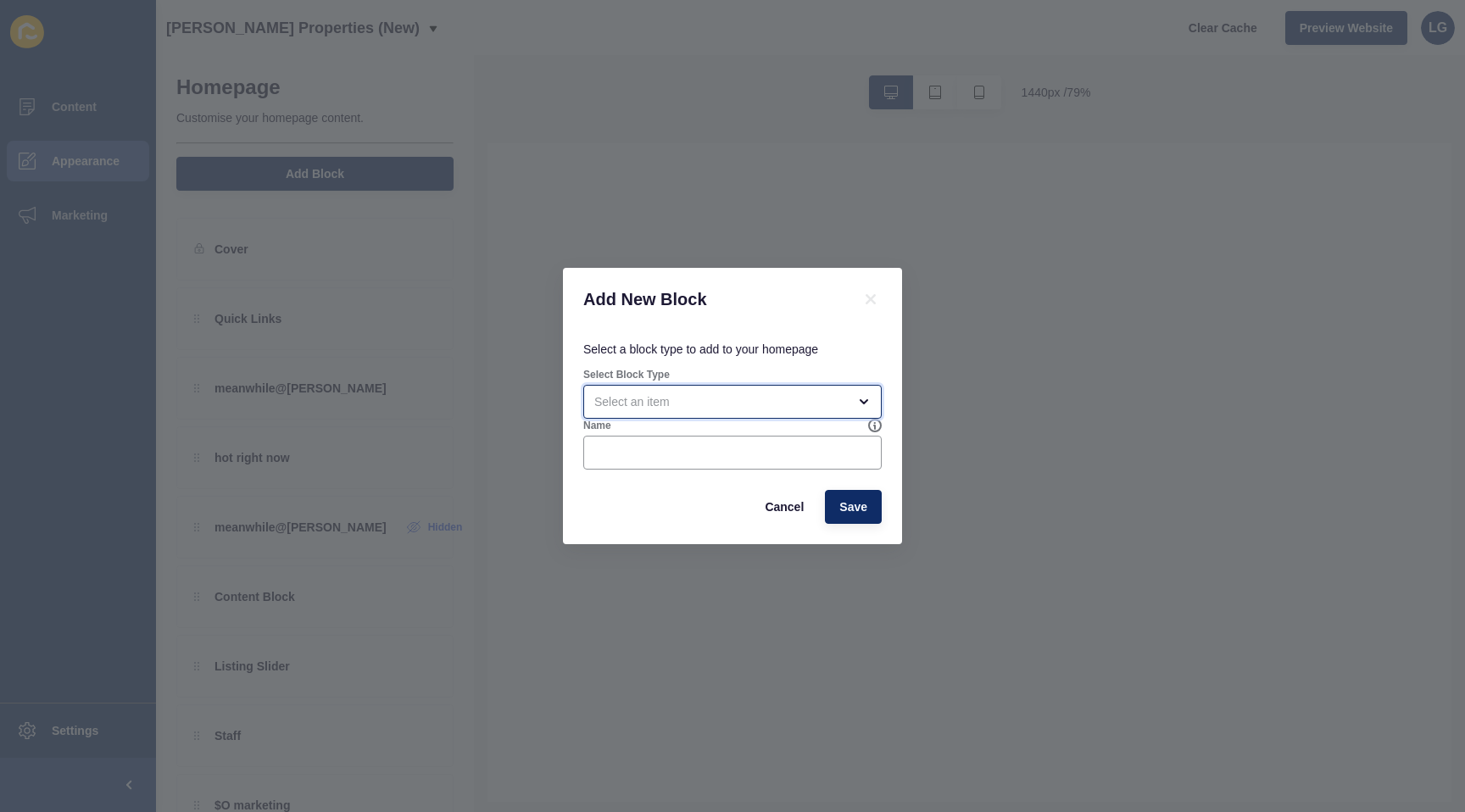
click at [612, 399] on div "open menu" at bounding box center [720, 401] width 253 height 17
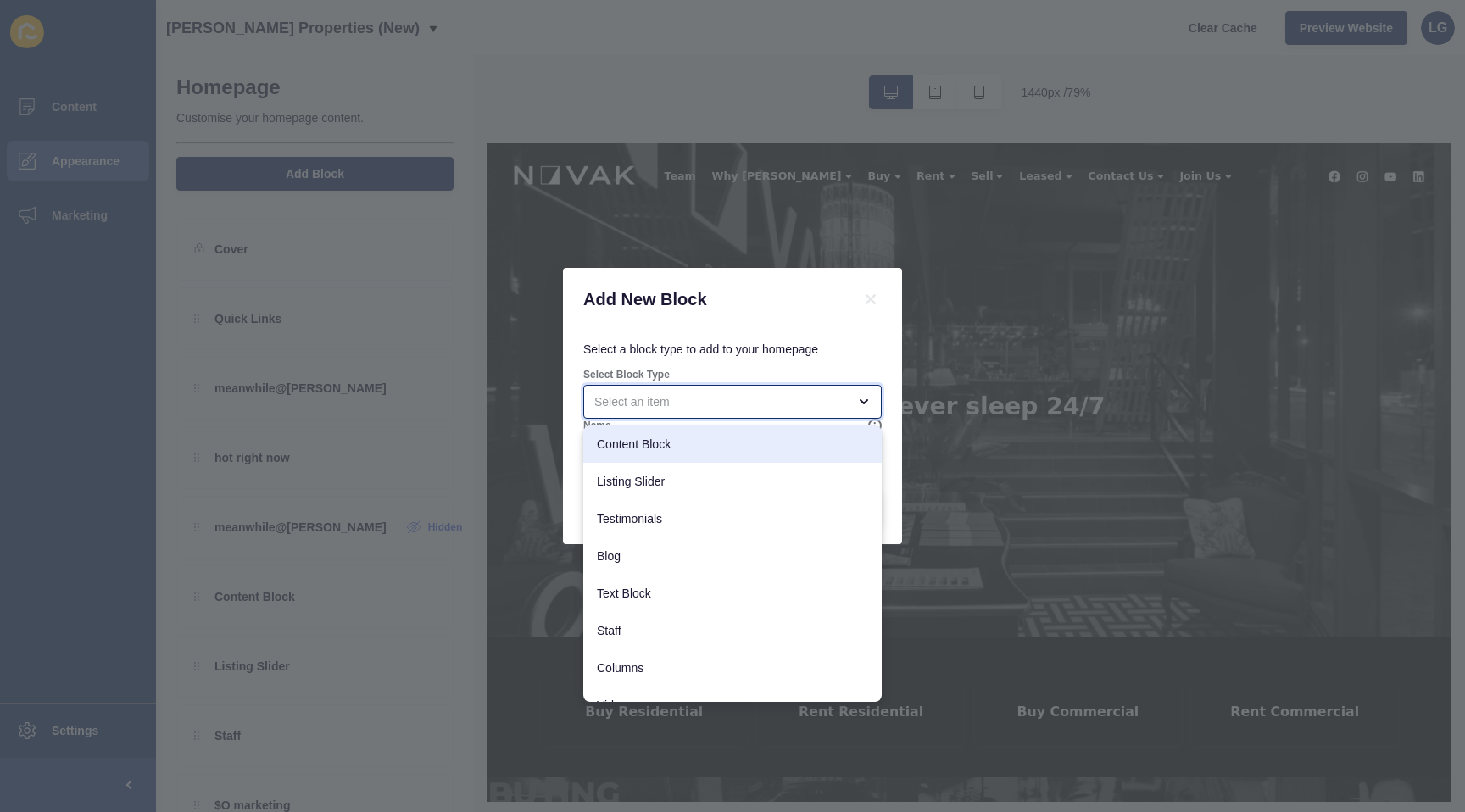
click at [631, 440] on span "Content Block" at bounding box center [732, 444] width 271 height 17
type input "Content Block"
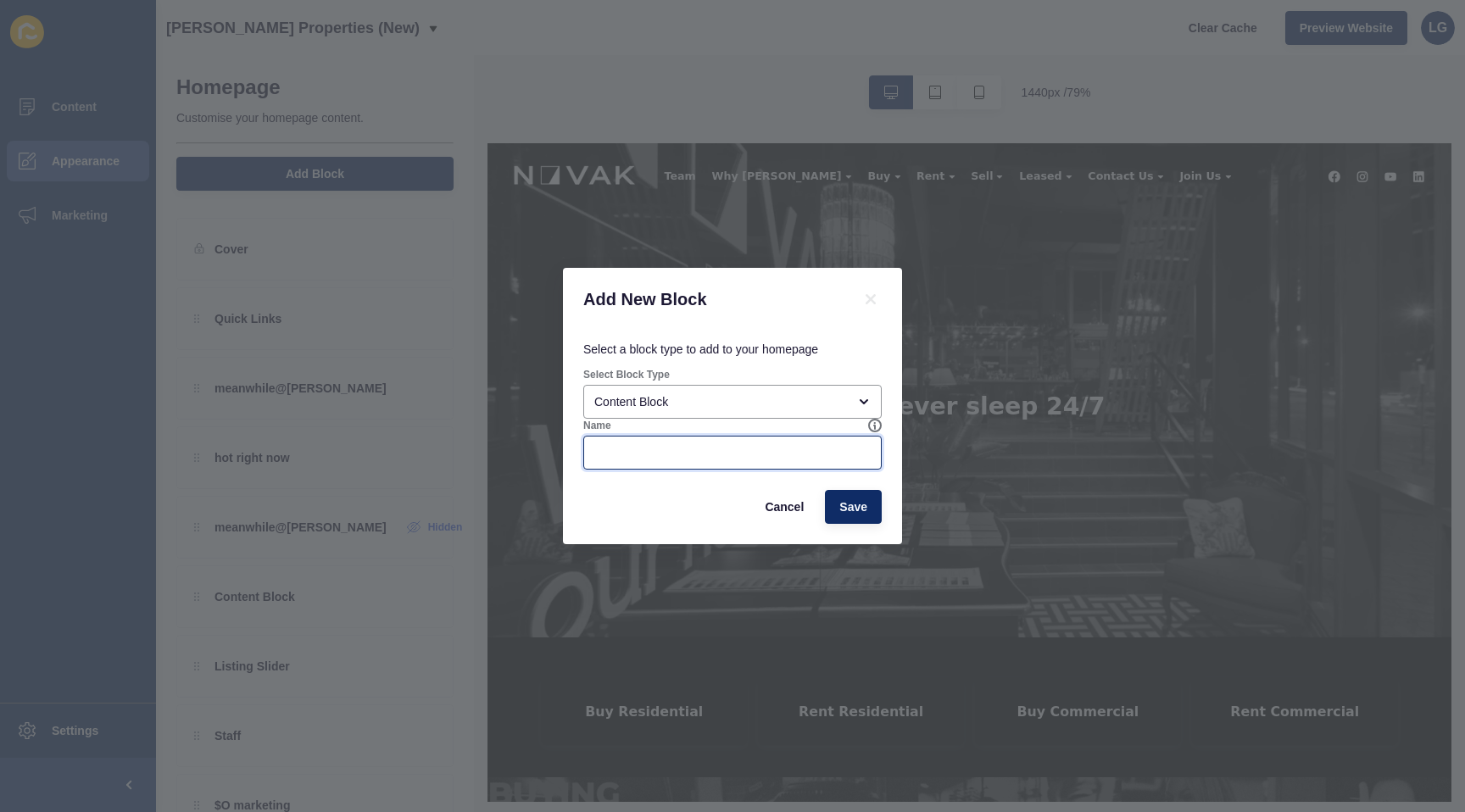
click at [624, 457] on input "Name" at bounding box center [732, 453] width 277 height 17
type input "meanwhile w full page"
click at [858, 495] on button "Save" at bounding box center [854, 507] width 57 height 34
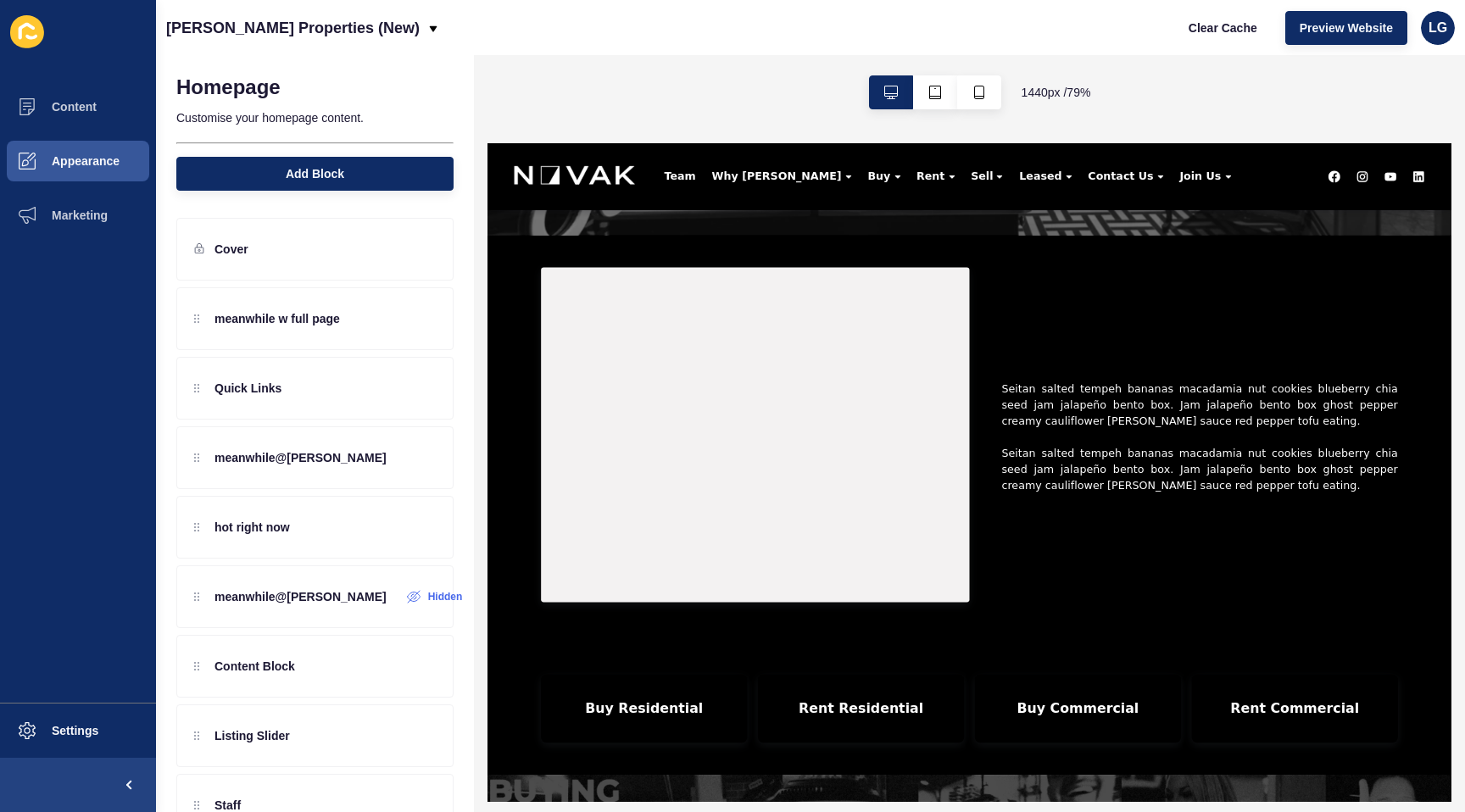
scroll to position [511, 0]
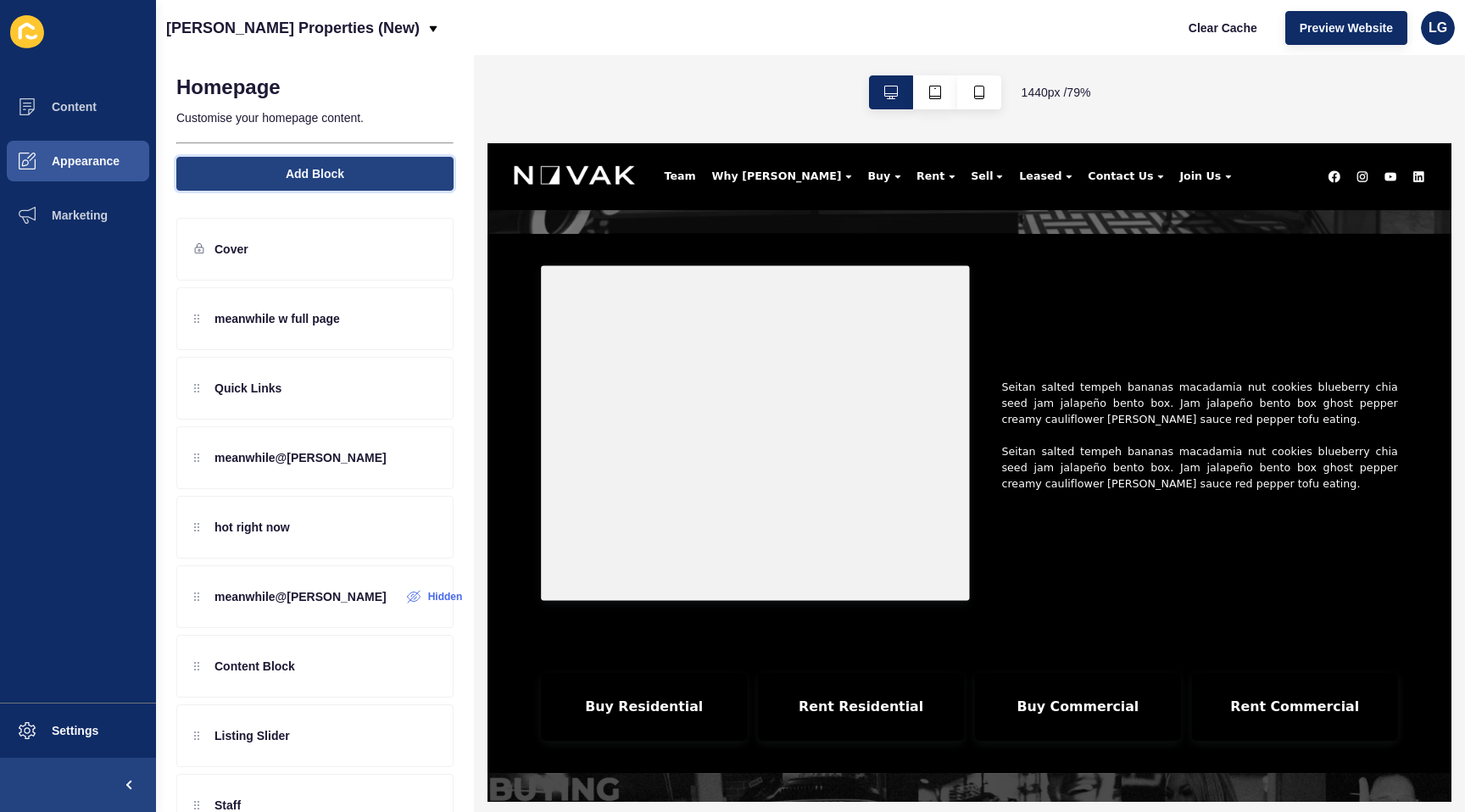
click at [331, 180] on span "Add Block" at bounding box center [315, 173] width 59 height 17
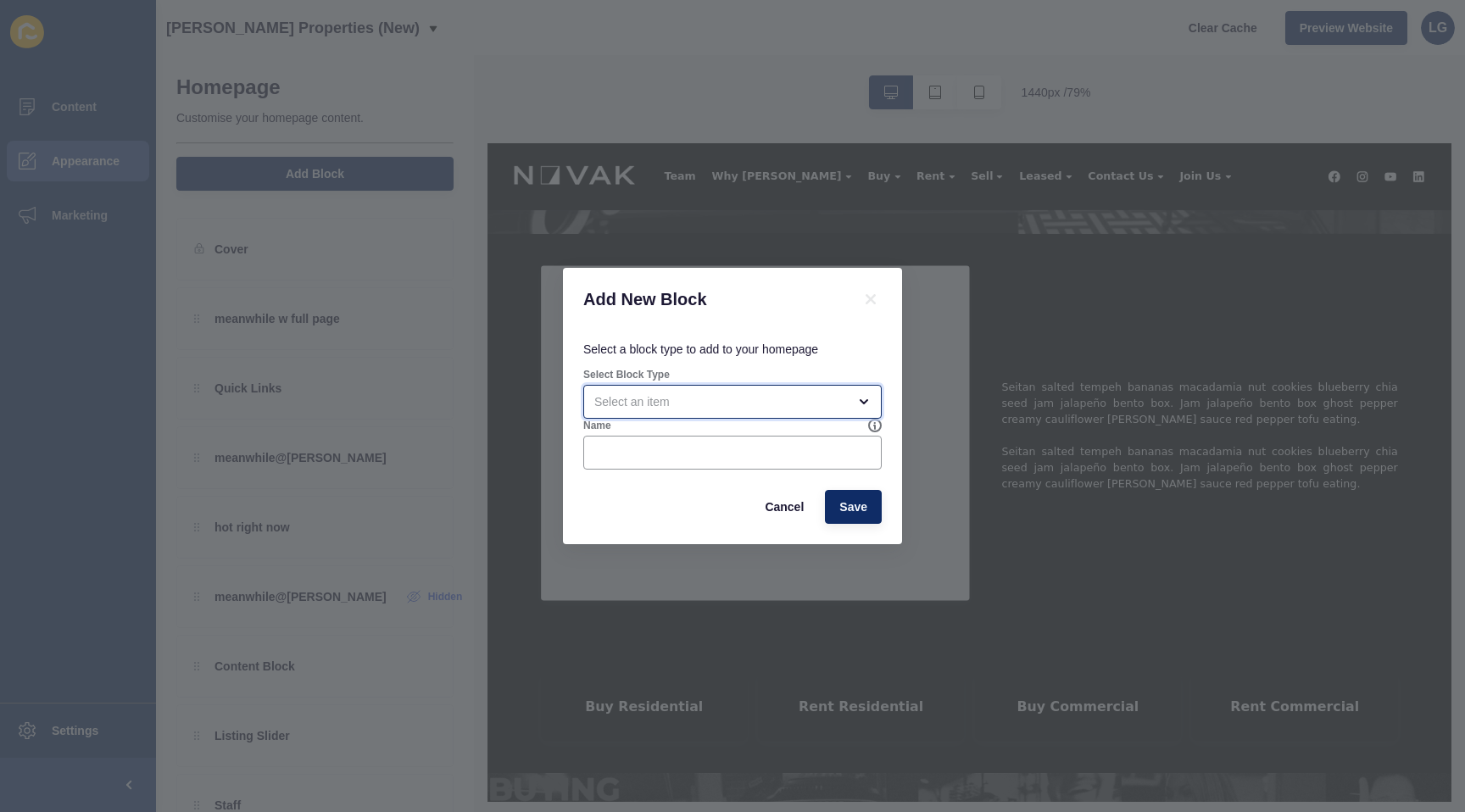
click at [665, 409] on div "open menu" at bounding box center [720, 401] width 253 height 17
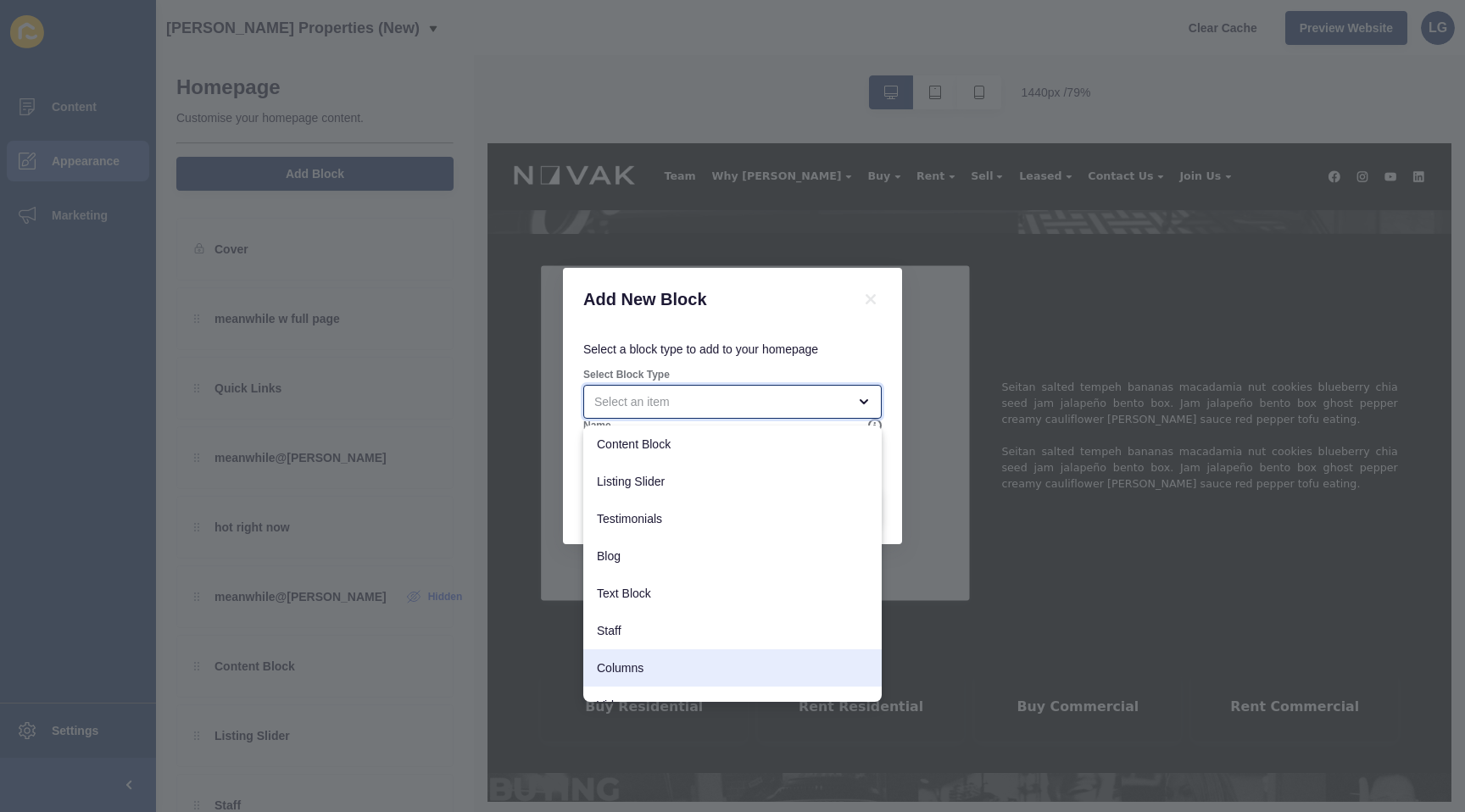
click at [649, 662] on span "Columns" at bounding box center [732, 668] width 271 height 17
type input "Columns"
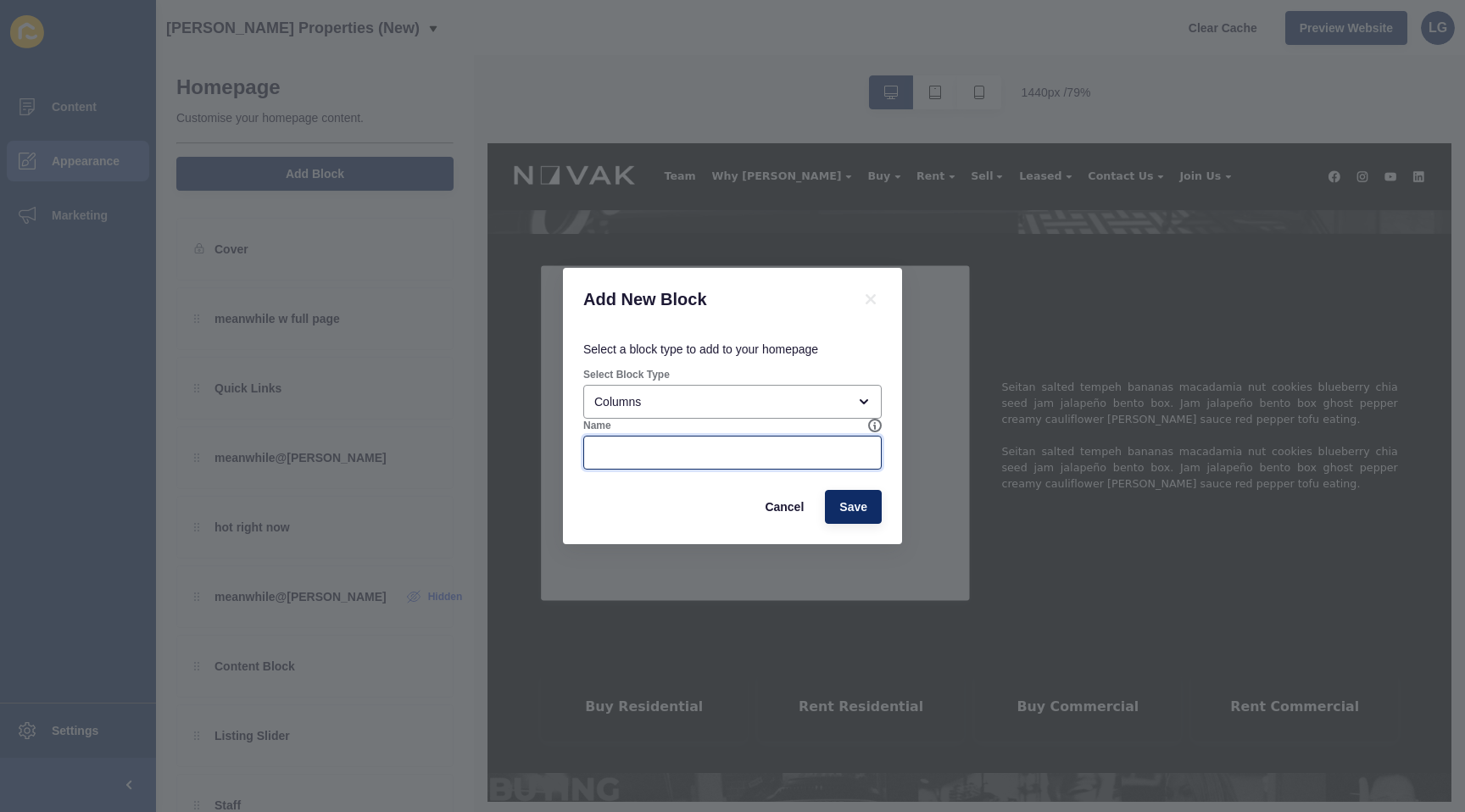
click at [670, 446] on input "Name" at bounding box center [732, 453] width 277 height 17
type input "mean test"
click at [852, 509] on span "Save" at bounding box center [853, 507] width 28 height 17
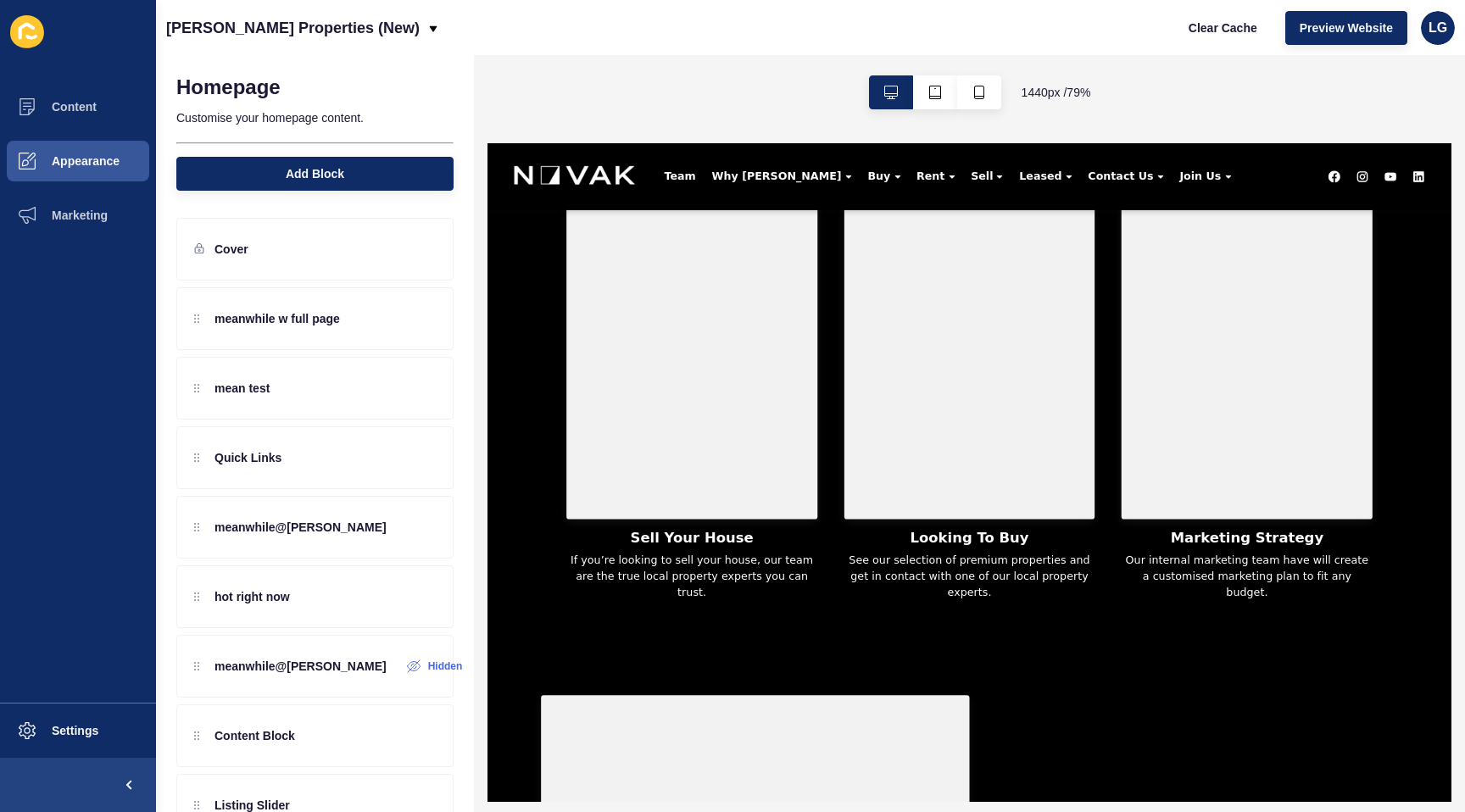
scroll to position [659, 0]
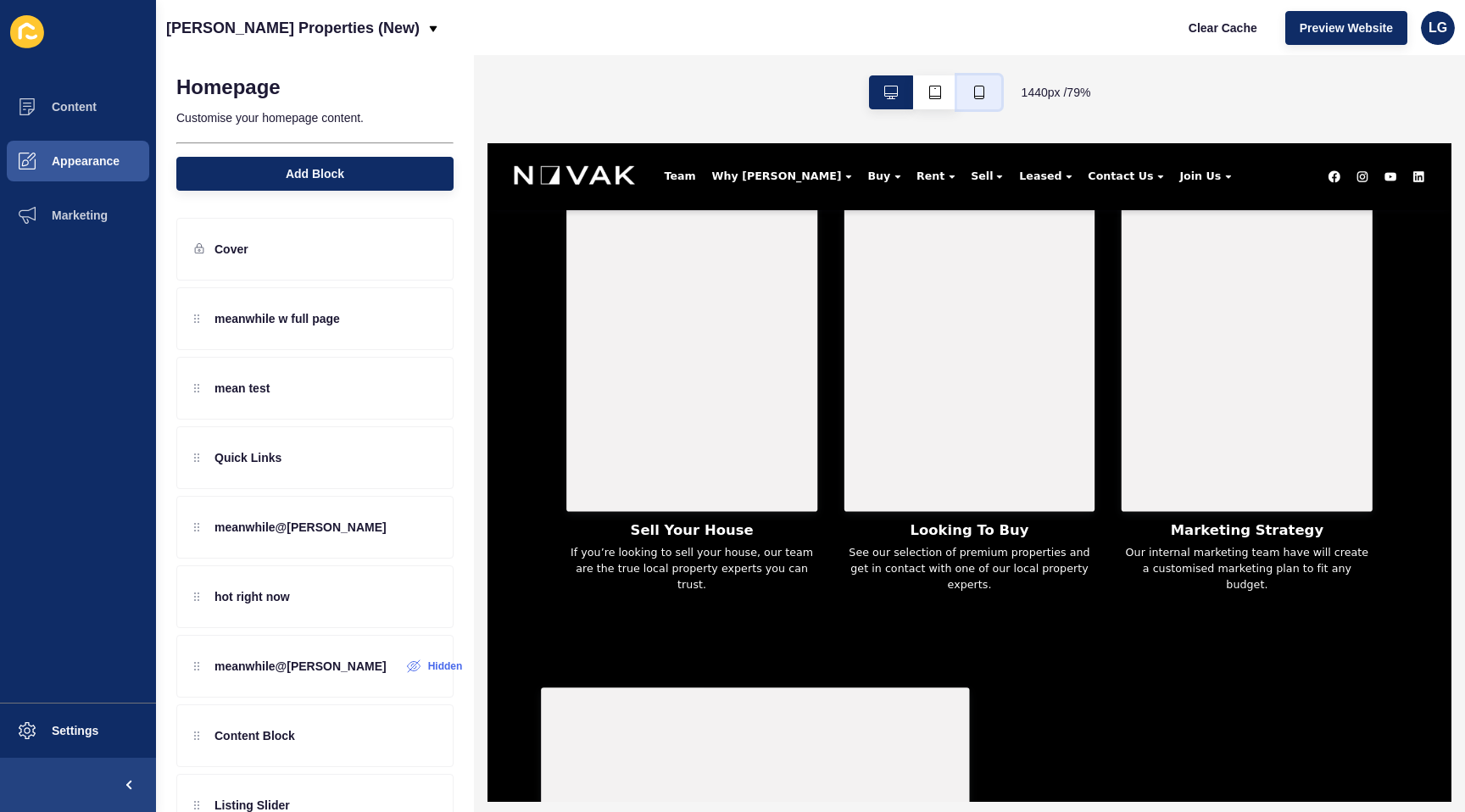
click at [991, 99] on button "button" at bounding box center [979, 92] width 44 height 34
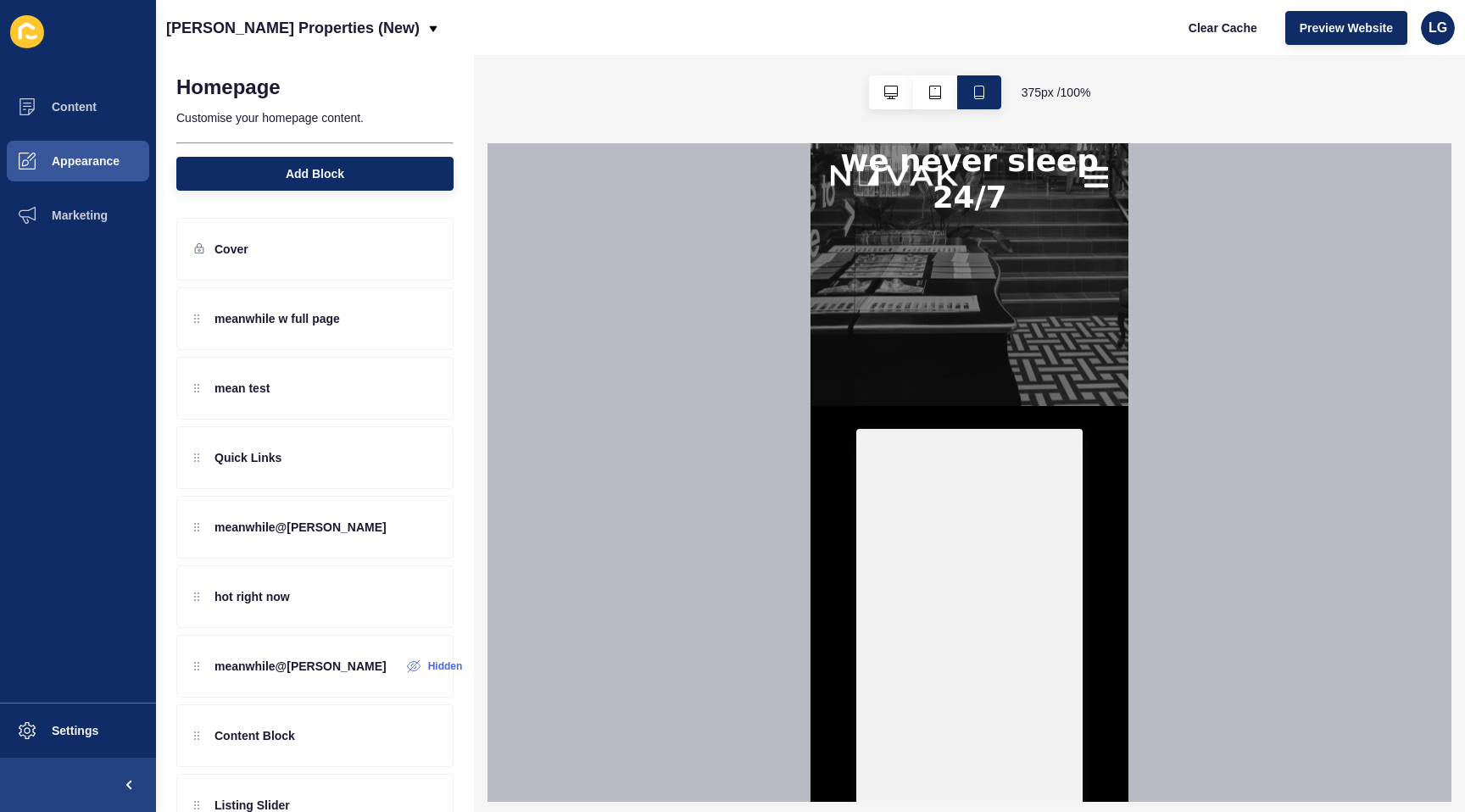
scroll to position [0, 0]
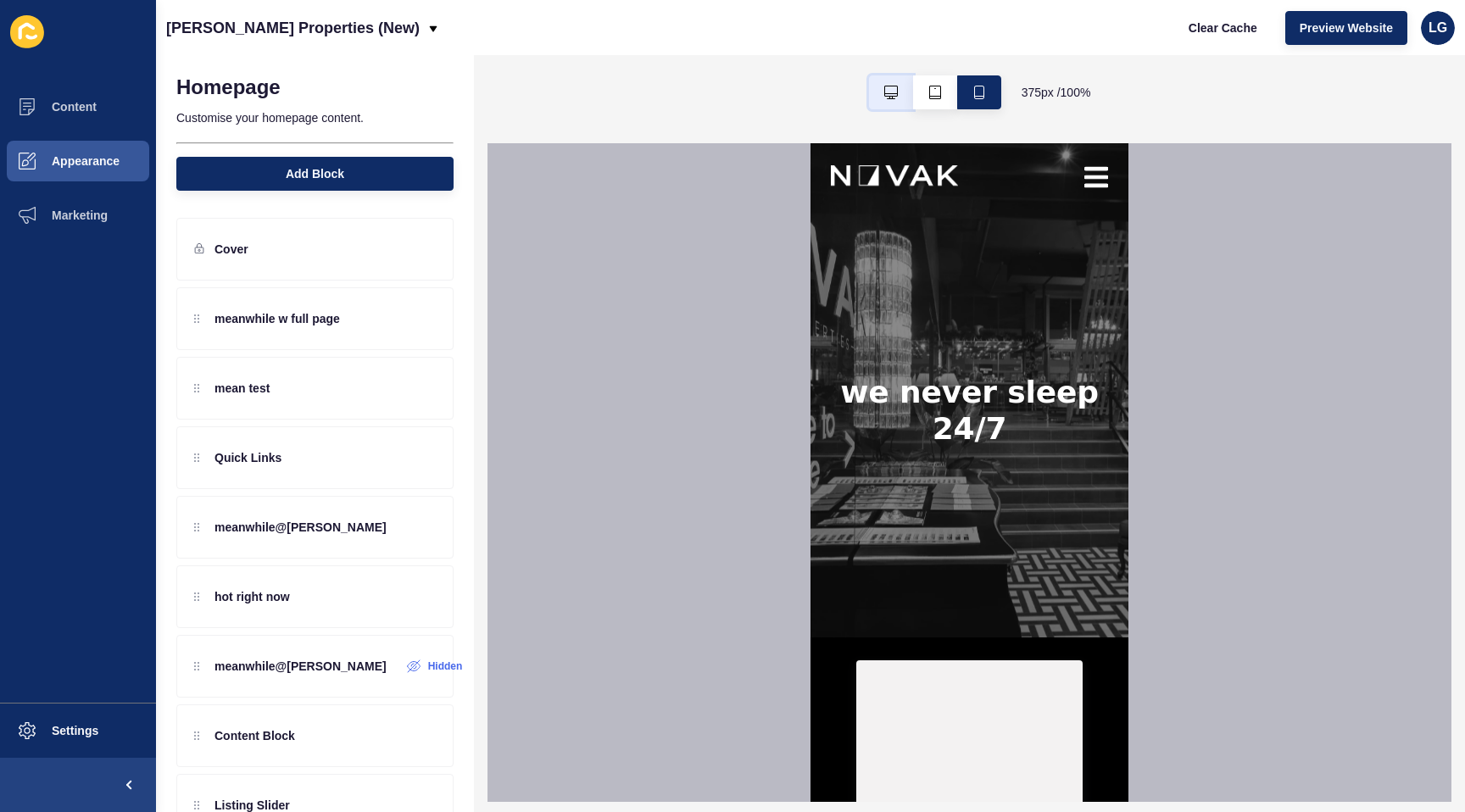
click at [871, 94] on button "button" at bounding box center [891, 92] width 44 height 34
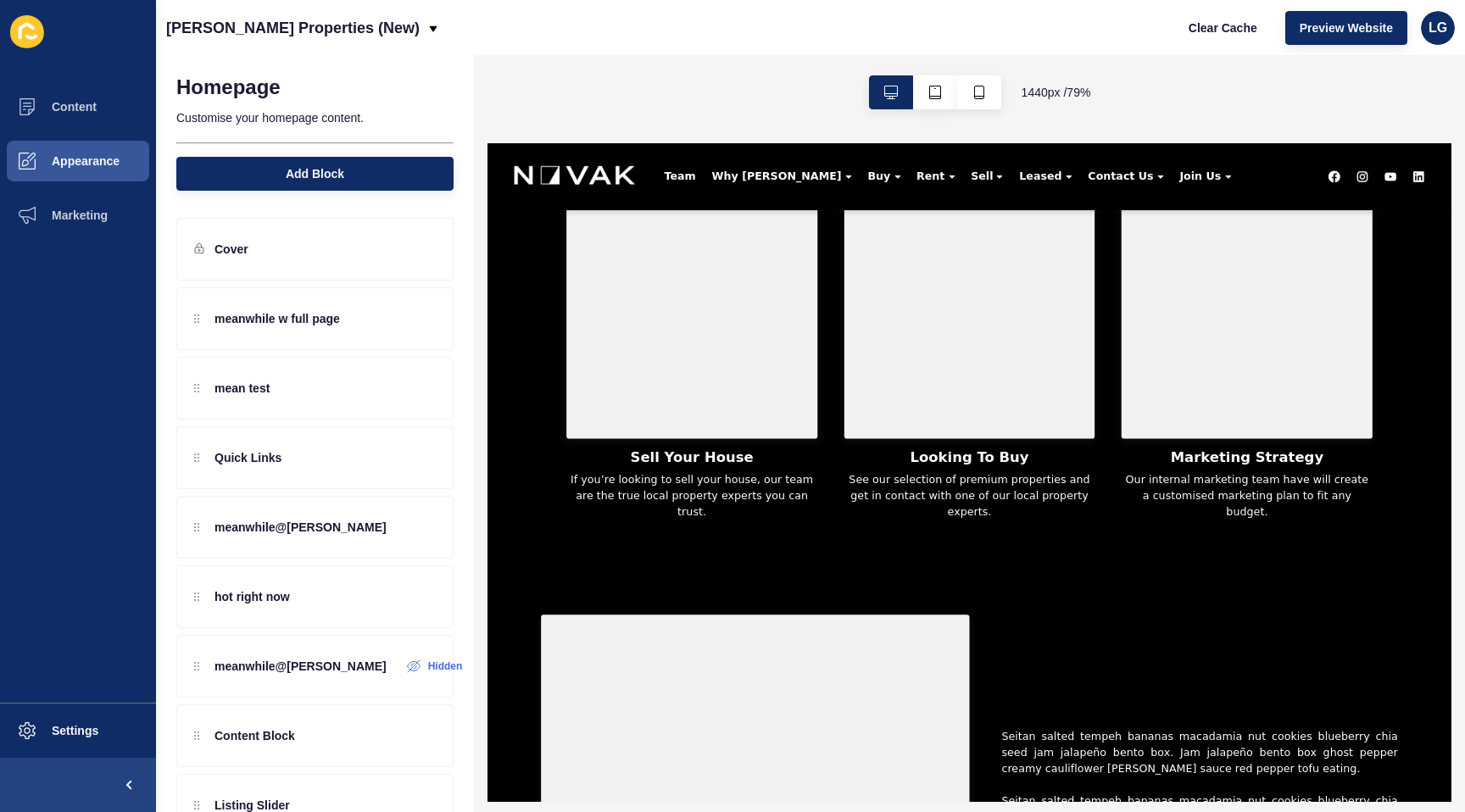
scroll to position [761, 0]
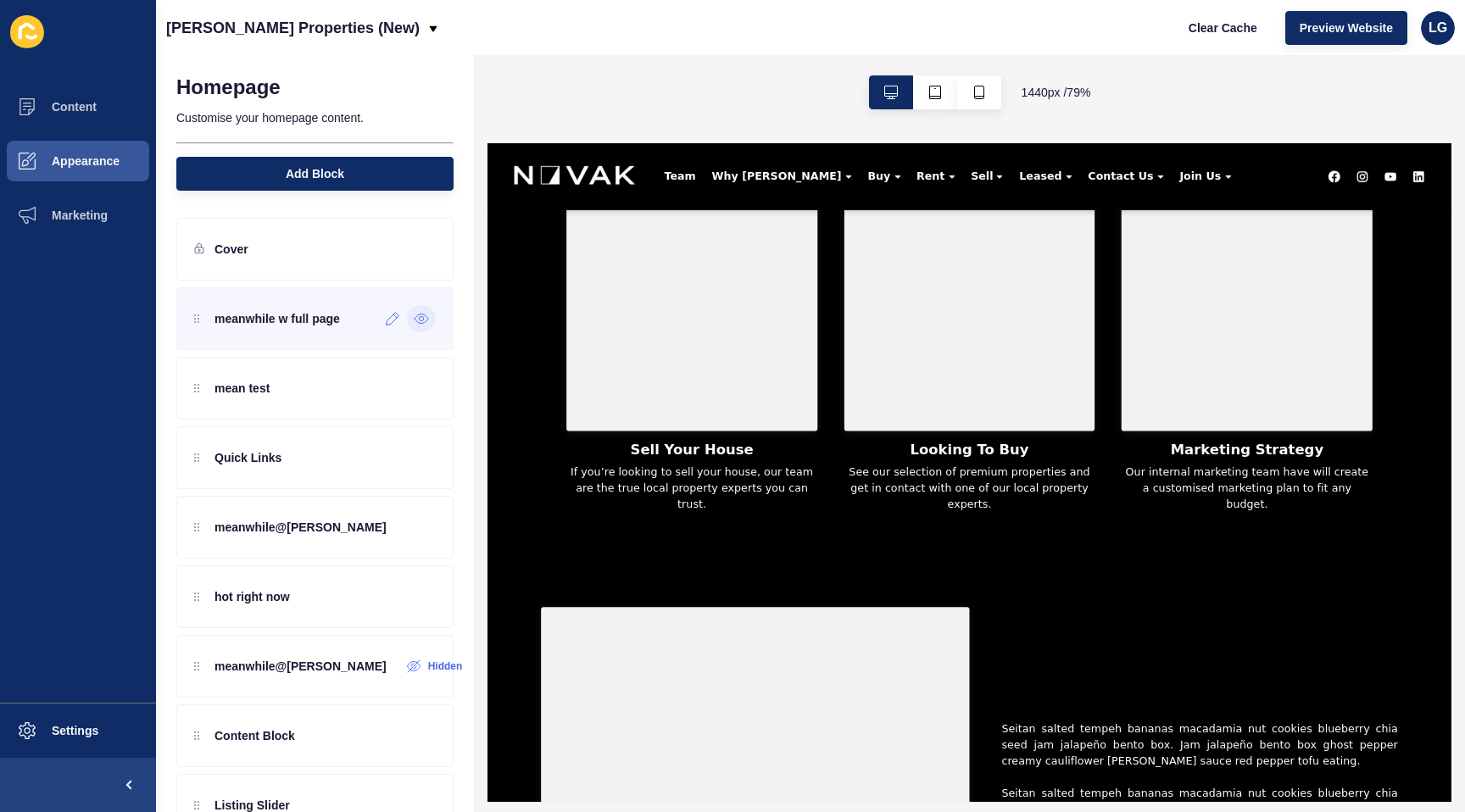
click at [431, 318] on div at bounding box center [422, 318] width 28 height 28
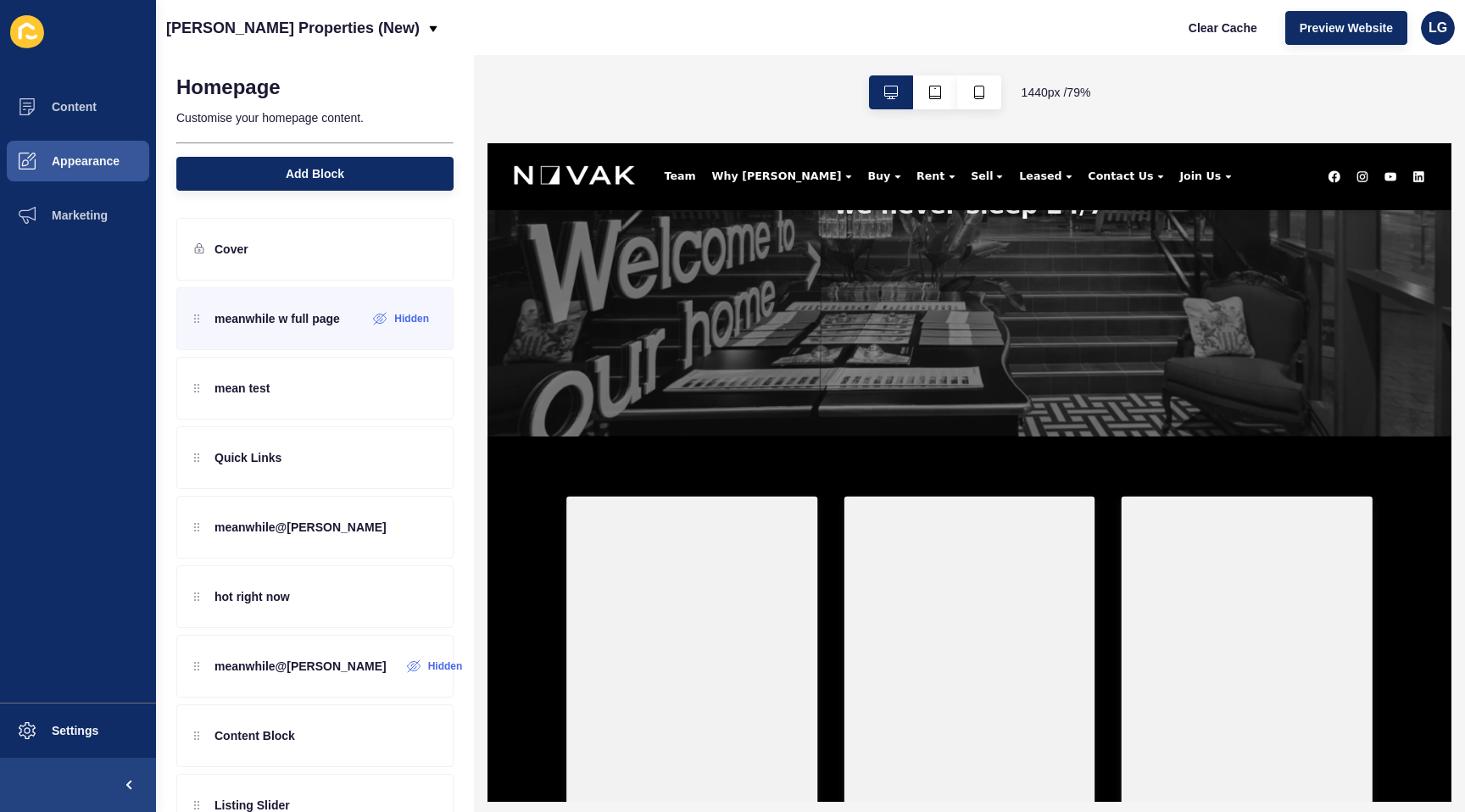
scroll to position [264, 0]
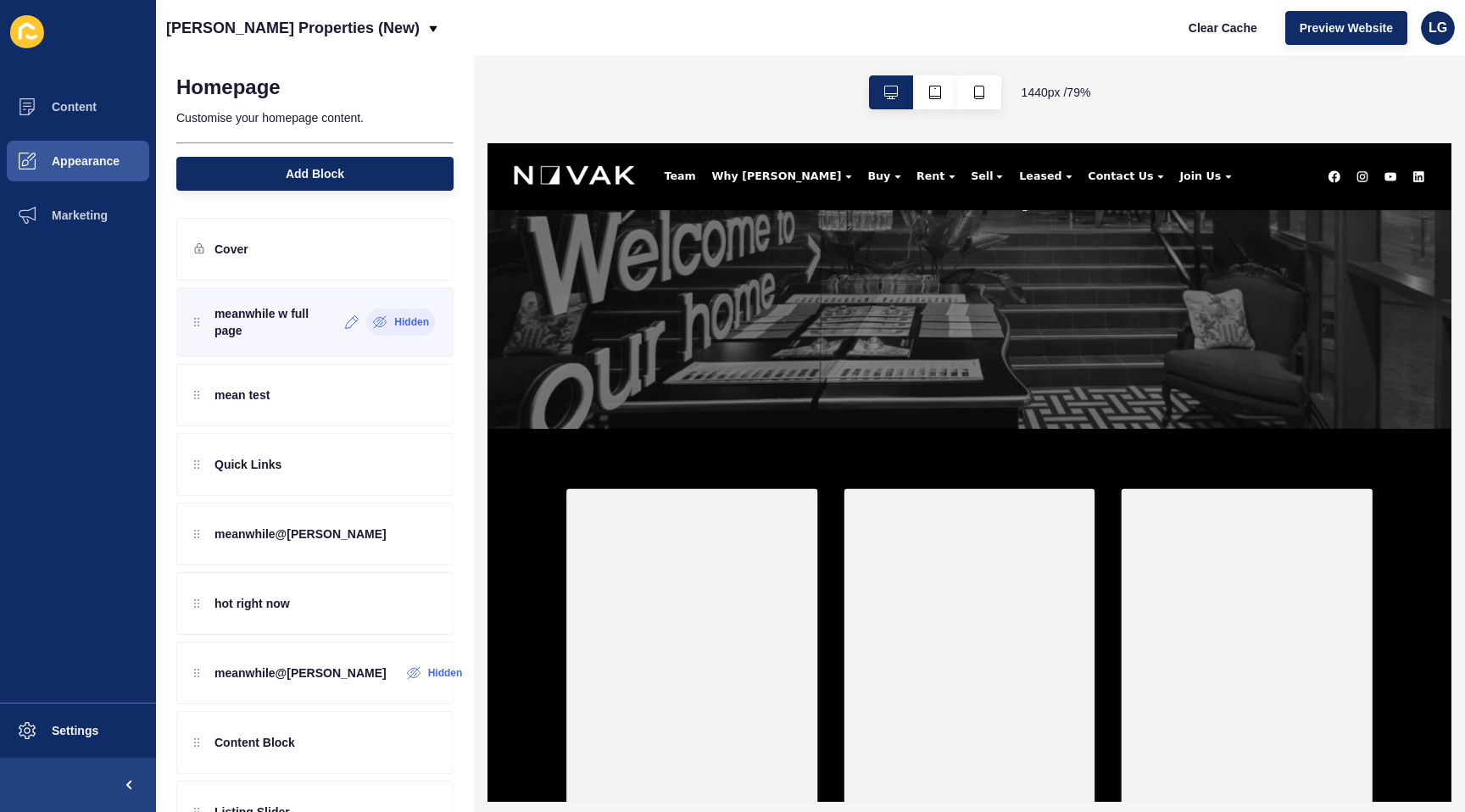
click at [396, 323] on label "Hidden" at bounding box center [411, 322] width 35 height 13
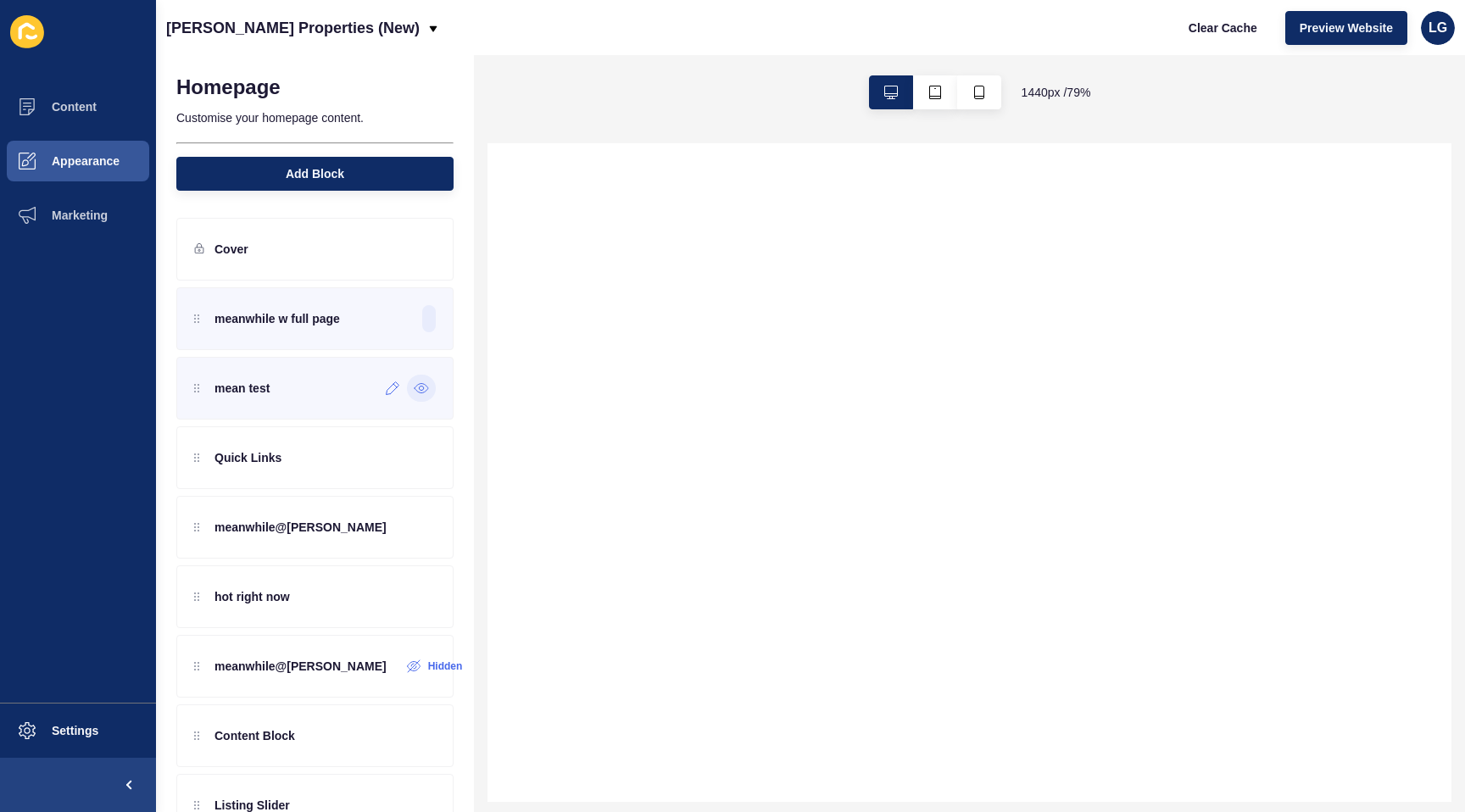
click at [423, 394] on icon at bounding box center [421, 388] width 15 height 13
click at [310, 321] on p "meanwhile w full page" at bounding box center [277, 318] width 125 height 17
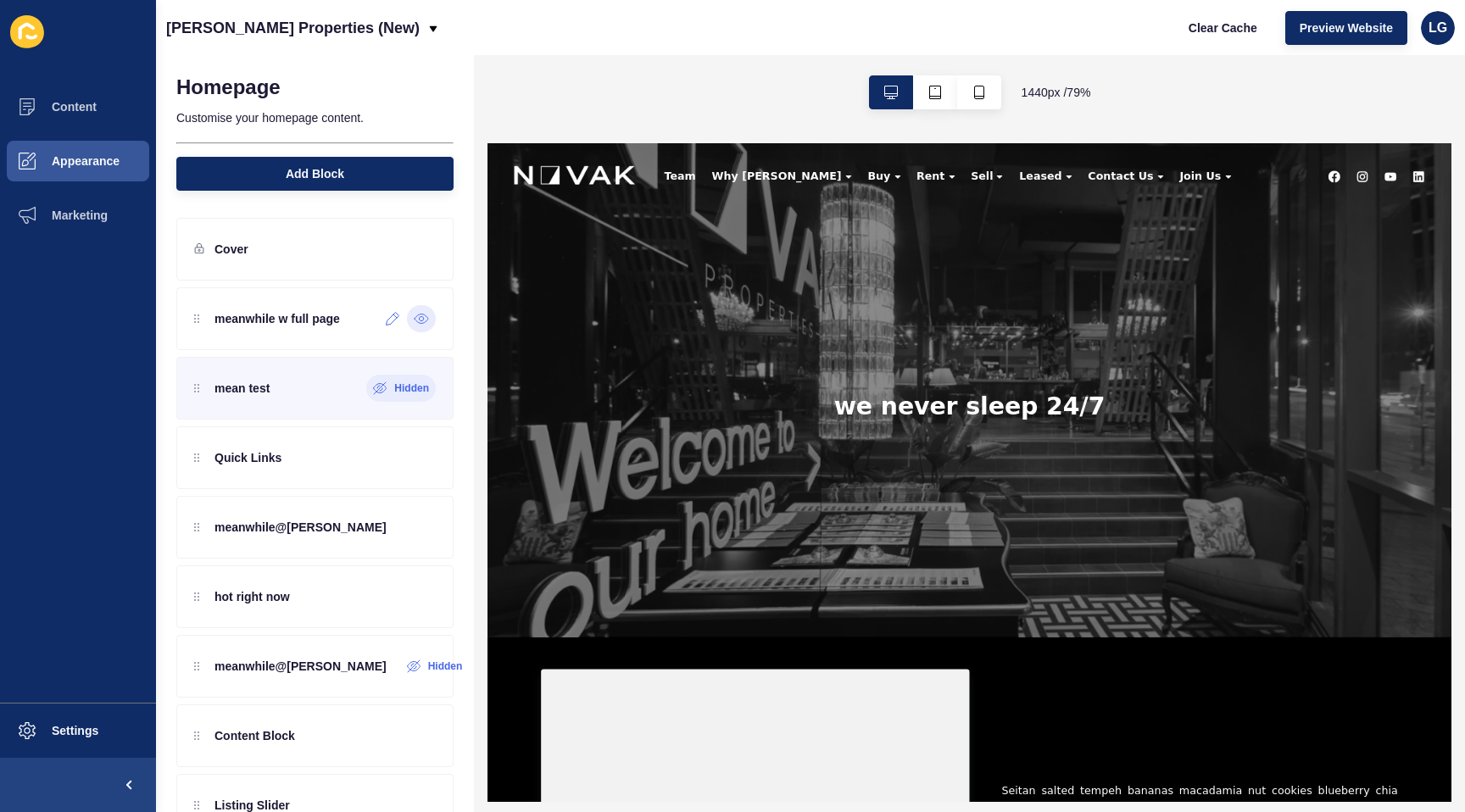
scroll to position [0, 0]
click at [389, 317] on icon at bounding box center [393, 318] width 14 height 13
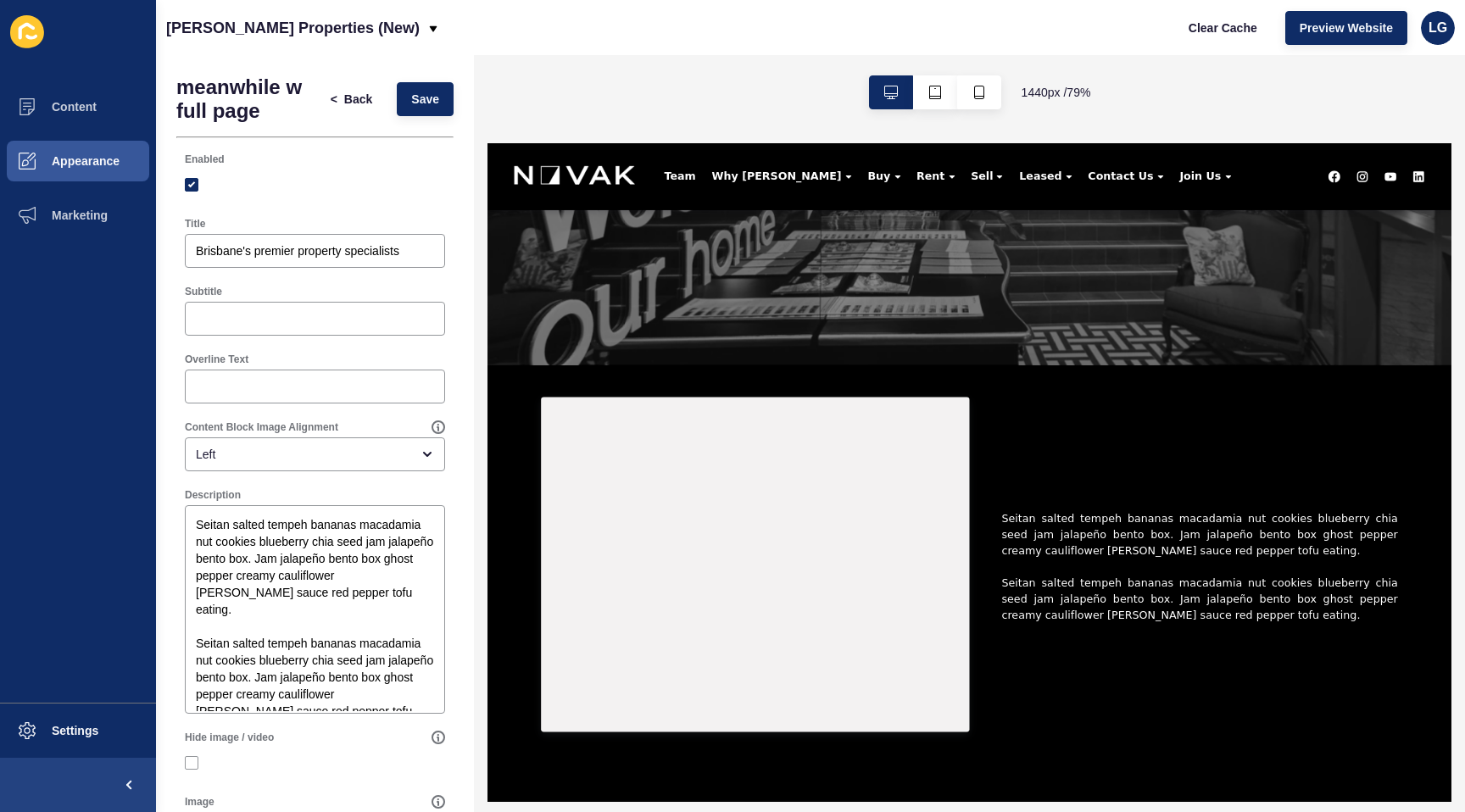
scroll to position [347, 0]
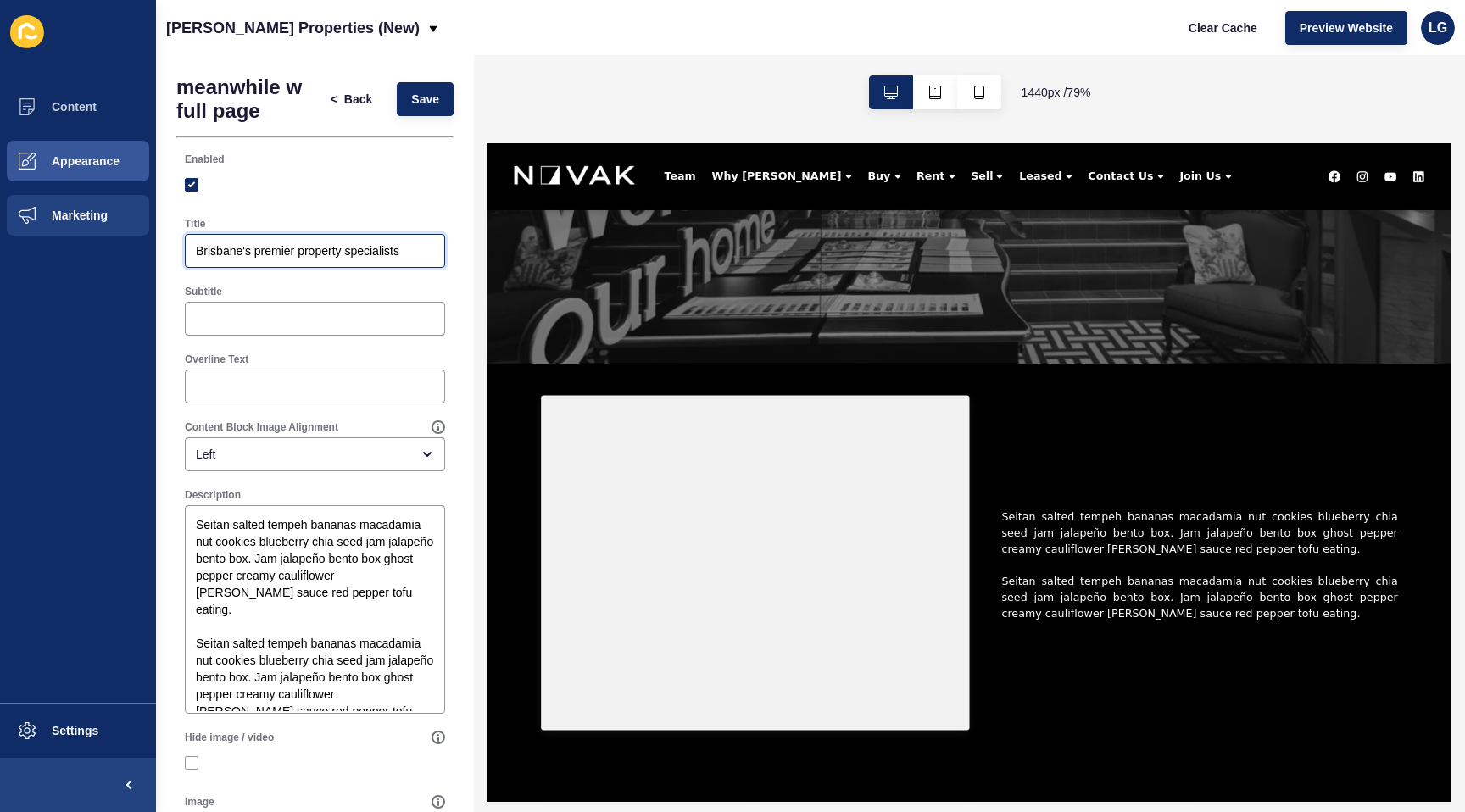
drag, startPoint x: 412, startPoint y: 251, endPoint x: 142, endPoint y: 236, distance: 270.4
click at [142, 236] on div "Content Appearance Marketing Settings Novak Properties (New) Clear Cache Previe…" at bounding box center [732, 406] width 1465 height 812
type input "meanwhile@[PERSON_NAME]"
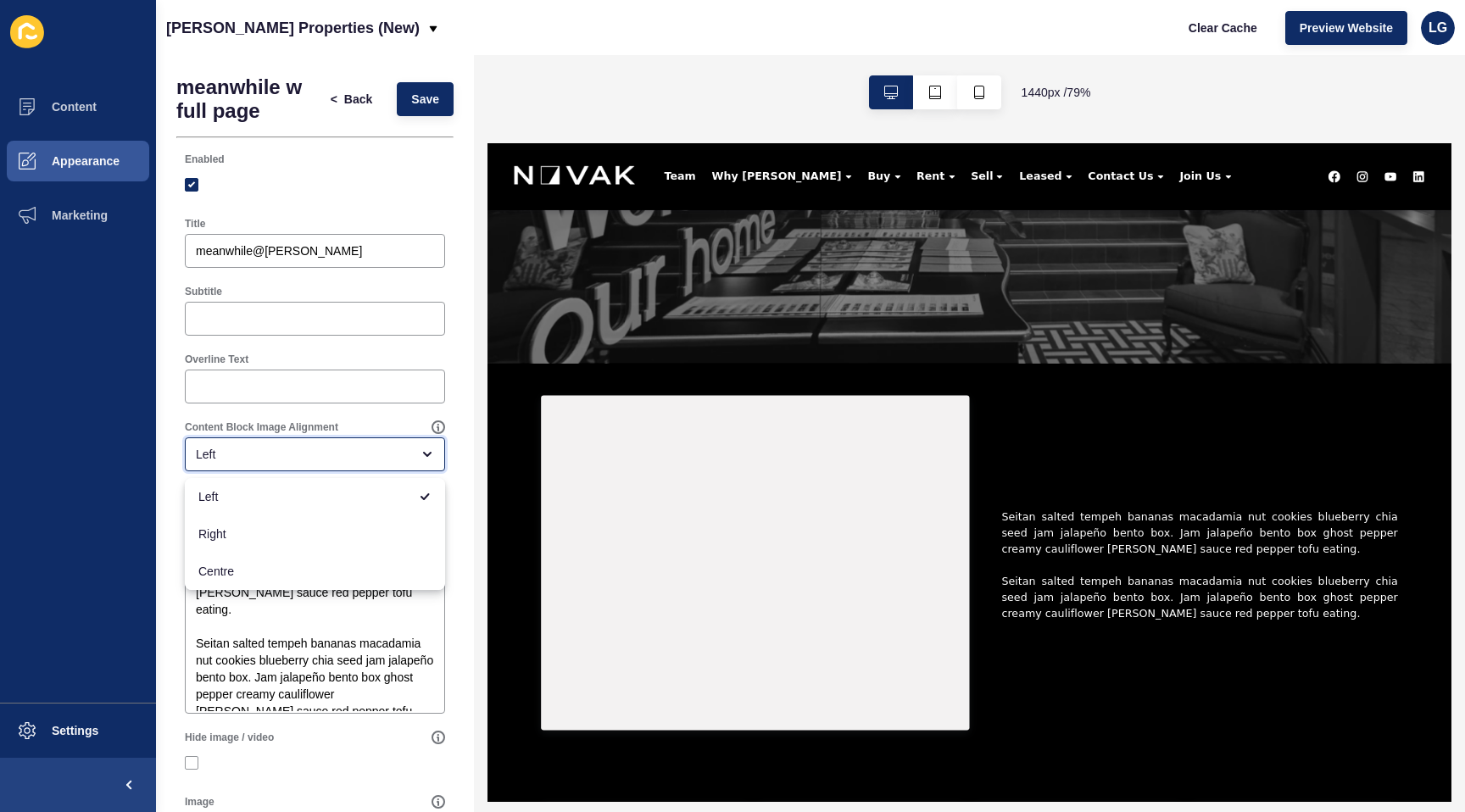
click at [221, 459] on div "Left" at bounding box center [302, 454] width 214 height 17
click at [222, 561] on div "Centre" at bounding box center [315, 572] width 261 height 37
type input "Centre"
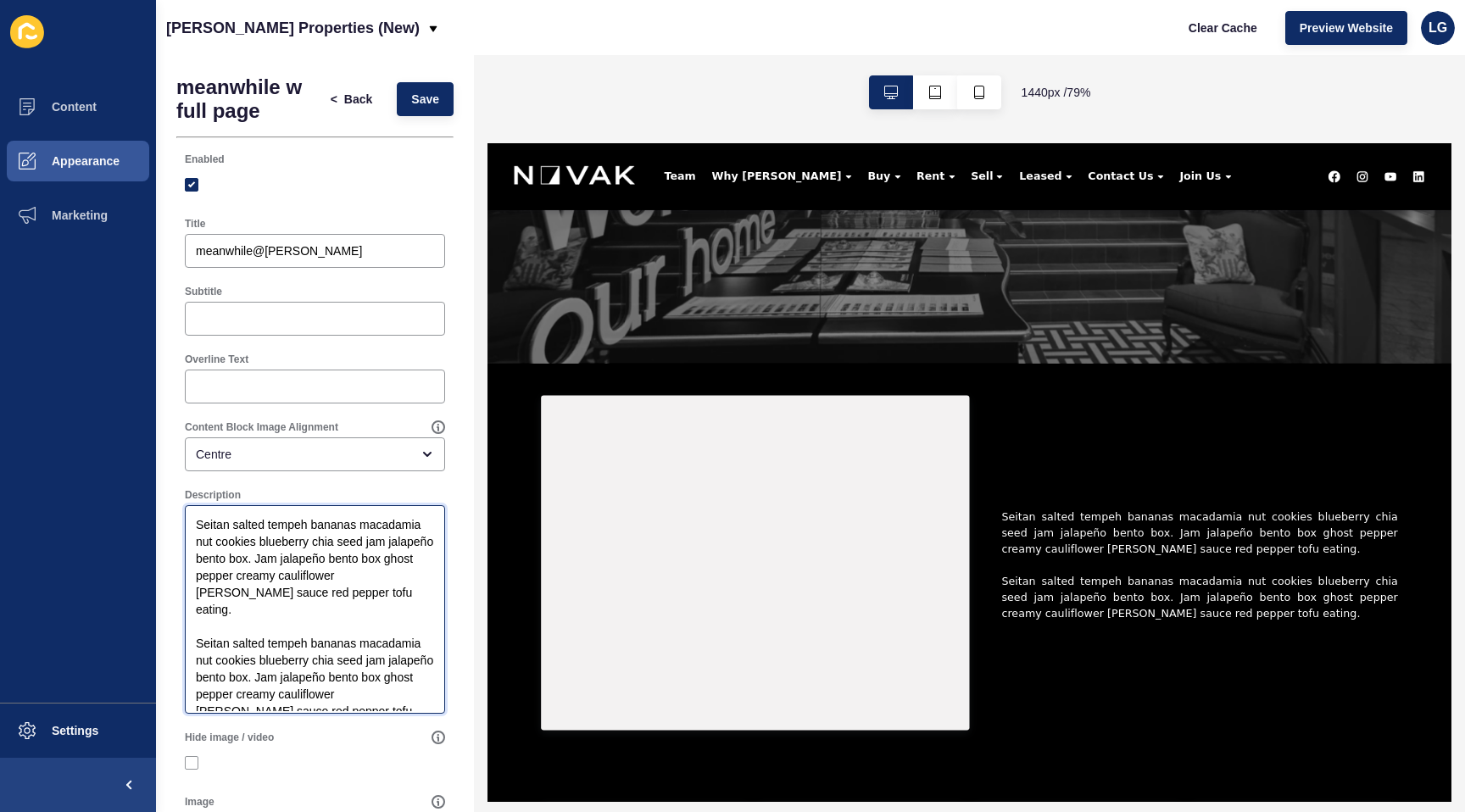
drag, startPoint x: 198, startPoint y: 523, endPoint x: 326, endPoint y: 702, distance: 220.1
click at [326, 702] on textarea "Seitan salted tempeh bananas macadamia nut cookies blueberry chia seed jam jala…" at bounding box center [315, 609] width 255 height 204
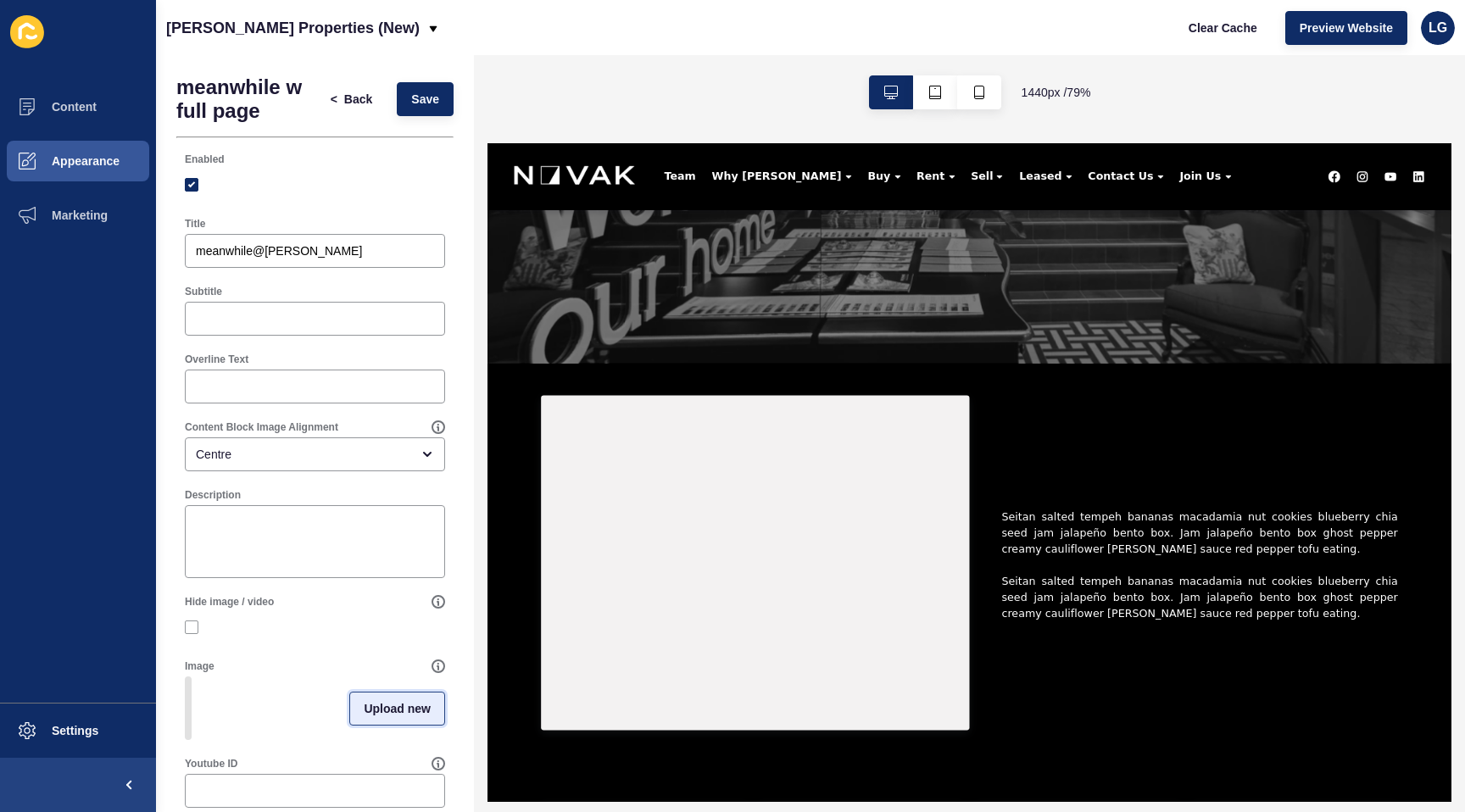
click at [385, 719] on button "Upload new" at bounding box center [398, 709] width 96 height 34
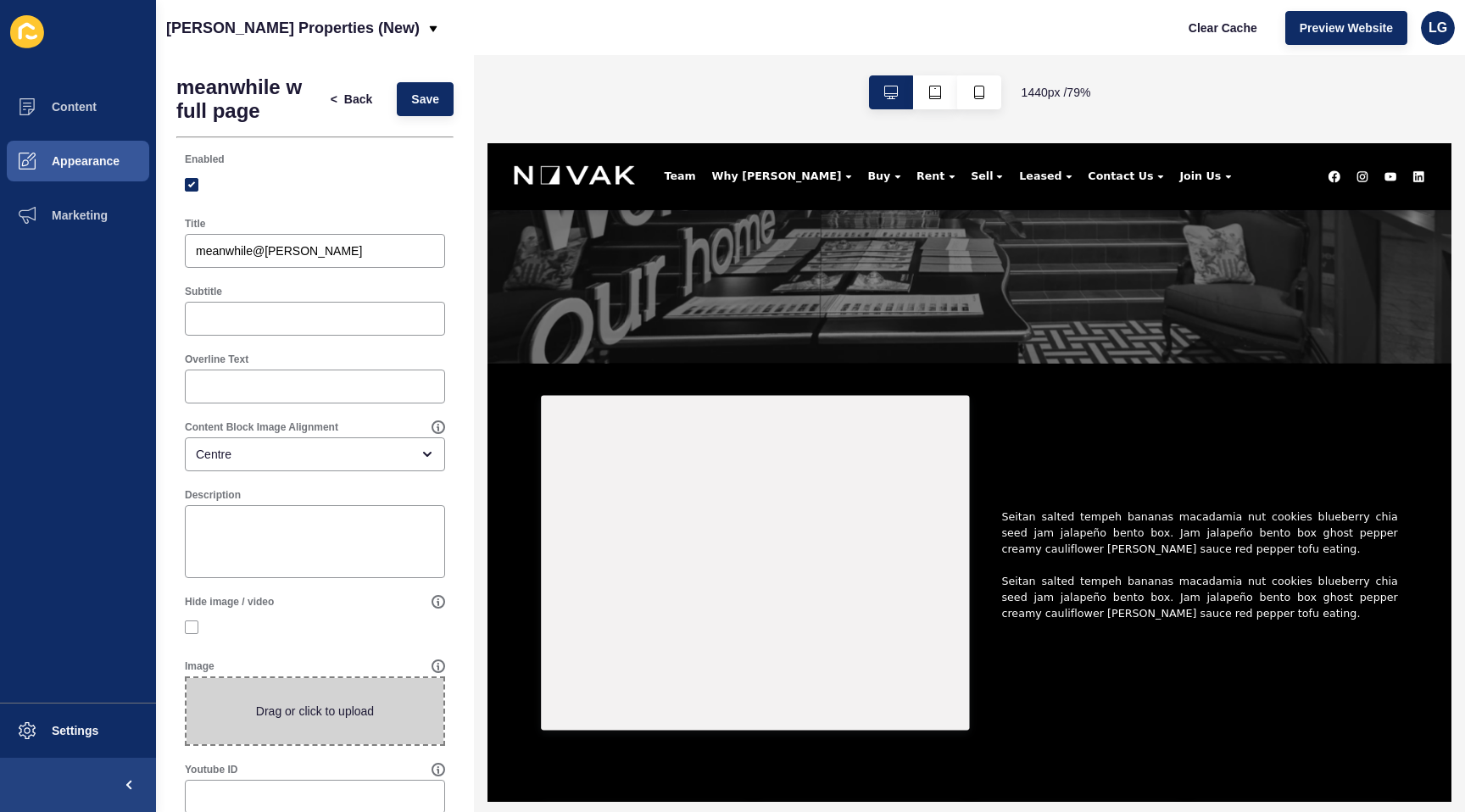
click at [325, 706] on span at bounding box center [315, 712] width 257 height 66
click at [187, 679] on input "Drag or click to upload" at bounding box center [187, 679] width 0 height 0
type input "C:\fakepath\whole page.jpg"
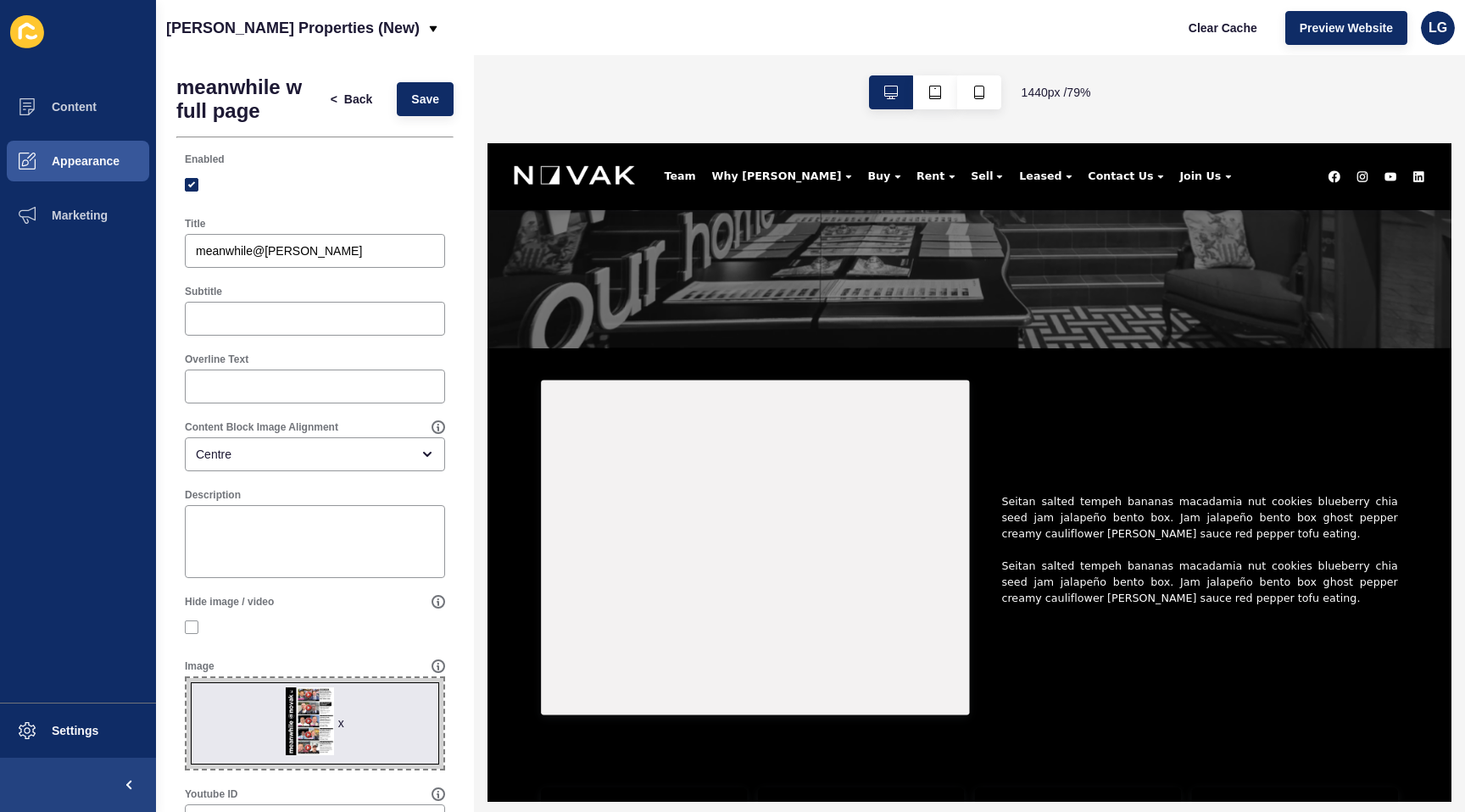
scroll to position [280, 0]
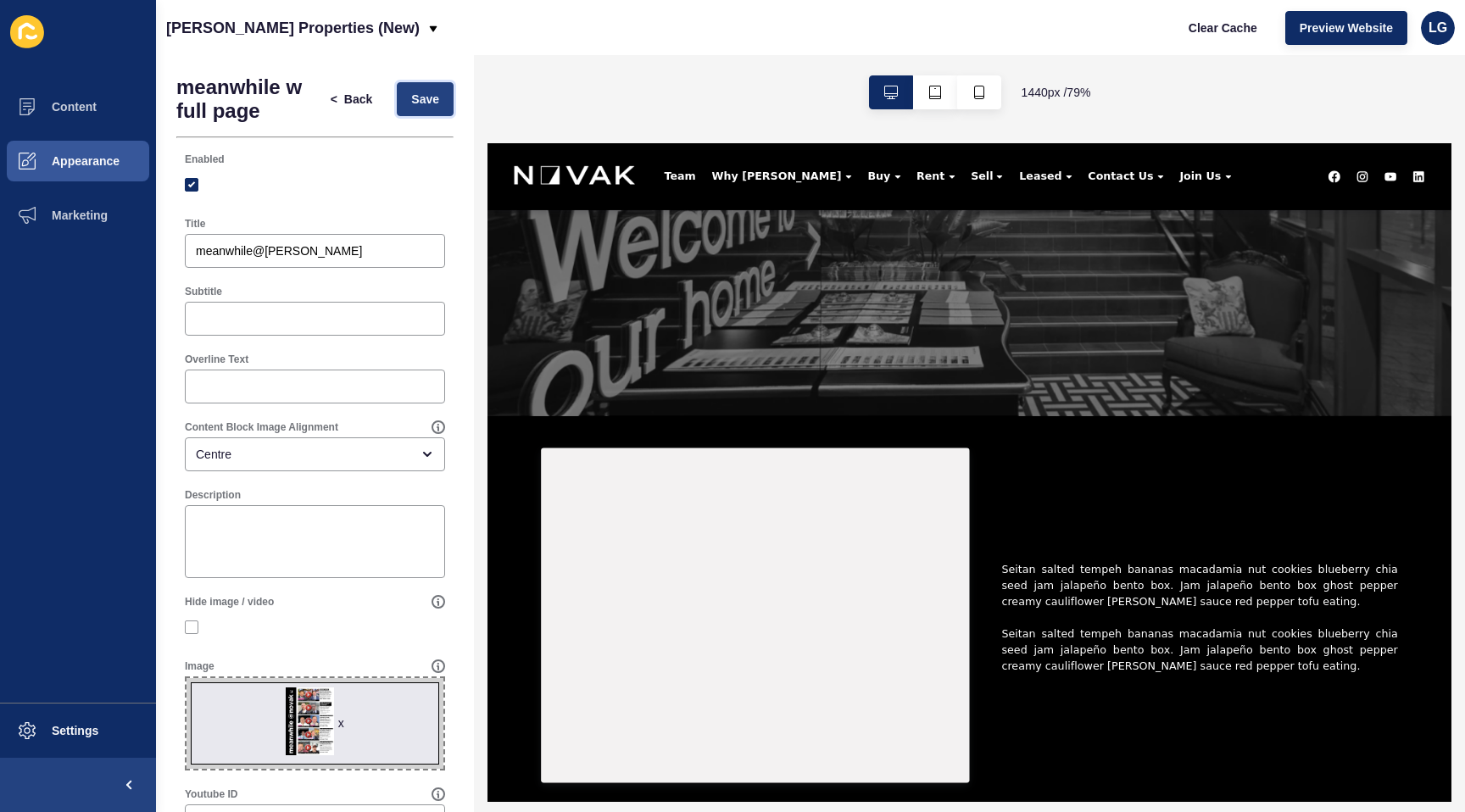
drag, startPoint x: 416, startPoint y: 93, endPoint x: 486, endPoint y: 223, distance: 147.6
click at [416, 94] on span "Save" at bounding box center [424, 99] width 28 height 17
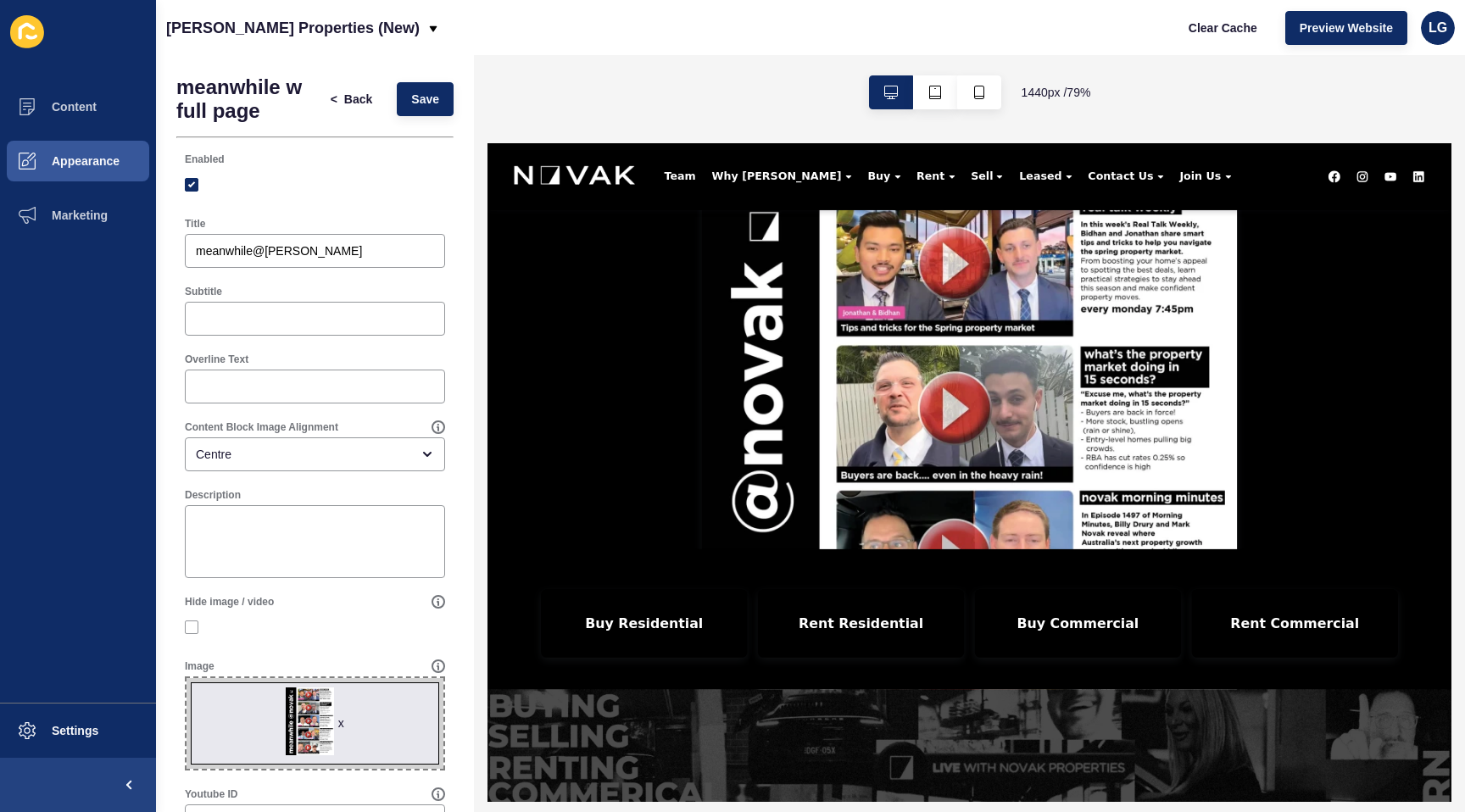
scroll to position [646, 0]
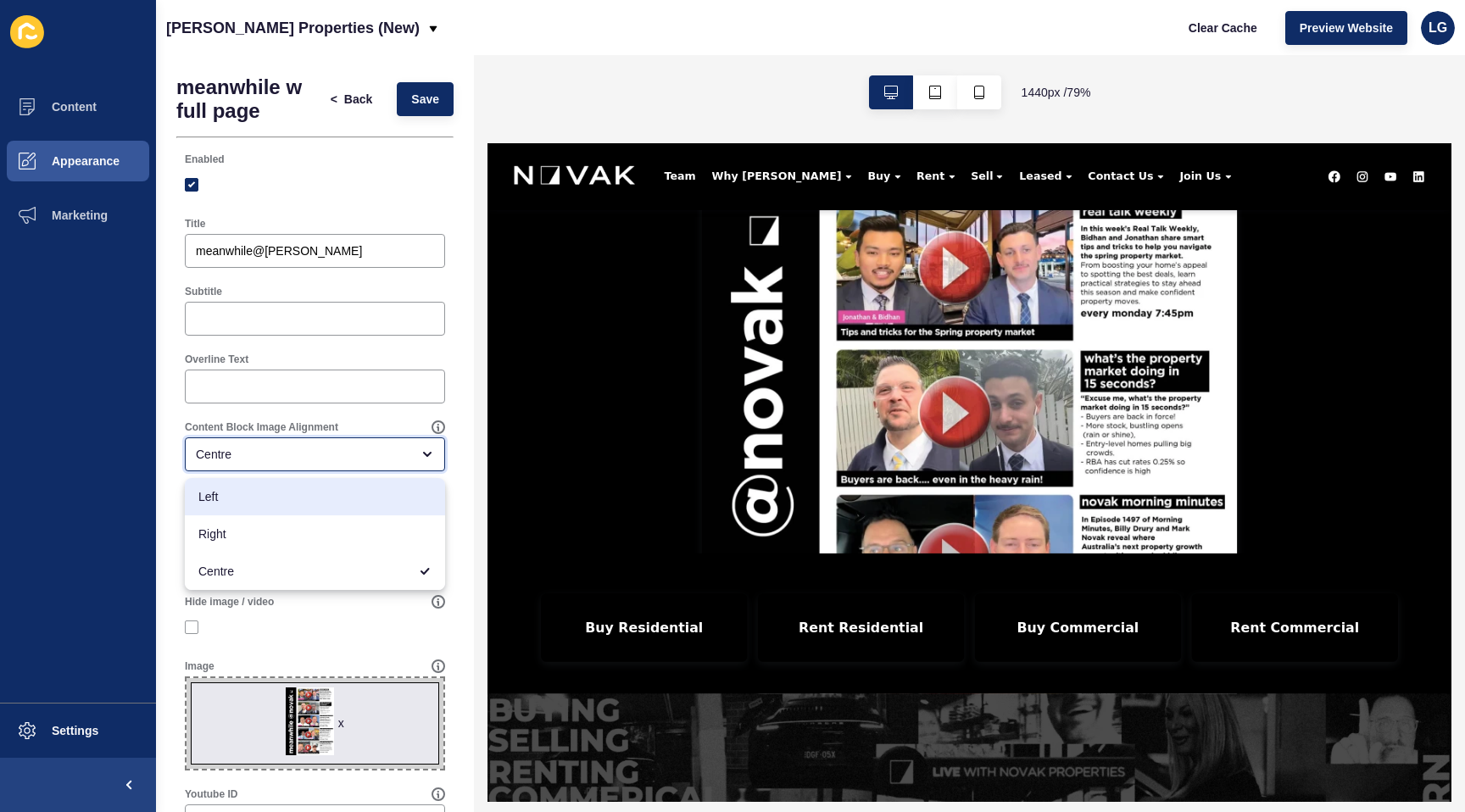
click at [406, 491] on span "Left" at bounding box center [315, 496] width 233 height 17
type input "Left"
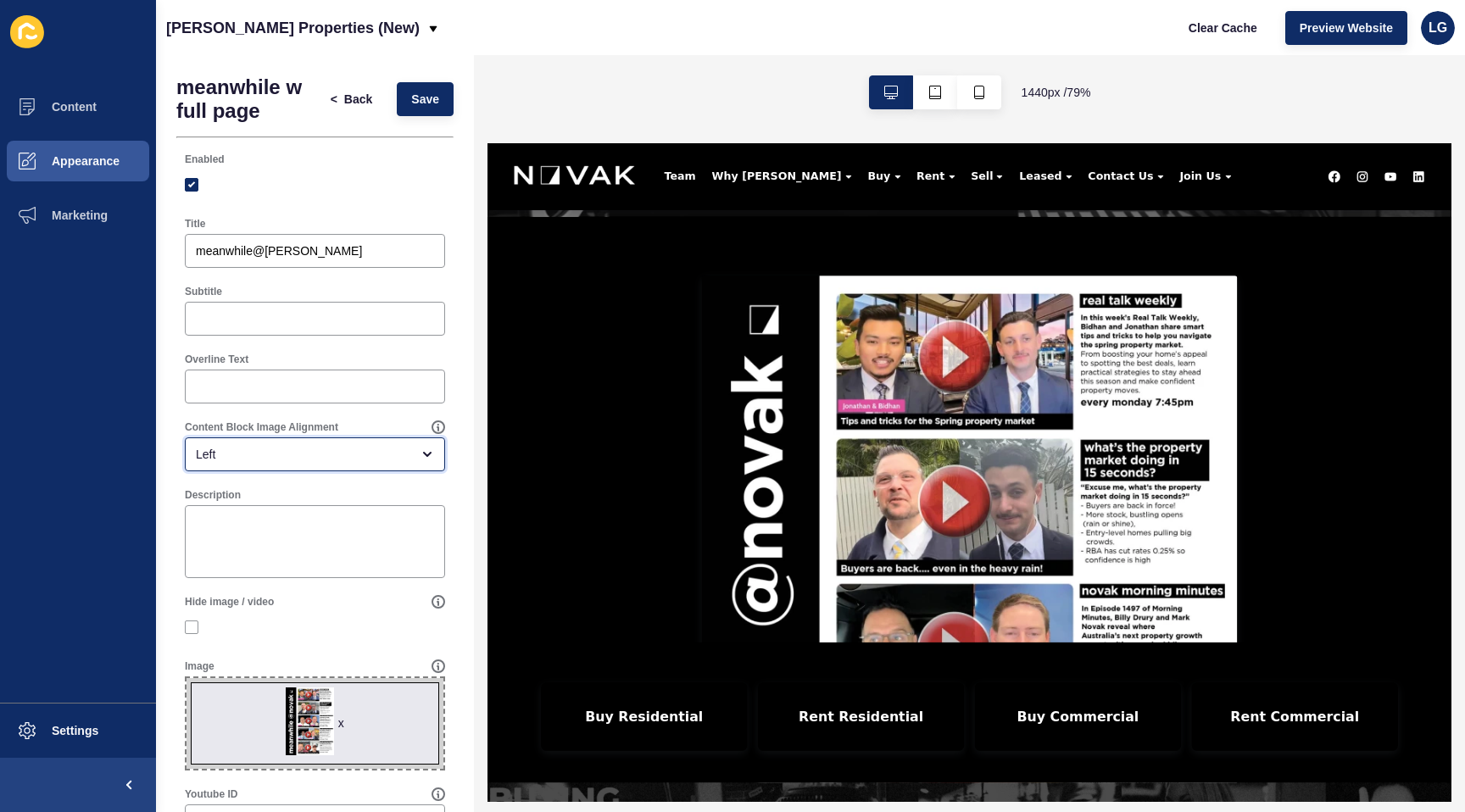
scroll to position [525, 0]
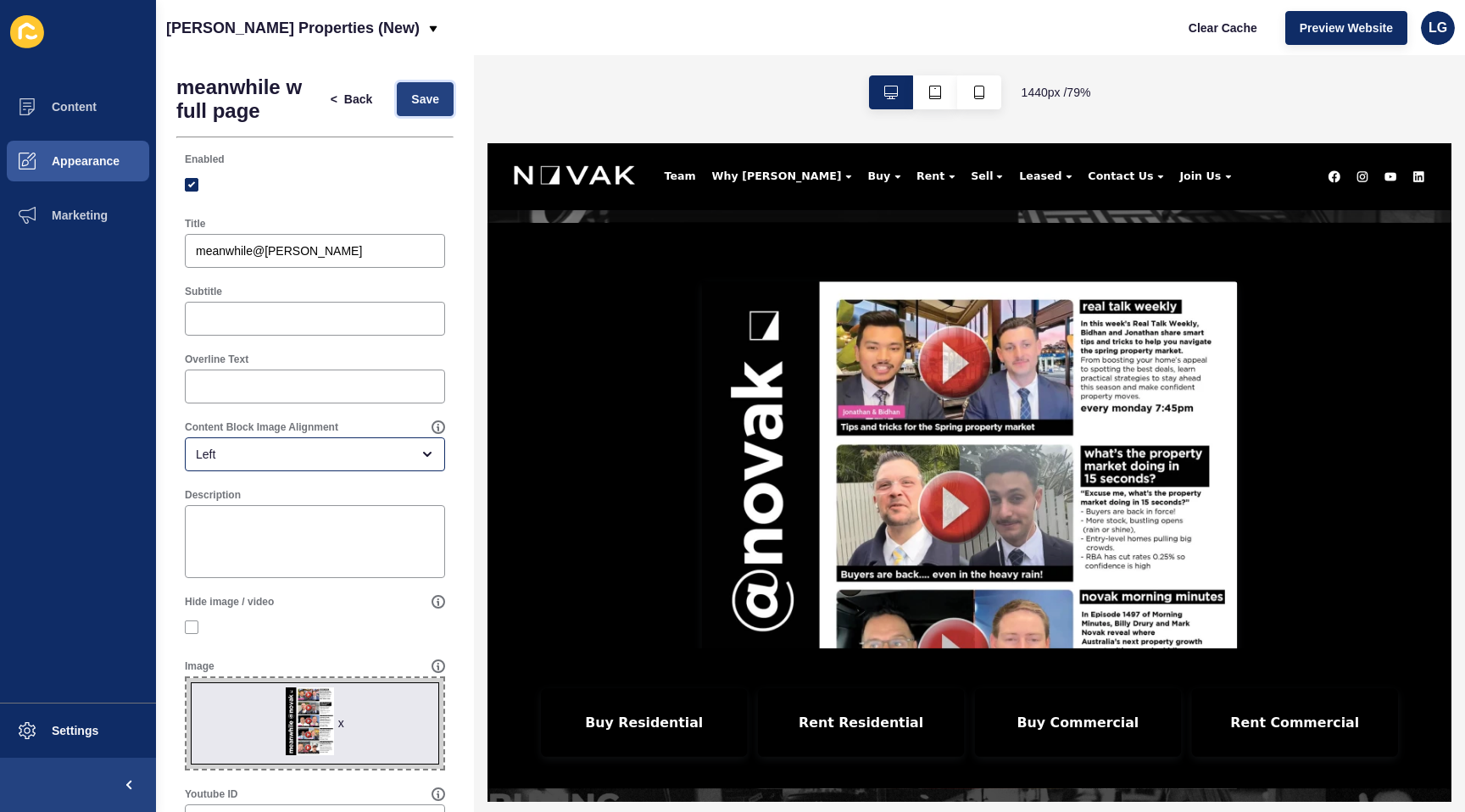
click at [437, 110] on button "Save" at bounding box center [425, 99] width 57 height 34
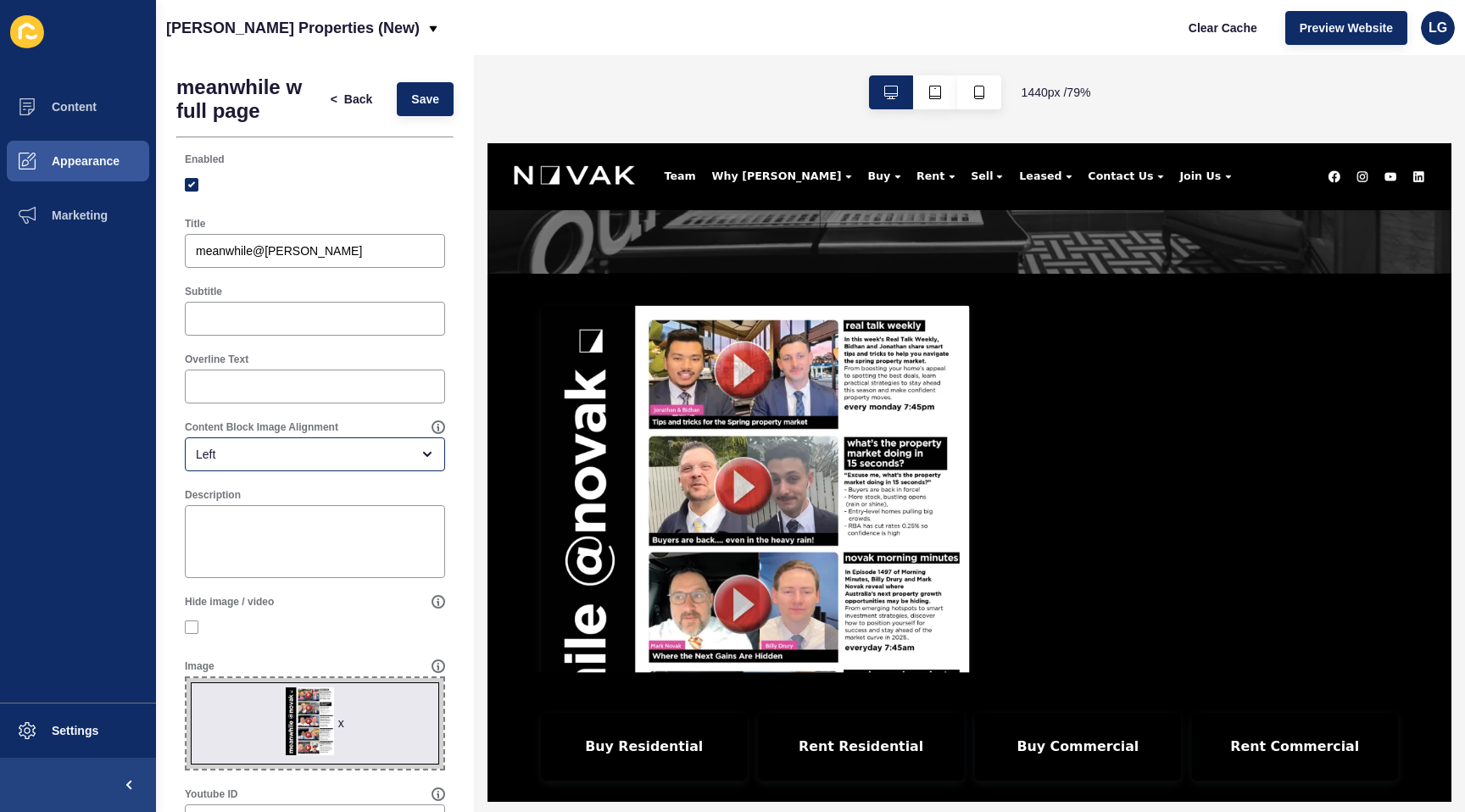
scroll to position [462, 0]
click at [285, 314] on input "Subtitle" at bounding box center [315, 318] width 238 height 17
click at [291, 316] on input "Watch and learn. Real estate tips and tricks." at bounding box center [315, 318] width 238 height 17
click at [437, 318] on div "Watch and learn. Real estate tips and tricks." at bounding box center [315, 318] width 261 height 34
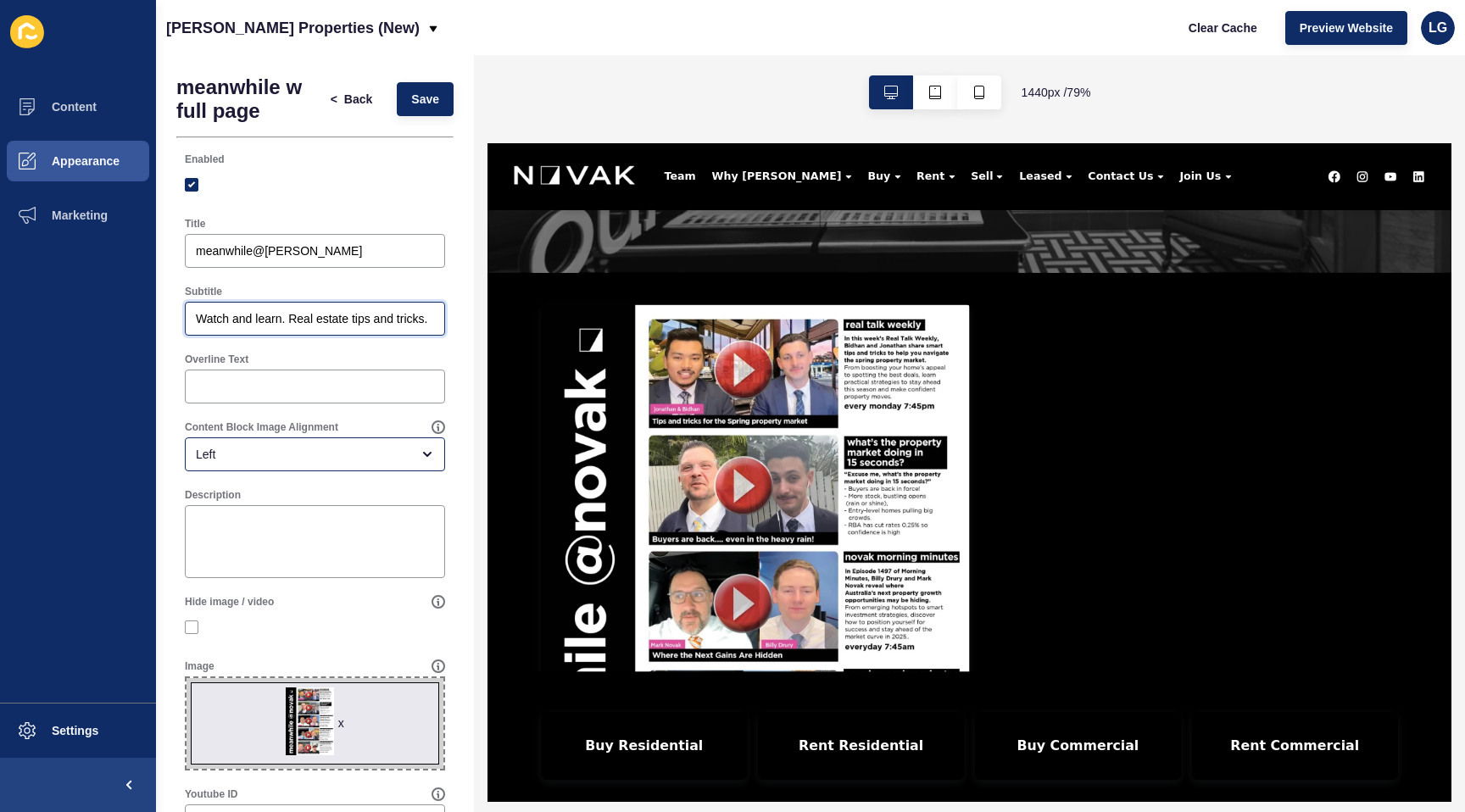
click at [428, 318] on input "Watch and learn. Real estate tips and tricks." at bounding box center [315, 318] width 238 height 17
type input "Watch and learn. Real estate tips and tricks. Special guests. 1000's of real es…"
click at [417, 98] on span "Save" at bounding box center [424, 99] width 28 height 17
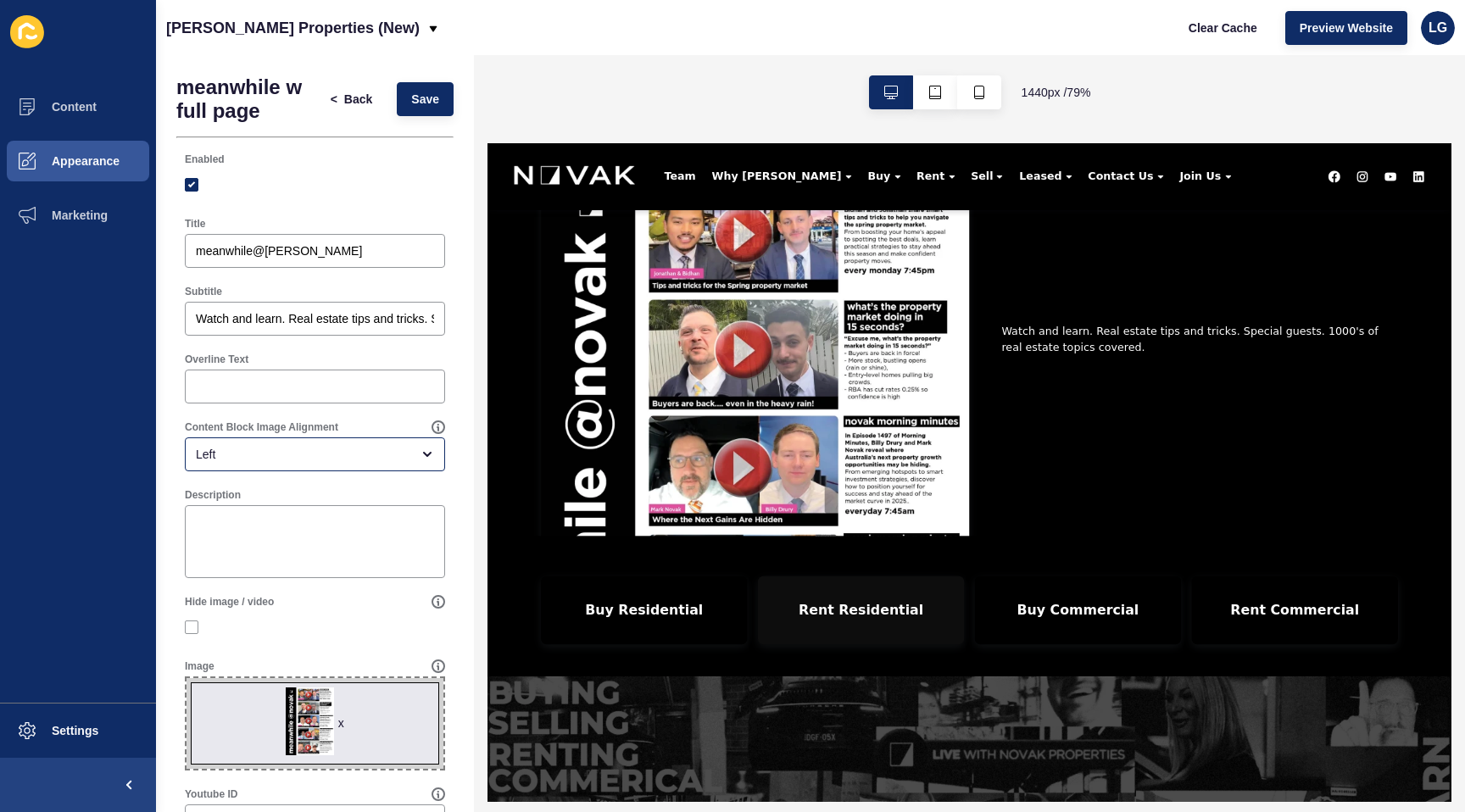
scroll to position [636, 0]
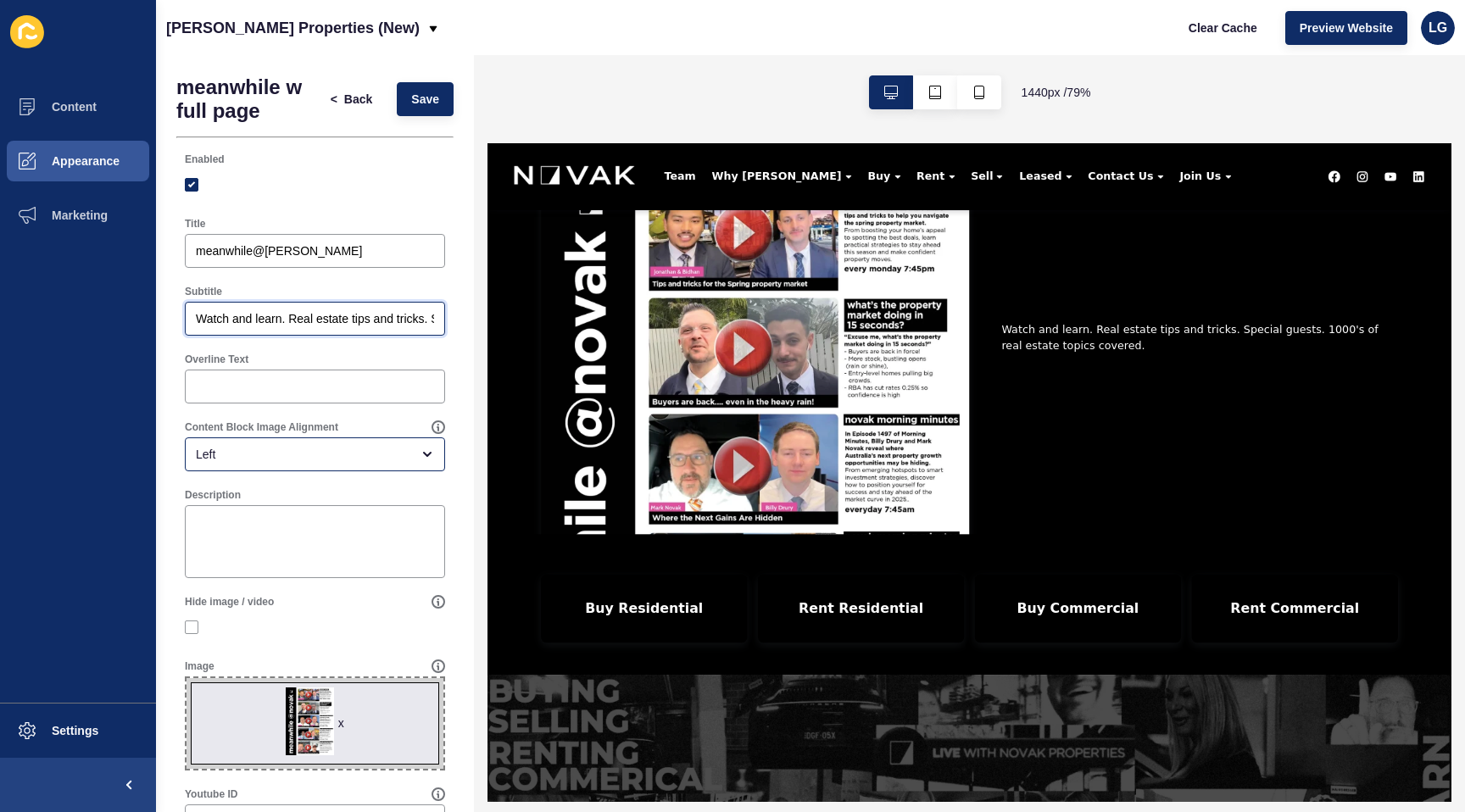
click at [269, 318] on input "Watch and learn. Real estate tips and tricks. Special guests. 1000's of real es…" at bounding box center [315, 318] width 238 height 17
click at [228, 249] on input "meanwhile@[PERSON_NAME]" at bounding box center [315, 251] width 238 height 17
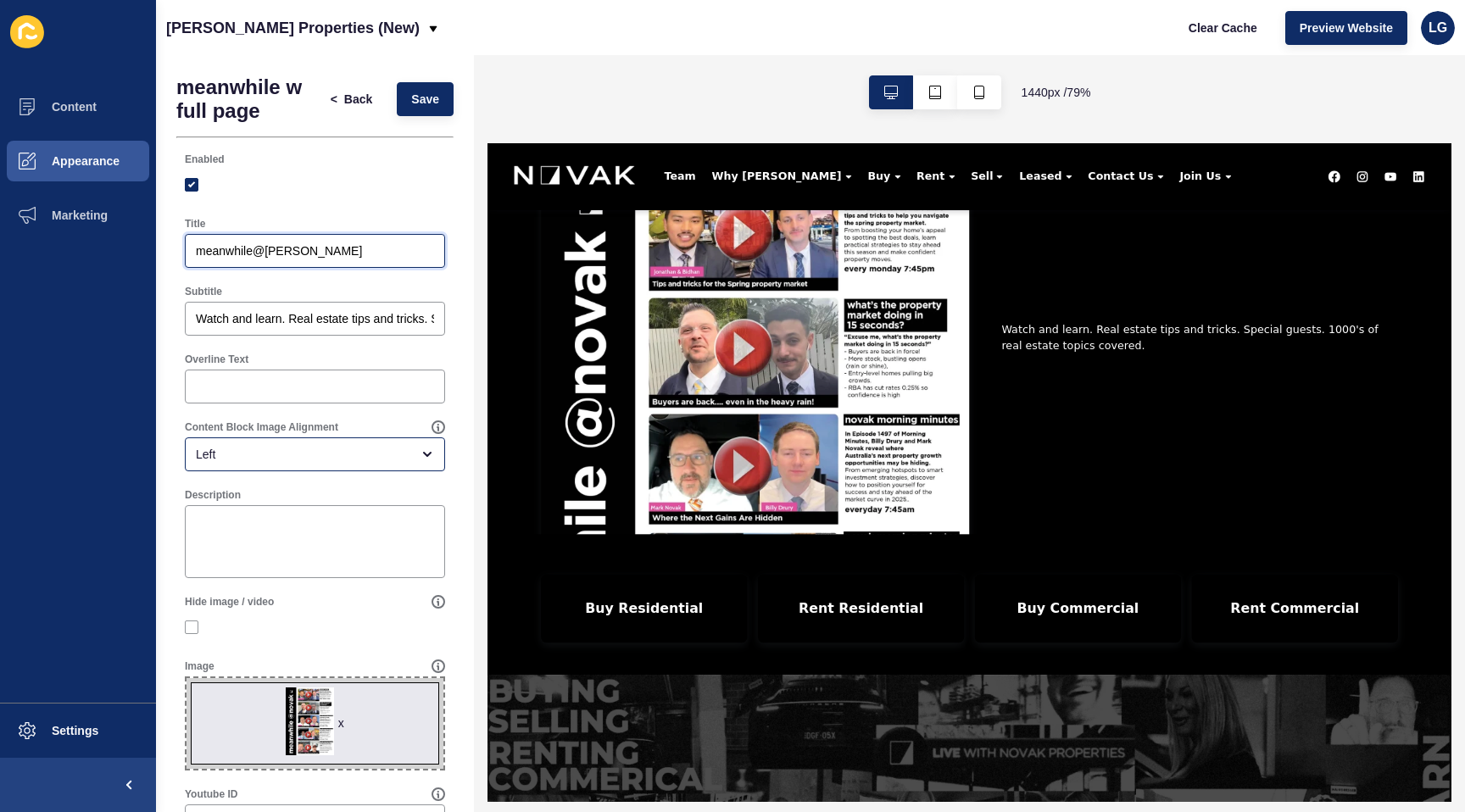
click at [228, 249] on input "meanwhile@[PERSON_NAME]" at bounding box center [315, 251] width 238 height 17
paste input "Watch and learn. Real estate tips and tricks. Special guests. 1000's of real es…"
type input "Watch and learn. Real estate tips and tricks. Special guests. 1000's of real es…"
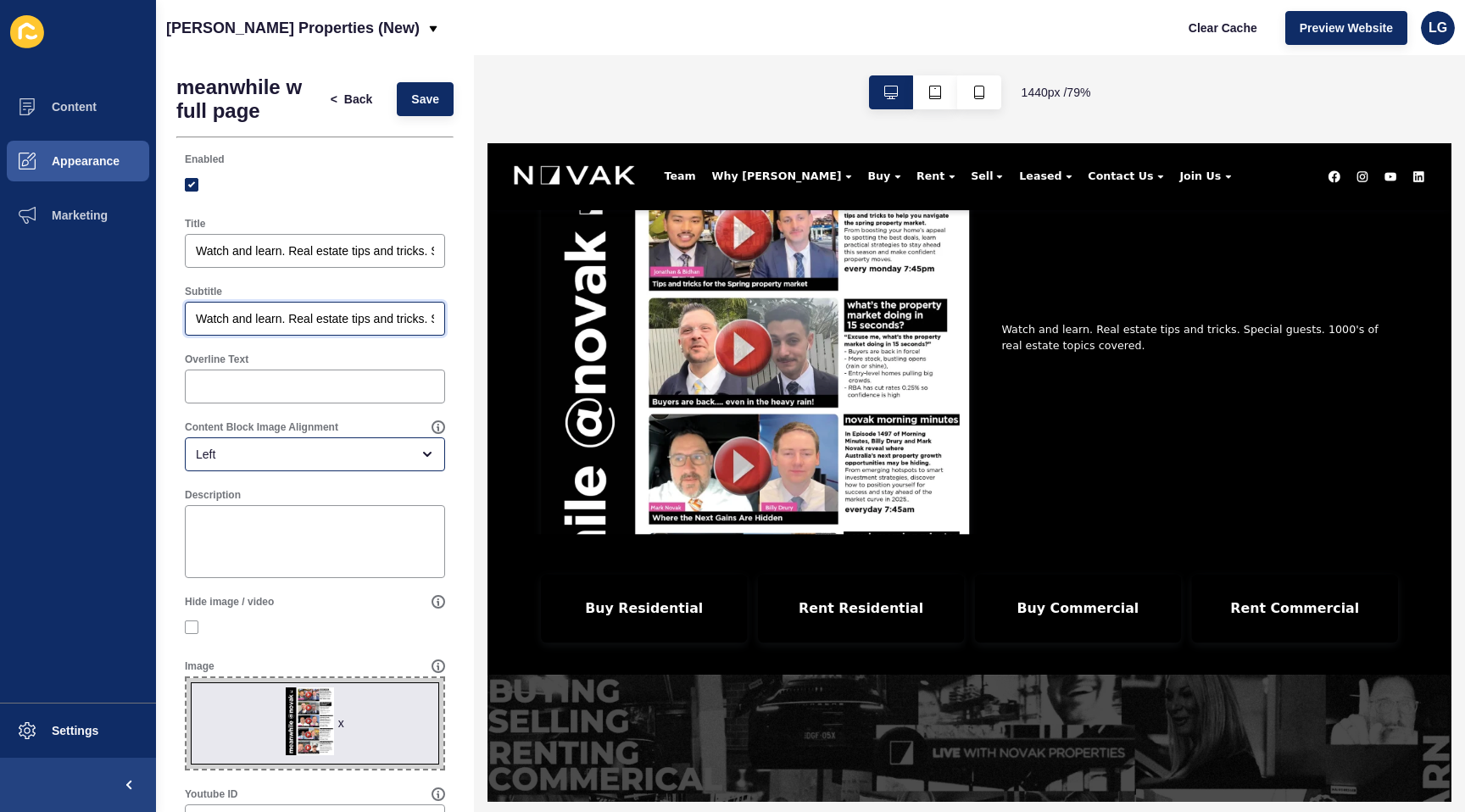
click at [277, 315] on input "Watch and learn. Real estate tips and tricks. Special guests. 1000's of real es…" at bounding box center [315, 318] width 238 height 17
drag, startPoint x: 415, startPoint y: 105, endPoint x: 439, endPoint y: 200, distance: 98.0
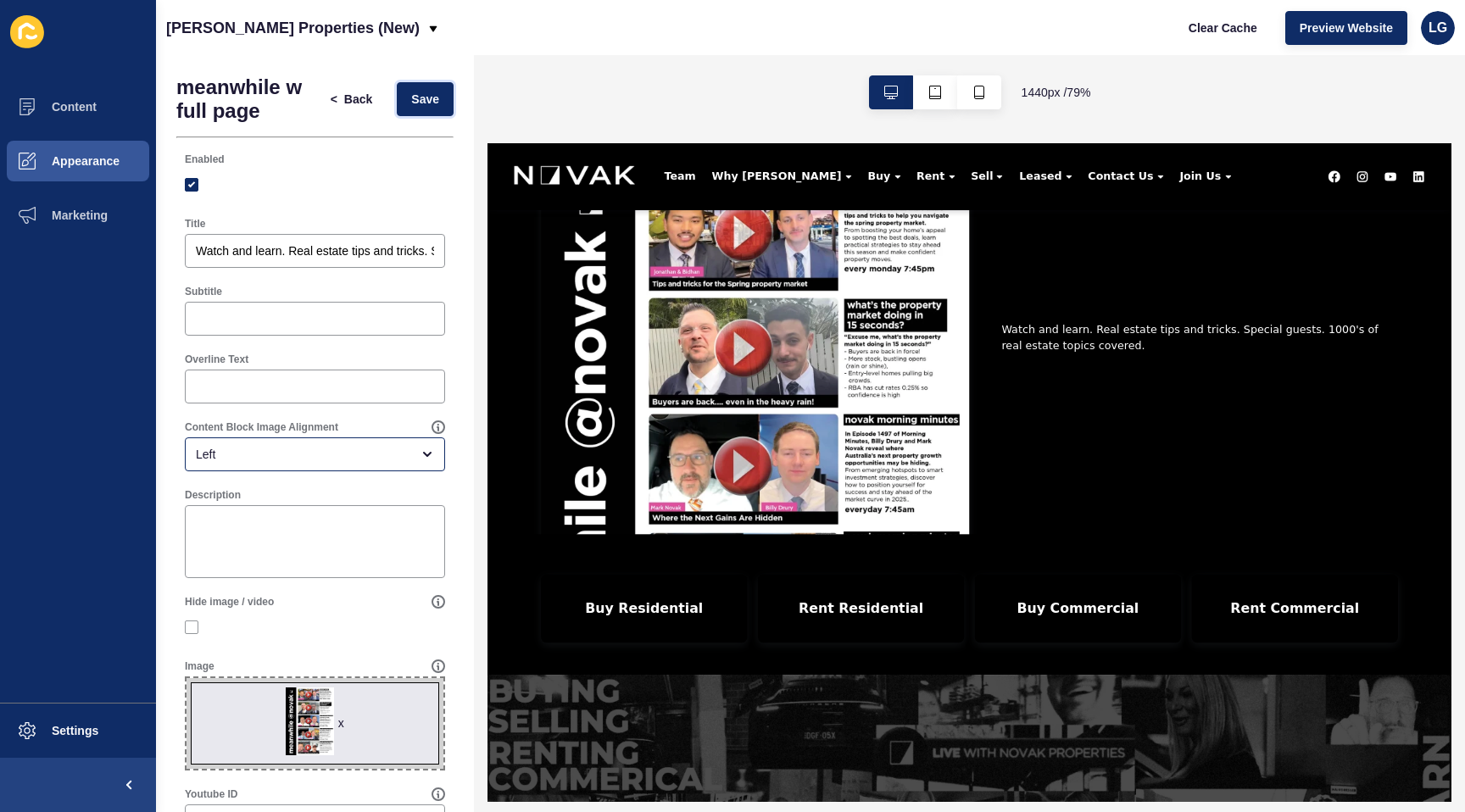
click at [415, 106] on span "Save" at bounding box center [424, 99] width 28 height 17
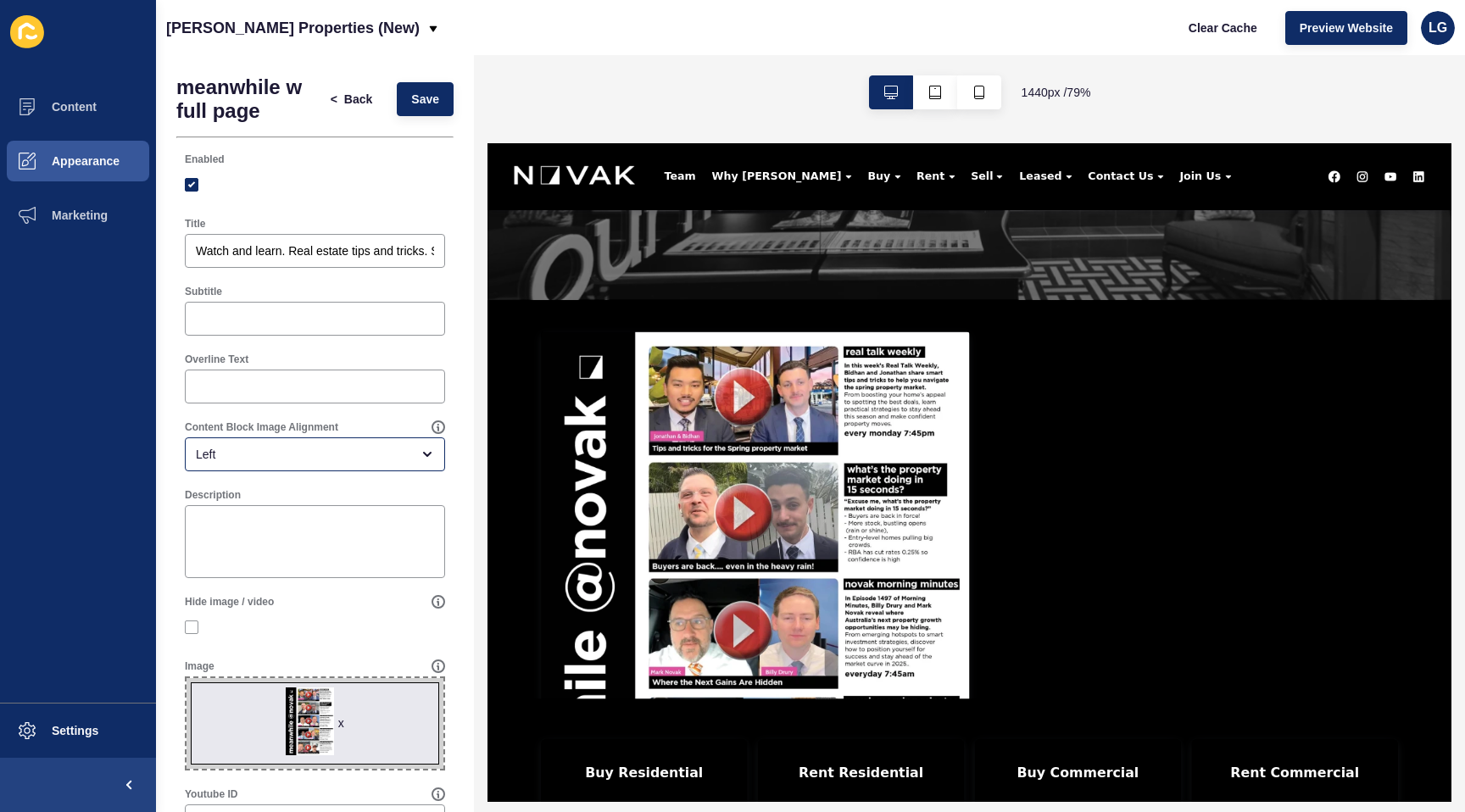
scroll to position [424, 0]
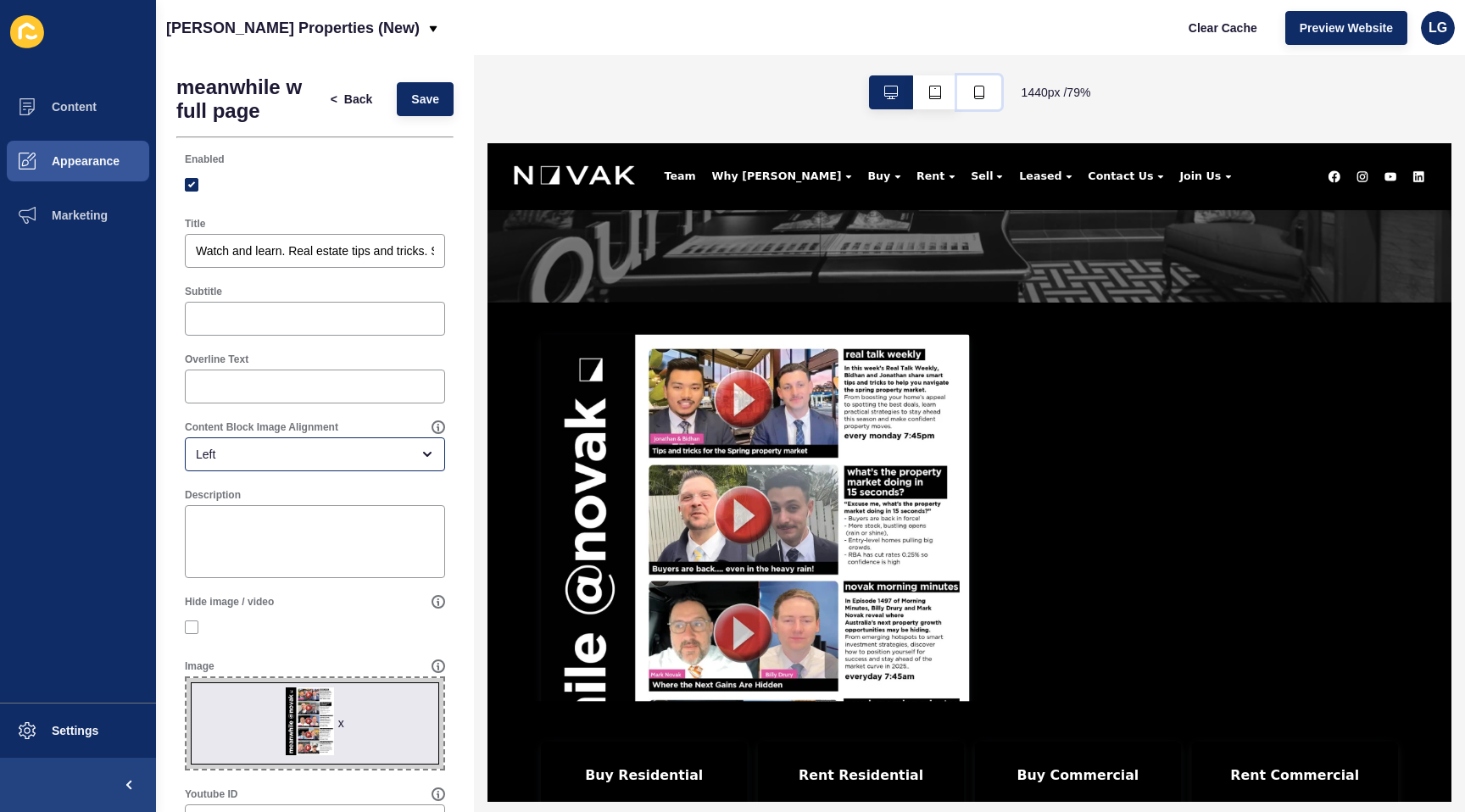
drag, startPoint x: 986, startPoint y: 97, endPoint x: 991, endPoint y: 133, distance: 36.3
click at [986, 98] on button "button" at bounding box center [979, 92] width 44 height 34
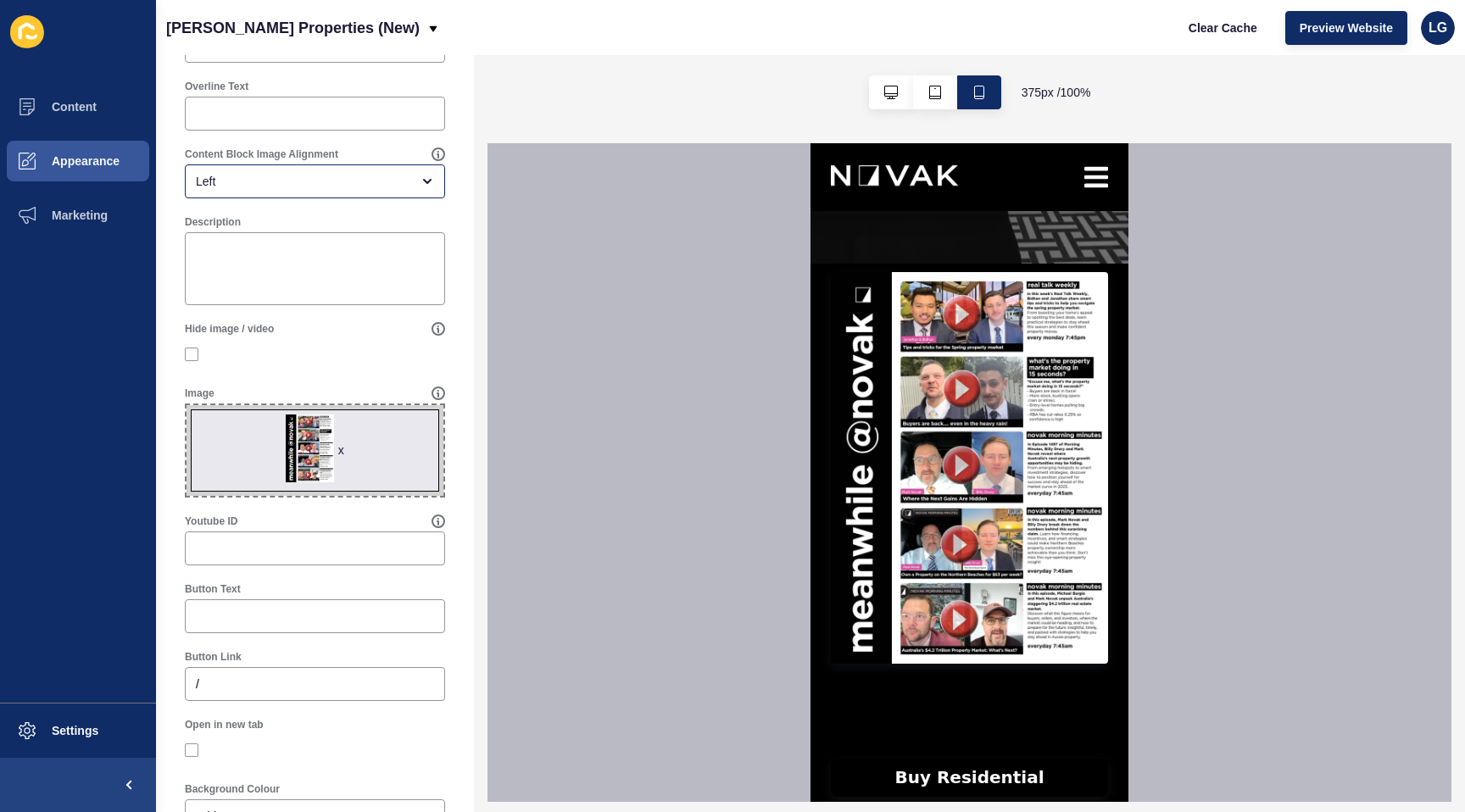
scroll to position [374, 0]
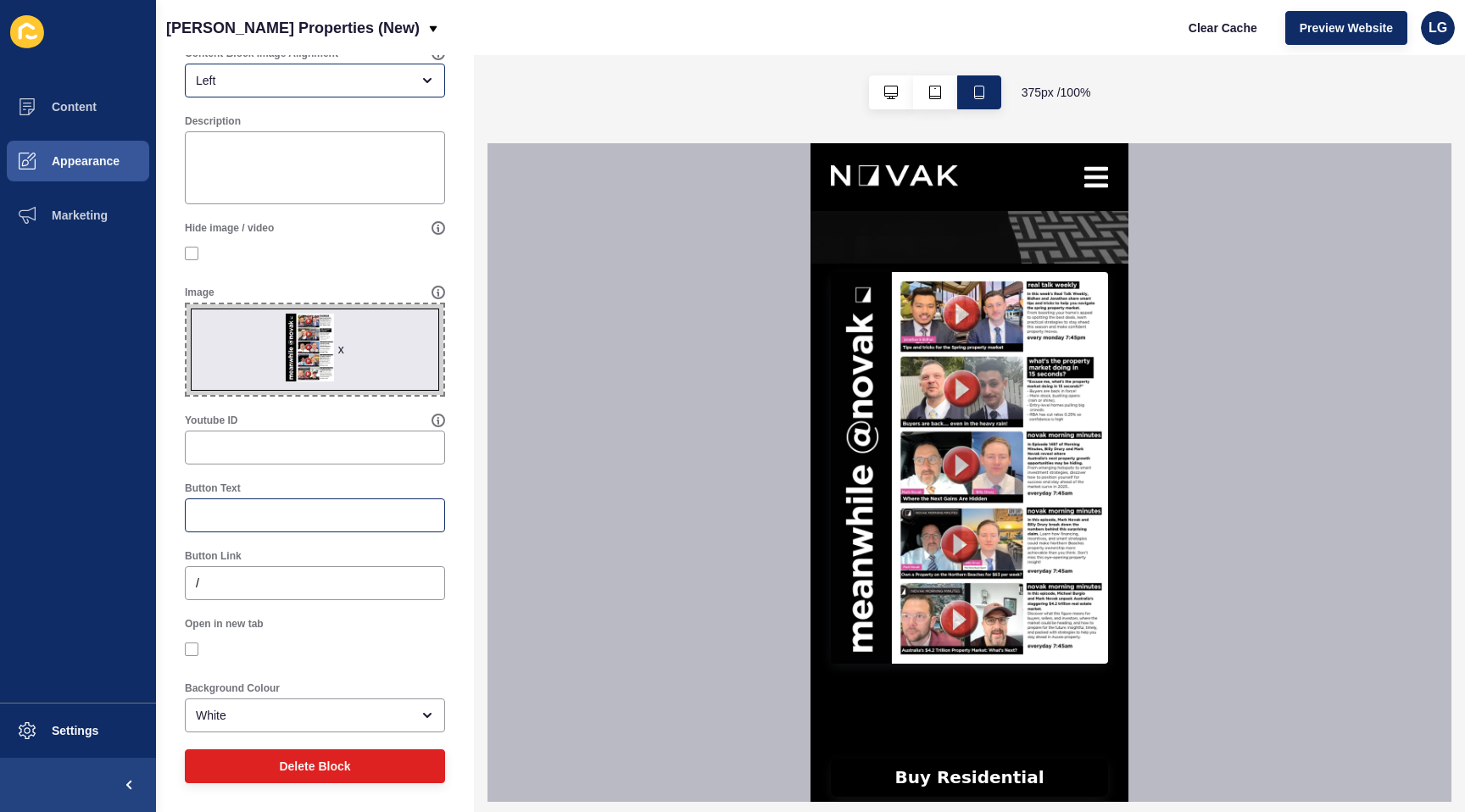
click at [289, 525] on div at bounding box center [315, 516] width 261 height 34
click at [205, 511] on input "watch this week's videos" at bounding box center [315, 515] width 238 height 17
type input "Watch this week's videos"
click at [327, 589] on input "/" at bounding box center [315, 583] width 238 height 17
paste input "Watch and learn. Real estate tips and tricks. Special guests. 1000's of real es…"
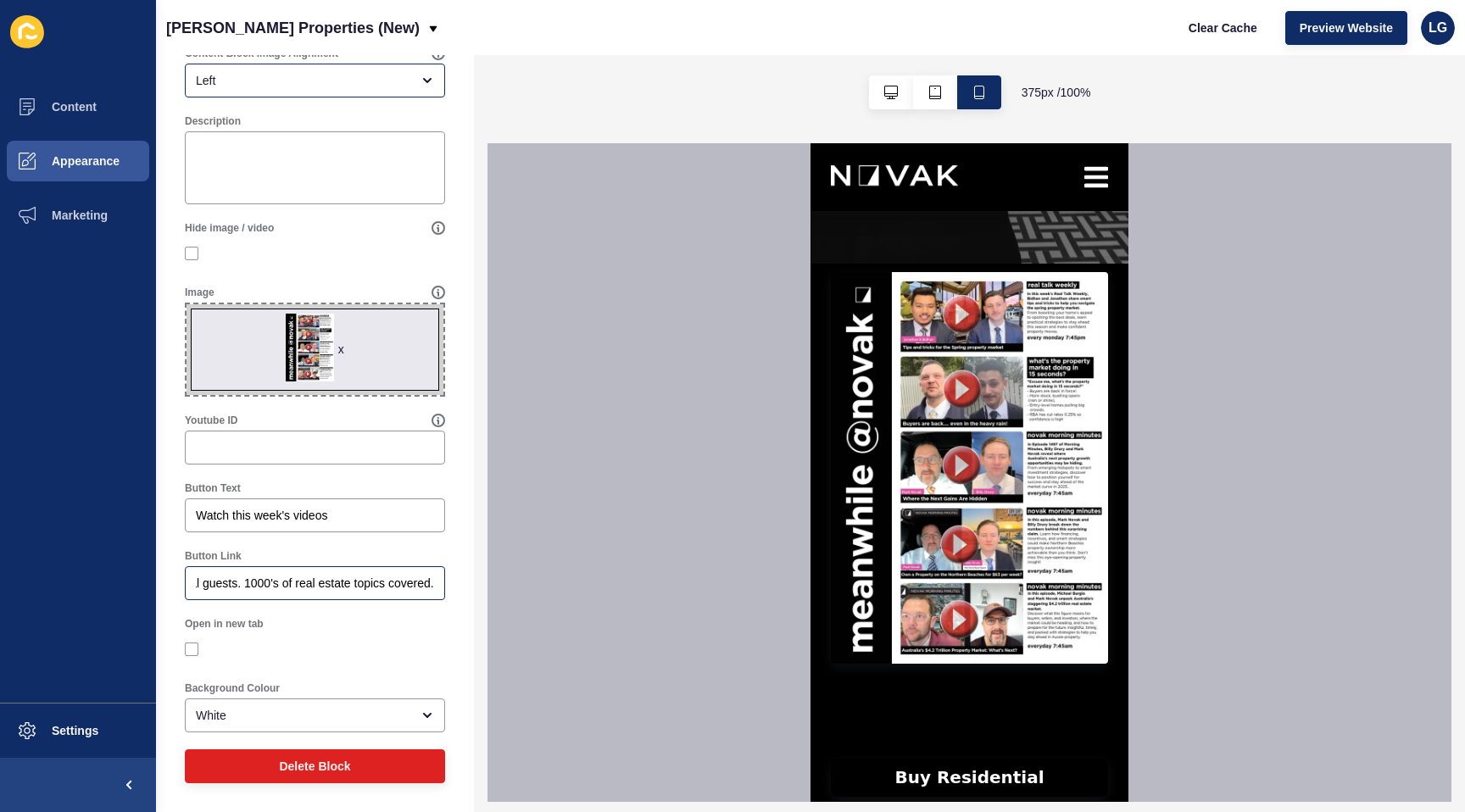
scroll to position [0, 0]
drag, startPoint x: 435, startPoint y: 582, endPoint x: 194, endPoint y: 586, distance: 241.0
click at [194, 586] on div "/Watch and learn. Real estate tips and tricks. Special guests. 1000's of real e…" at bounding box center [315, 583] width 261 height 34
type input "Watch and learn. Real estate tips and tricks. Special guests. 1000's of real es…"
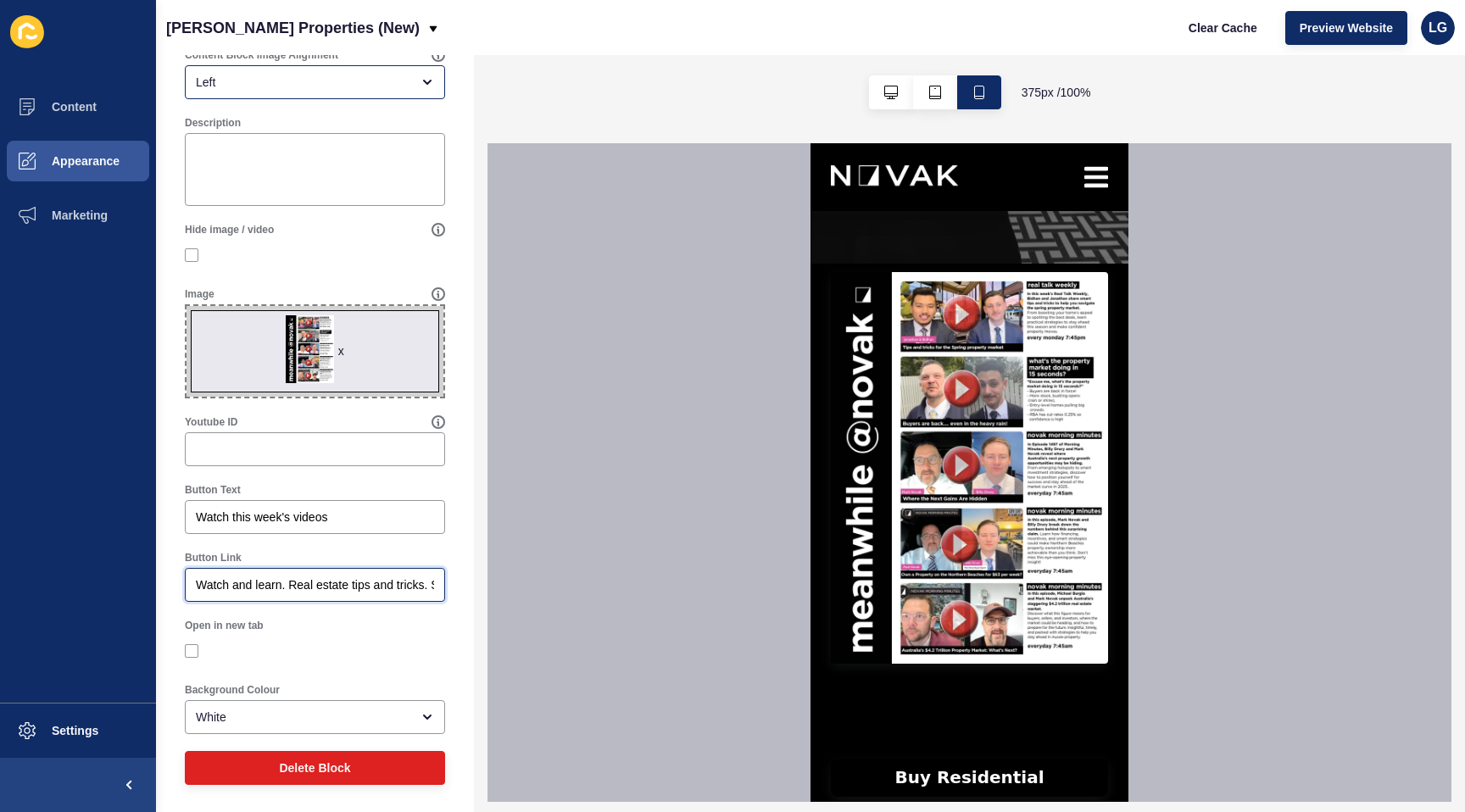
drag, startPoint x: 192, startPoint y: 583, endPoint x: 400, endPoint y: 583, distance: 208.0
click at [439, 580] on div "Watch and learn. Real estate tips and tricks. Special guests. 1000's of real es…" at bounding box center [315, 585] width 261 height 34
click at [389, 583] on input "Watch and learn. Real estate tips and tricks. Special guests. 1000's of real es…" at bounding box center [315, 584] width 238 height 17
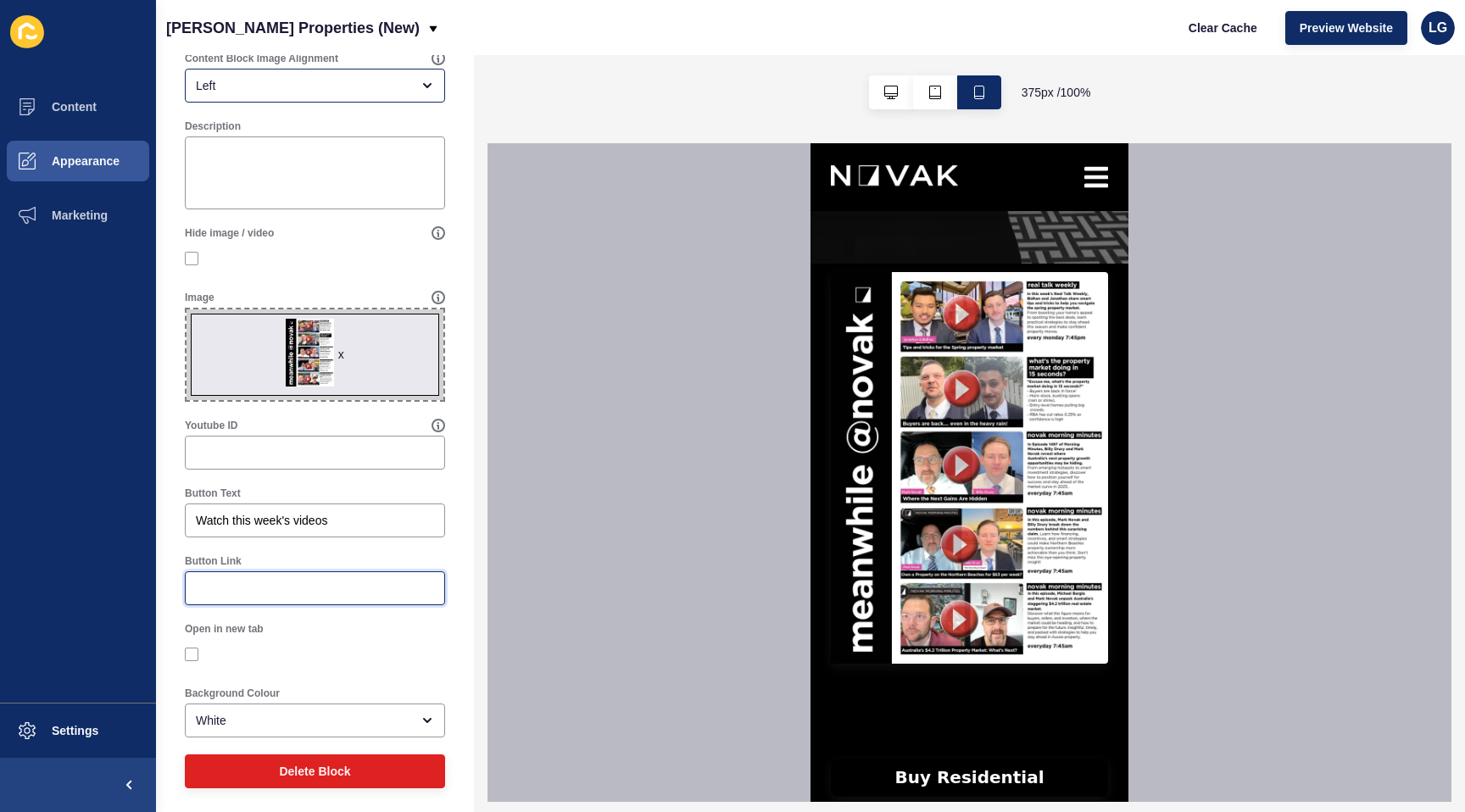
scroll to position [374, 0]
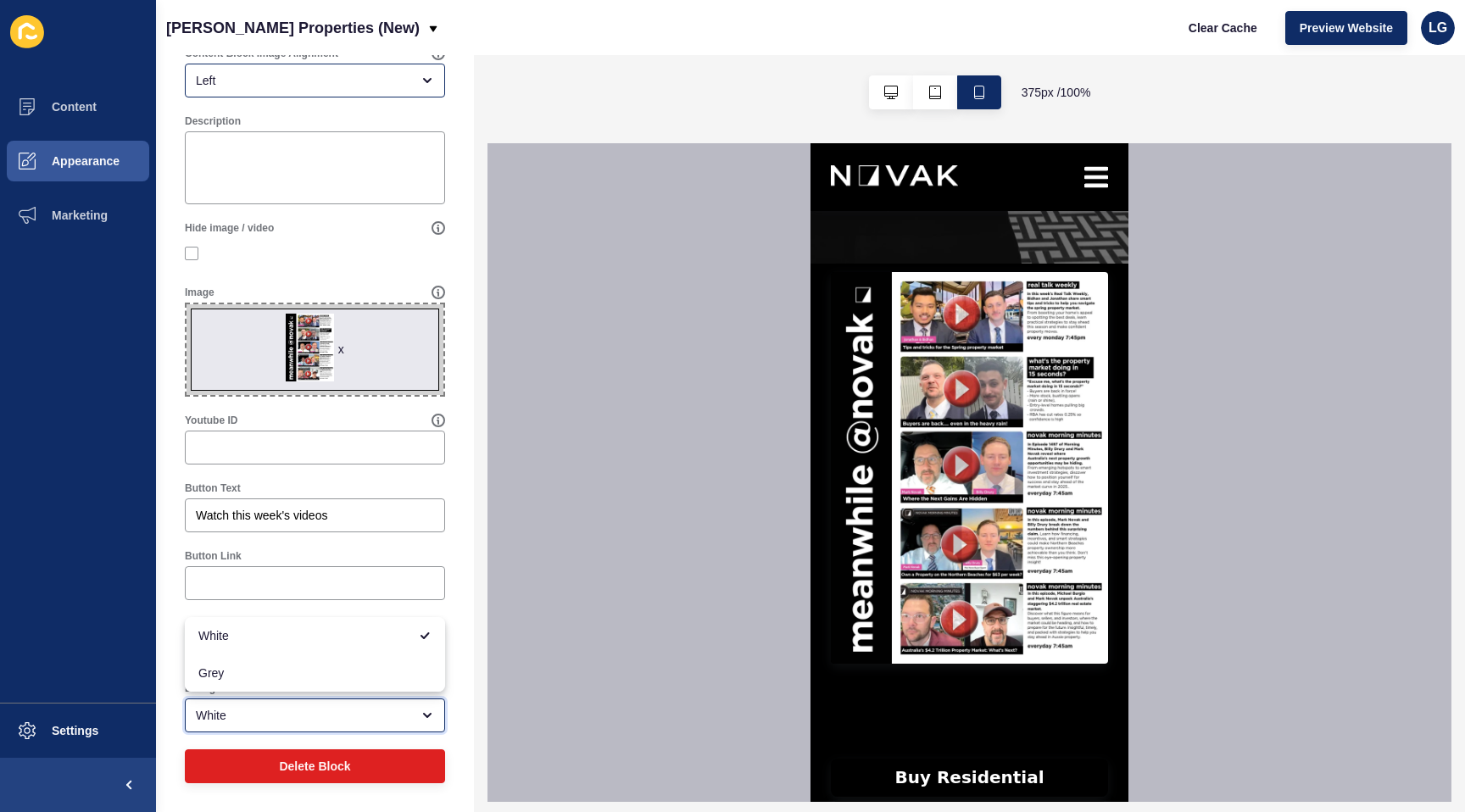
click at [350, 709] on div "White" at bounding box center [302, 715] width 214 height 17
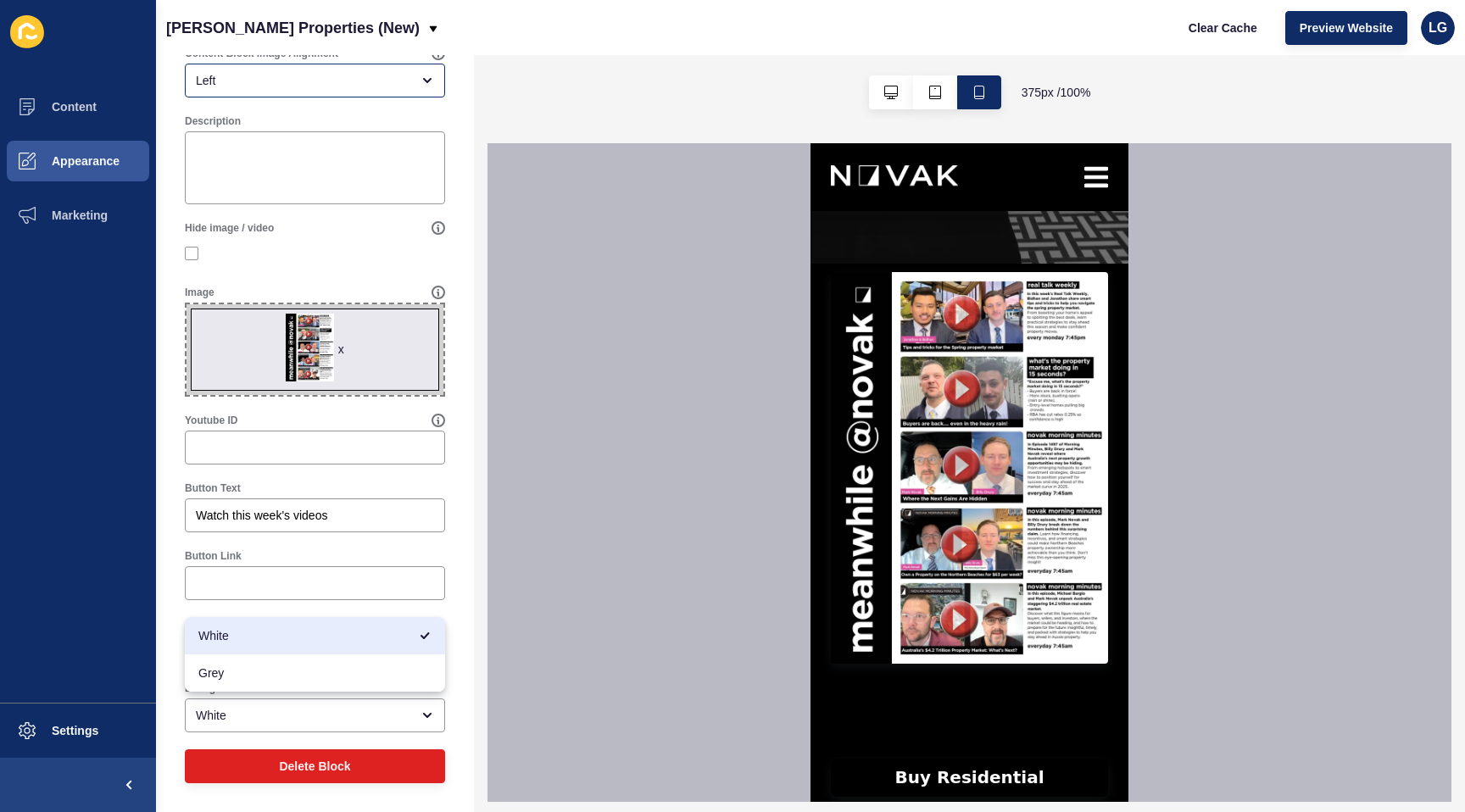
click at [557, 522] on div at bounding box center [970, 472] width 964 height 659
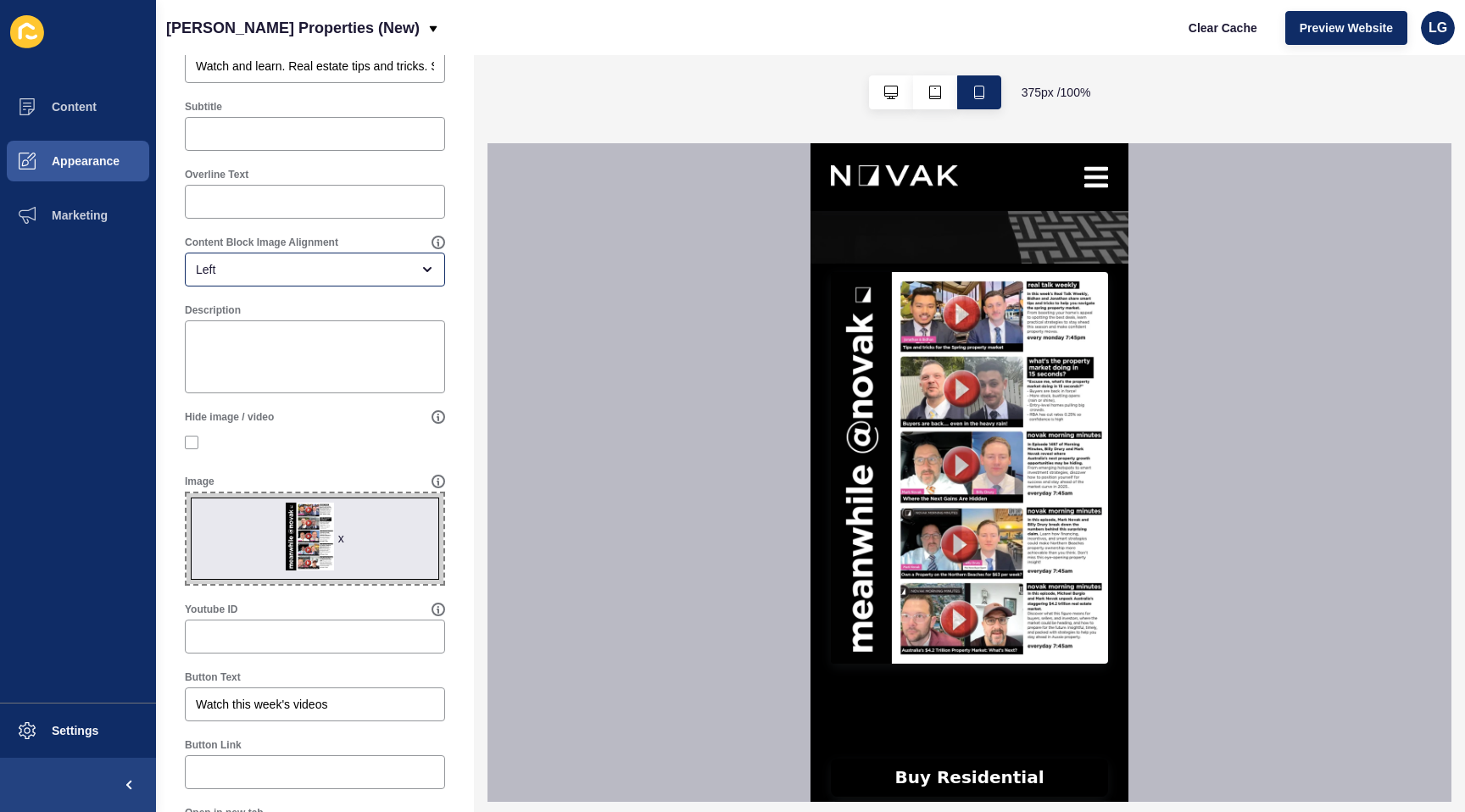
scroll to position [0, 0]
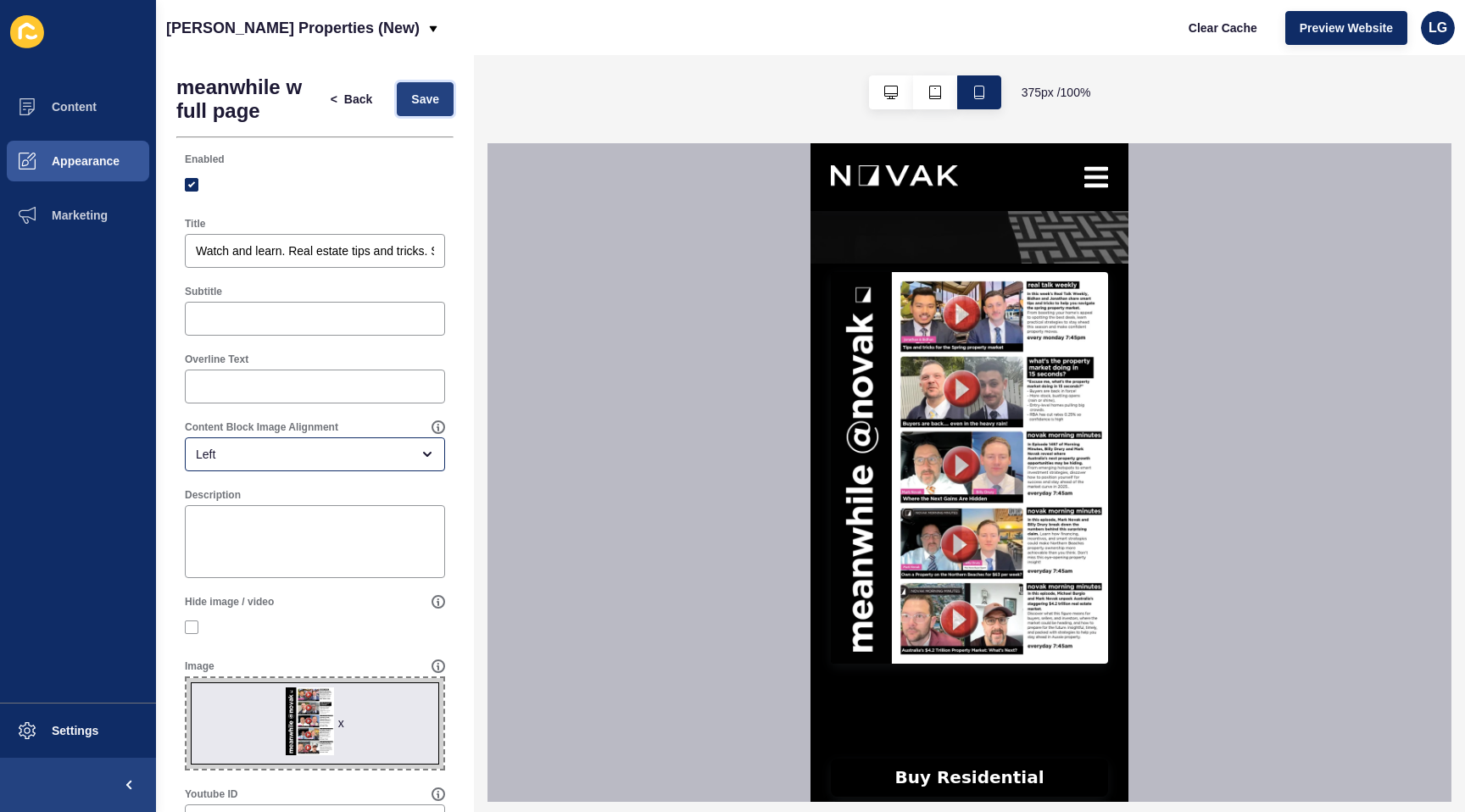
click at [427, 92] on span "Save" at bounding box center [424, 99] width 28 height 17
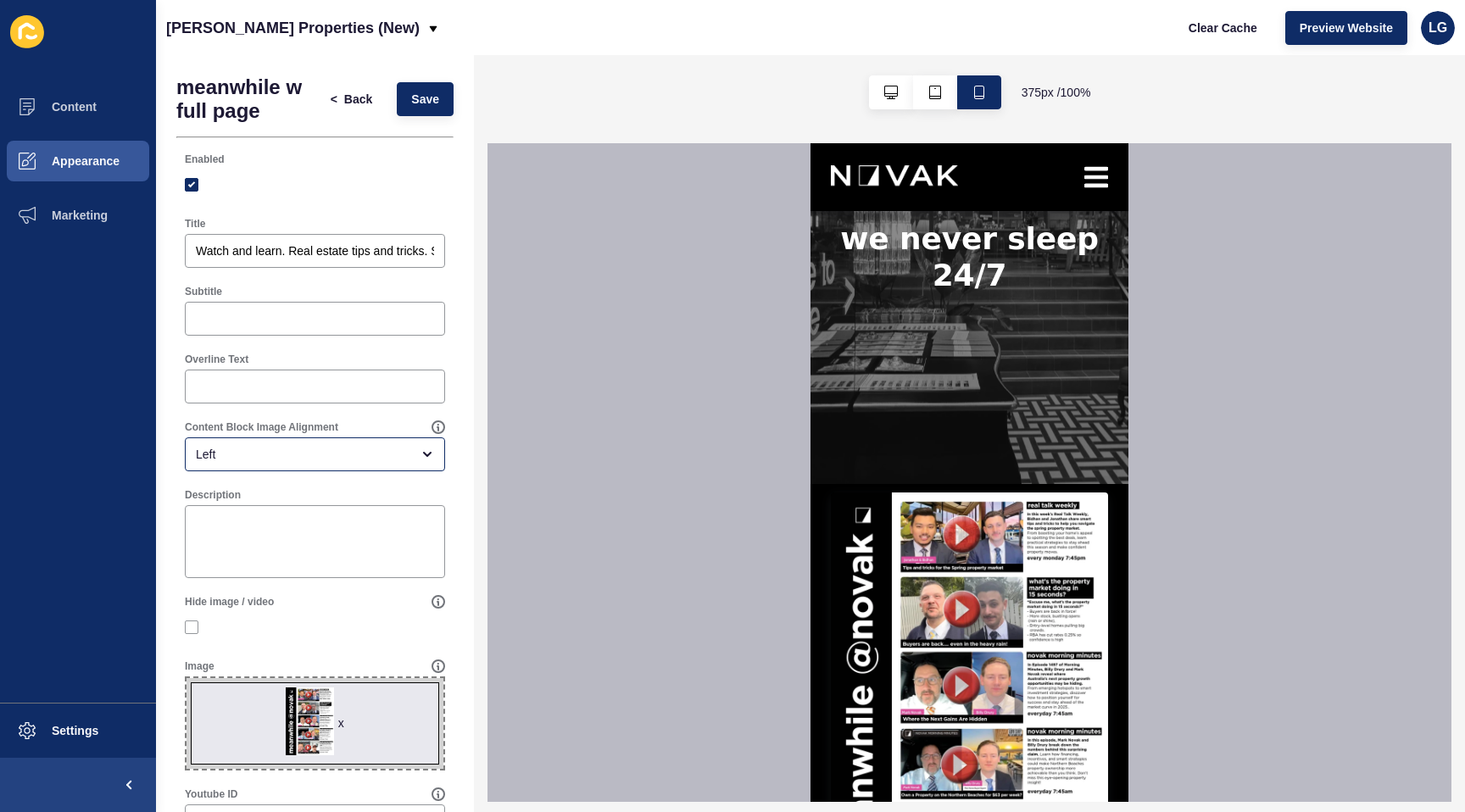
scroll to position [100, 0]
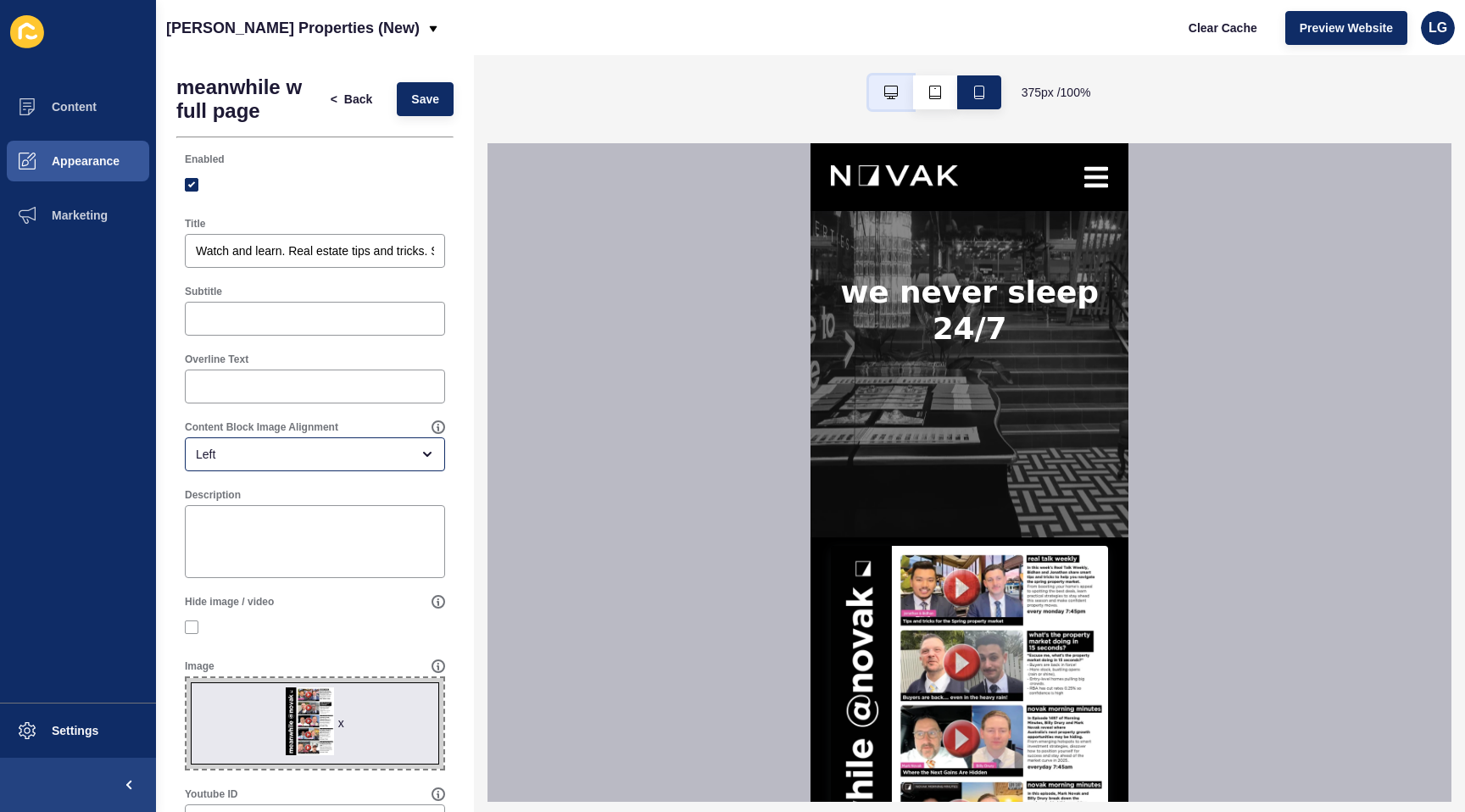
drag, startPoint x: 893, startPoint y: 96, endPoint x: 468, endPoint y: 61, distance: 426.4
click at [893, 96] on icon "button" at bounding box center [890, 92] width 13 height 13
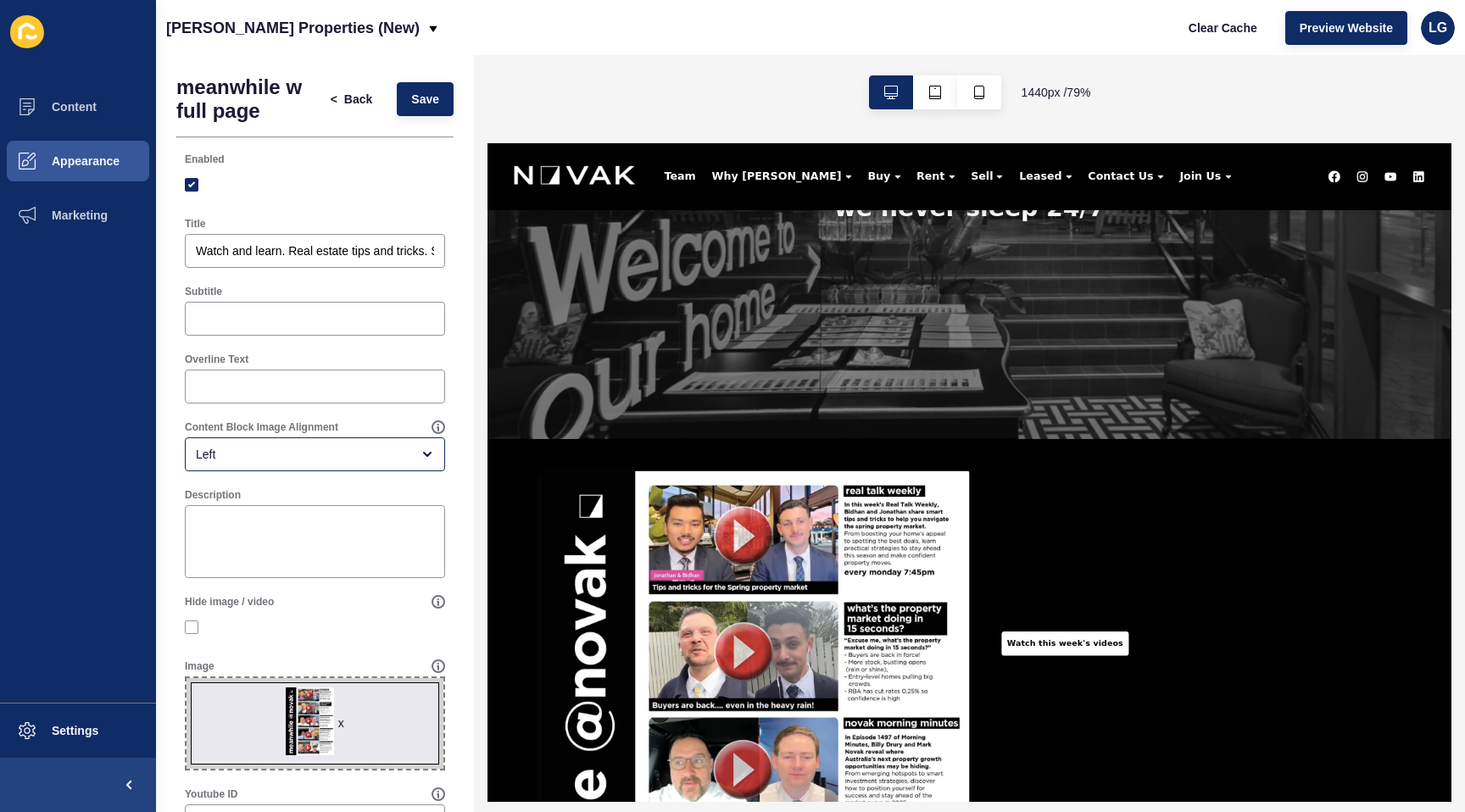
scroll to position [0, 0]
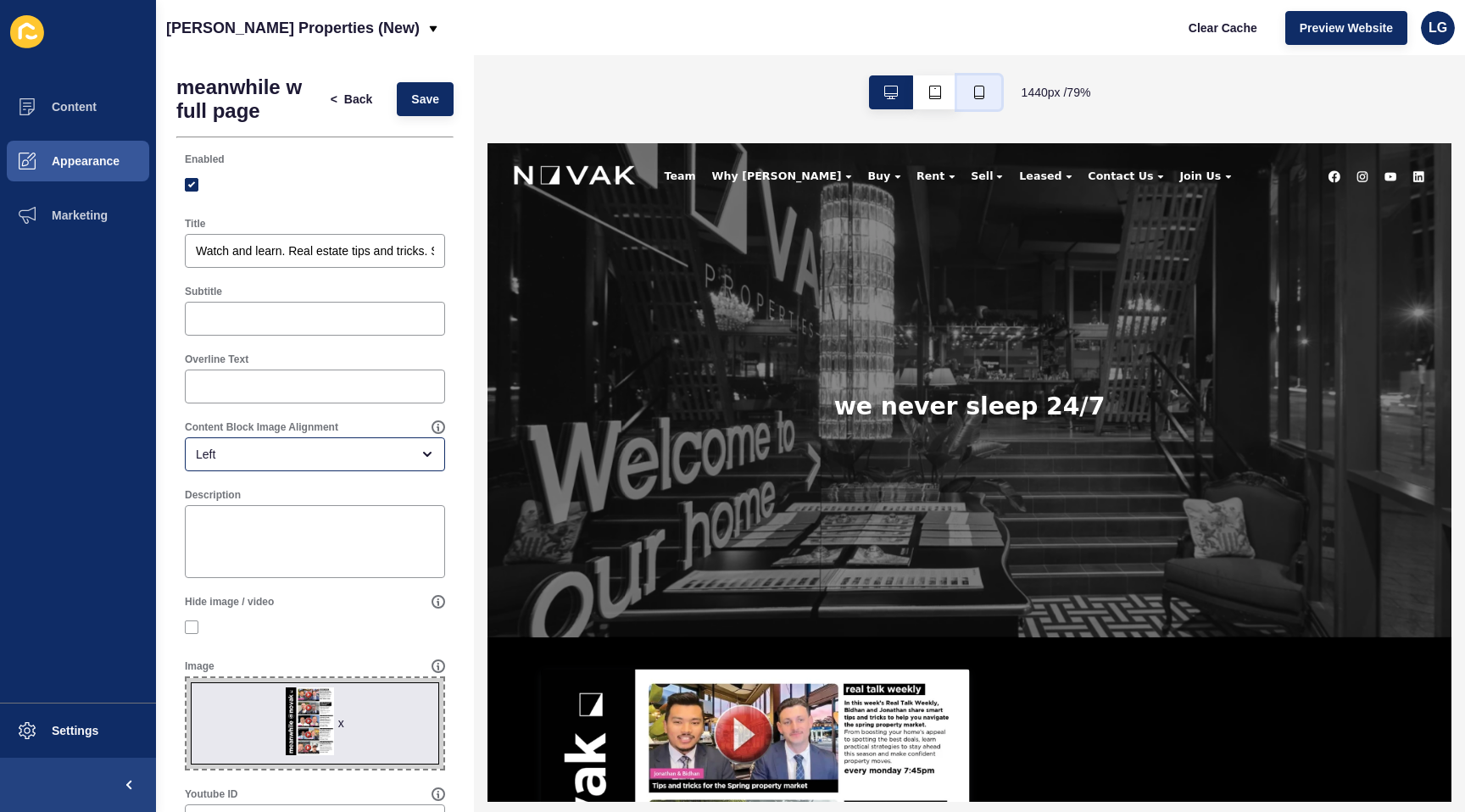
click at [987, 100] on button "button" at bounding box center [979, 92] width 44 height 34
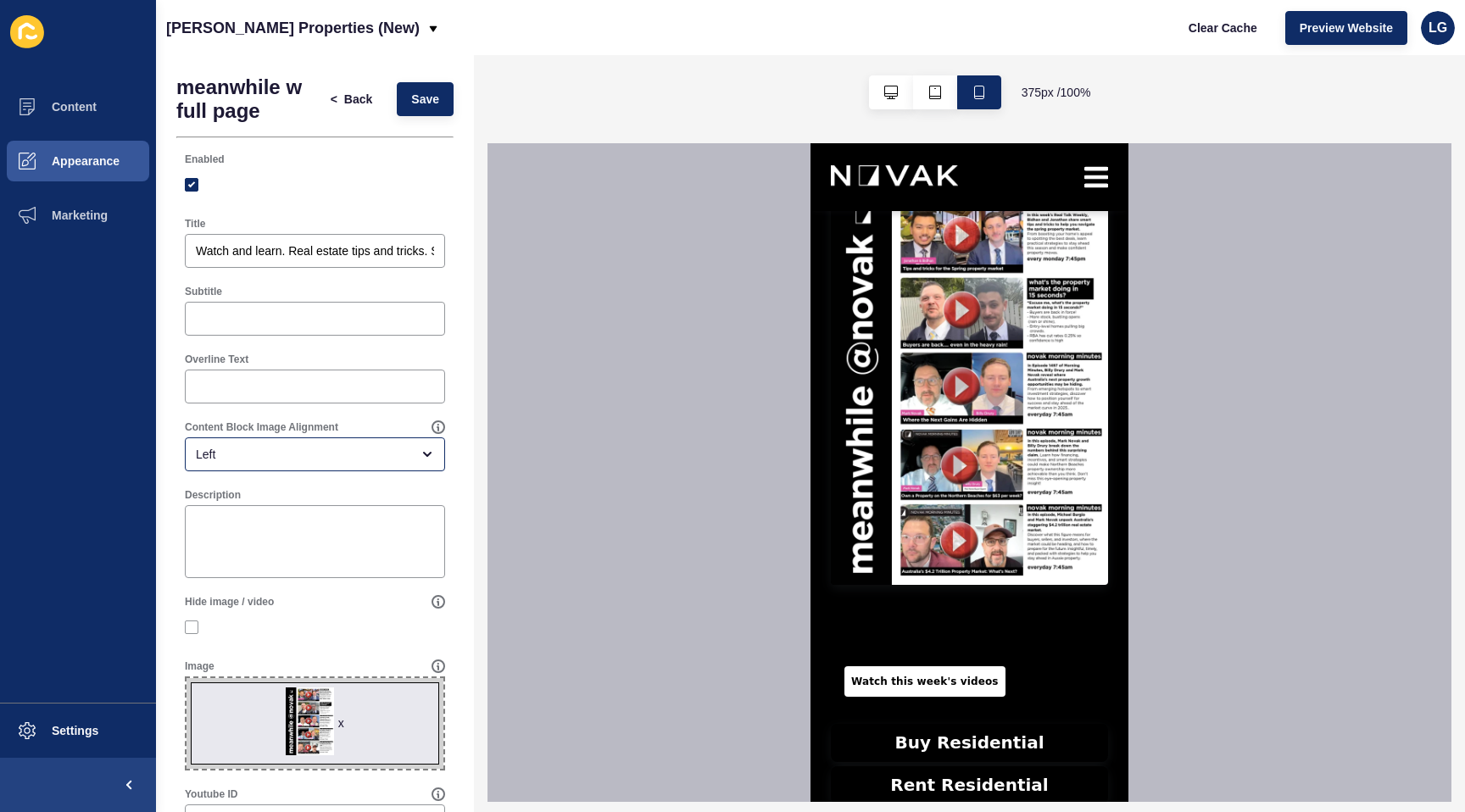
scroll to position [451, 0]
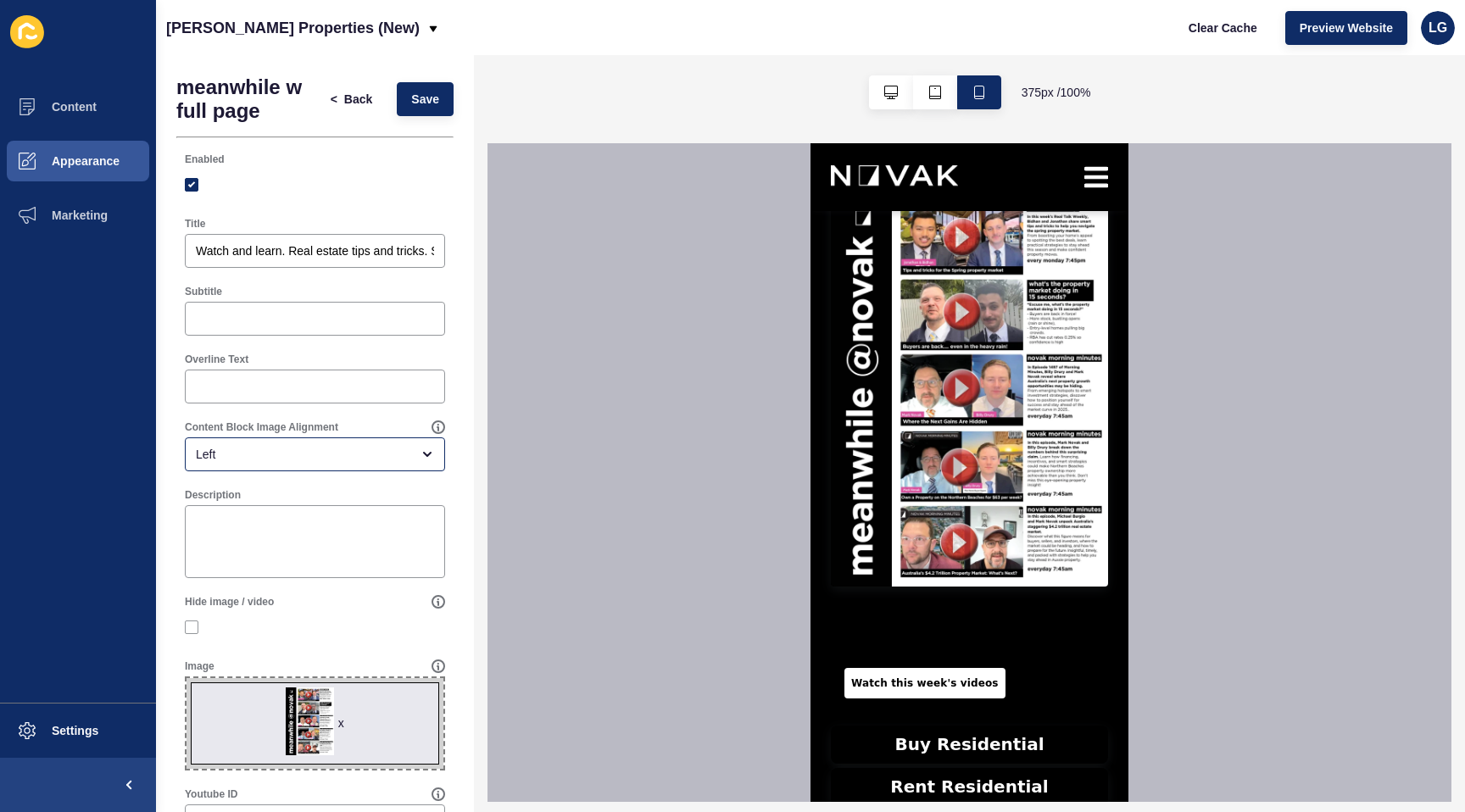
click at [339, 725] on div "x" at bounding box center [341, 723] width 6 height 17
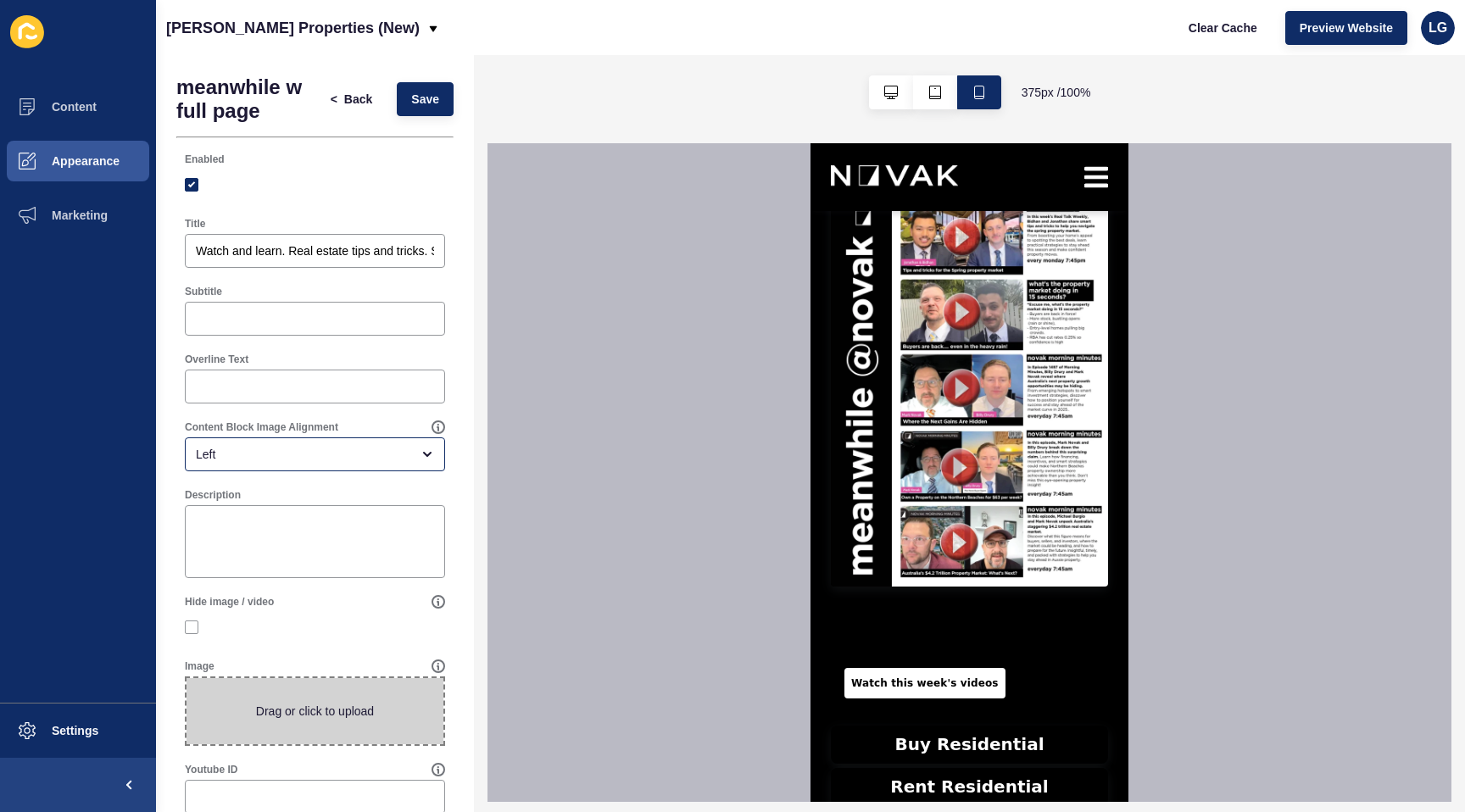
click at [342, 723] on span at bounding box center [315, 712] width 257 height 66
click at [187, 679] on input "Drag or click to upload" at bounding box center [187, 679] width 0 height 0
type input "C:\fakepath\whole pagecover pic.jpg"
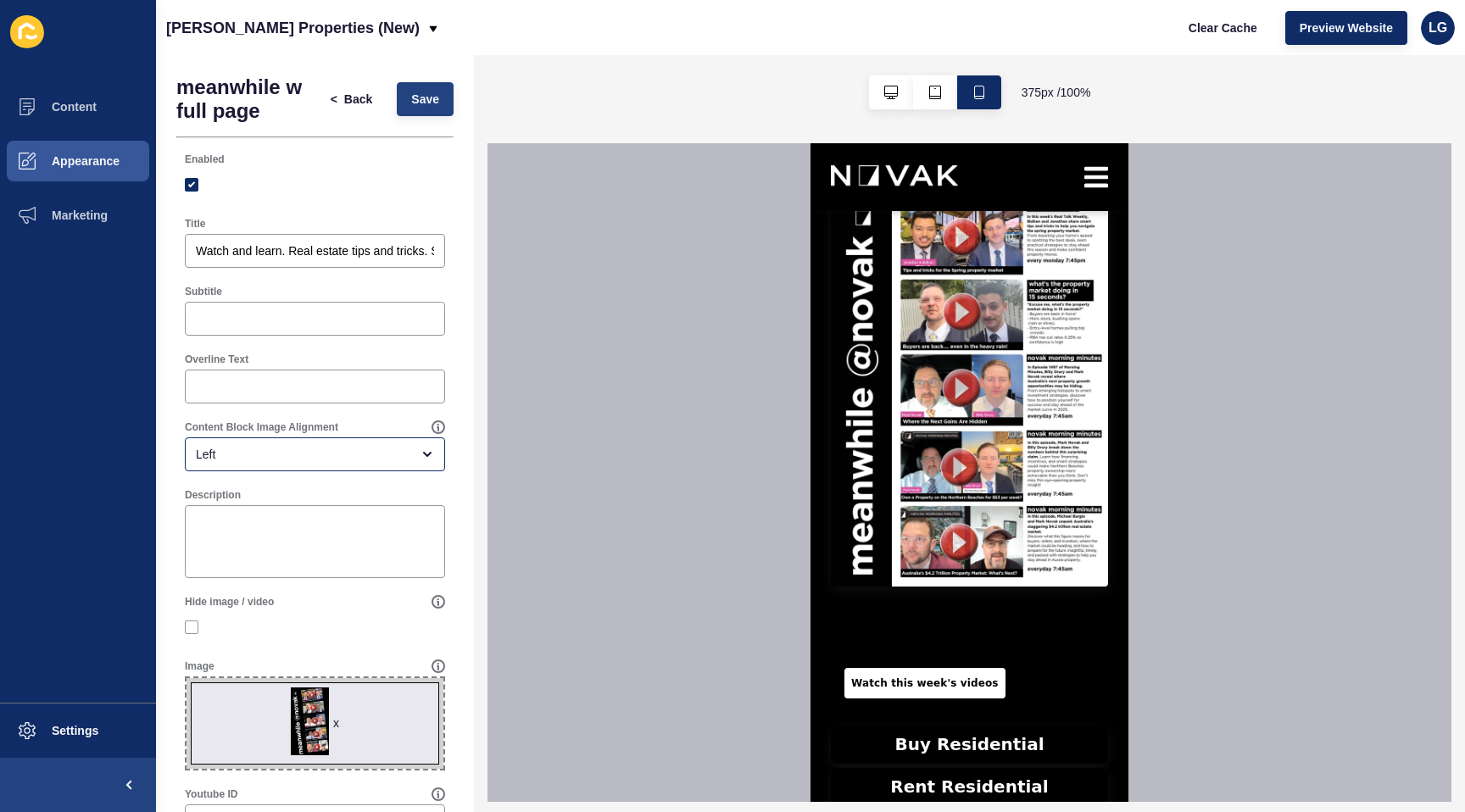
scroll to position [1, 0]
click at [435, 98] on span "Save" at bounding box center [424, 98] width 28 height 17
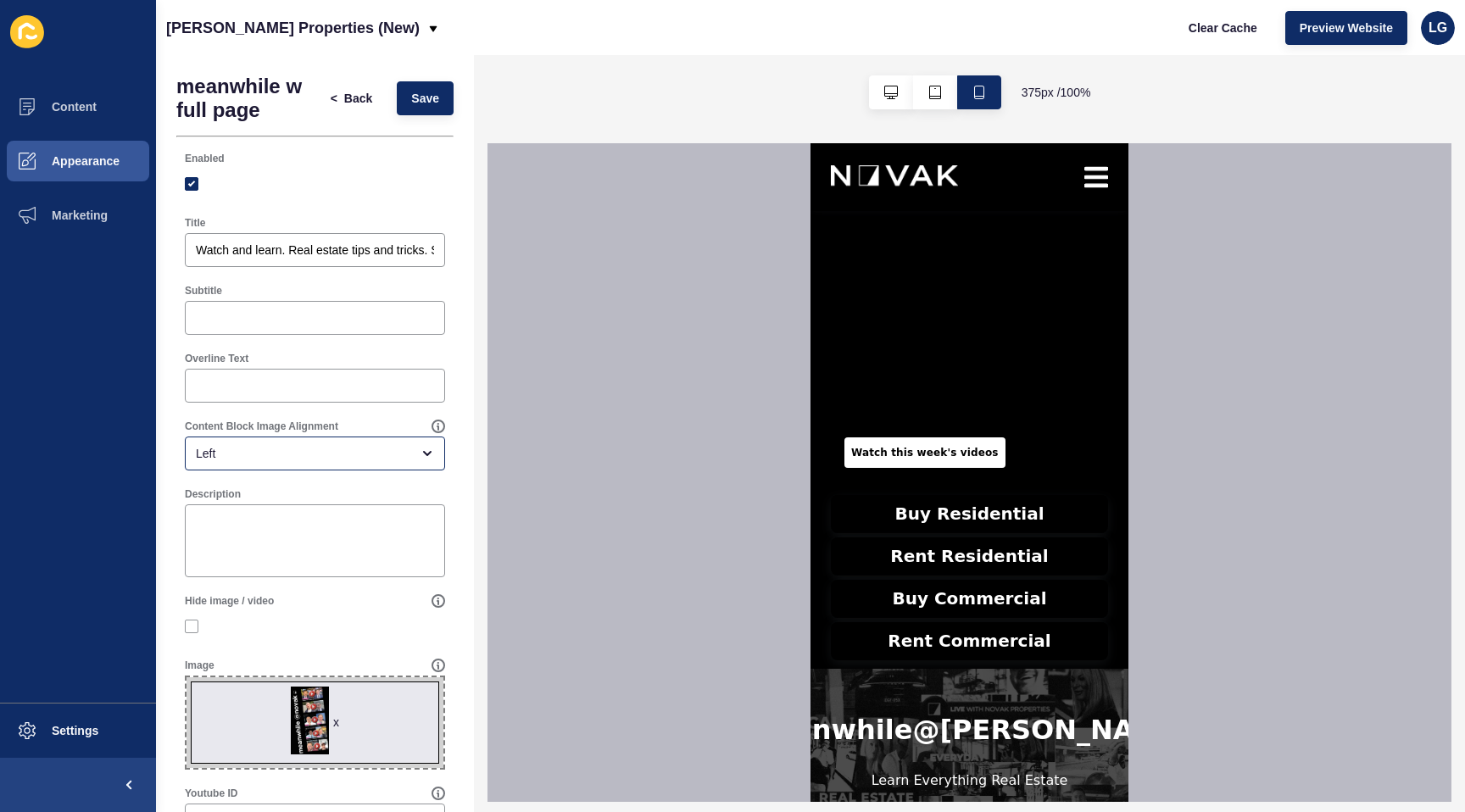
scroll to position [683, 0]
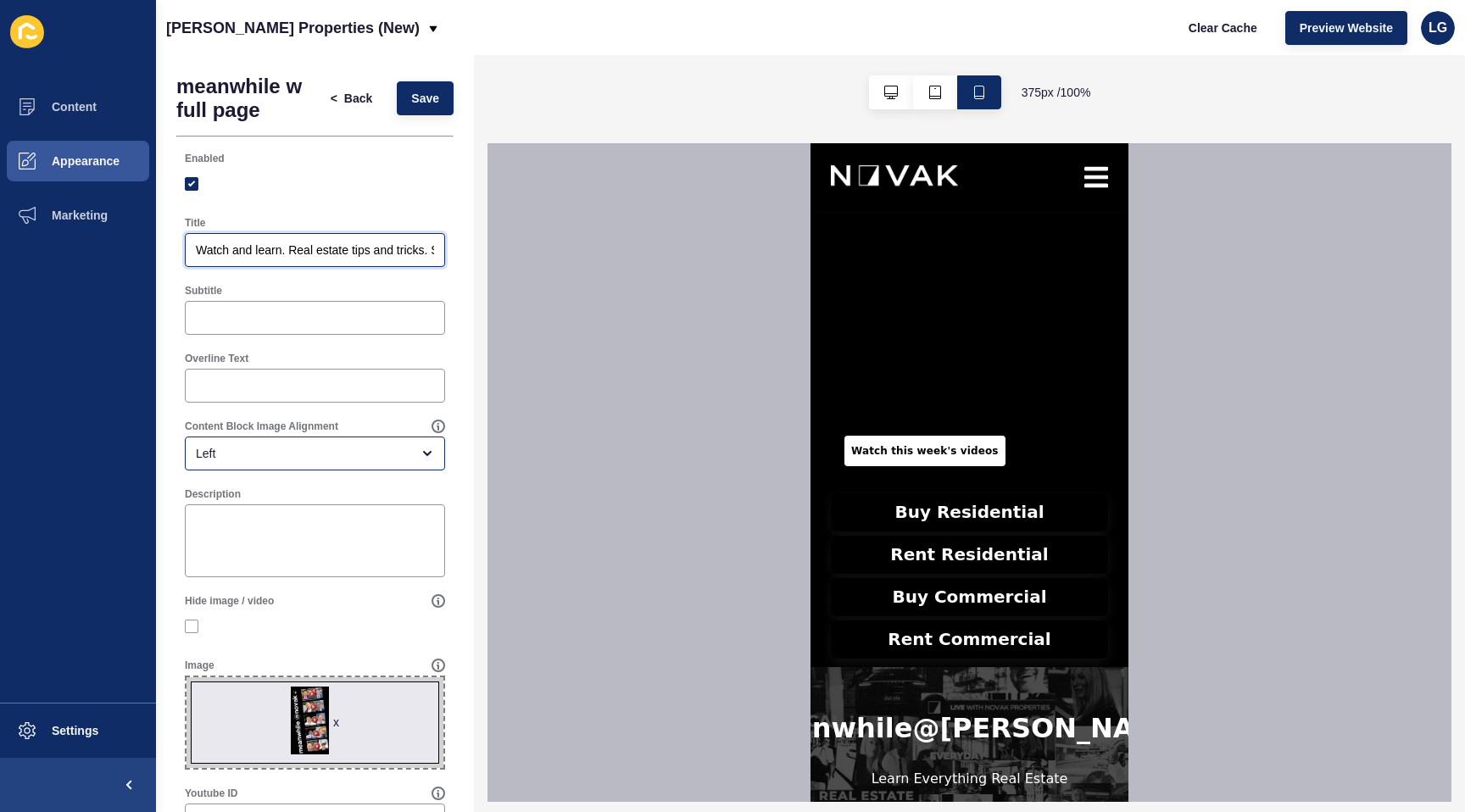
click at [197, 247] on input "Watch and learn. Real estate tips and tricks. Special guests. 1000's of real es…" at bounding box center [315, 250] width 238 height 17
click at [209, 318] on input "Subtitle" at bounding box center [315, 318] width 238 height 17
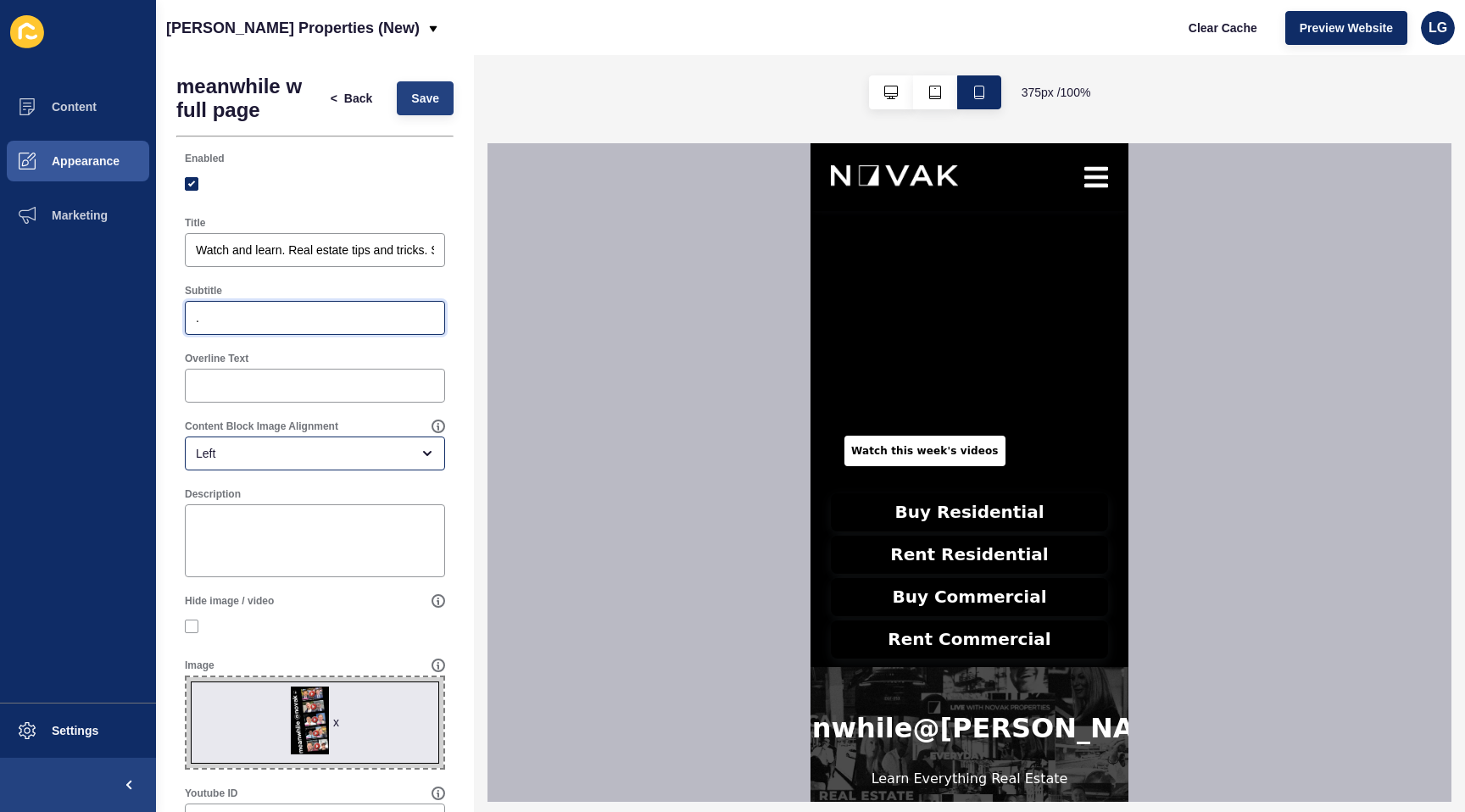
type input "."
drag, startPoint x: 444, startPoint y: 100, endPoint x: 491, endPoint y: 245, distance: 152.4
click at [445, 100] on button "Save" at bounding box center [425, 99] width 57 height 34
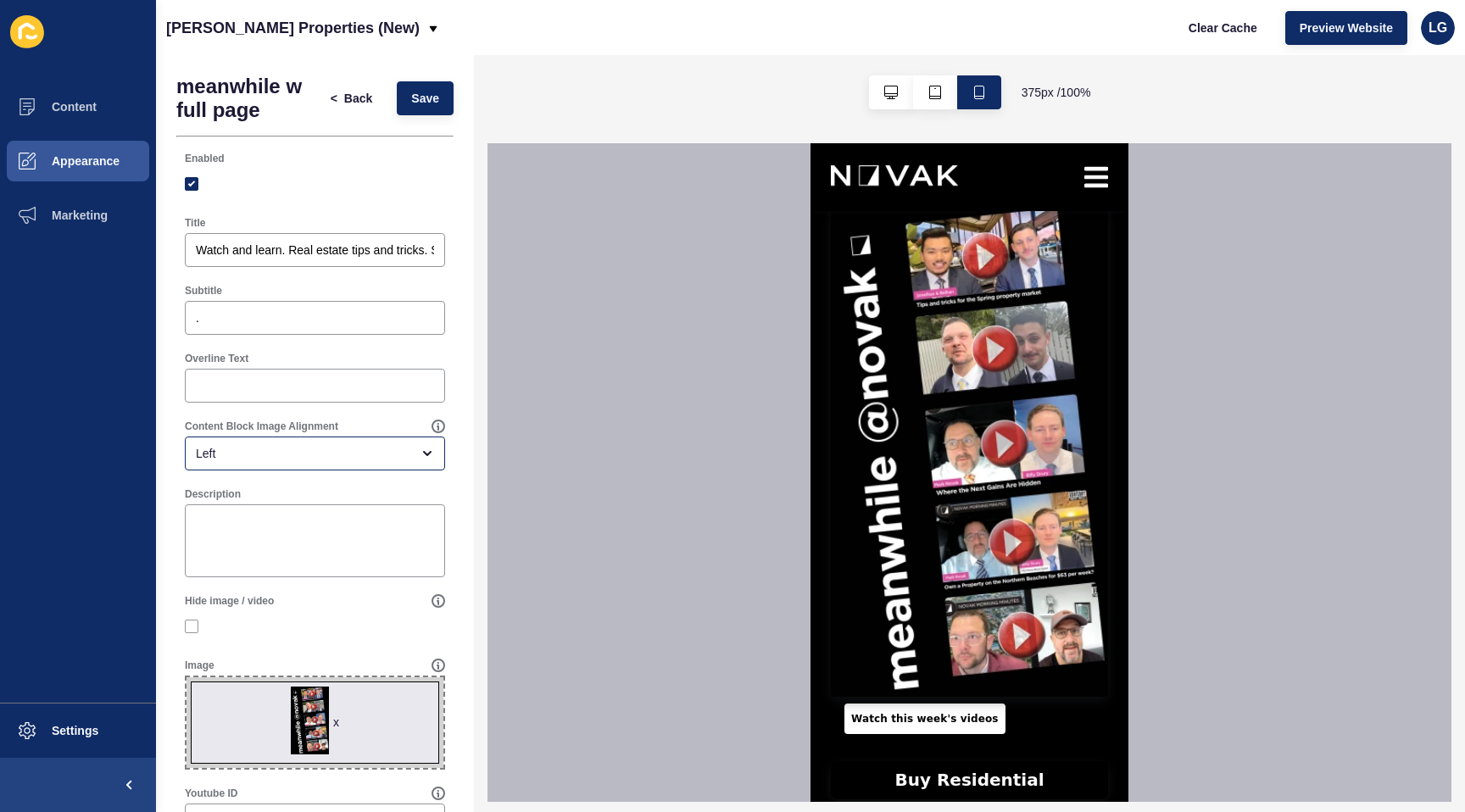
scroll to position [423, 0]
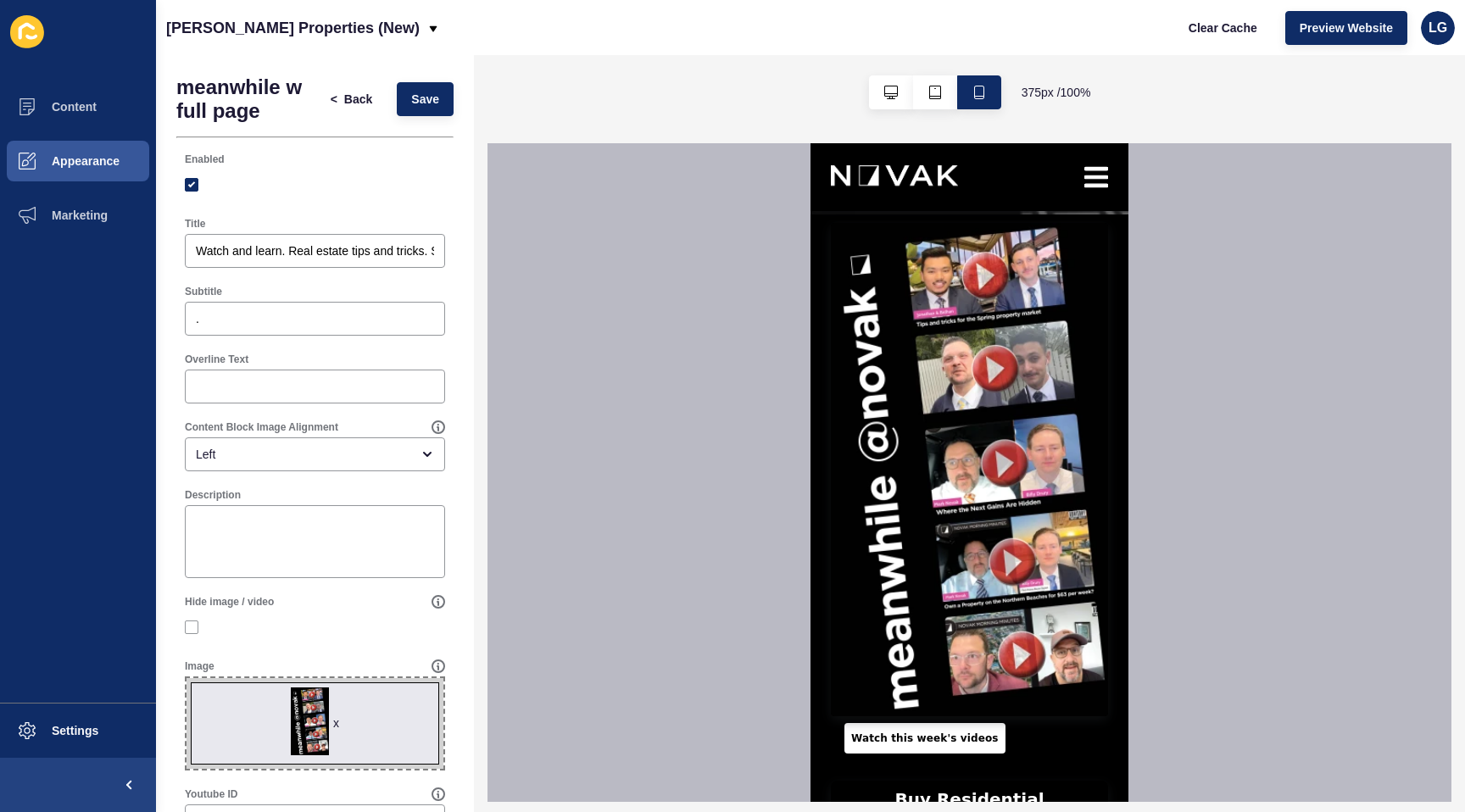
scroll to position [1, 0]
click at [921, 744] on link "Watch this week's videos" at bounding box center [925, 738] width 161 height 30
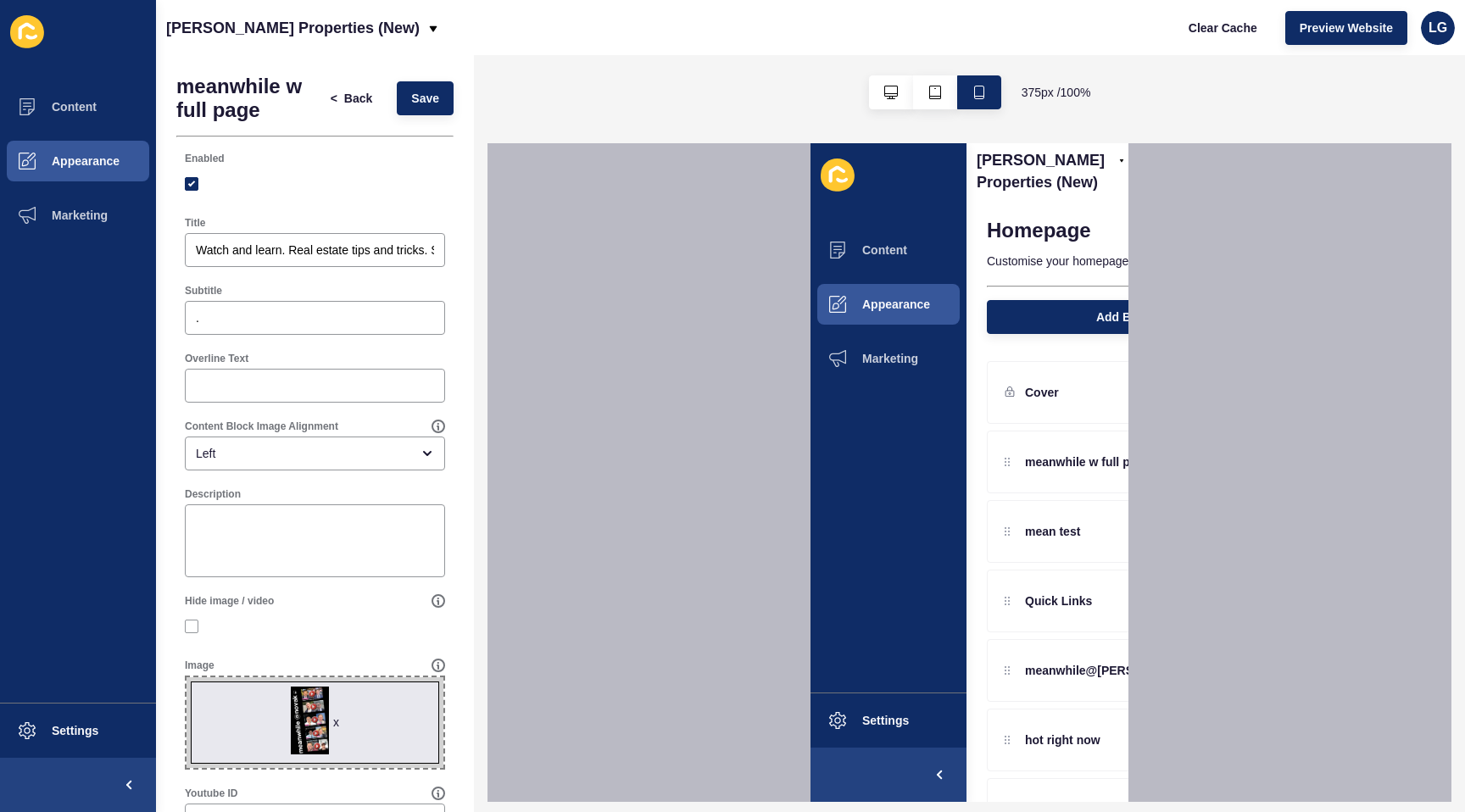
scroll to position [374, 0]
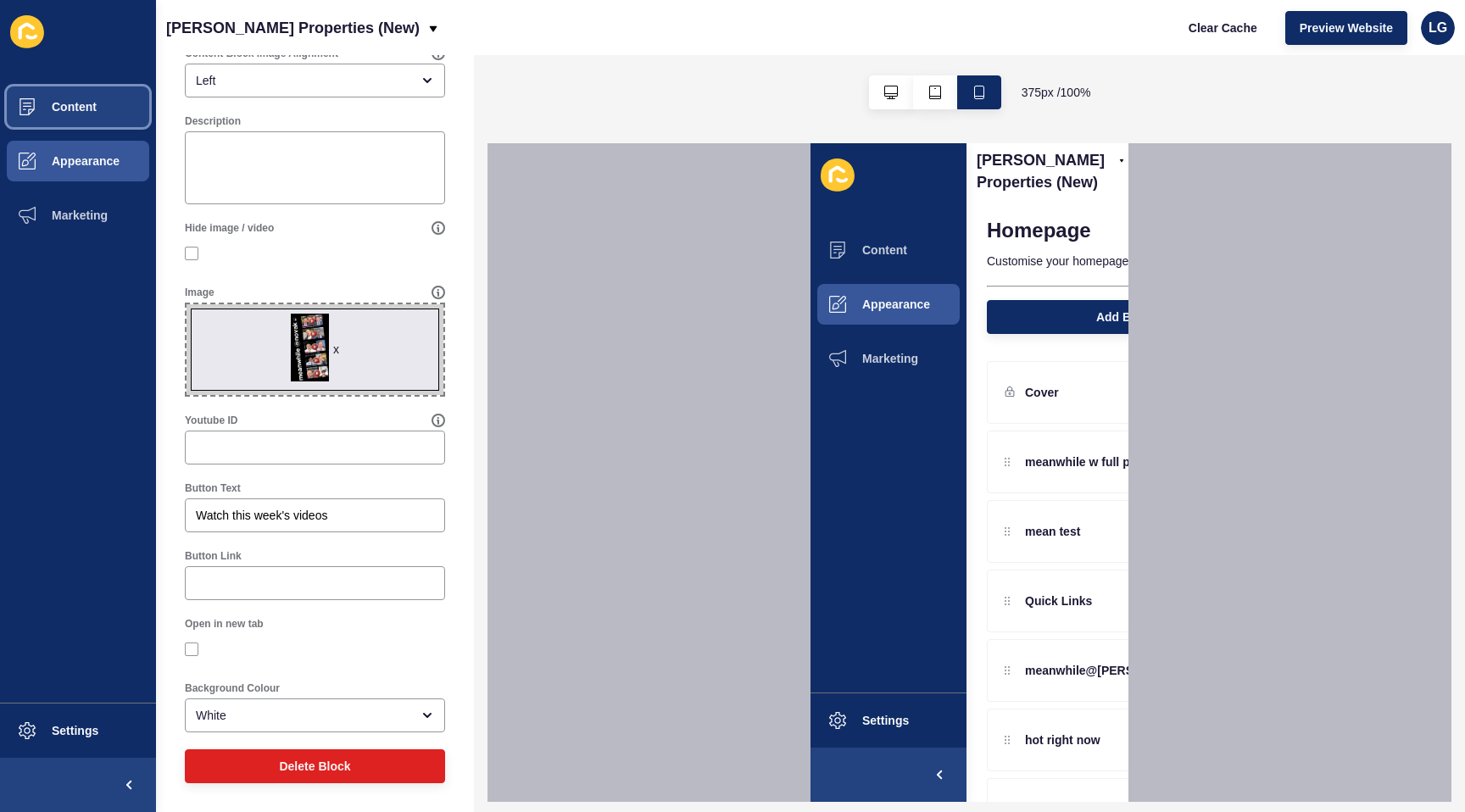
click at [75, 96] on button "Content" at bounding box center [77, 107] width 156 height 54
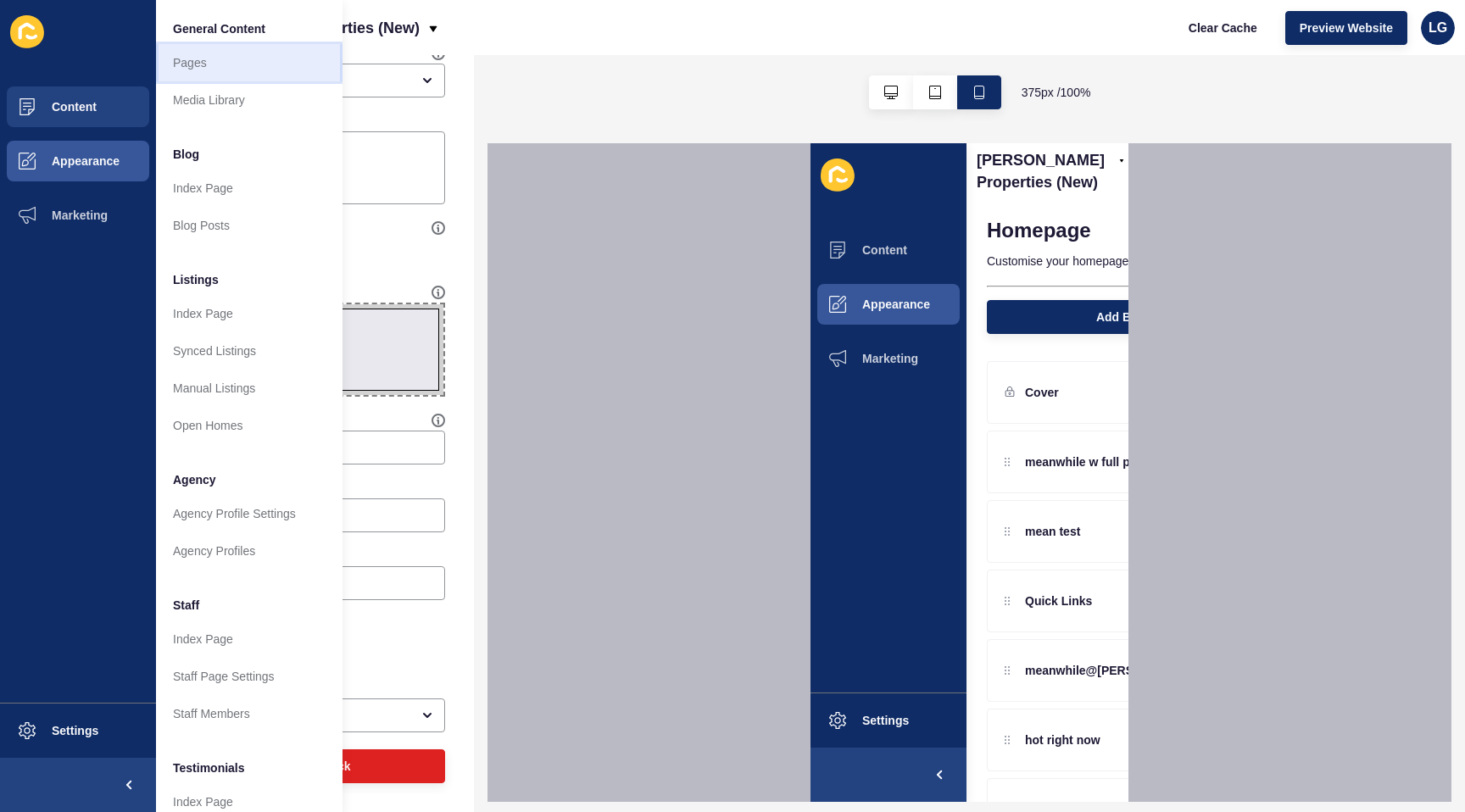
click at [209, 60] on link "Pages" at bounding box center [249, 63] width 187 height 37
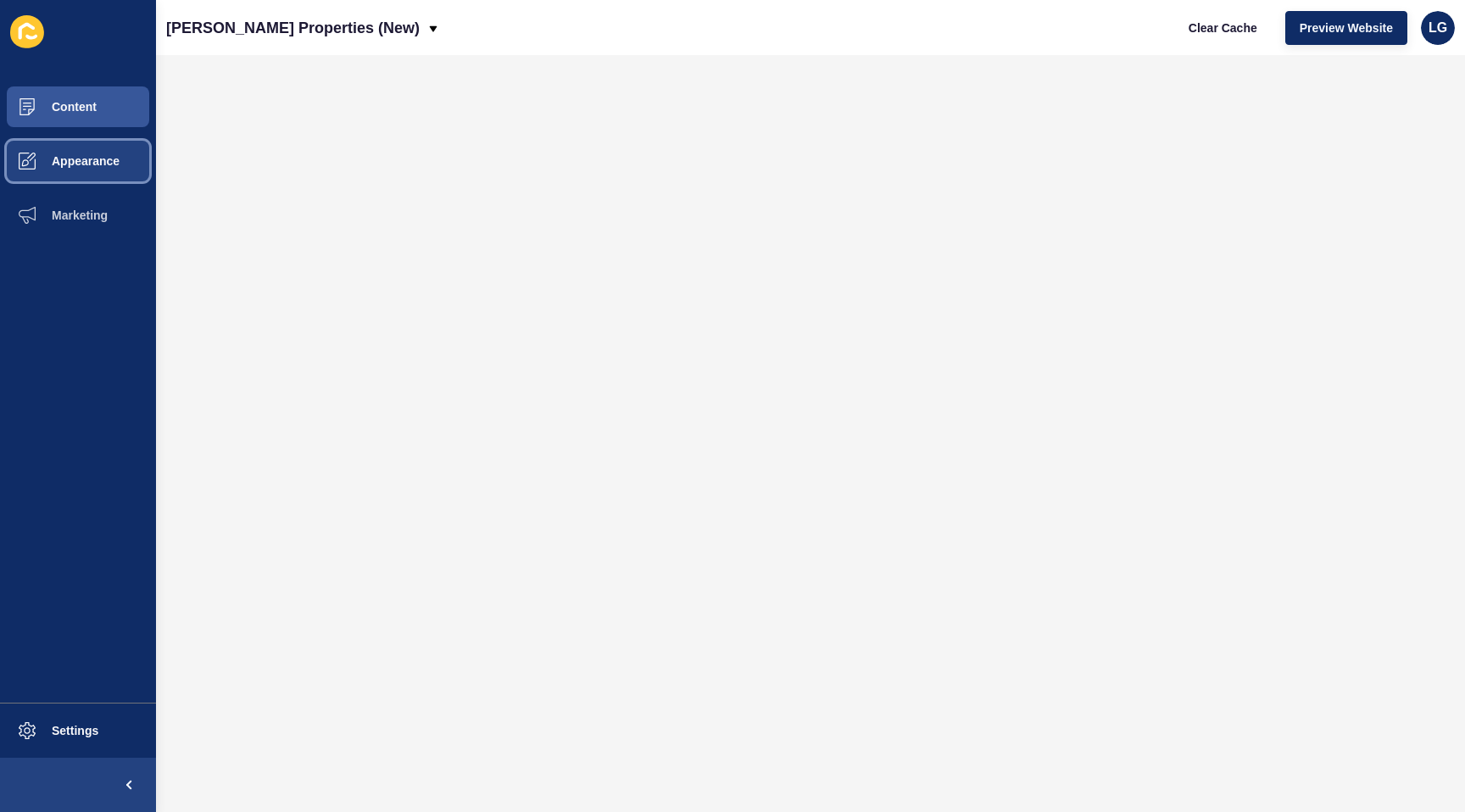
click at [96, 157] on span "Appearance" at bounding box center [58, 161] width 122 height 13
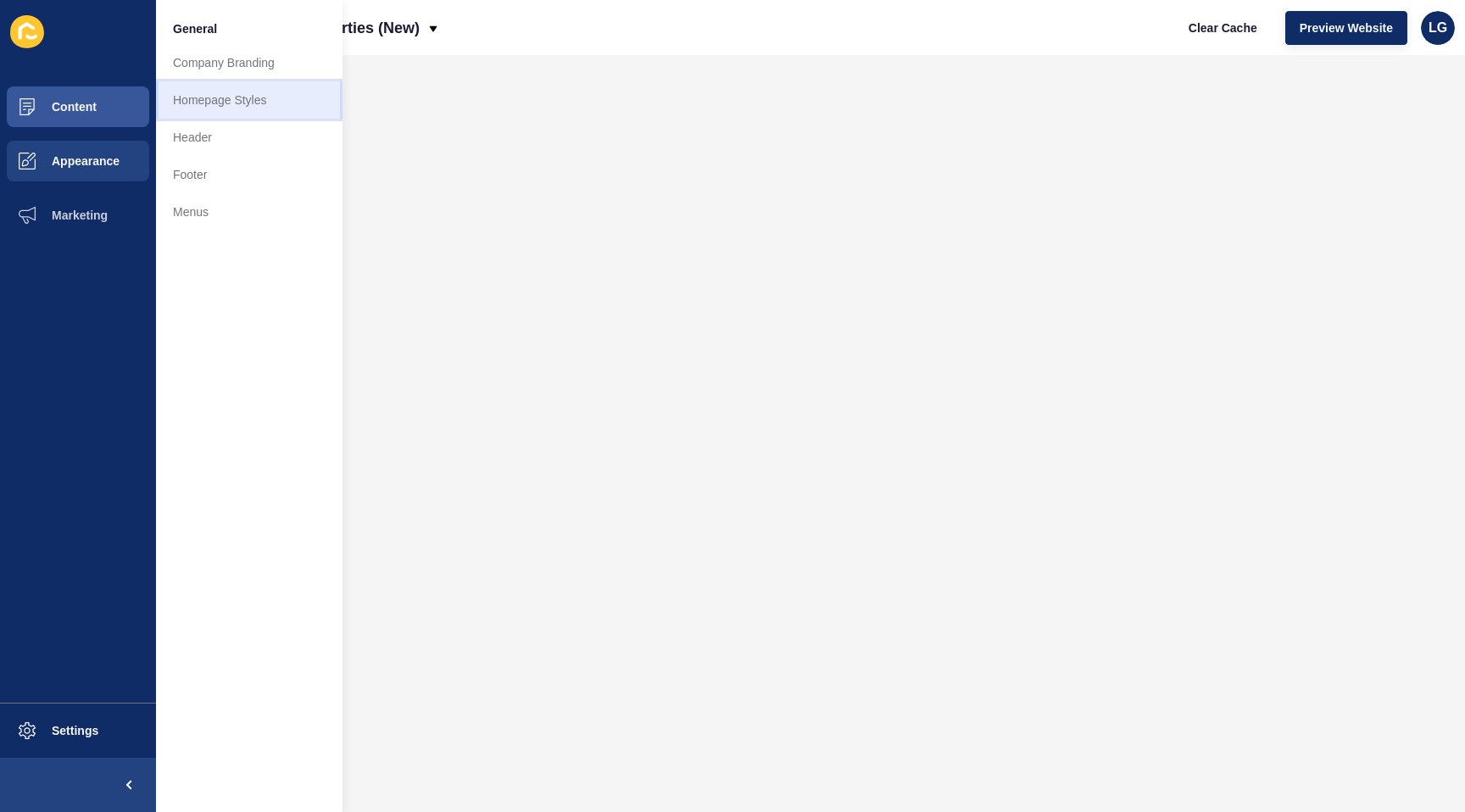
click at [210, 112] on link "Homepage Styles" at bounding box center [249, 100] width 187 height 37
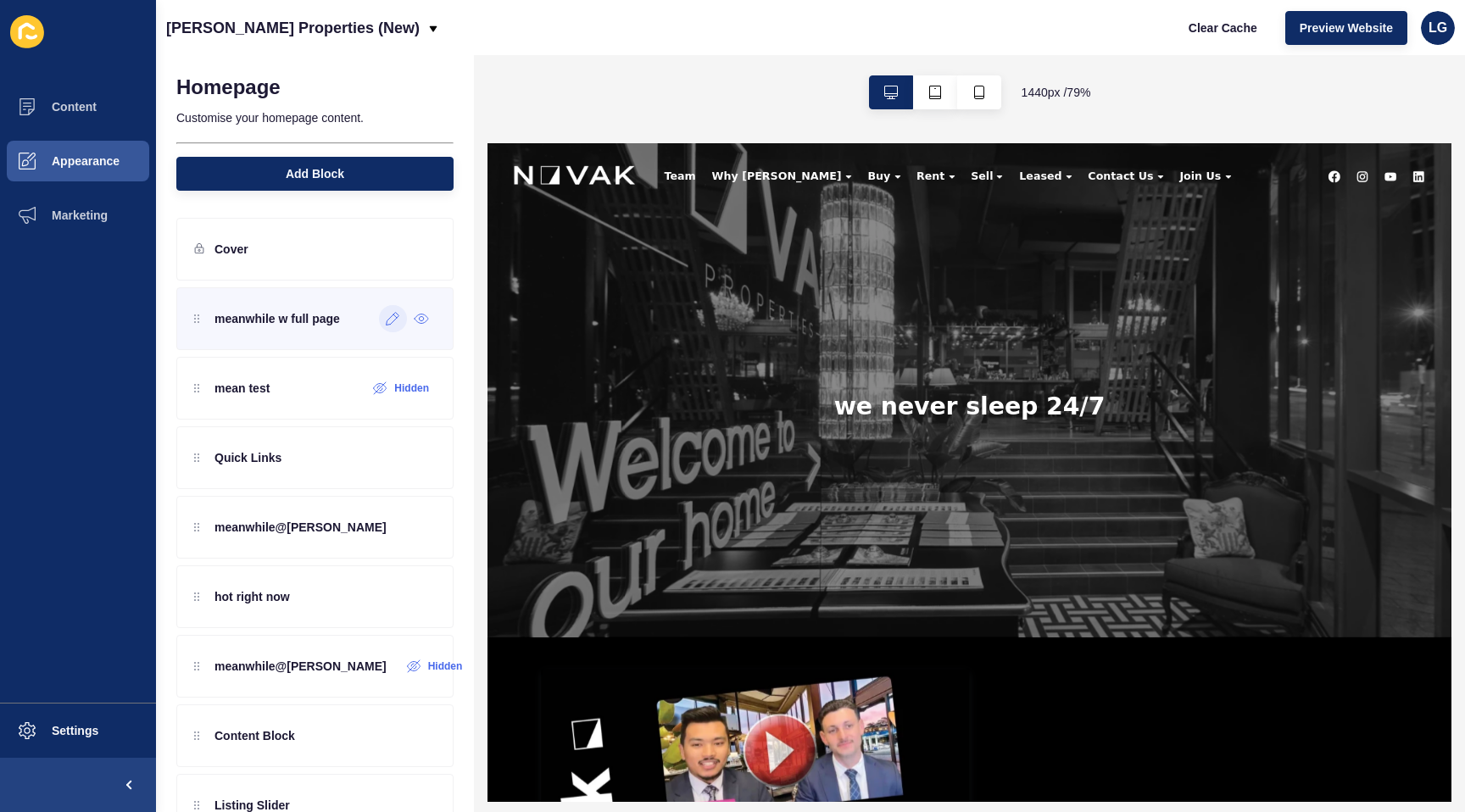
click at [391, 324] on icon at bounding box center [393, 318] width 14 height 13
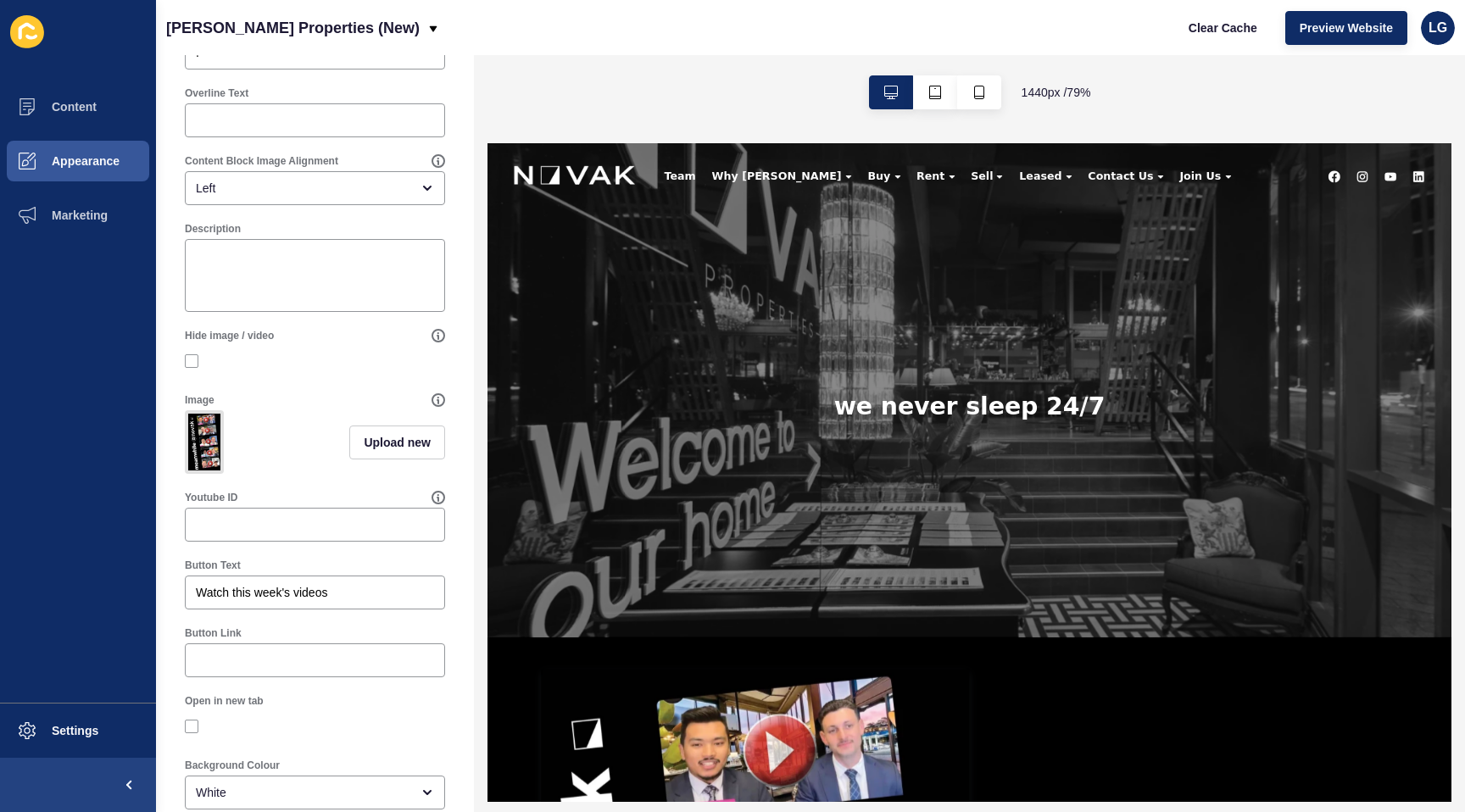
scroll to position [343, 0]
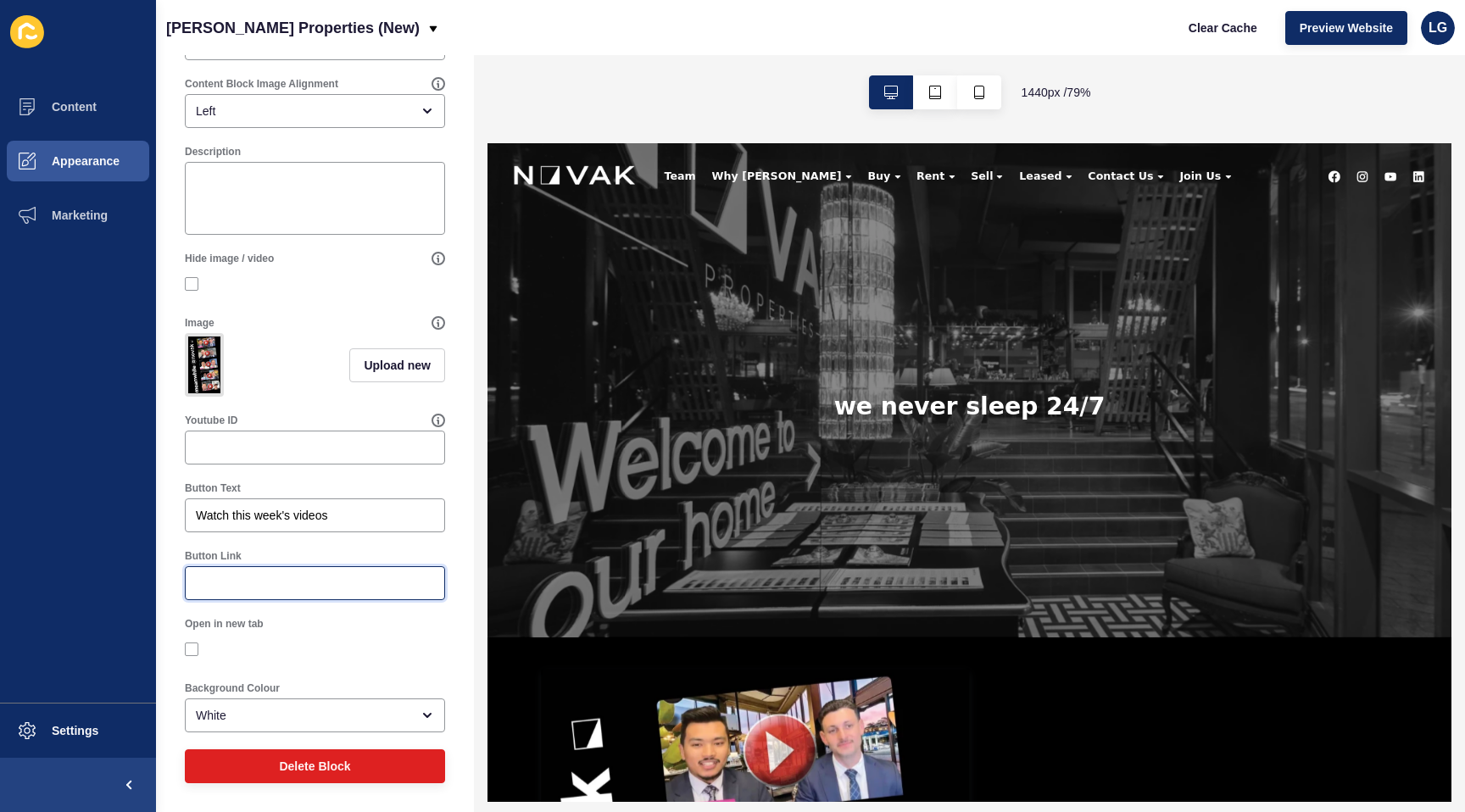
click at [254, 582] on input "Button Link" at bounding box center [315, 583] width 238 height 17
paste input "[URL][DOMAIN_NAME]"
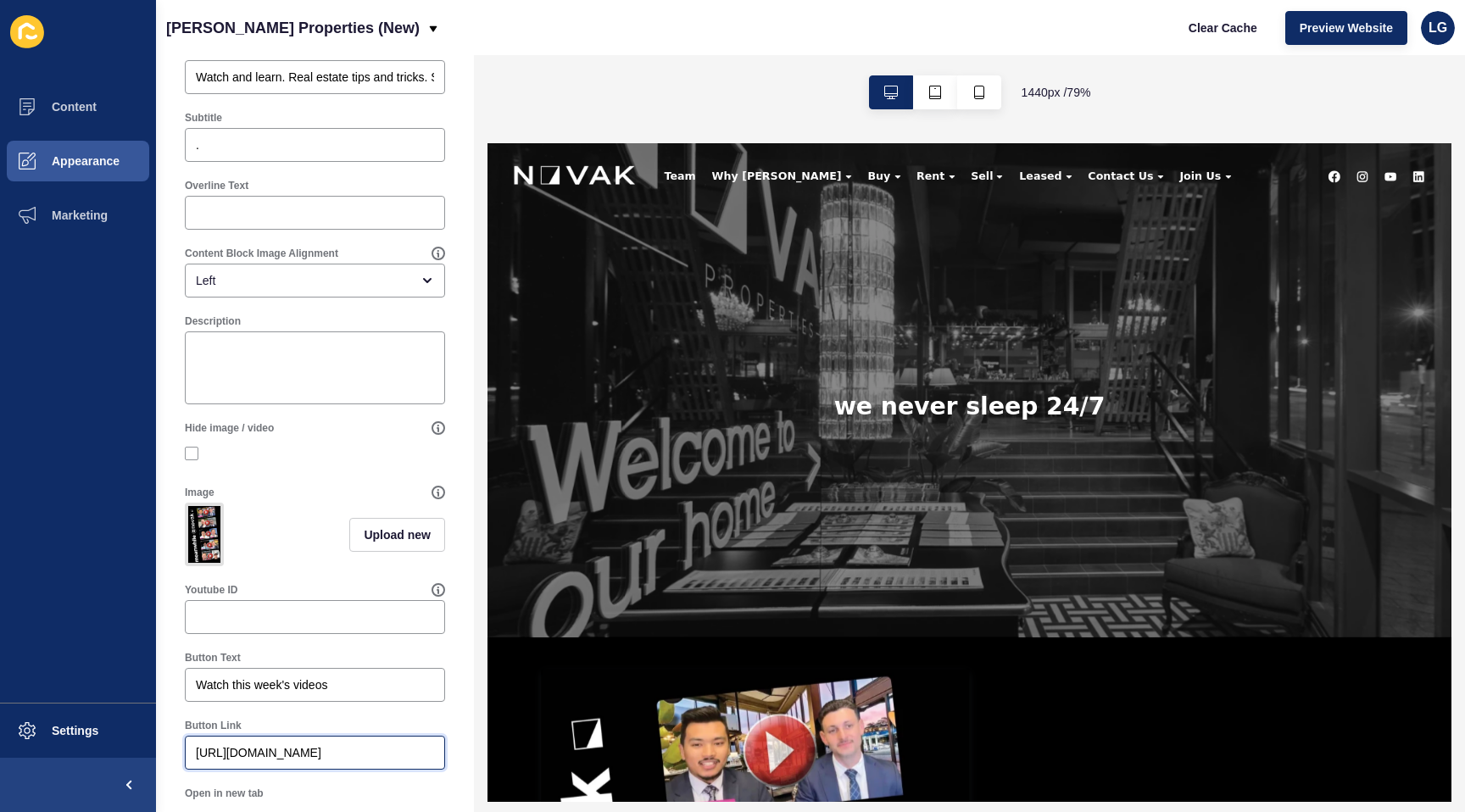
scroll to position [0, 0]
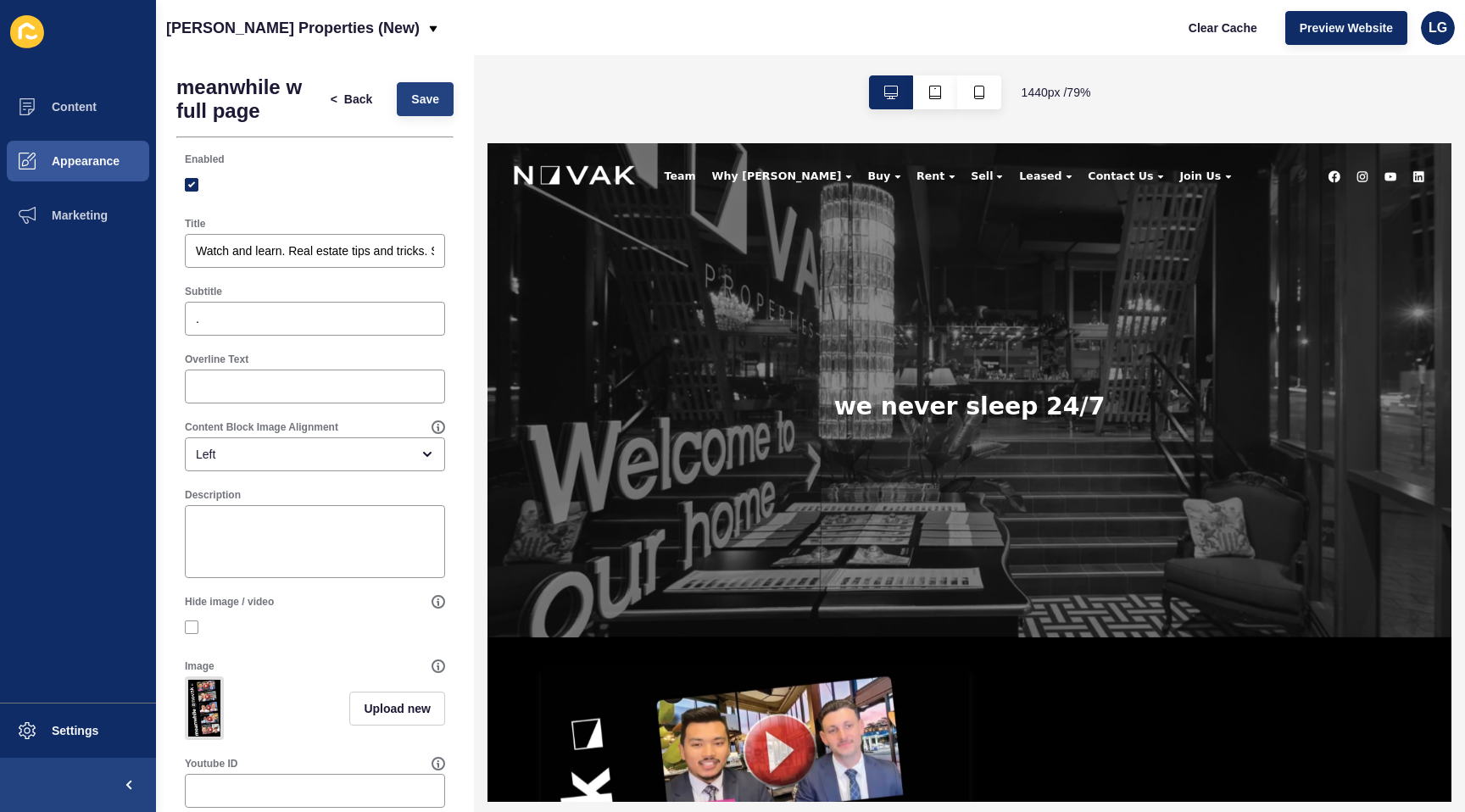
type input "[URL][DOMAIN_NAME]"
click at [423, 88] on button "Save" at bounding box center [425, 99] width 57 height 34
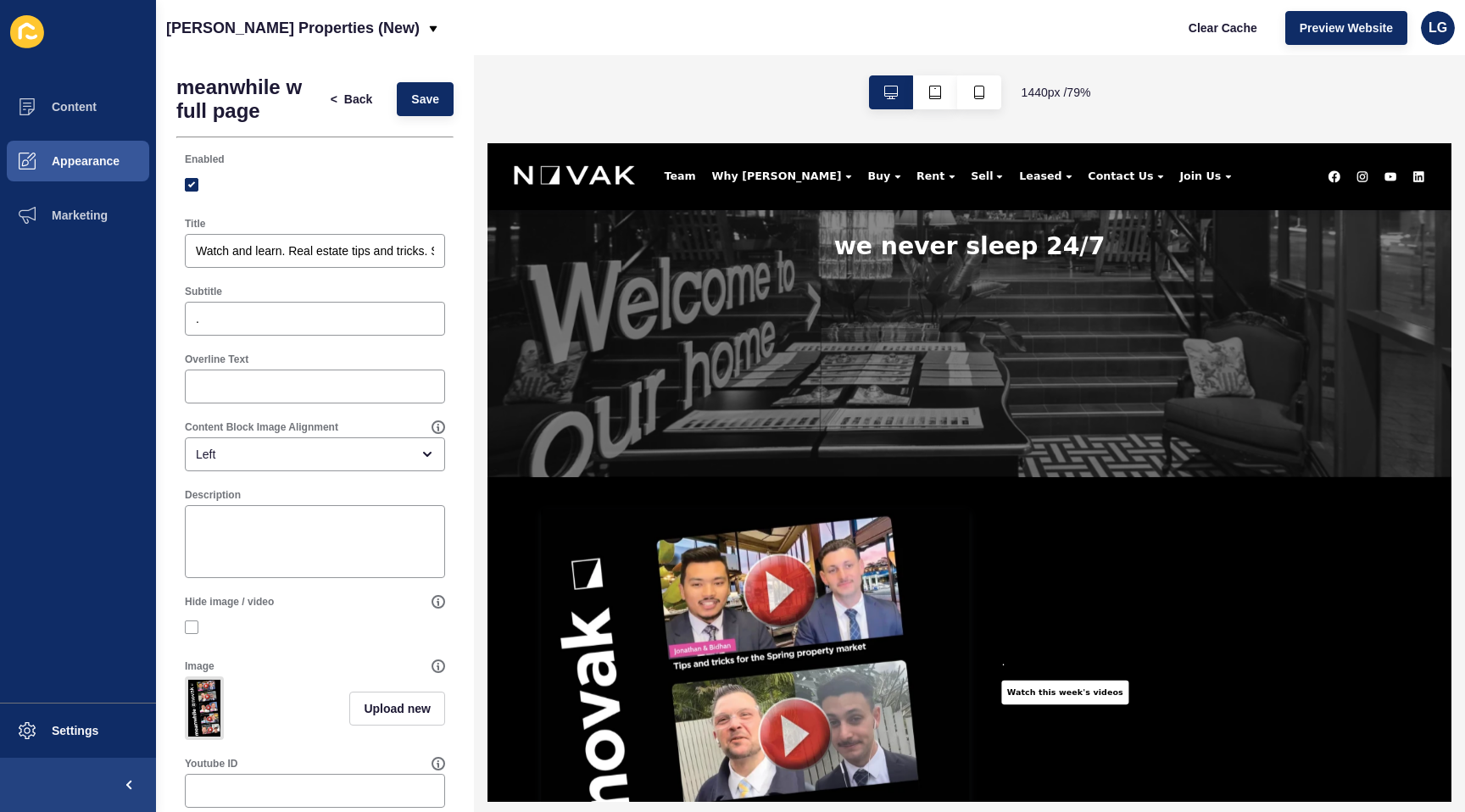
scroll to position [196, 0]
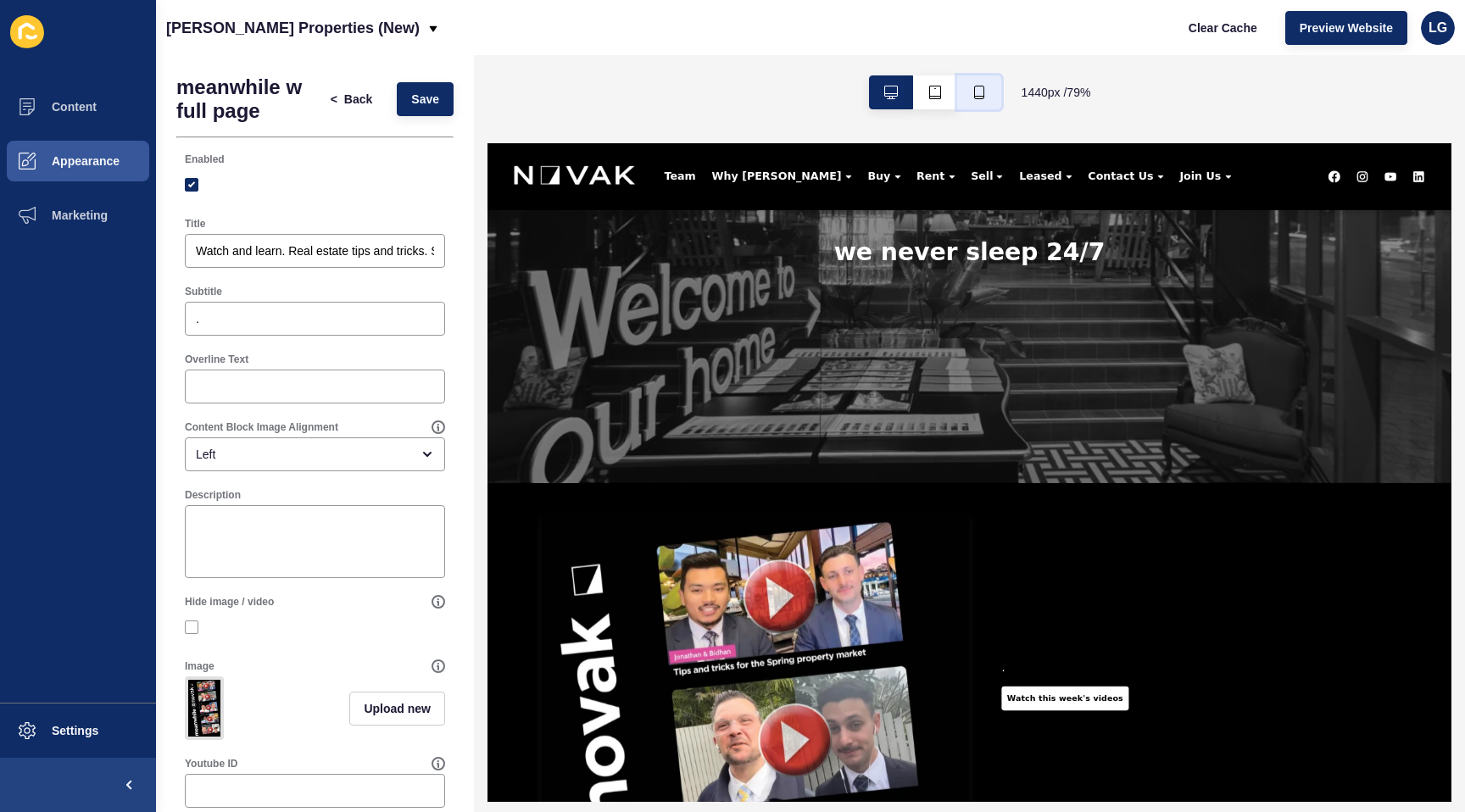
click at [975, 95] on icon "button" at bounding box center [979, 92] width 13 height 13
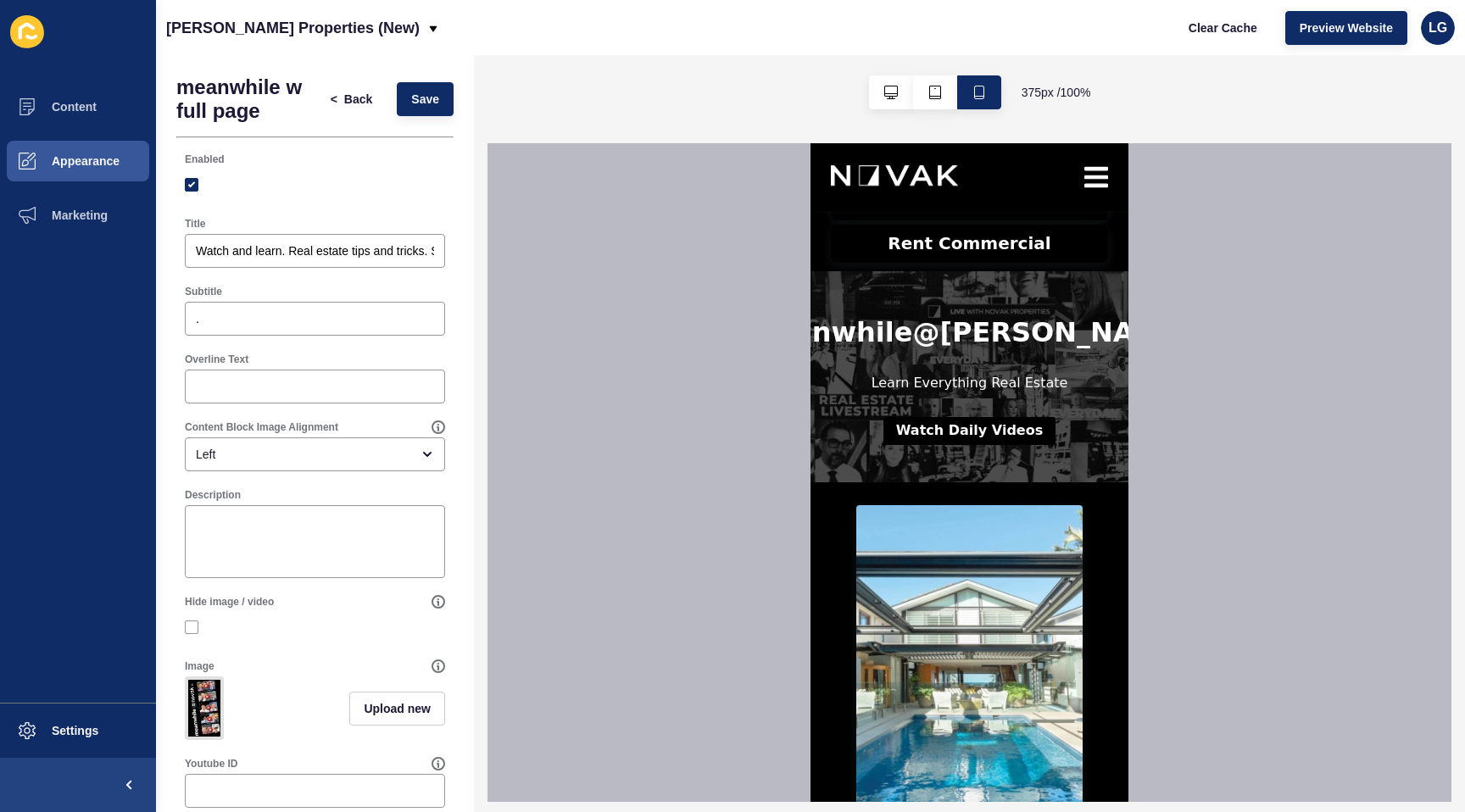
scroll to position [1105, 0]
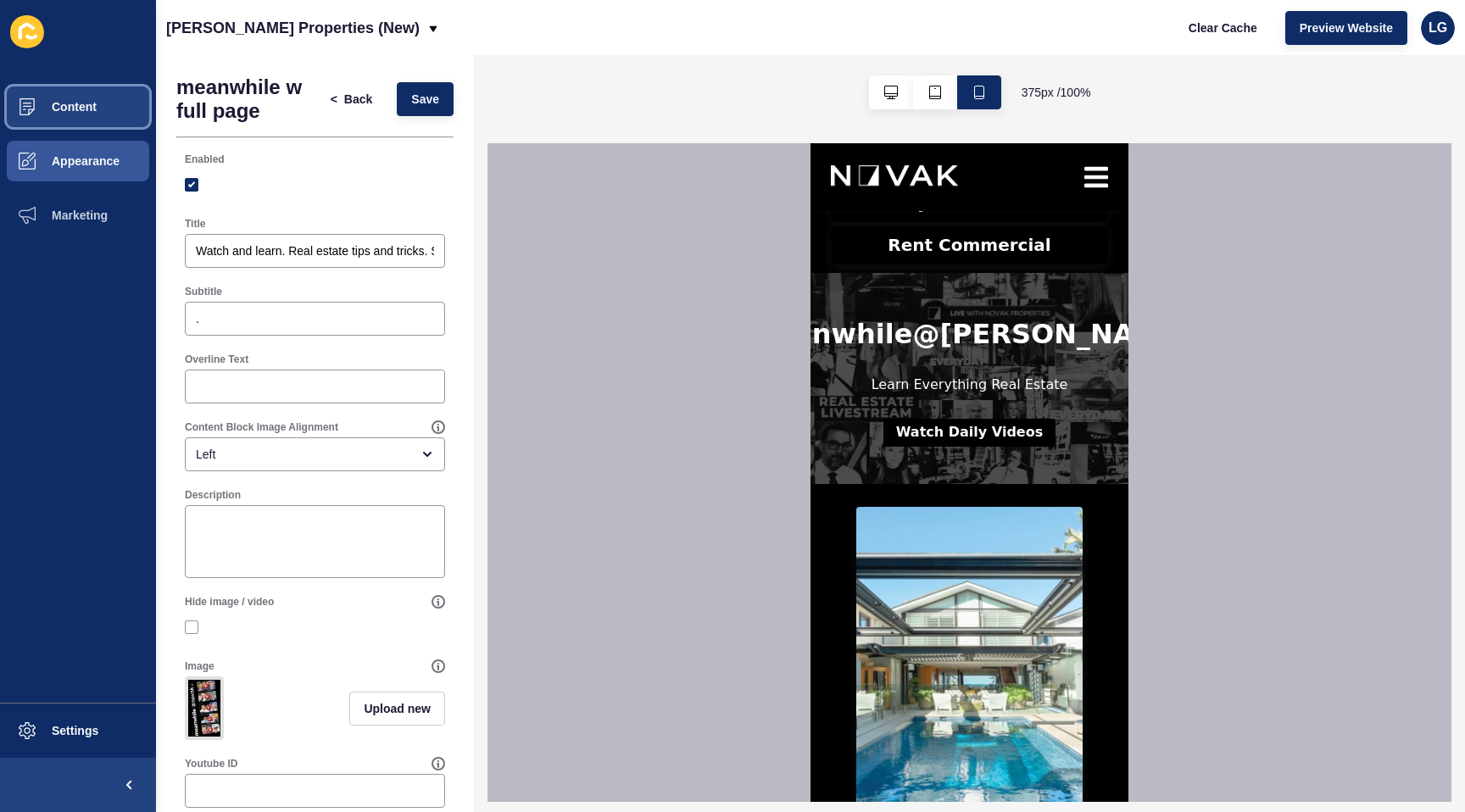
click at [65, 105] on span "Content" at bounding box center [47, 107] width 100 height 13
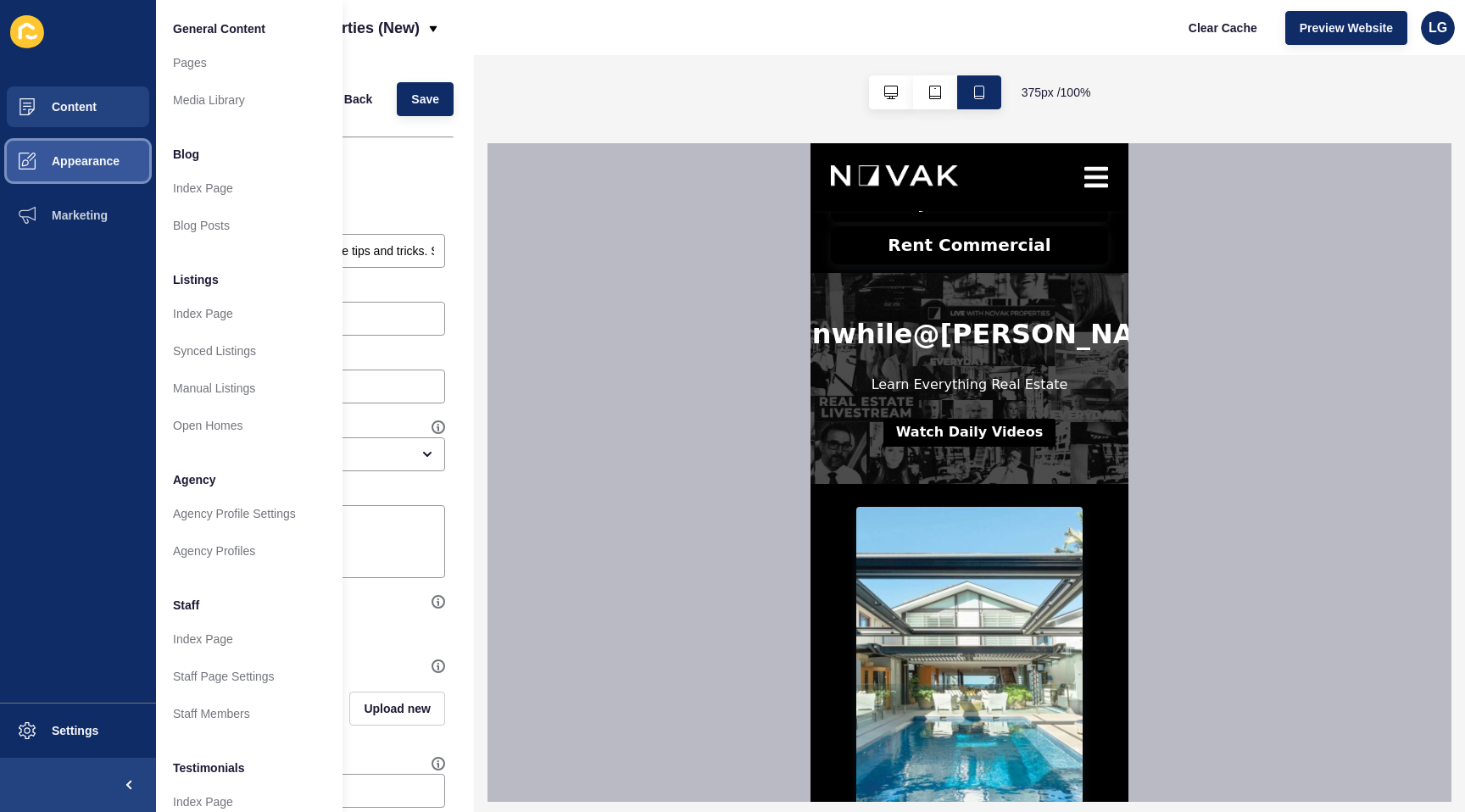
click at [63, 158] on span "Appearance" at bounding box center [58, 161] width 122 height 13
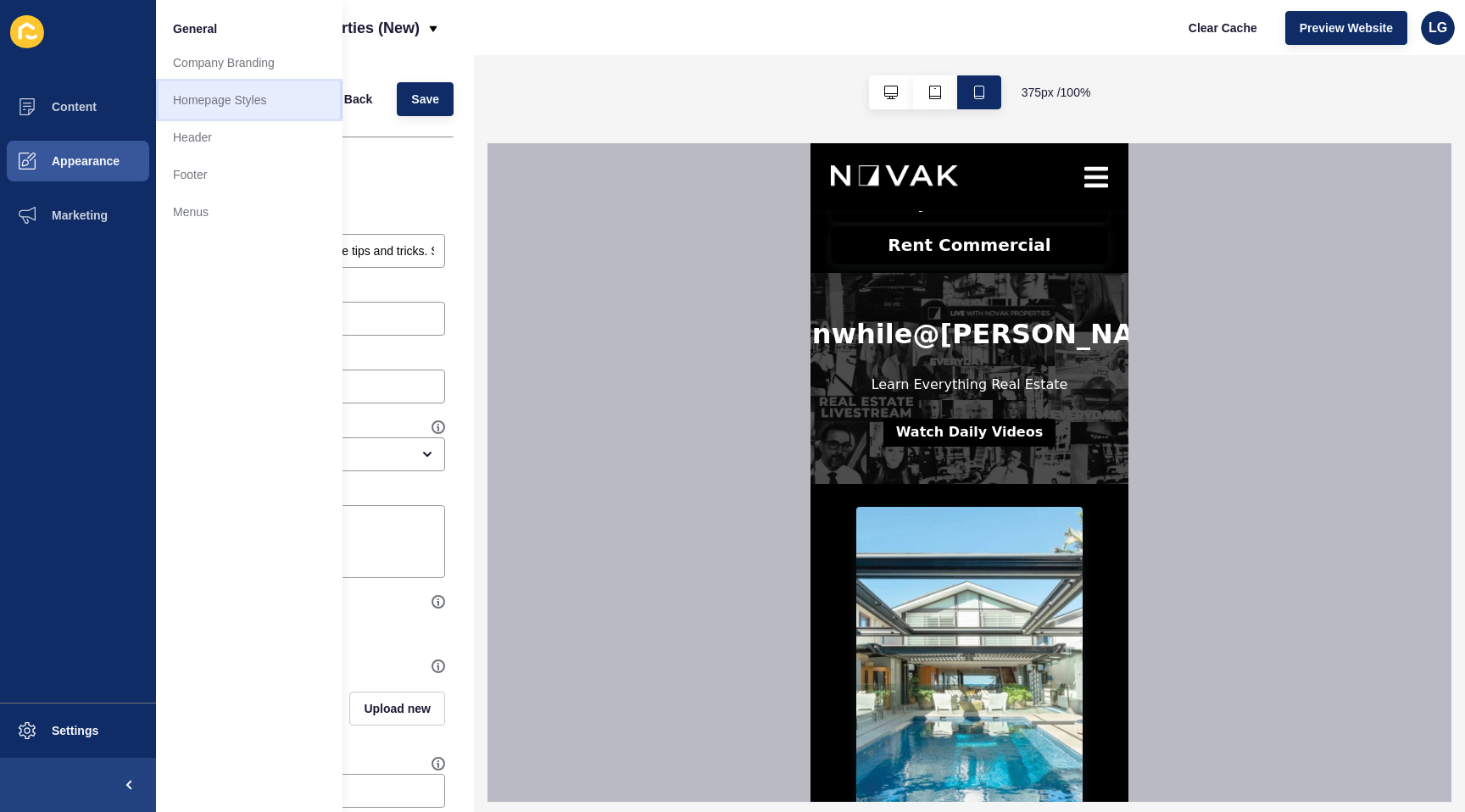
click at [229, 106] on link "Homepage Styles" at bounding box center [249, 100] width 187 height 37
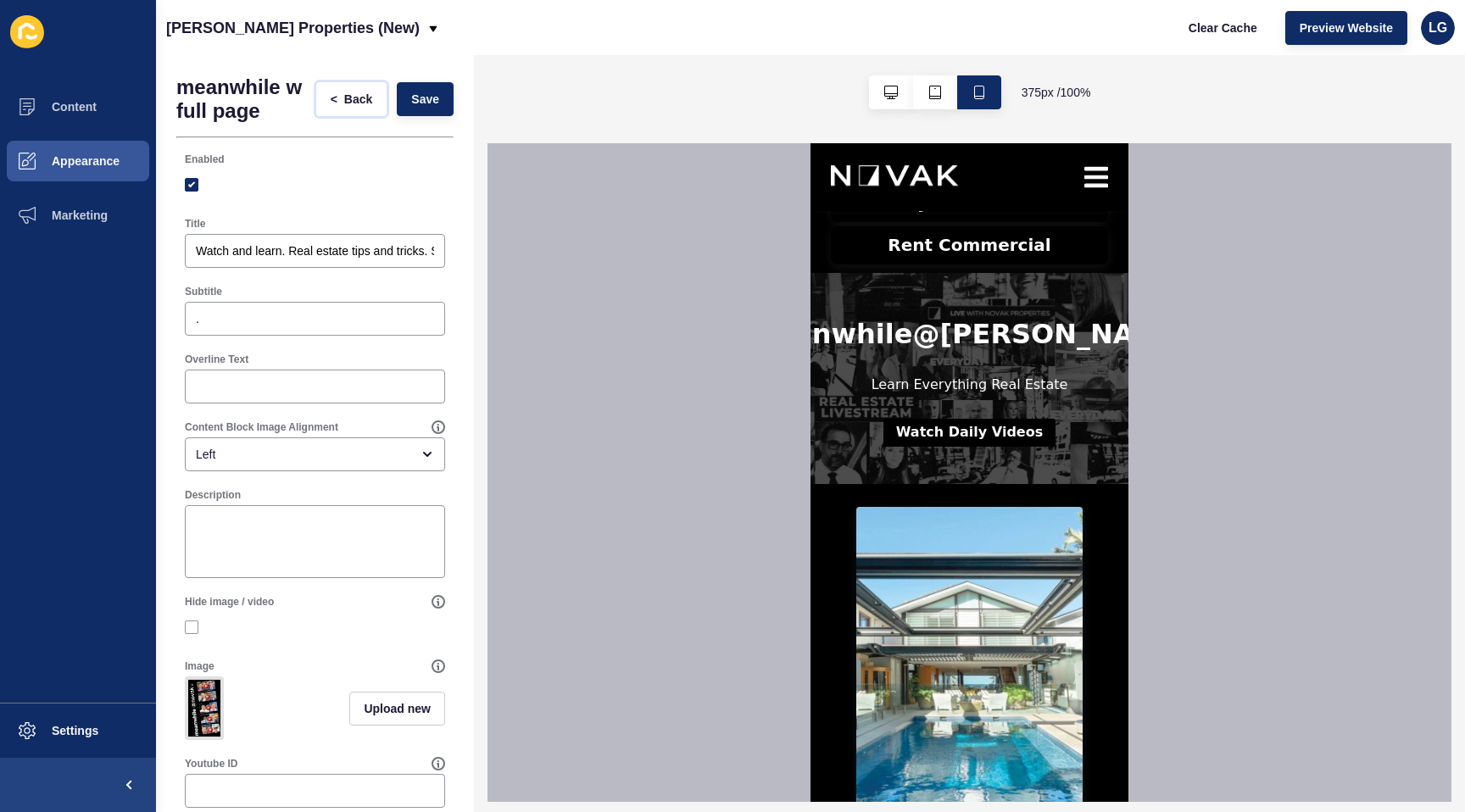
drag, startPoint x: 367, startPoint y: 102, endPoint x: 367, endPoint y: 112, distance: 10.0
click at [367, 103] on span "Back" at bounding box center [358, 99] width 28 height 17
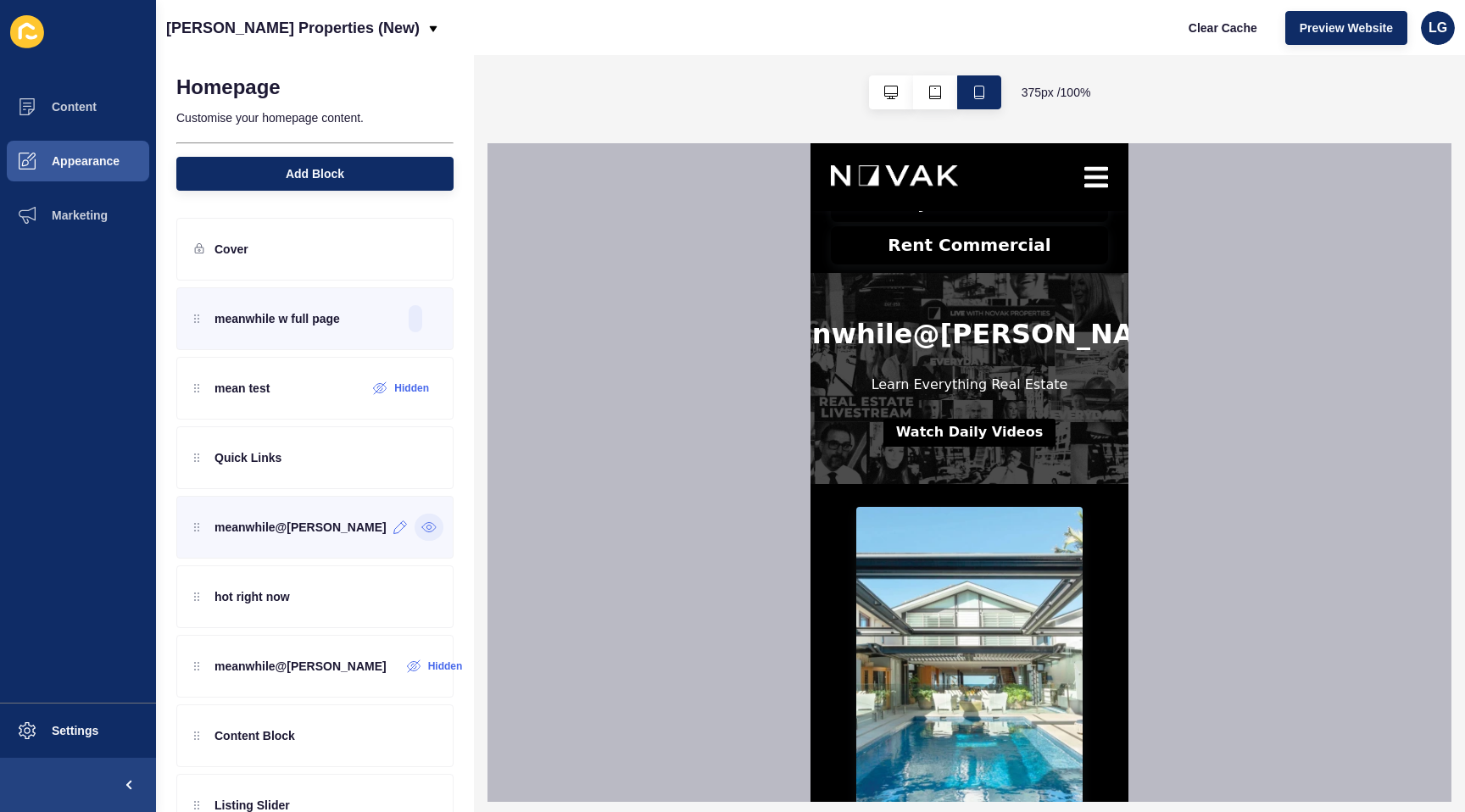
click at [427, 529] on icon at bounding box center [429, 527] width 4 height 4
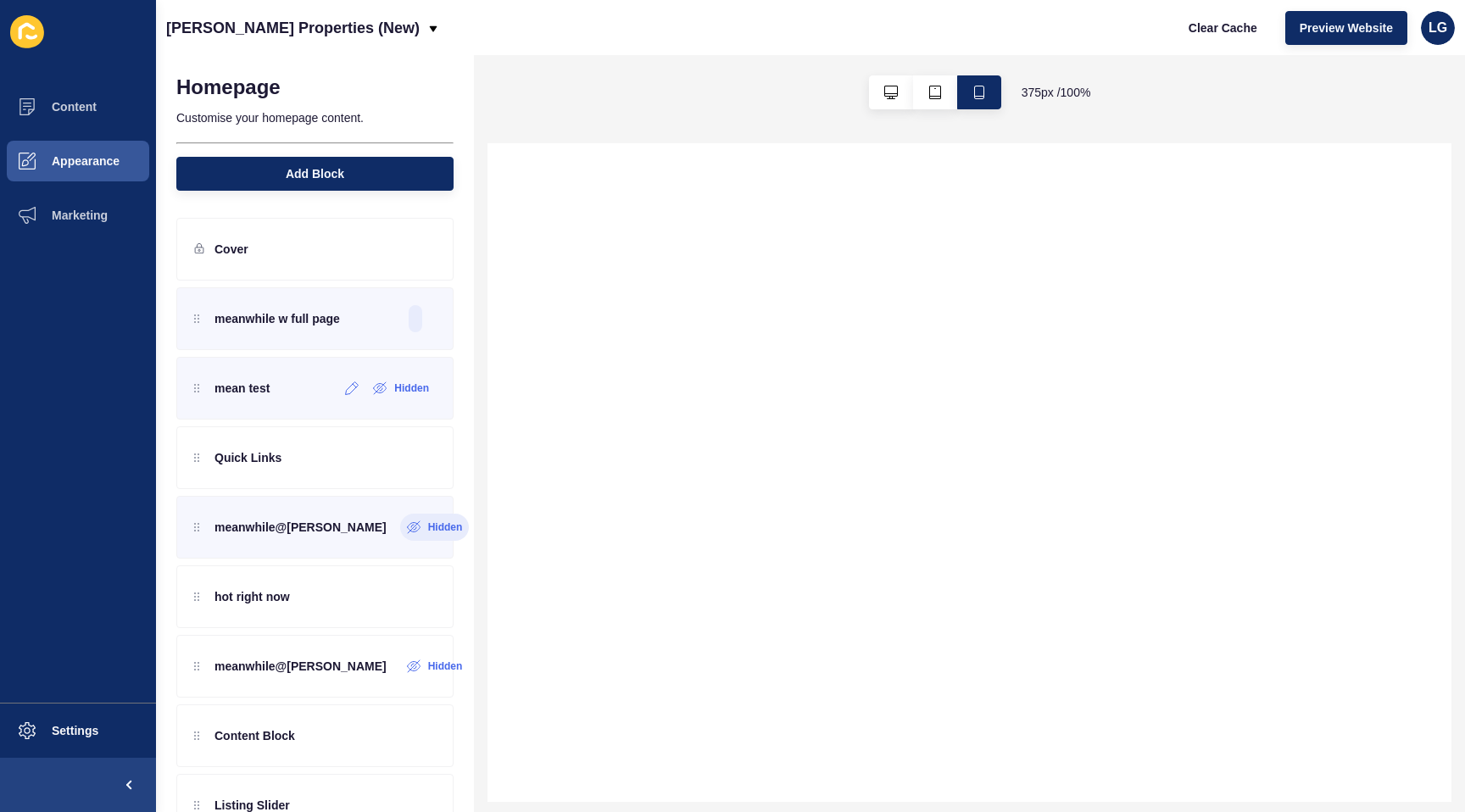
click at [294, 396] on div "mean test Hidden" at bounding box center [315, 388] width 278 height 63
click at [350, 392] on icon at bounding box center [352, 388] width 14 height 13
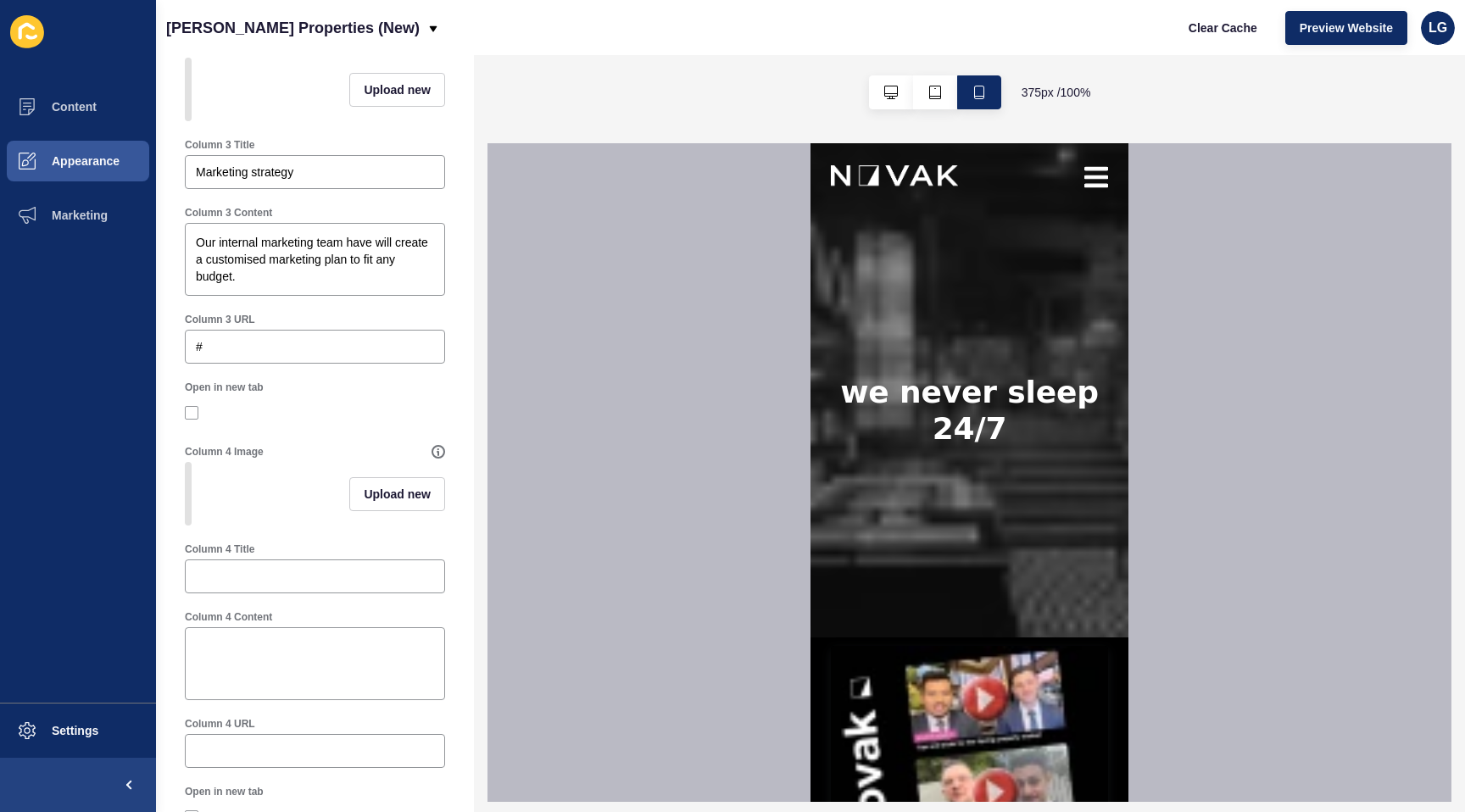
scroll to position [1408, 0]
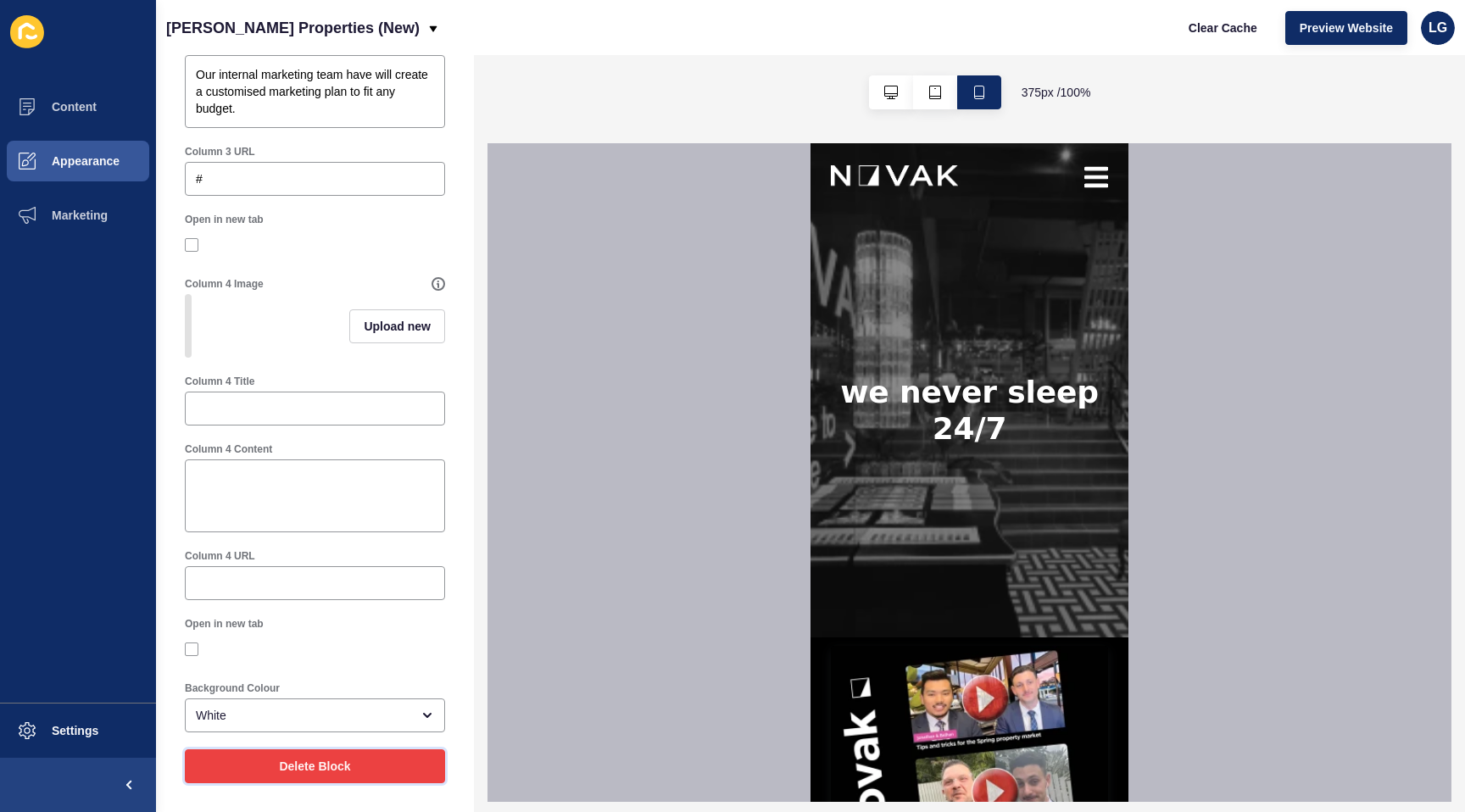
click at [312, 776] on button "Delete Block" at bounding box center [315, 767] width 261 height 34
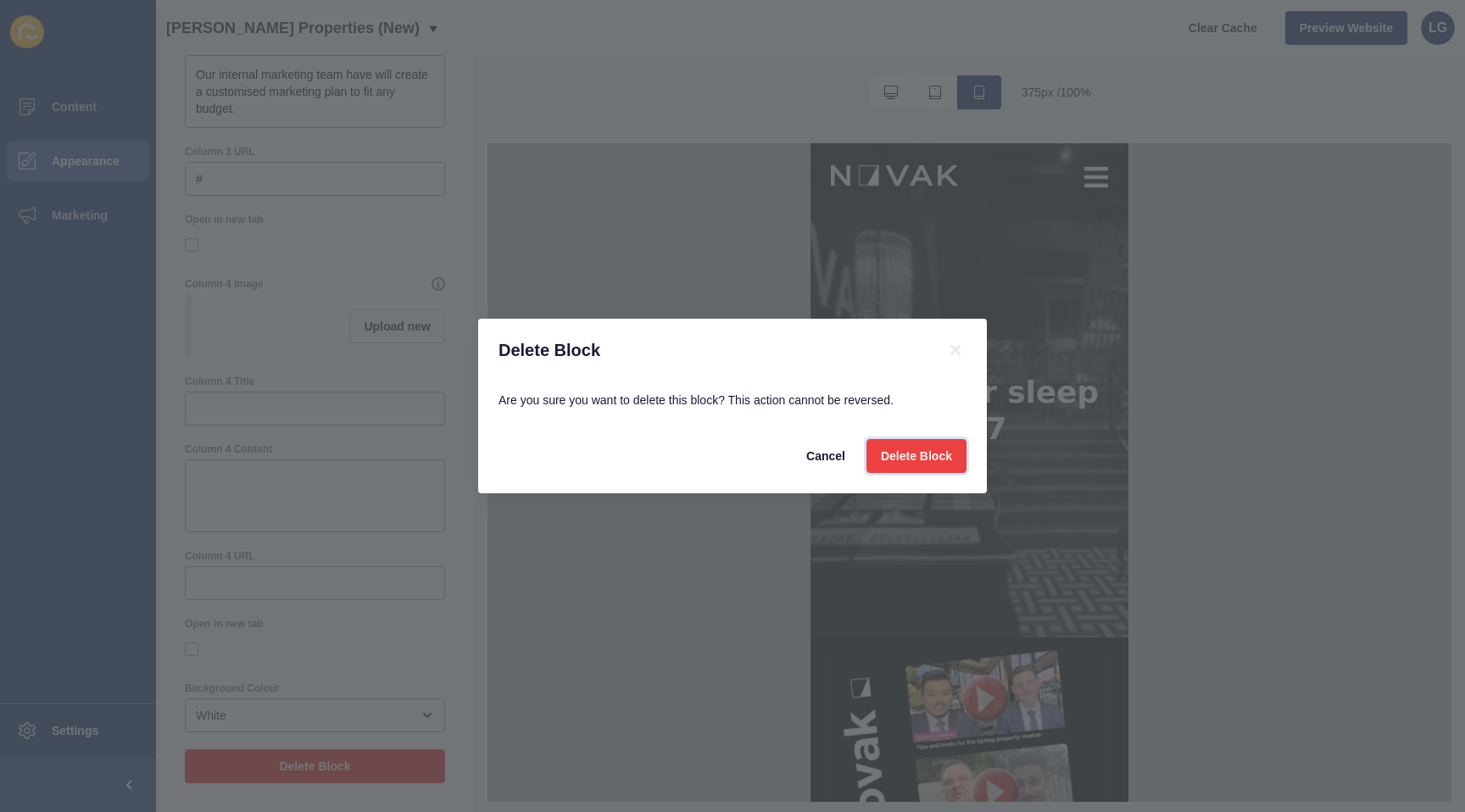
click at [911, 459] on span "Delete Block" at bounding box center [917, 455] width 71 height 17
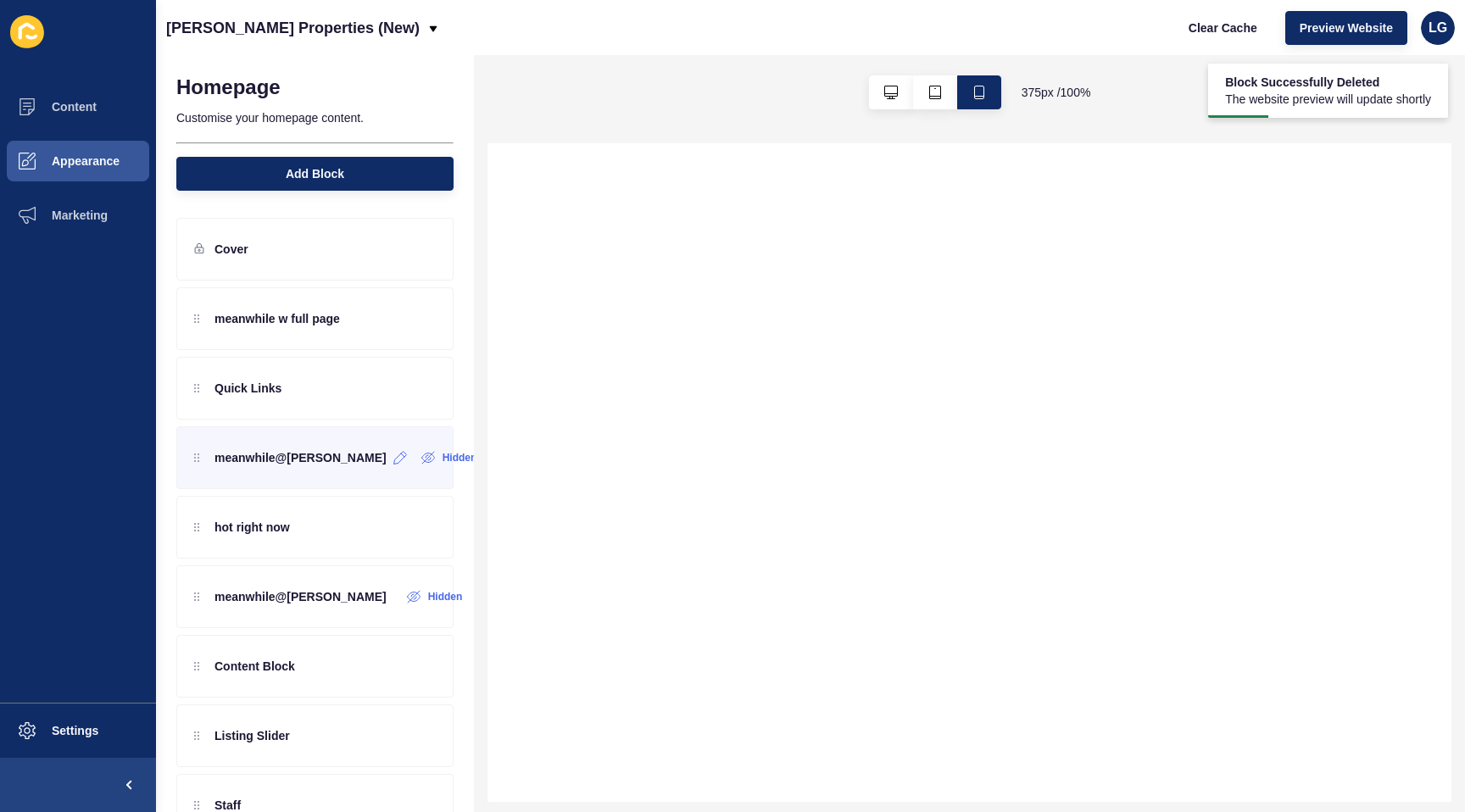
scroll to position [0, 0]
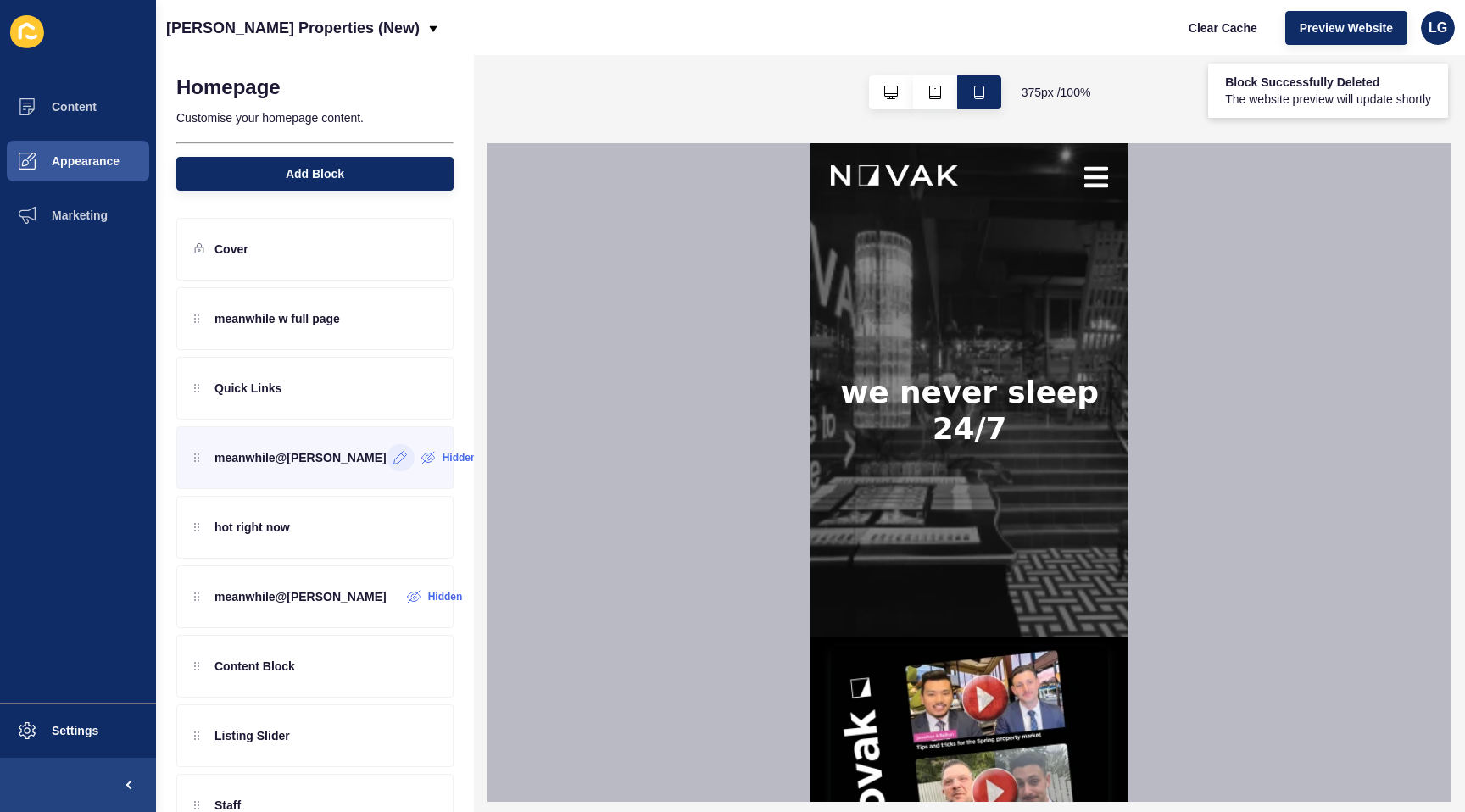
click at [393, 462] on icon at bounding box center [400, 457] width 14 height 13
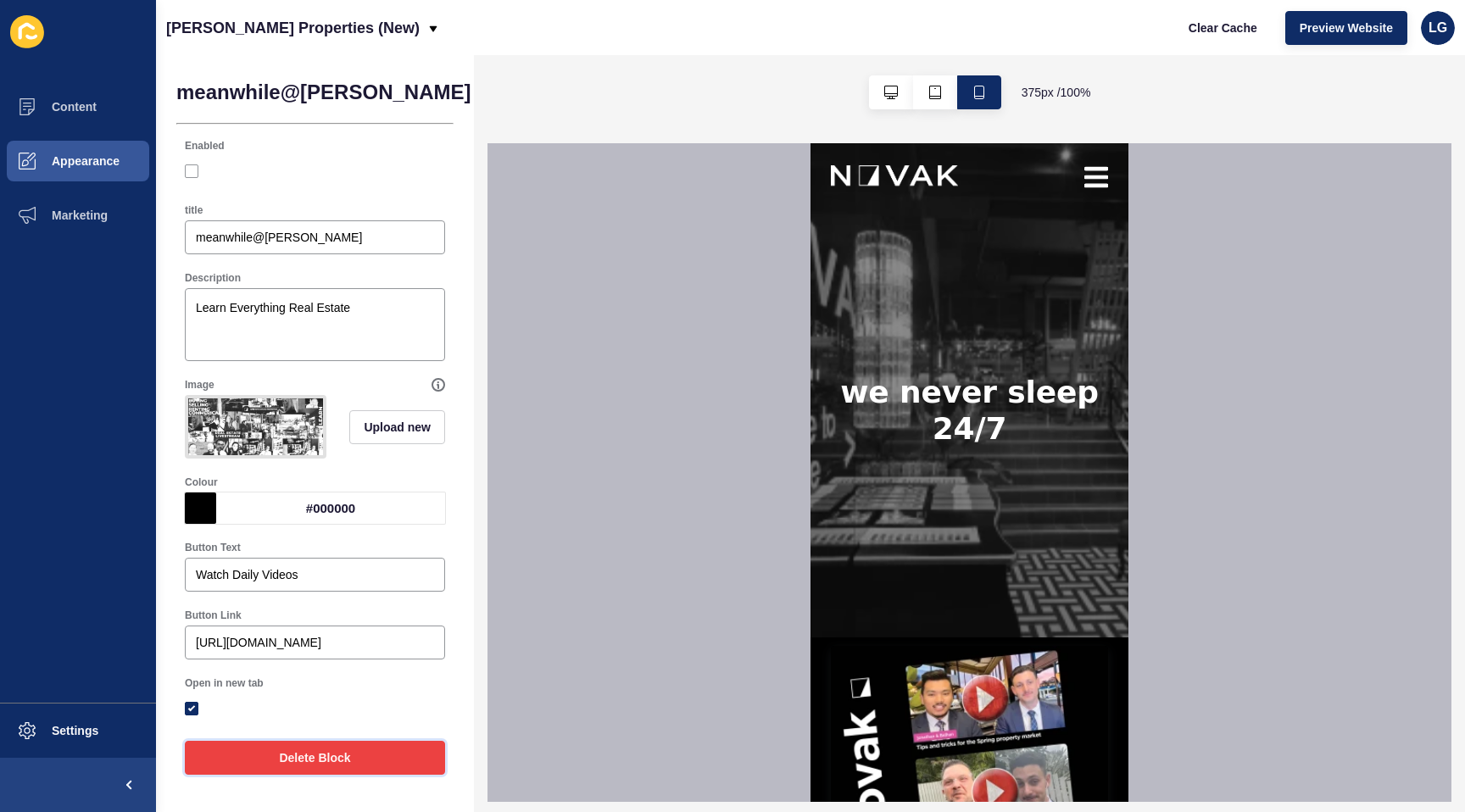
click at [351, 761] on button "Delete Block" at bounding box center [315, 758] width 261 height 34
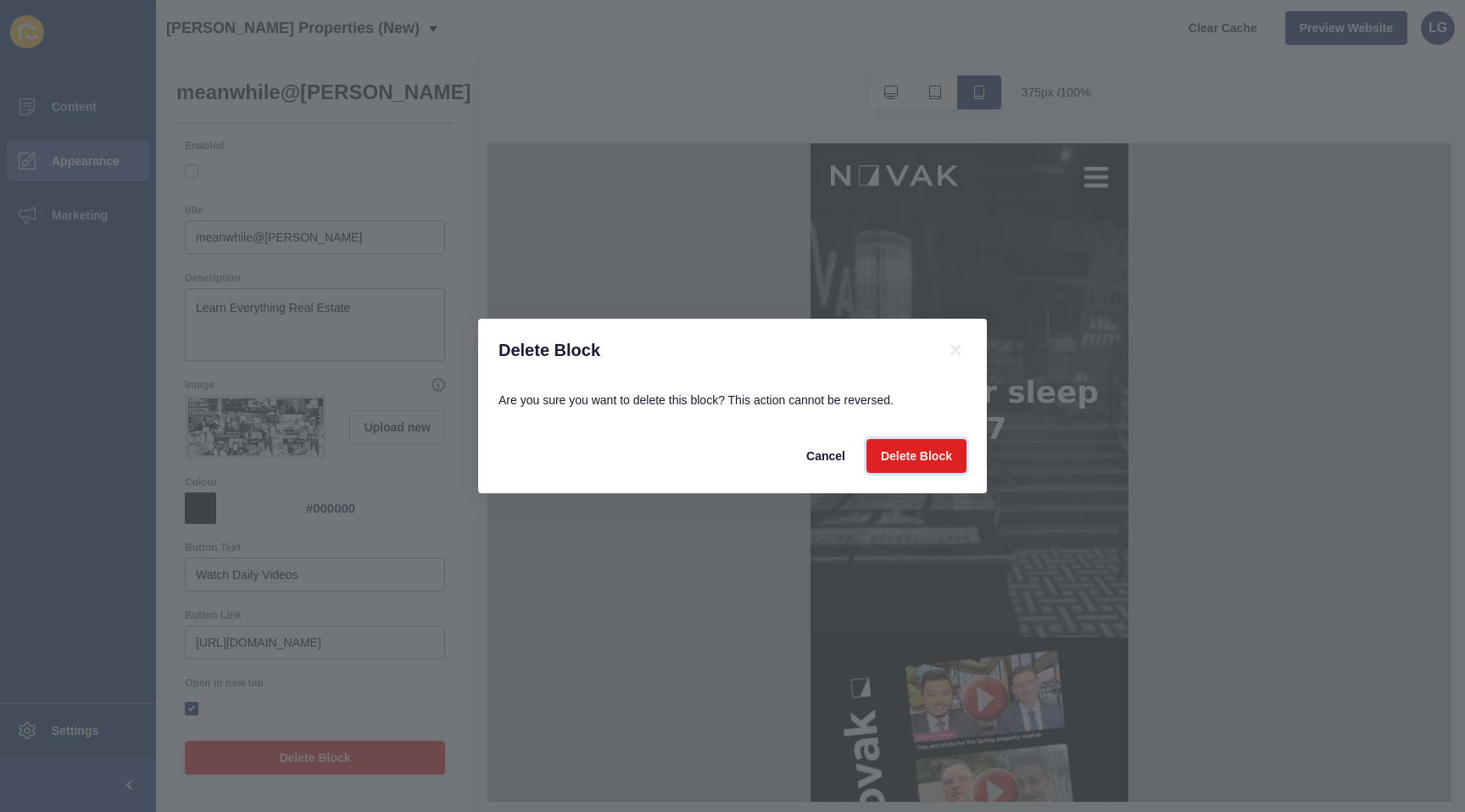
drag, startPoint x: 928, startPoint y: 457, endPoint x: 535, endPoint y: 525, distance: 398.8
click at [923, 458] on span "Delete Block" at bounding box center [917, 455] width 71 height 17
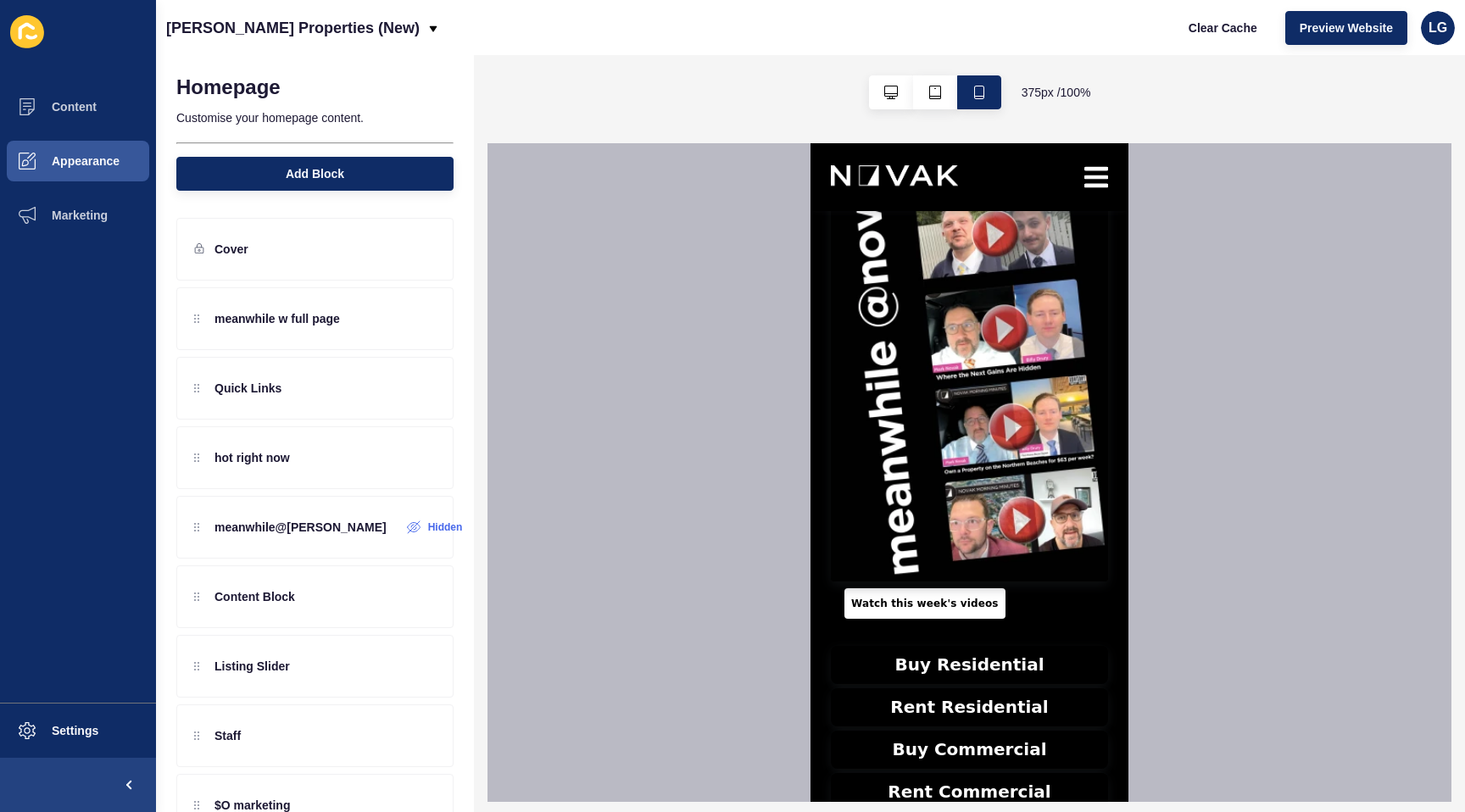
scroll to position [559, 0]
click at [28, 40] on icon at bounding box center [27, 31] width 34 height 33
click at [66, 736] on span "Settings" at bounding box center [47, 730] width 101 height 13
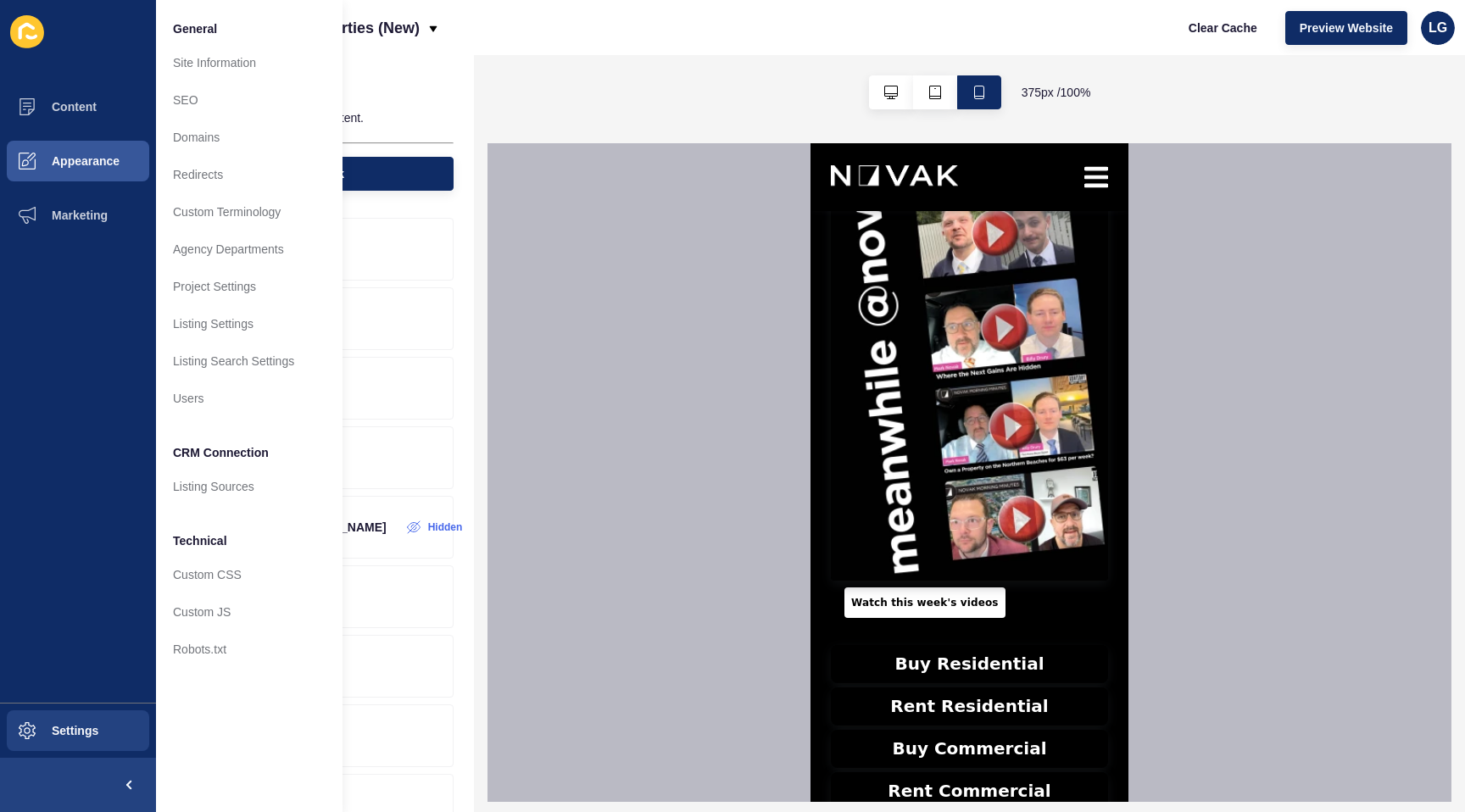
drag, startPoint x: 1306, startPoint y: 91, endPoint x: 1438, endPoint y: 45, distance: 139.8
click at [1372, 68] on div "375 px / 100 %" at bounding box center [970, 92] width 992 height 75
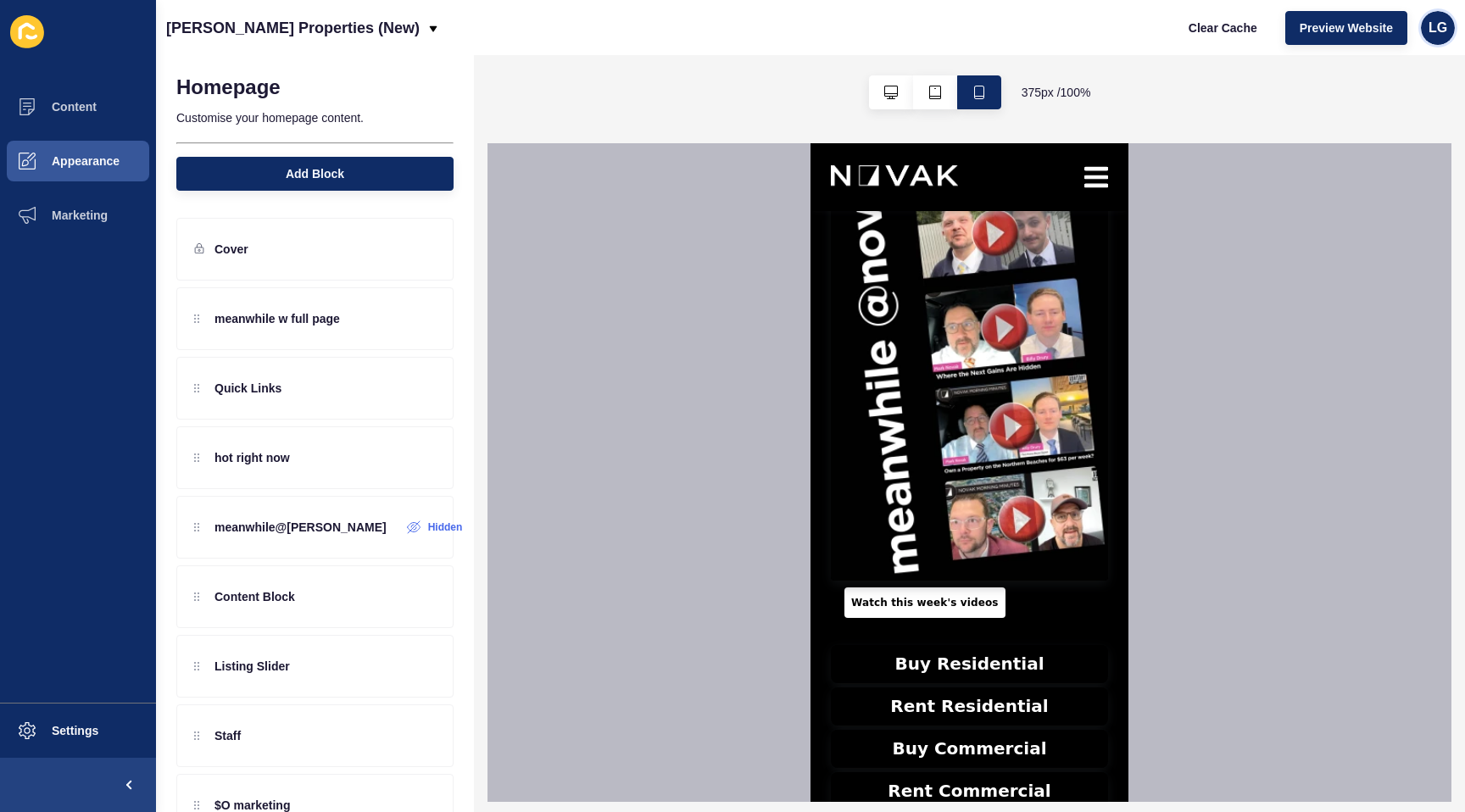
click at [1438, 38] on div "LG" at bounding box center [1438, 28] width 34 height 34
click at [1385, 106] on link "Contact Support" at bounding box center [1399, 104] width 125 height 37
click at [884, 88] on icon "button" at bounding box center [890, 92] width 13 height 13
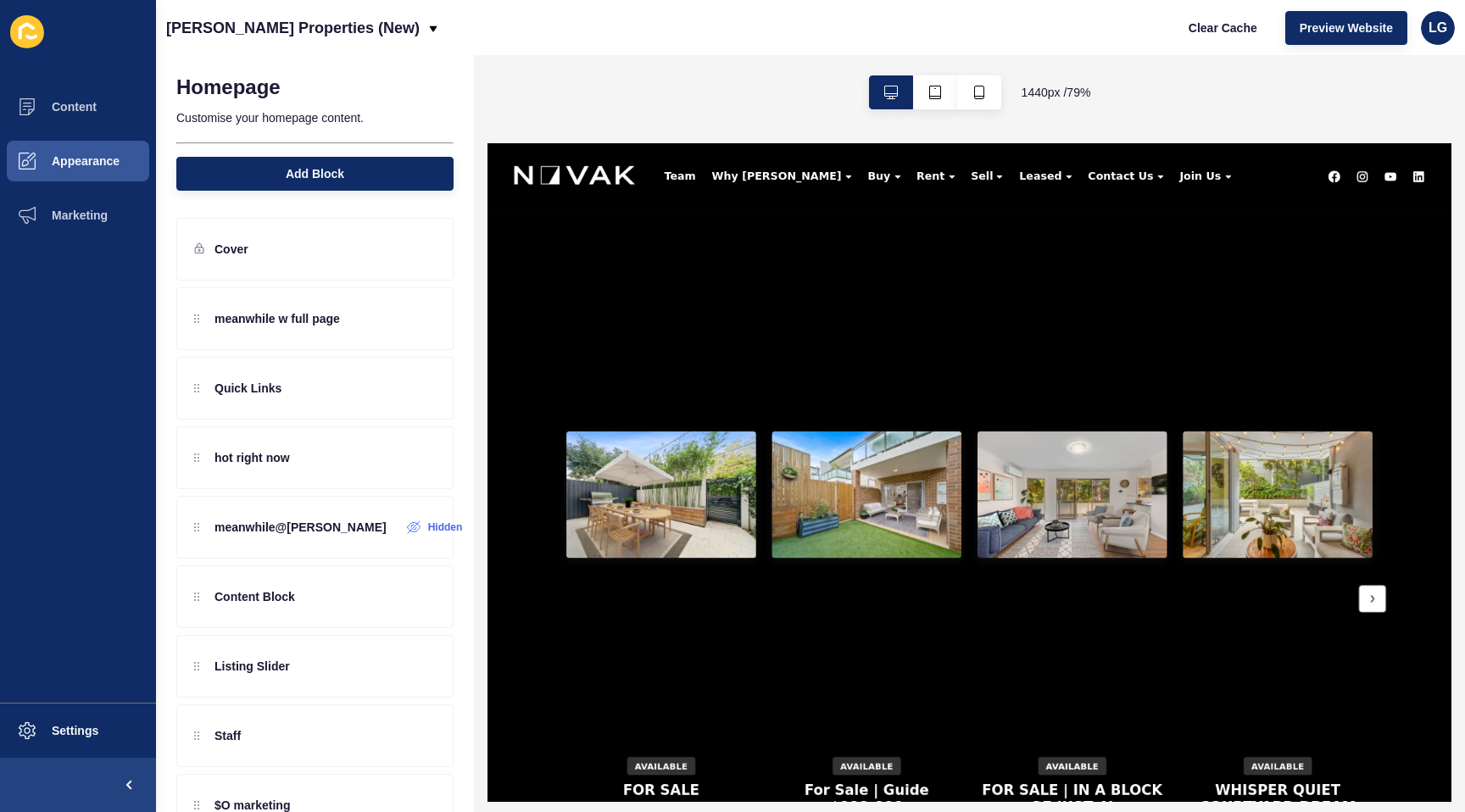
scroll to position [2116, 0]
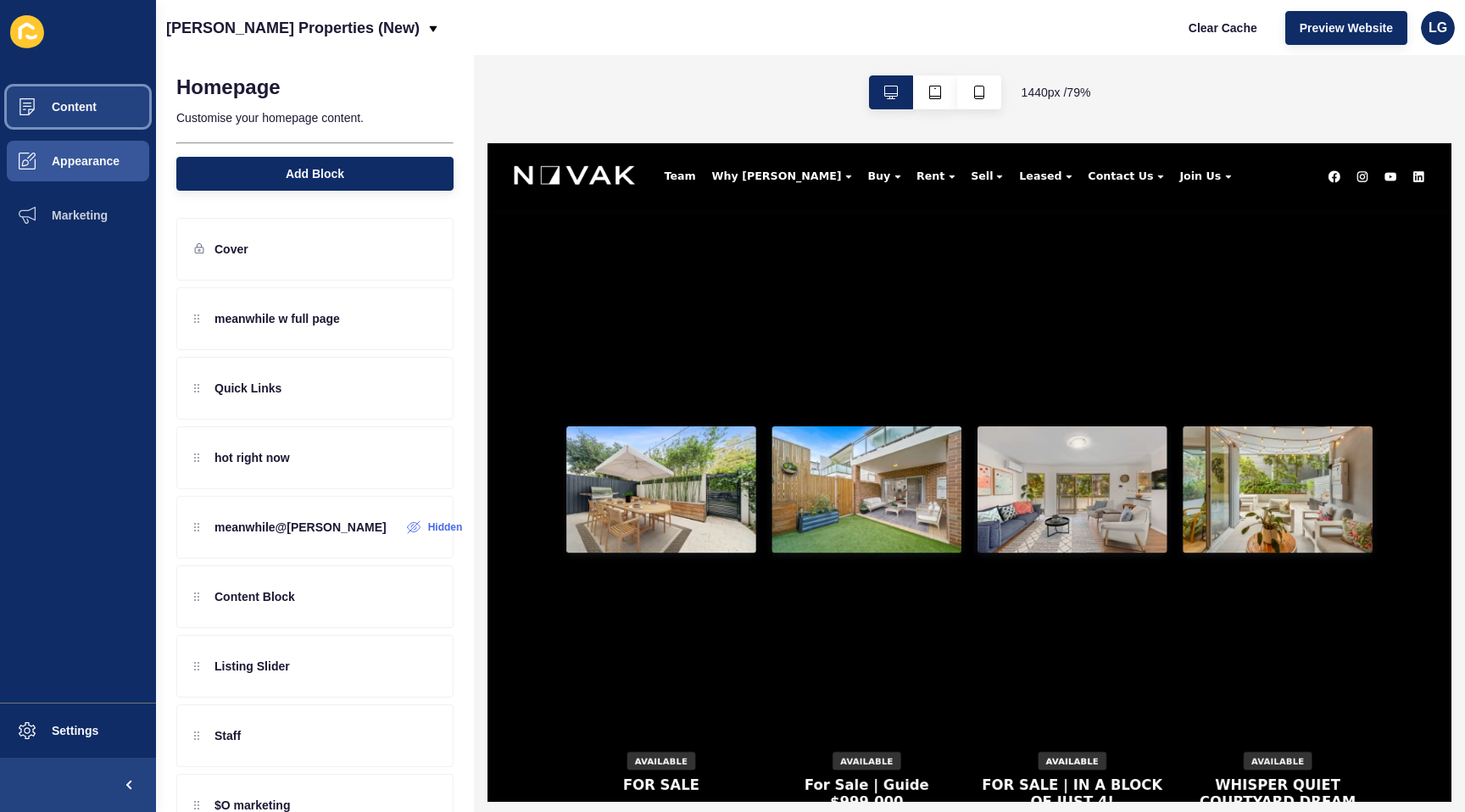
click at [79, 109] on span "Content" at bounding box center [47, 107] width 100 height 13
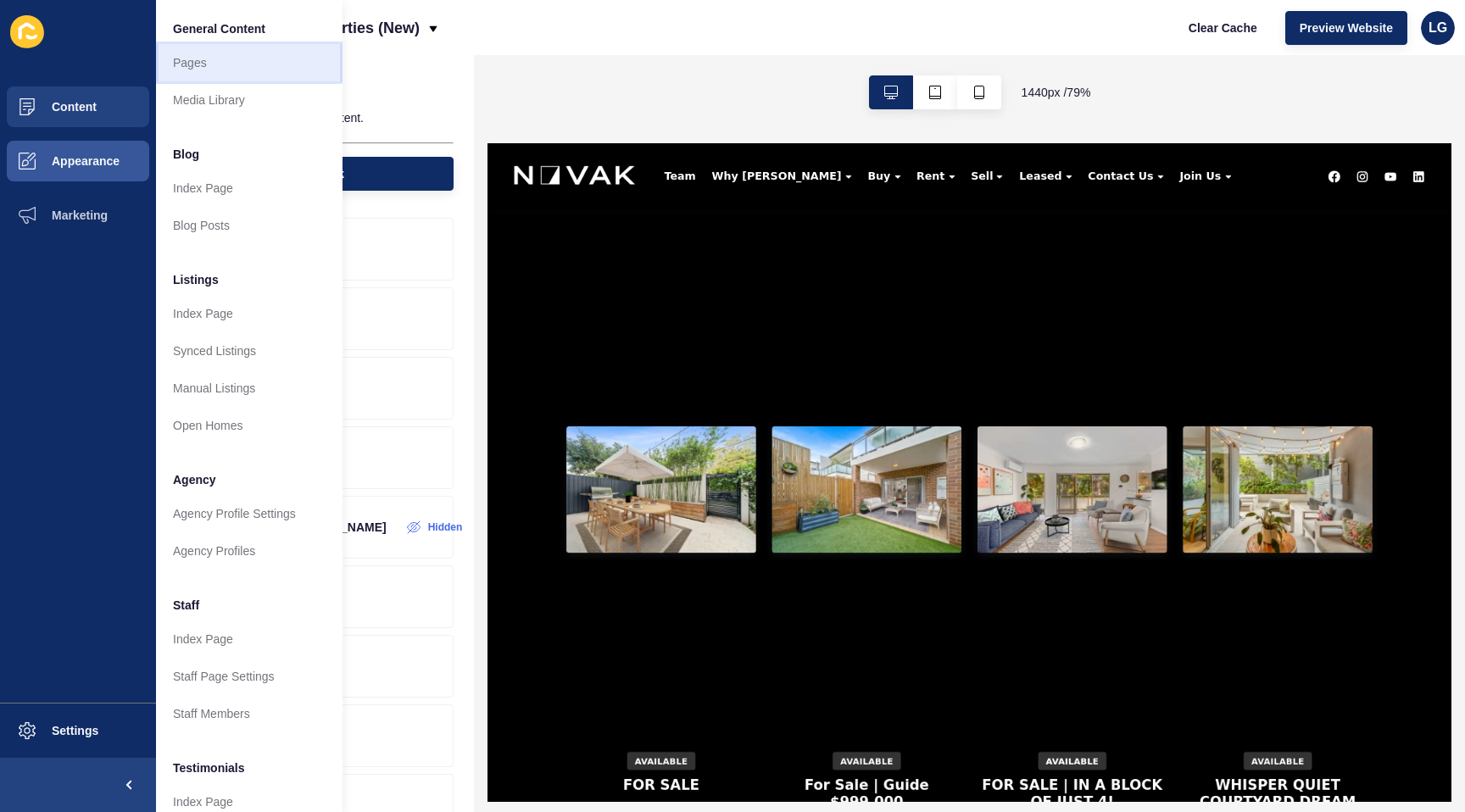
click at [185, 68] on link "Pages" at bounding box center [249, 63] width 187 height 37
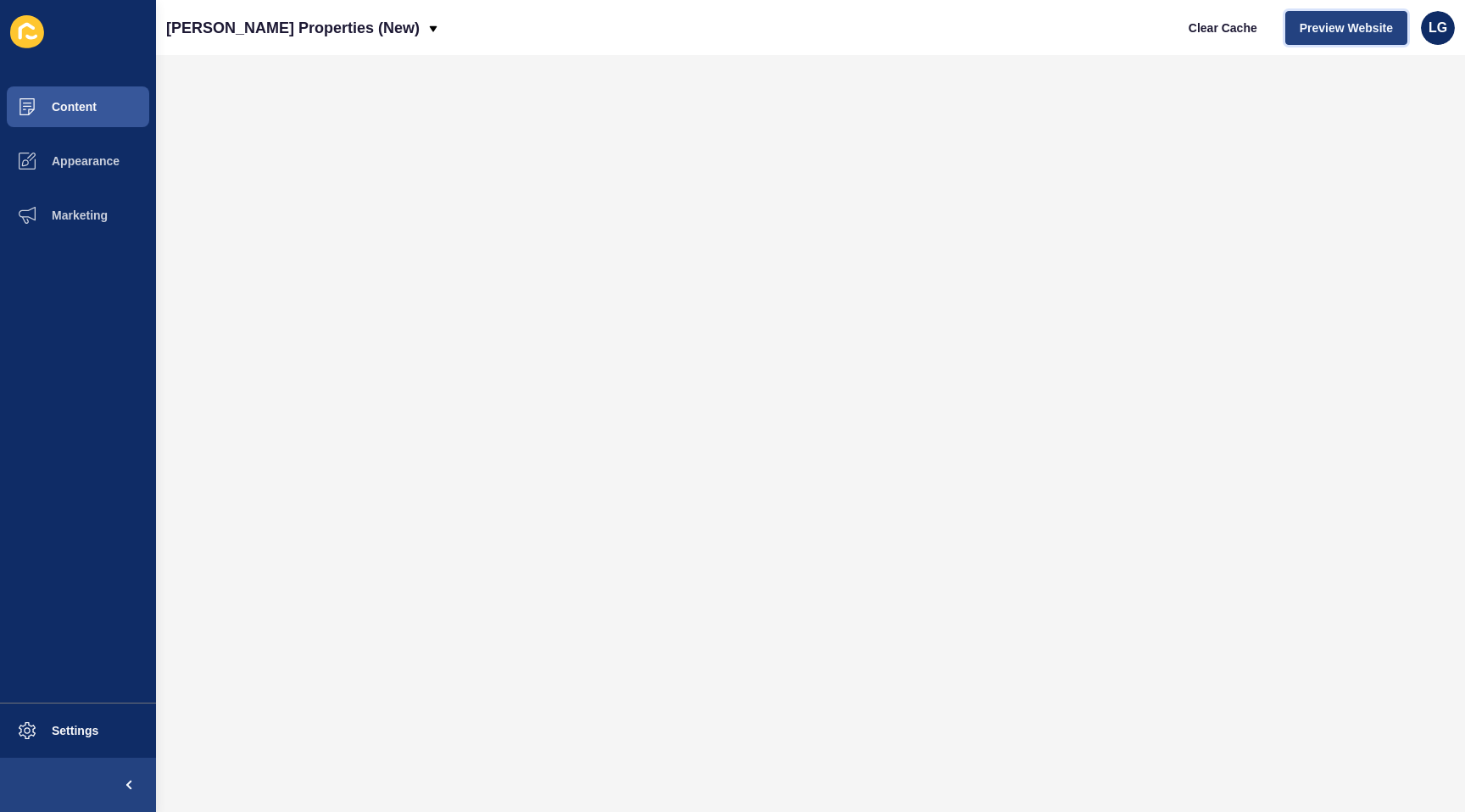
click at [1298, 34] on button "Preview Website" at bounding box center [1346, 28] width 122 height 34
